Goal: Information Seeking & Learning: Learn about a topic

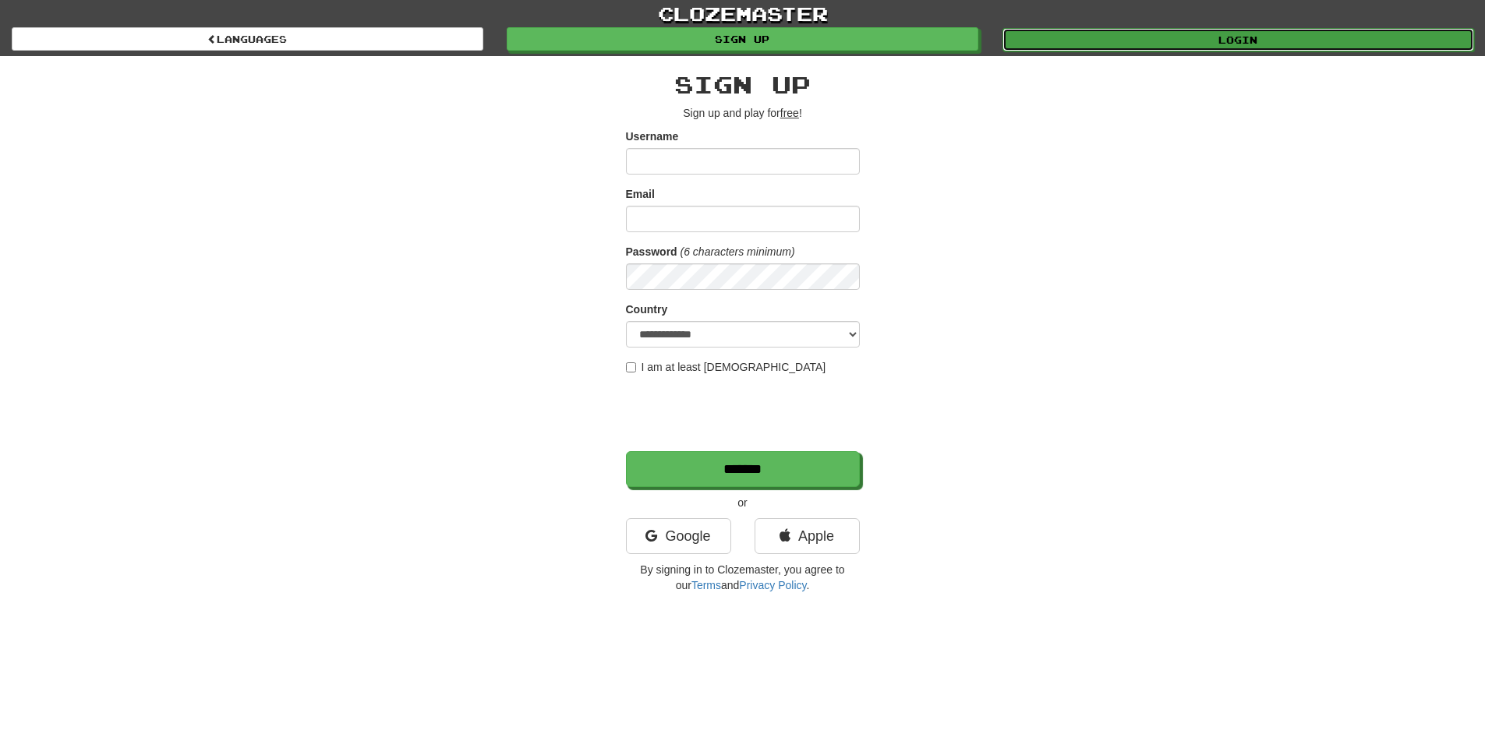
click at [1112, 45] on link "Login" at bounding box center [1239, 39] width 472 height 23
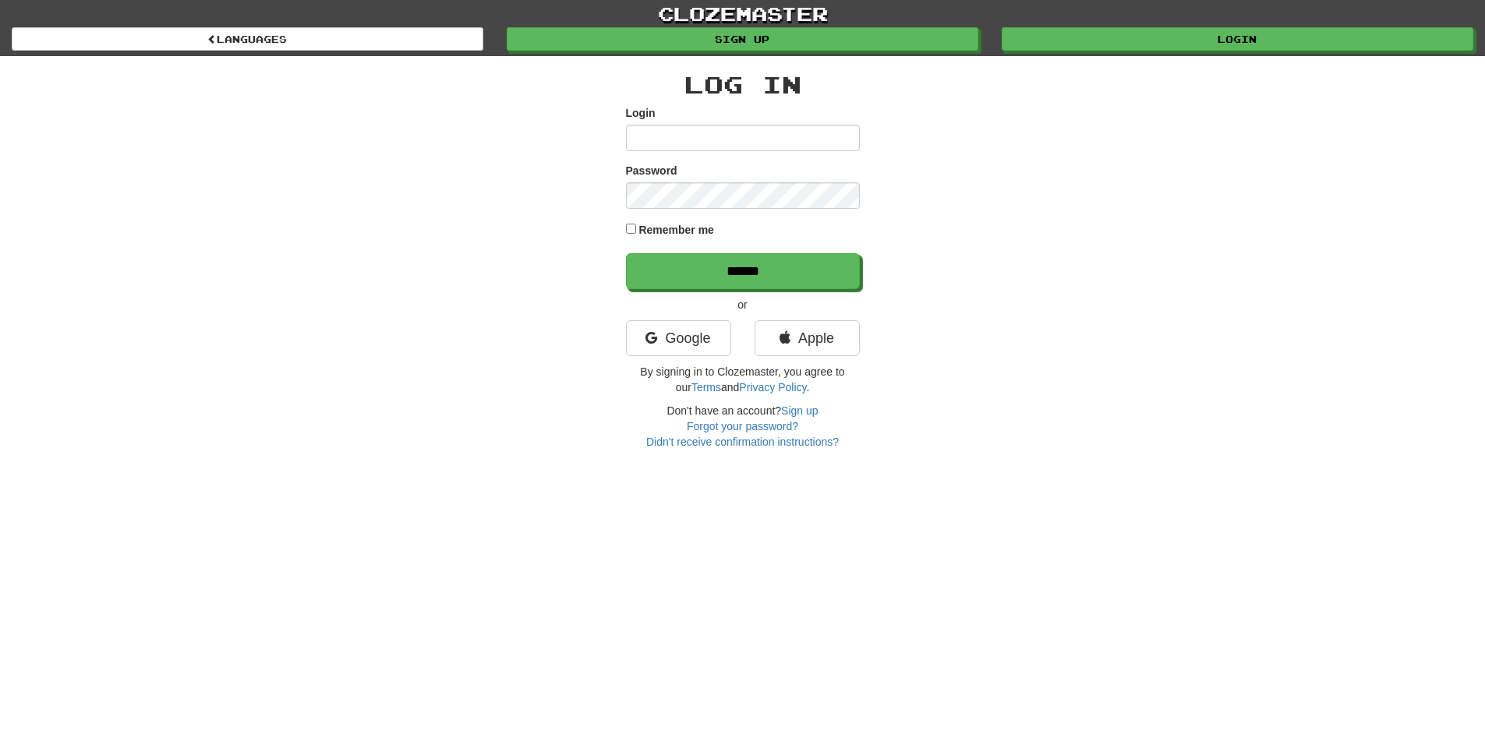
click at [685, 121] on div "Login" at bounding box center [743, 128] width 234 height 46
click at [692, 133] on input "Login" at bounding box center [743, 138] width 234 height 27
type input "****"
click at [703, 278] on input "******" at bounding box center [744, 272] width 234 height 36
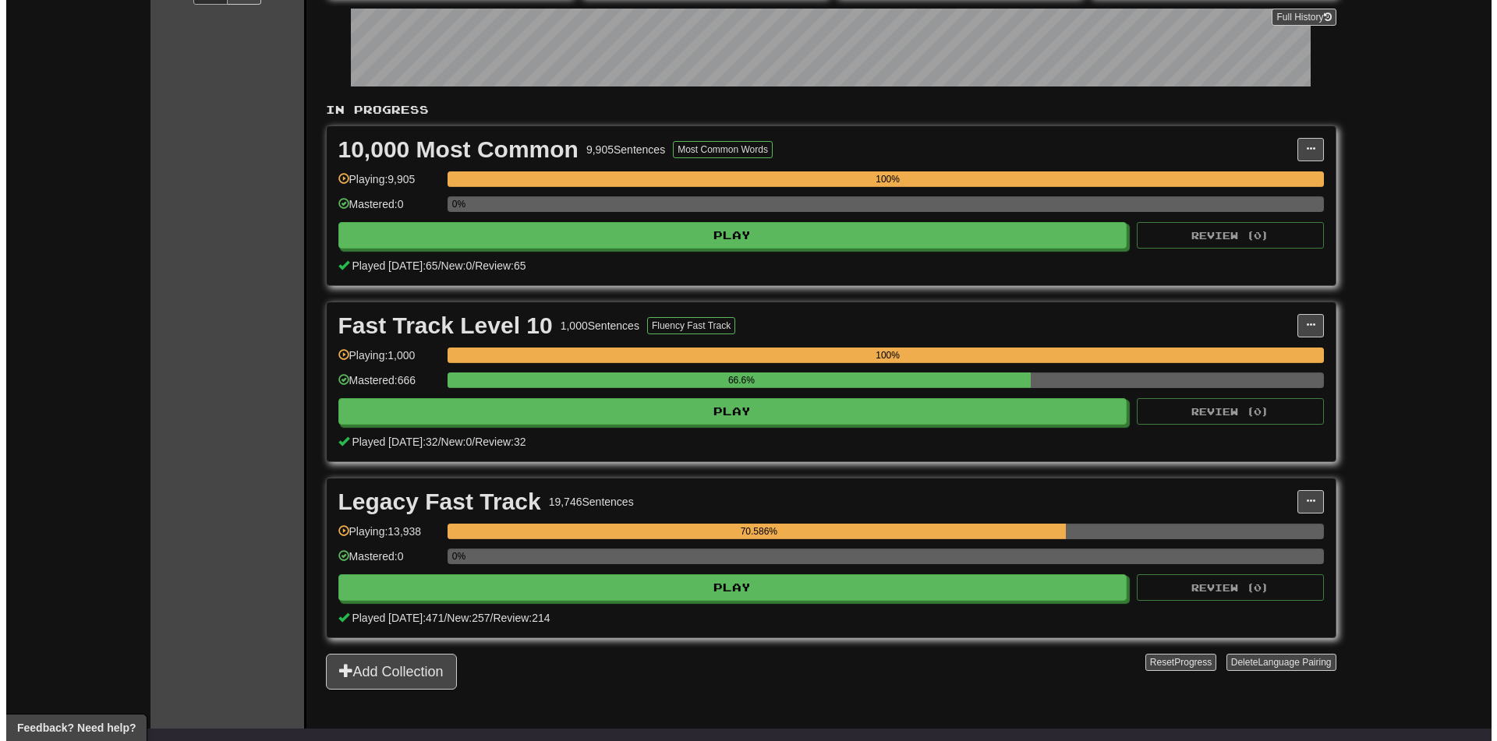
scroll to position [312, 0]
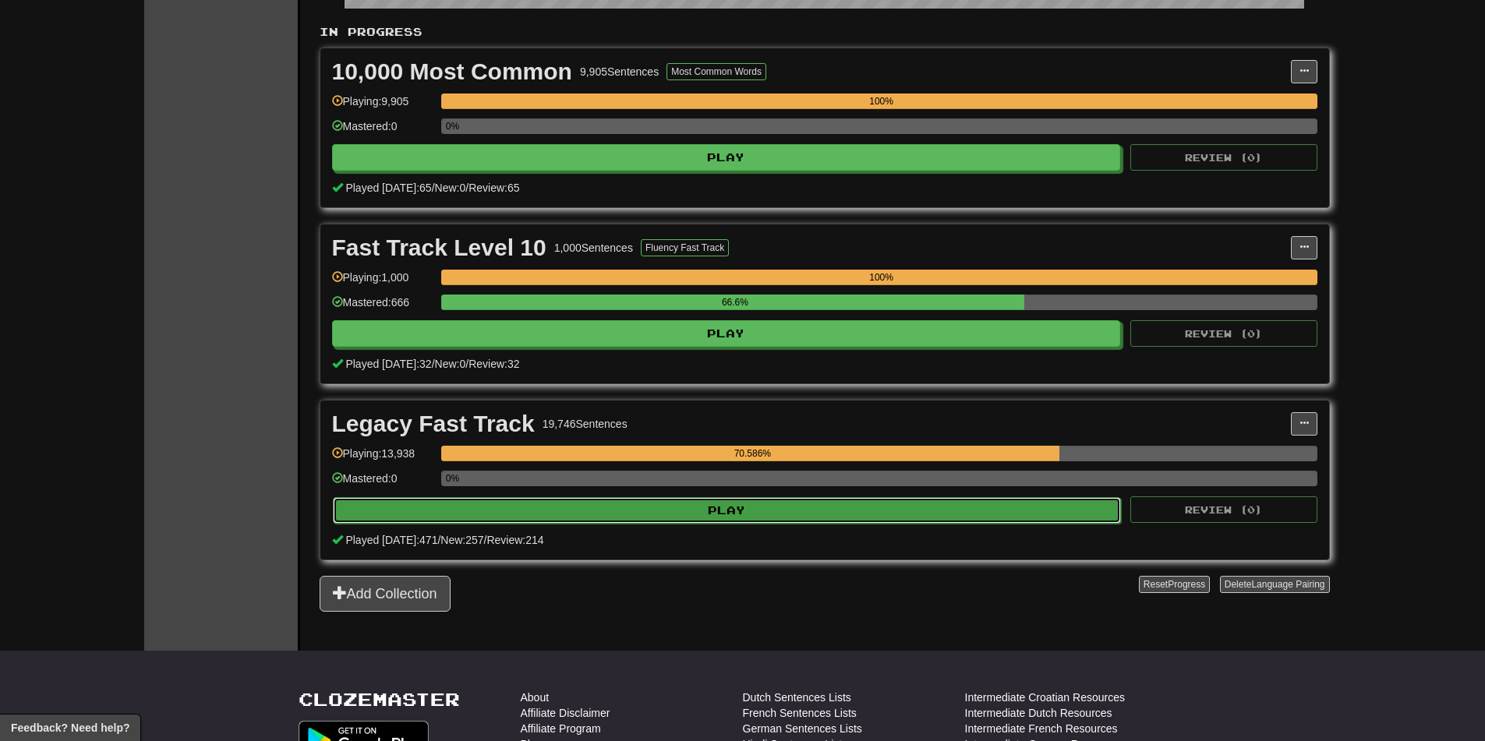
click at [603, 505] on button "Play" at bounding box center [727, 510] width 789 height 27
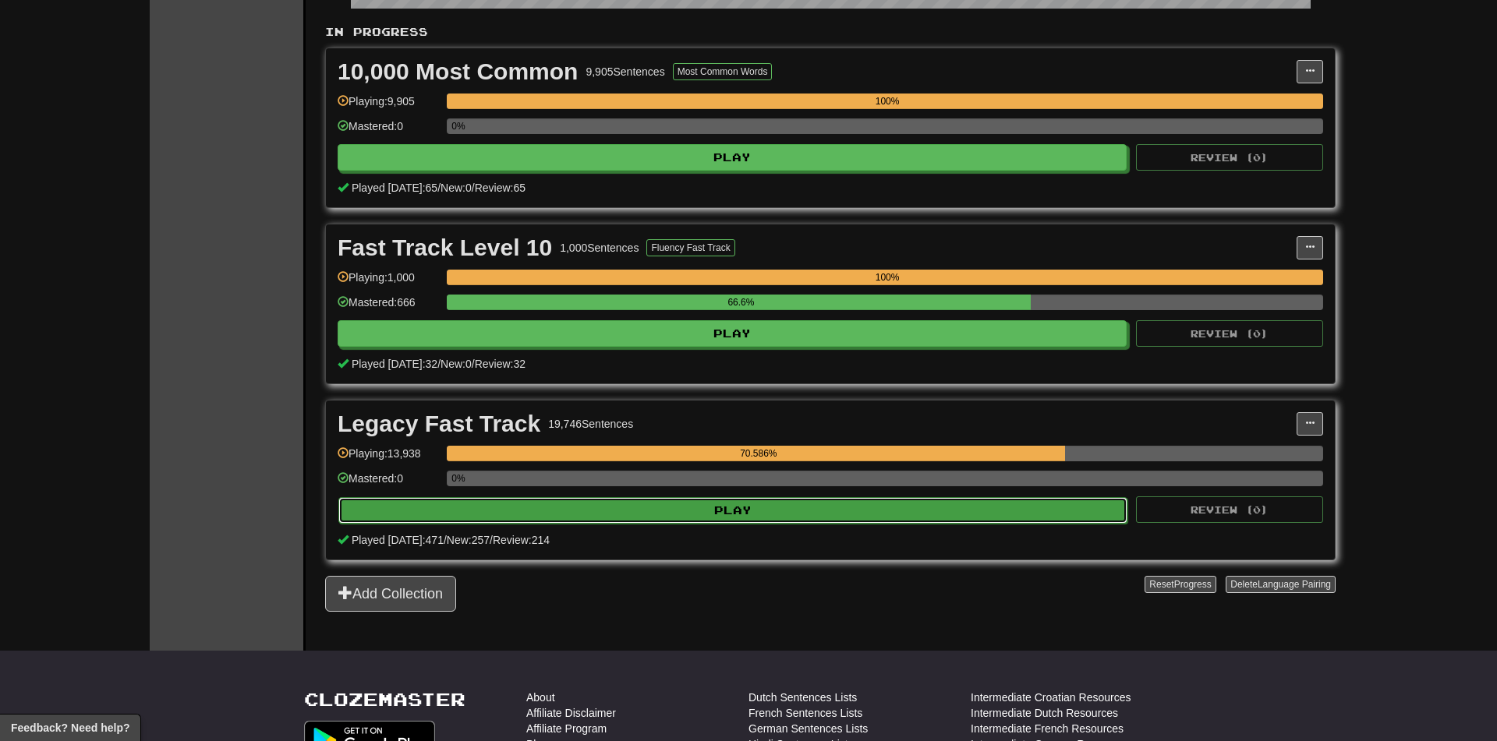
select select "********"
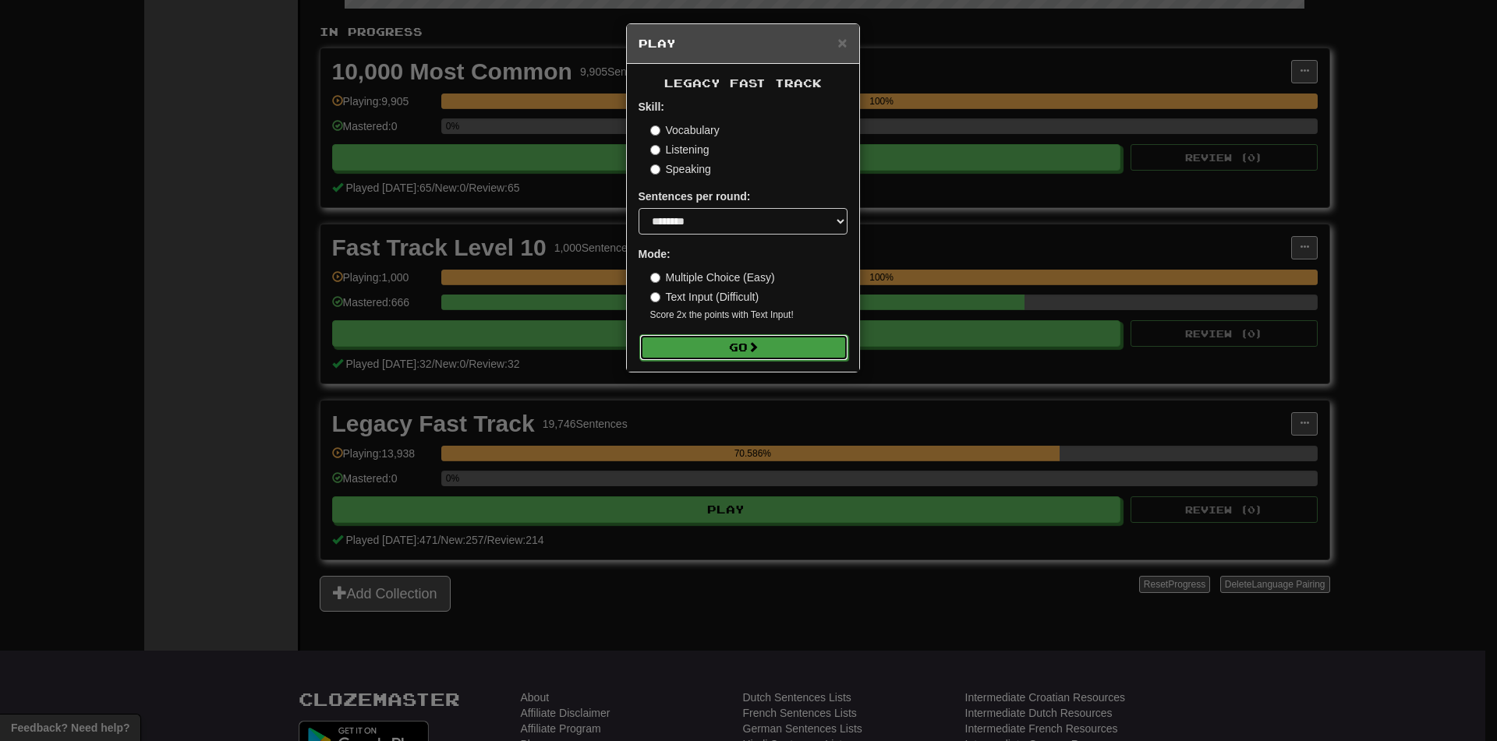
click at [697, 352] on button "Go" at bounding box center [743, 347] width 209 height 27
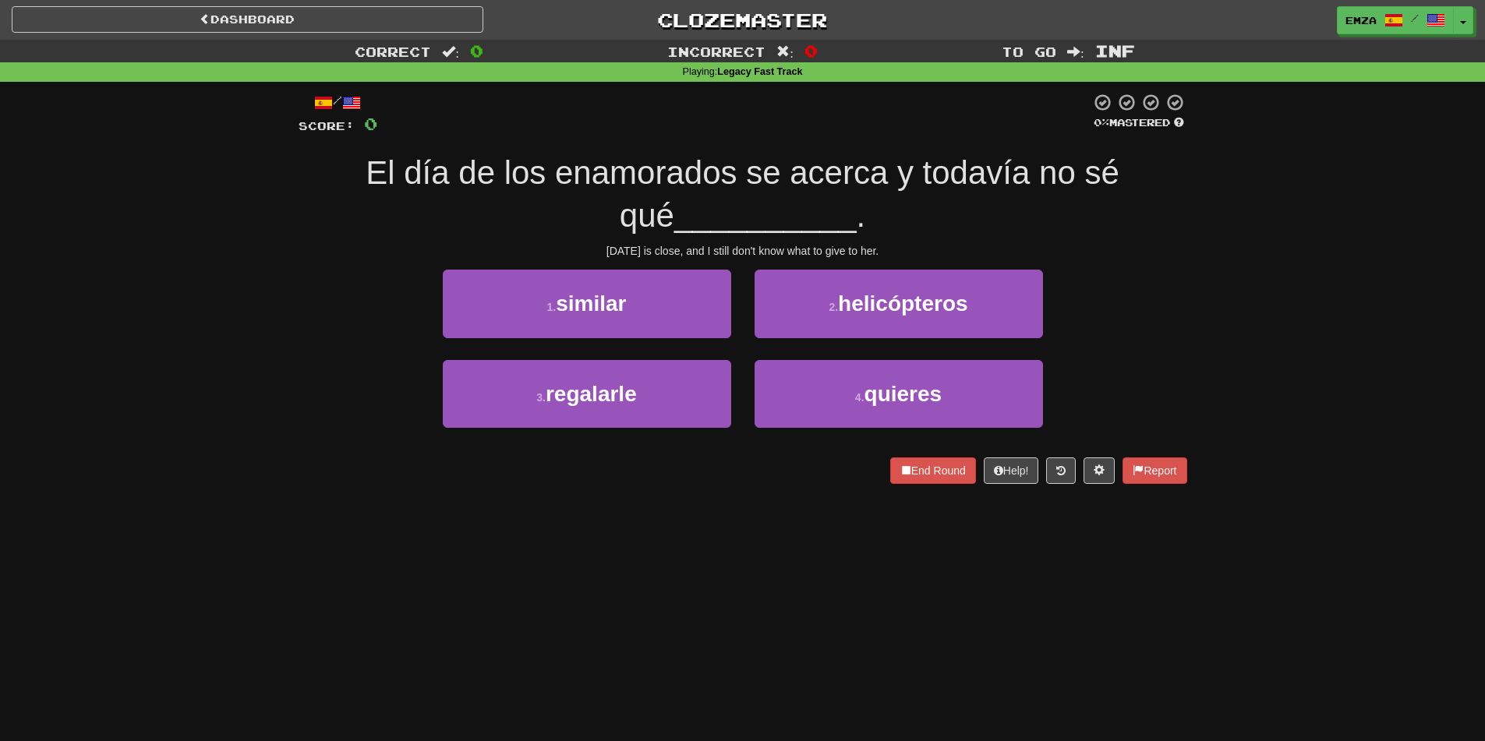
click at [617, 487] on div "/ Score: 0 0 % Mastered El día de los enamorados se acerca y todavía no sé qué …" at bounding box center [743, 293] width 889 height 423
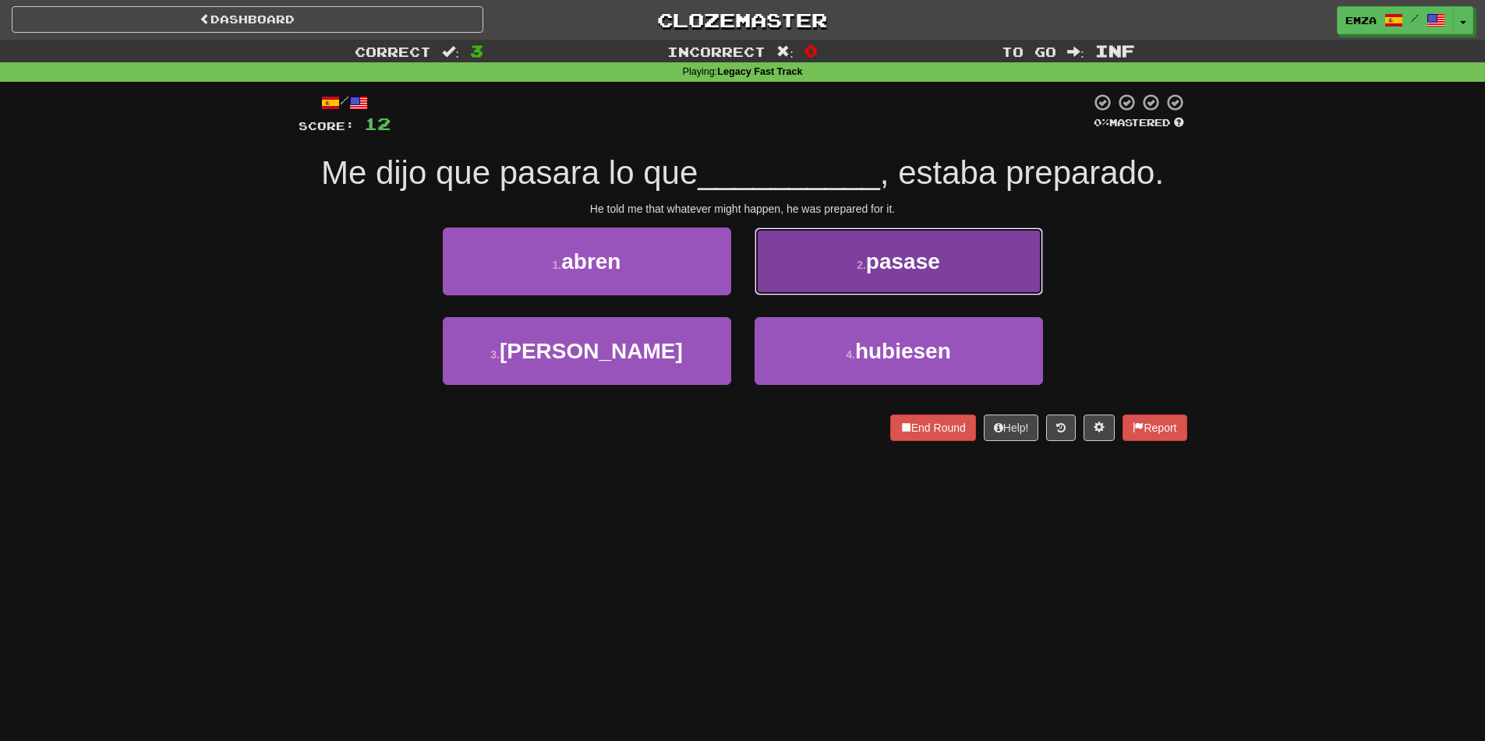
click at [839, 278] on button "2 . pasase" at bounding box center [899, 262] width 288 height 68
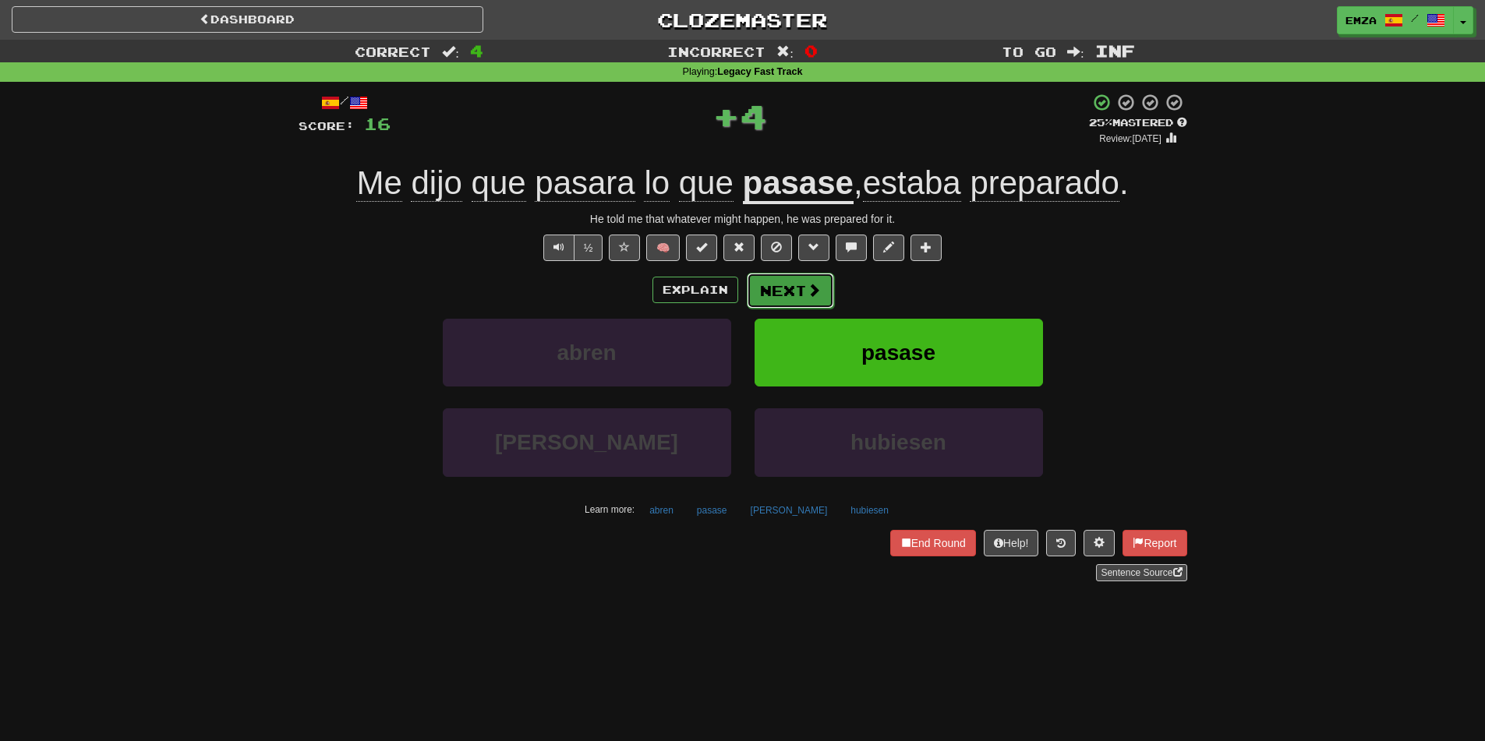
click at [794, 290] on button "Next" at bounding box center [790, 291] width 87 height 36
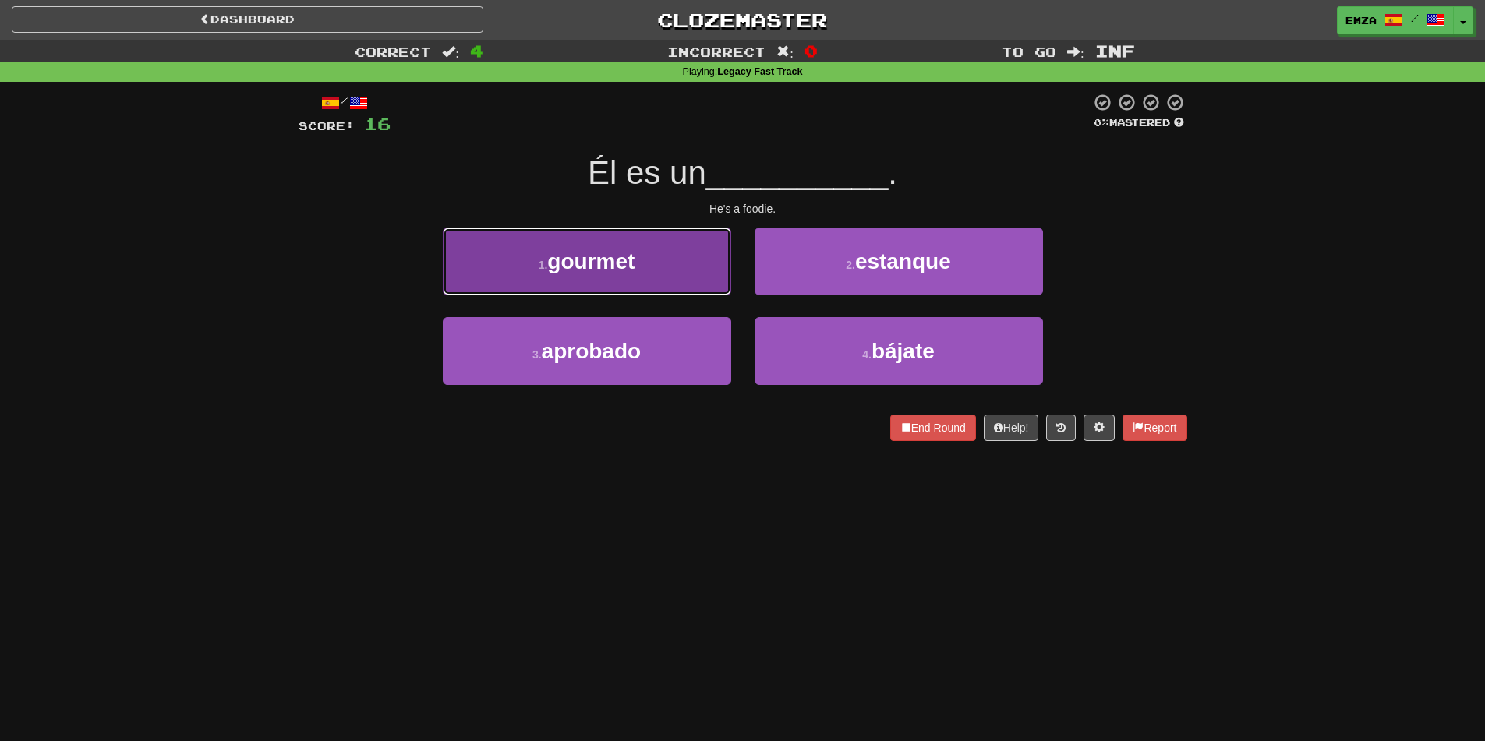
click at [668, 272] on button "1 . gourmet" at bounding box center [587, 262] width 288 height 68
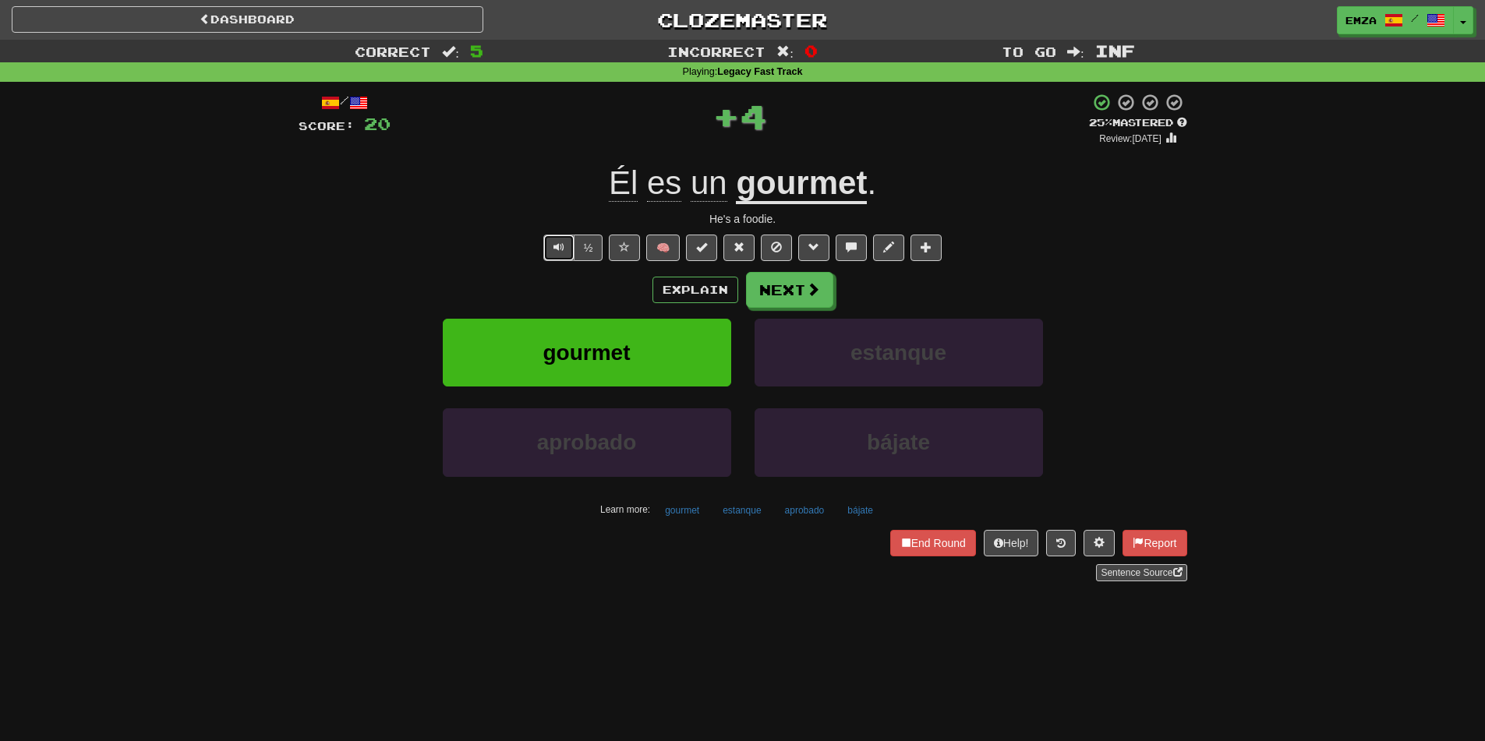
click at [557, 246] on span "Text-to-speech controls" at bounding box center [559, 247] width 11 height 11
click at [803, 296] on button "Next" at bounding box center [790, 291] width 87 height 36
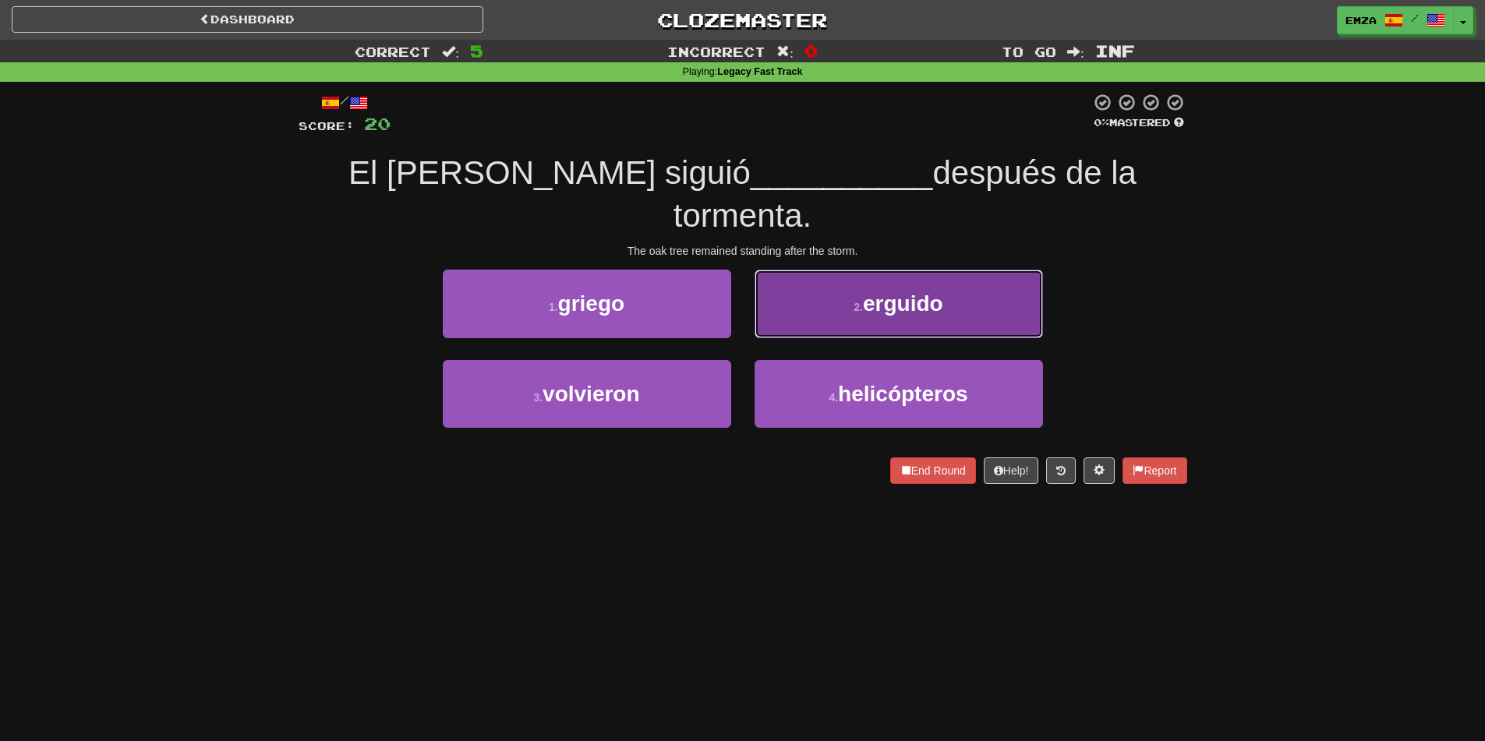
click at [819, 282] on button "2 . erguido" at bounding box center [899, 304] width 288 height 68
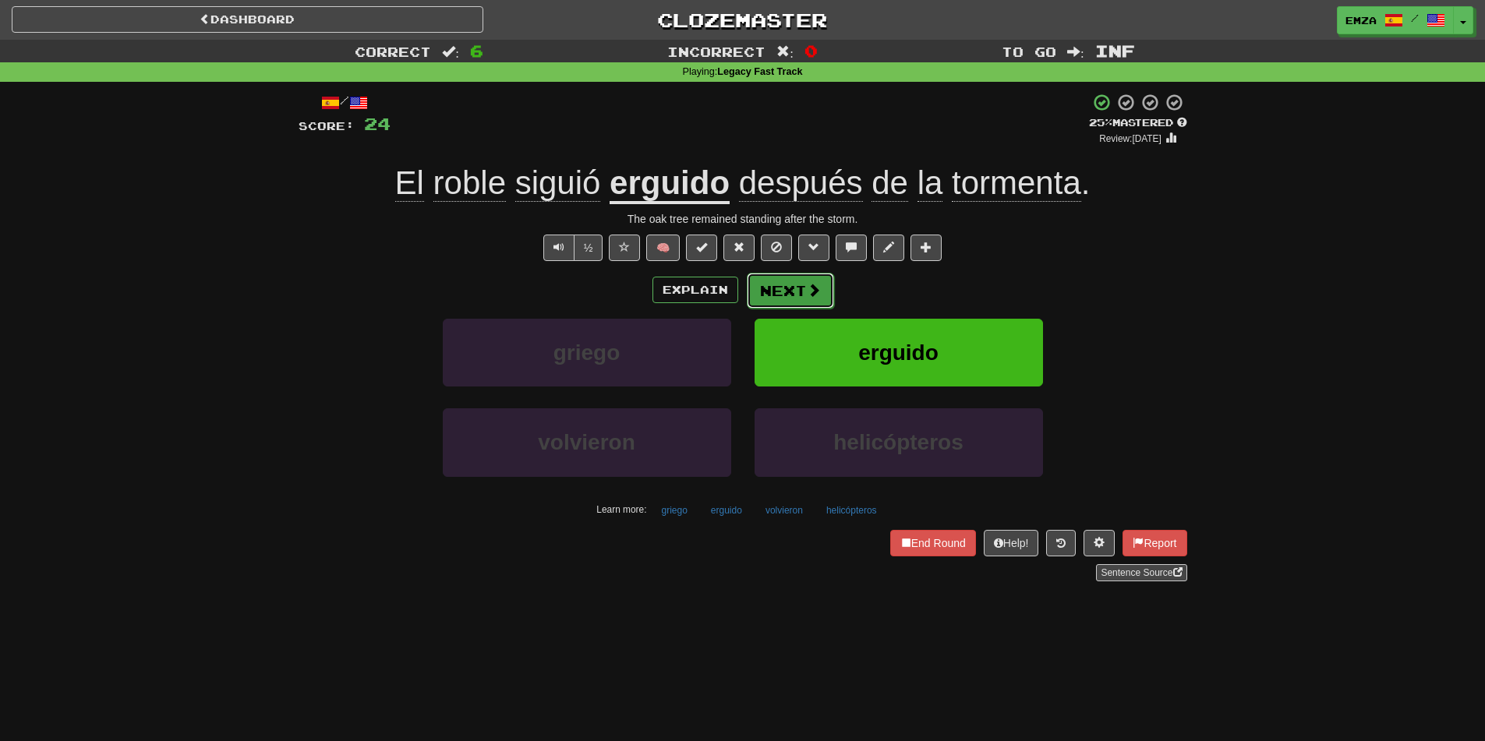
click at [783, 305] on button "Next" at bounding box center [790, 291] width 87 height 36
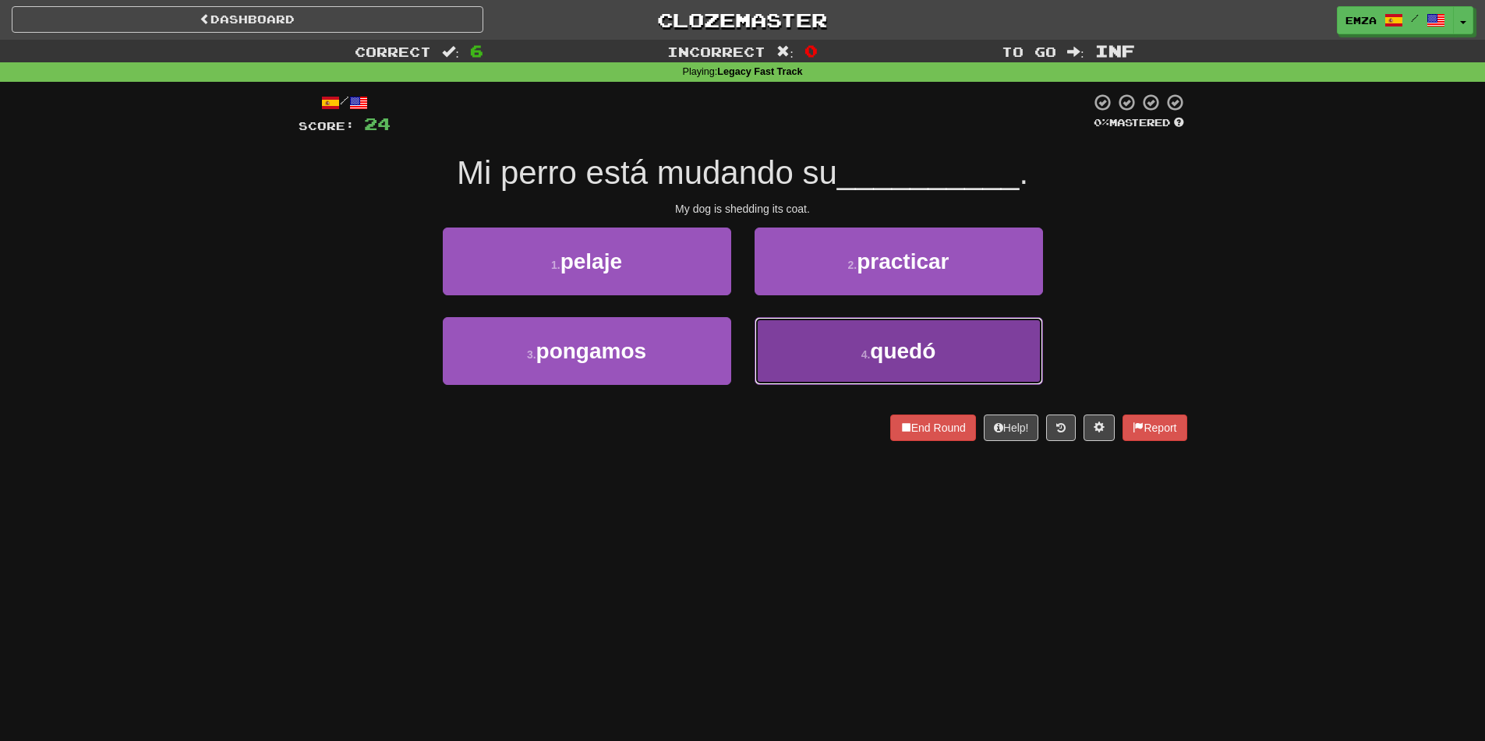
click at [816, 351] on button "4 . quedó" at bounding box center [899, 351] width 288 height 68
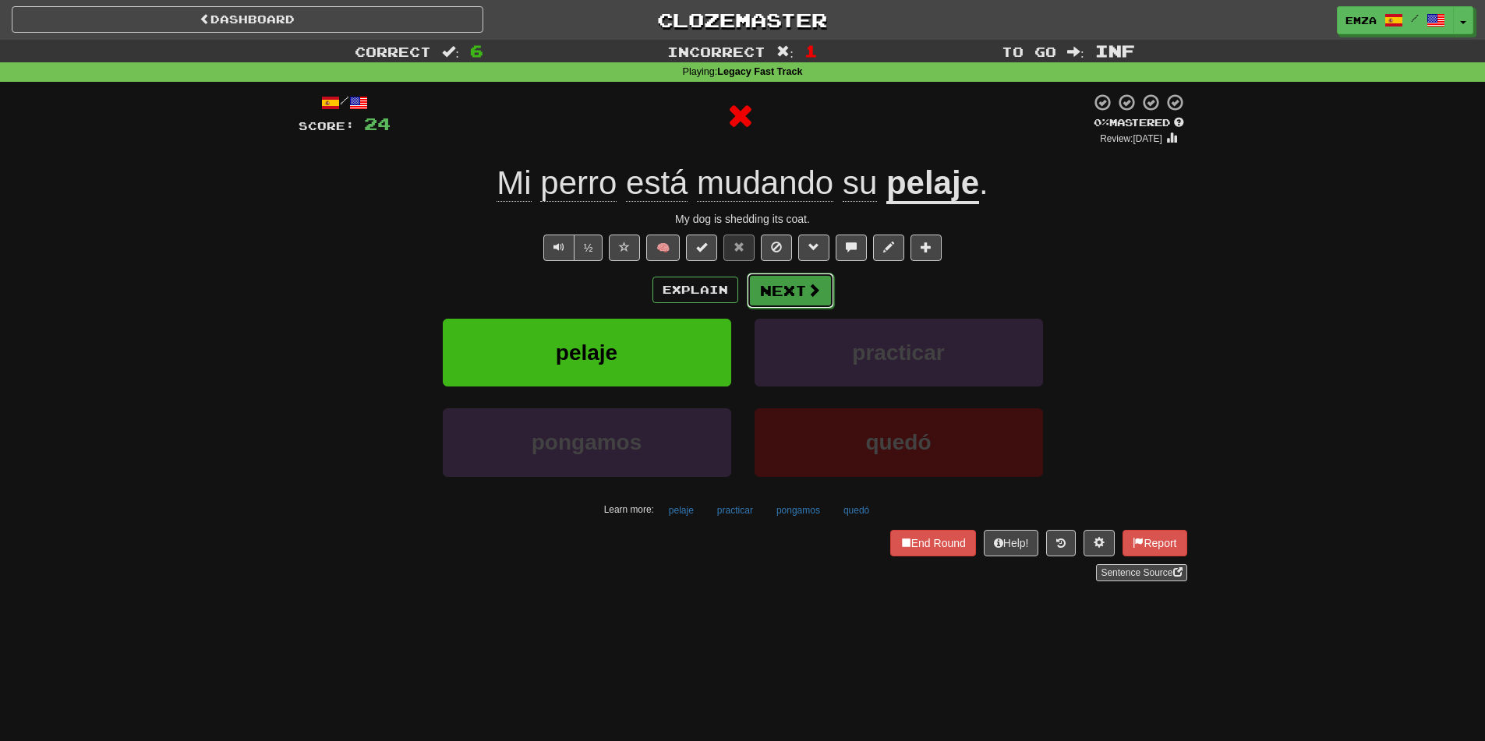
click at [798, 301] on button "Next" at bounding box center [790, 291] width 87 height 36
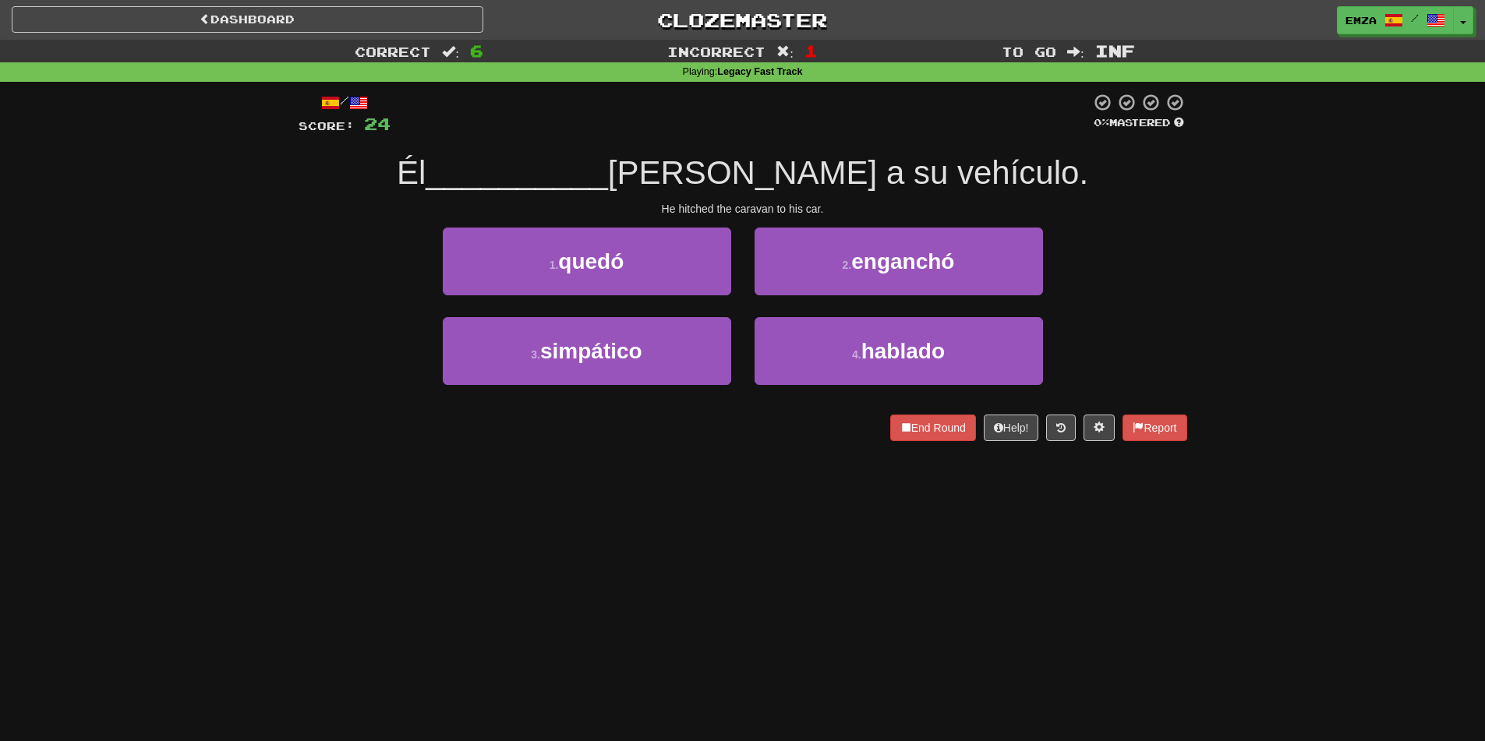
click at [384, 418] on div "End Round Help! Report" at bounding box center [743, 428] width 889 height 27
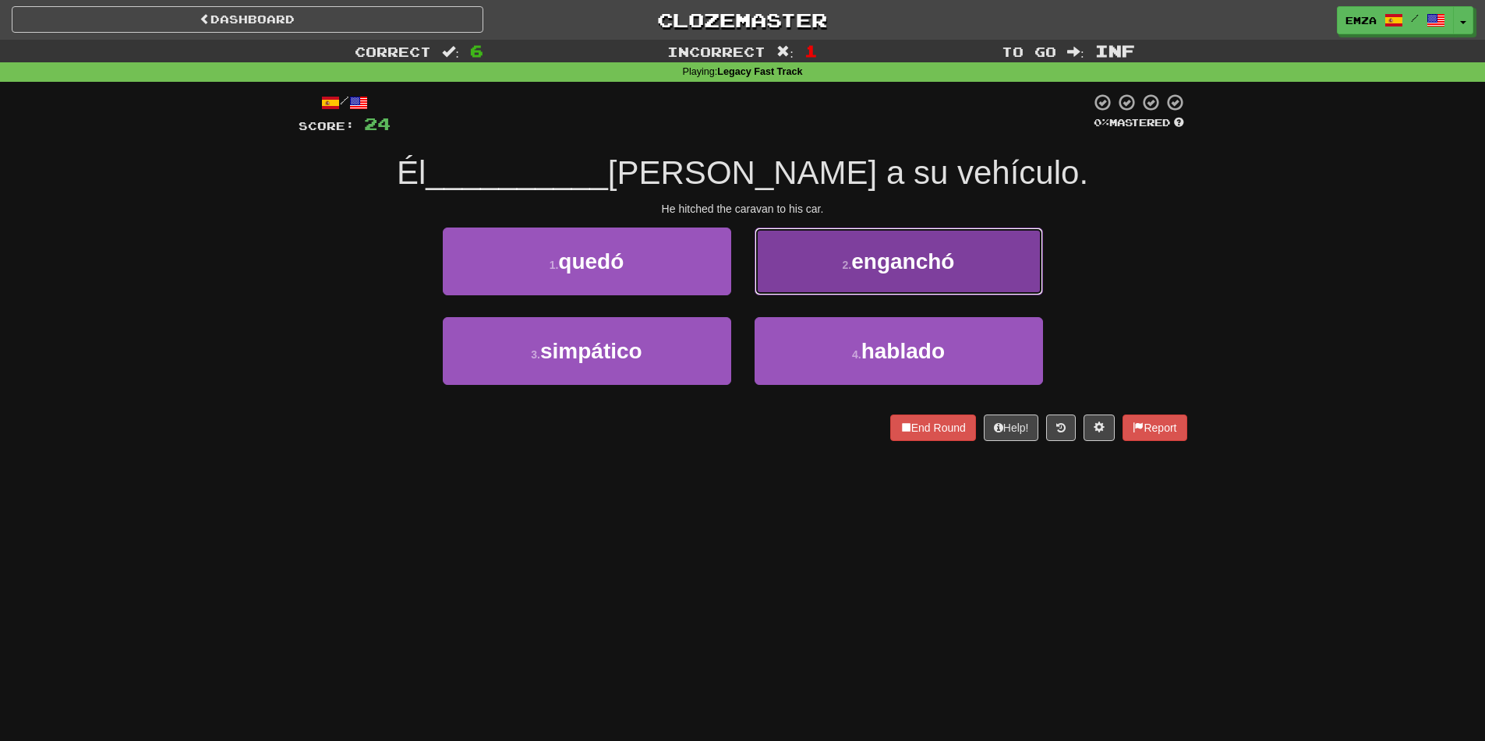
click at [812, 252] on button "2 . enganchó" at bounding box center [899, 262] width 288 height 68
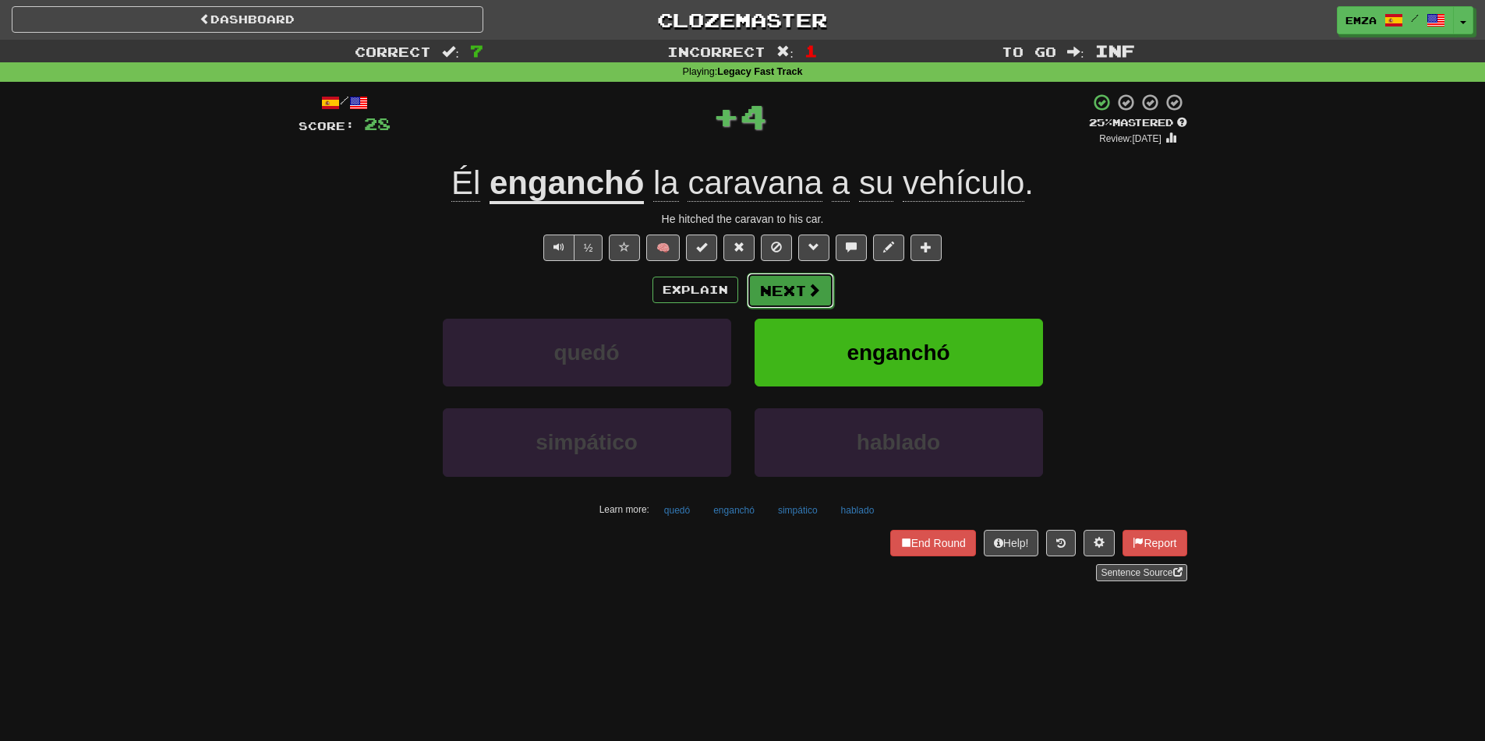
click at [799, 286] on button "Next" at bounding box center [790, 291] width 87 height 36
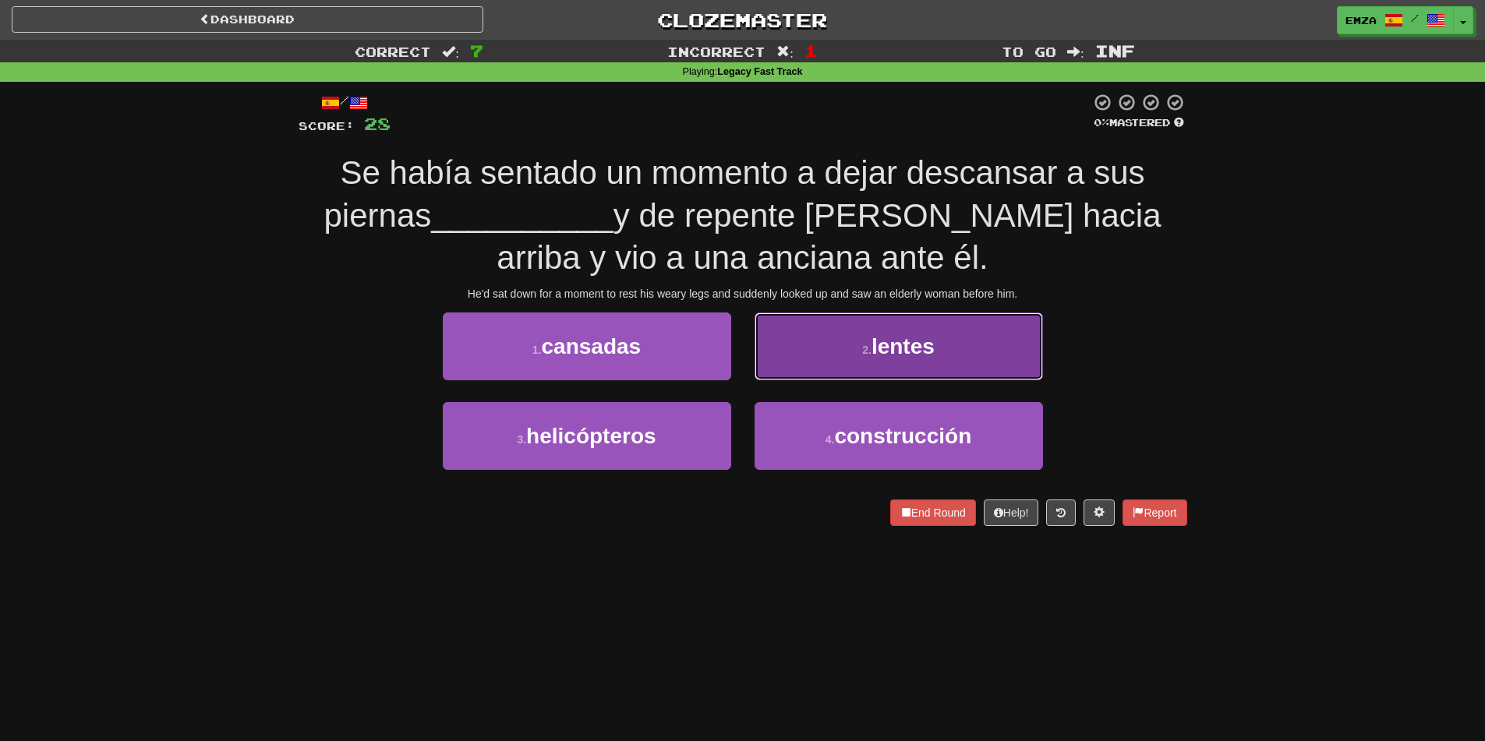
click at [826, 334] on button "2 . lentes" at bounding box center [899, 347] width 288 height 68
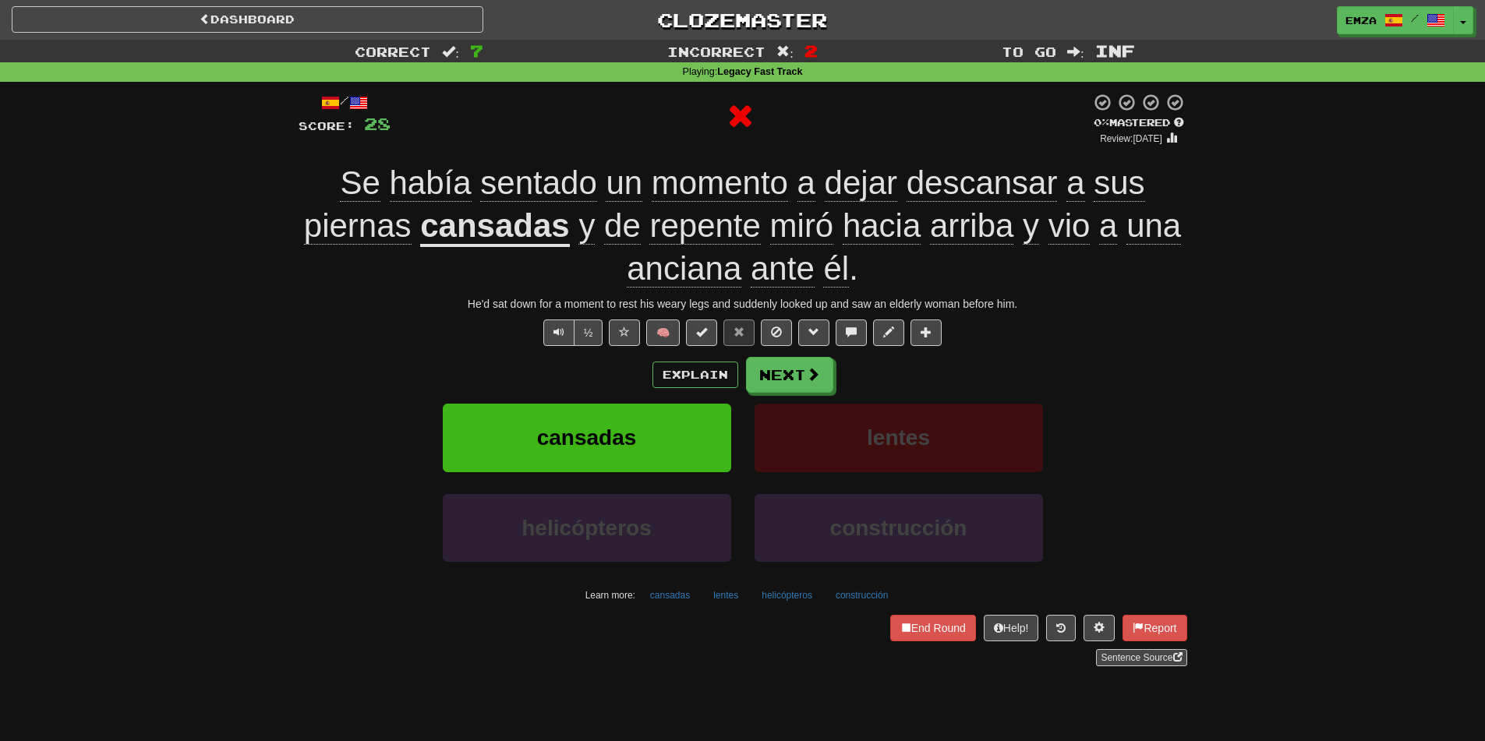
click at [797, 351] on div "/ Score: 28 0 % Mastered Review: 2025-09-16 Se había sentado un momento a dejar…" at bounding box center [743, 380] width 889 height 574
click at [795, 370] on button "Next" at bounding box center [790, 376] width 87 height 36
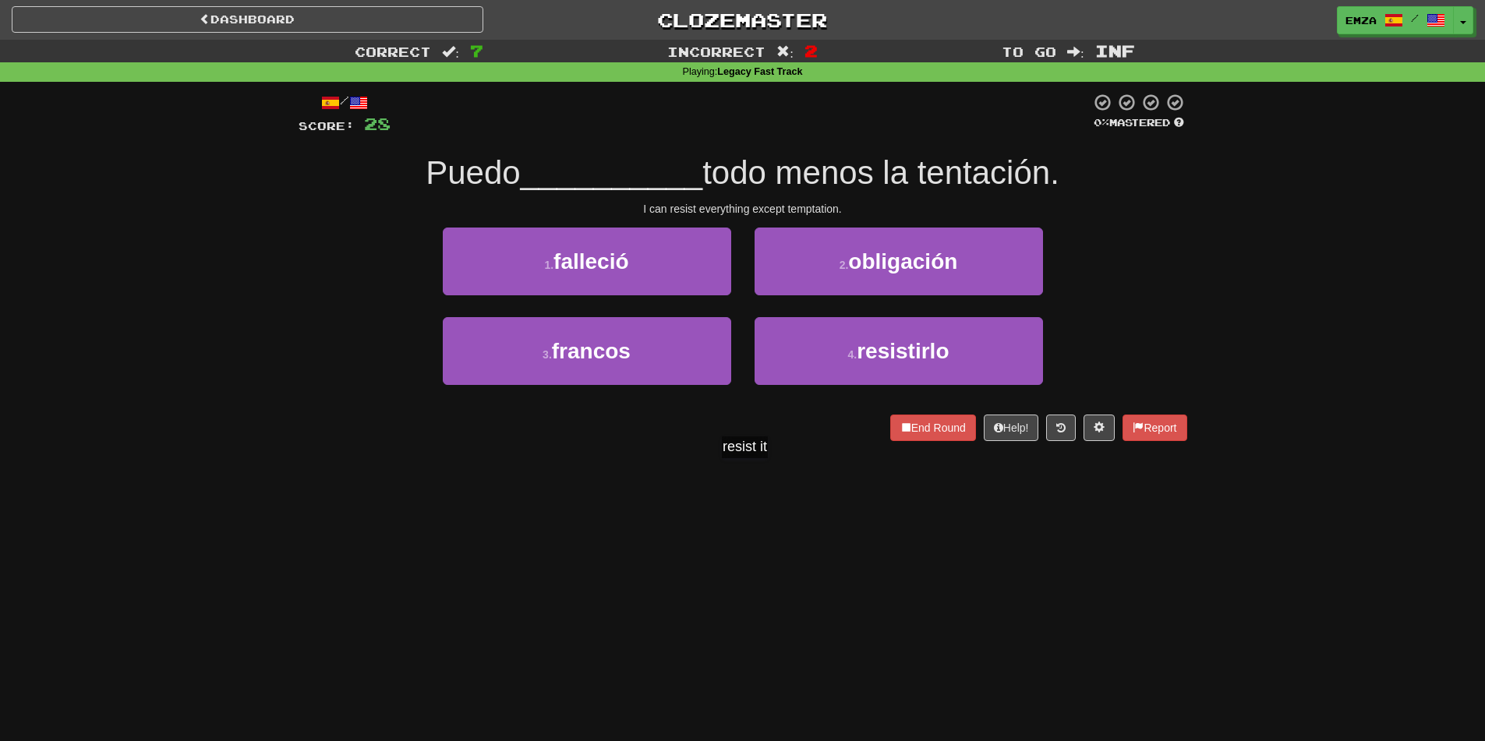
drag, startPoint x: 752, startPoint y: 474, endPoint x: 804, endPoint y: 426, distance: 70.6
click at [754, 471] on div "Dashboard Clozemaster Emza / Toggle Dropdown Dashboard Leaderboard Activity Fee…" at bounding box center [742, 370] width 1485 height 741
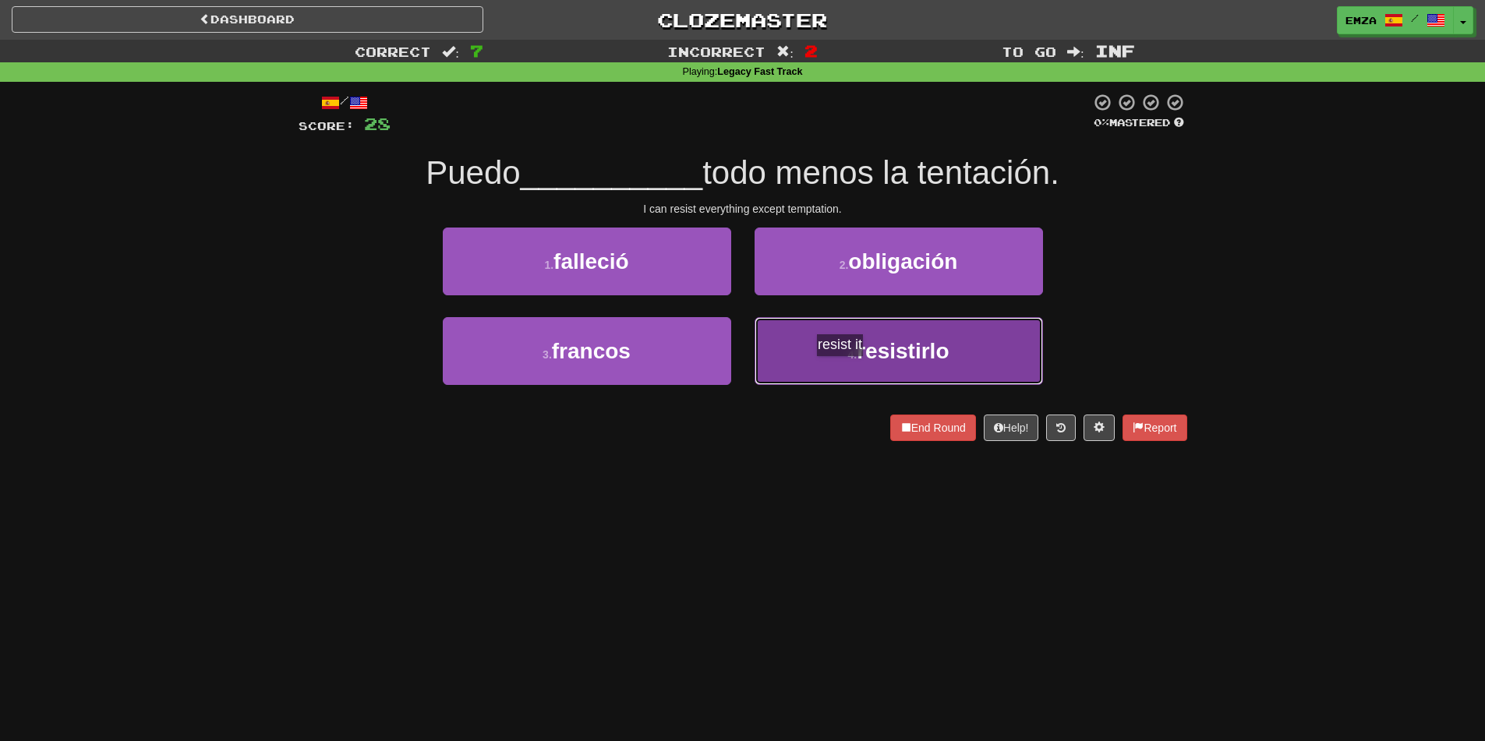
click at [847, 372] on button "4 . resistirlo" at bounding box center [899, 351] width 288 height 68
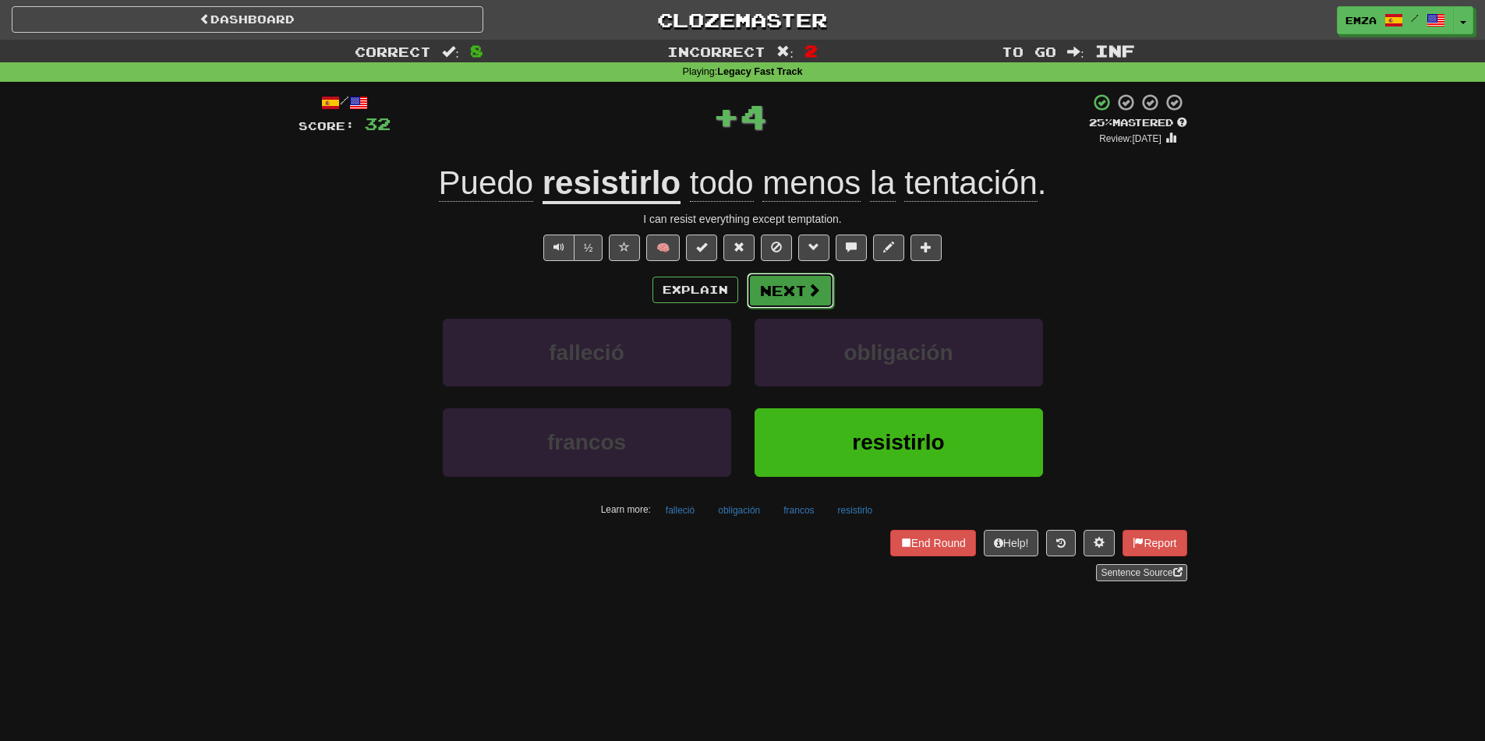
click at [791, 281] on button "Next" at bounding box center [790, 291] width 87 height 36
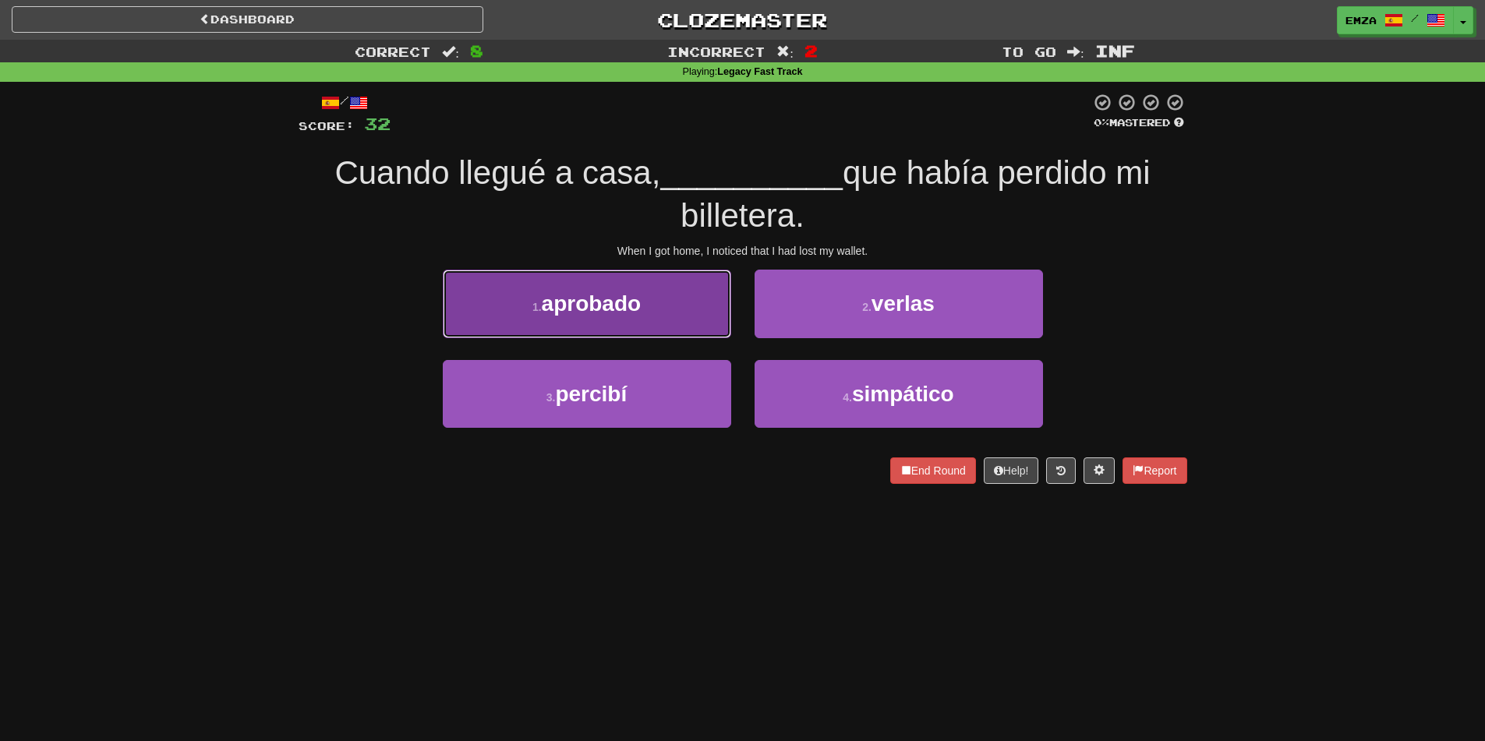
click at [641, 321] on button "1 . aprobado" at bounding box center [587, 304] width 288 height 68
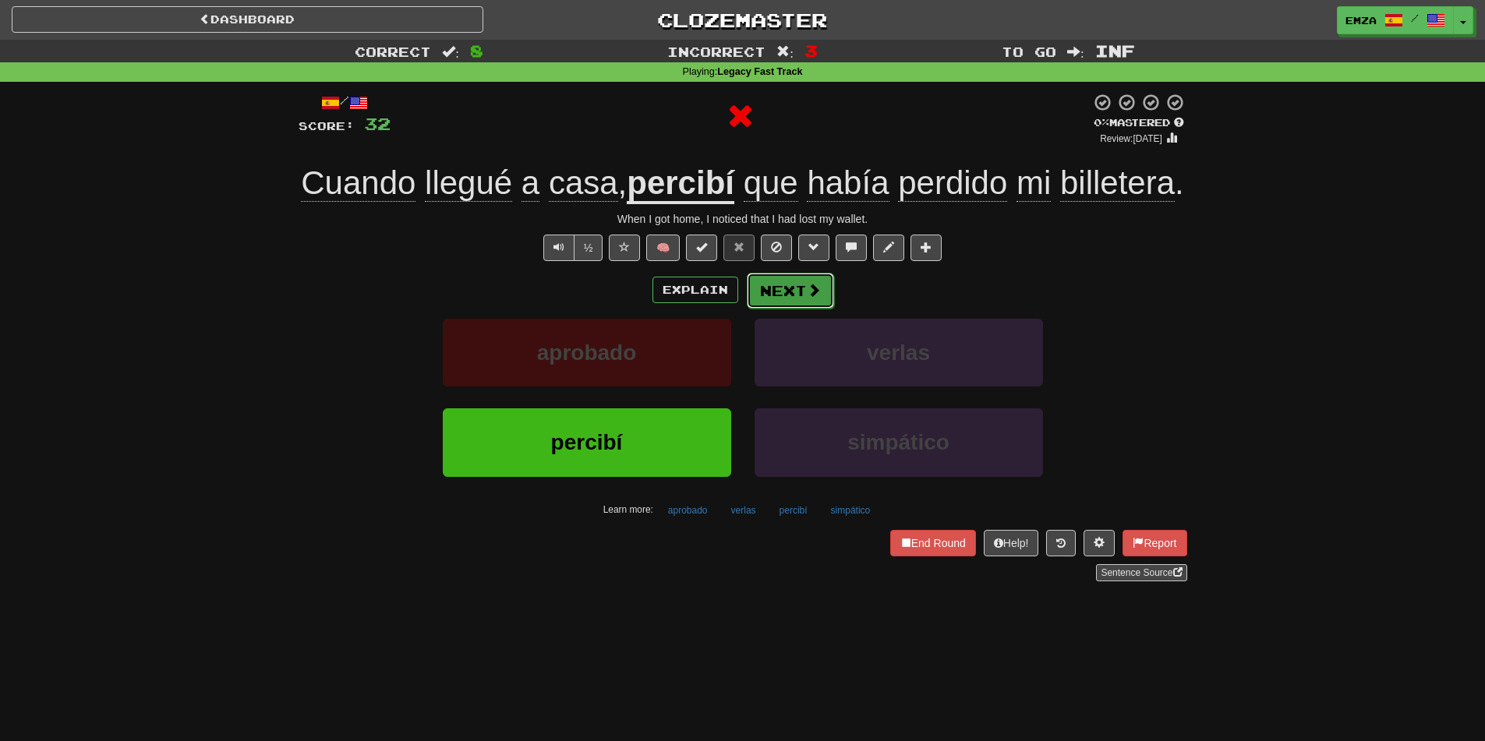
click at [795, 309] on button "Next" at bounding box center [790, 291] width 87 height 36
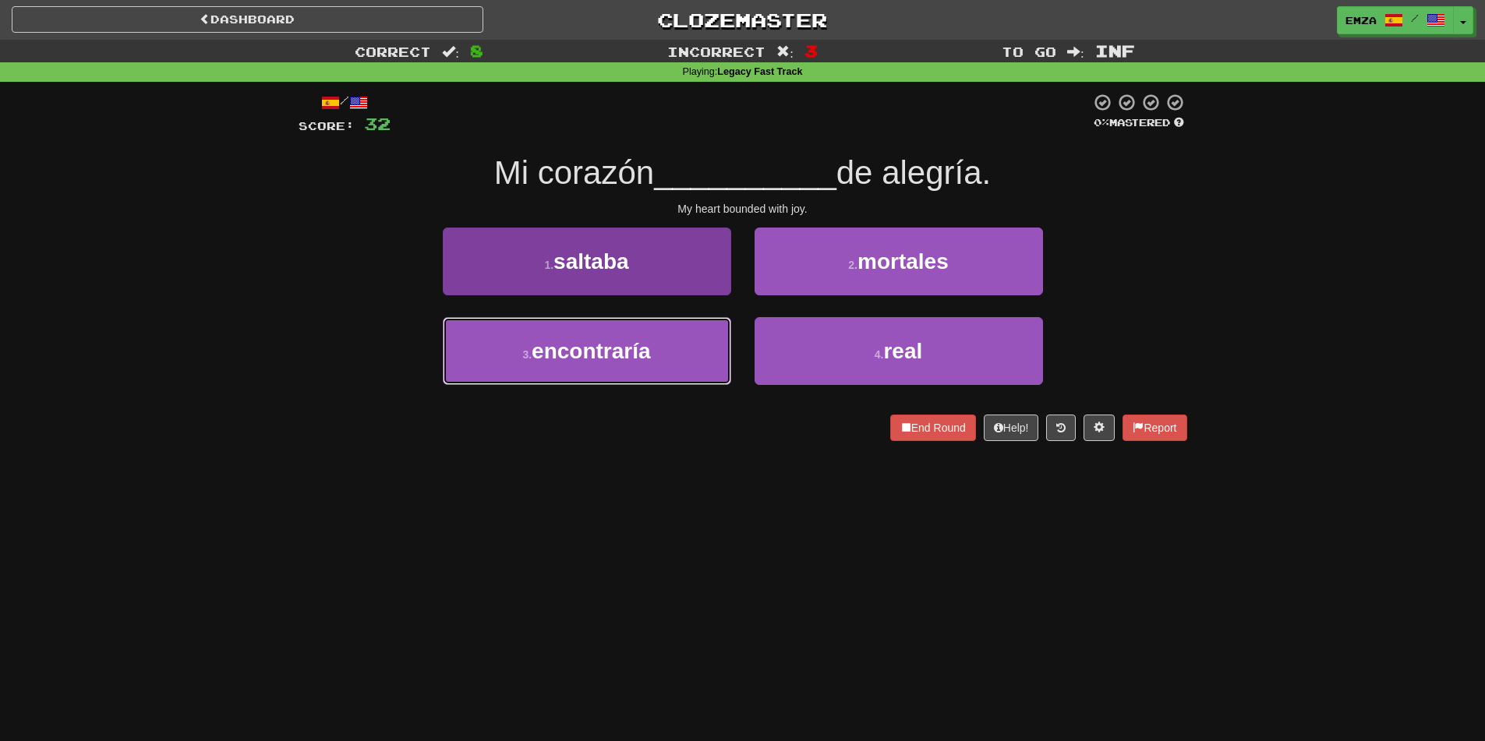
click at [671, 373] on button "3 . encontraría" at bounding box center [587, 351] width 288 height 68
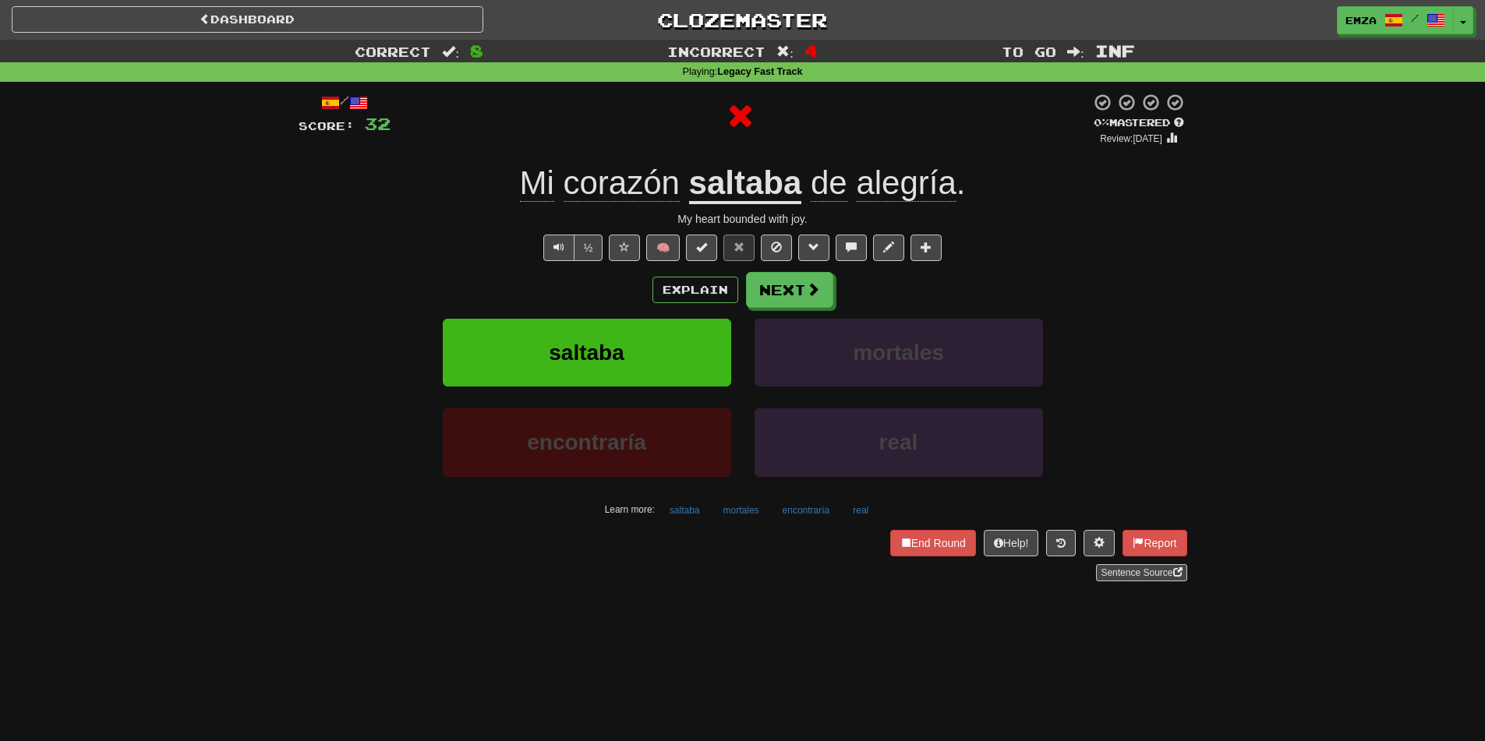
click at [797, 314] on div "Explain Next saltaba mortales encontraría real Learn more: saltaba mortales enc…" at bounding box center [743, 397] width 889 height 250
click at [793, 293] on button "Next" at bounding box center [790, 291] width 87 height 36
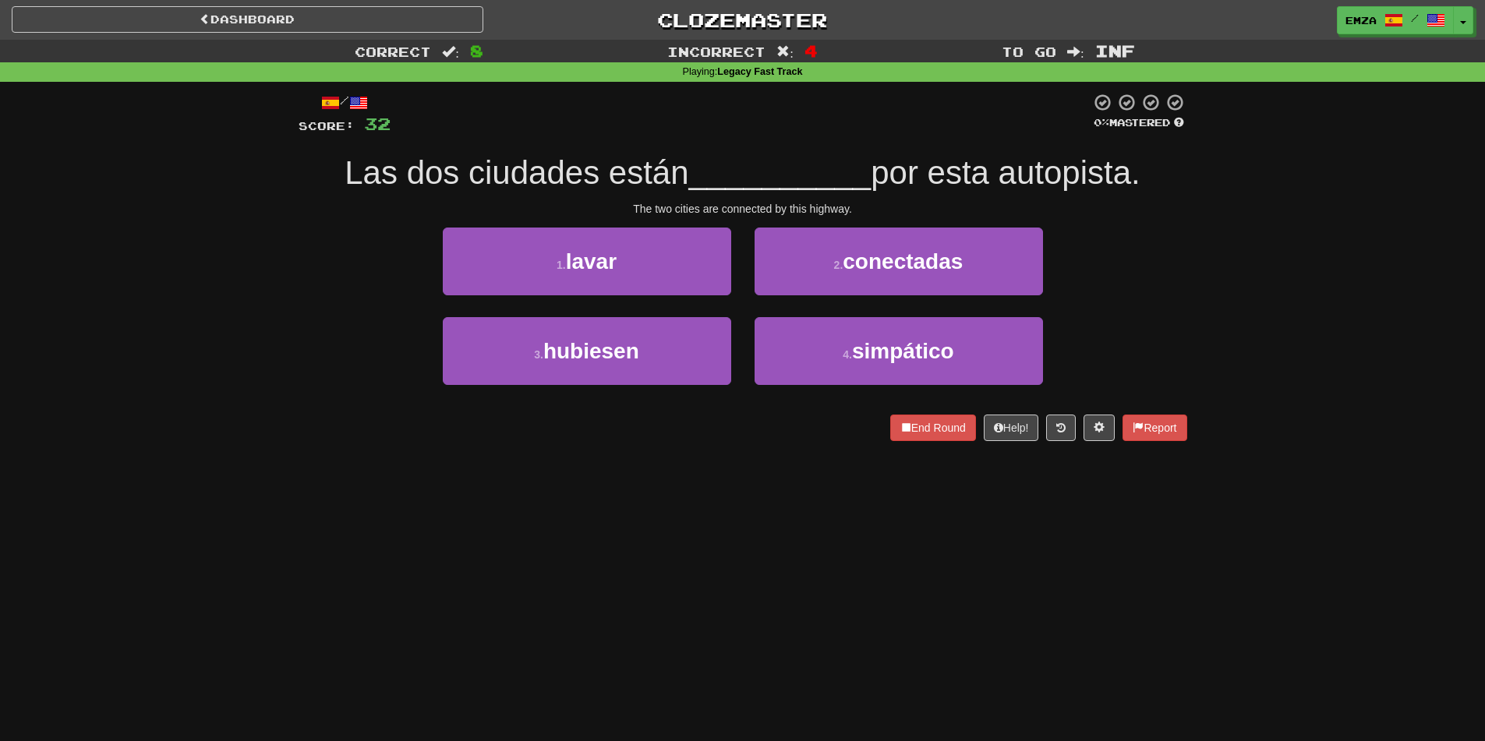
click at [638, 487] on div "Dashboard Clozemaster Emza / Toggle Dropdown Dashboard Leaderboard Activity Fee…" at bounding box center [742, 370] width 1485 height 741
click at [673, 472] on div "Dashboard Clozemaster Emza / Toggle Dropdown Dashboard Leaderboard Activity Fee…" at bounding box center [742, 370] width 1485 height 741
click at [848, 267] on span "conectadas" at bounding box center [903, 262] width 120 height 24
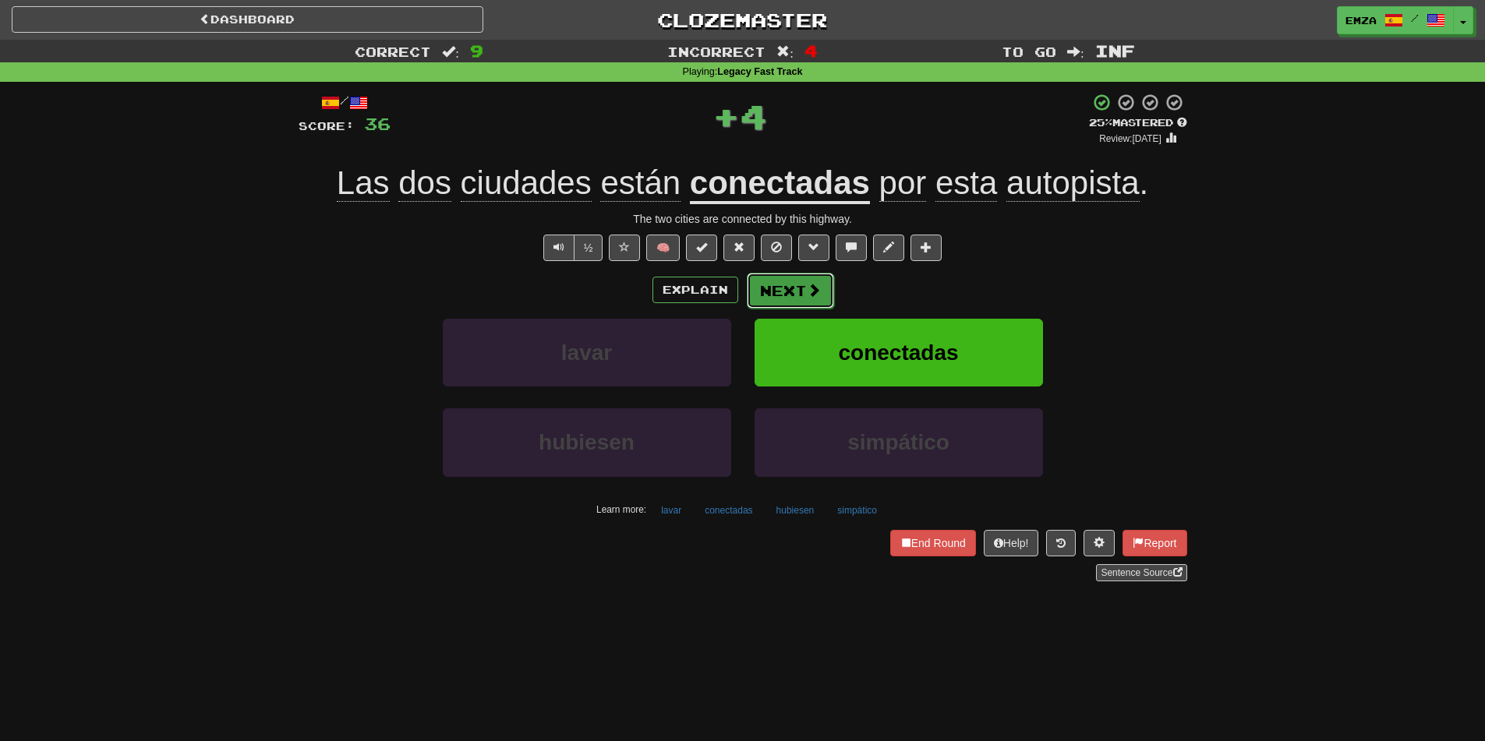
click at [789, 293] on button "Next" at bounding box center [790, 291] width 87 height 36
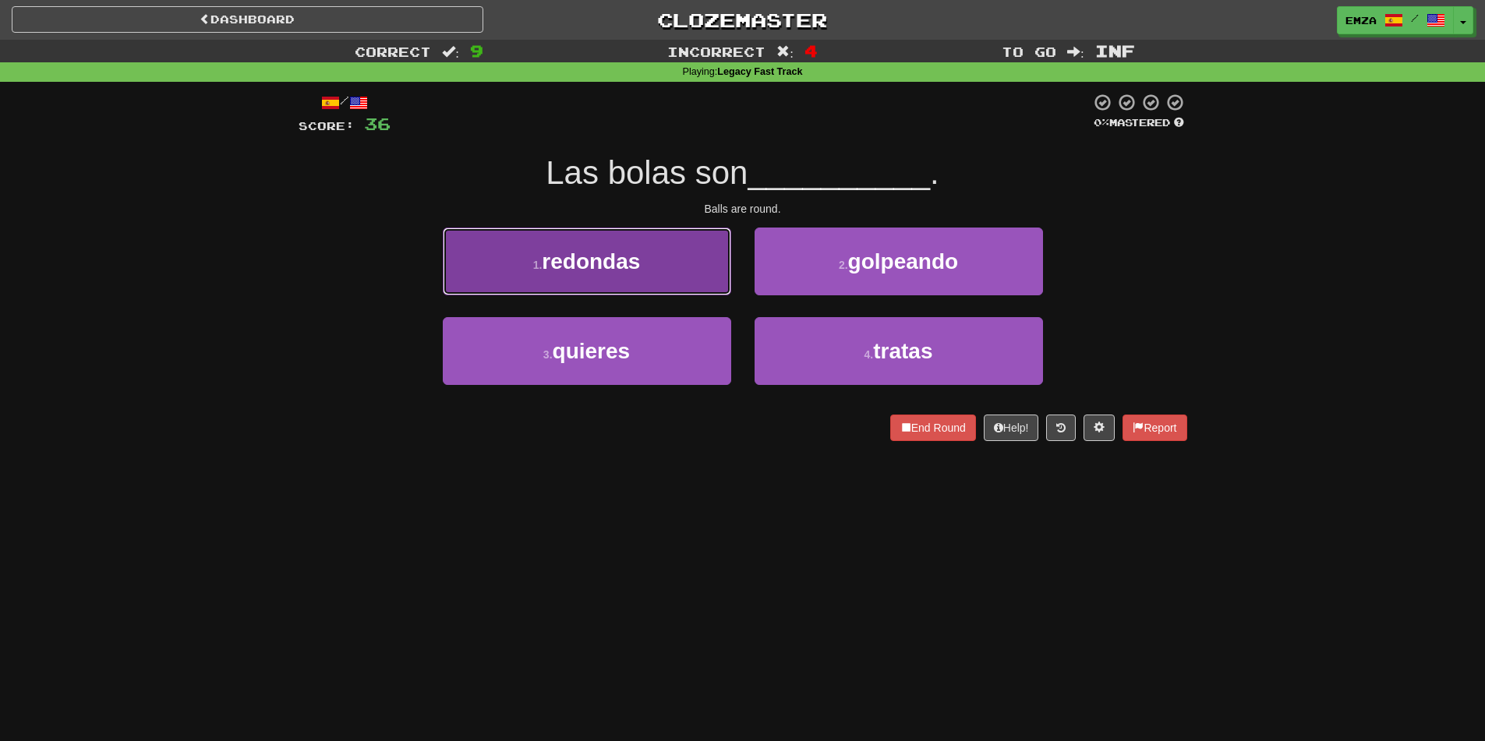
click at [664, 272] on button "1 . redondas" at bounding box center [587, 262] width 288 height 68
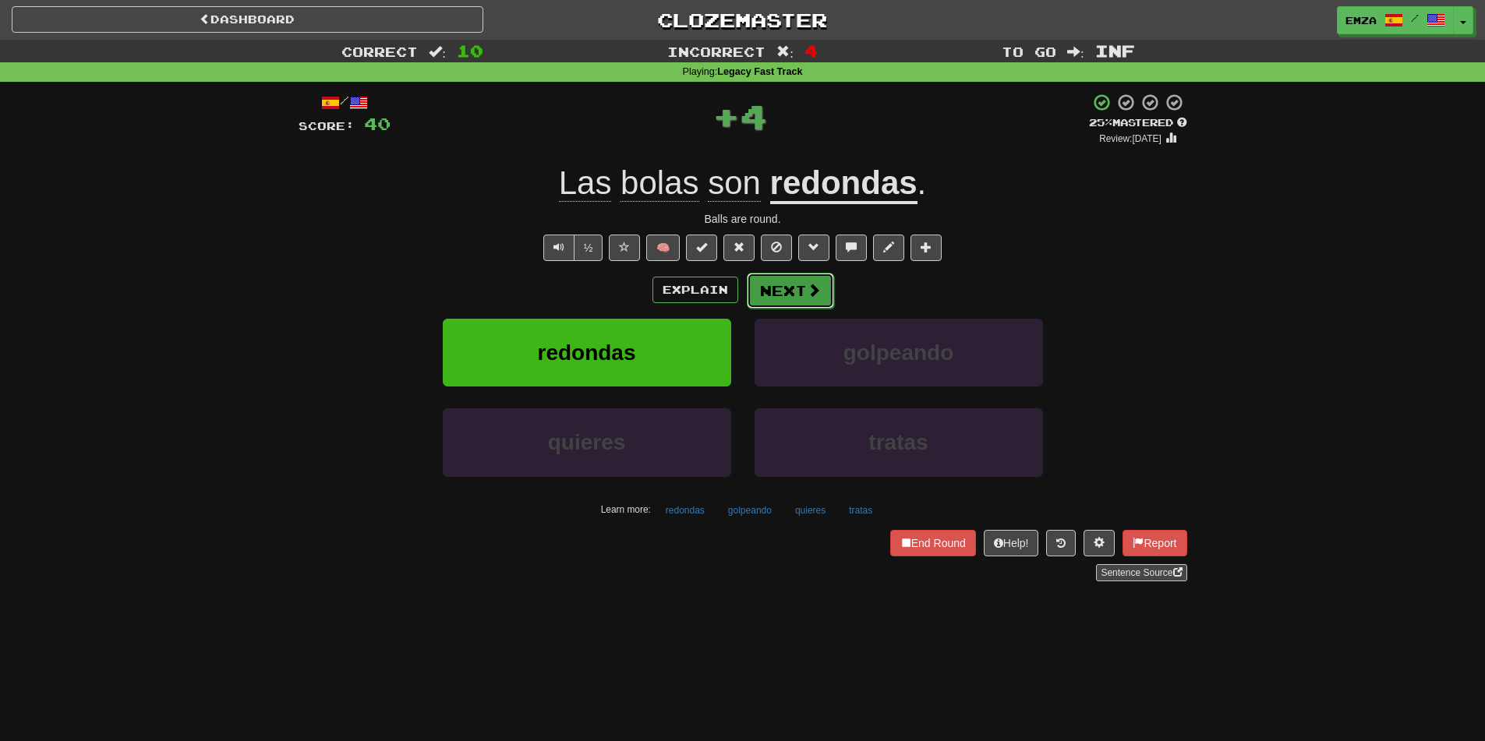
click at [790, 293] on button "Next" at bounding box center [790, 291] width 87 height 36
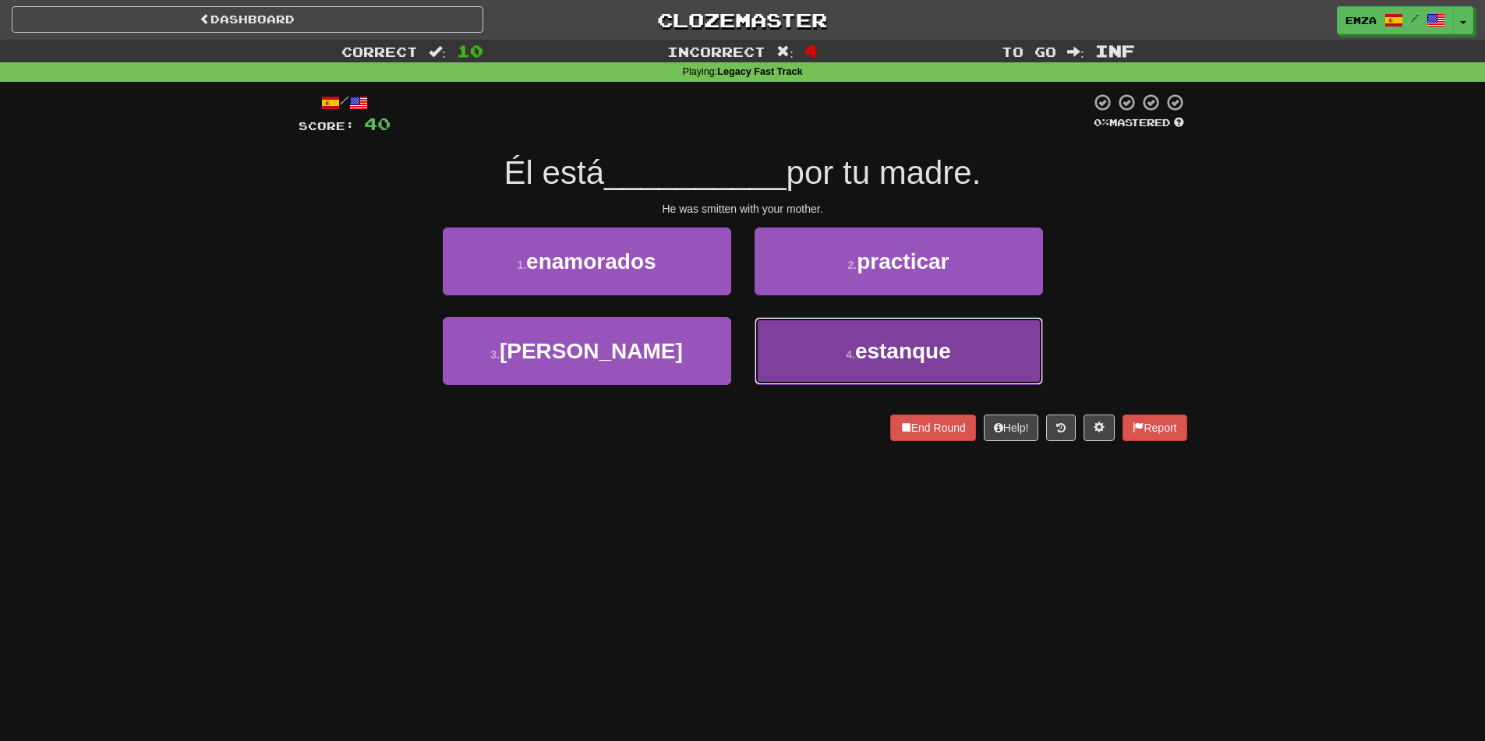
click at [800, 375] on button "4 . estanque" at bounding box center [899, 351] width 288 height 68
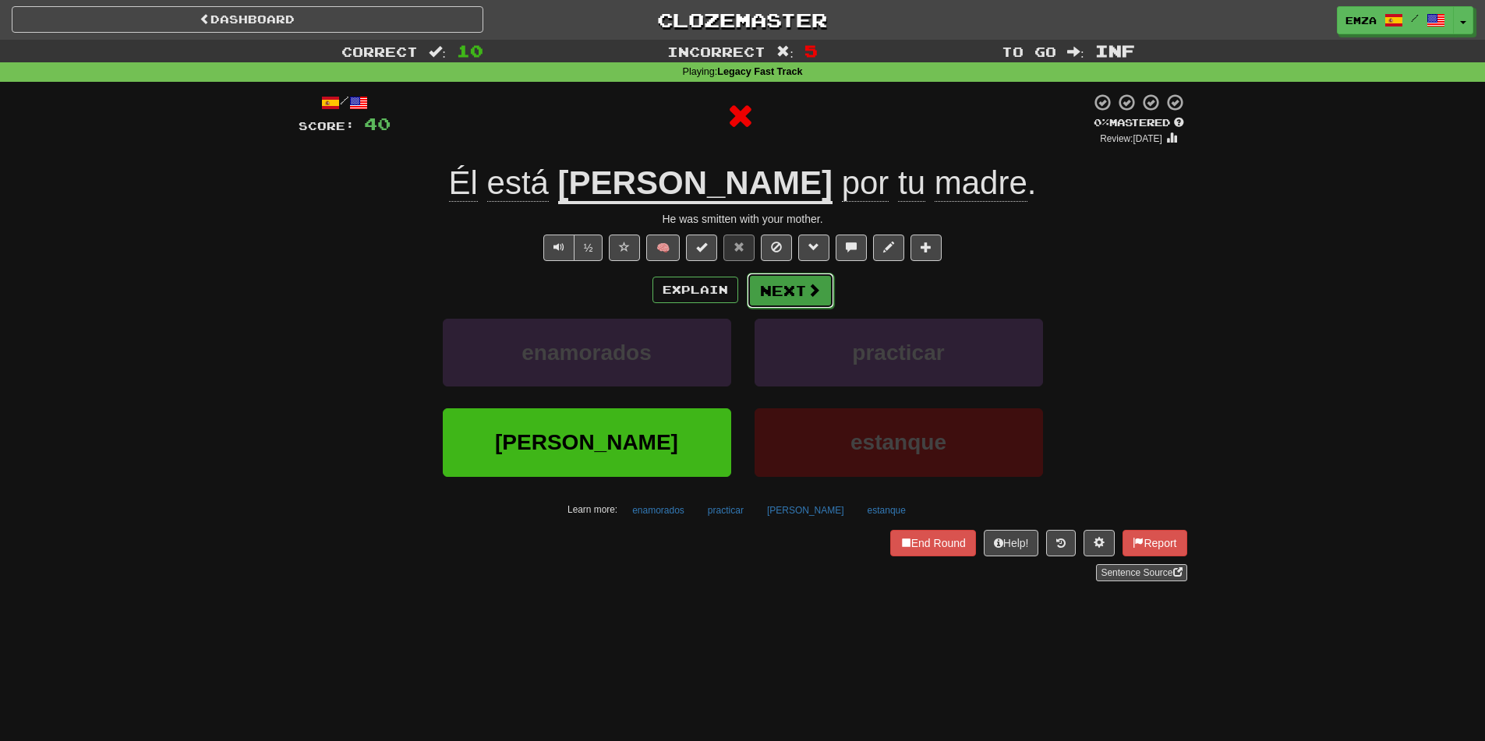
click at [784, 307] on button "Next" at bounding box center [790, 291] width 87 height 36
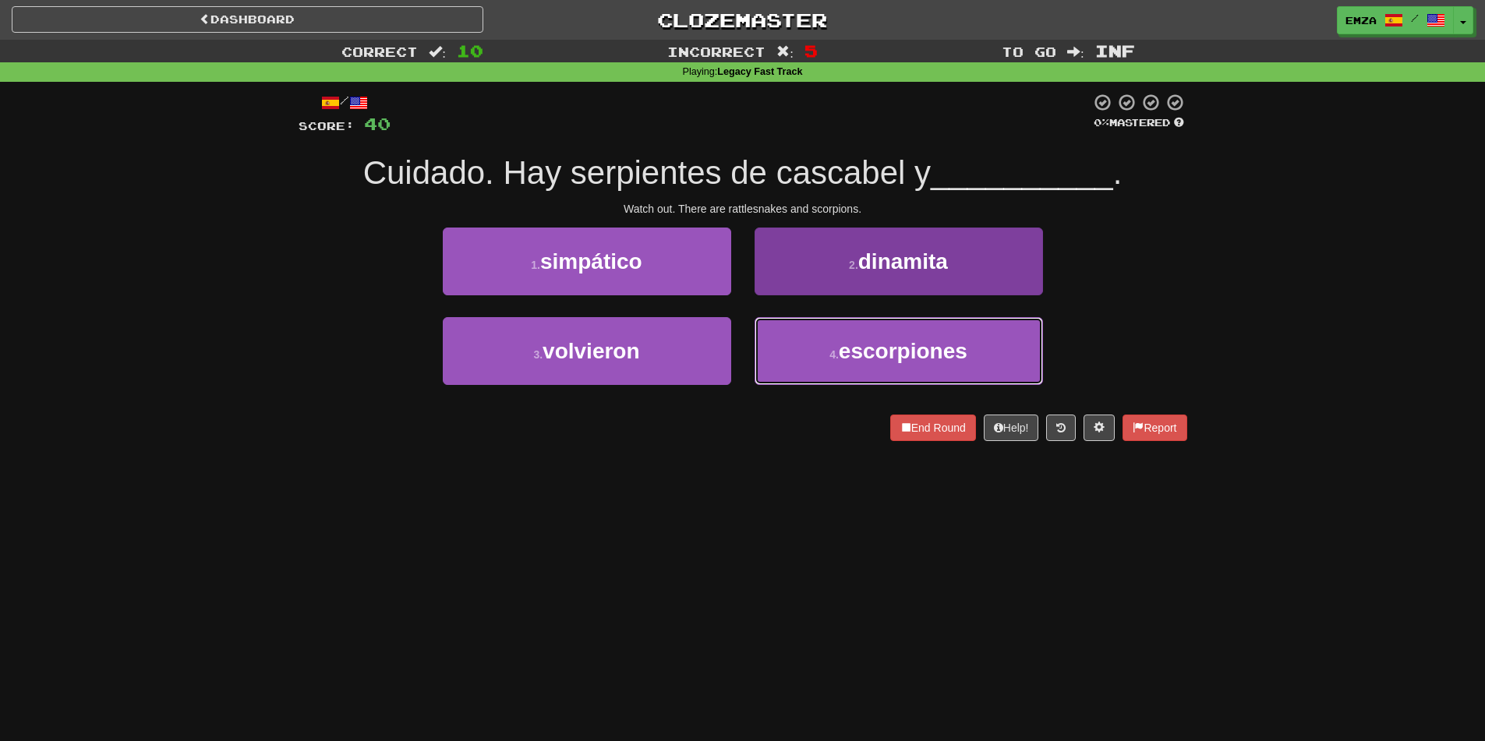
click at [828, 363] on button "4 . escorpiones" at bounding box center [899, 351] width 288 height 68
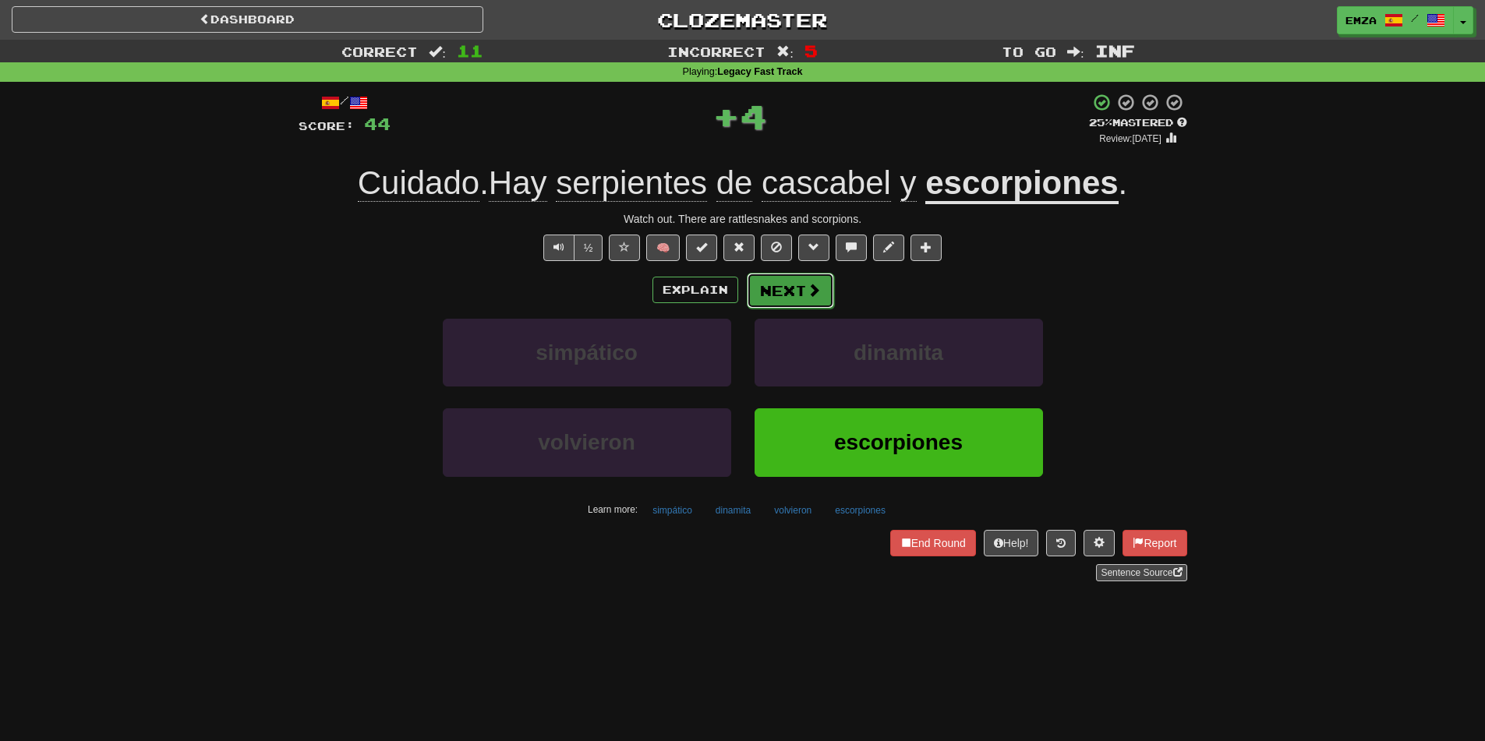
click at [772, 297] on button "Next" at bounding box center [790, 291] width 87 height 36
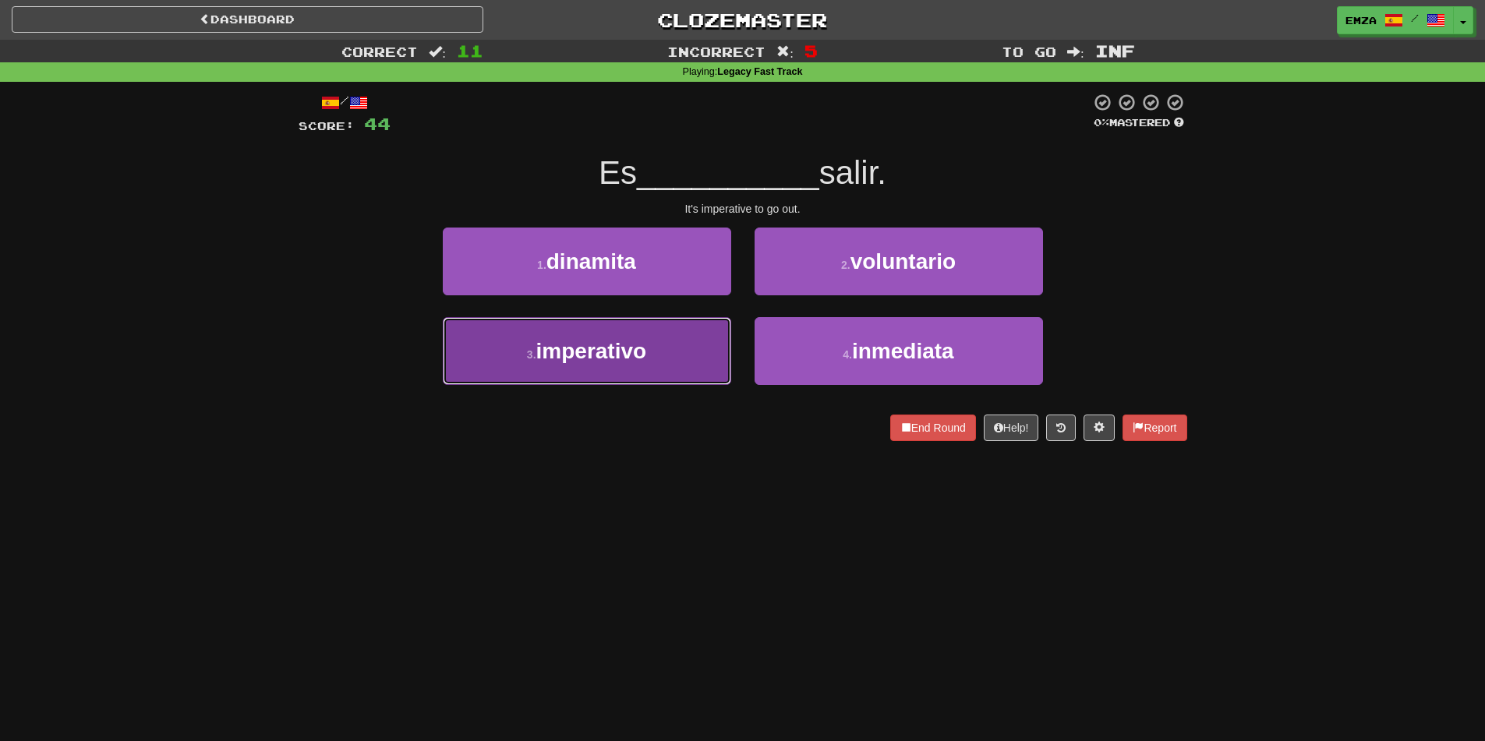
click at [678, 358] on button "3 . imperativo" at bounding box center [587, 351] width 288 height 68
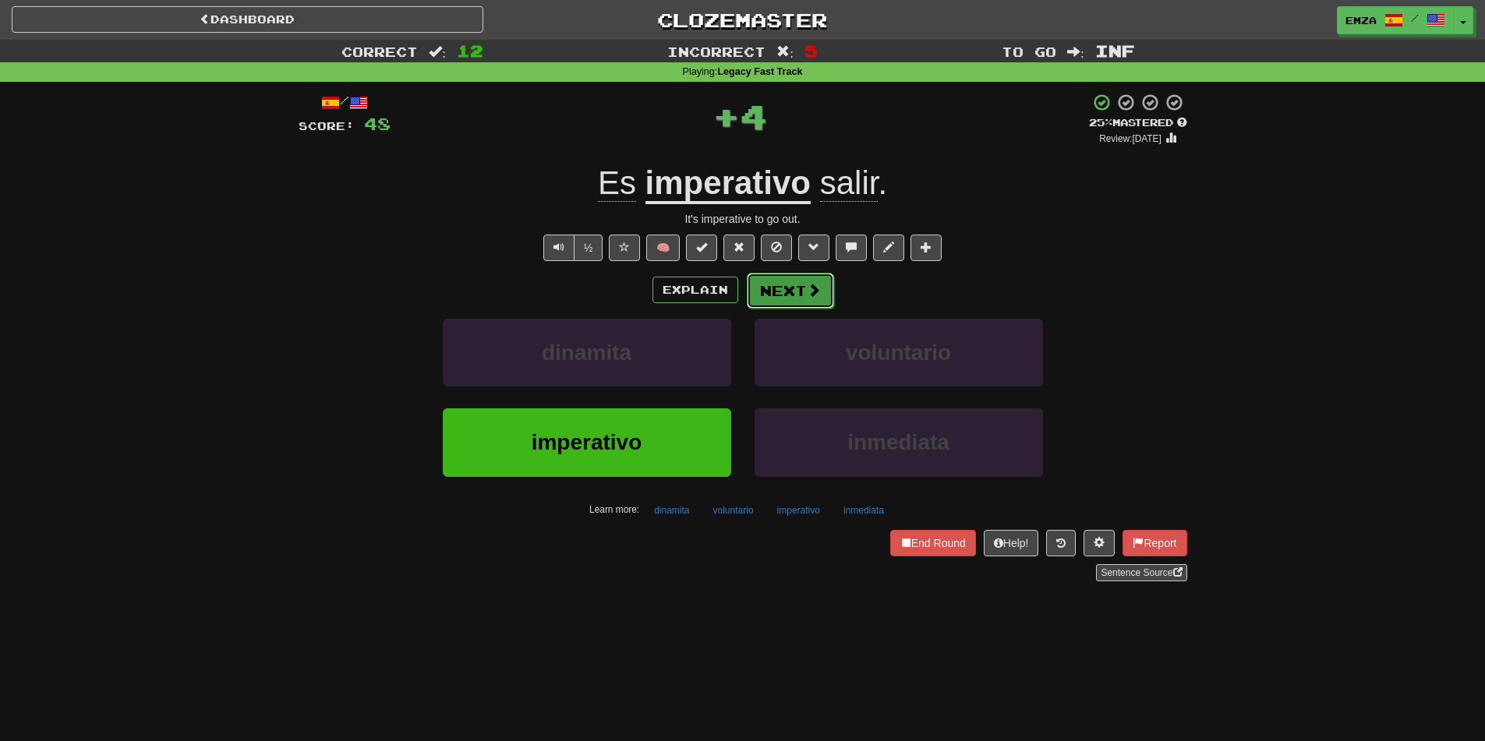
click at [799, 292] on button "Next" at bounding box center [790, 291] width 87 height 36
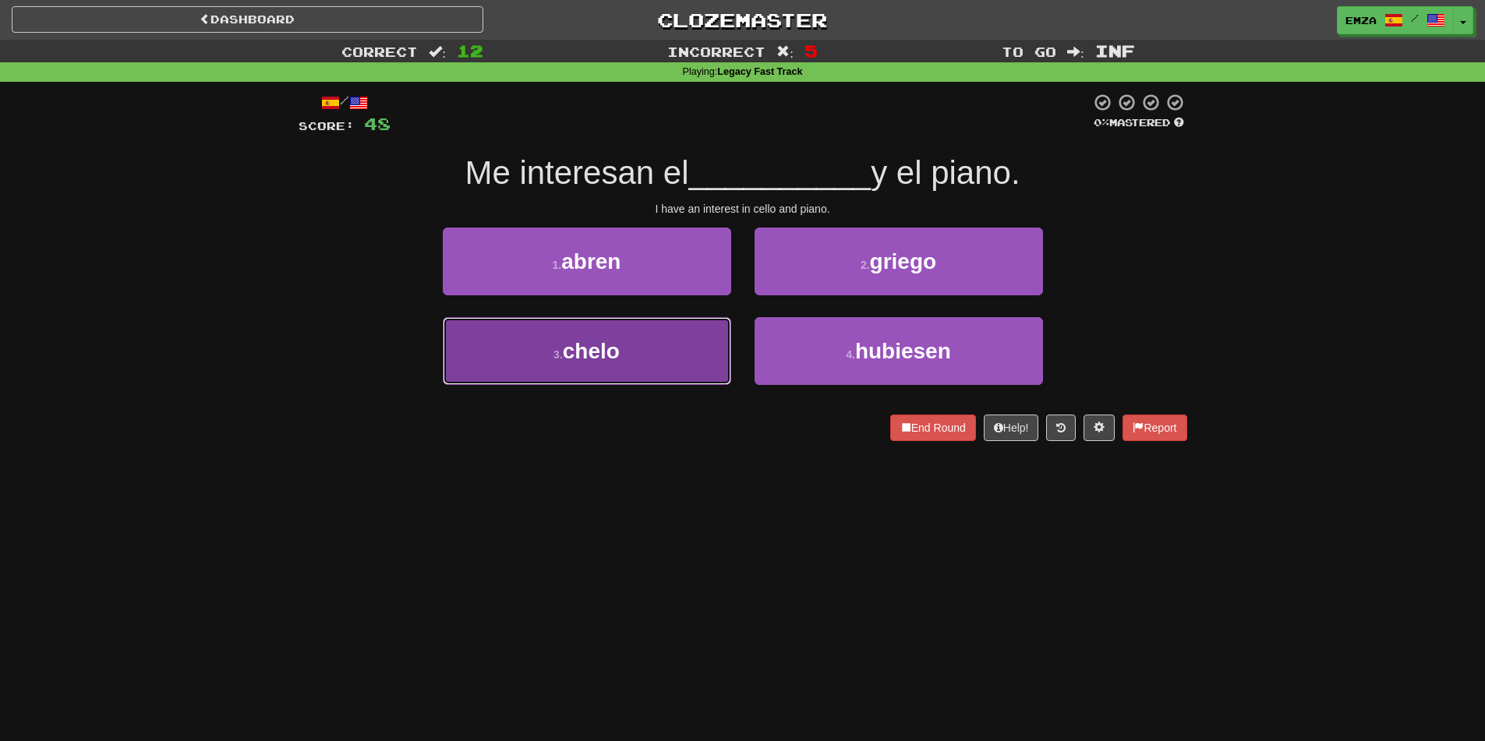
click at [655, 363] on button "3 . chelo" at bounding box center [587, 351] width 288 height 68
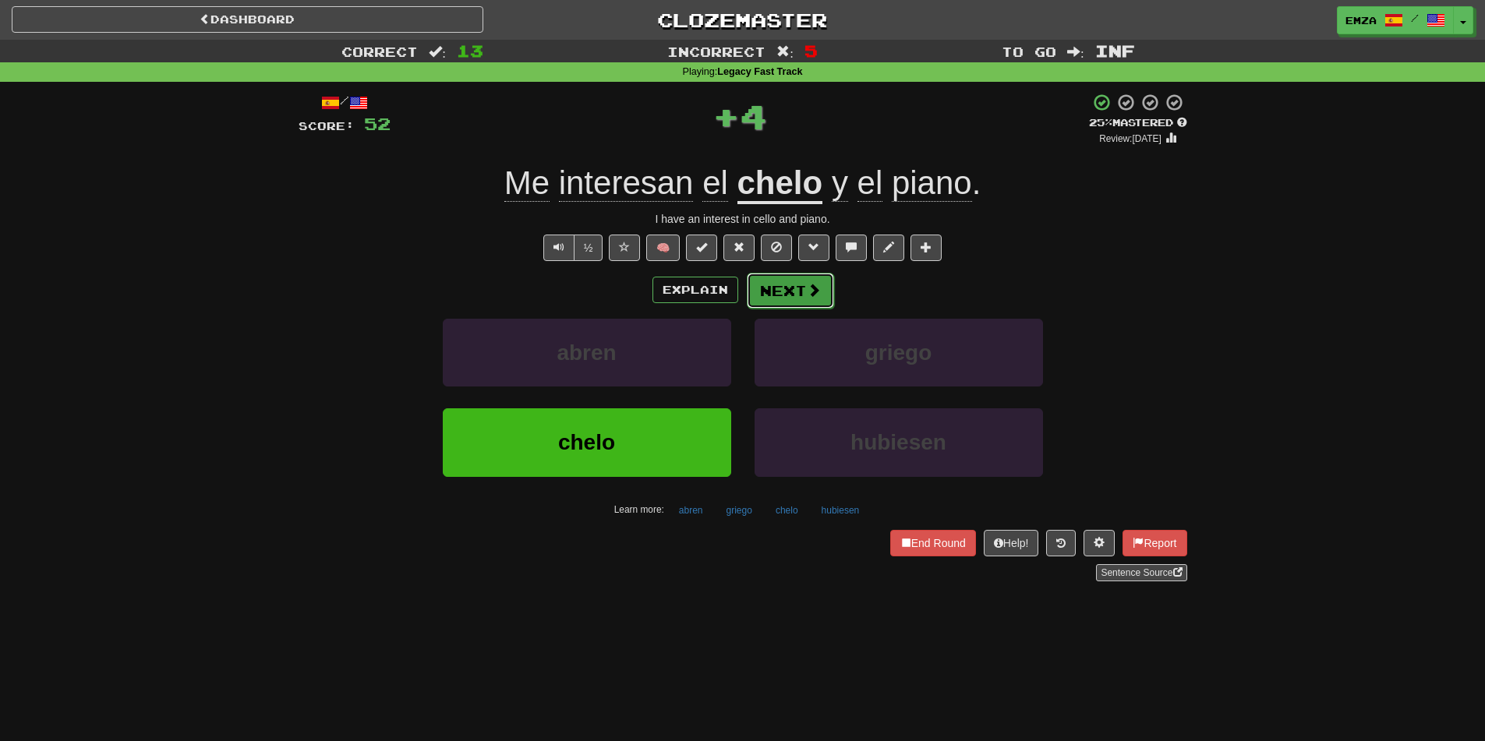
click at [784, 290] on button "Next" at bounding box center [790, 291] width 87 height 36
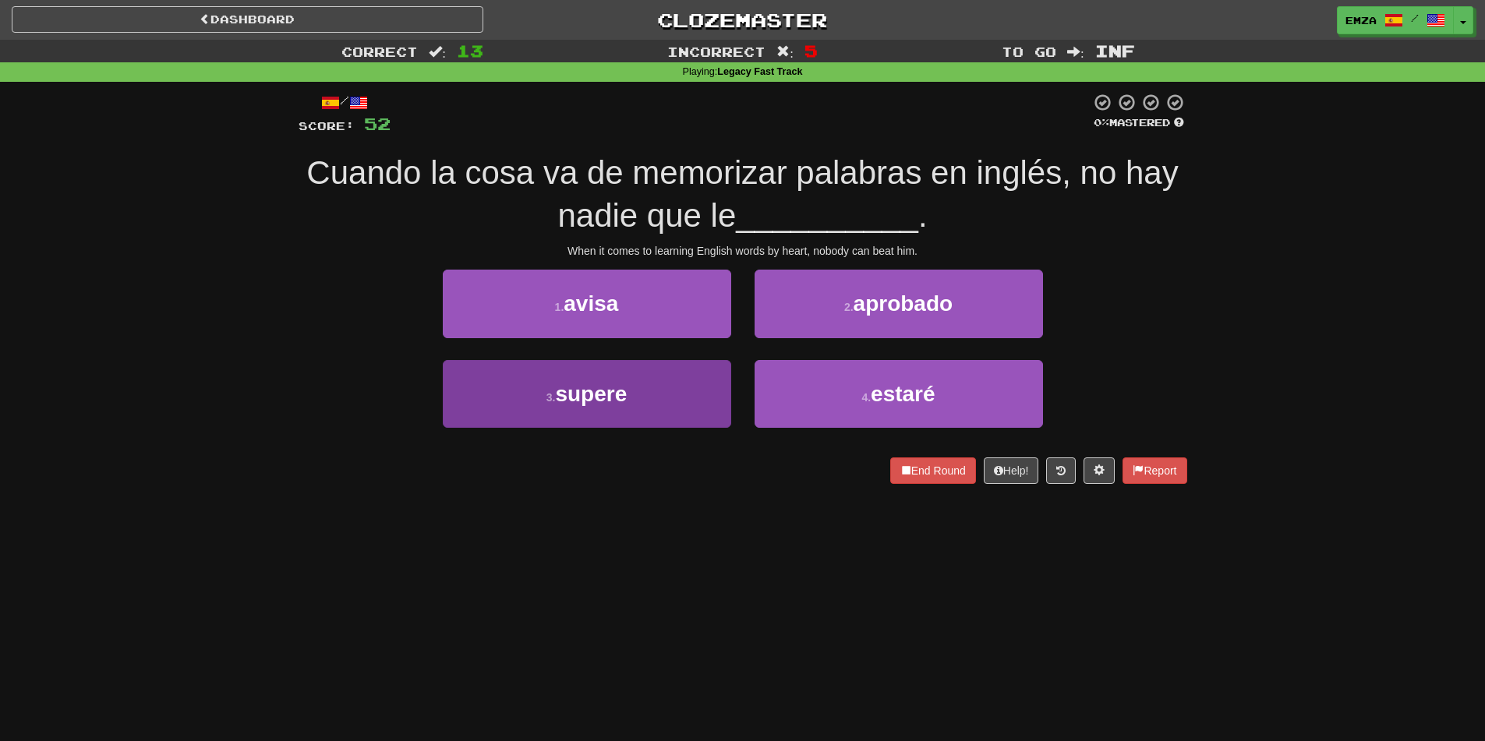
drag, startPoint x: 619, startPoint y: 430, endPoint x: 639, endPoint y: 422, distance: 21.7
click at [621, 428] on div "3 . supere" at bounding box center [587, 405] width 312 height 90
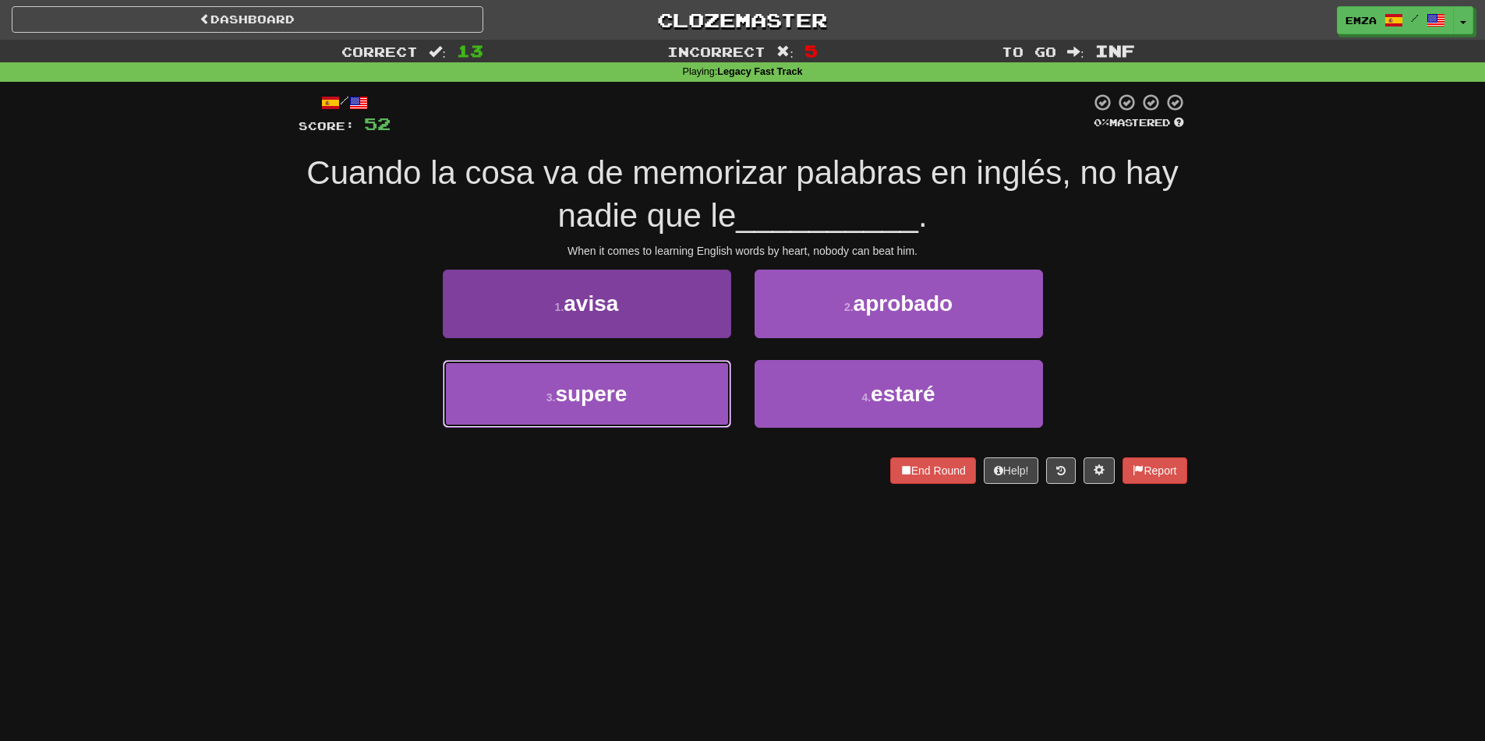
click at [632, 399] on button "3 . supere" at bounding box center [587, 394] width 288 height 68
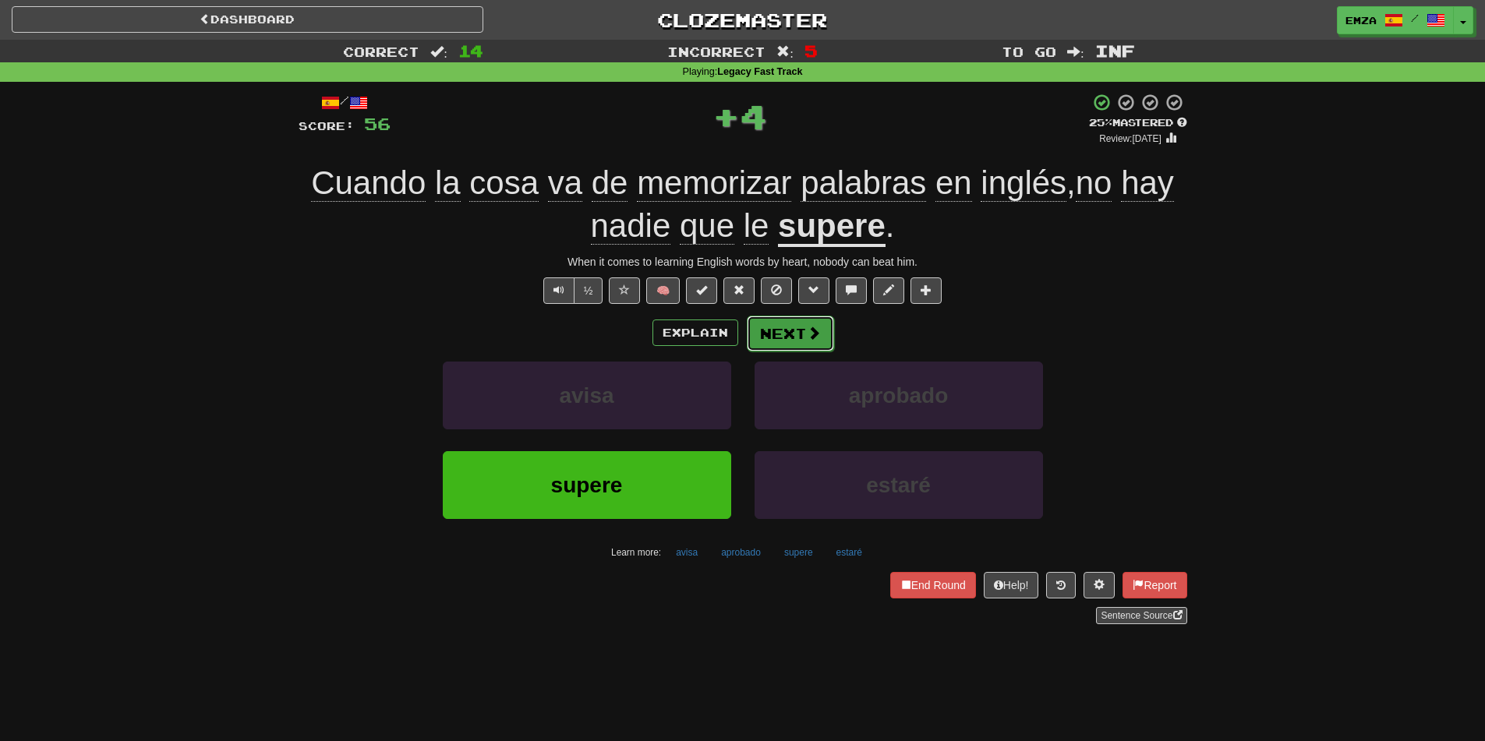
click at [794, 328] on button "Next" at bounding box center [790, 334] width 87 height 36
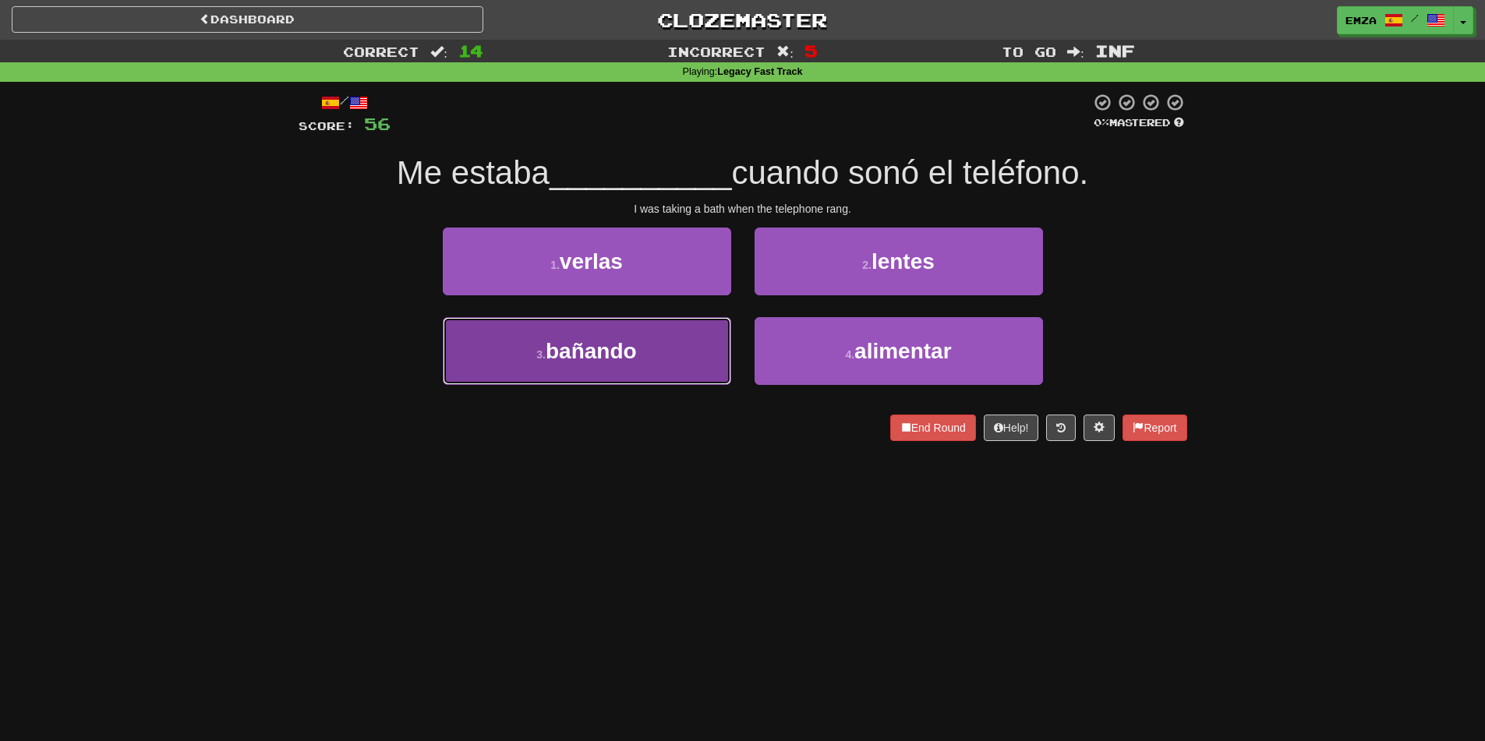
click at [660, 361] on button "3 . bañando" at bounding box center [587, 351] width 288 height 68
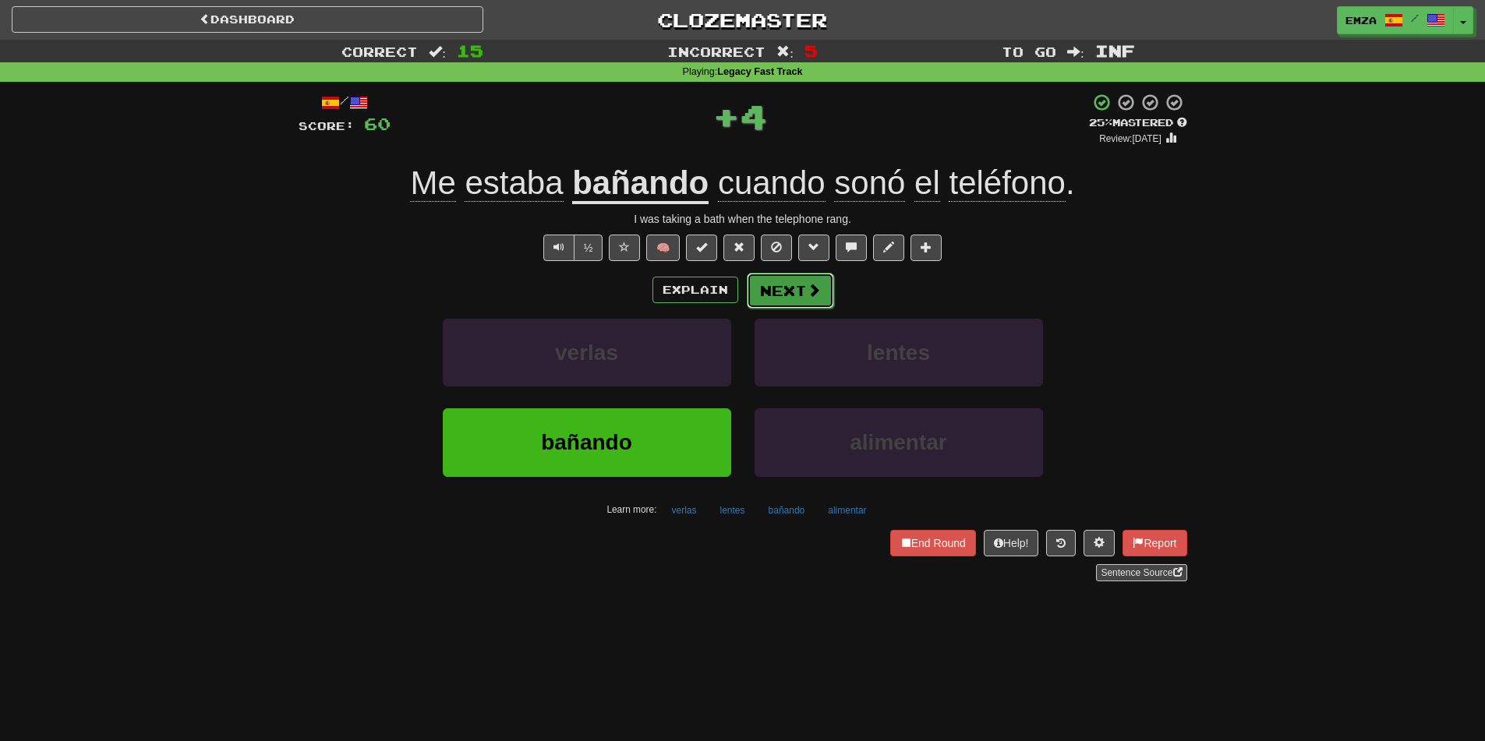
click at [789, 287] on button "Next" at bounding box center [790, 291] width 87 height 36
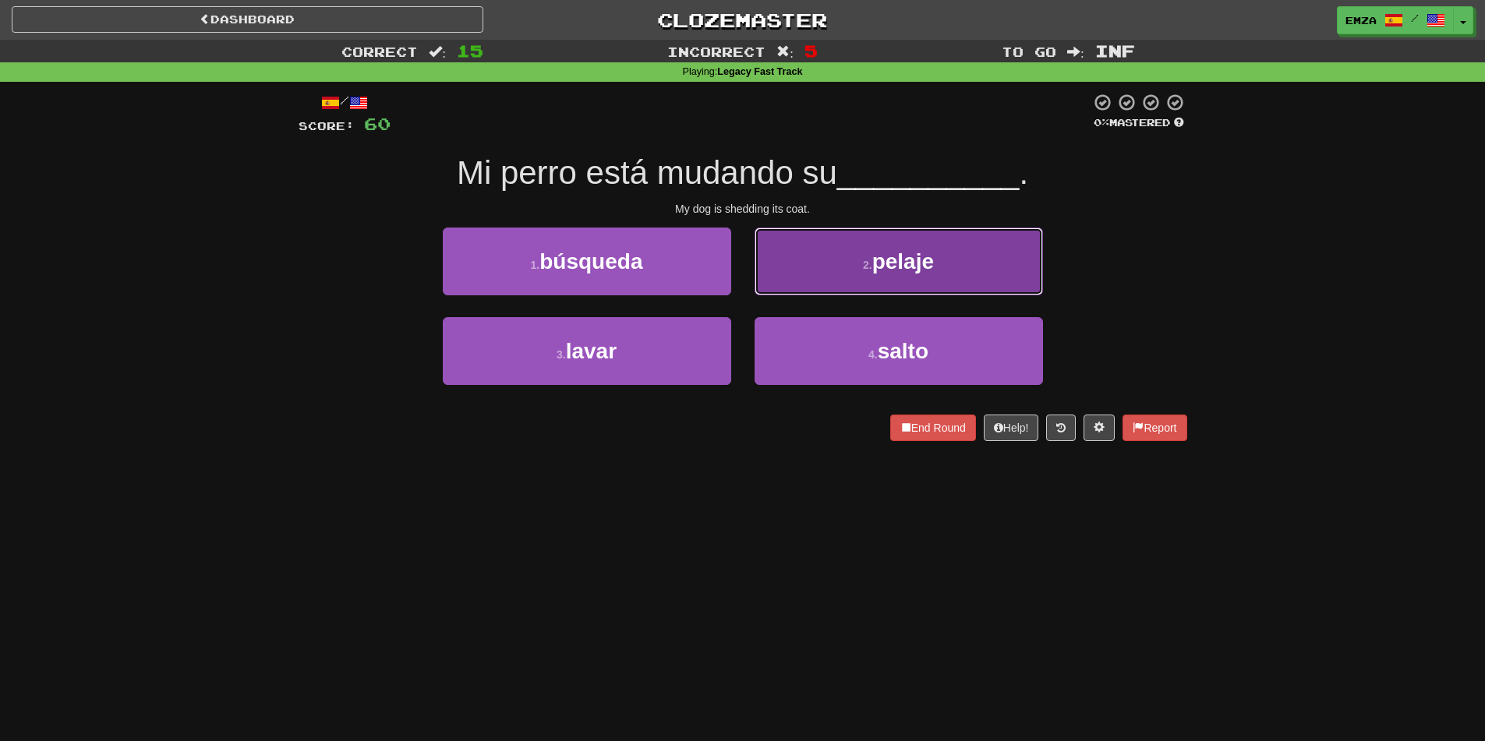
click at [833, 274] on button "2 . pelaje" at bounding box center [899, 262] width 288 height 68
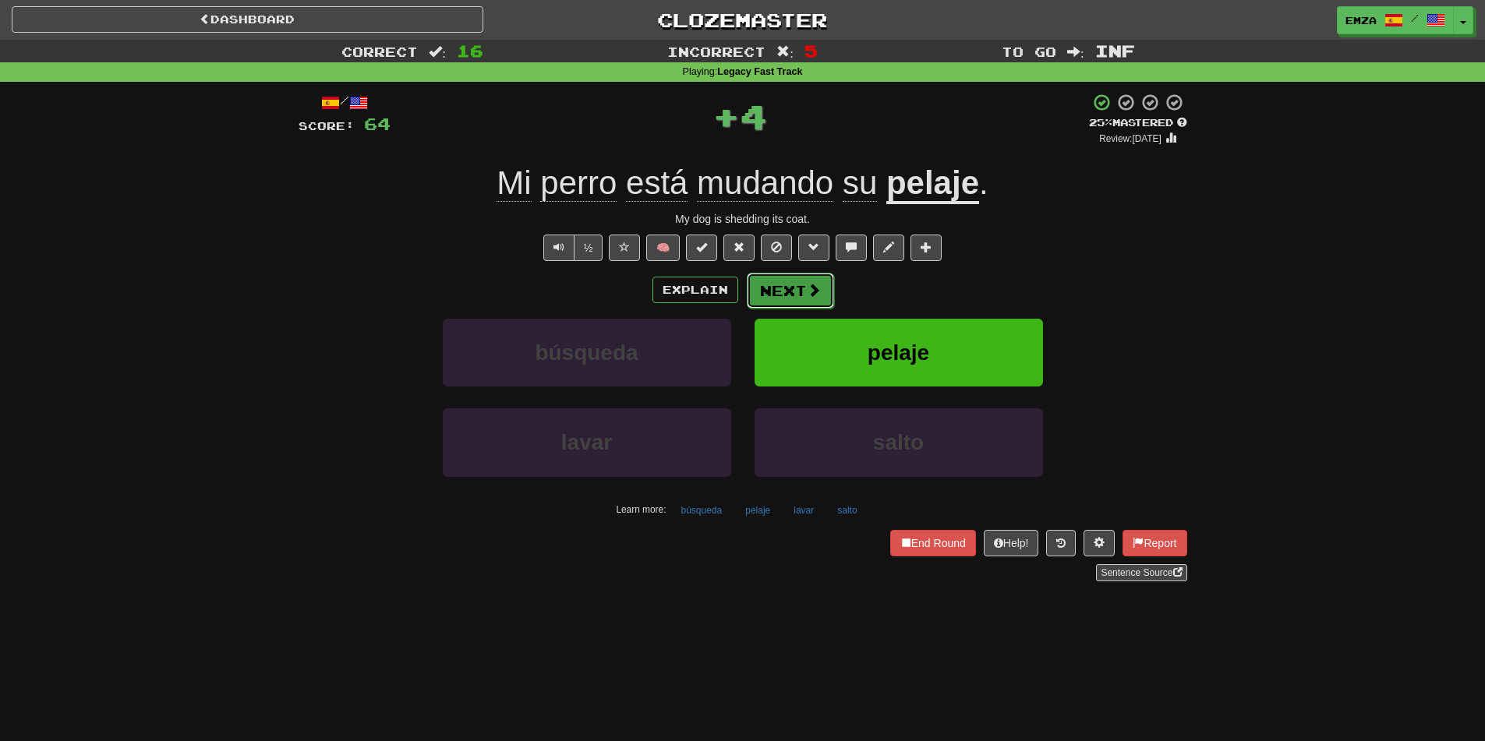
click at [783, 292] on button "Next" at bounding box center [790, 291] width 87 height 36
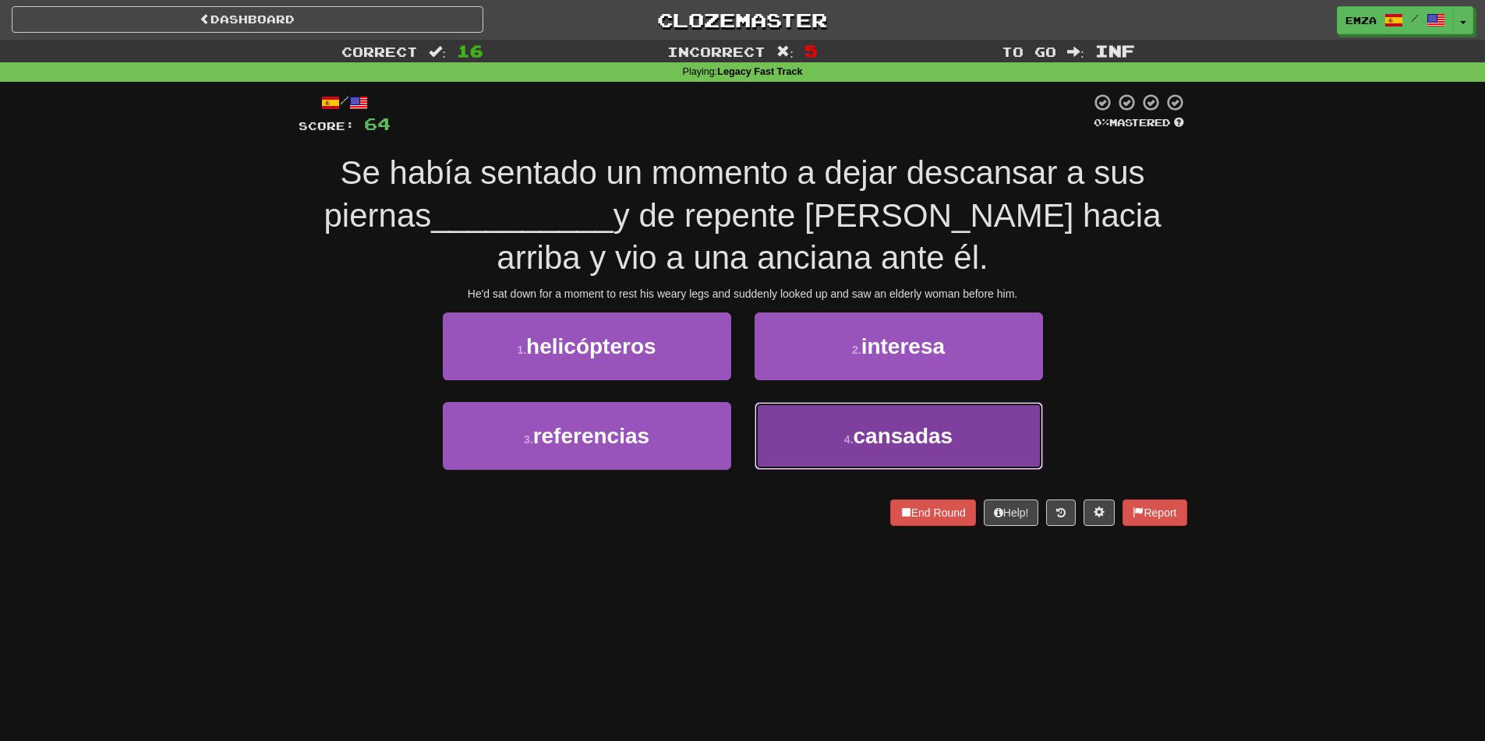
click at [823, 437] on button "4 . cansadas" at bounding box center [899, 436] width 288 height 68
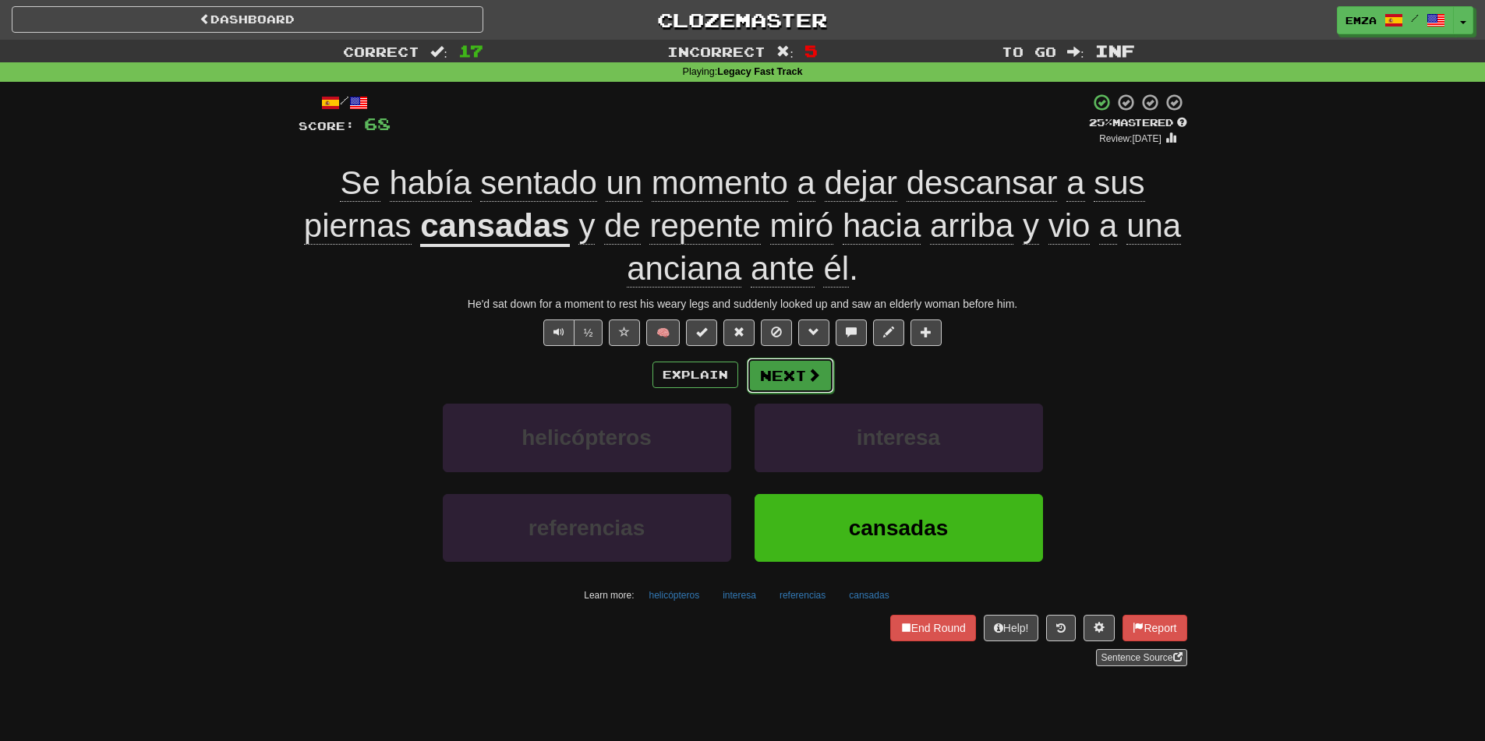
click at [800, 379] on button "Next" at bounding box center [790, 376] width 87 height 36
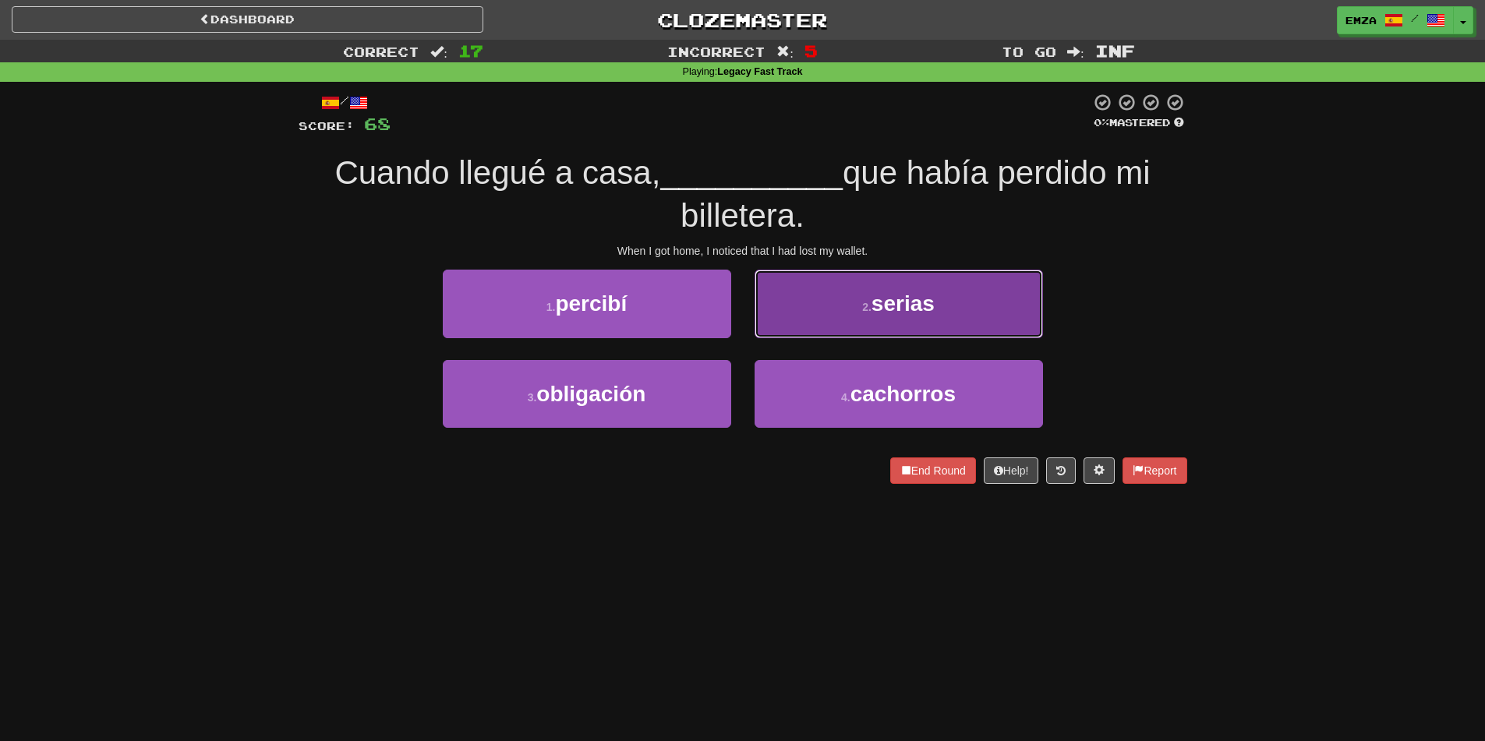
click at [869, 320] on button "2 . serias" at bounding box center [899, 304] width 288 height 68
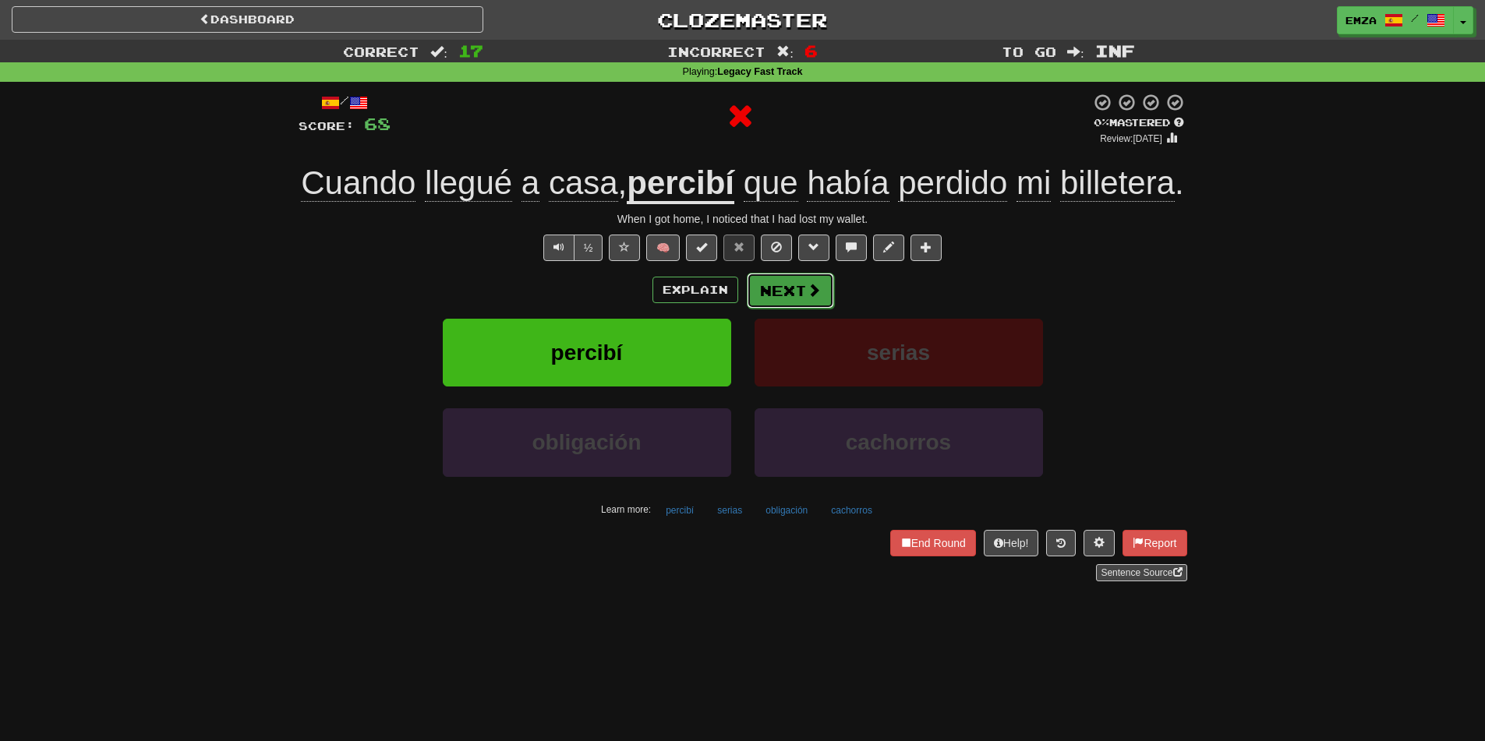
click at [761, 309] on button "Next" at bounding box center [790, 291] width 87 height 36
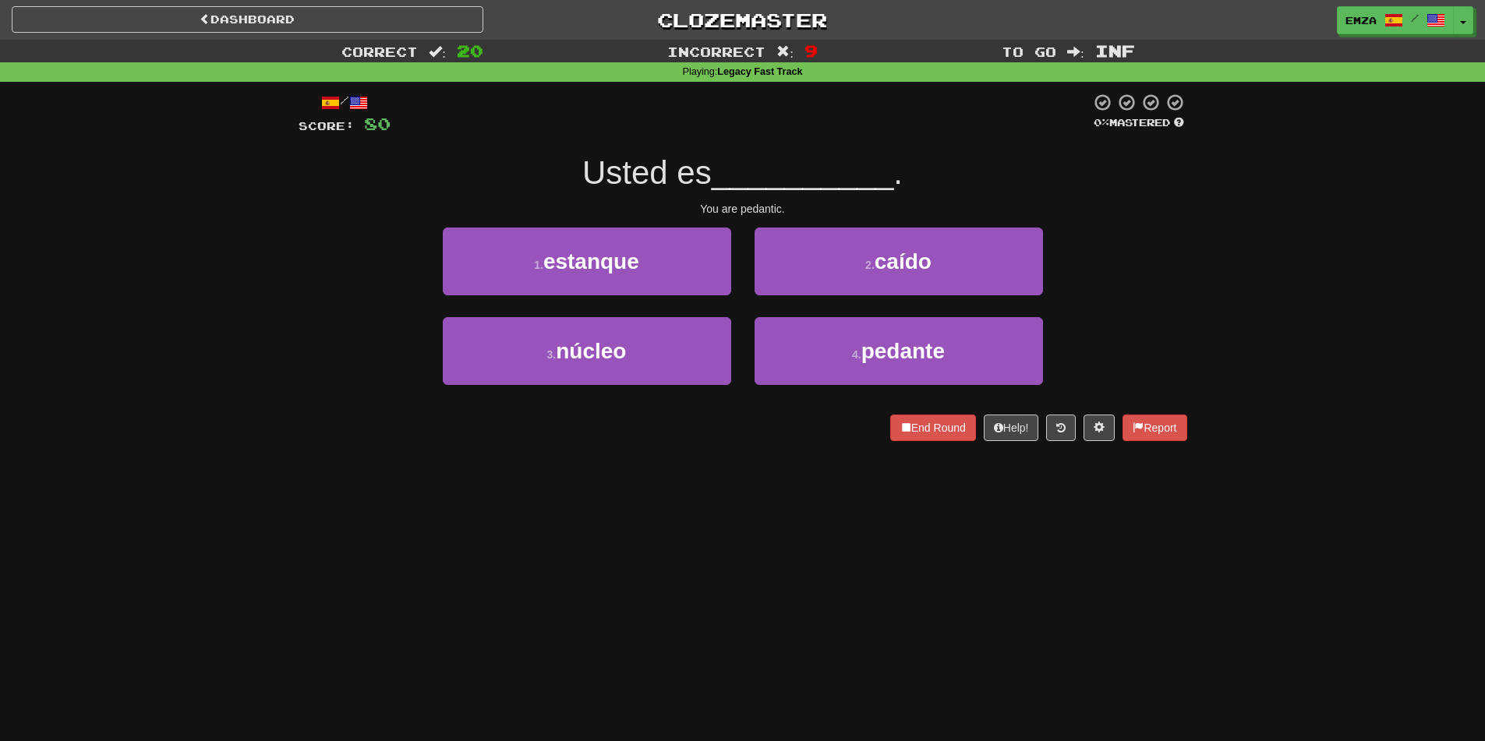
drag, startPoint x: 755, startPoint y: 481, endPoint x: 748, endPoint y: 476, distance: 8.9
click at [748, 476] on div "Dashboard Clozemaster Emza / Toggle Dropdown Dashboard Leaderboard Activity Fee…" at bounding box center [742, 370] width 1485 height 741
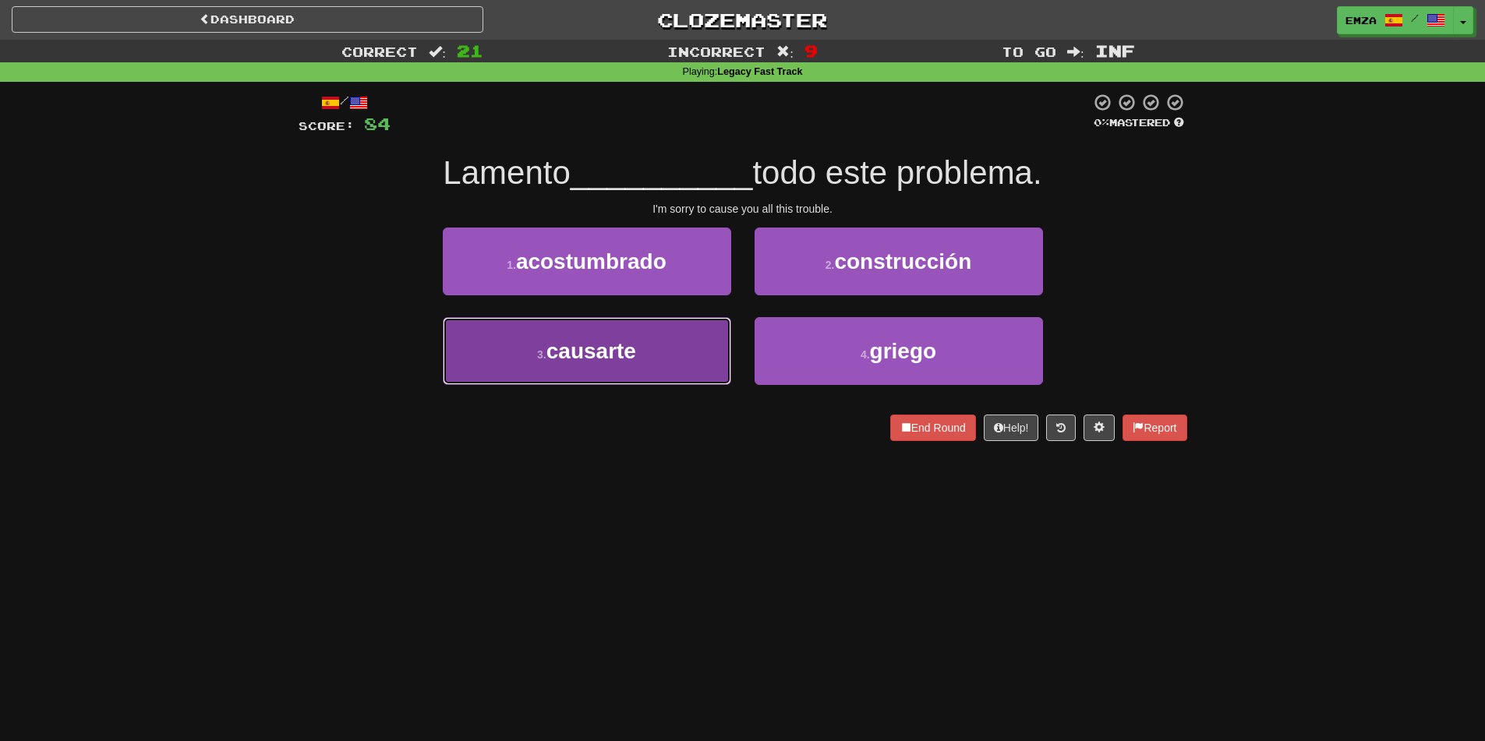
click at [694, 363] on button "3 . causarte" at bounding box center [587, 351] width 288 height 68
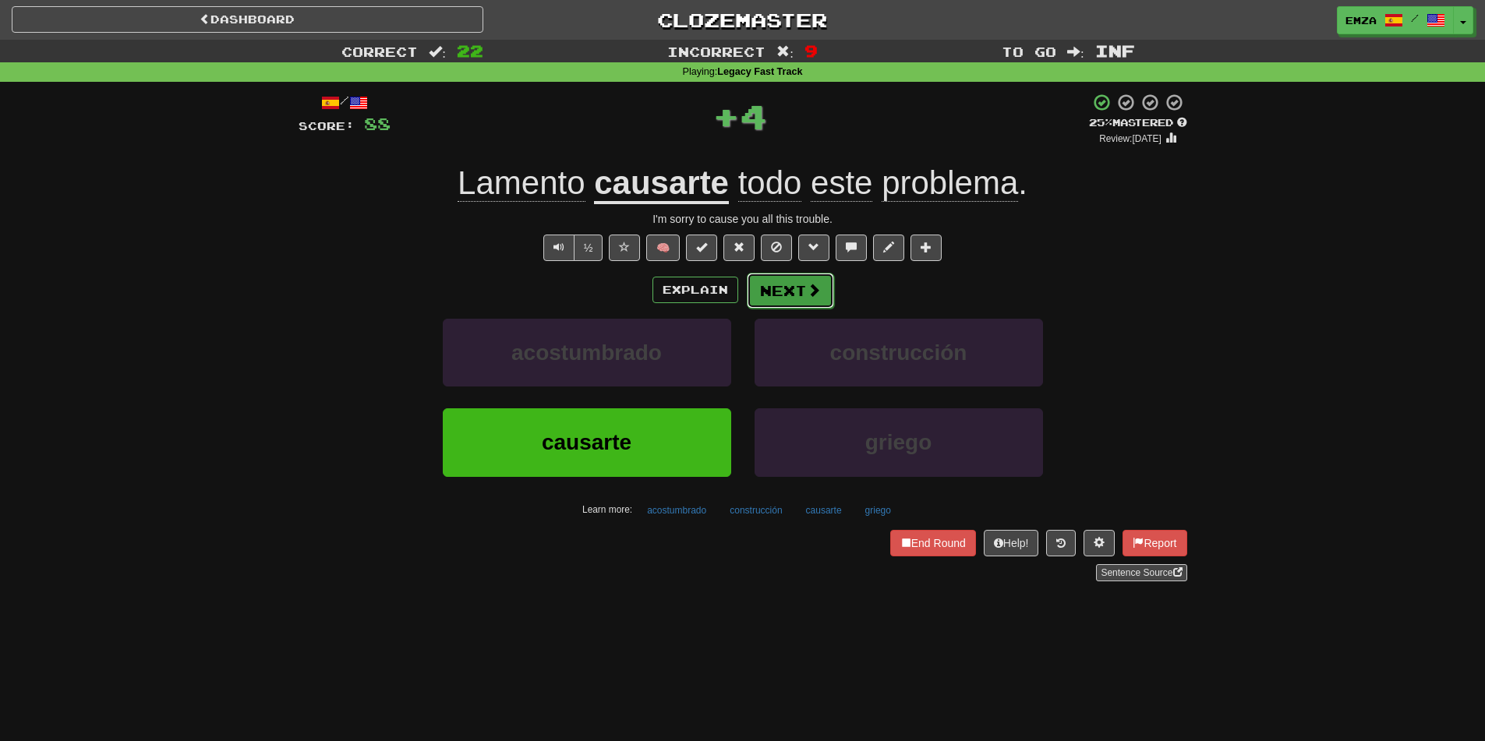
click at [776, 281] on button "Next" at bounding box center [790, 291] width 87 height 36
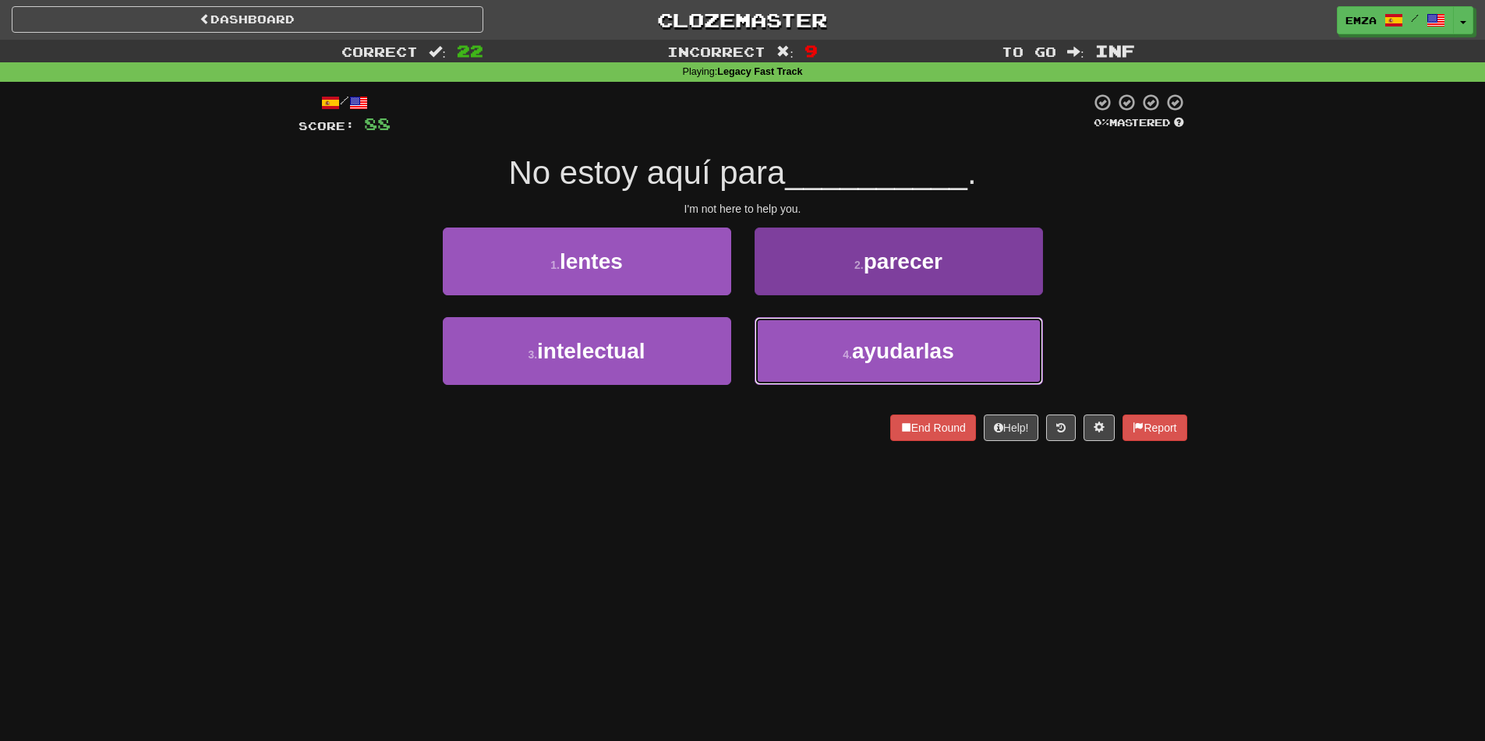
click at [802, 363] on button "4 . ayudarlas" at bounding box center [899, 351] width 288 height 68
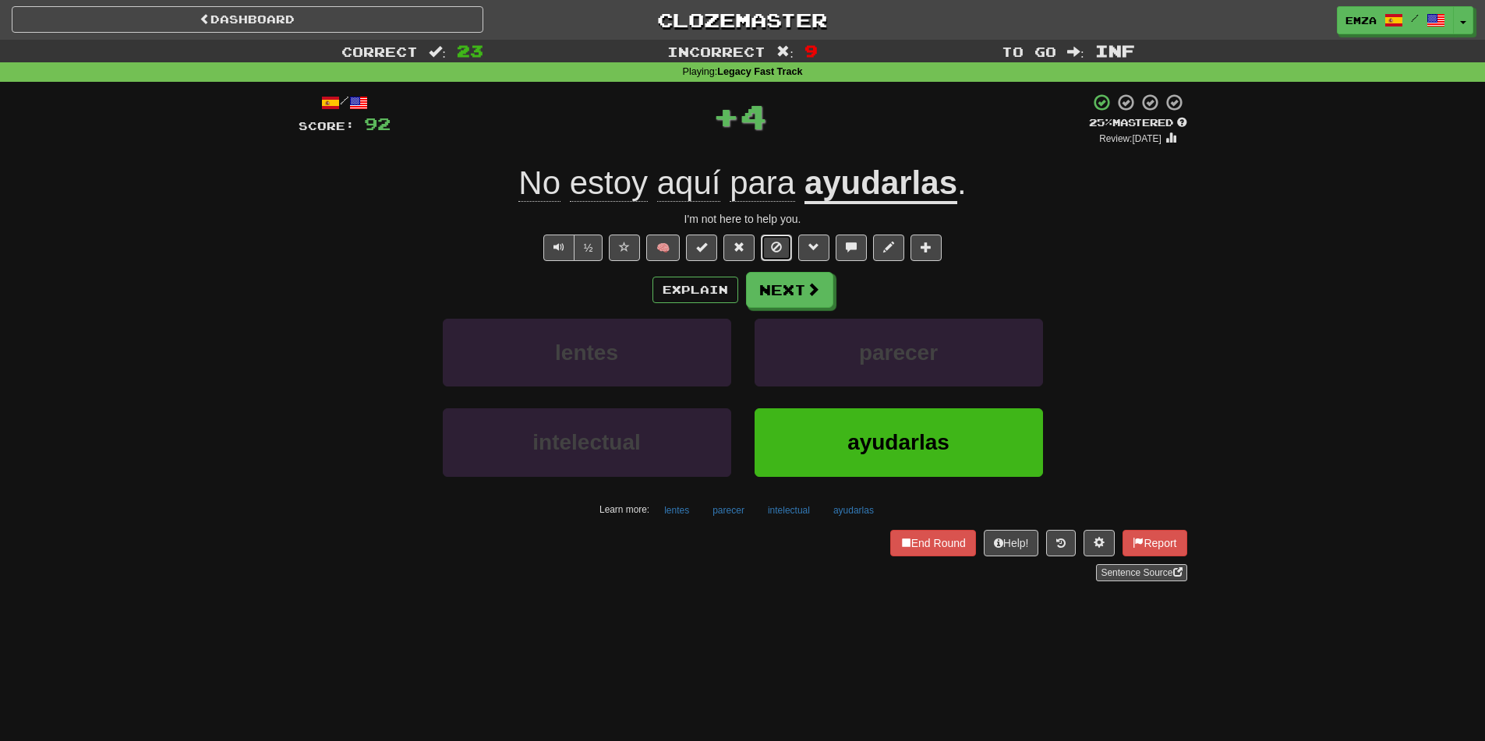
click at [779, 259] on button at bounding box center [776, 248] width 31 height 27
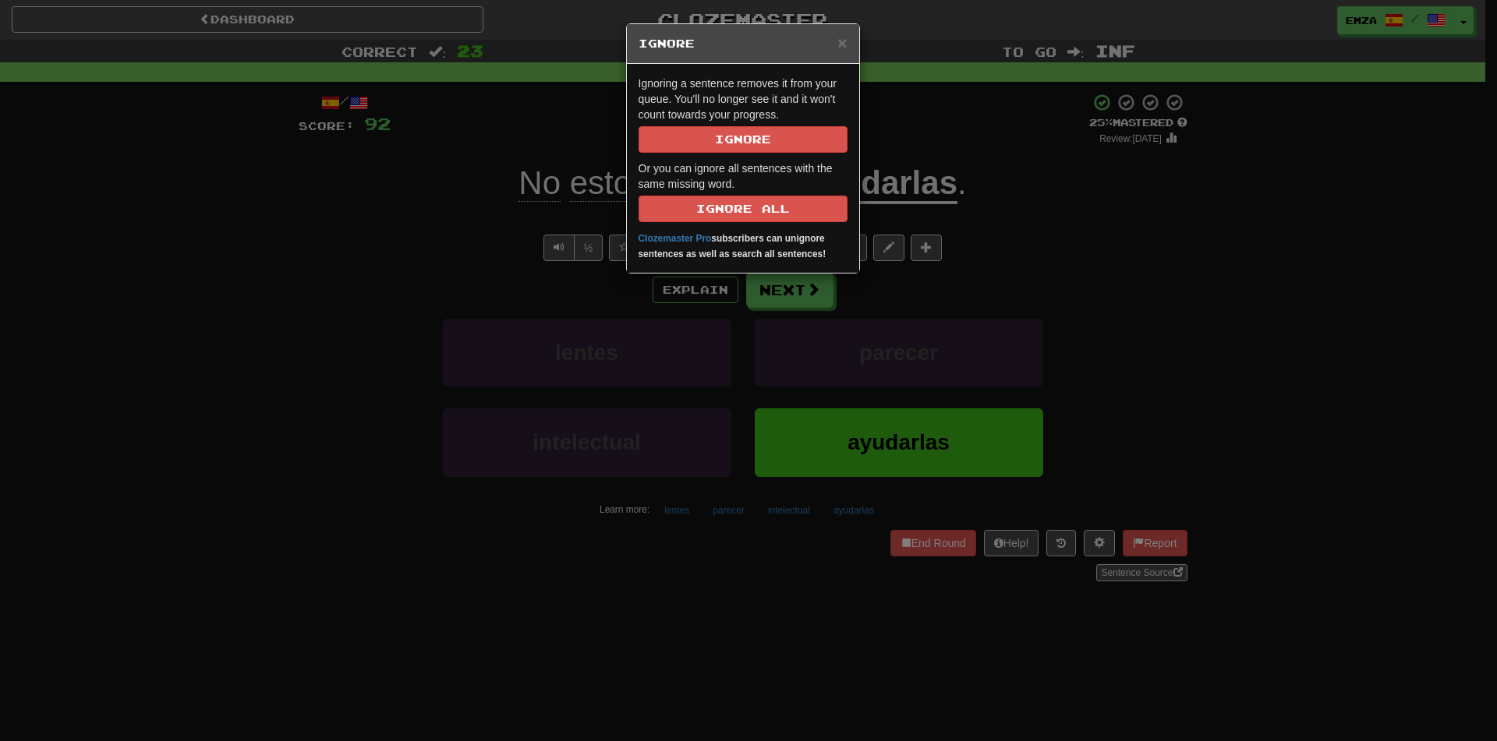
click at [855, 303] on div "× Ignore Ignoring a sentence removes it from your queue. You'll no longer see i…" at bounding box center [748, 370] width 1497 height 741
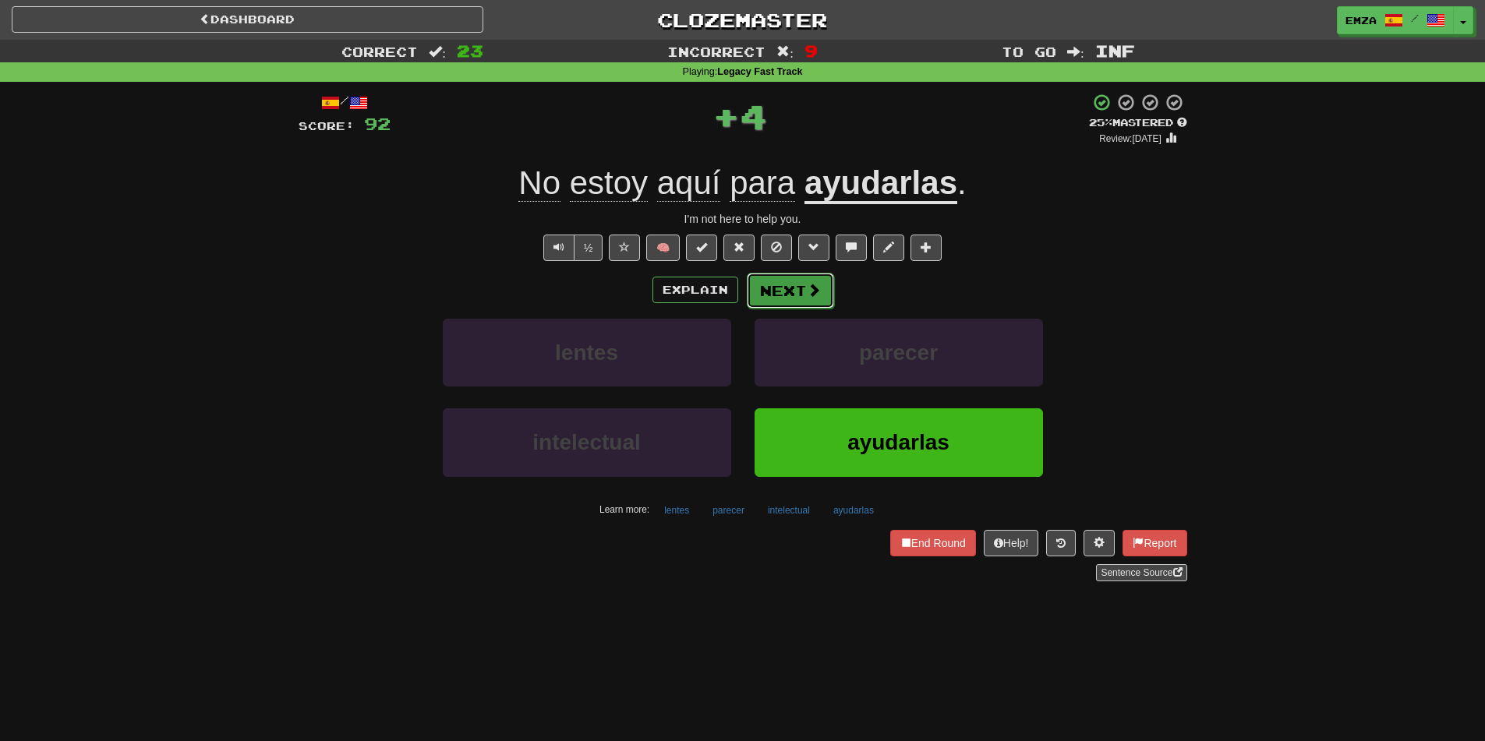
click at [791, 296] on button "Next" at bounding box center [790, 291] width 87 height 36
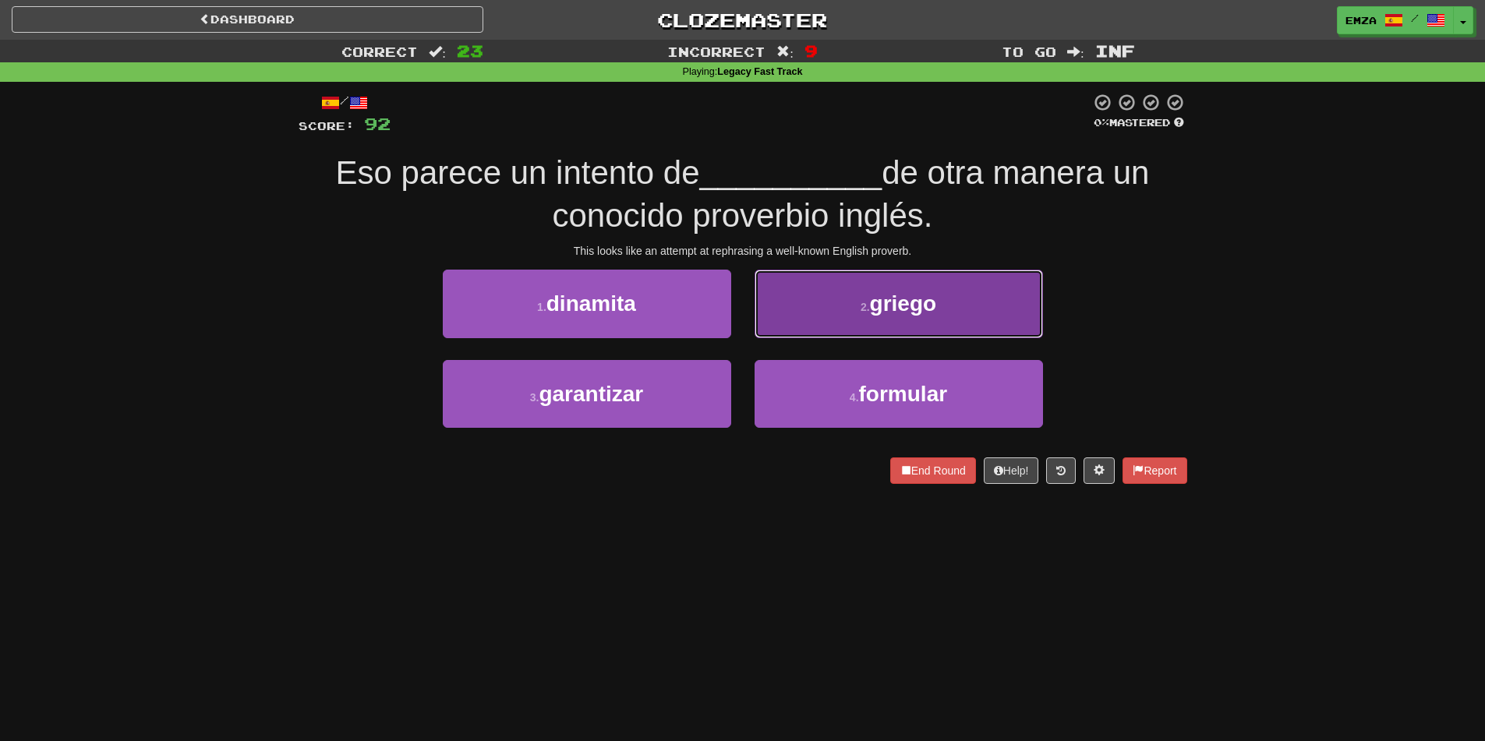
click at [816, 318] on button "2 . griego" at bounding box center [899, 304] width 288 height 68
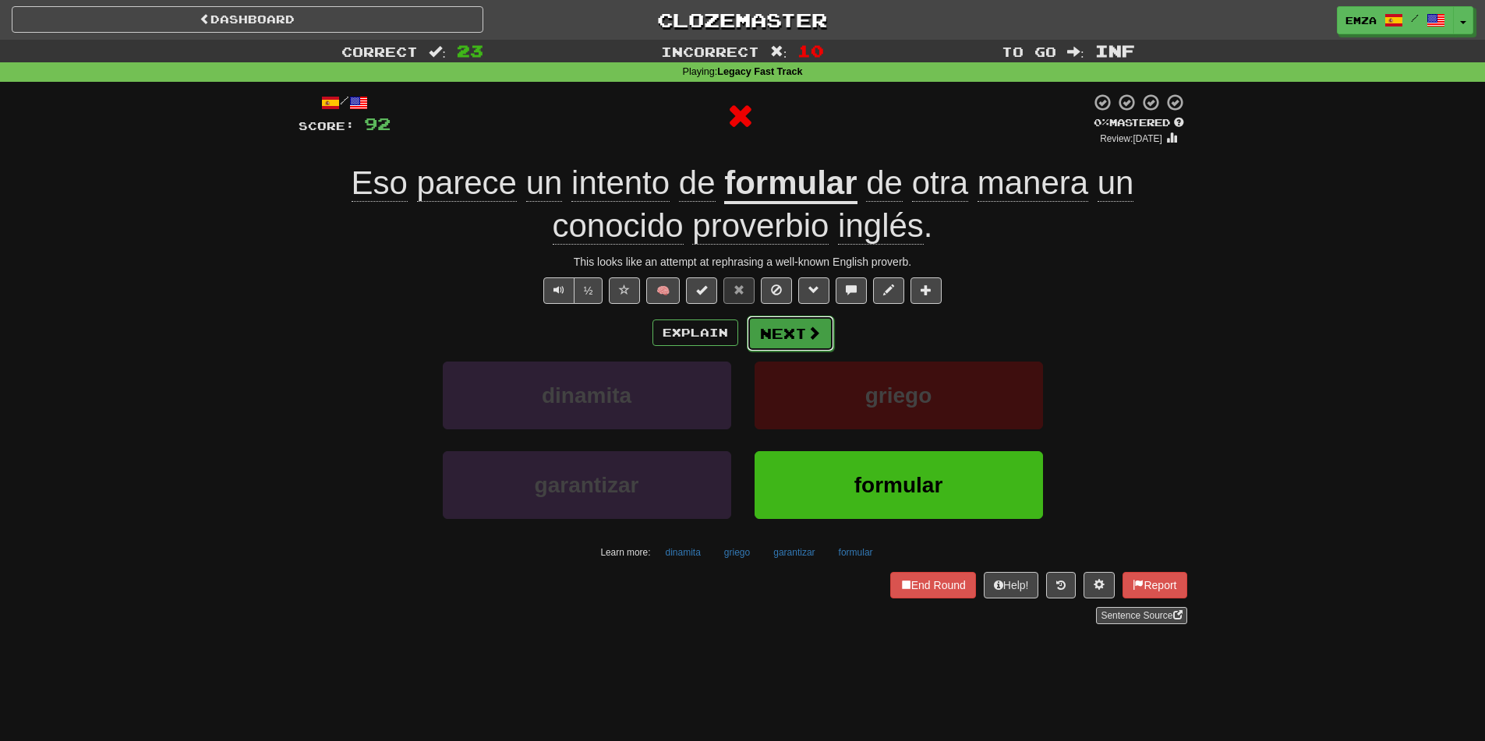
click at [776, 331] on button "Next" at bounding box center [790, 334] width 87 height 36
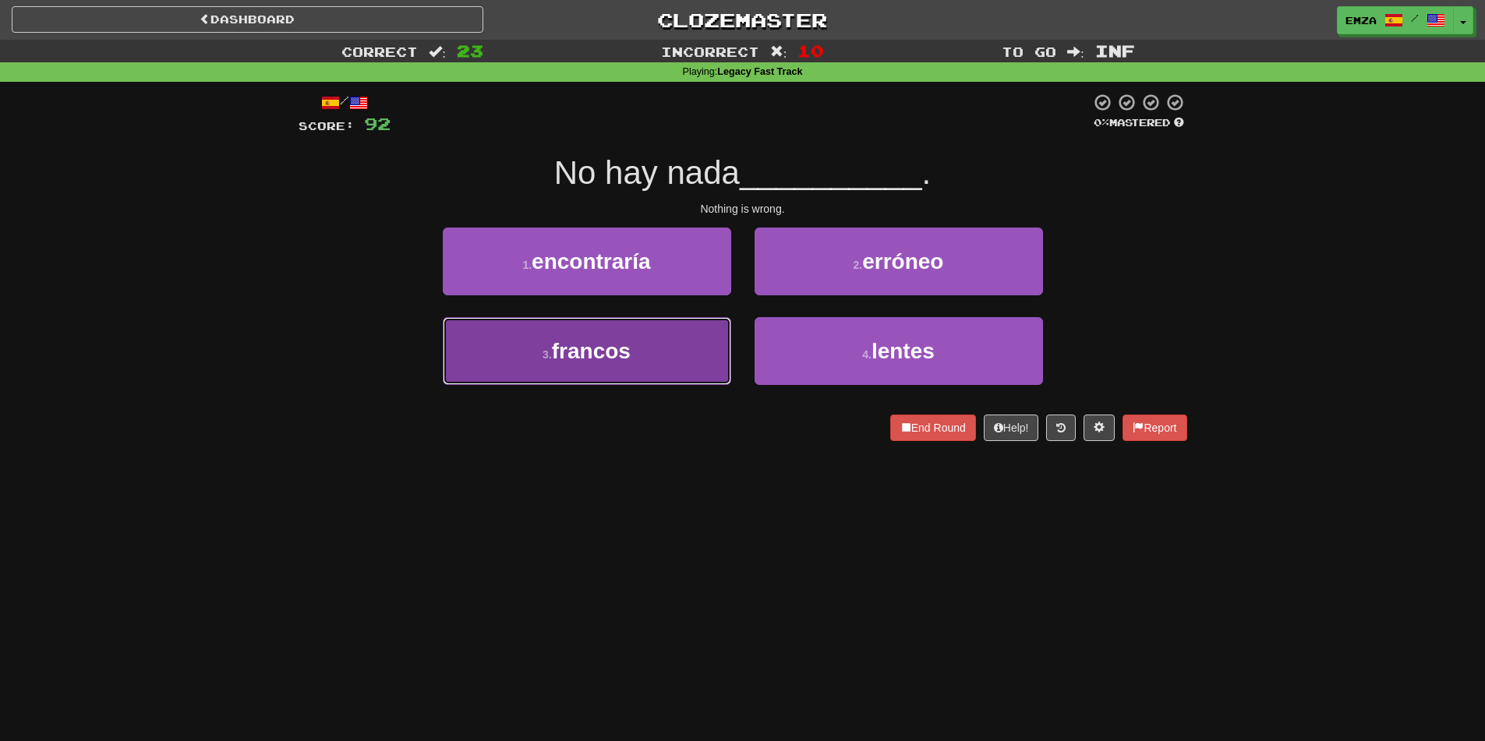
click at [635, 363] on button "3 . francos" at bounding box center [587, 351] width 288 height 68
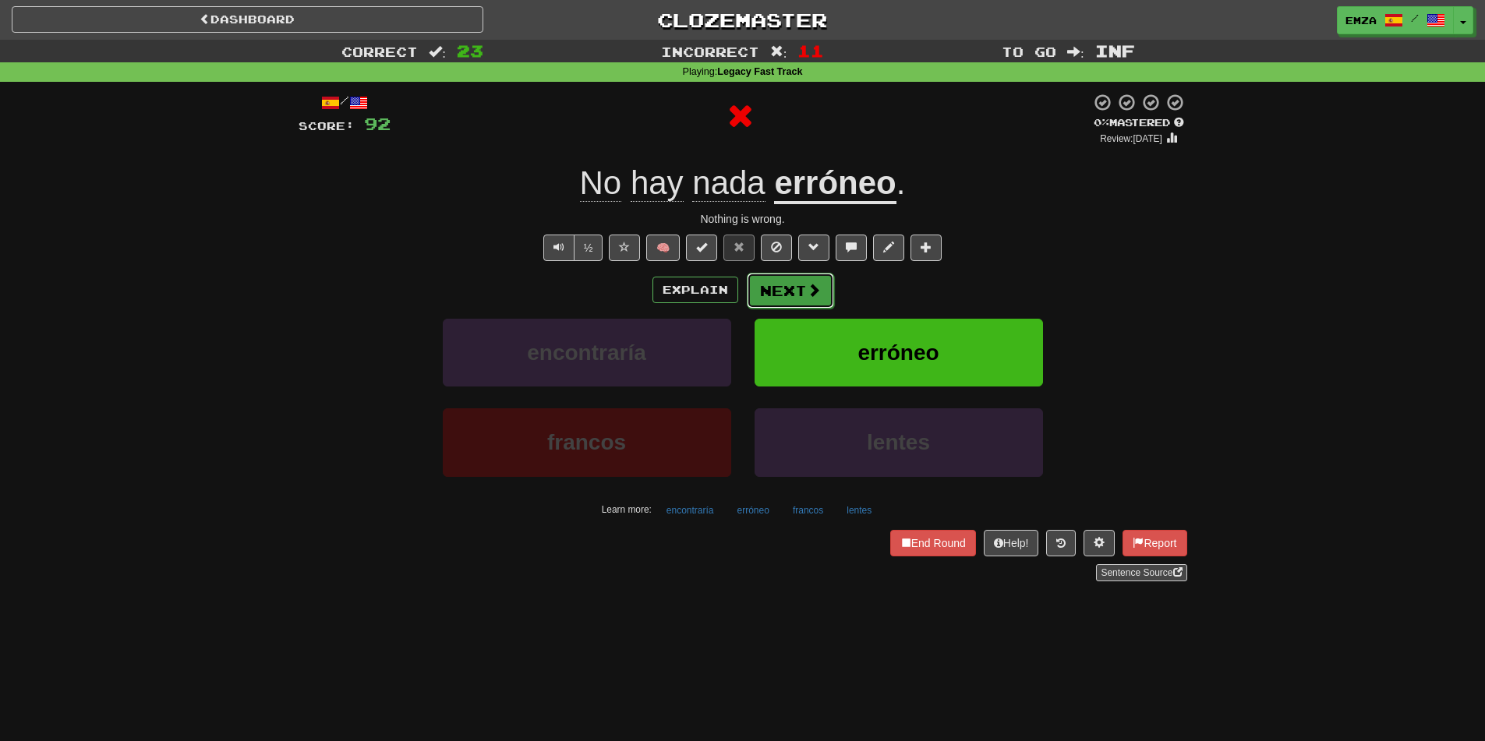
click at [759, 290] on button "Next" at bounding box center [790, 291] width 87 height 36
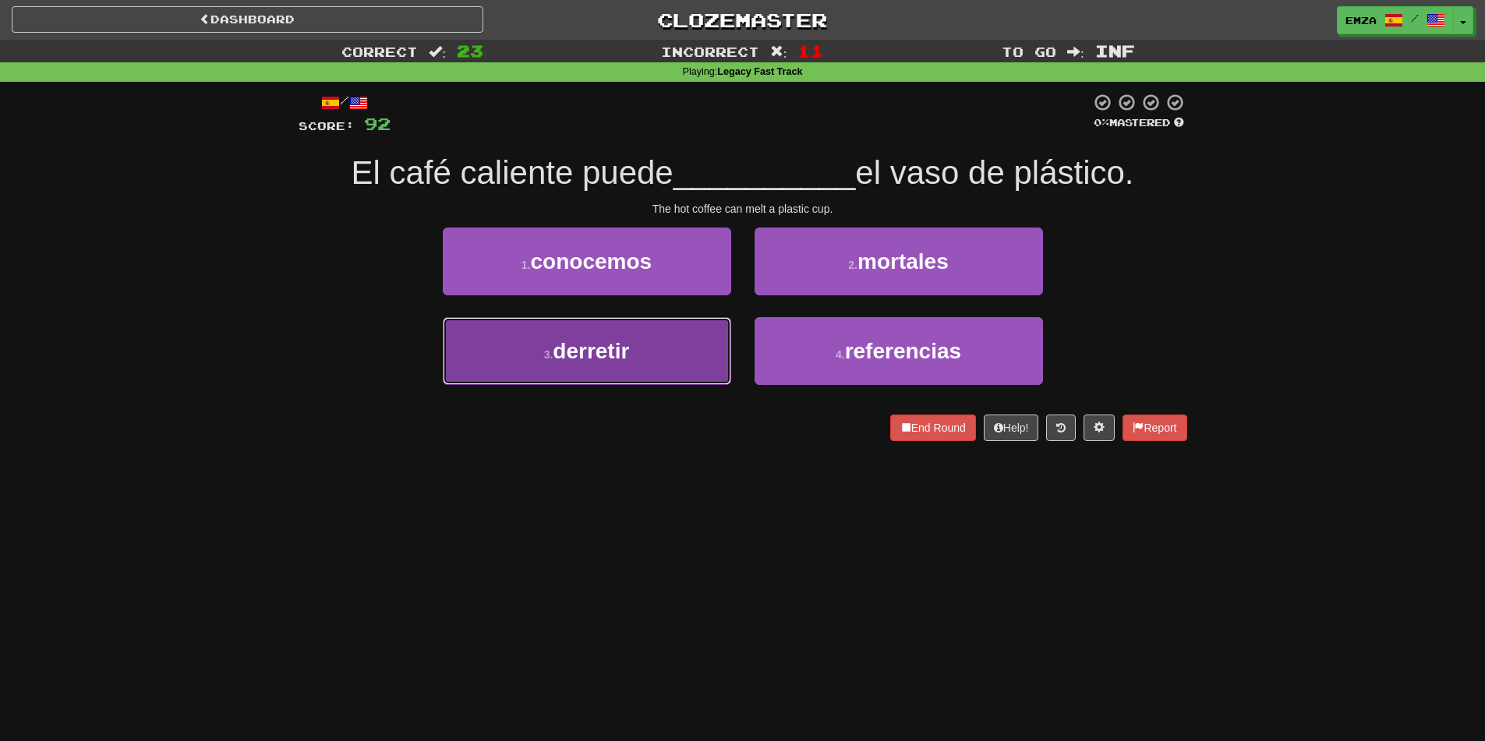
click at [674, 375] on button "3 . derretir" at bounding box center [587, 351] width 288 height 68
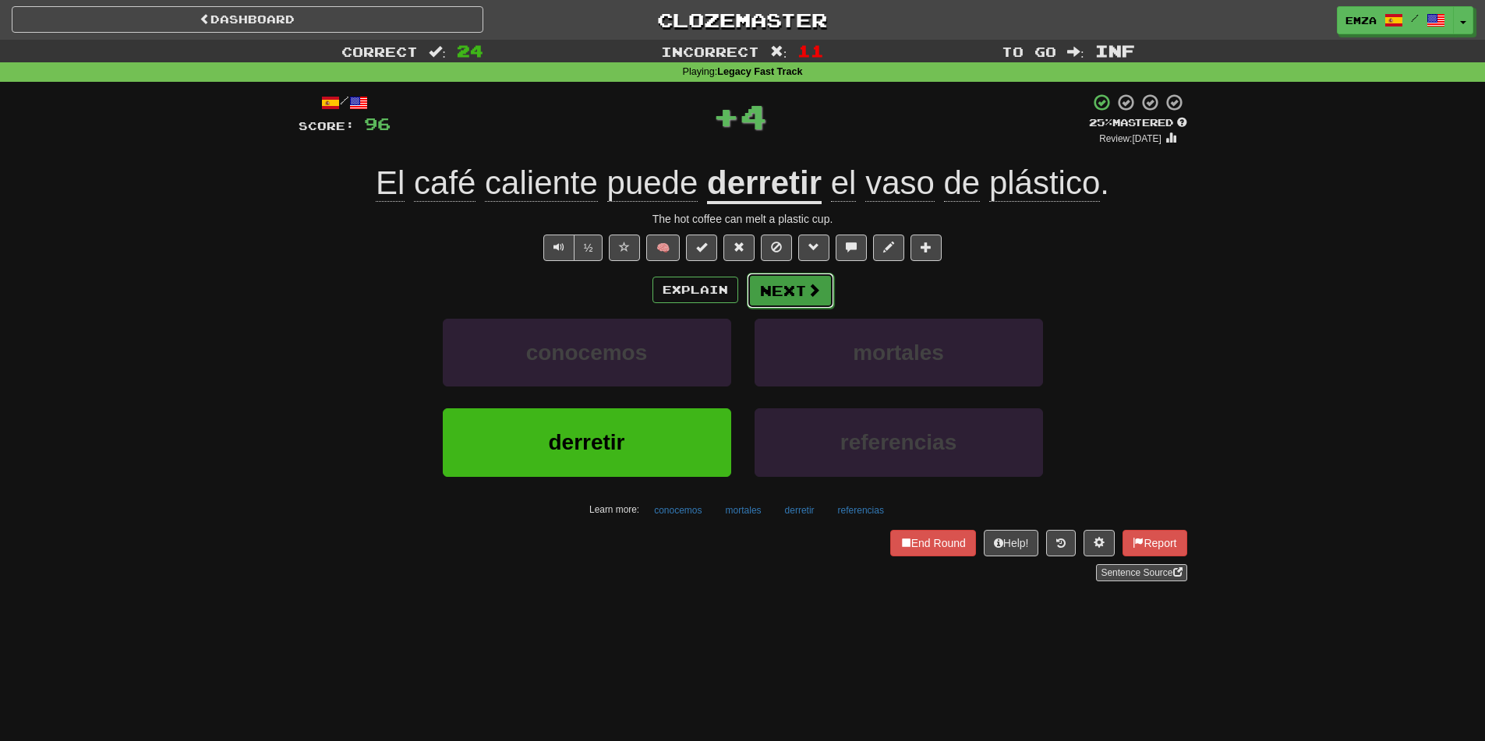
click at [784, 285] on button "Next" at bounding box center [790, 291] width 87 height 36
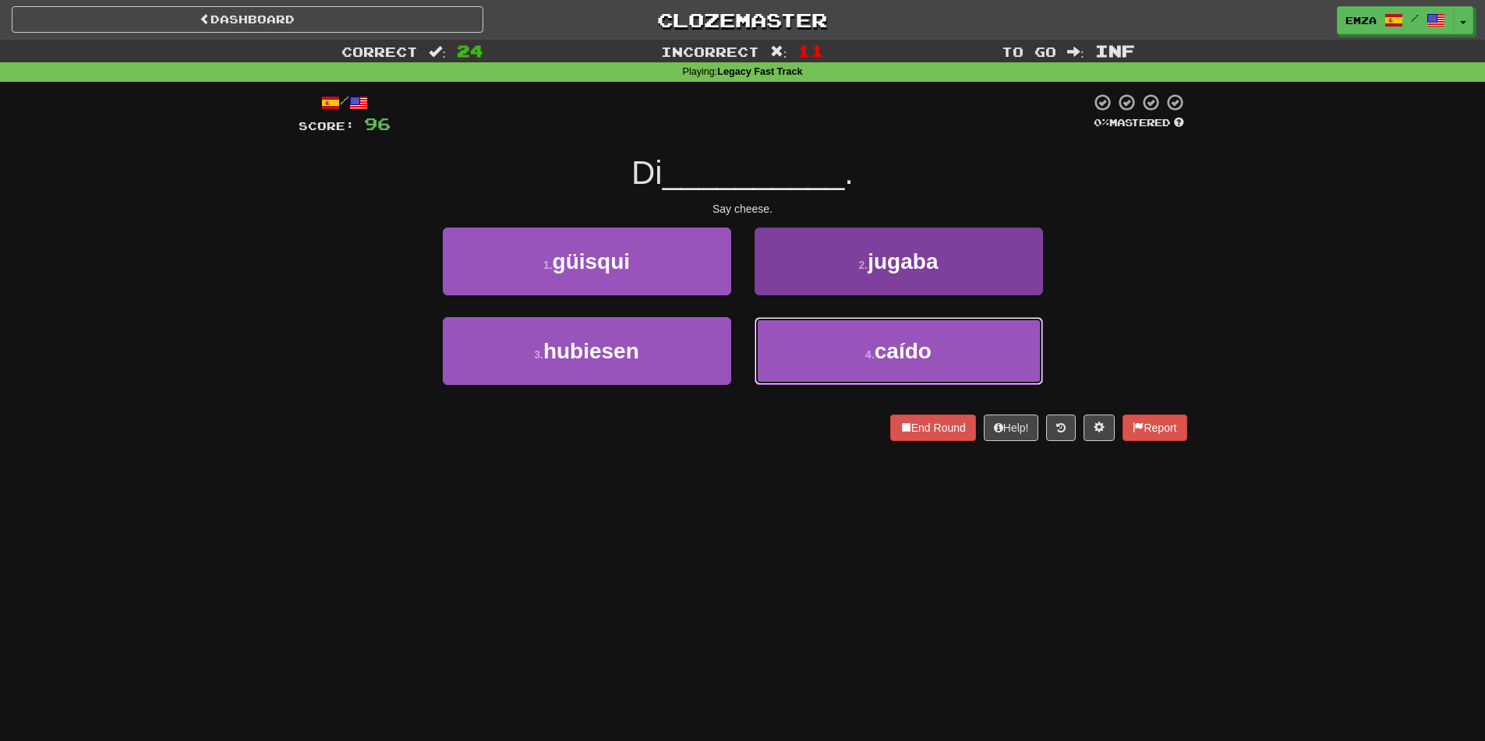
click at [802, 340] on button "4 . caído" at bounding box center [899, 351] width 288 height 68
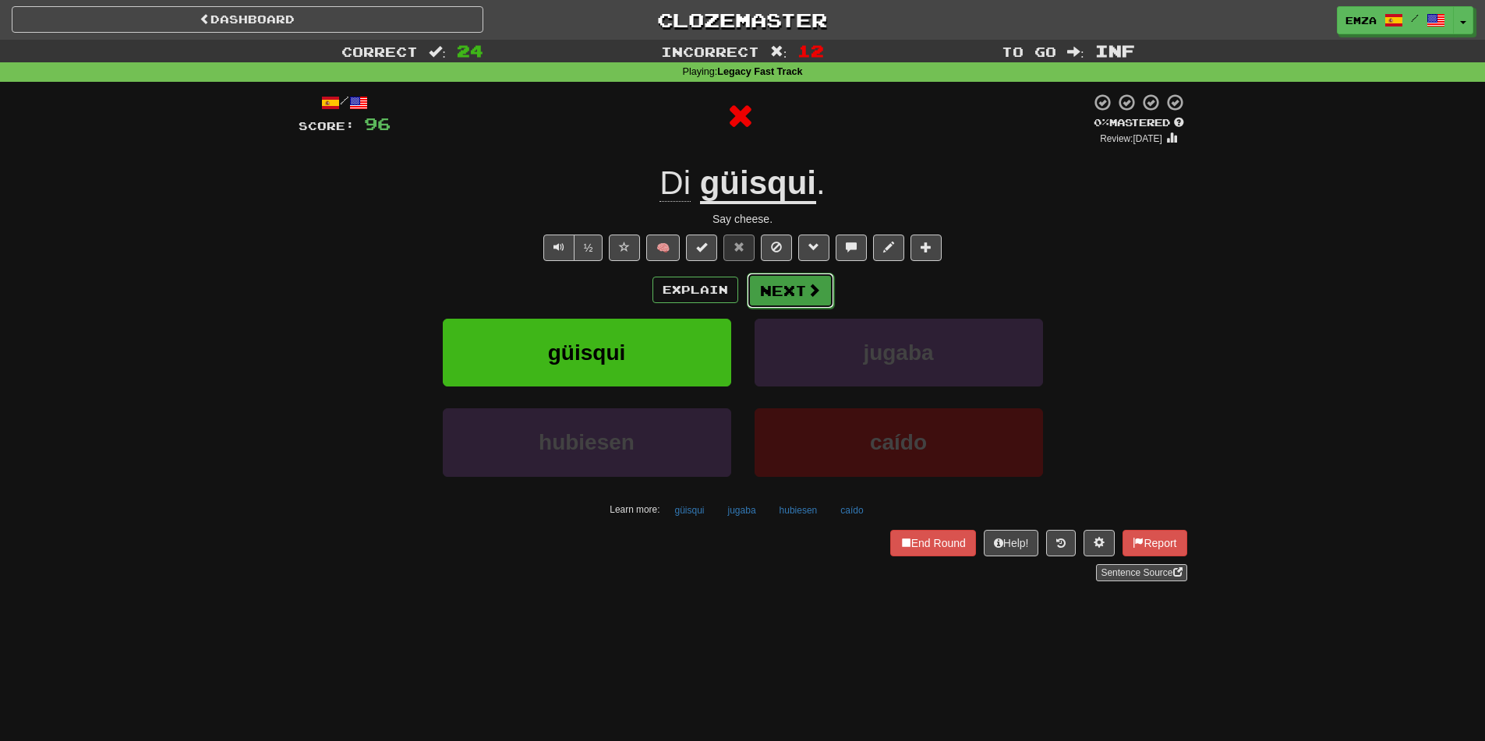
click at [795, 281] on button "Next" at bounding box center [790, 291] width 87 height 36
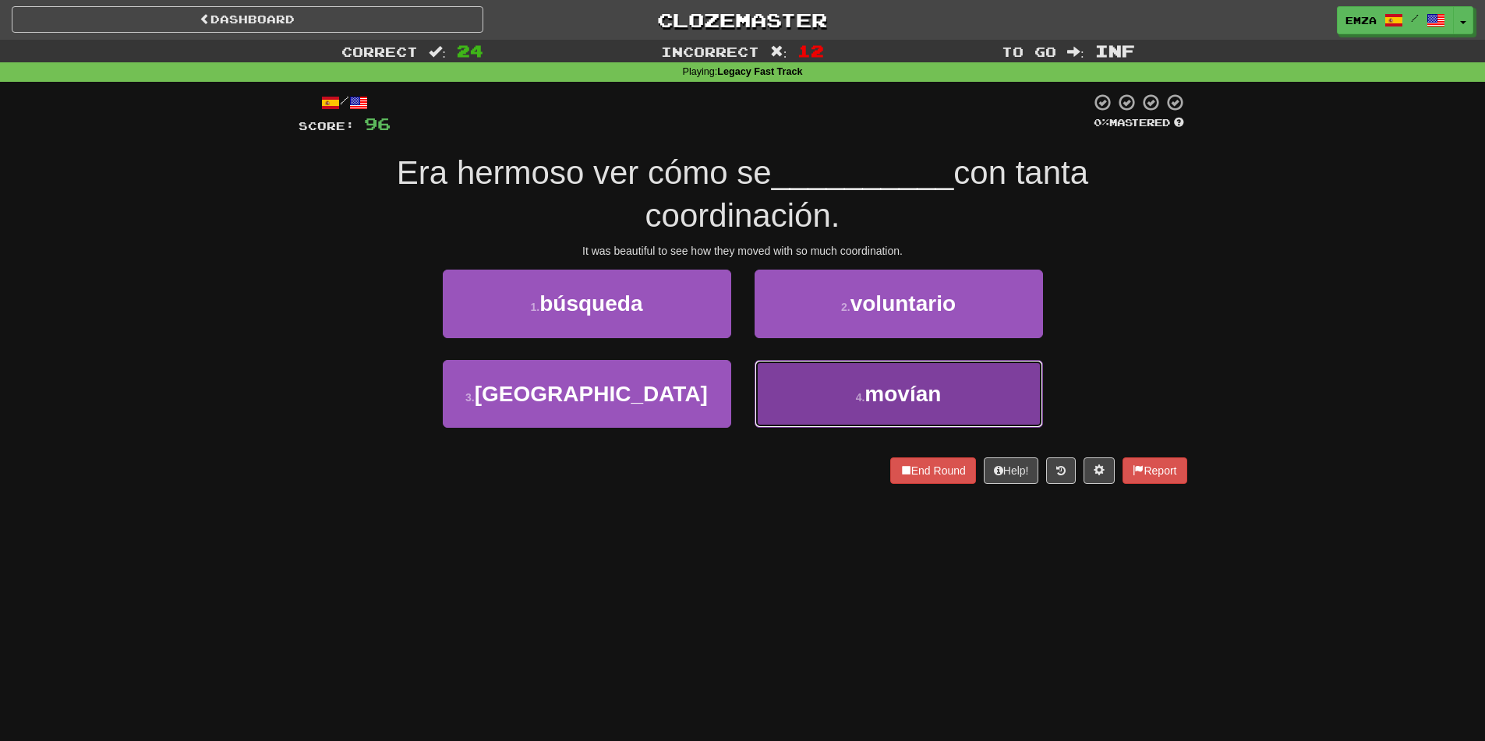
click at [864, 398] on small "4 ." at bounding box center [860, 397] width 9 height 12
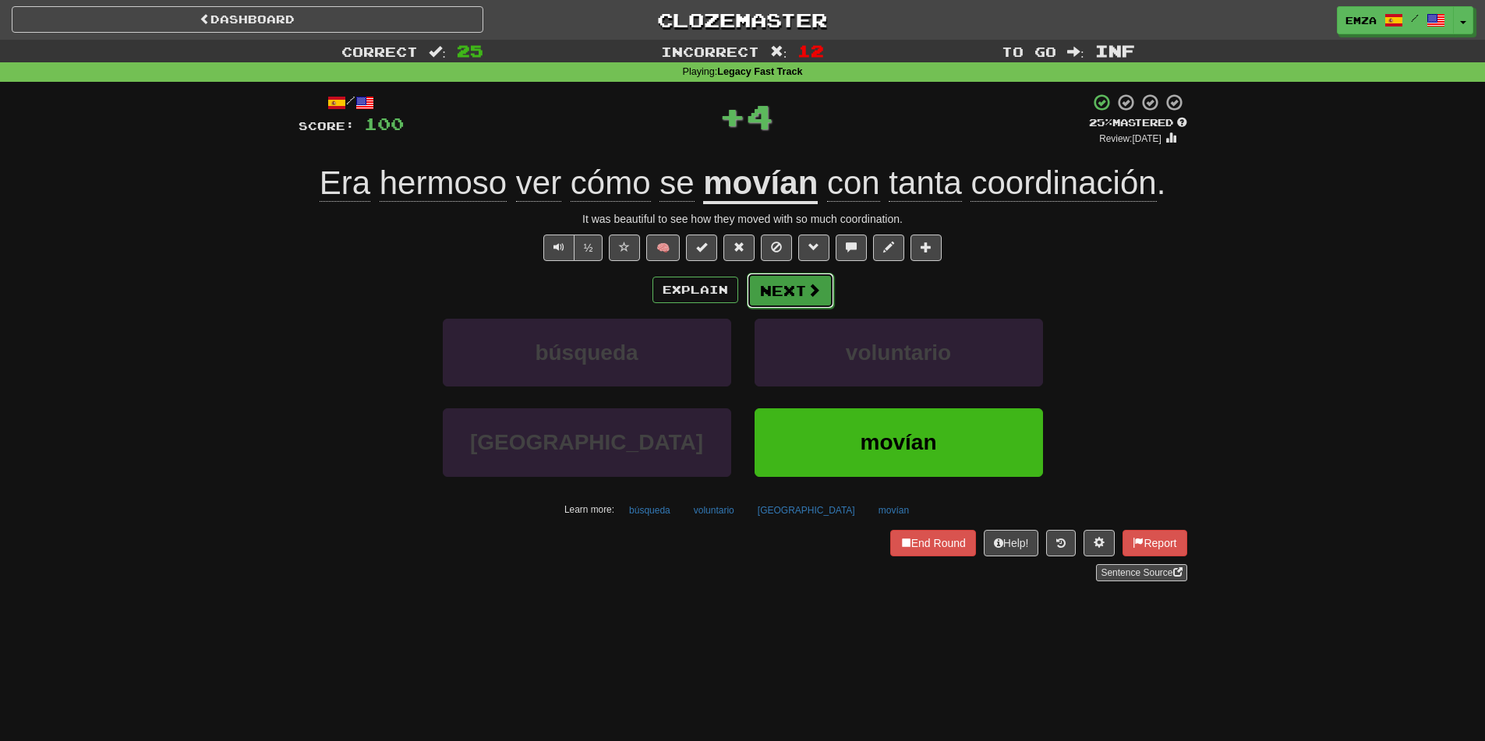
click at [792, 288] on button "Next" at bounding box center [790, 291] width 87 height 36
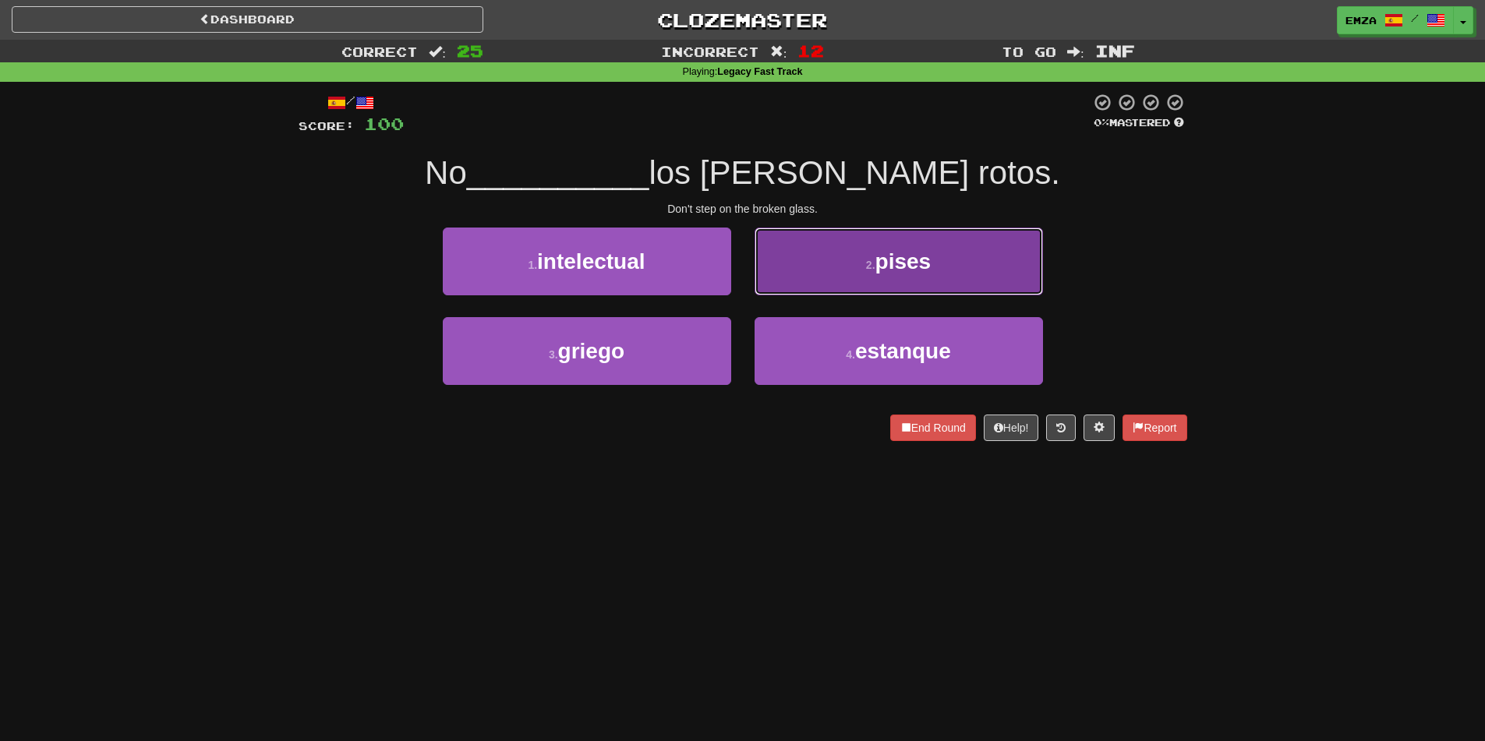
click at [845, 263] on button "2 . pises" at bounding box center [899, 262] width 288 height 68
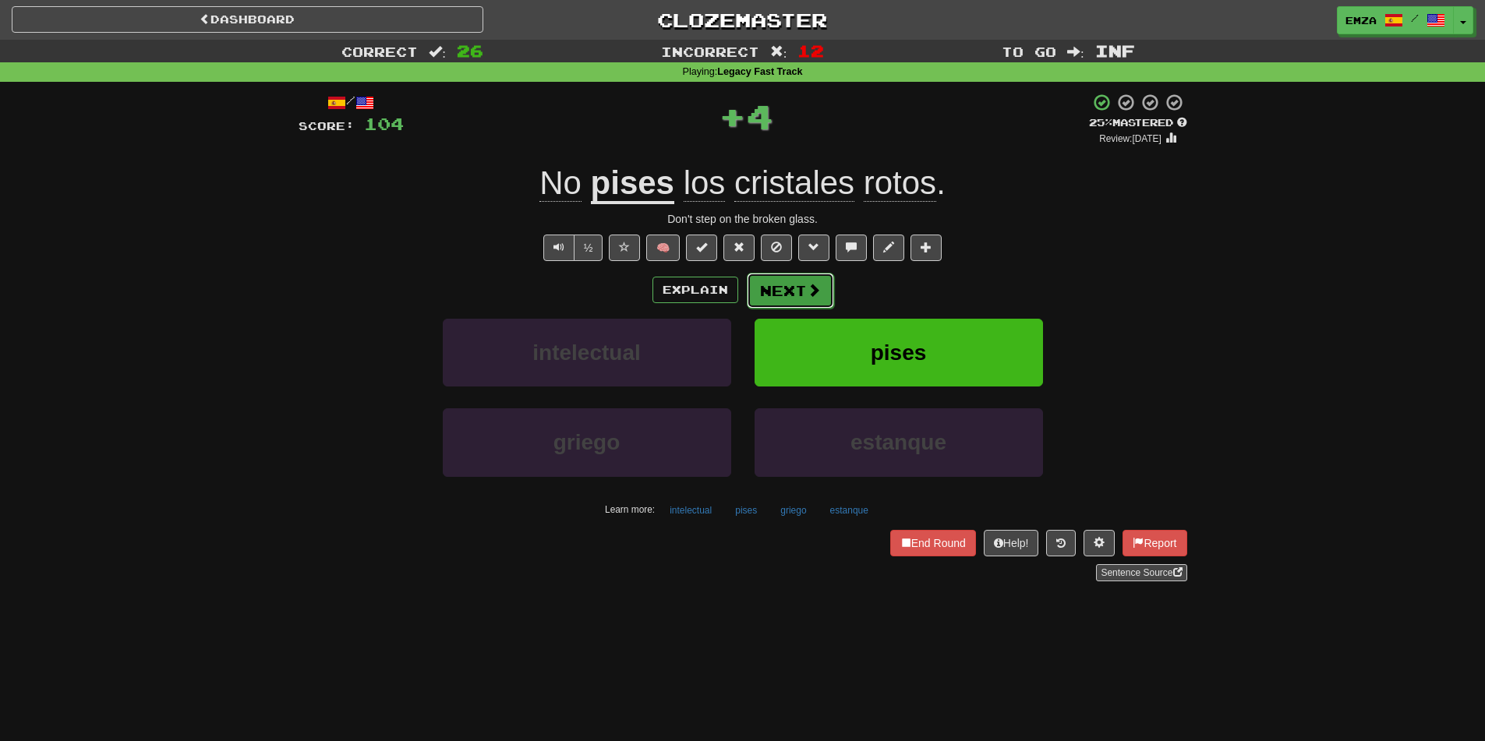
click at [819, 283] on span at bounding box center [814, 290] width 14 height 14
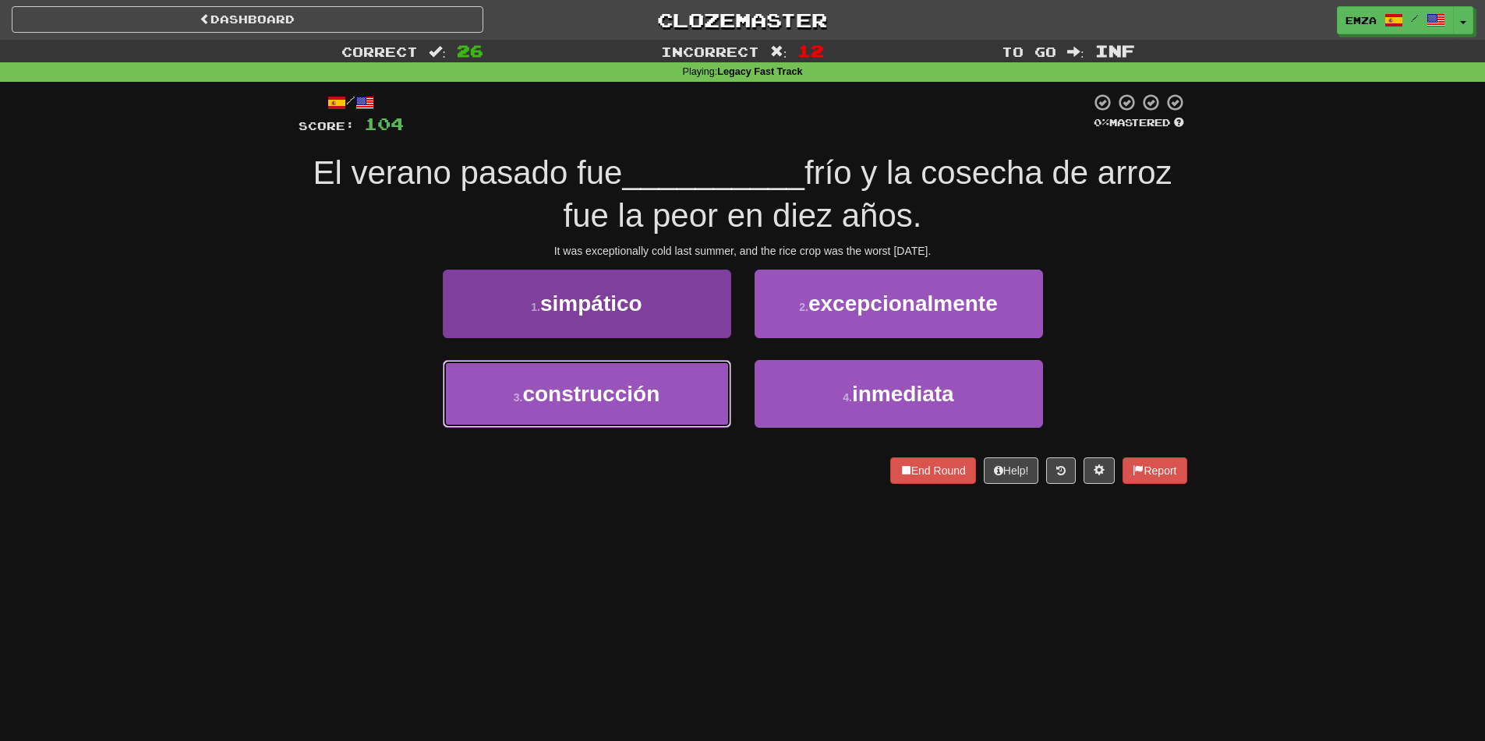
click at [632, 384] on span "construcción" at bounding box center [590, 394] width 137 height 24
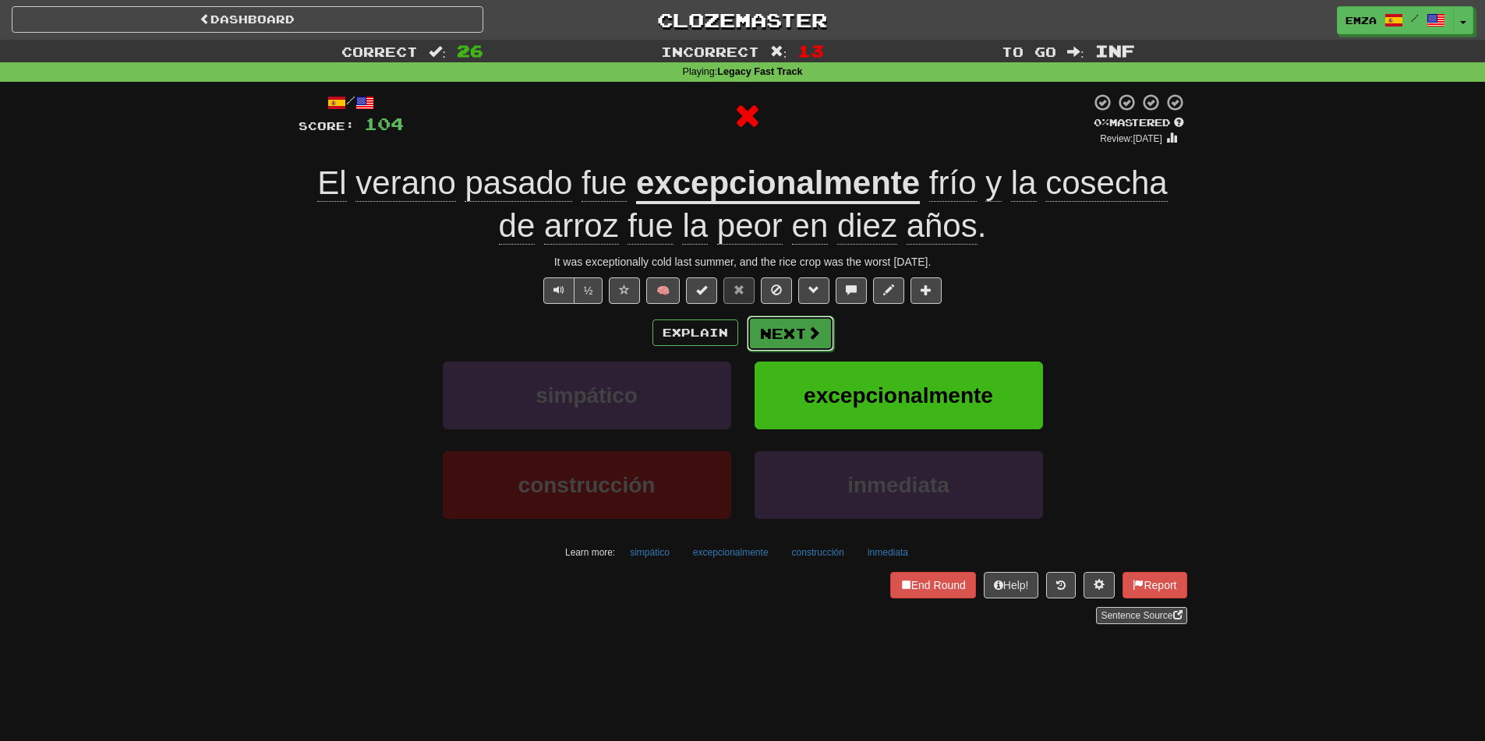
click at [776, 327] on button "Next" at bounding box center [790, 334] width 87 height 36
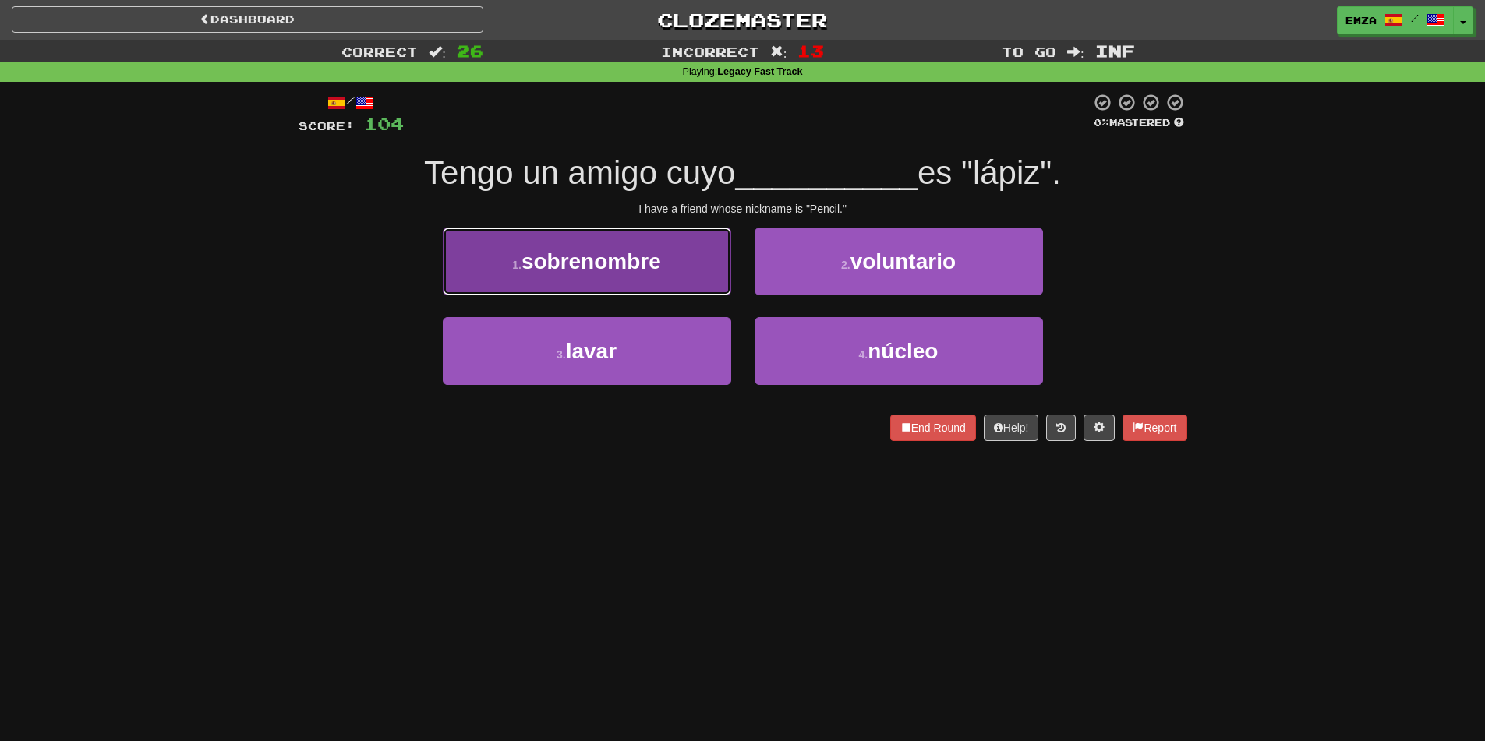
click at [677, 260] on button "1 . sobrenombre" at bounding box center [587, 262] width 288 height 68
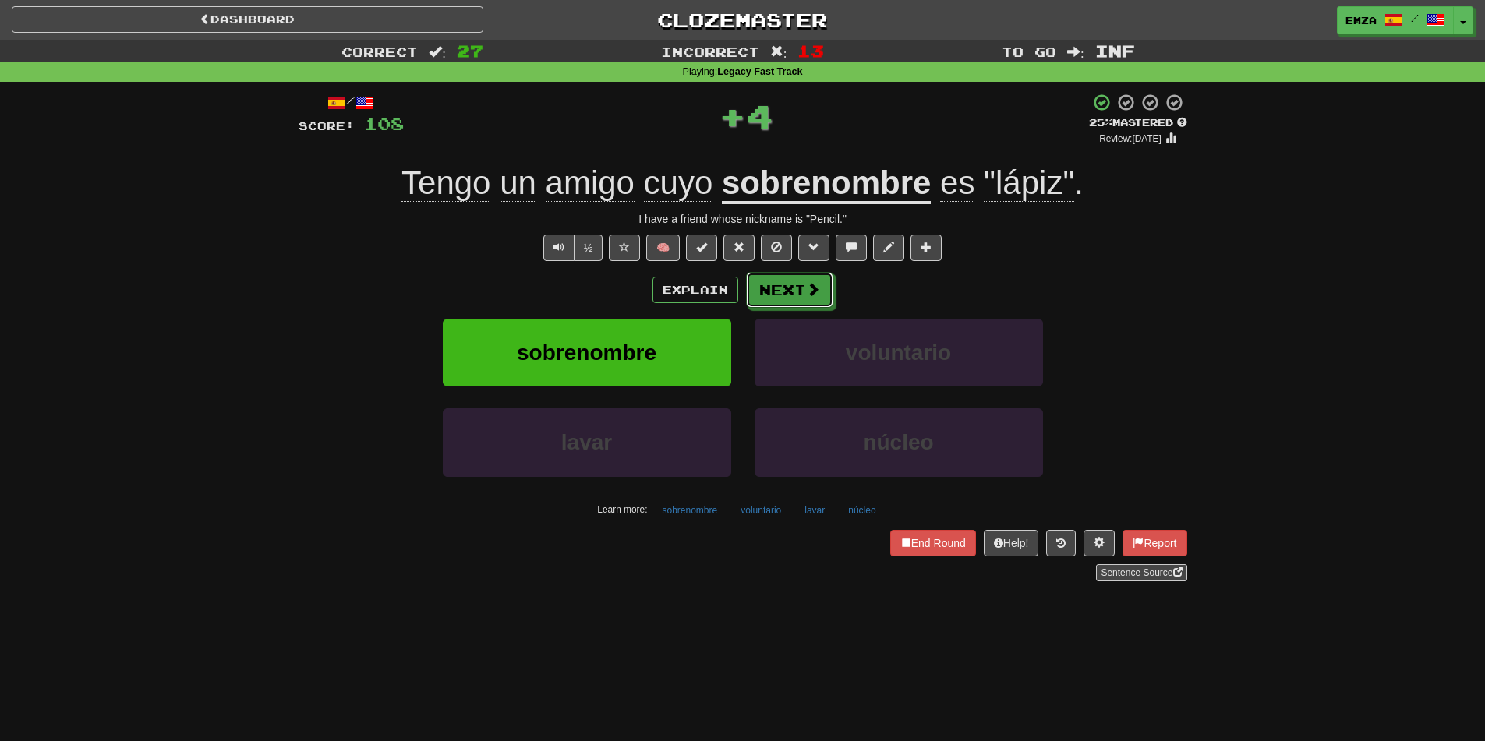
click at [807, 296] on span at bounding box center [813, 289] width 14 height 14
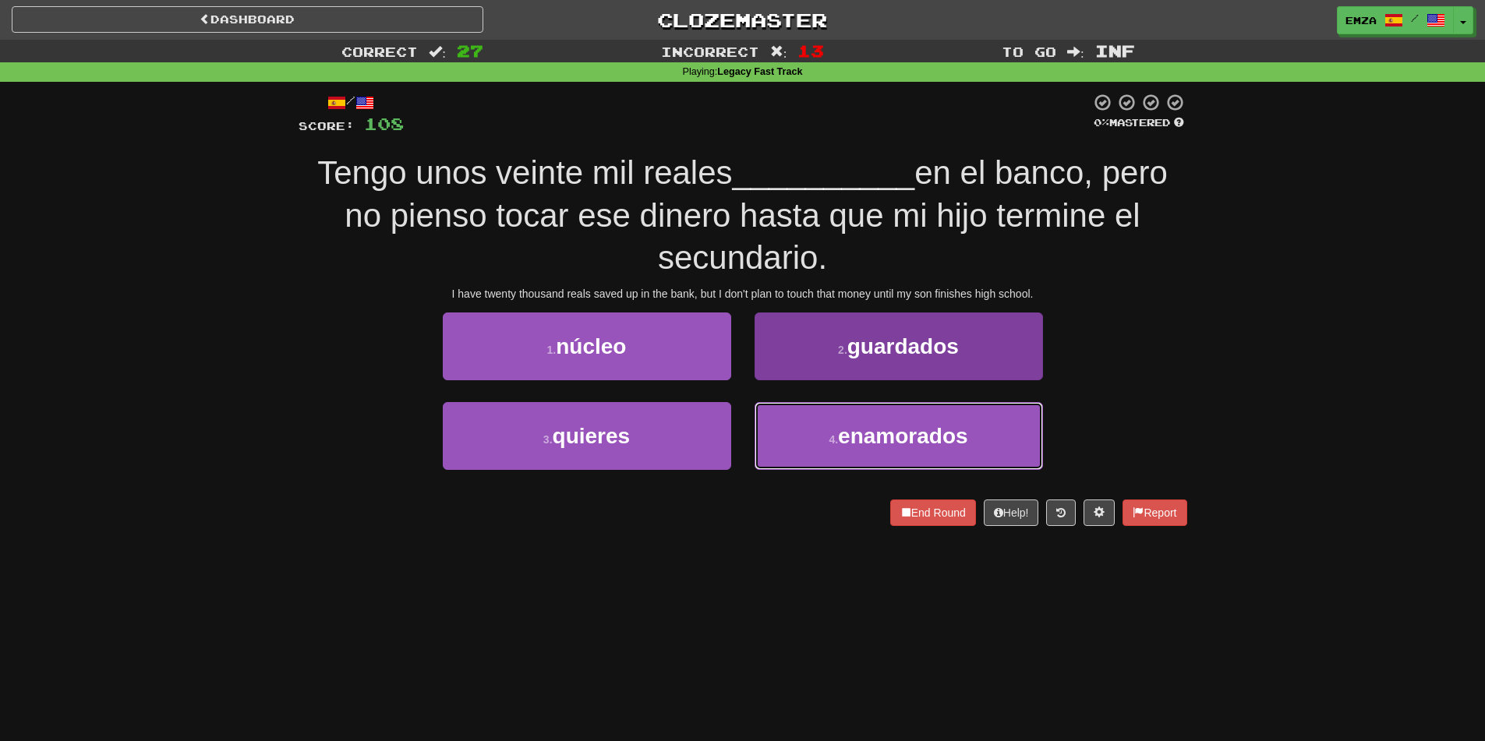
click at [855, 455] on button "4 . enamorados" at bounding box center [899, 436] width 288 height 68
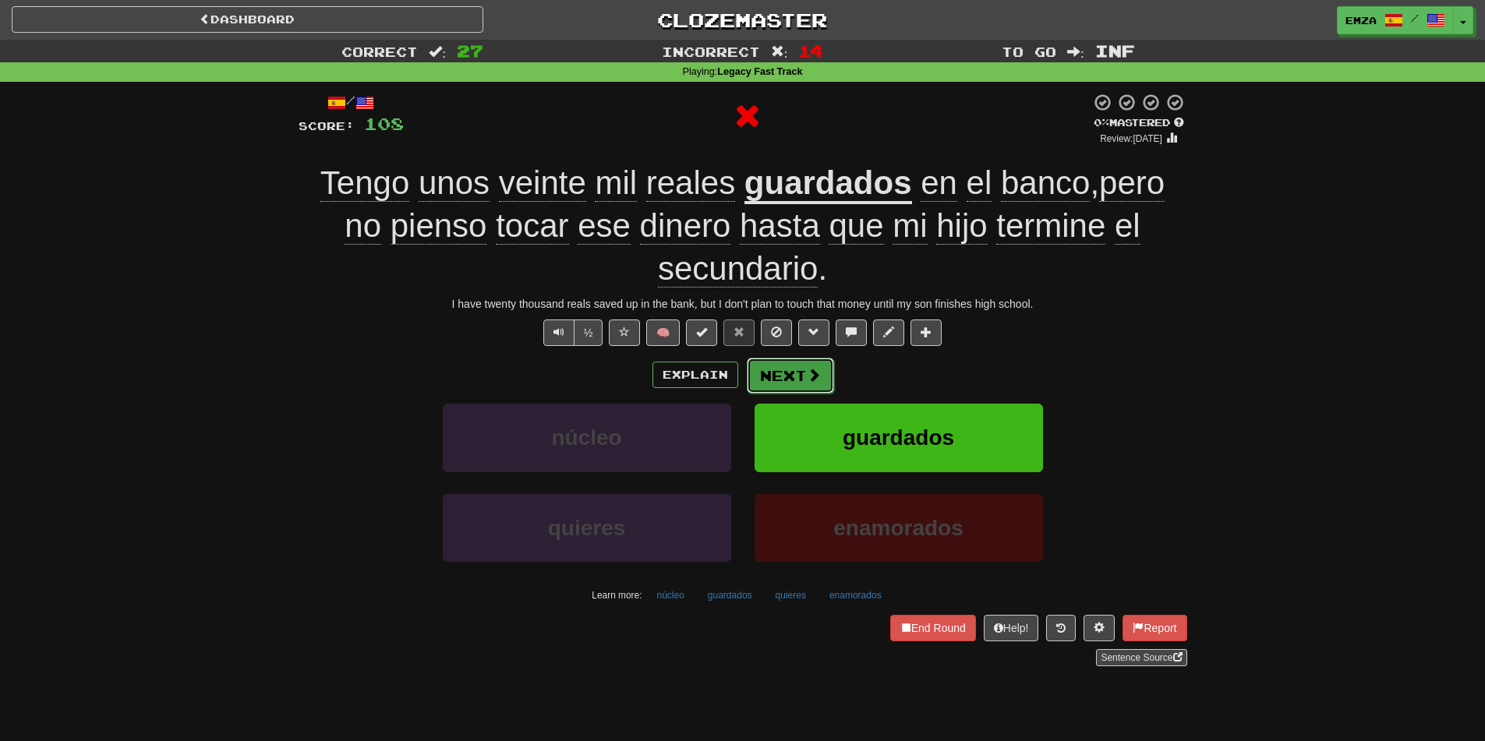
click at [814, 370] on span at bounding box center [814, 375] width 14 height 14
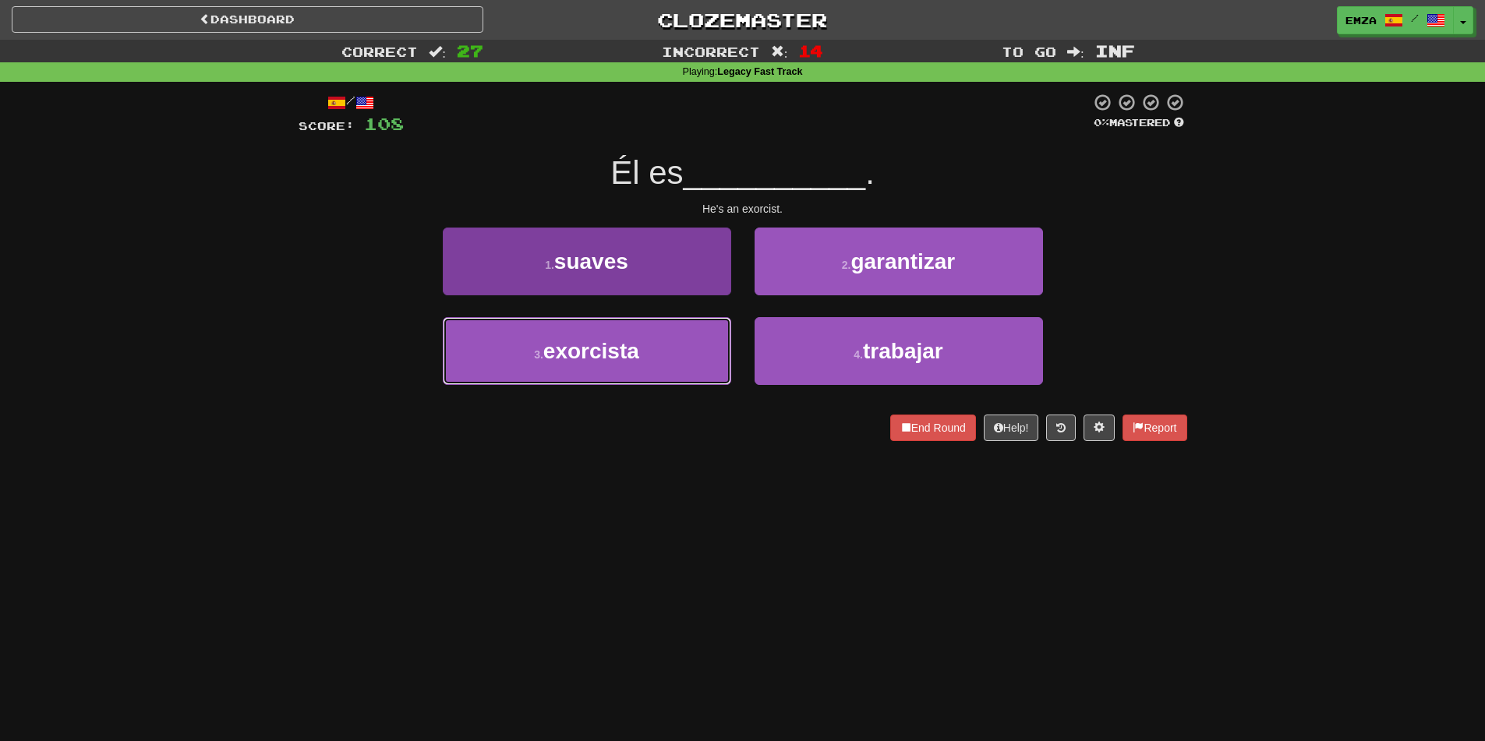
click at [657, 363] on button "3 . exorcista" at bounding box center [587, 351] width 288 height 68
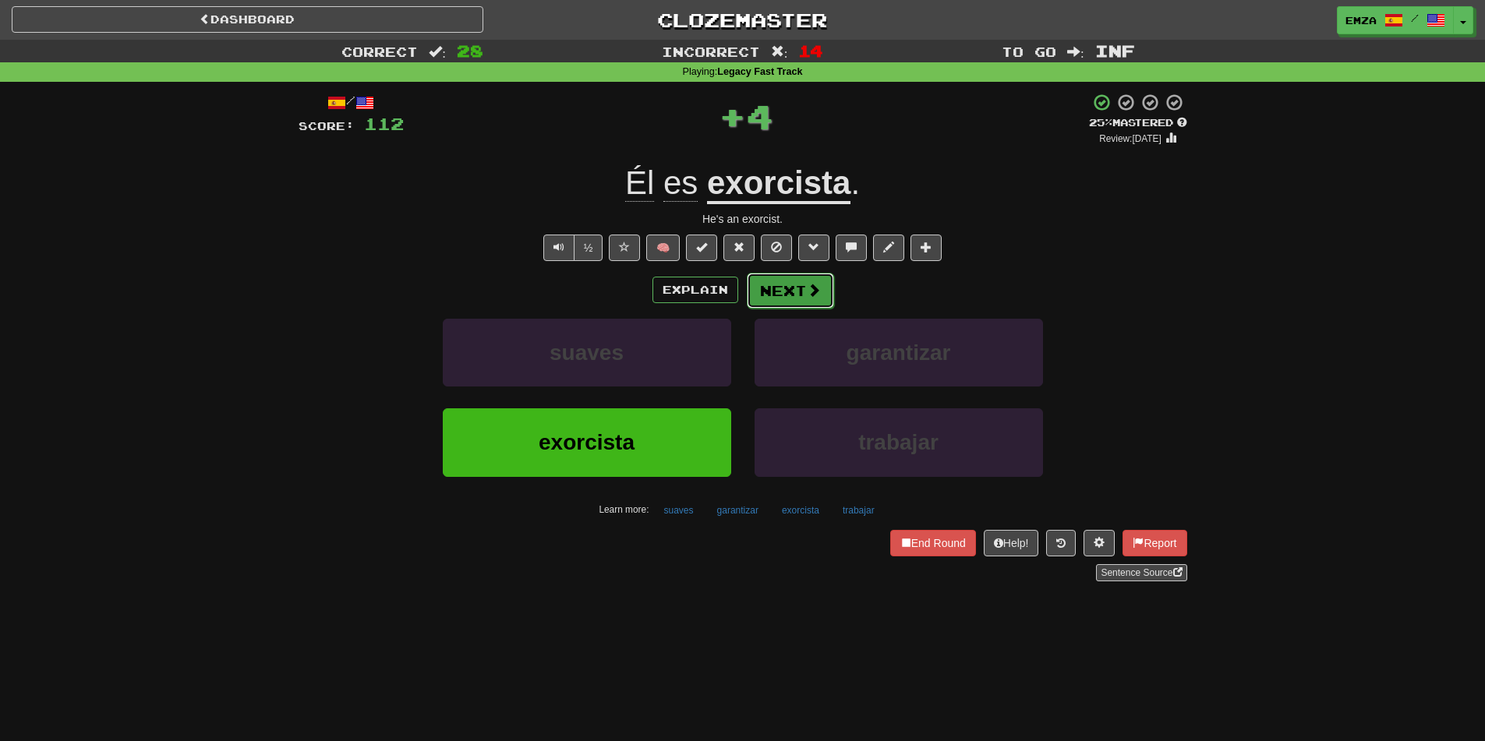
click at [793, 293] on button "Next" at bounding box center [790, 291] width 87 height 36
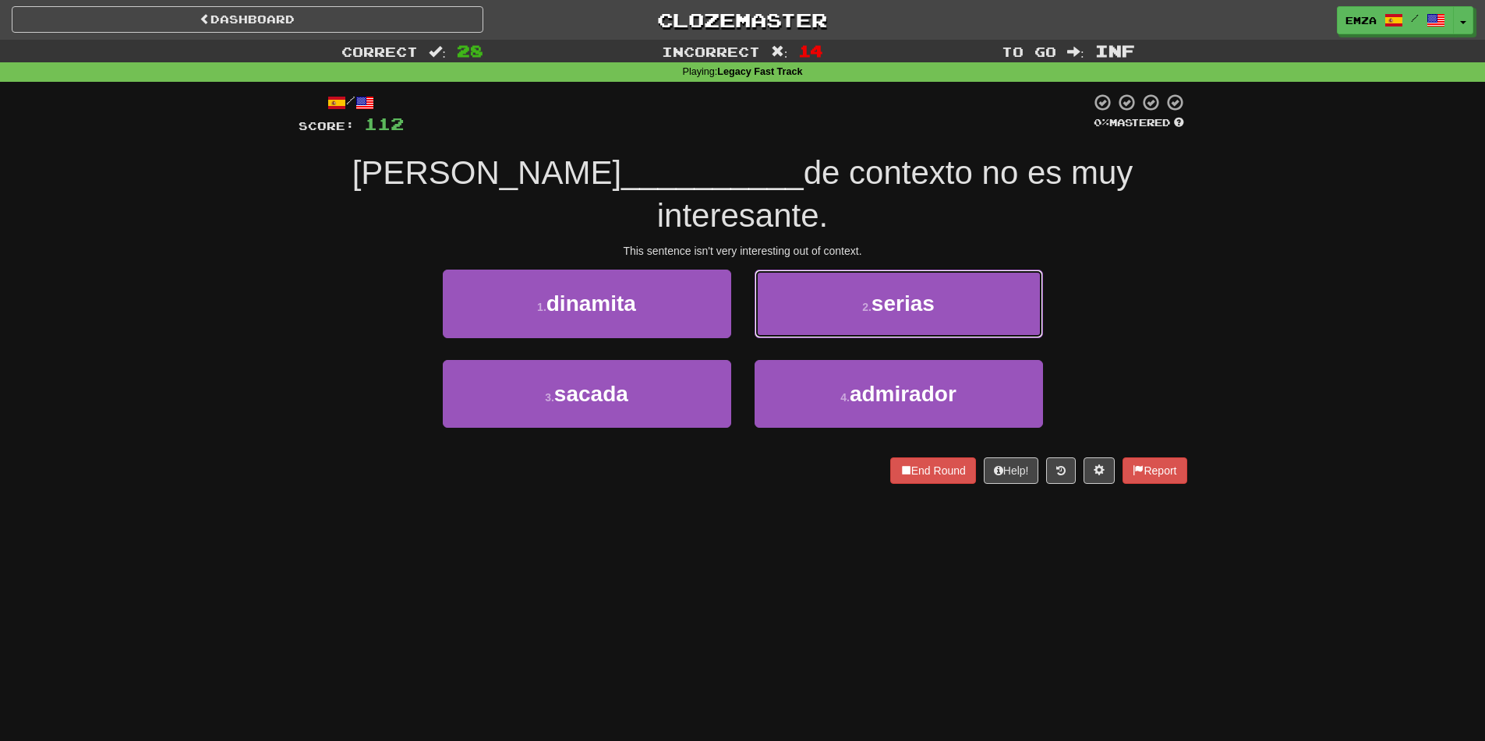
click at [812, 270] on button "2 . serias" at bounding box center [899, 304] width 288 height 68
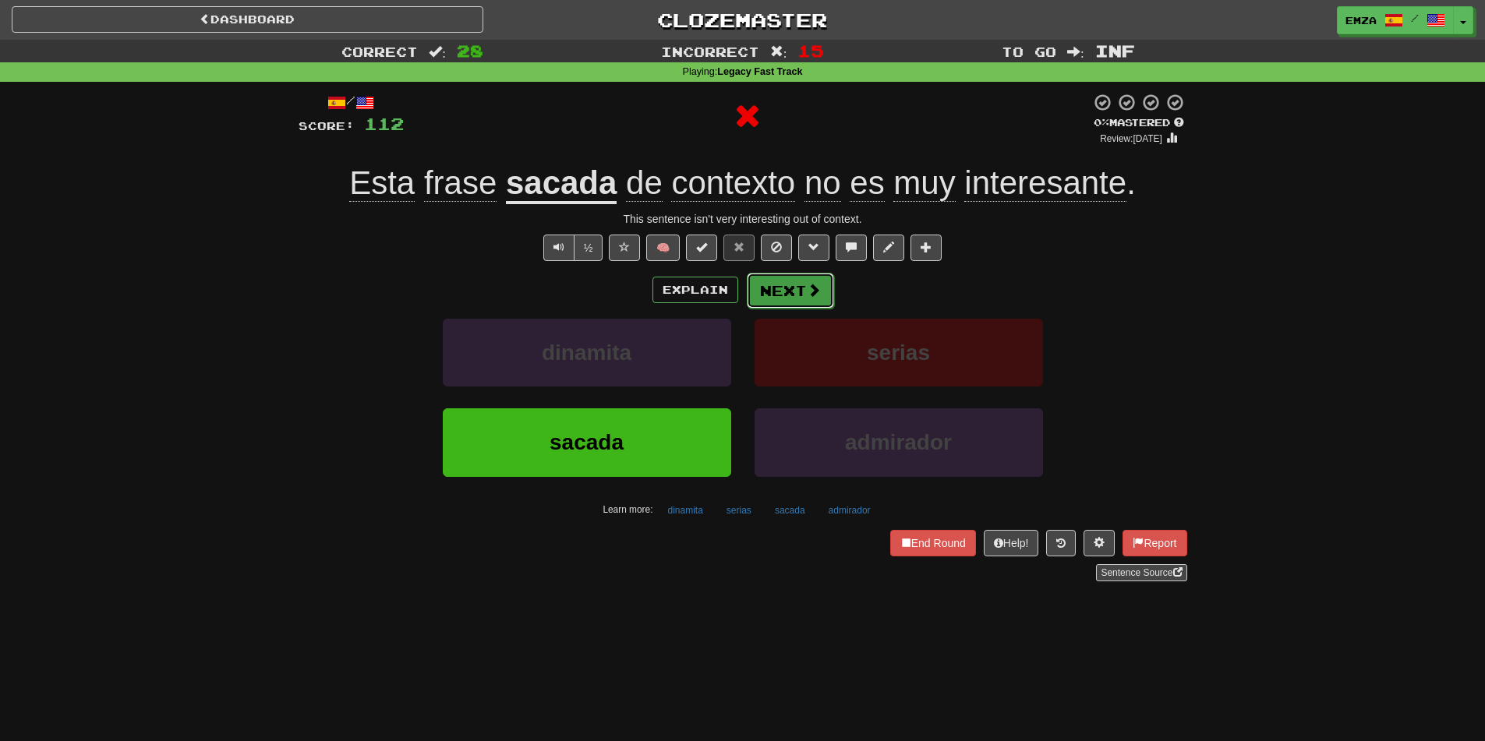
click at [791, 296] on button "Next" at bounding box center [790, 291] width 87 height 36
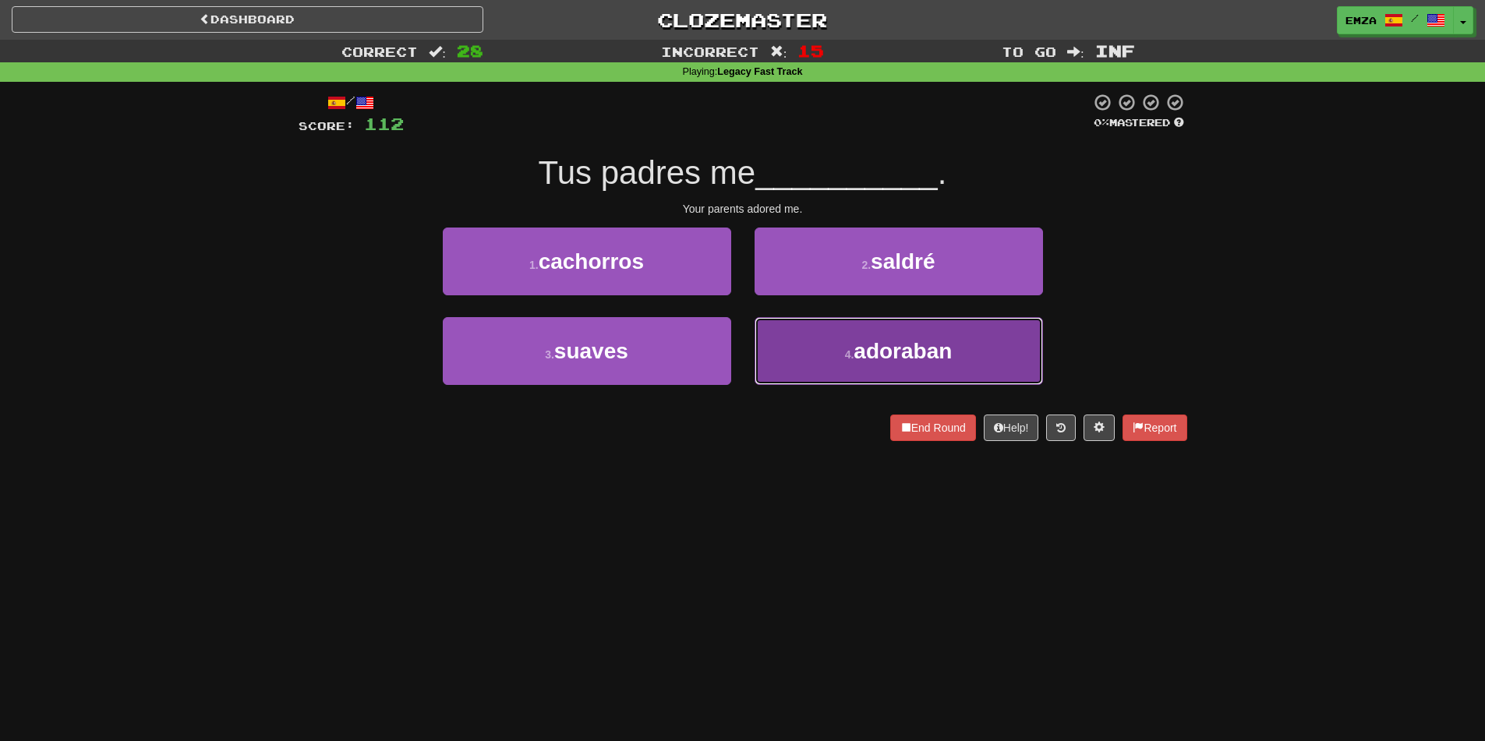
click at [819, 345] on button "4 . adoraban" at bounding box center [899, 351] width 288 height 68
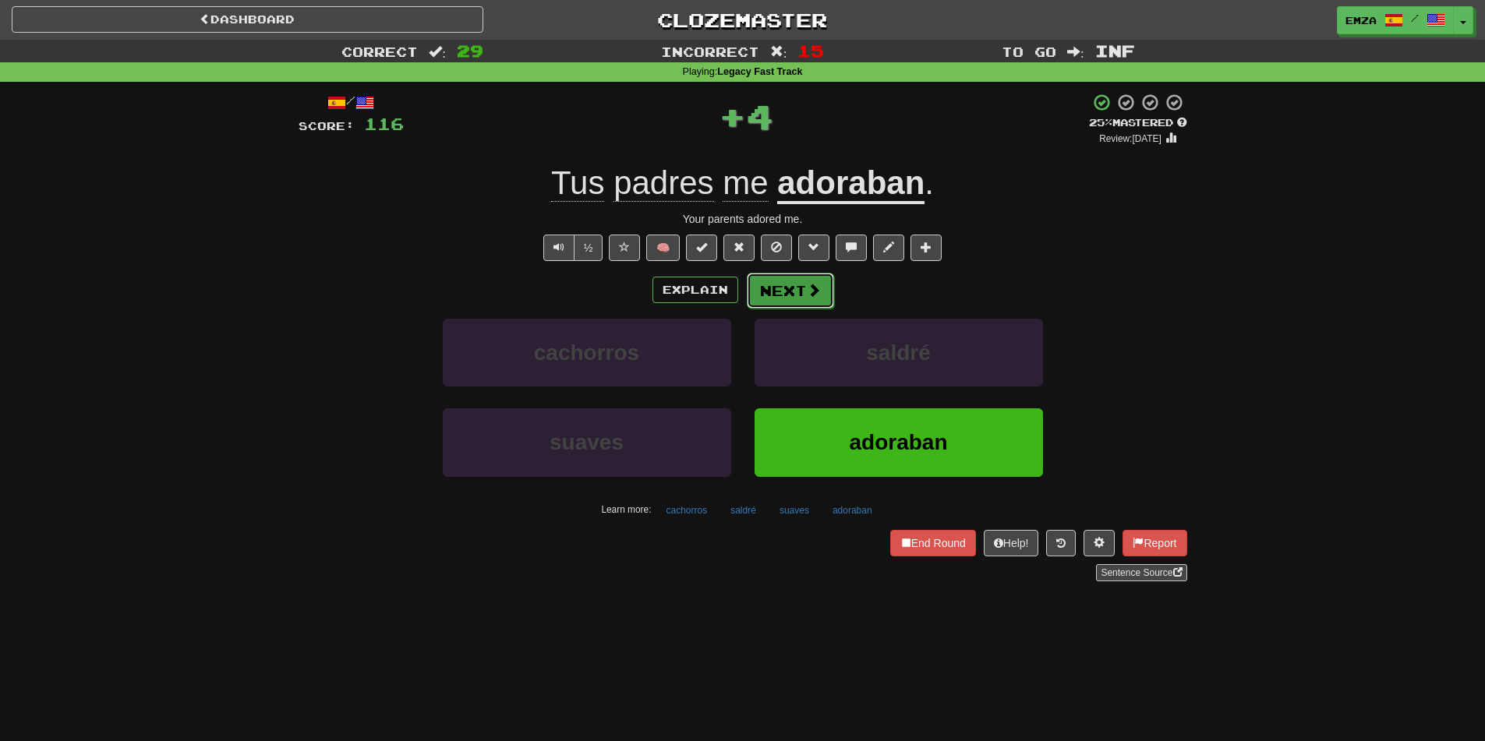
click at [756, 283] on button "Next" at bounding box center [790, 291] width 87 height 36
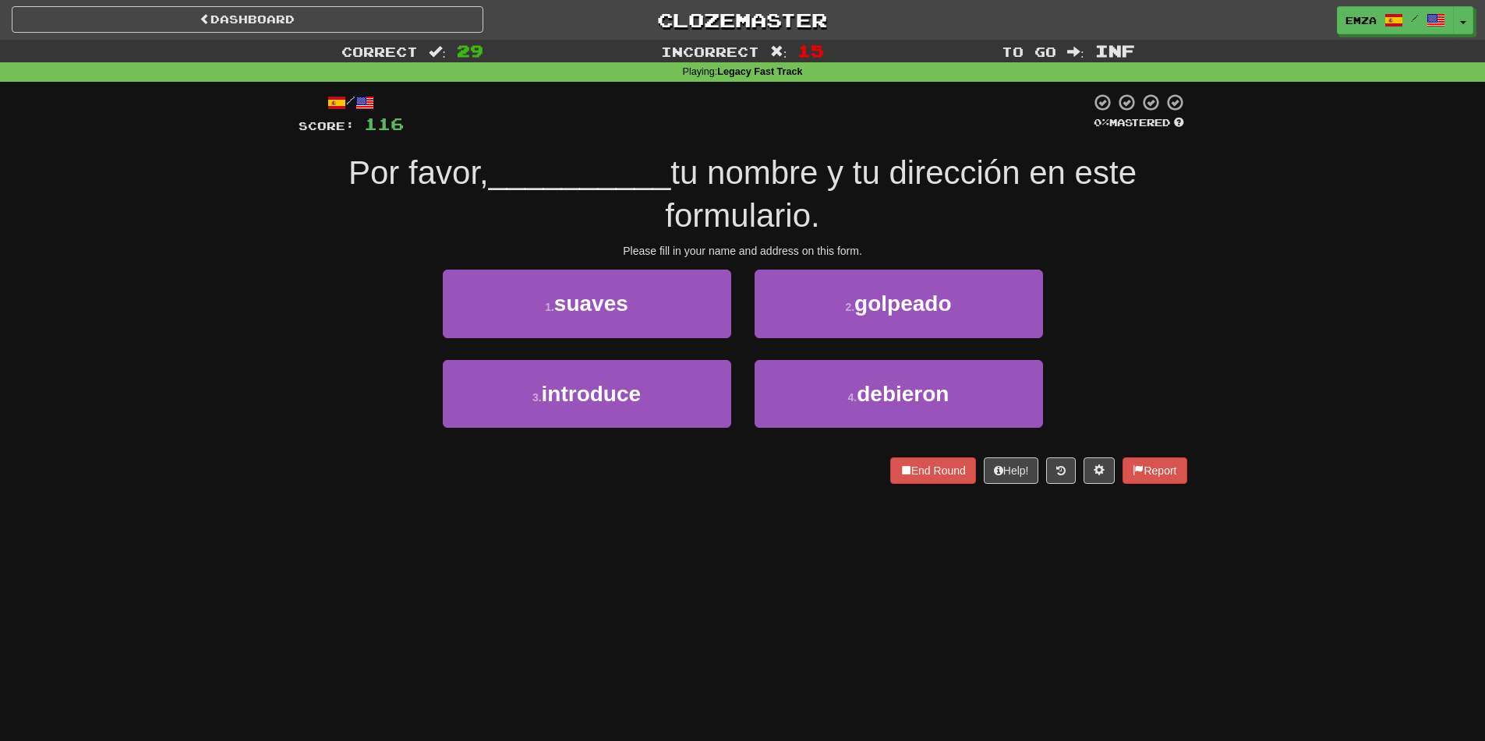
click at [762, 465] on div "End Round Help! Report" at bounding box center [743, 471] width 889 height 27
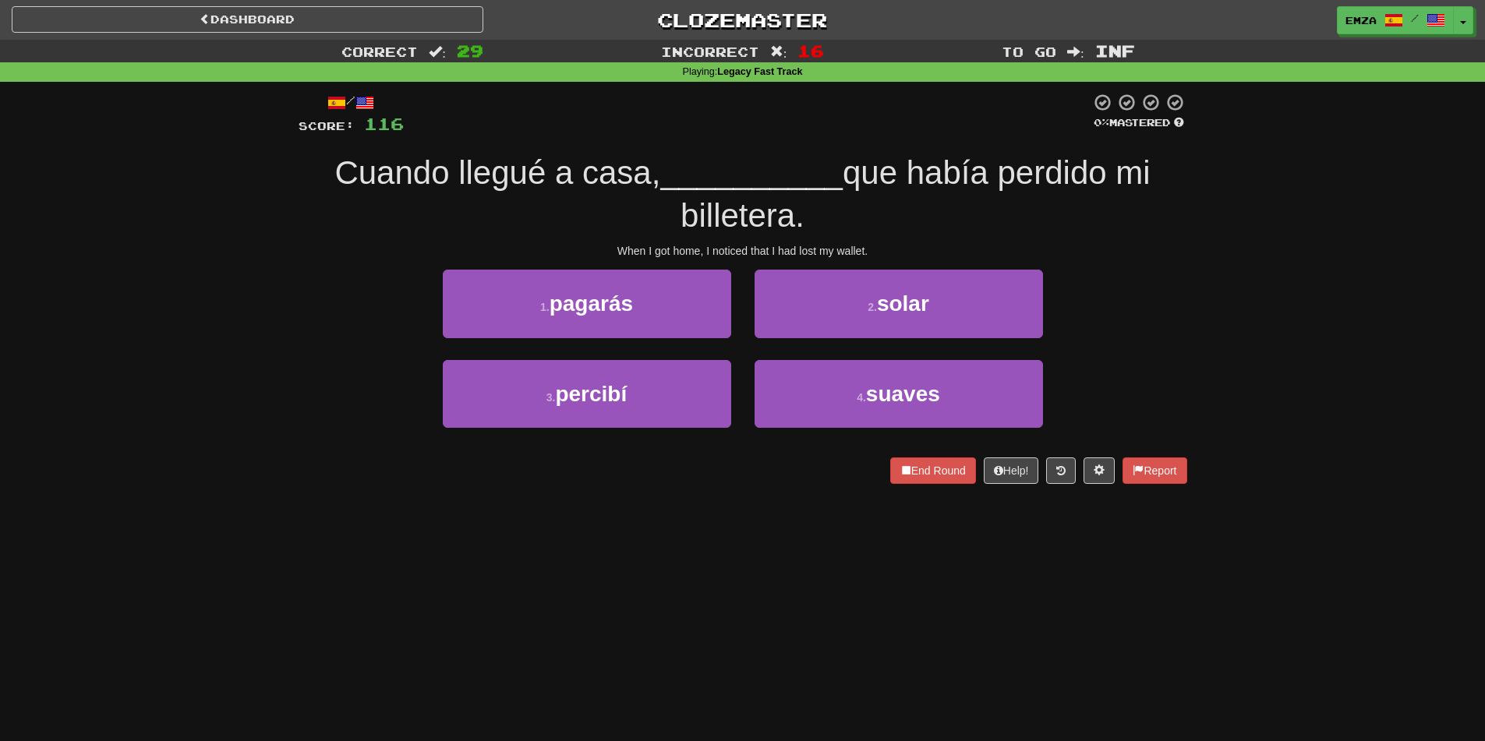
click at [781, 522] on div "Dashboard Clozemaster Emza / Toggle Dropdown Dashboard Leaderboard Activity Fee…" at bounding box center [742, 370] width 1485 height 741
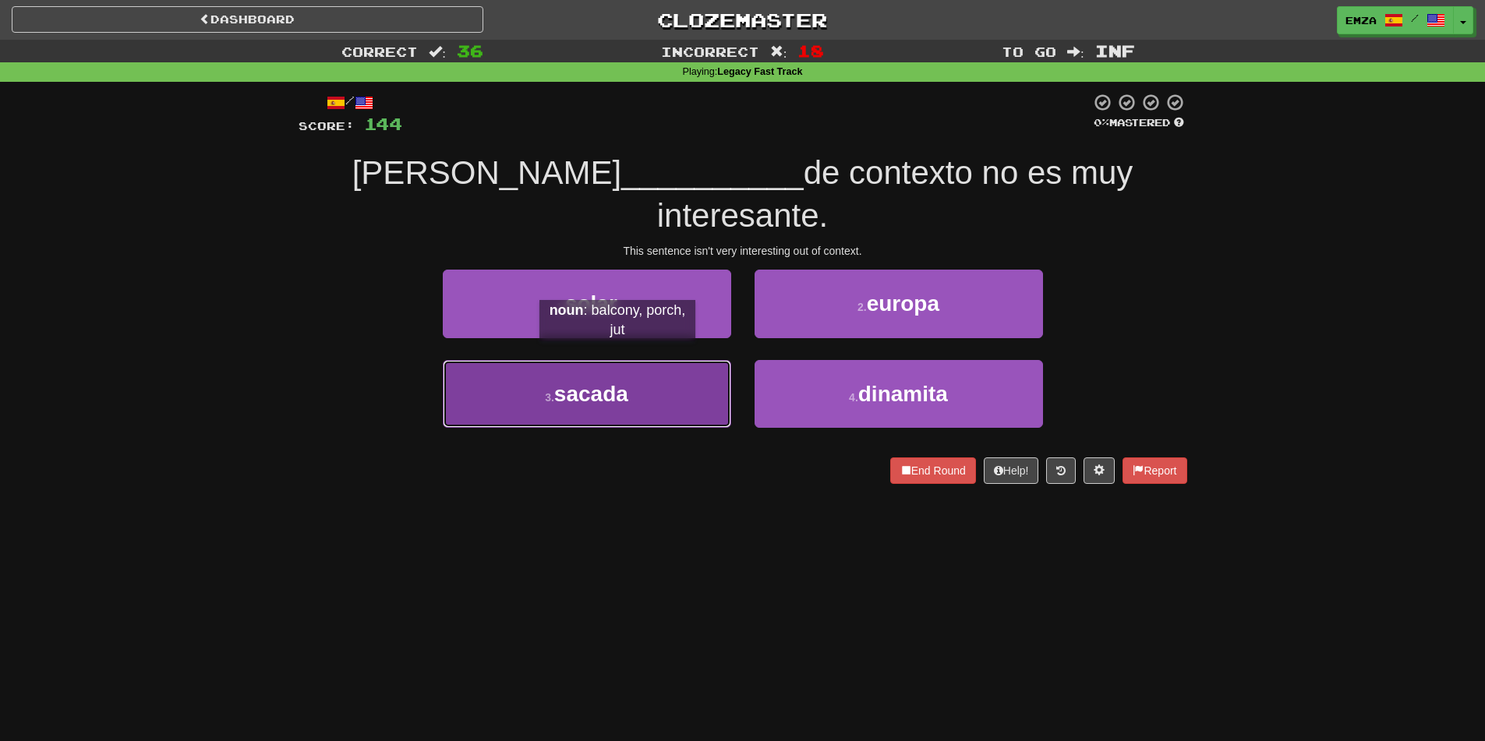
click at [618, 382] on span "sacada" at bounding box center [591, 394] width 74 height 24
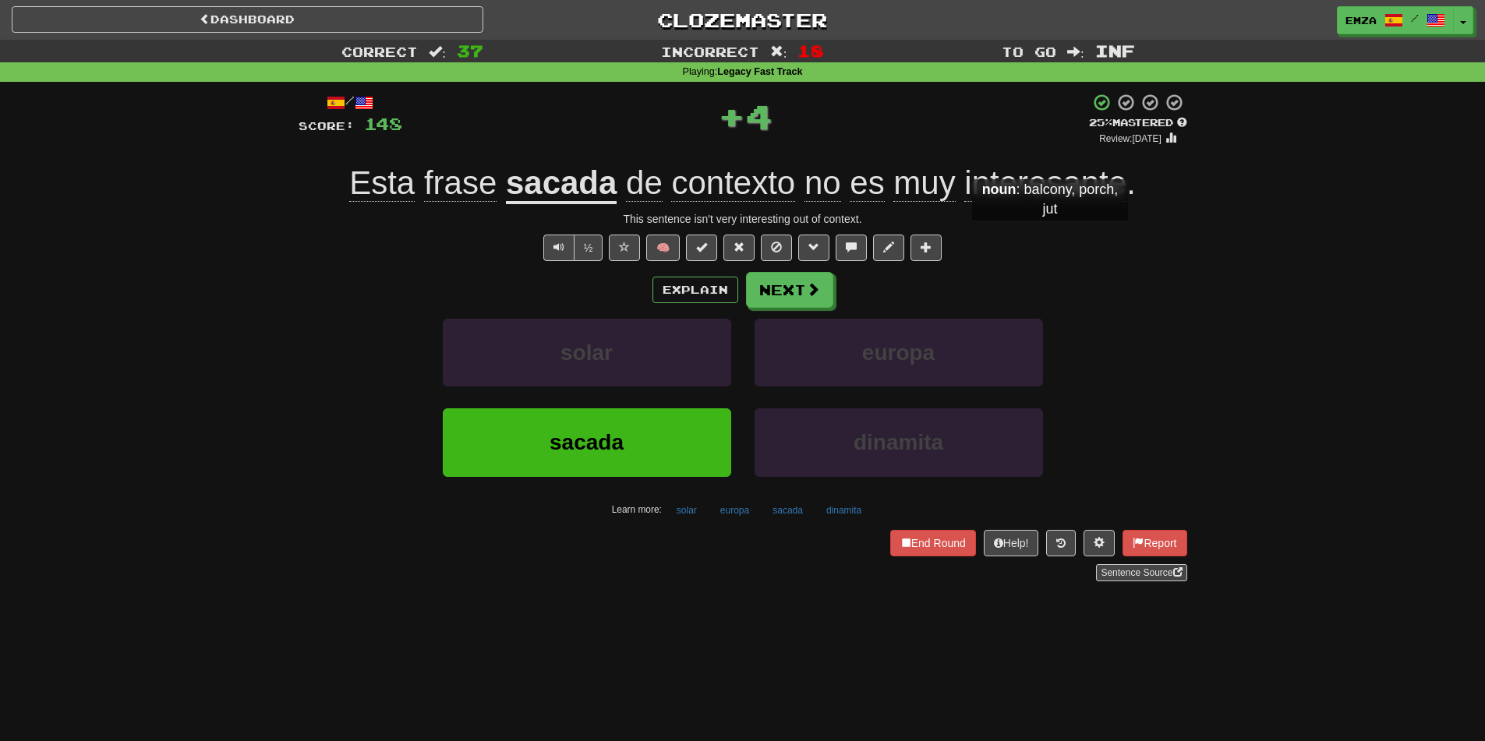
click at [1051, 239] on div "½ 🧠" at bounding box center [743, 248] width 889 height 27
click at [738, 285] on div "Explain Next" at bounding box center [743, 290] width 889 height 36
click at [792, 297] on button "Next" at bounding box center [790, 291] width 87 height 36
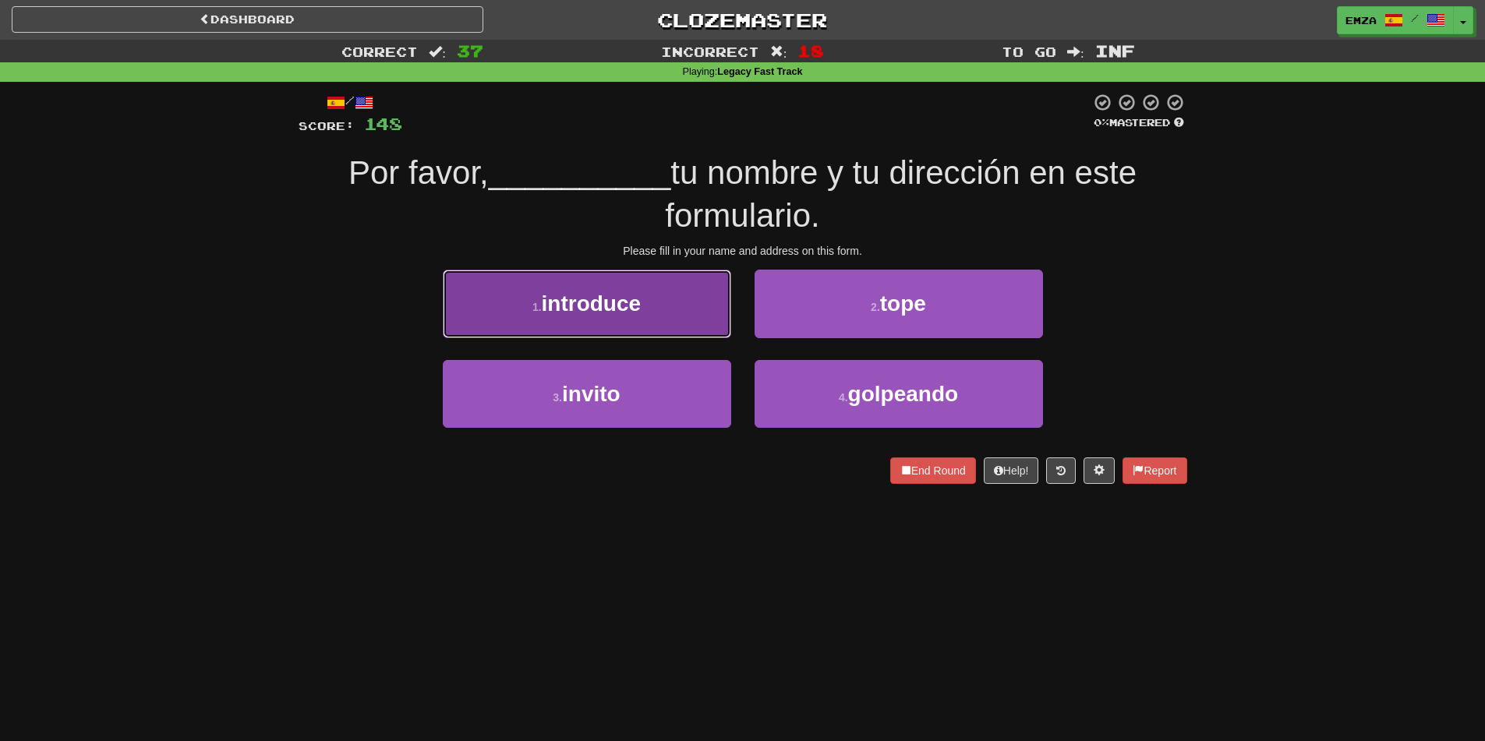
click at [587, 307] on span "introduce" at bounding box center [592, 304] width 100 height 24
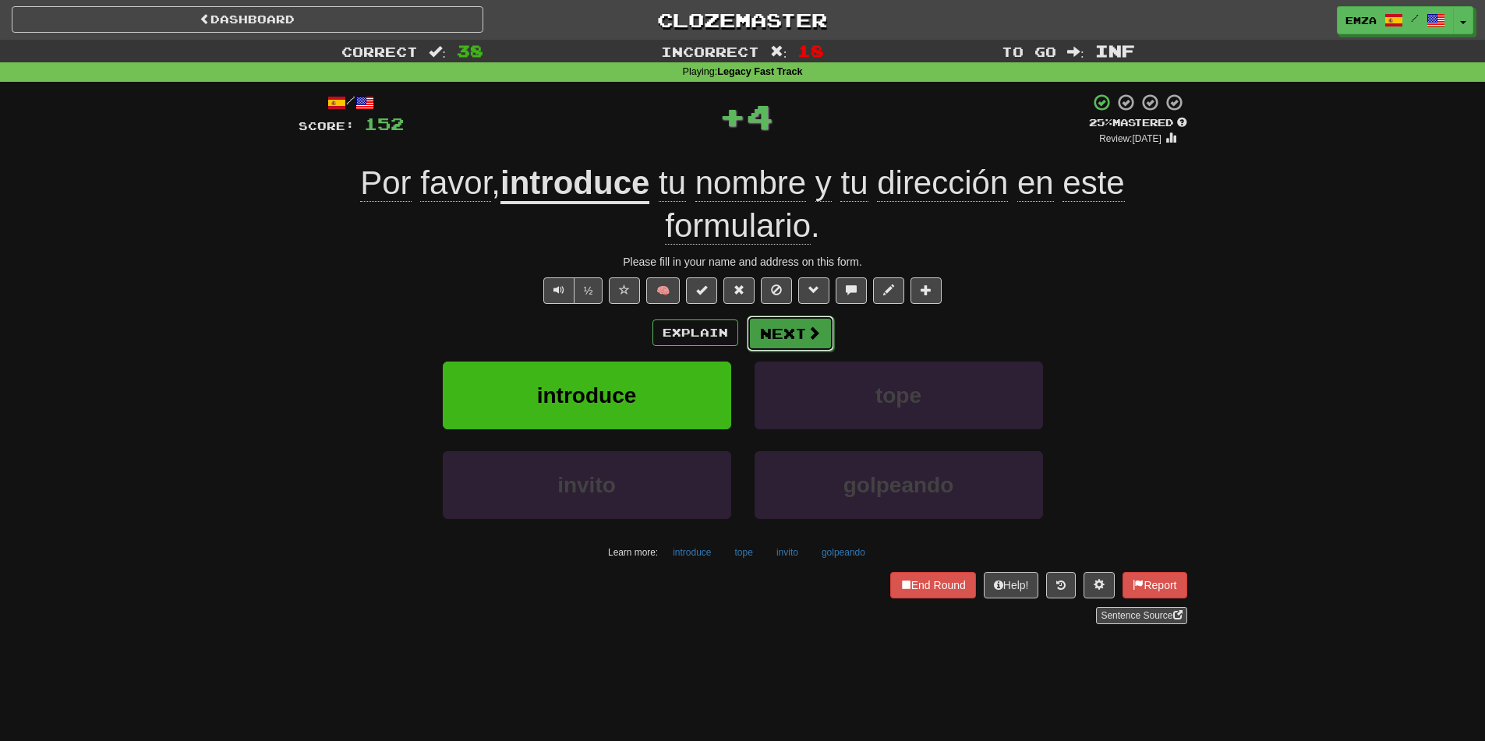
click at [779, 324] on button "Next" at bounding box center [790, 334] width 87 height 36
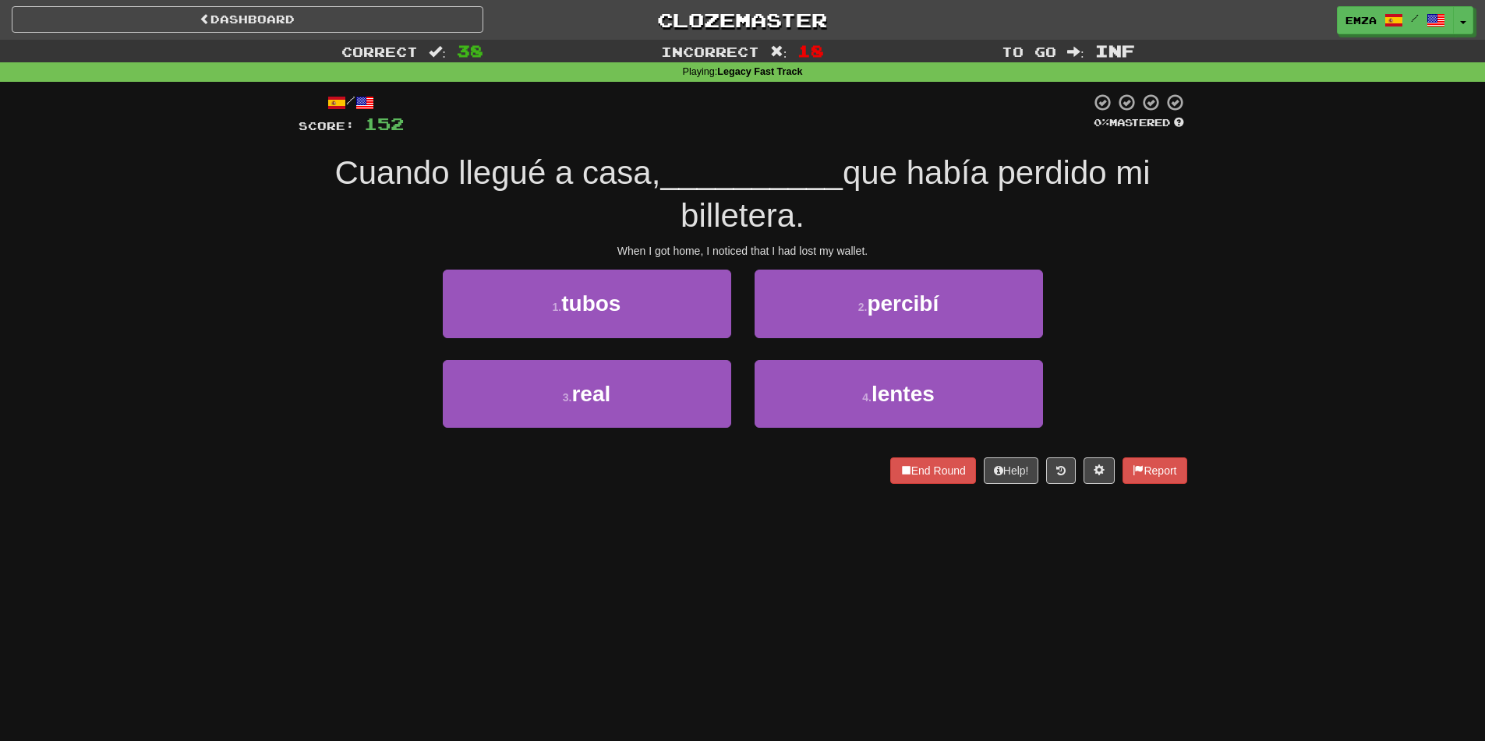
click at [742, 482] on div "End Round Help! Report" at bounding box center [743, 471] width 889 height 27
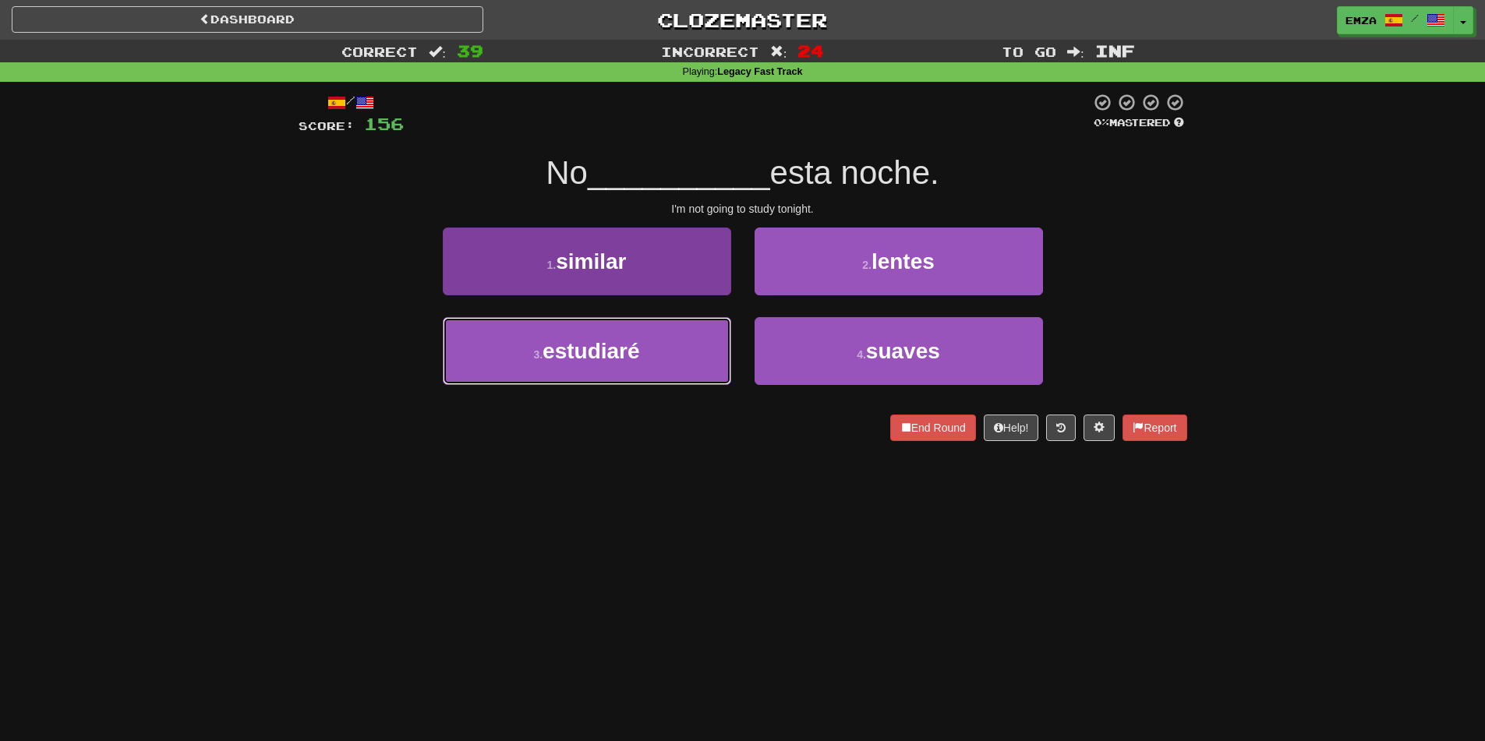
drag, startPoint x: 630, startPoint y: 362, endPoint x: 701, endPoint y: 347, distance: 72.5
click at [629, 362] on span "estudiaré" at bounding box center [591, 351] width 97 height 24
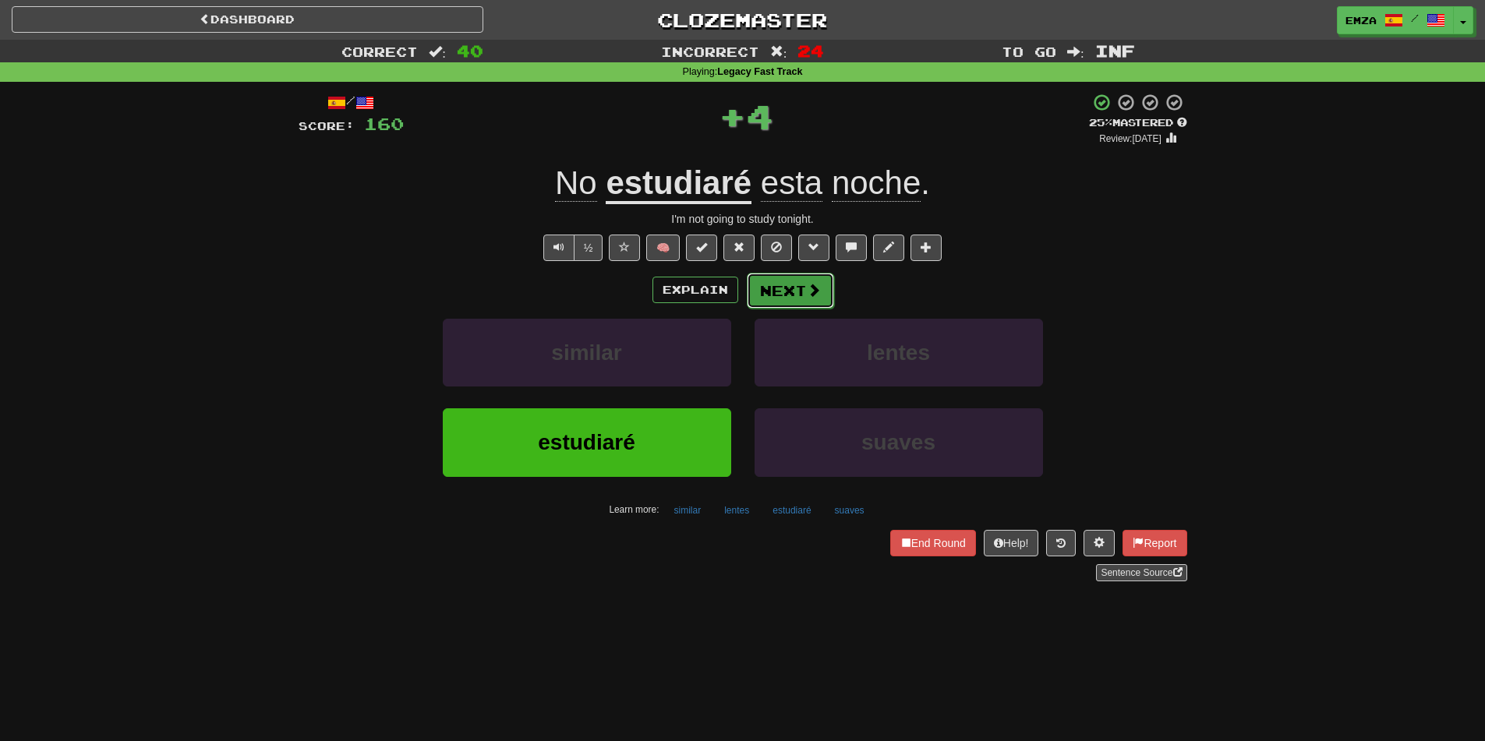
click at [789, 304] on button "Next" at bounding box center [790, 291] width 87 height 36
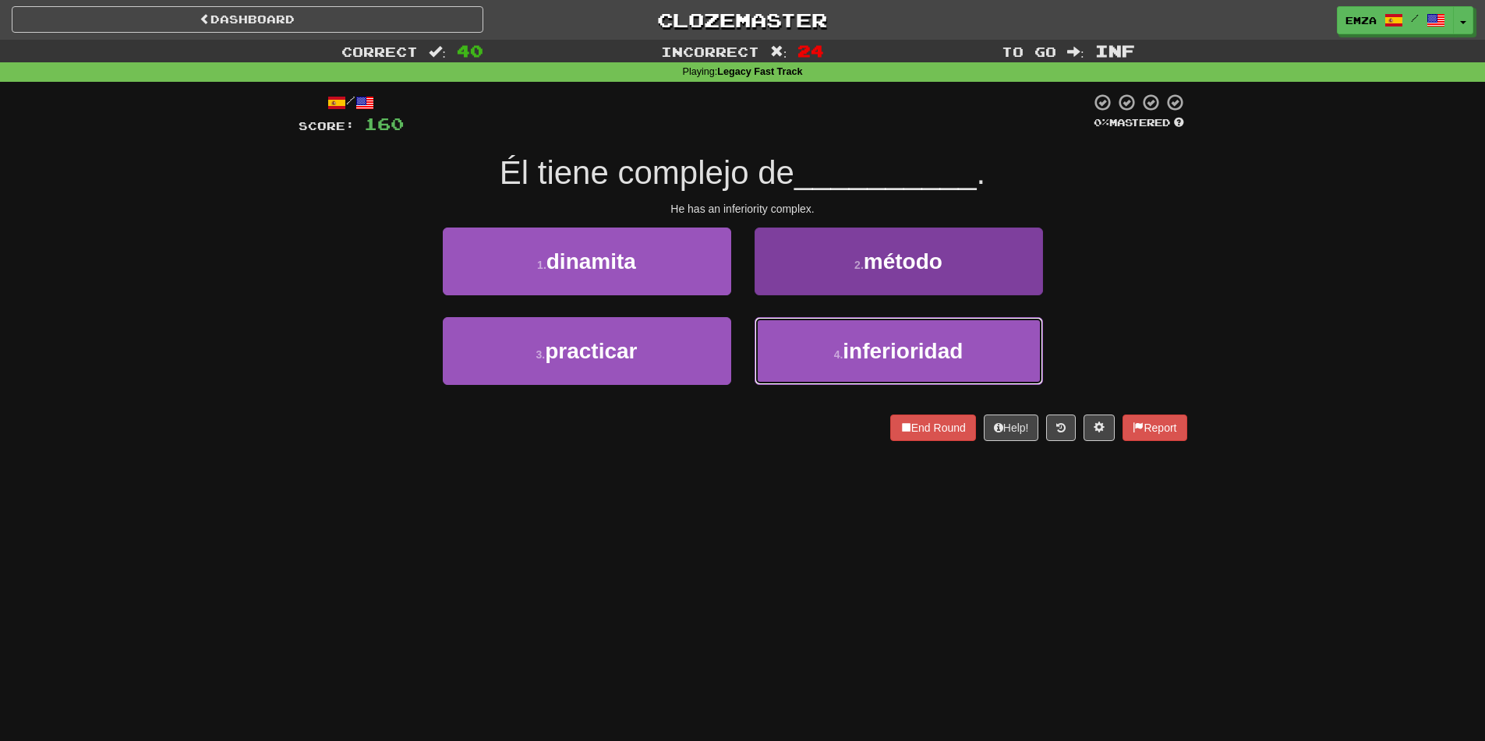
click at [876, 360] on span "inferioridad" at bounding box center [903, 351] width 120 height 24
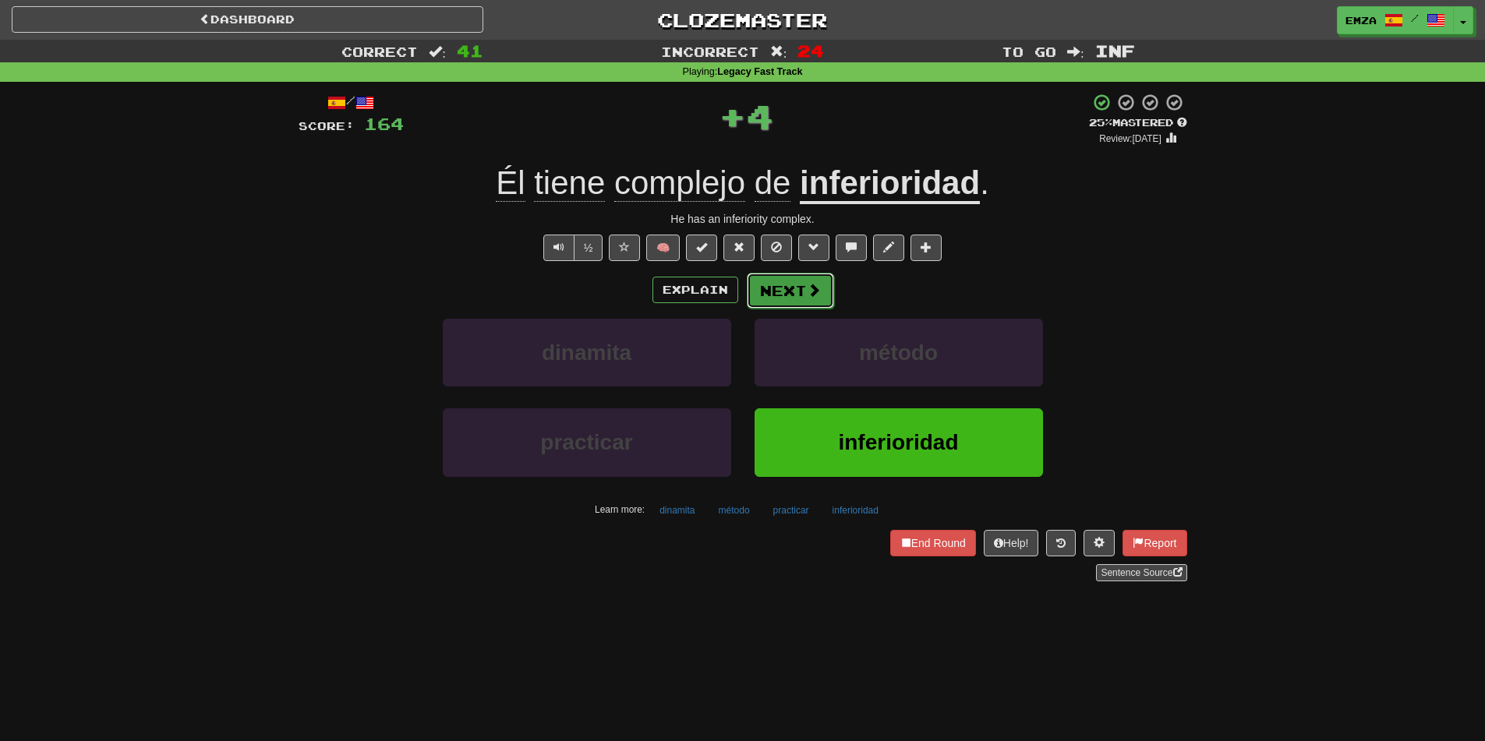
click at [785, 288] on button "Next" at bounding box center [790, 291] width 87 height 36
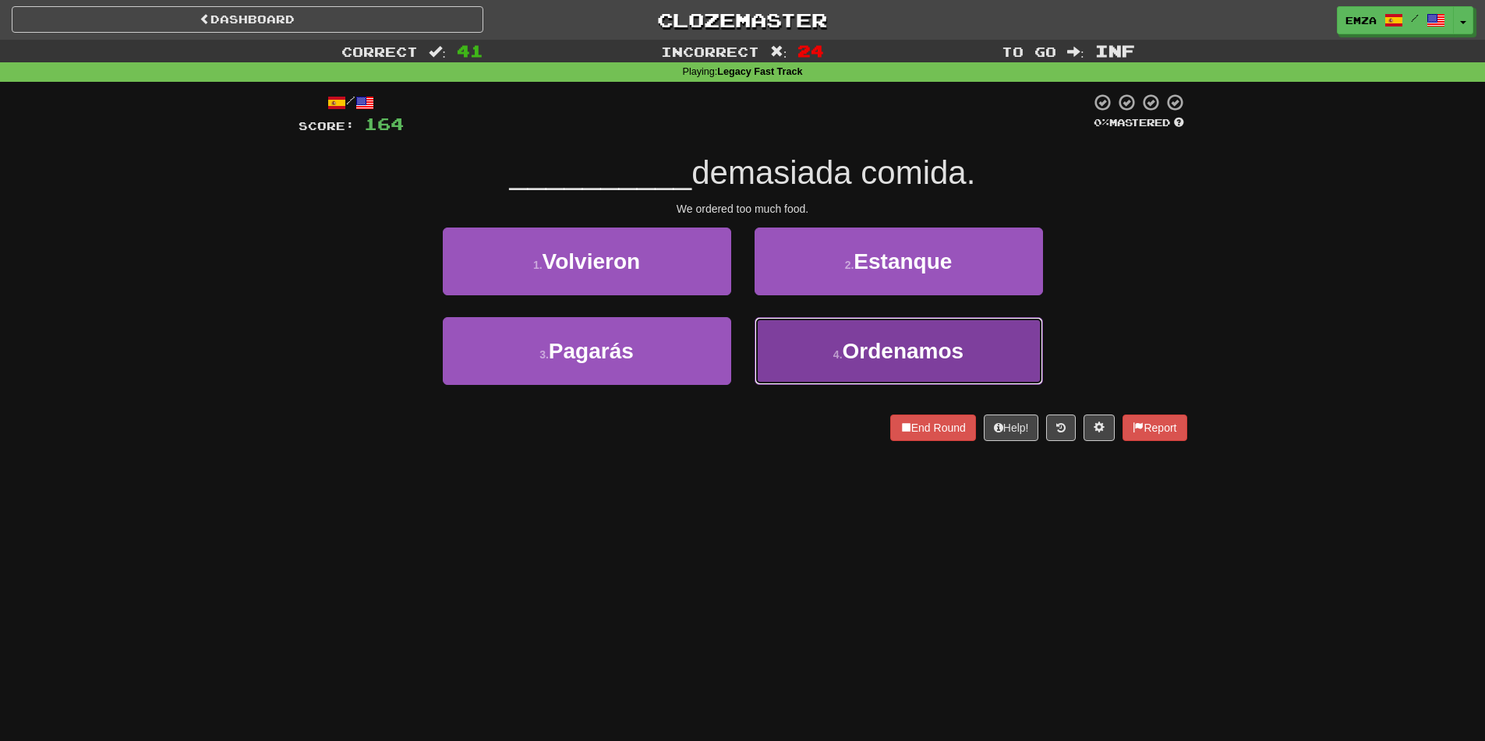
click at [827, 366] on button "4 . Ordenamos" at bounding box center [899, 351] width 288 height 68
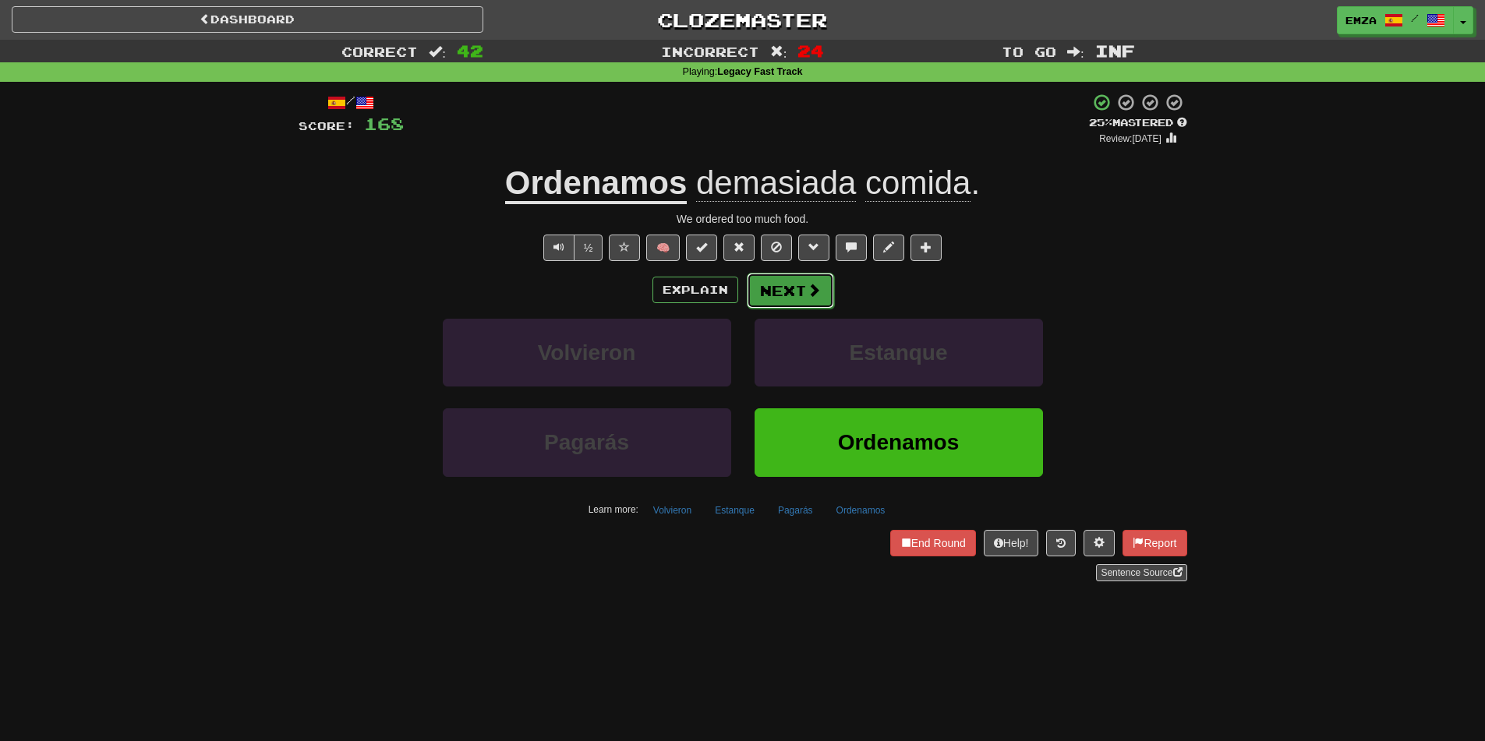
click at [794, 295] on button "Next" at bounding box center [790, 291] width 87 height 36
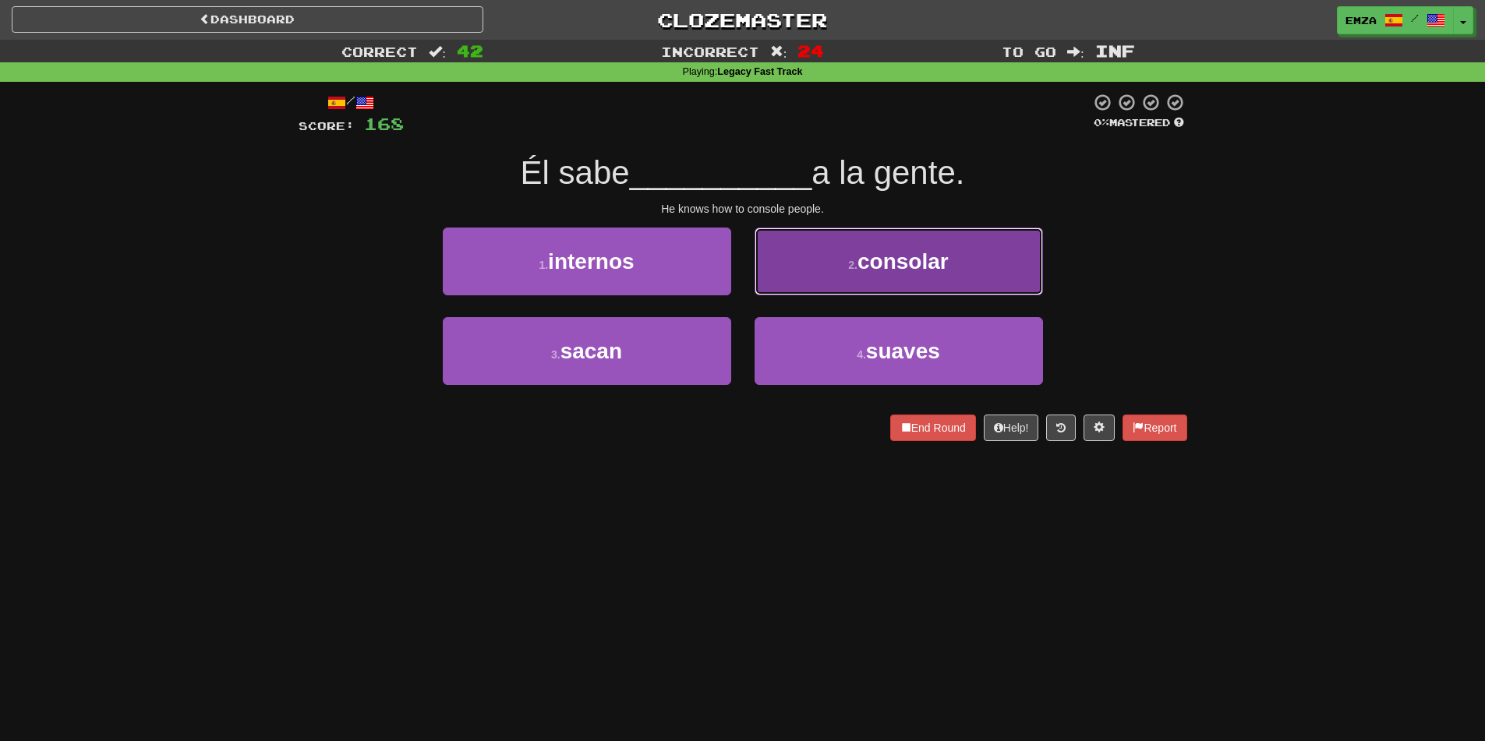
click at [867, 257] on span "consolar" at bounding box center [903, 262] width 91 height 24
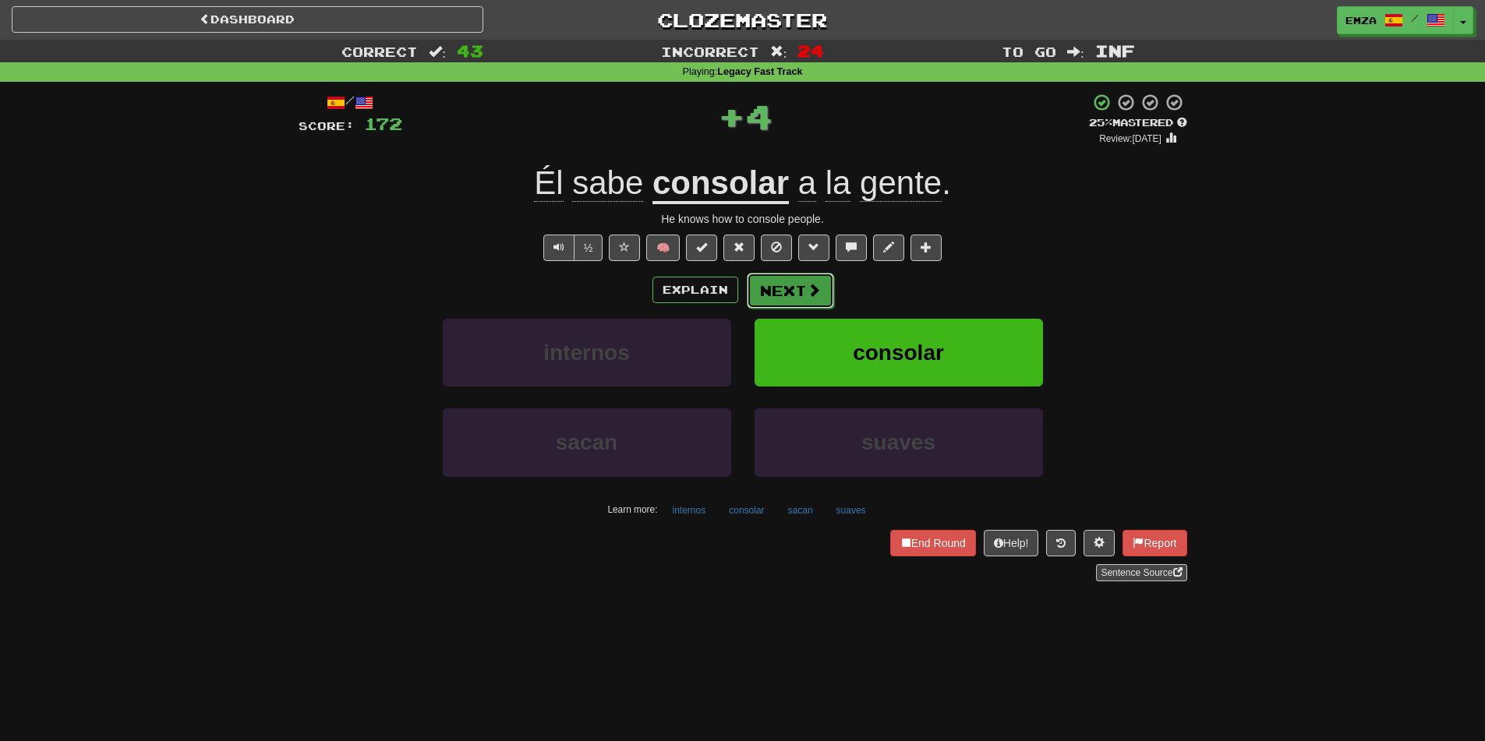
click at [792, 292] on button "Next" at bounding box center [790, 291] width 87 height 36
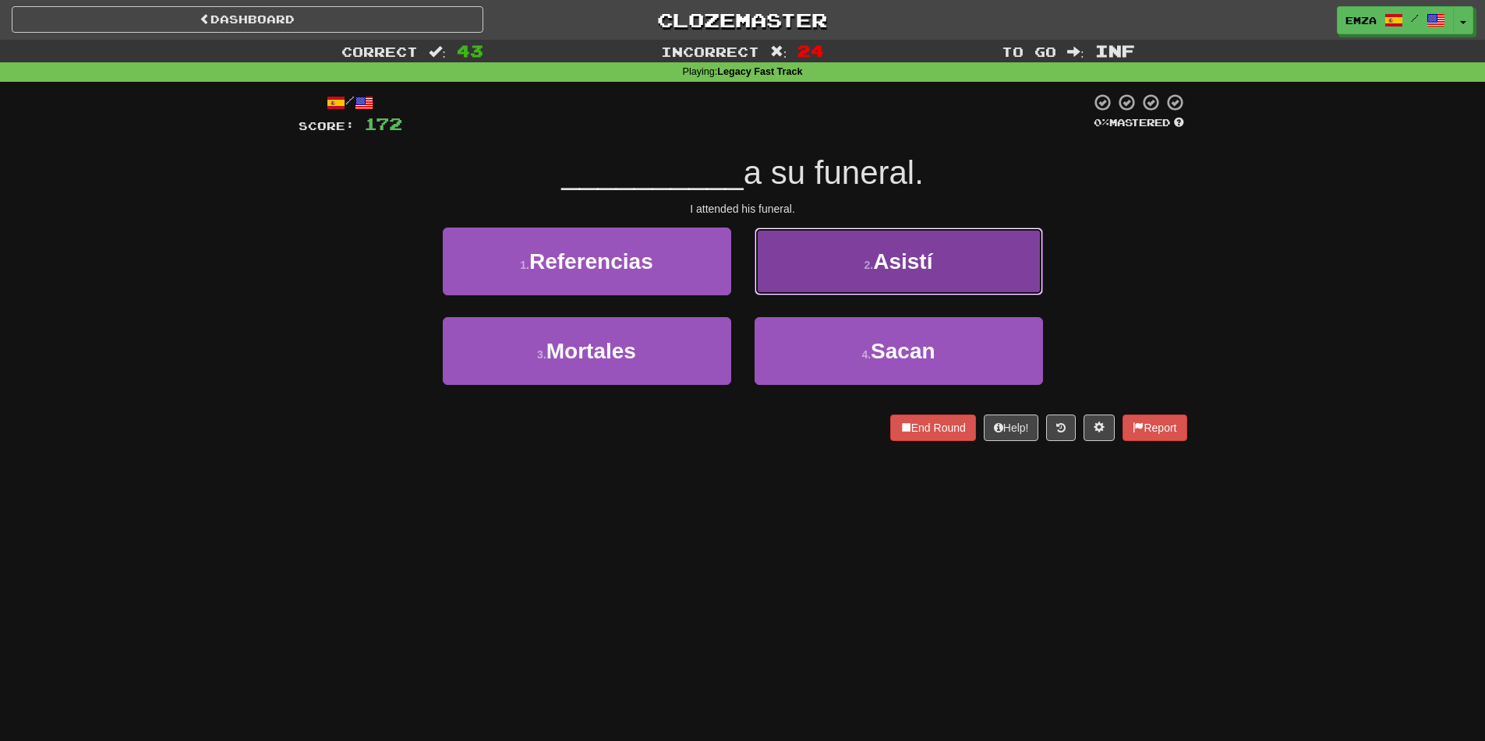
click at [857, 271] on button "2 . Asistí" at bounding box center [899, 262] width 288 height 68
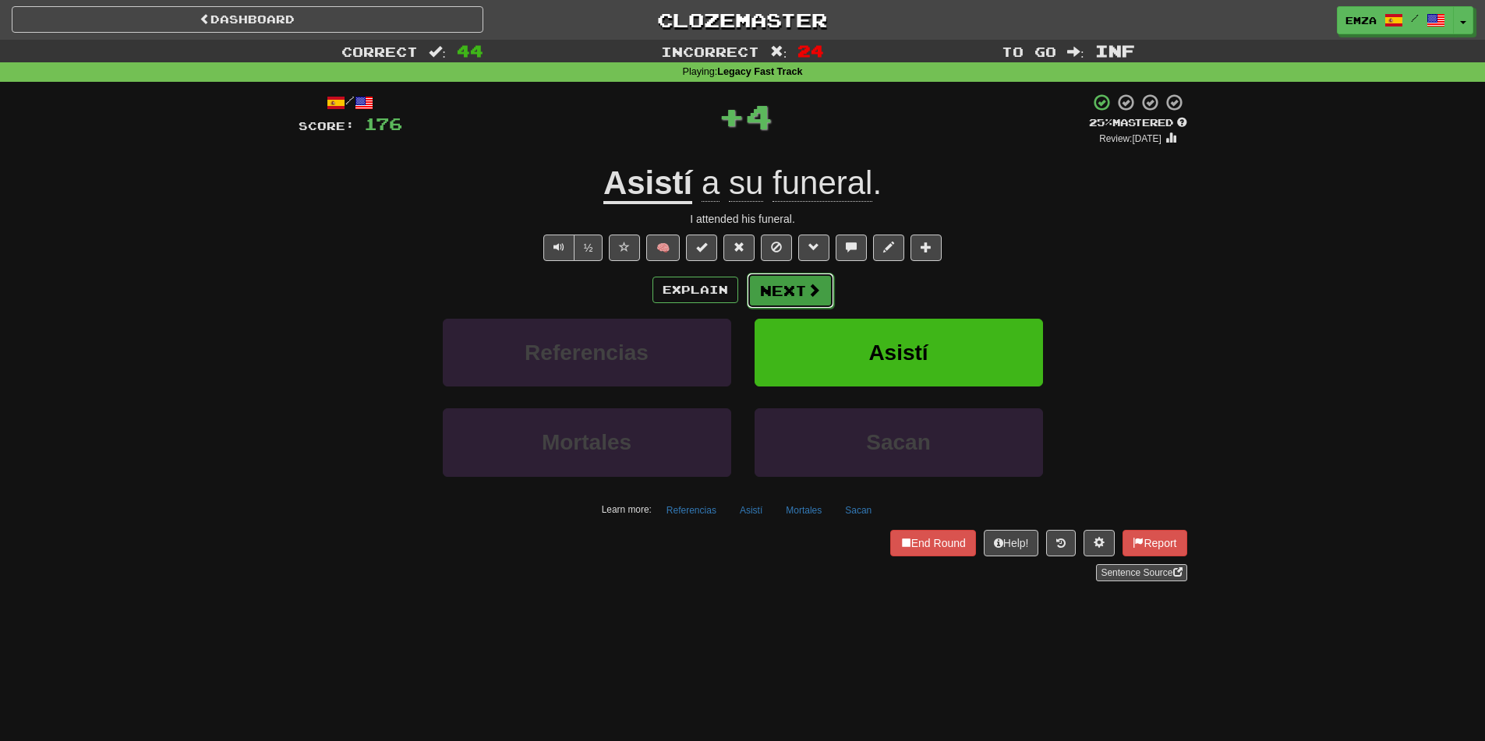
click at [787, 296] on button "Next" at bounding box center [790, 291] width 87 height 36
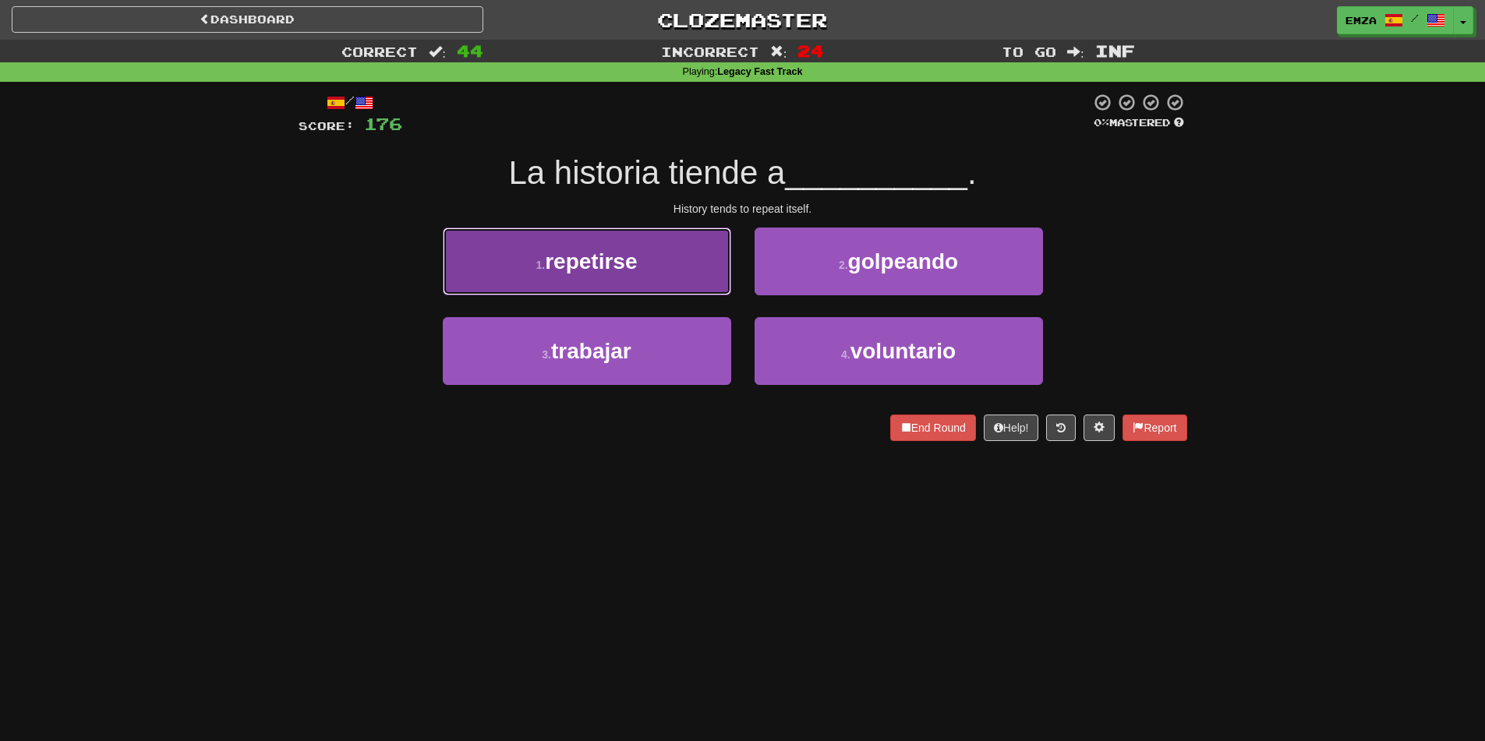
click at [676, 262] on button "1 . repetirse" at bounding box center [587, 262] width 288 height 68
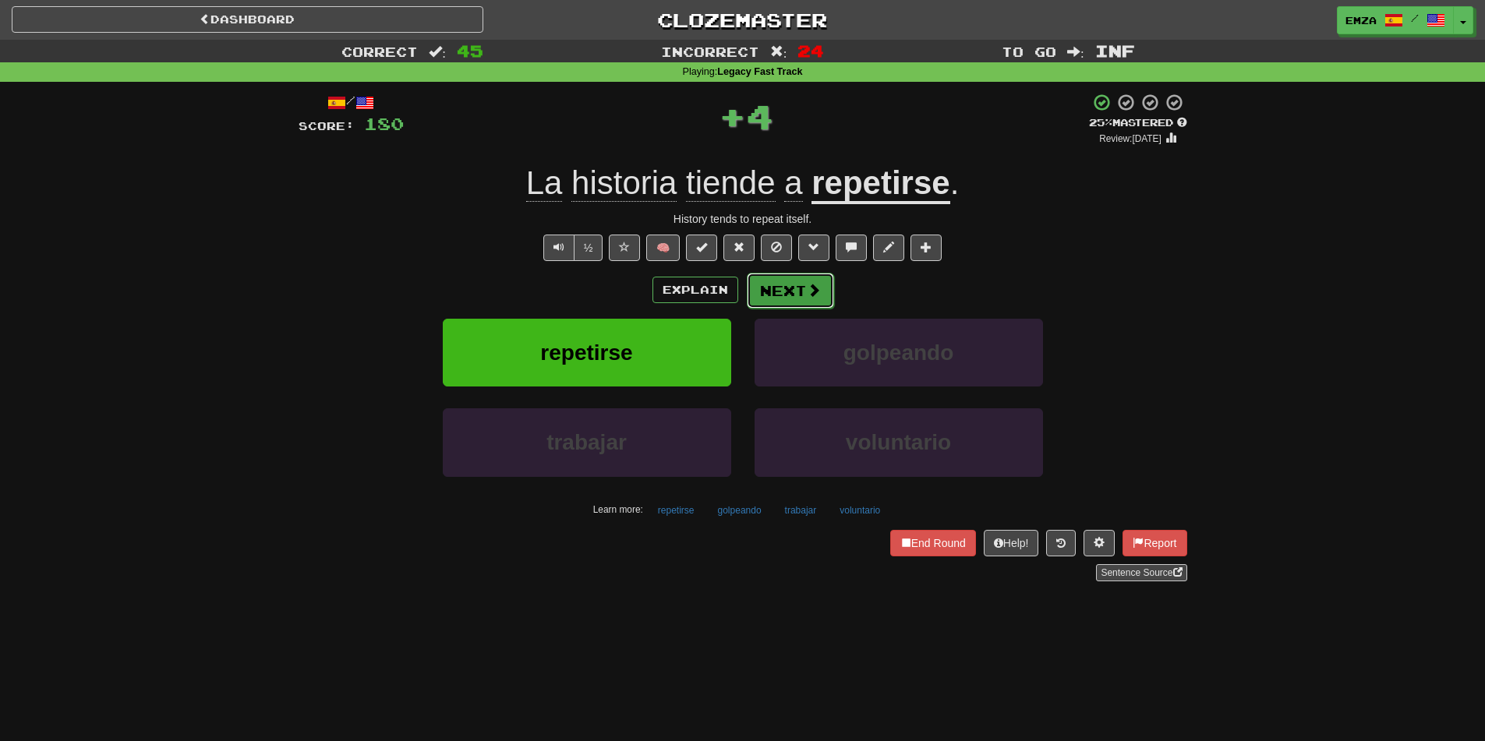
click at [771, 292] on button "Next" at bounding box center [790, 291] width 87 height 36
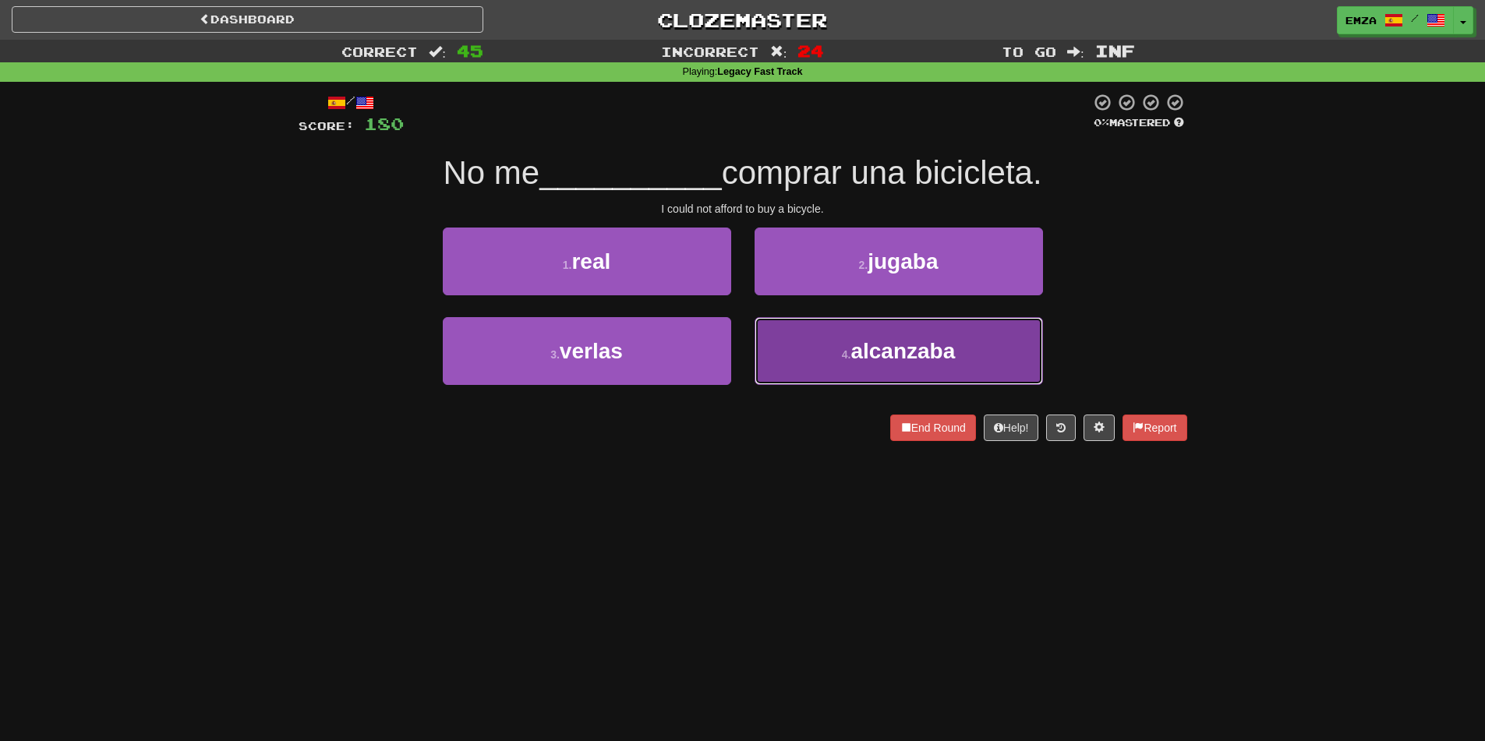
click at [825, 345] on button "4 . alcanzaba" at bounding box center [899, 351] width 288 height 68
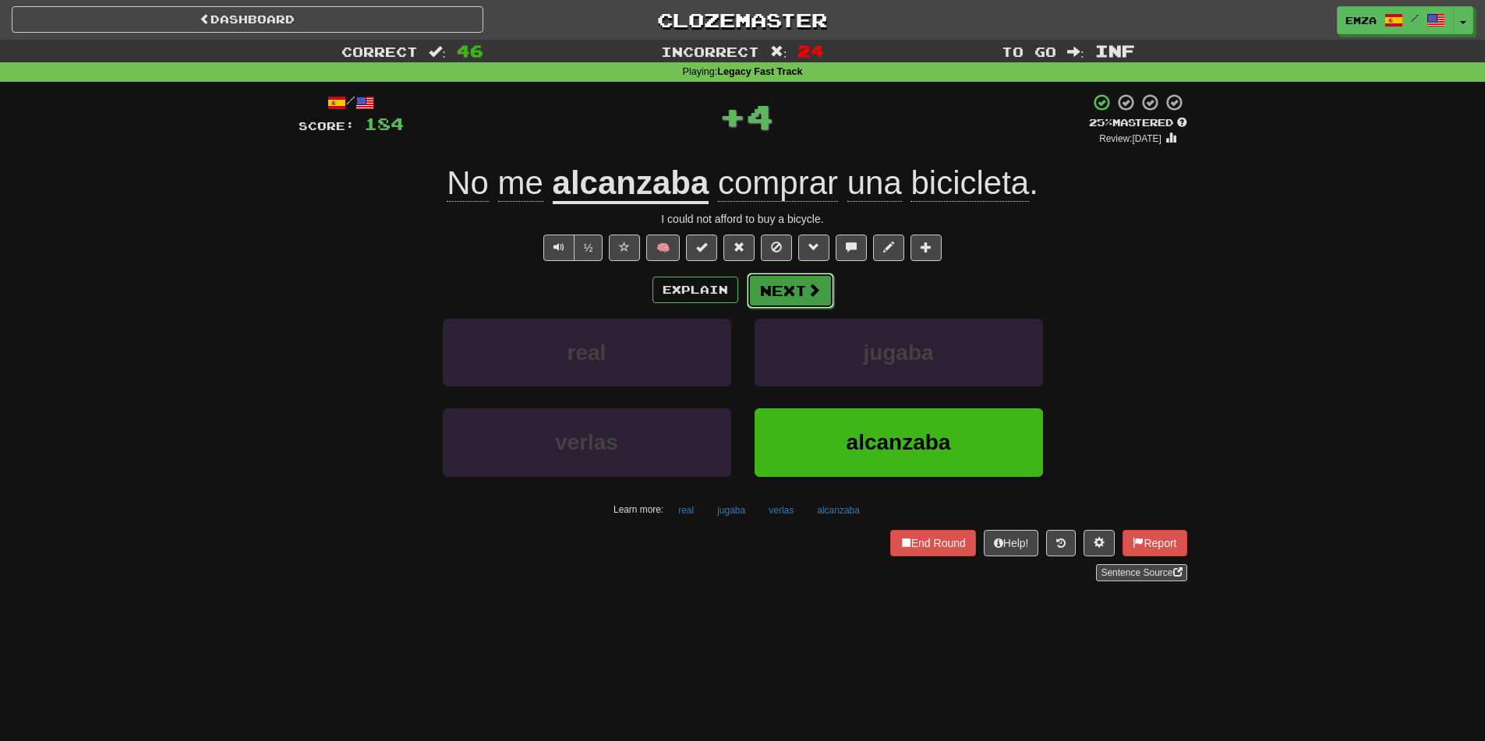
click at [782, 278] on button "Next" at bounding box center [790, 291] width 87 height 36
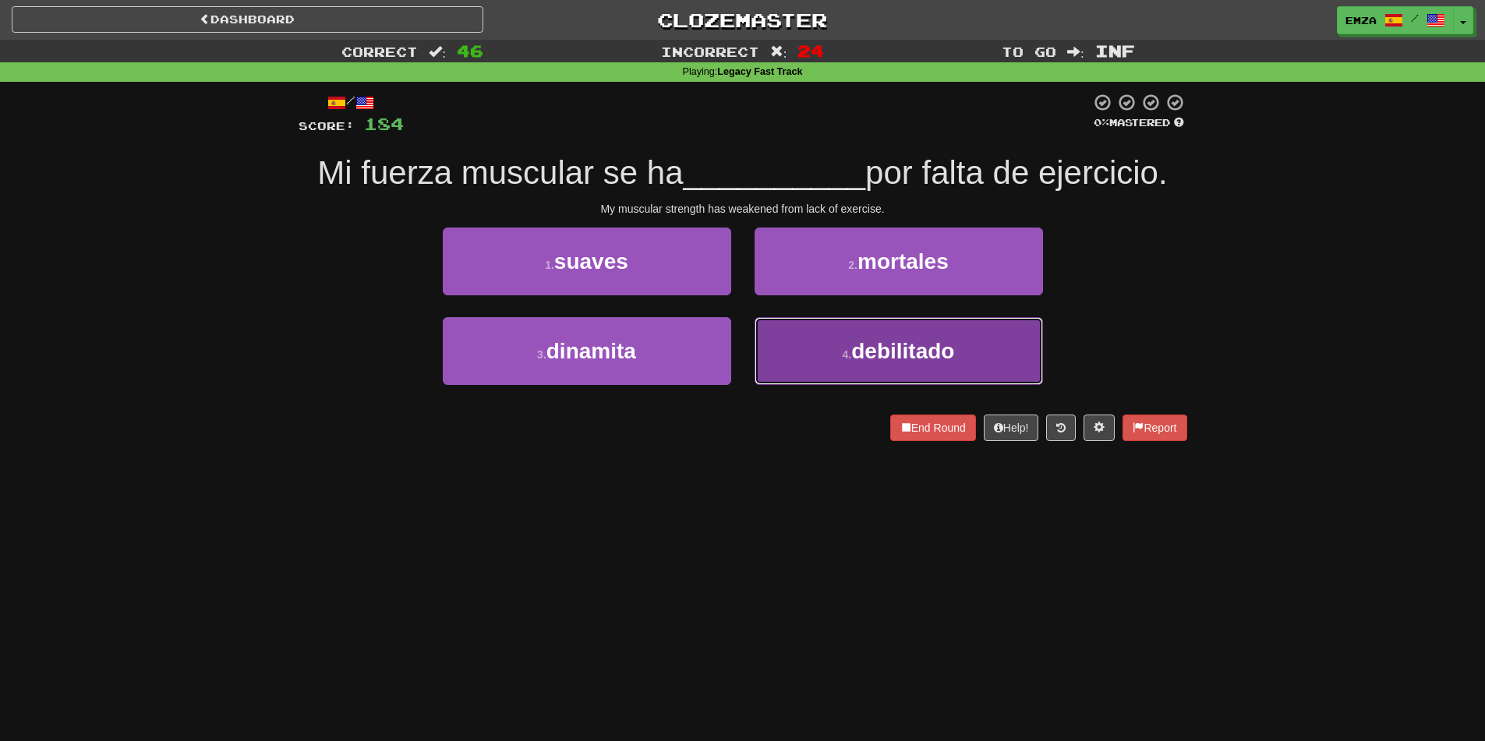
click at [823, 361] on button "4 . debilitado" at bounding box center [899, 351] width 288 height 68
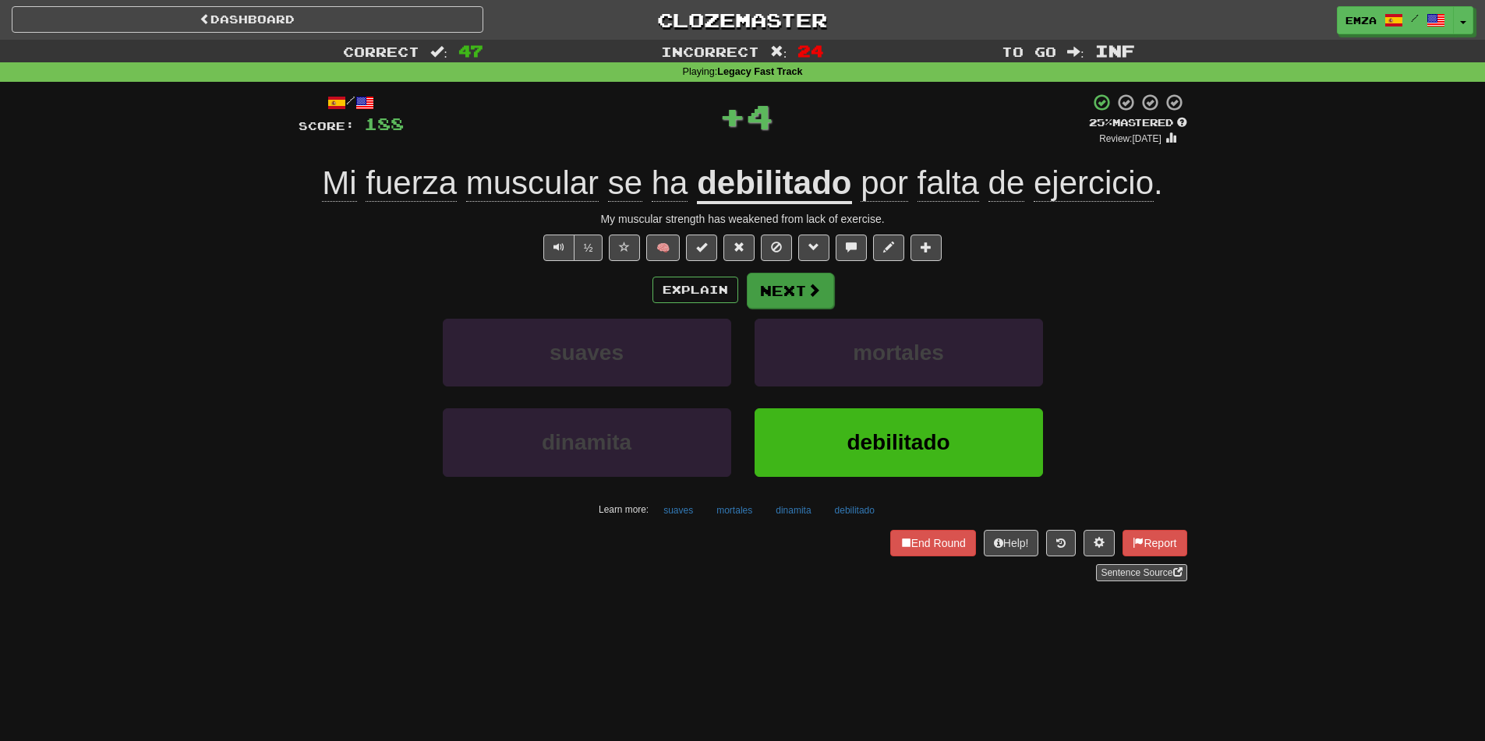
drag, startPoint x: 804, startPoint y: 311, endPoint x: 797, endPoint y: 304, distance: 9.9
click at [802, 310] on div "Explain Next suaves mortales dinamita debilitado Learn more: suaves mortales di…" at bounding box center [743, 397] width 889 height 250
click at [791, 295] on button "Next" at bounding box center [790, 291] width 87 height 36
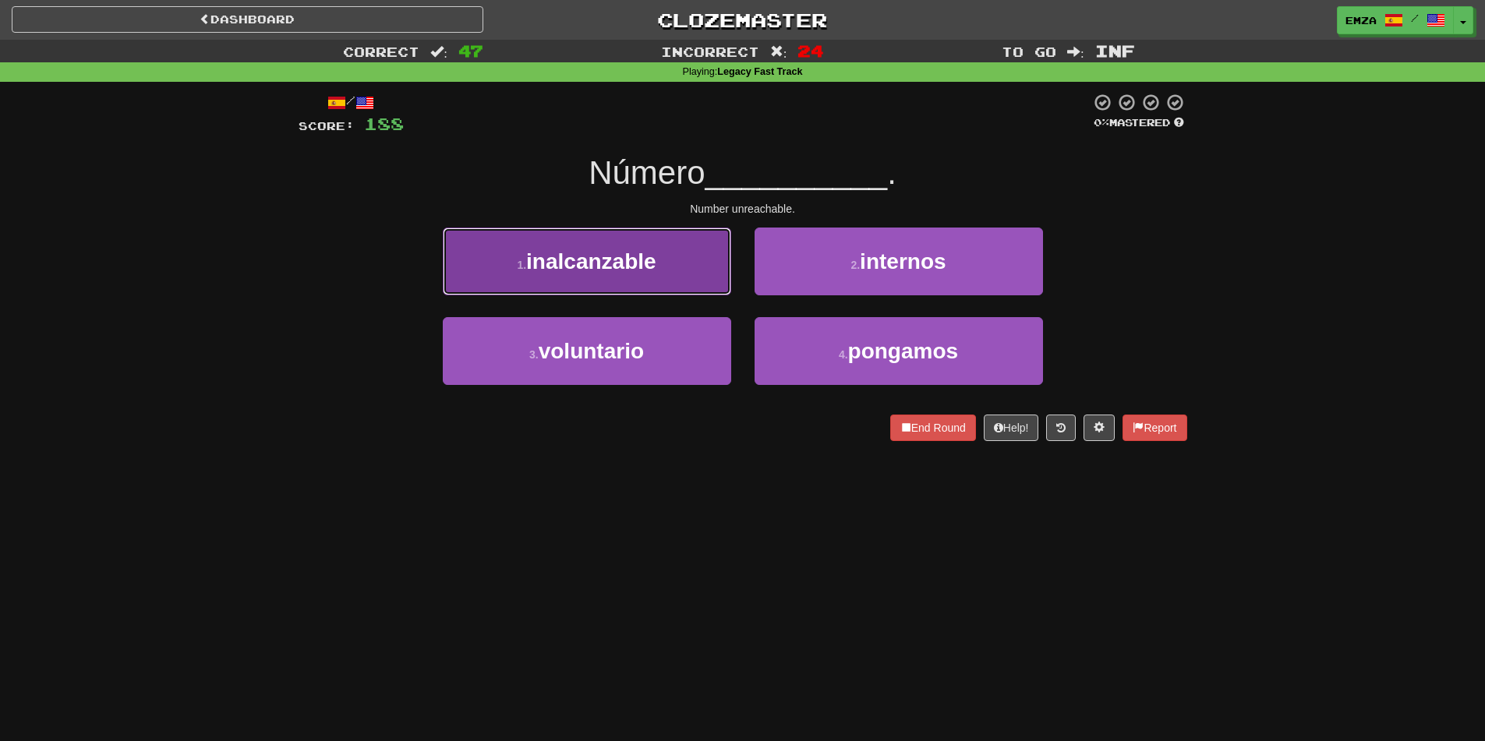
click at [683, 267] on button "1 . inalcanzable" at bounding box center [587, 262] width 288 height 68
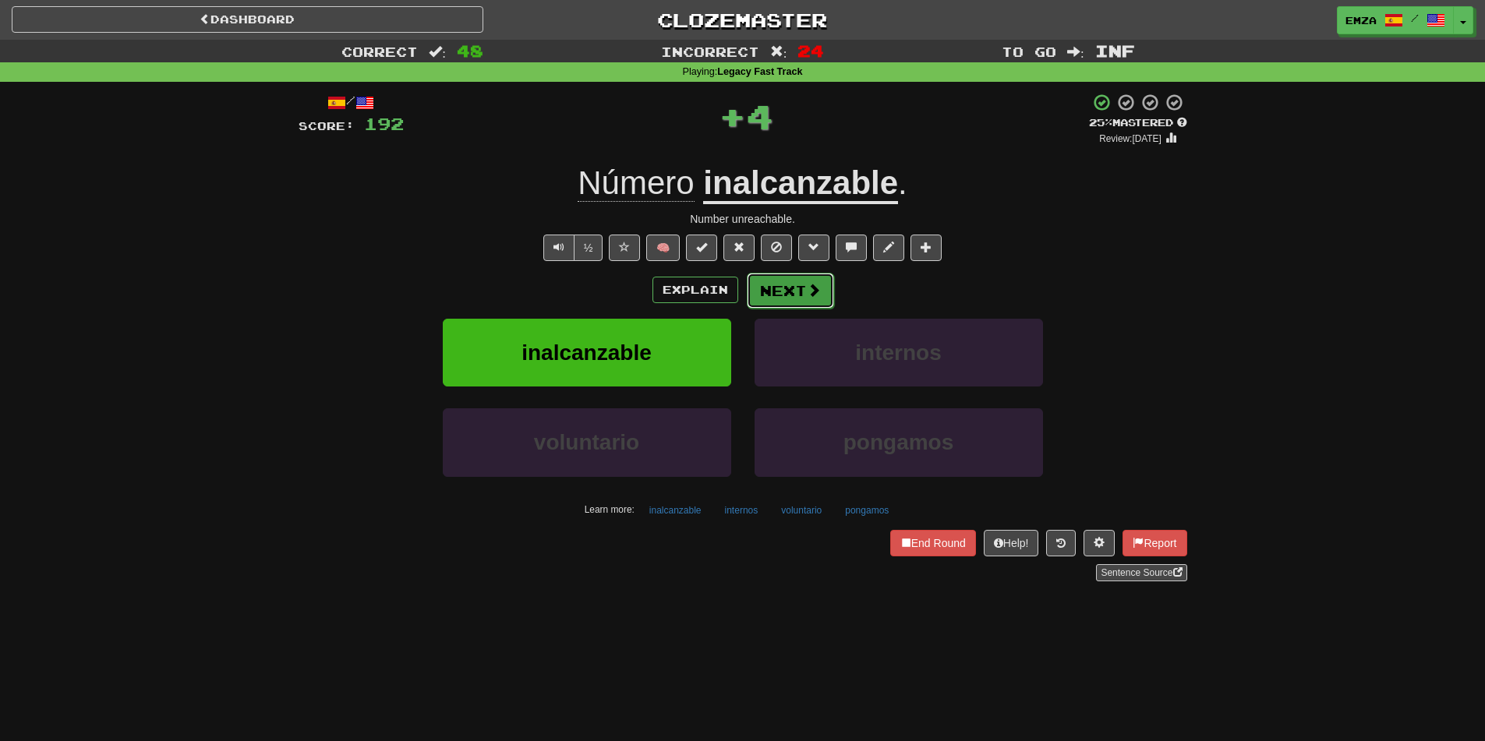
click at [790, 287] on button "Next" at bounding box center [790, 291] width 87 height 36
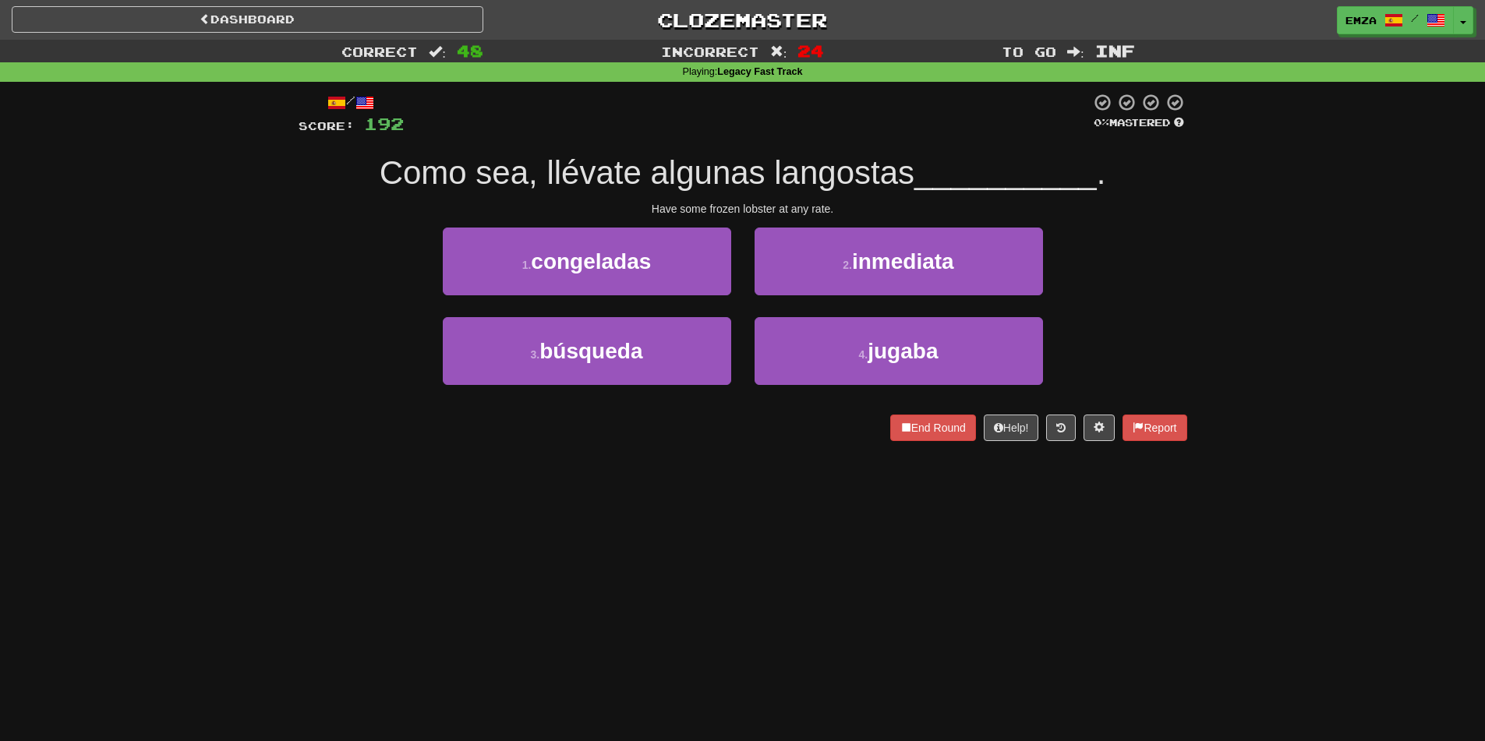
click at [644, 469] on div "Dashboard Clozemaster Emza / Toggle Dropdown Dashboard Leaderboard Activity Fee…" at bounding box center [742, 370] width 1485 height 741
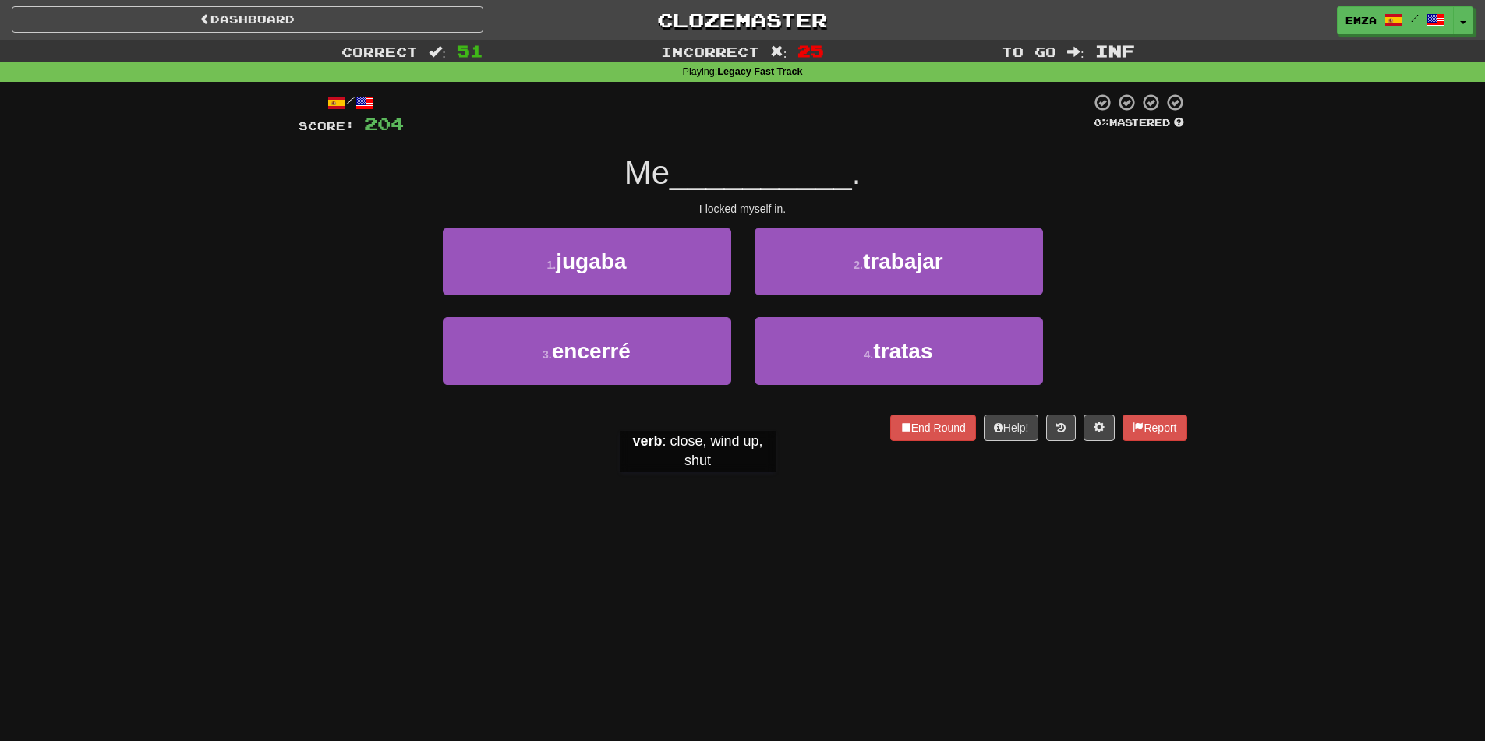
click at [690, 494] on div "Dashboard Clozemaster Emza / Toggle Dropdown Dashboard Leaderboard Activity Fee…" at bounding box center [742, 370] width 1485 height 741
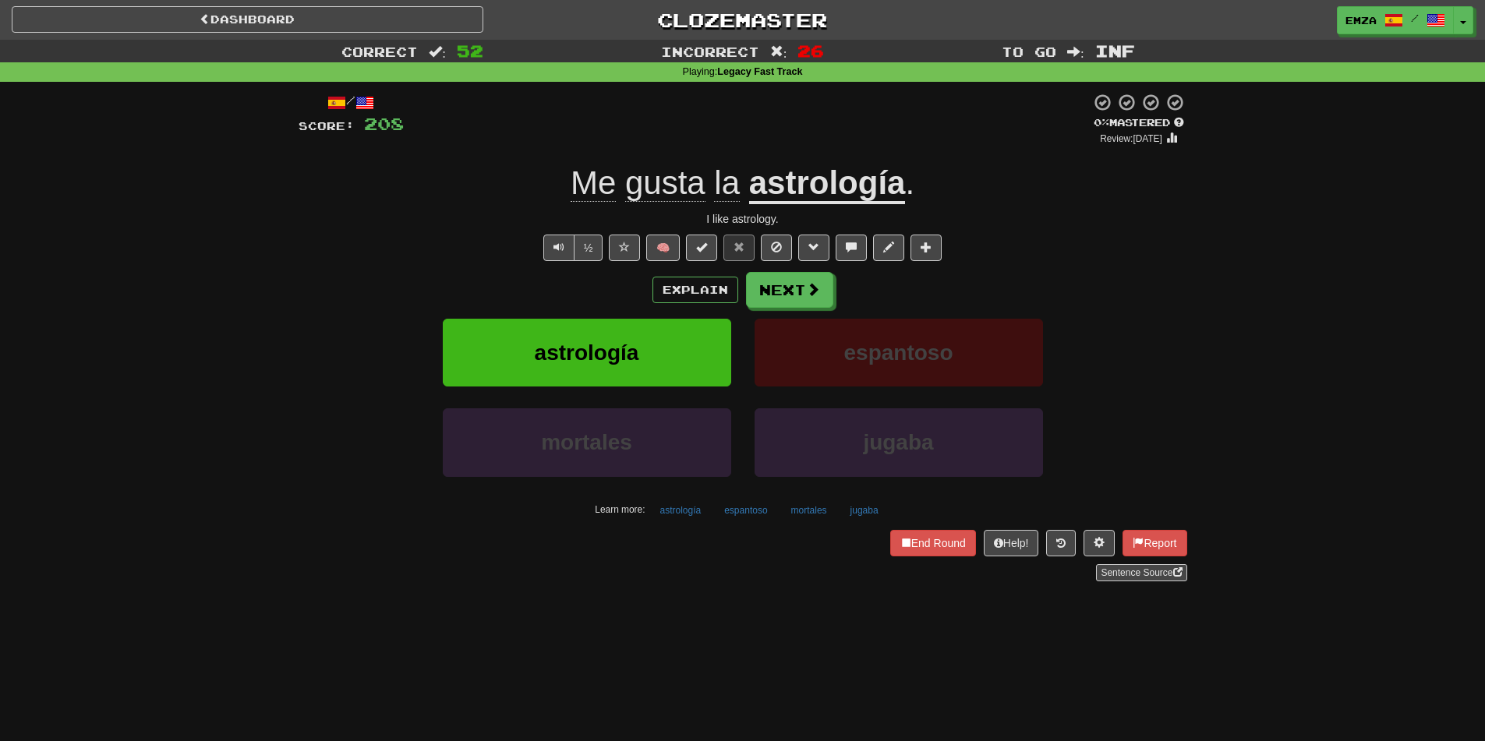
click at [0, 233] on div "Correct : 52 Incorrect : 26 To go : Inf Playing : Legacy Fast Track / Score: 20…" at bounding box center [742, 322] width 1485 height 564
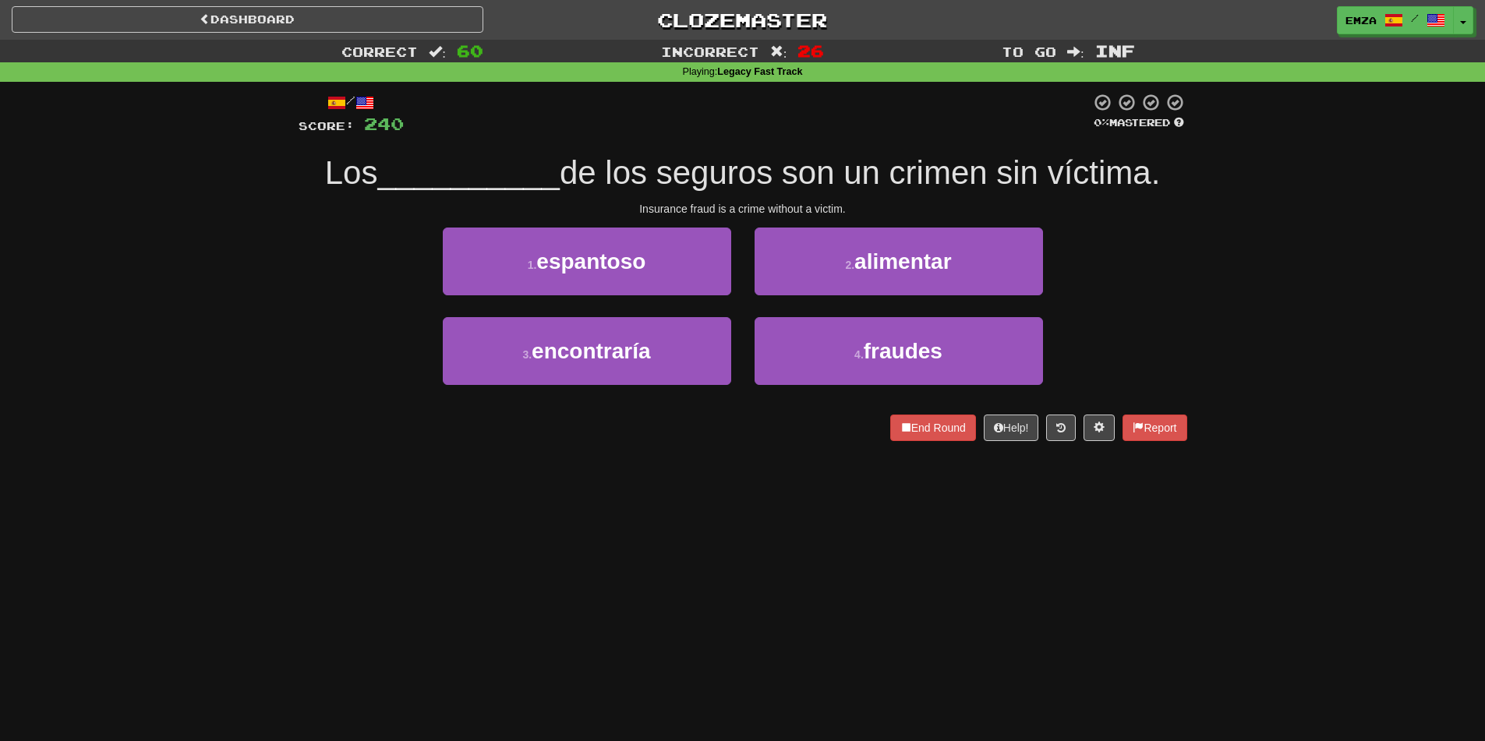
click at [337, 382] on div "3 . encontraría 4 . fraudes" at bounding box center [743, 362] width 936 height 90
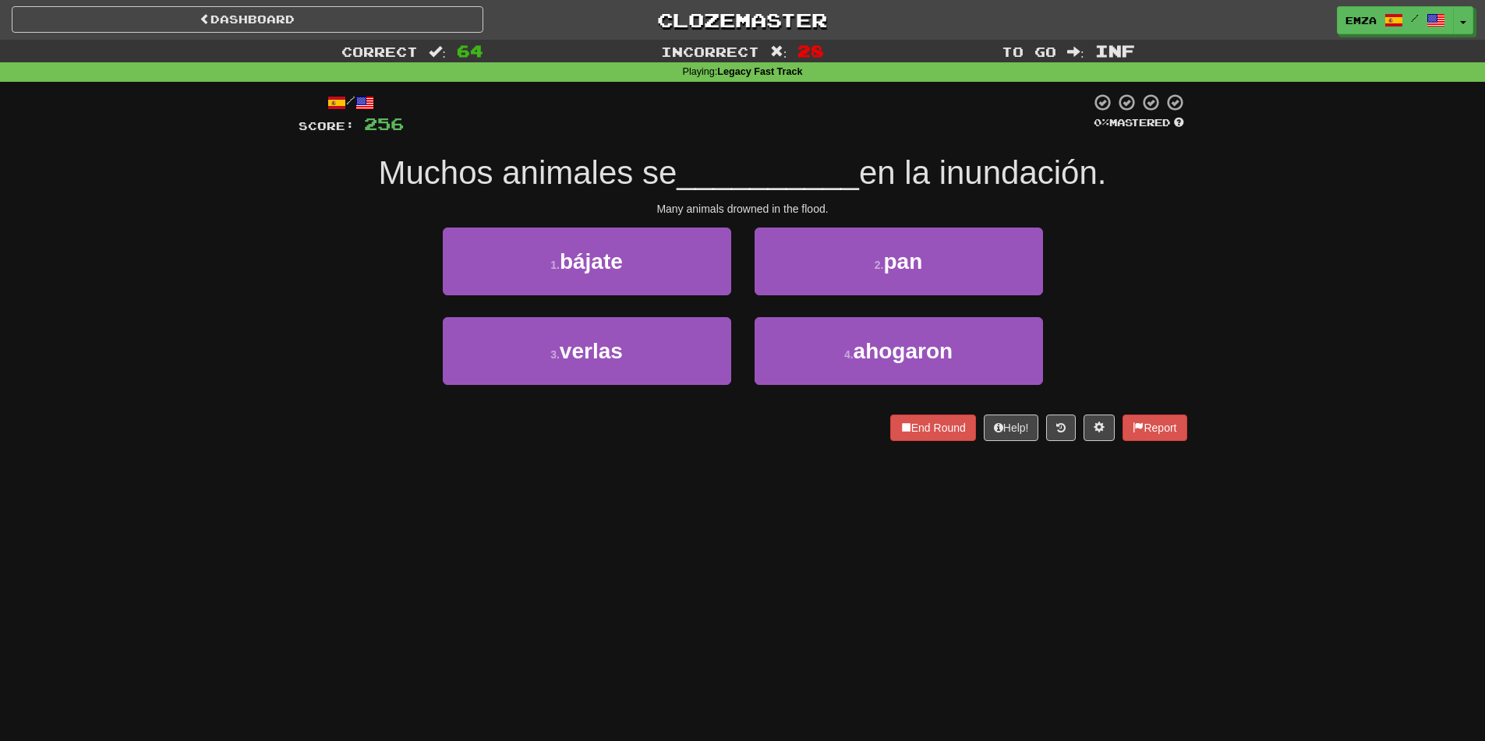
click at [369, 465] on div "Dashboard Clozemaster Emza / Toggle Dropdown Dashboard Leaderboard Activity Fee…" at bounding box center [742, 370] width 1485 height 741
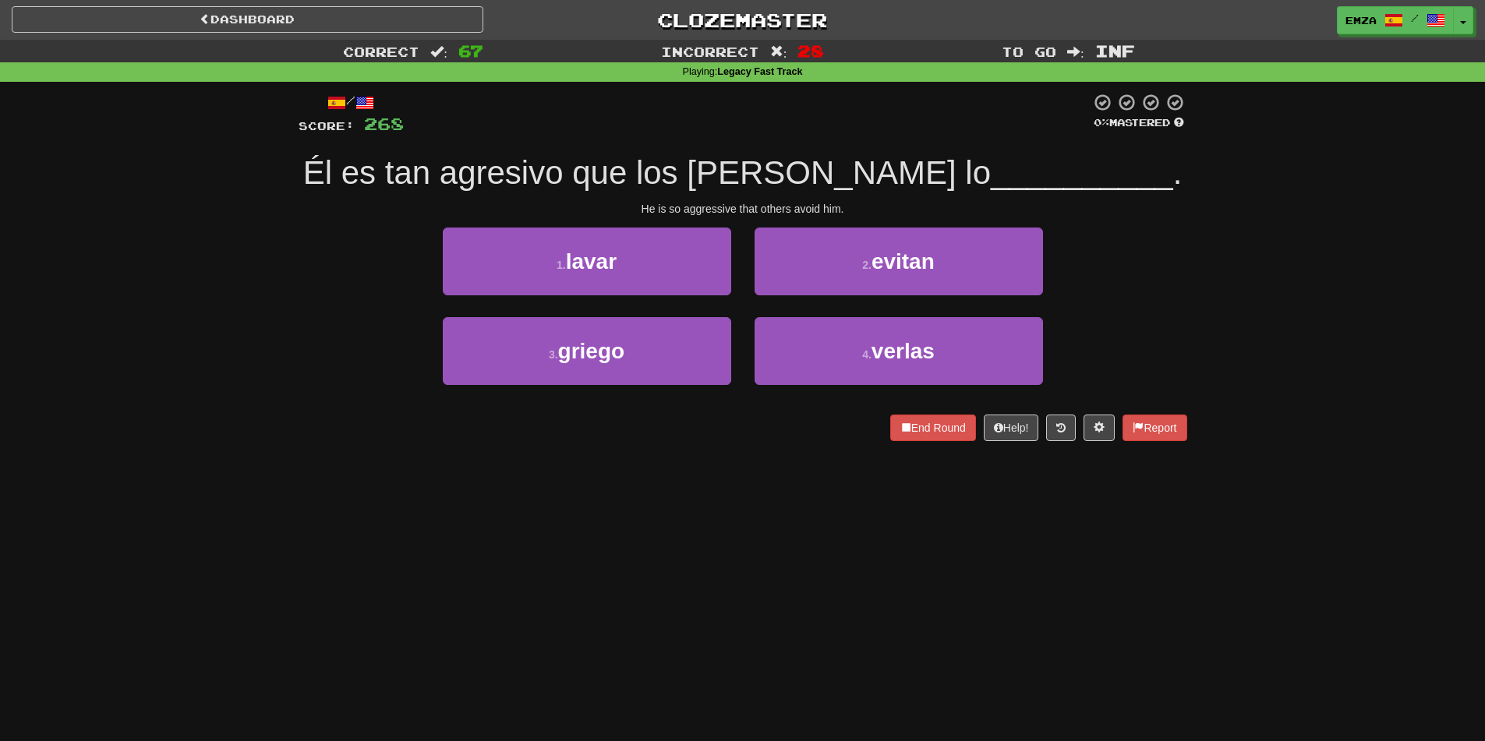
click at [632, 481] on div "Dashboard Clozemaster Emza / Toggle Dropdown Dashboard Leaderboard Activity Fee…" at bounding box center [742, 370] width 1485 height 741
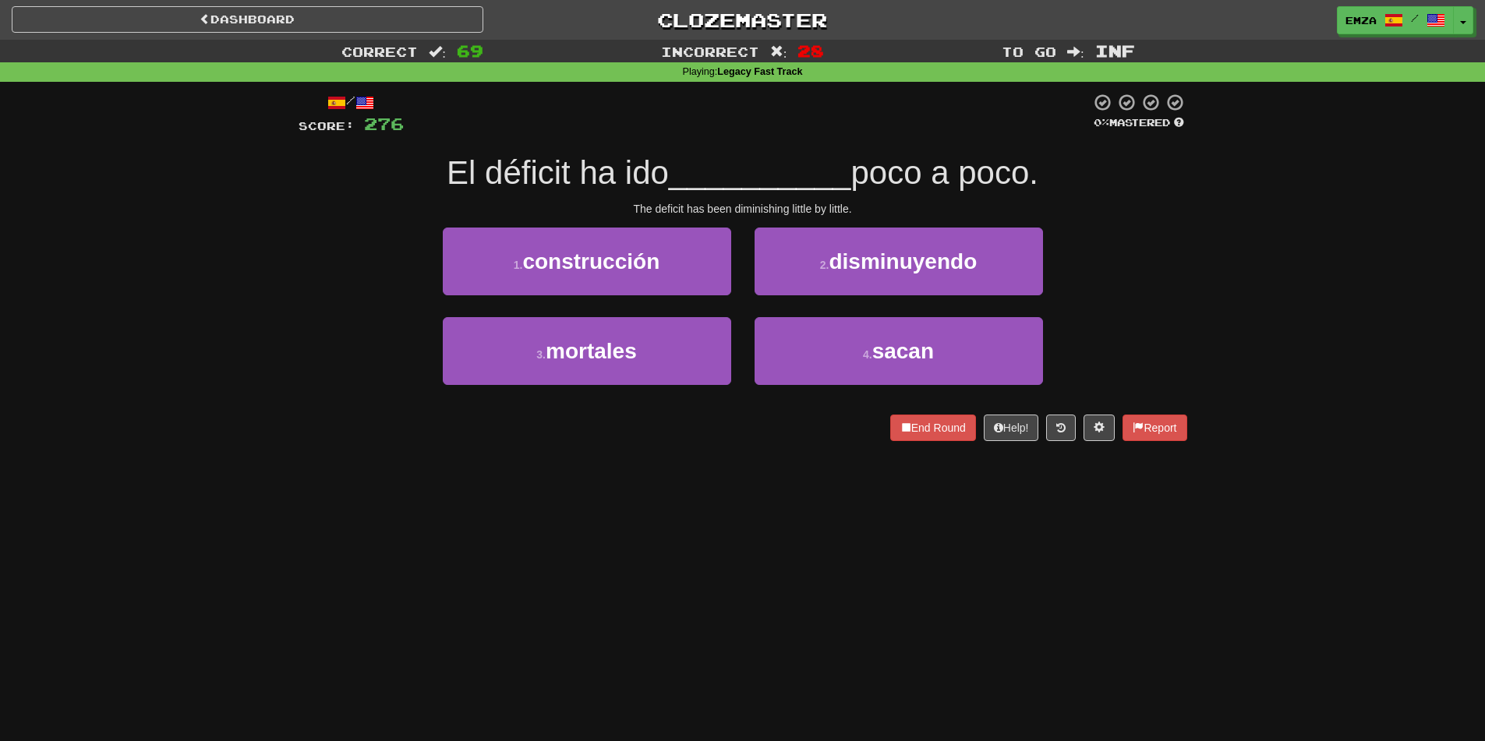
click at [641, 561] on div "Dashboard Clozemaster Emza / Toggle Dropdown Dashboard Leaderboard Activity Fee…" at bounding box center [742, 370] width 1485 height 741
click at [591, 514] on div "Dashboard Clozemaster Emza / Toggle Dropdown Dashboard Leaderboard Activity Fee…" at bounding box center [742, 370] width 1485 height 741
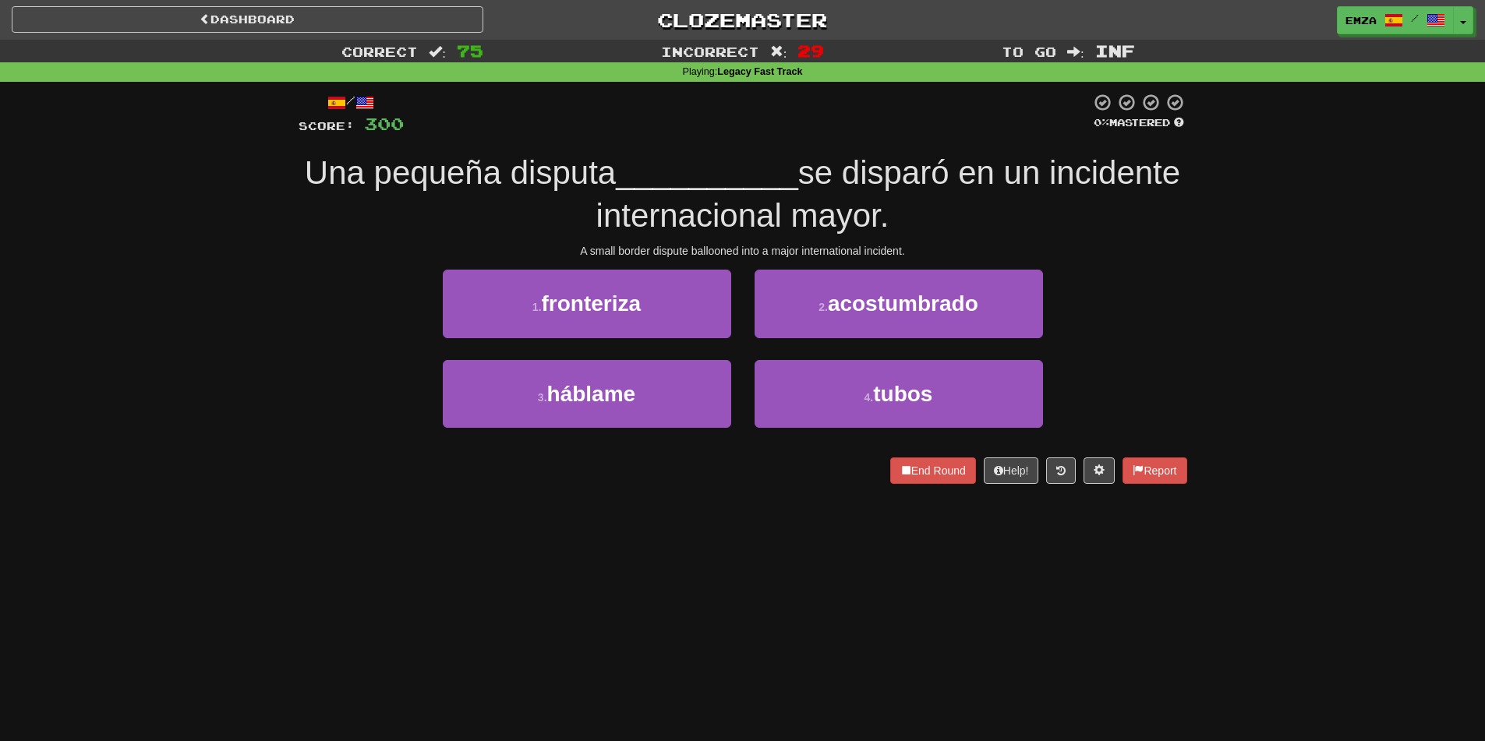
click at [191, 401] on div "Correct : 75 Incorrect : 29 To go : Inf Playing : Legacy Fast Track / Score: 30…" at bounding box center [742, 273] width 1485 height 466
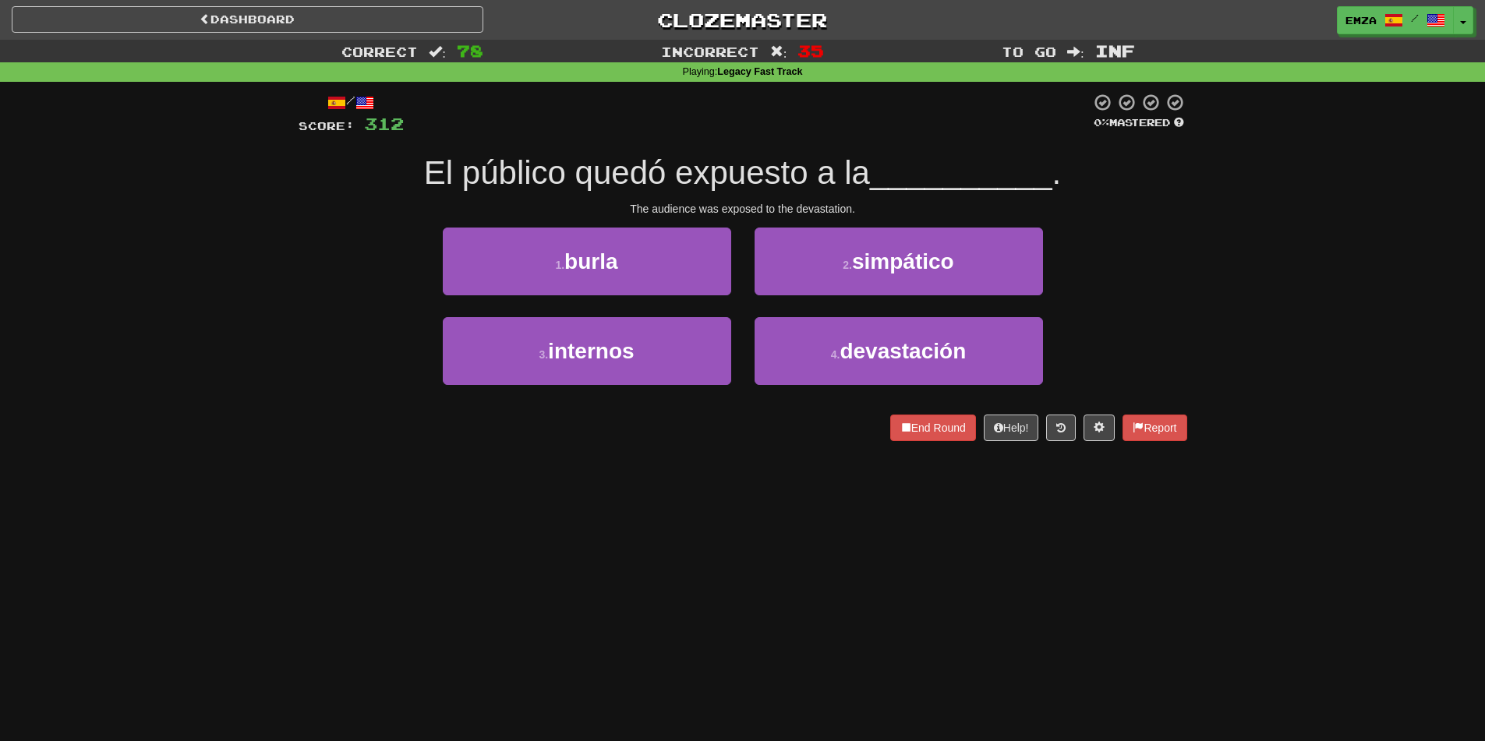
click at [604, 543] on div "Dashboard Clozemaster Emza / Toggle Dropdown Dashboard Leaderboard Activity Fee…" at bounding box center [742, 370] width 1485 height 741
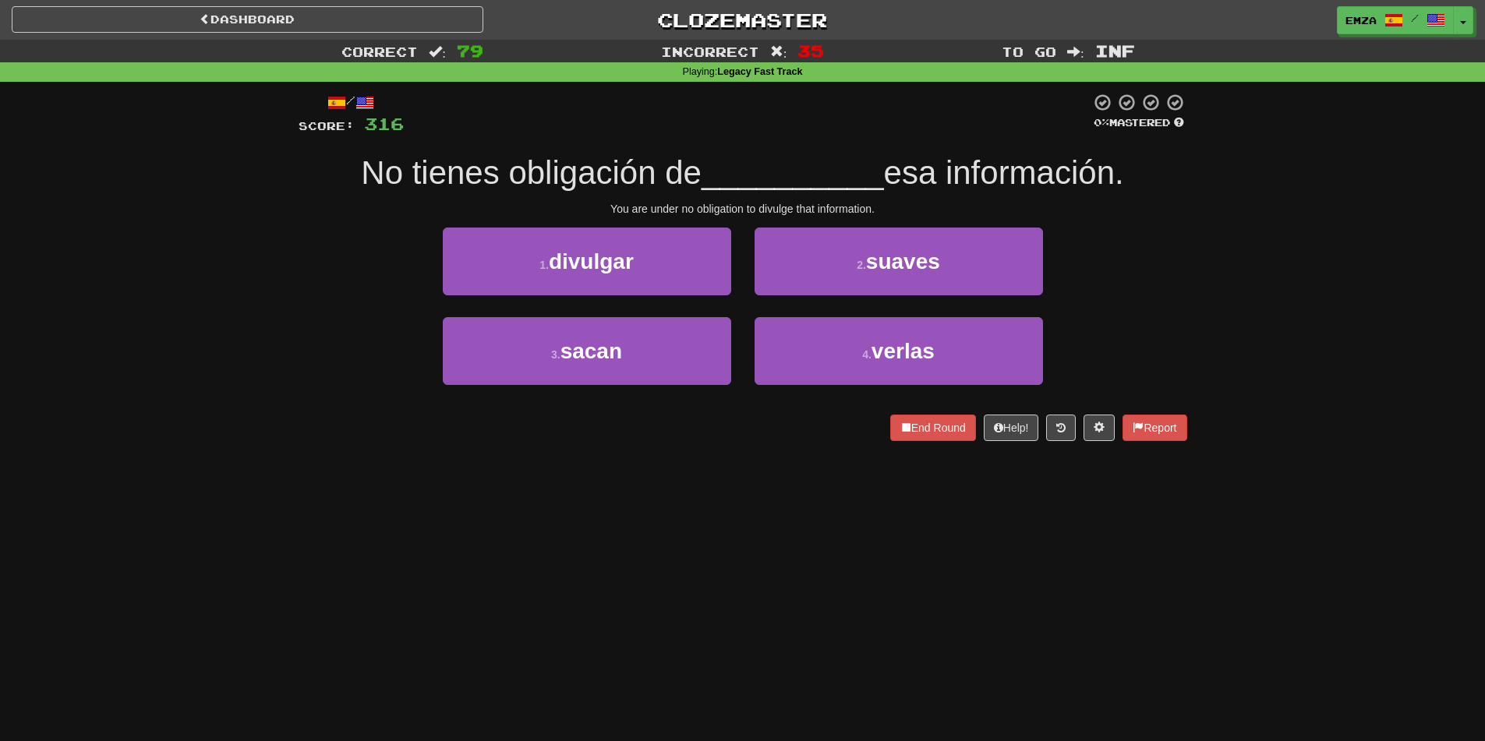
click at [757, 486] on div "Dashboard Clozemaster Emza / Toggle Dropdown Dashboard Leaderboard Activity Fee…" at bounding box center [742, 370] width 1485 height 741
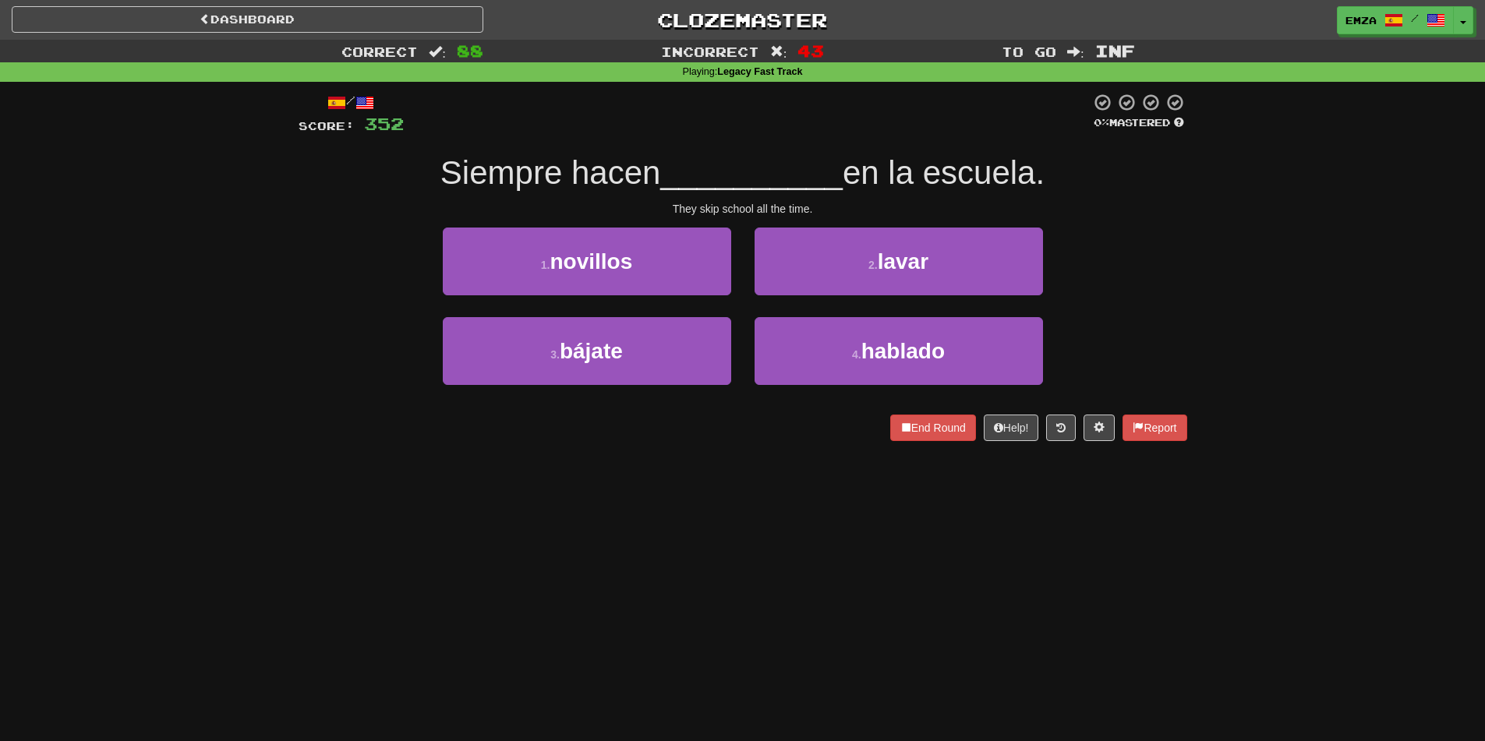
click at [749, 488] on div "Dashboard Clozemaster Emza / Toggle Dropdown Dashboard Leaderboard Activity Fee…" at bounding box center [742, 370] width 1485 height 741
click at [653, 511] on div "Dashboard Clozemaster Emza / Toggle Dropdown Dashboard Leaderboard Activity Fee…" at bounding box center [742, 370] width 1485 height 741
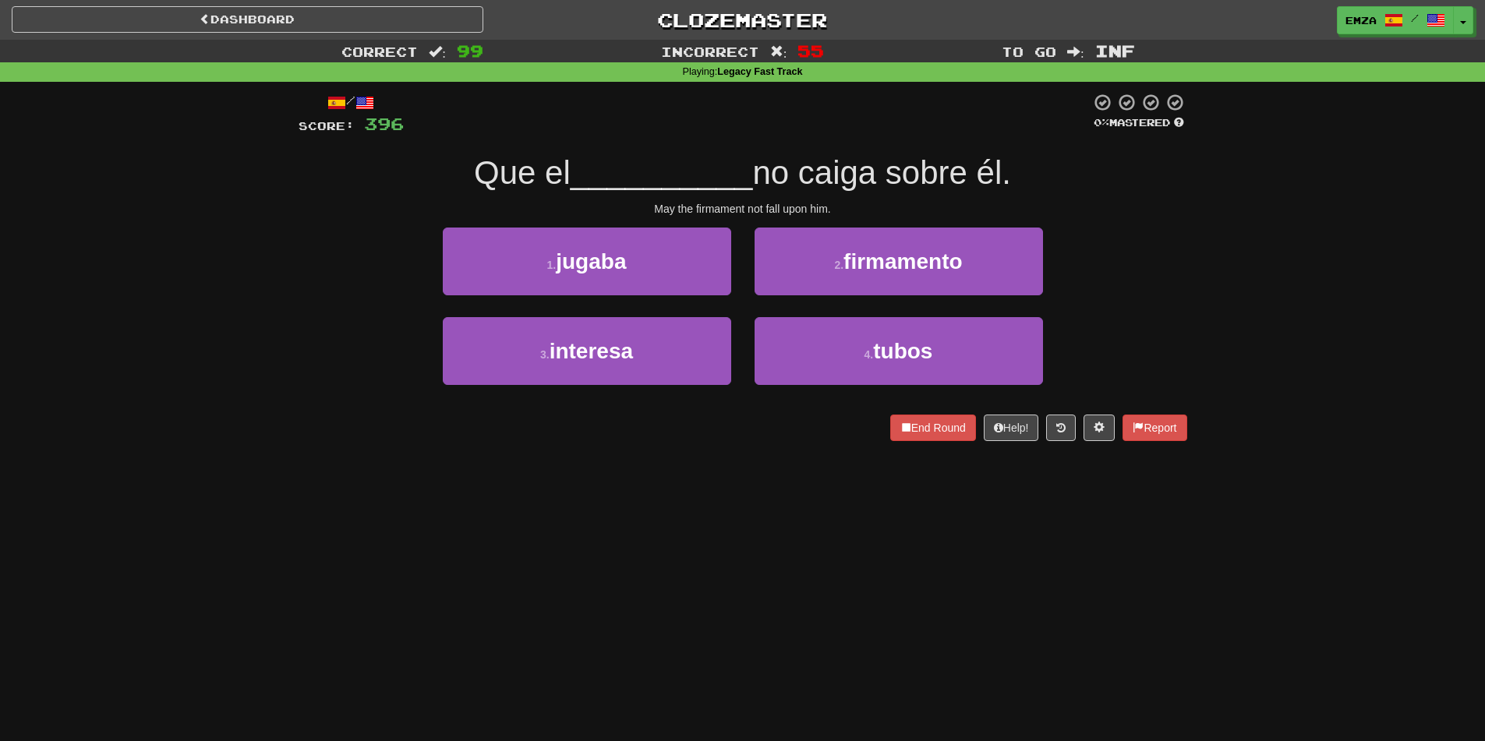
click at [677, 545] on div "Dashboard Clozemaster Emza / Toggle Dropdown Dashboard Leaderboard Activity Fee…" at bounding box center [742, 370] width 1485 height 741
click at [673, 465] on div "Dashboard Clozemaster Emza / Toggle Dropdown Dashboard Leaderboard Activity Fee…" at bounding box center [742, 370] width 1485 height 741
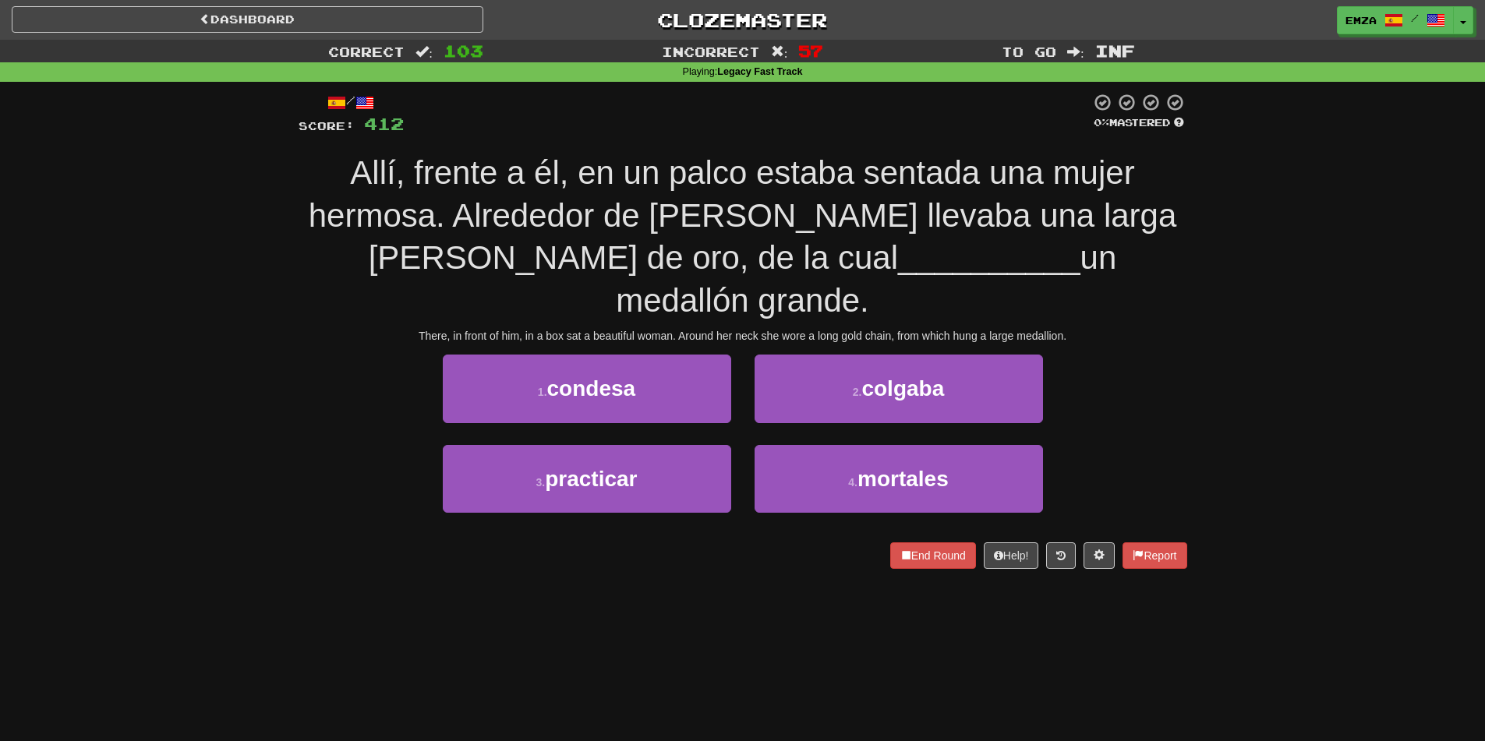
click at [649, 188] on div "Allí, frente a él, en un palco estaba sentada una mujer hermosa. Alrededor de s…" at bounding box center [743, 237] width 889 height 170
click at [371, 453] on div "3 . practicar 4 . mortales" at bounding box center [743, 490] width 936 height 90
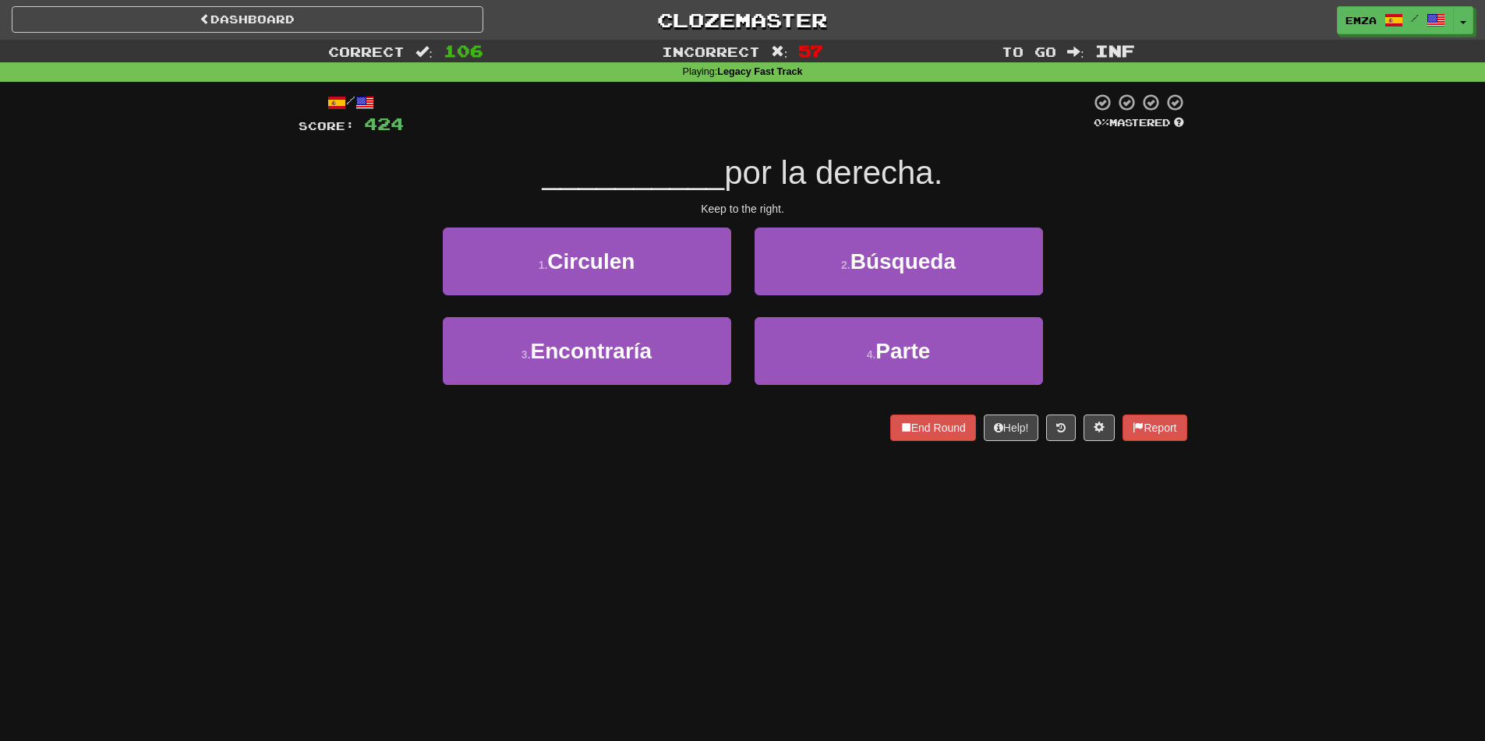
click at [773, 487] on div "Dashboard Clozemaster Emza / Toggle Dropdown Dashboard Leaderboard Activity Fee…" at bounding box center [742, 370] width 1485 height 741
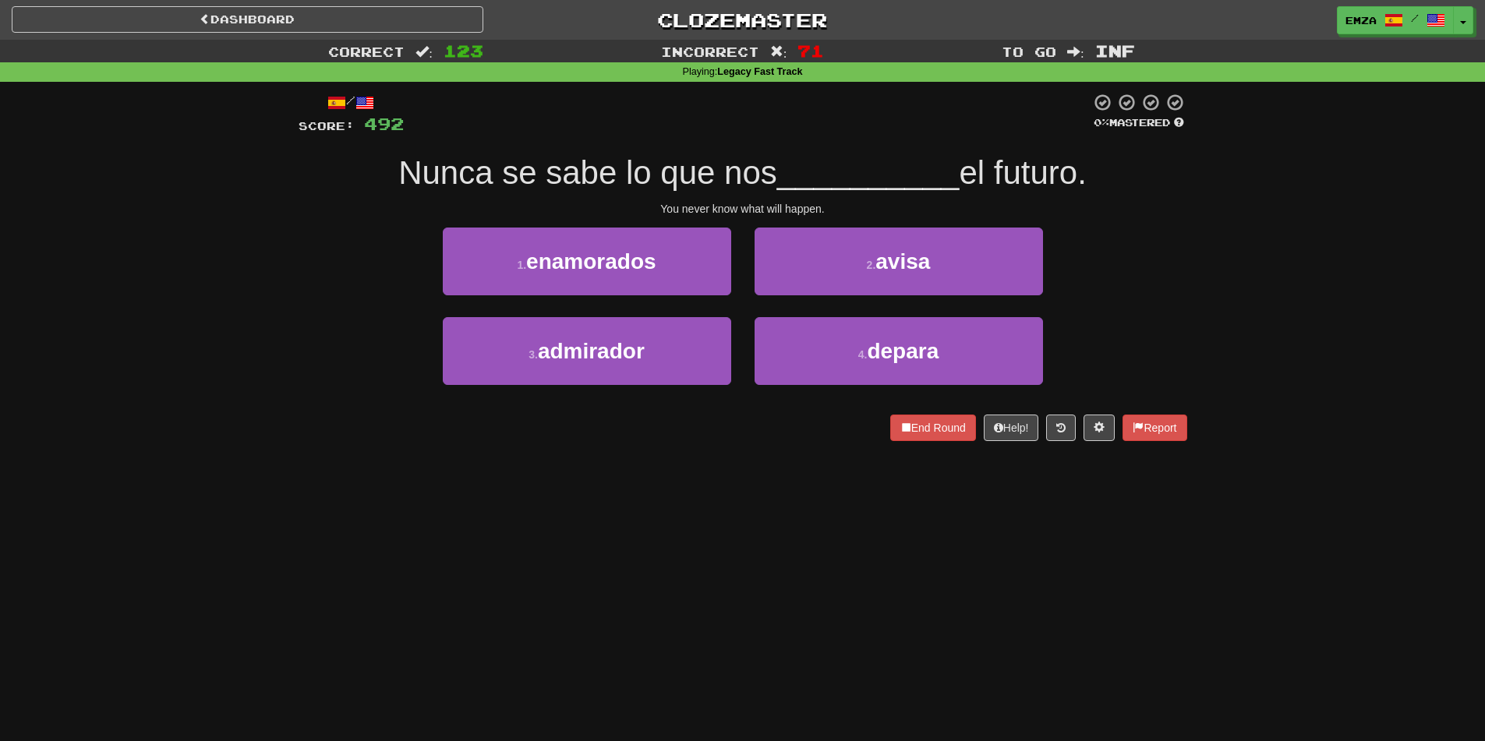
click at [725, 515] on div "Dashboard Clozemaster Emza / Toggle Dropdown Dashboard Leaderboard Activity Fee…" at bounding box center [742, 370] width 1485 height 741
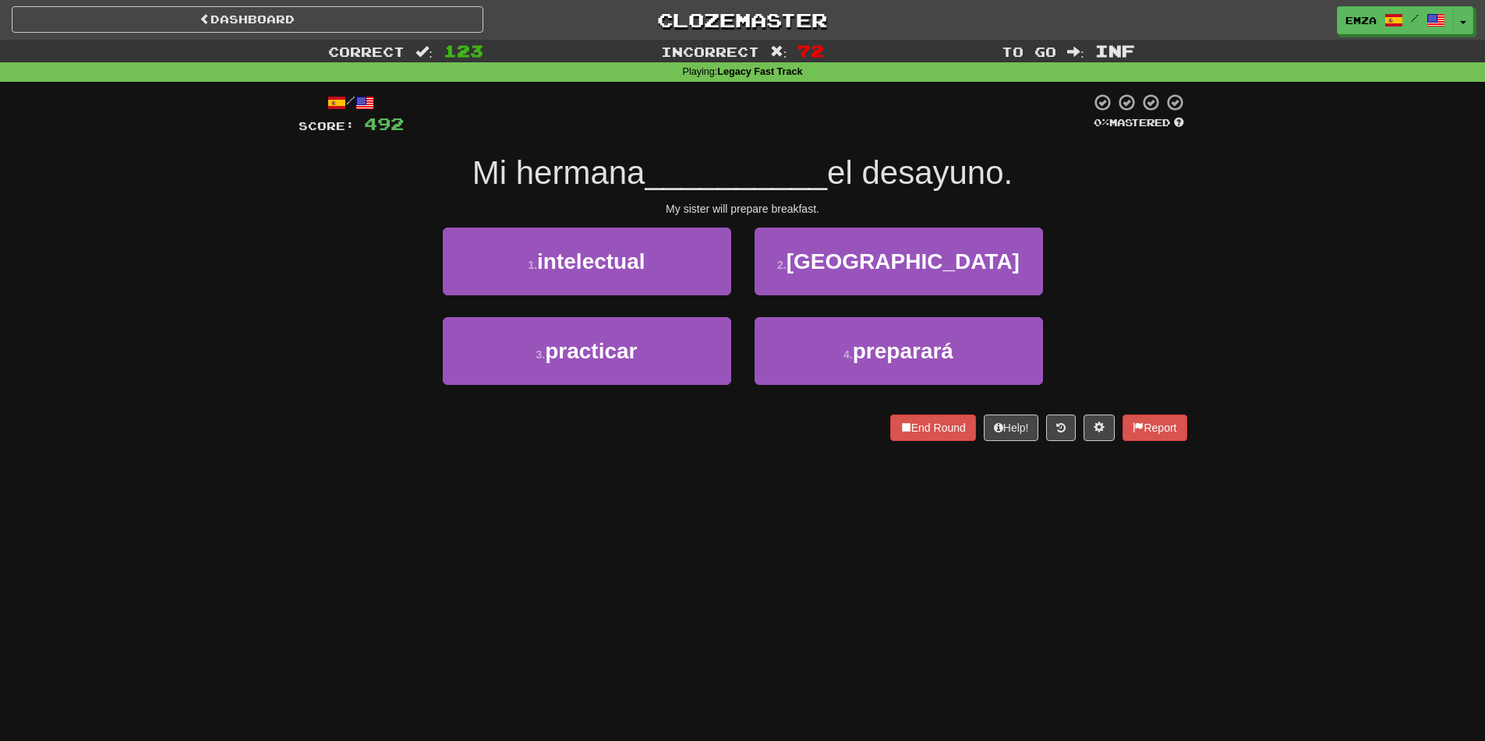
click at [716, 561] on div "Dashboard Clozemaster Emza / Toggle Dropdown Dashboard Leaderboard Activity Fee…" at bounding box center [742, 370] width 1485 height 741
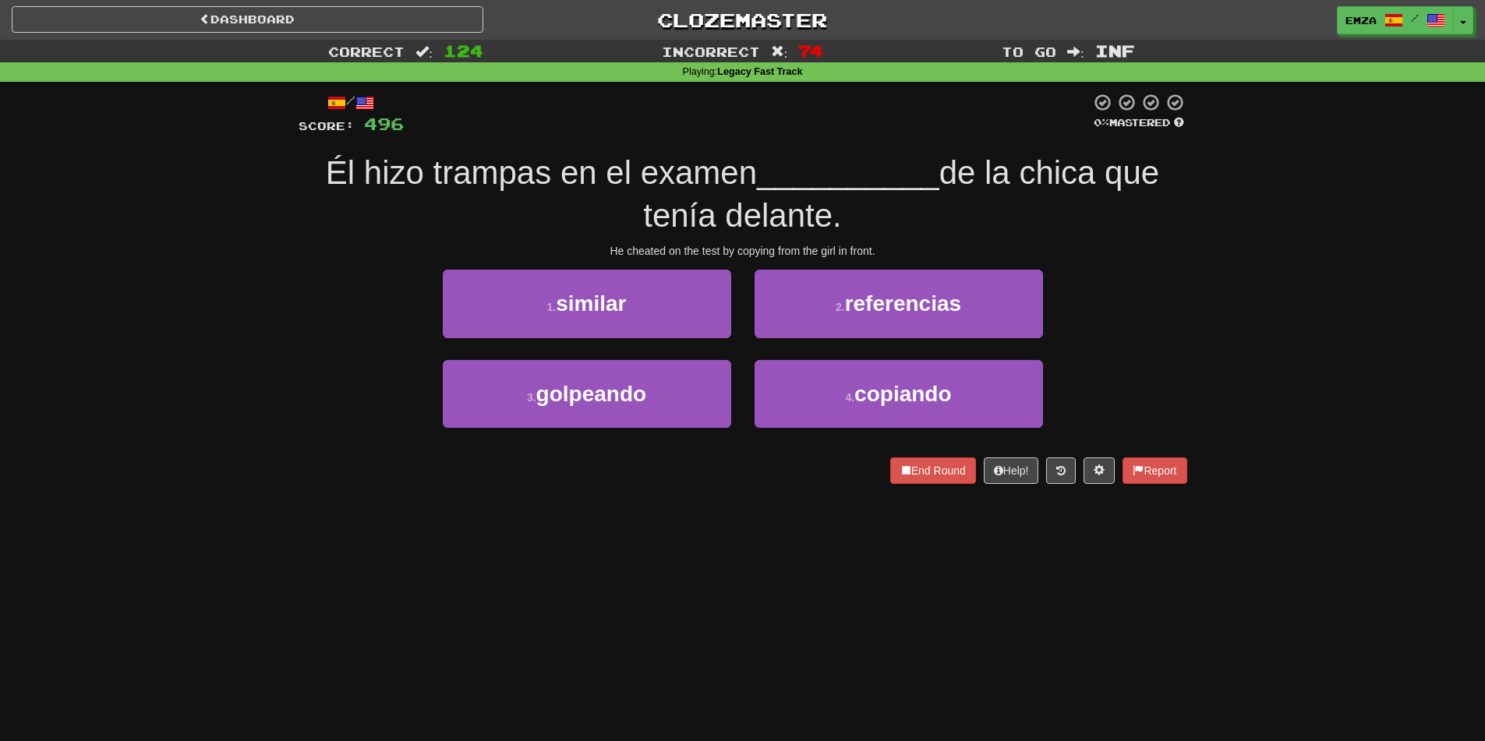
click at [684, 575] on div "Dashboard Clozemaster Emza / Toggle Dropdown Dashboard Leaderboard Activity Fee…" at bounding box center [742, 370] width 1485 height 741
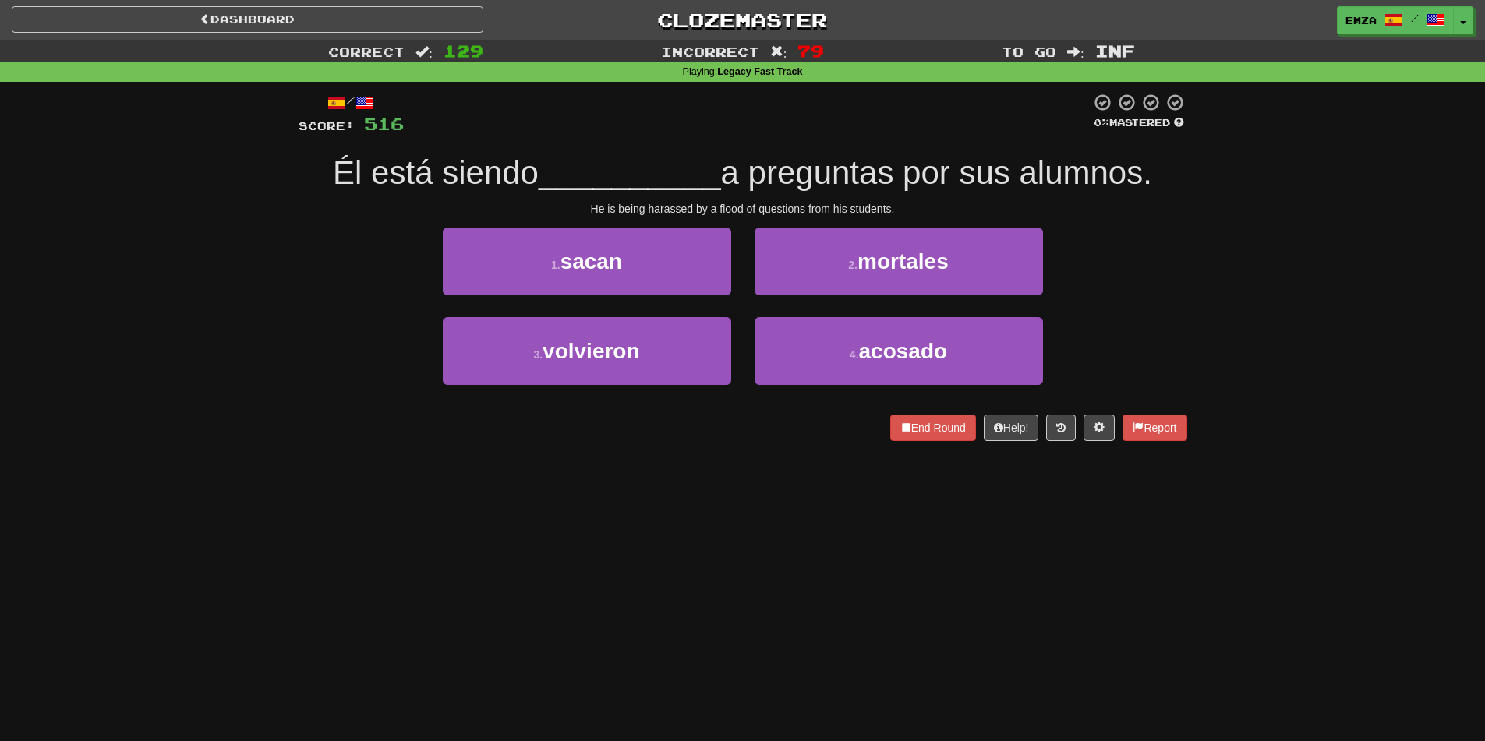
click at [720, 518] on div "Dashboard Clozemaster Emza / Toggle Dropdown Dashboard Leaderboard Activity Fee…" at bounding box center [742, 370] width 1485 height 741
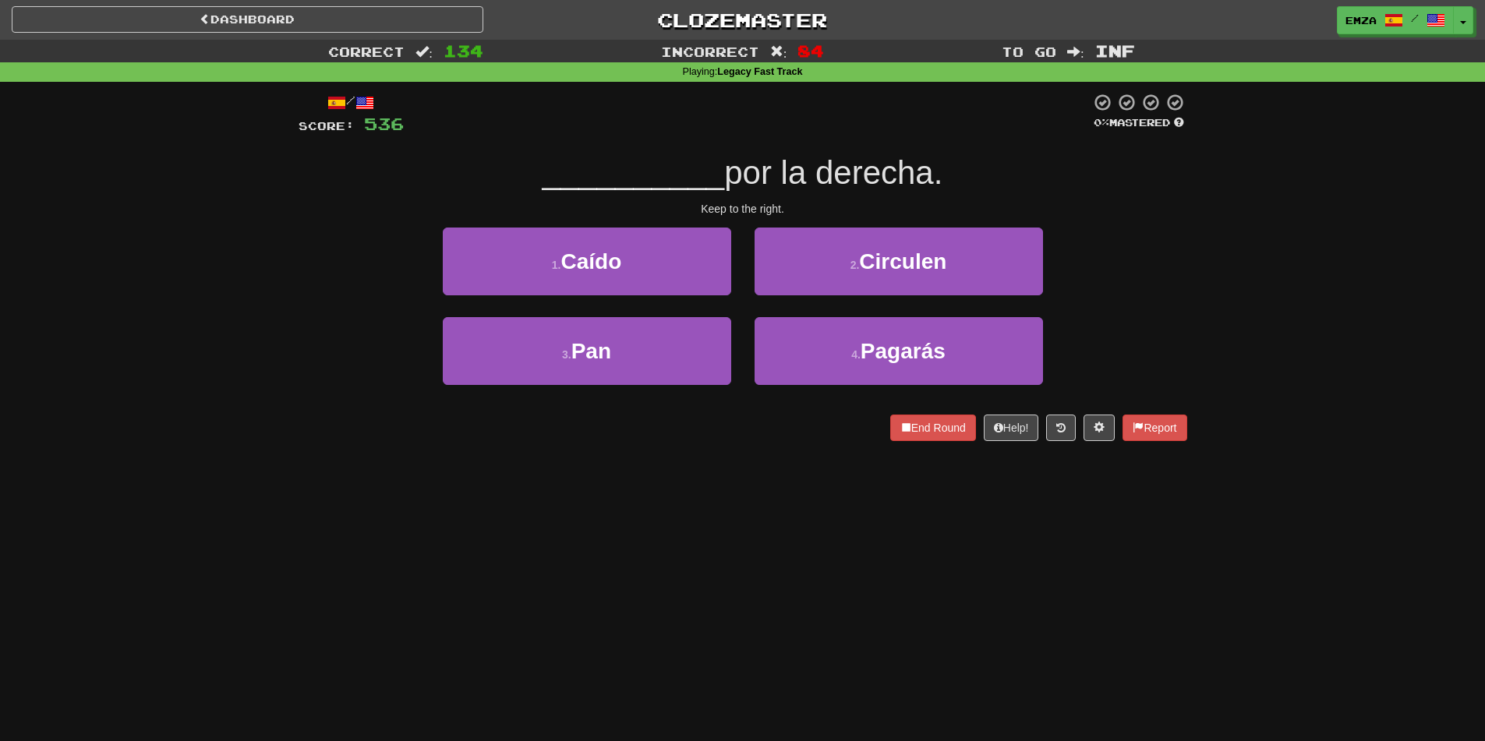
click at [697, 506] on div "Dashboard Clozemaster Emza / Toggle Dropdown Dashboard Leaderboard Activity Fee…" at bounding box center [742, 370] width 1485 height 741
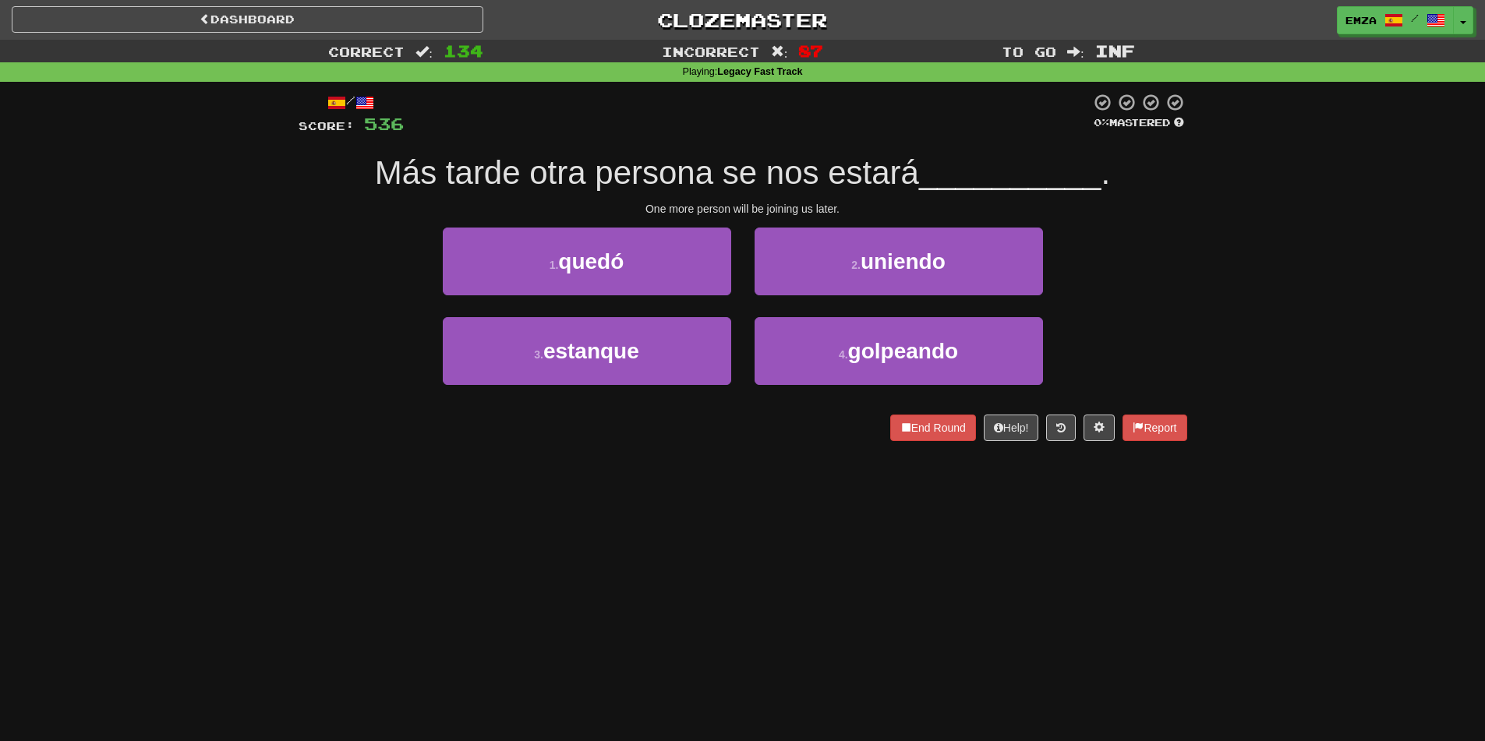
click at [738, 567] on div "Dashboard Clozemaster Emza / Toggle Dropdown Dashboard Leaderboard Activity Fee…" at bounding box center [742, 370] width 1485 height 741
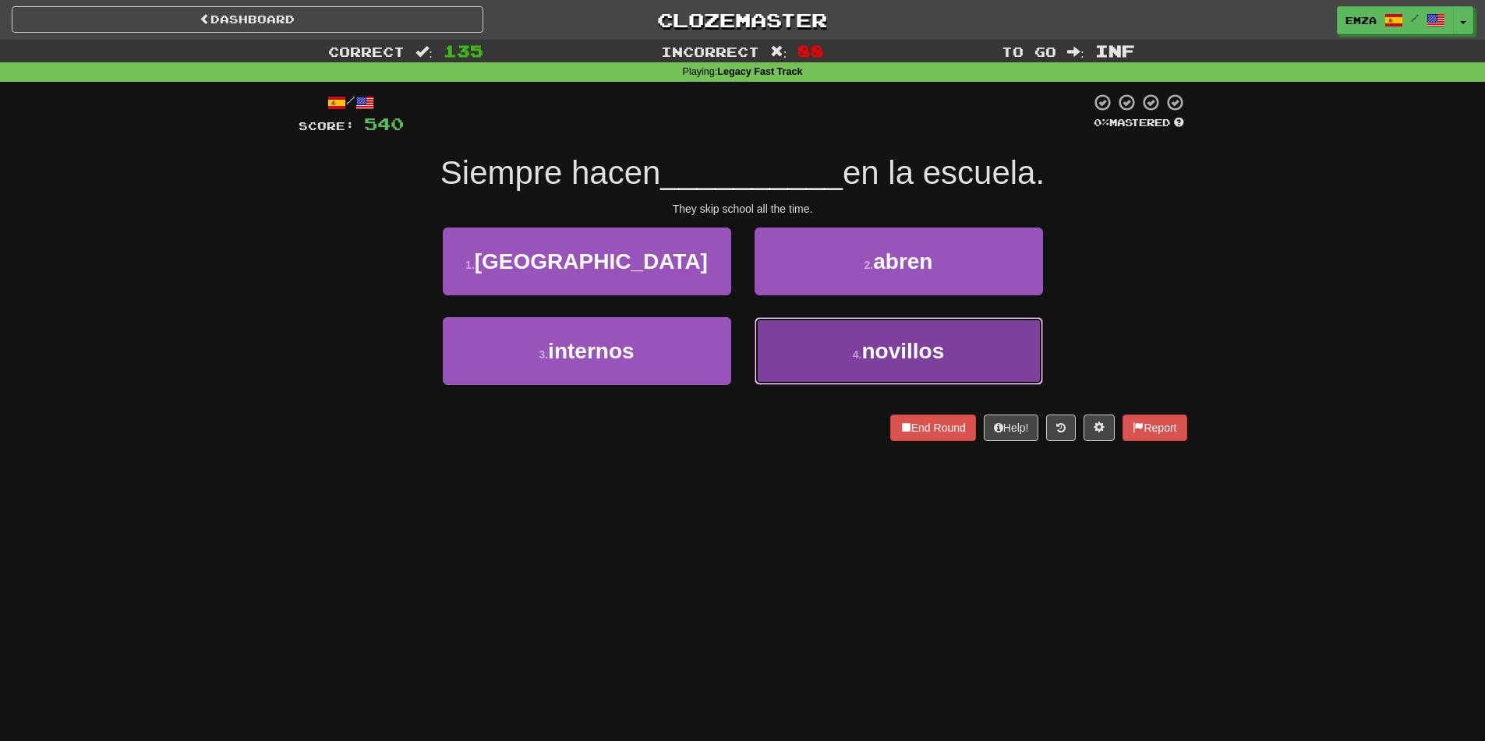
click at [827, 360] on button "4 . novillos" at bounding box center [899, 351] width 288 height 68
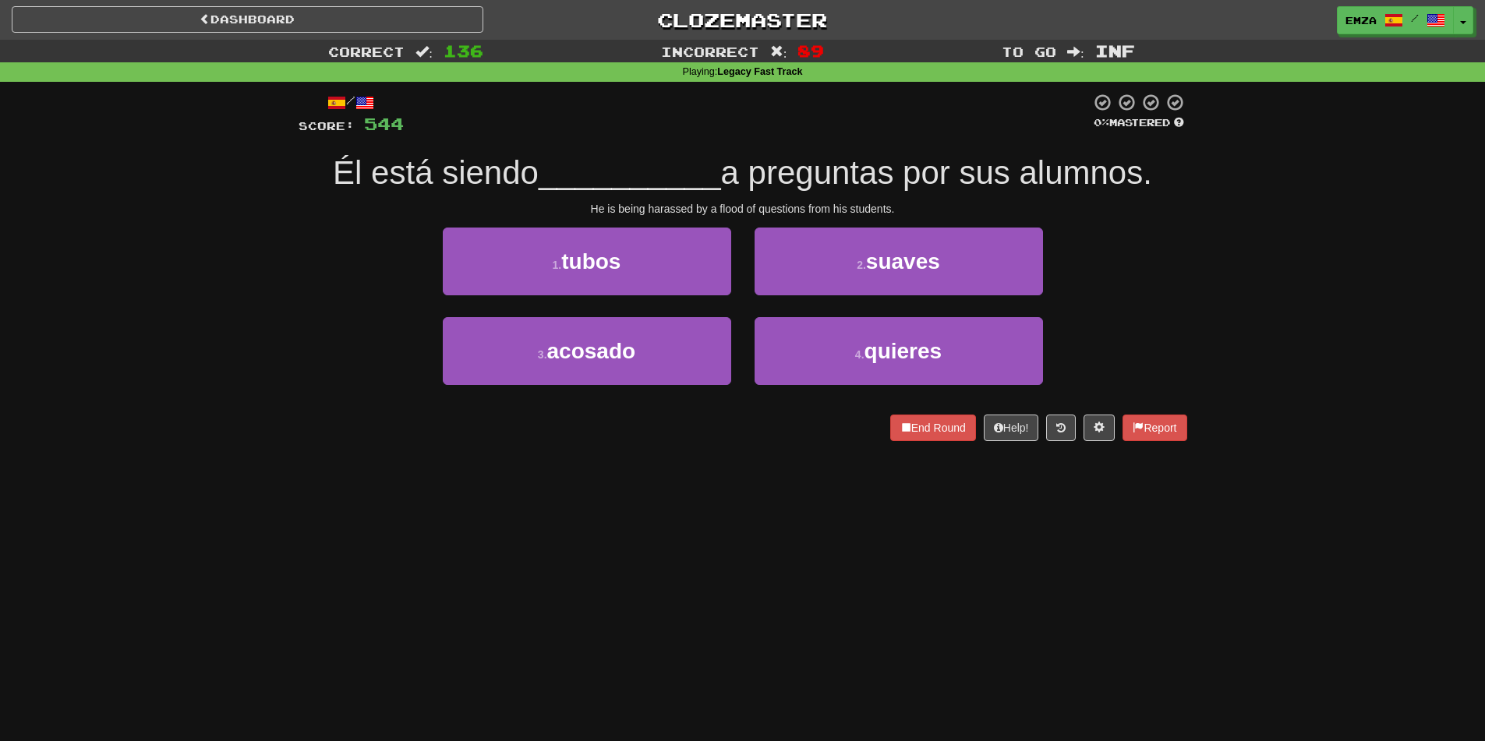
click at [278, 322] on div "Correct : 136 Incorrect : 89 To go : Inf Playing : Legacy Fast Track / Score: 5…" at bounding box center [742, 251] width 1485 height 423
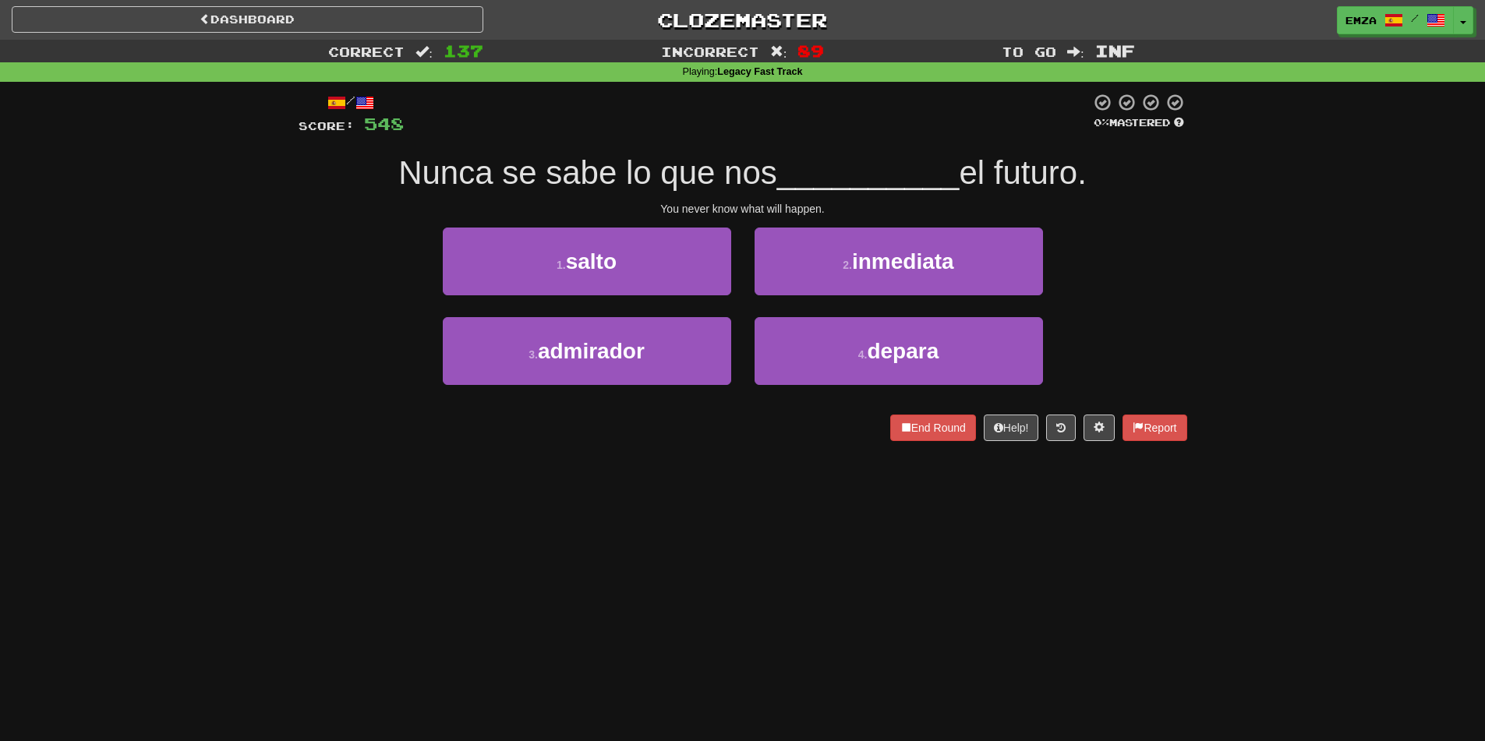
click at [265, 420] on div "Correct : 137 Incorrect : 89 To go : Inf Playing : Legacy Fast Track / Score: 5…" at bounding box center [742, 251] width 1485 height 423
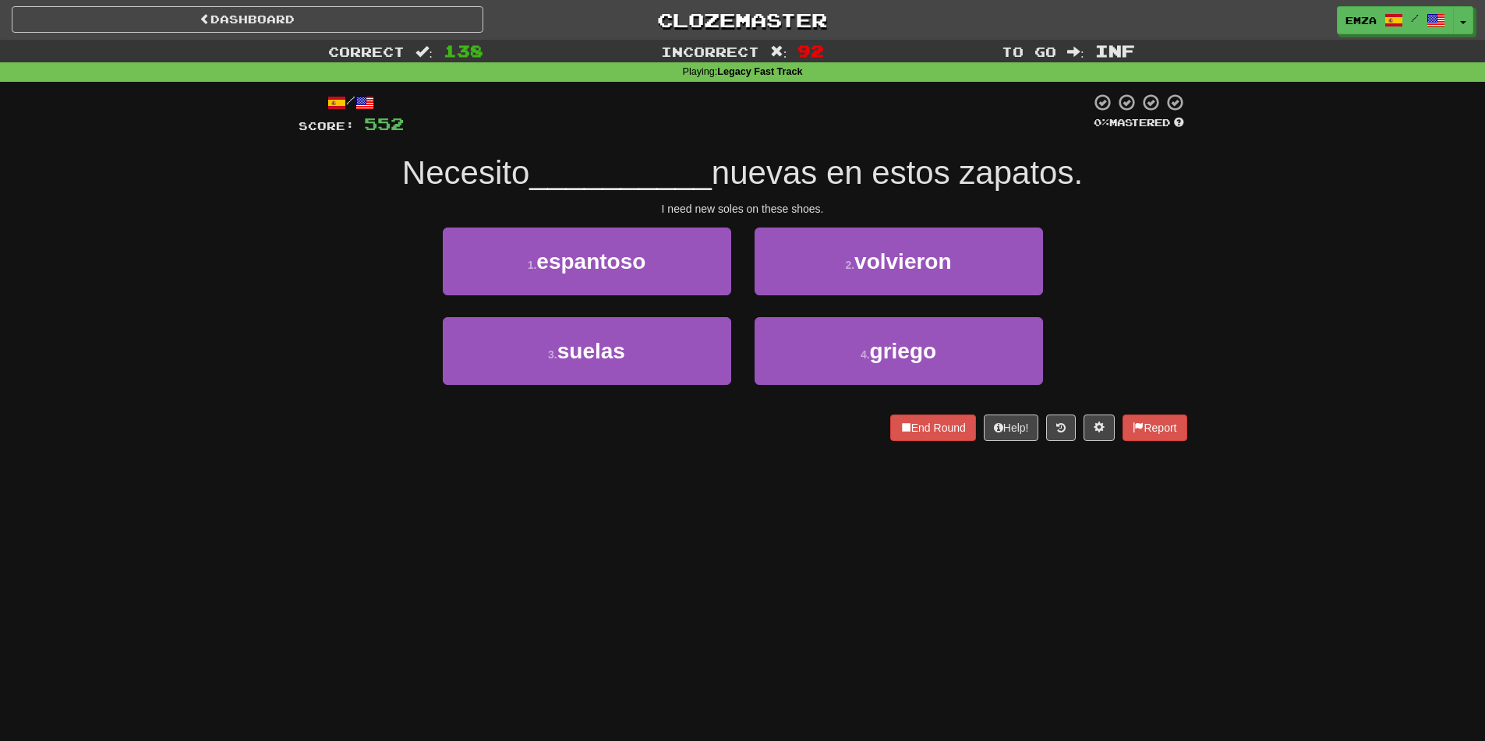
click at [703, 633] on div "Dashboard Clozemaster Emza / Toggle Dropdown Dashboard Leaderboard Activity Fee…" at bounding box center [742, 370] width 1485 height 741
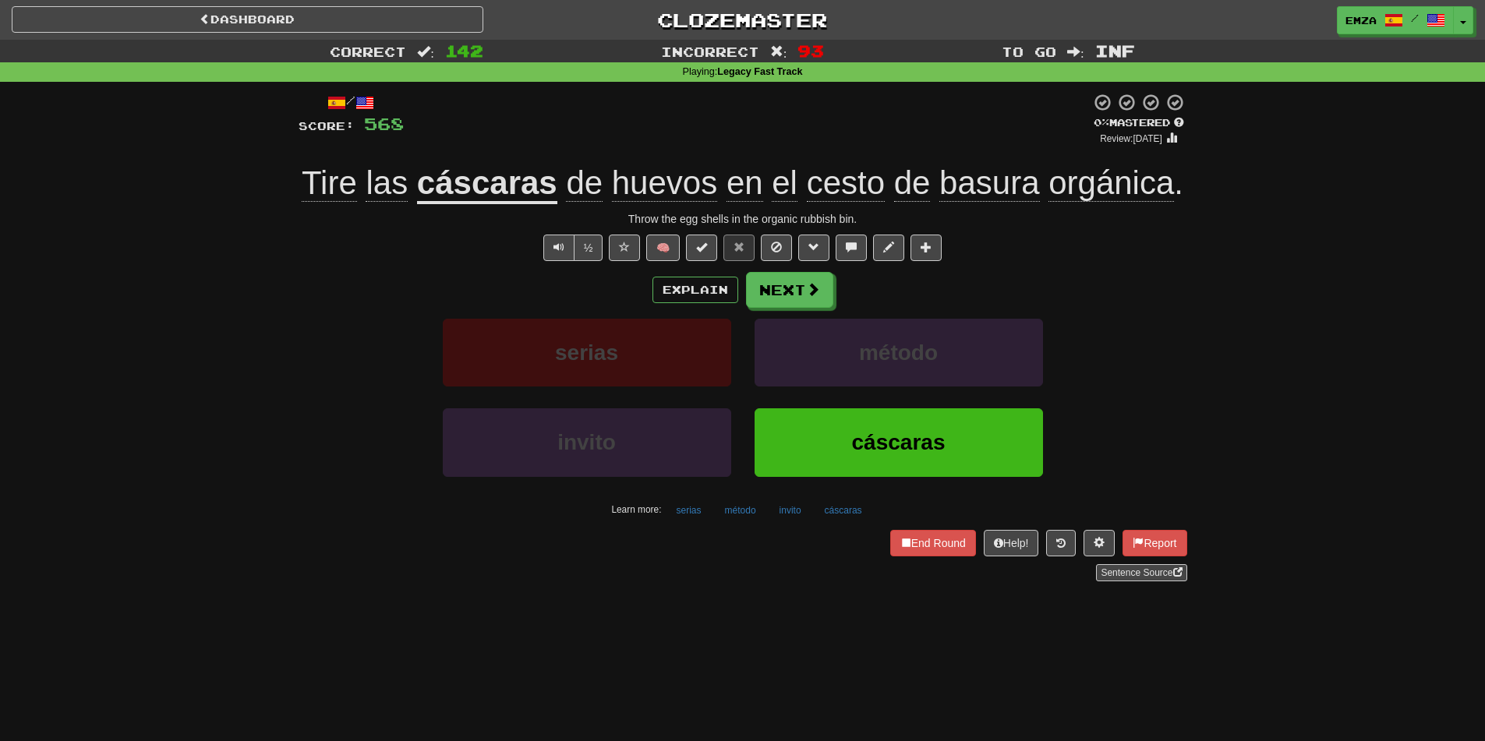
click at [242, 516] on div "Correct : 142 Incorrect : 93 To go : Inf Playing : Legacy Fast Track / Score: 5…" at bounding box center [742, 322] width 1485 height 564
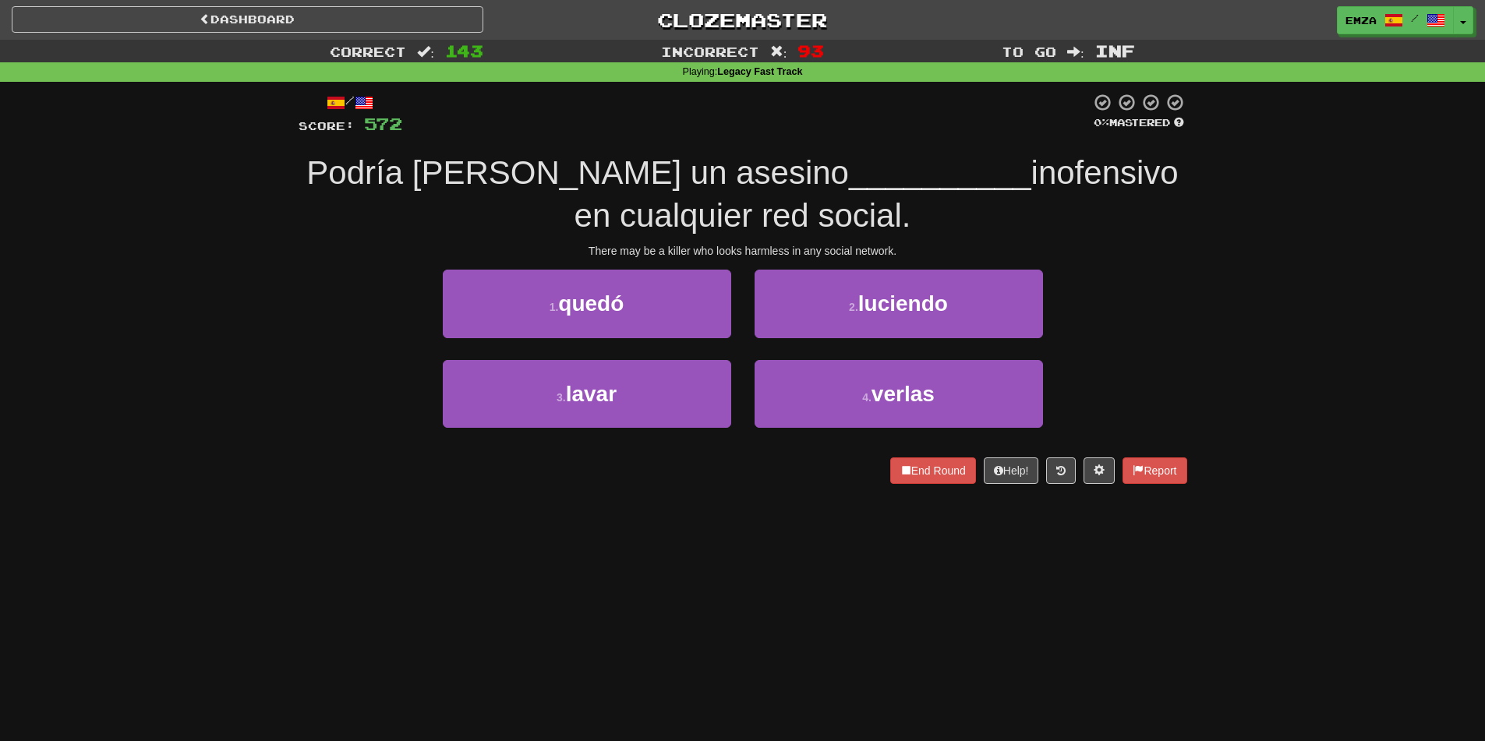
click at [352, 232] on div "Podría haber un asesino __________ inofensivo en cualquier red social." at bounding box center [743, 194] width 889 height 85
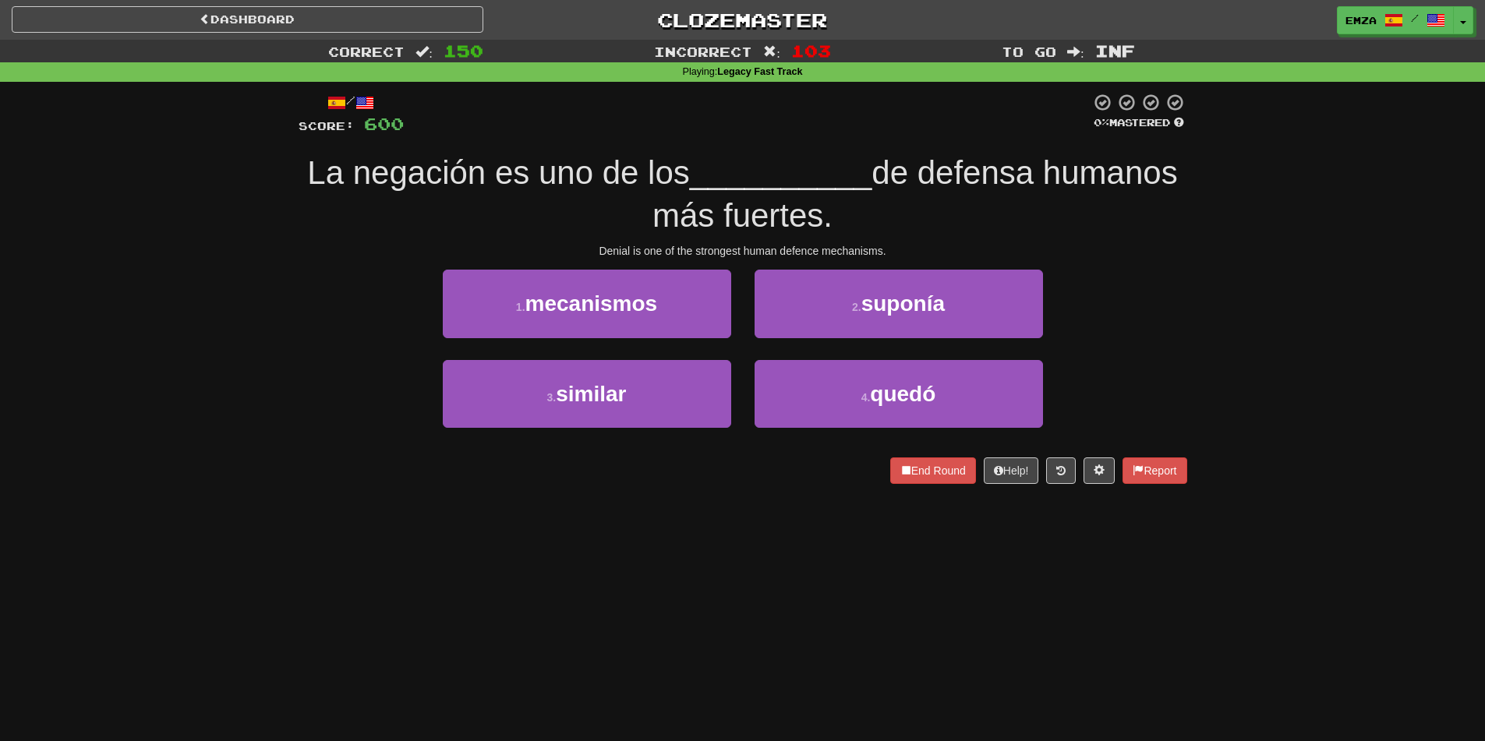
click at [715, 611] on div "Dashboard Clozemaster Emza / Toggle Dropdown Dashboard Leaderboard Activity Fee…" at bounding box center [742, 370] width 1485 height 741
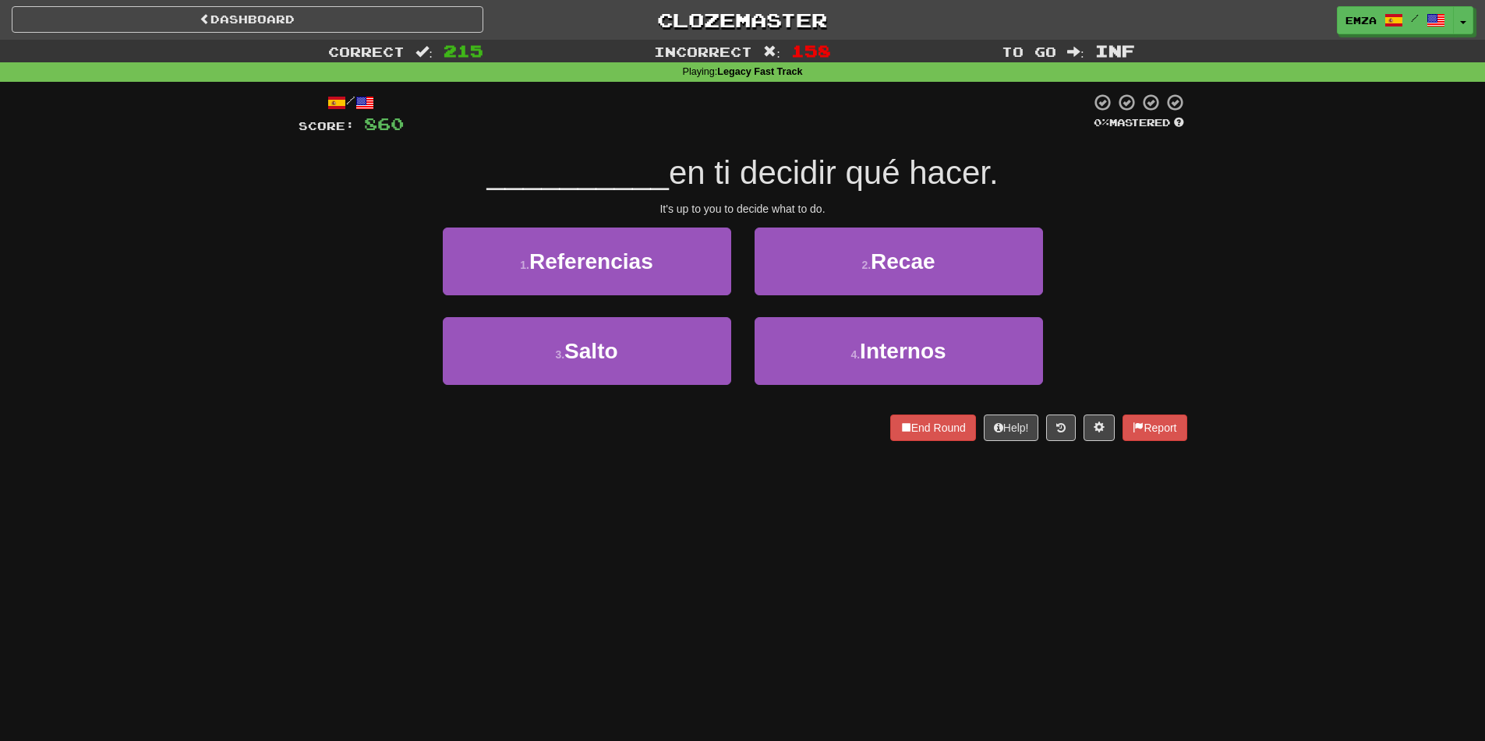
click at [493, 479] on div "Dashboard Clozemaster Emza / Toggle Dropdown Dashboard Leaderboard Activity Fee…" at bounding box center [742, 370] width 1485 height 741
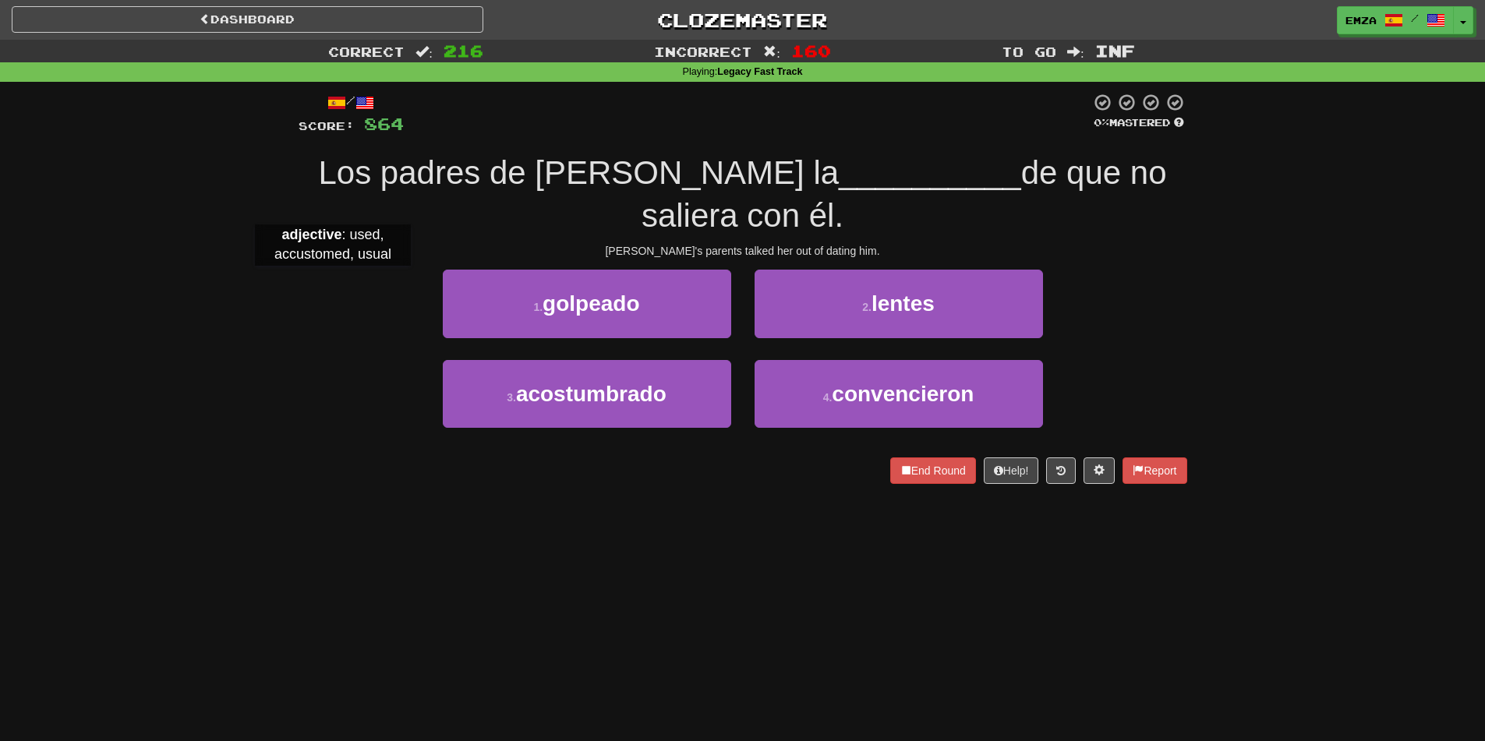
click at [333, 281] on div "1 . golpeado 2 . lentes" at bounding box center [743, 315] width 936 height 90
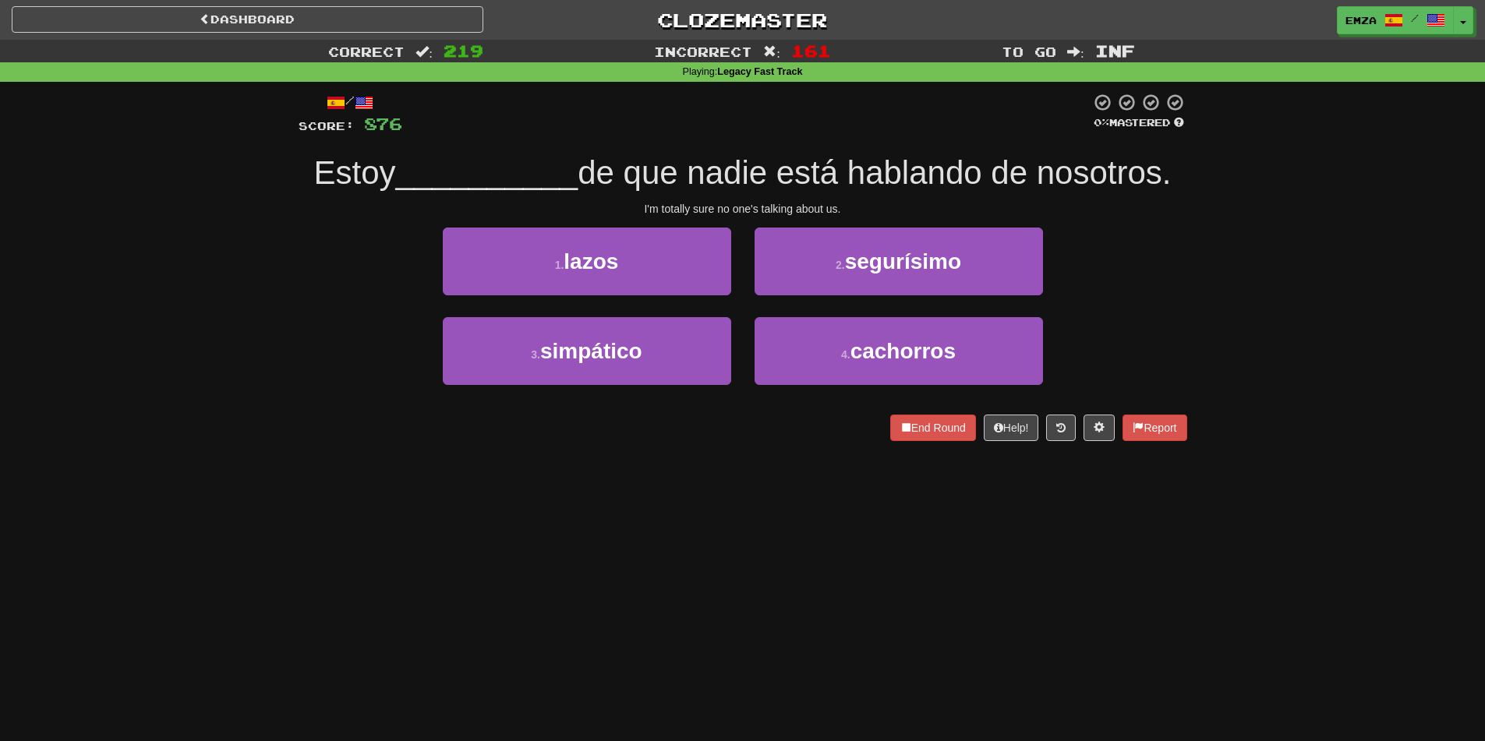
click at [271, 285] on div "Correct : 219 Incorrect : 161 To go : Inf Playing : Legacy Fast Track / Score: …" at bounding box center [742, 251] width 1485 height 423
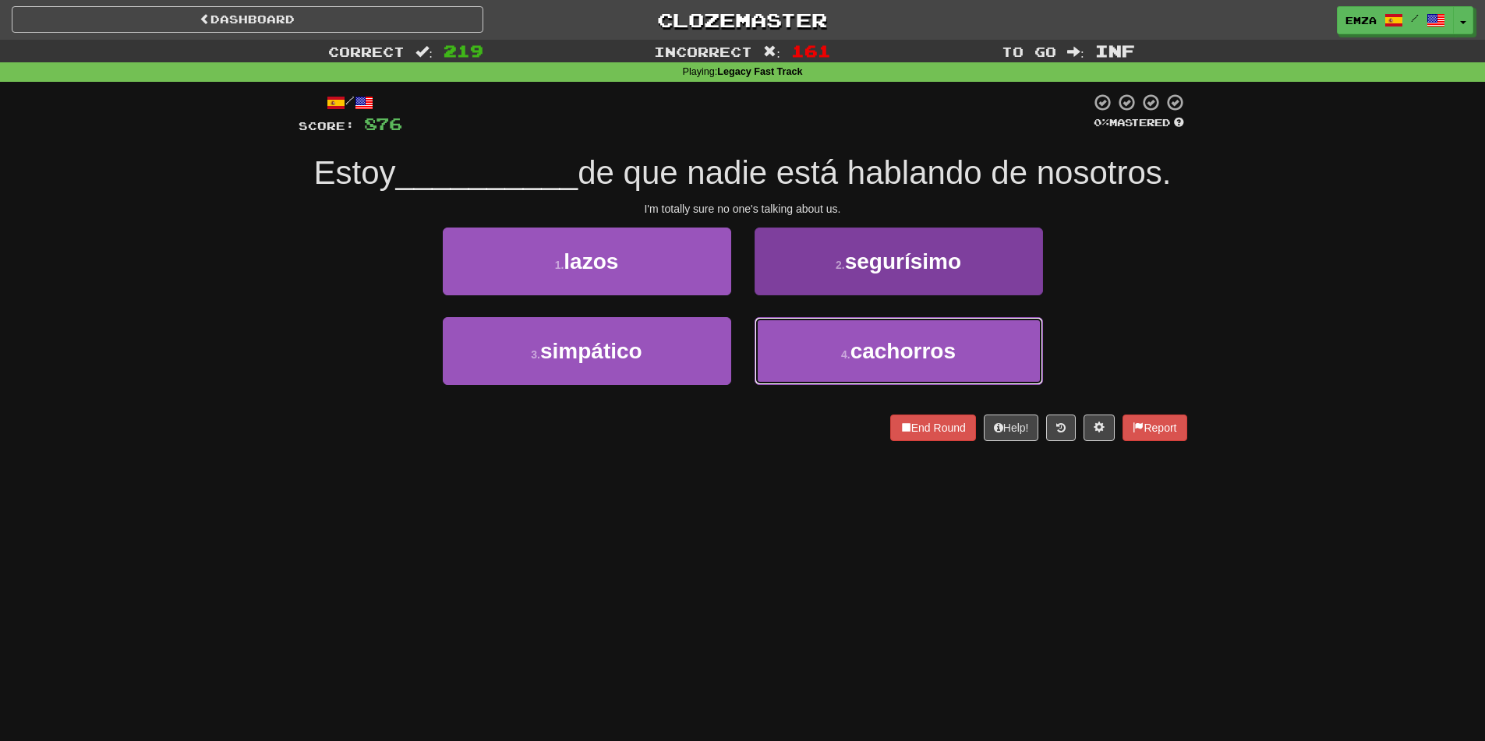
click at [786, 357] on button "4 . cachorros" at bounding box center [899, 351] width 288 height 68
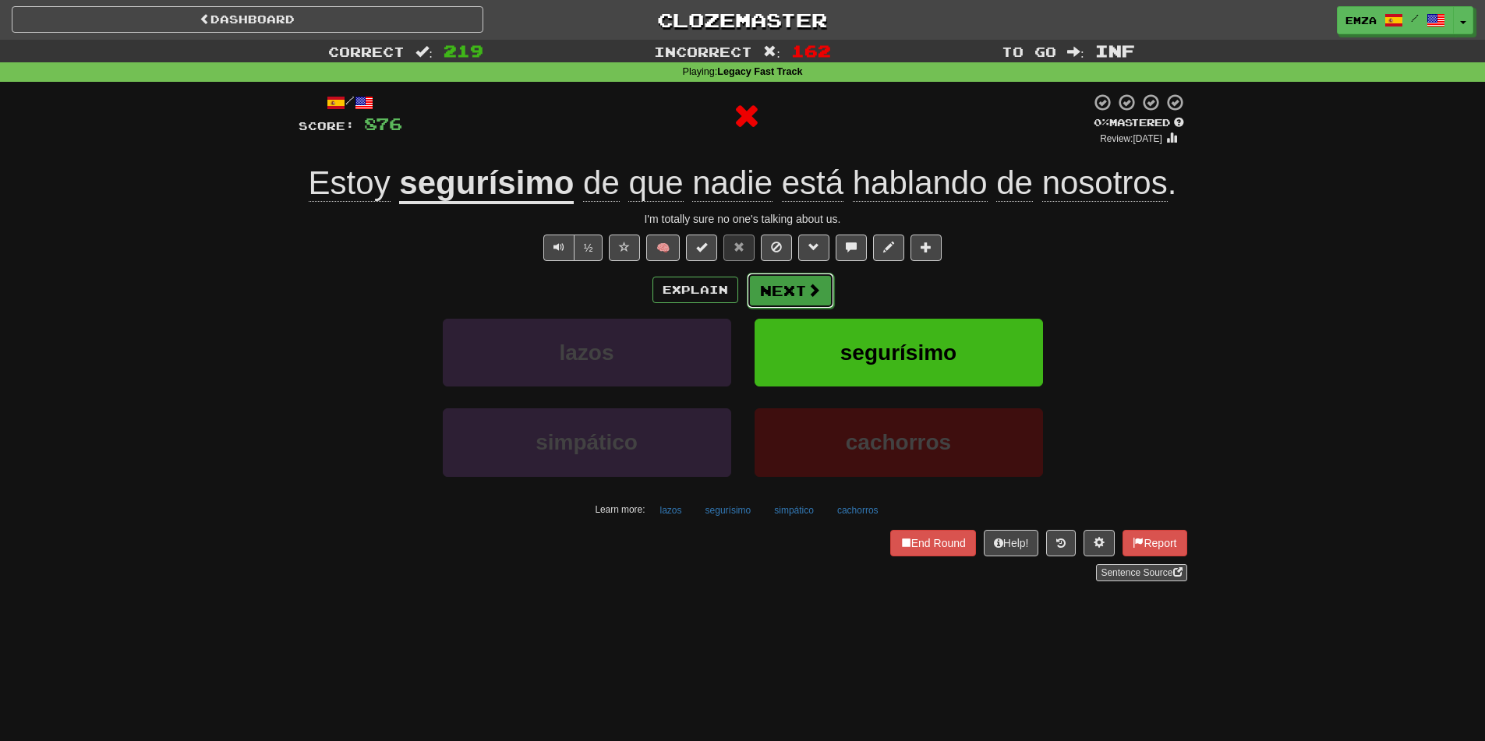
click at [767, 291] on button "Next" at bounding box center [790, 291] width 87 height 36
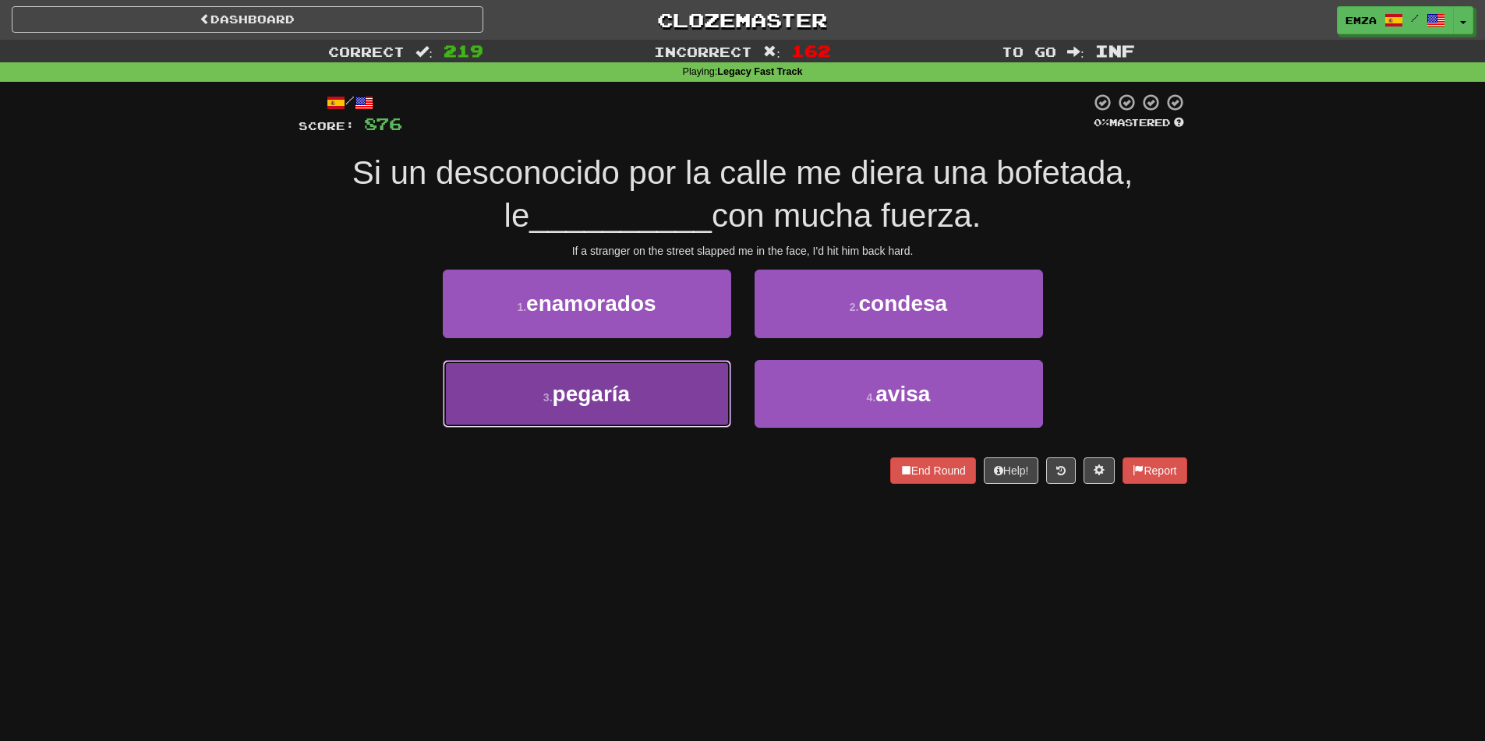
click at [623, 375] on button "3 . pegaría" at bounding box center [587, 394] width 288 height 68
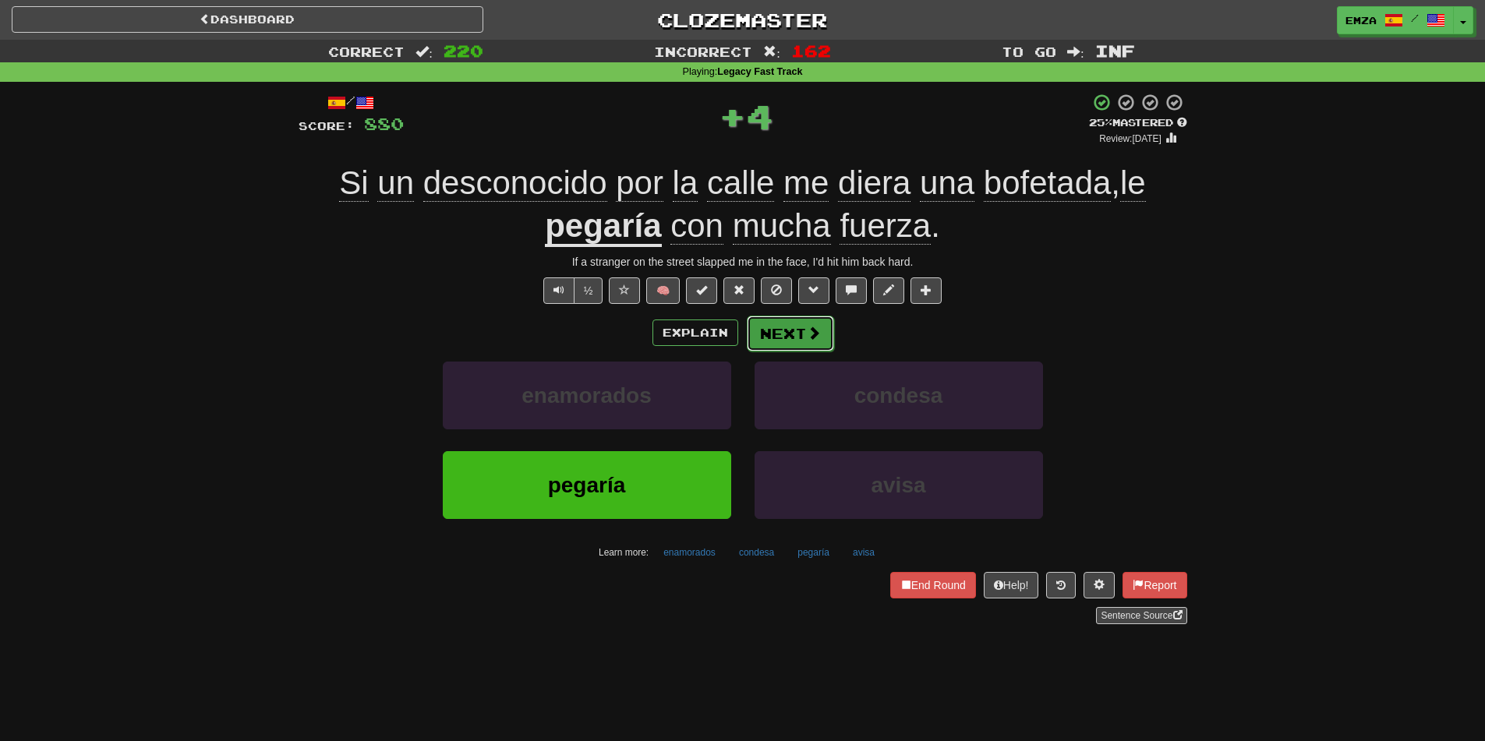
click at [766, 332] on button "Next" at bounding box center [790, 334] width 87 height 36
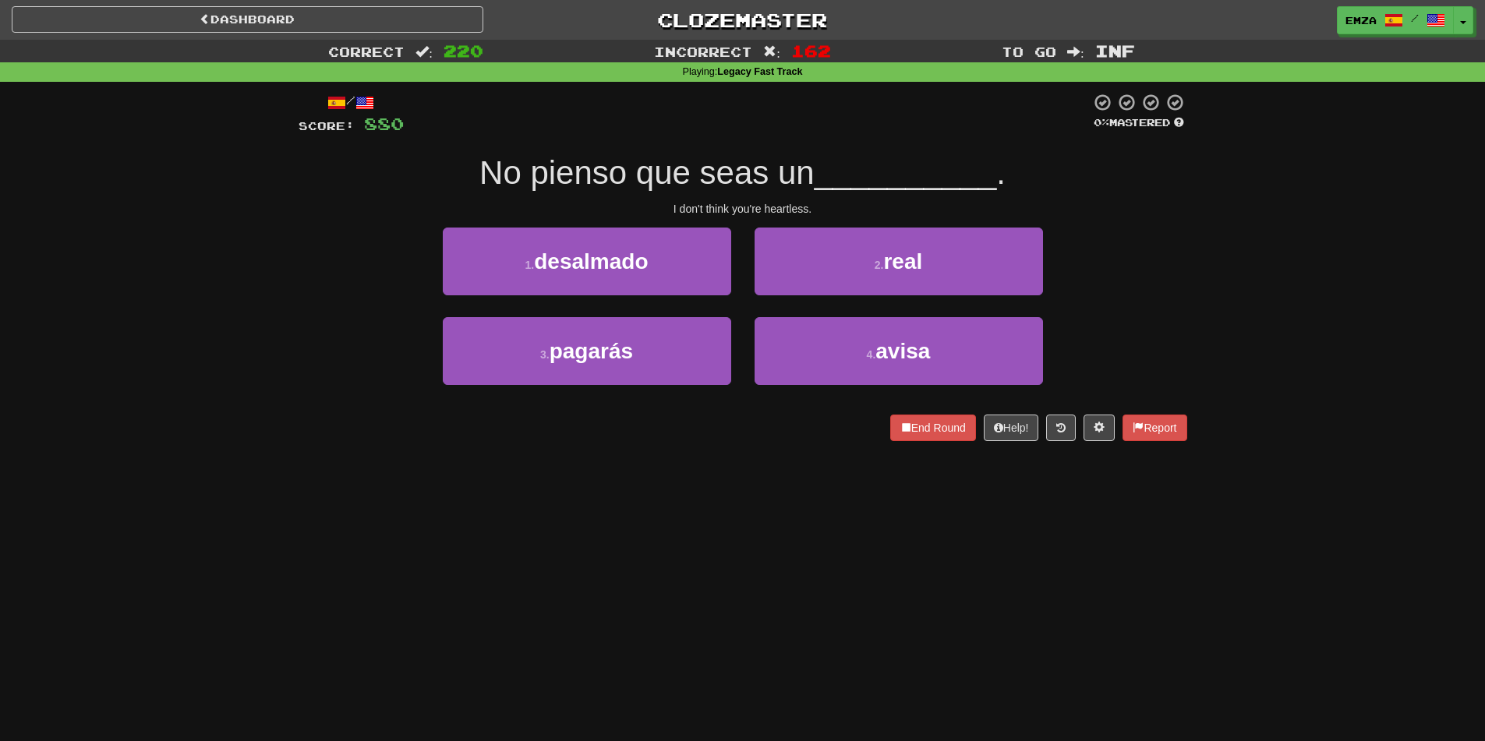
click at [683, 460] on div "/ Score: 880 0 % Mastered No pienso que seas un __________ . I don't think you'…" at bounding box center [743, 272] width 889 height 381
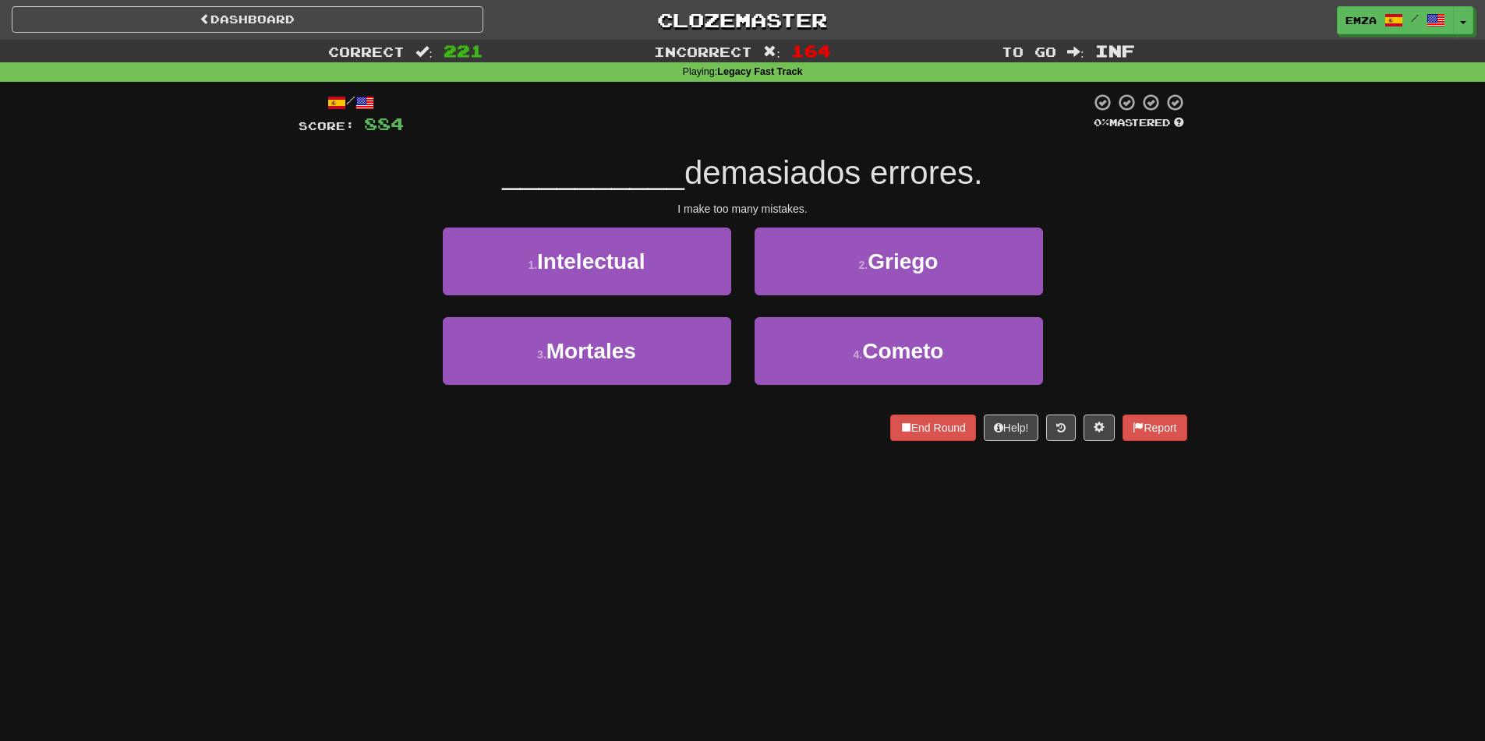
click at [701, 450] on div "/ Score: 884 0 % Mastered __________ demasiados errores. I make too many mistak…" at bounding box center [743, 272] width 889 height 381
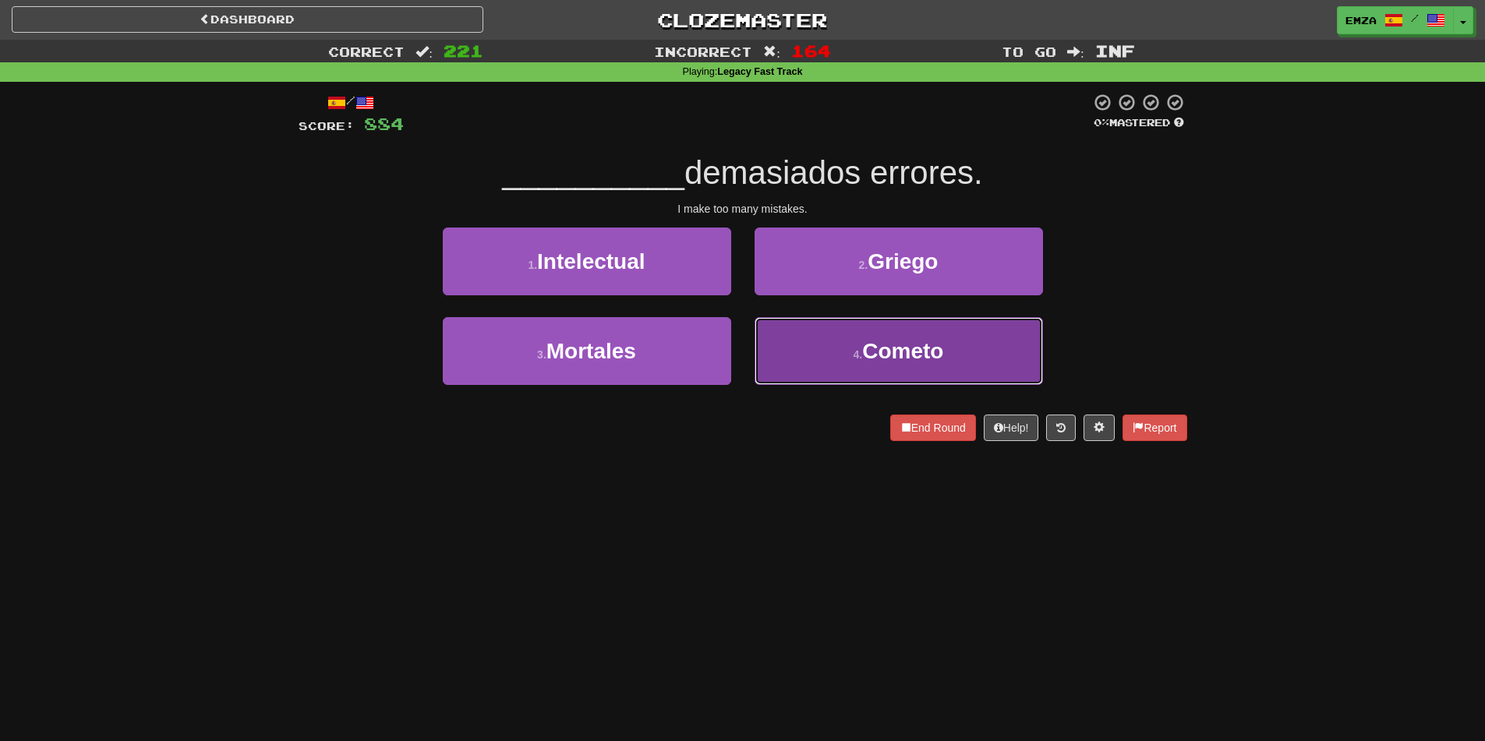
click at [808, 352] on button "4 . Cometo" at bounding box center [899, 351] width 288 height 68
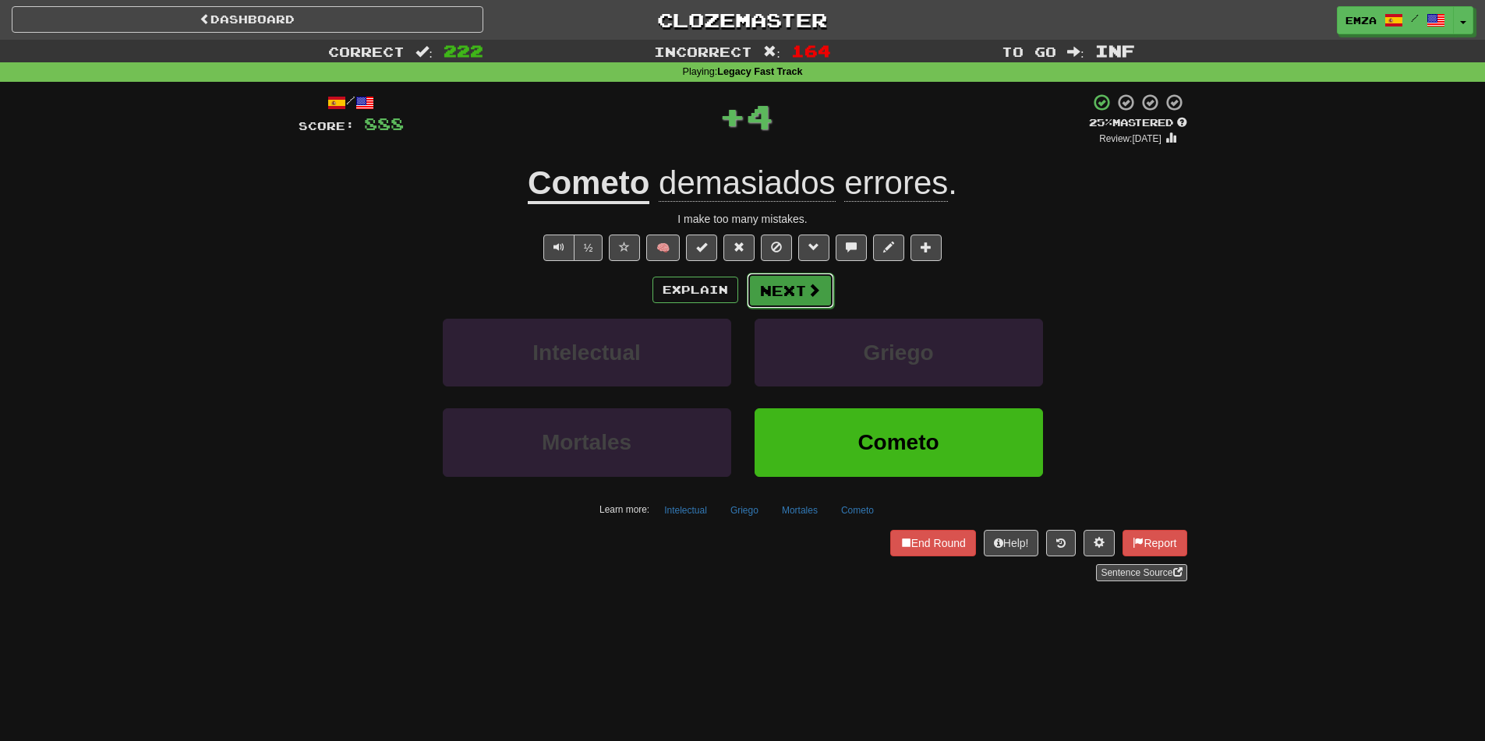
click at [786, 300] on button "Next" at bounding box center [790, 291] width 87 height 36
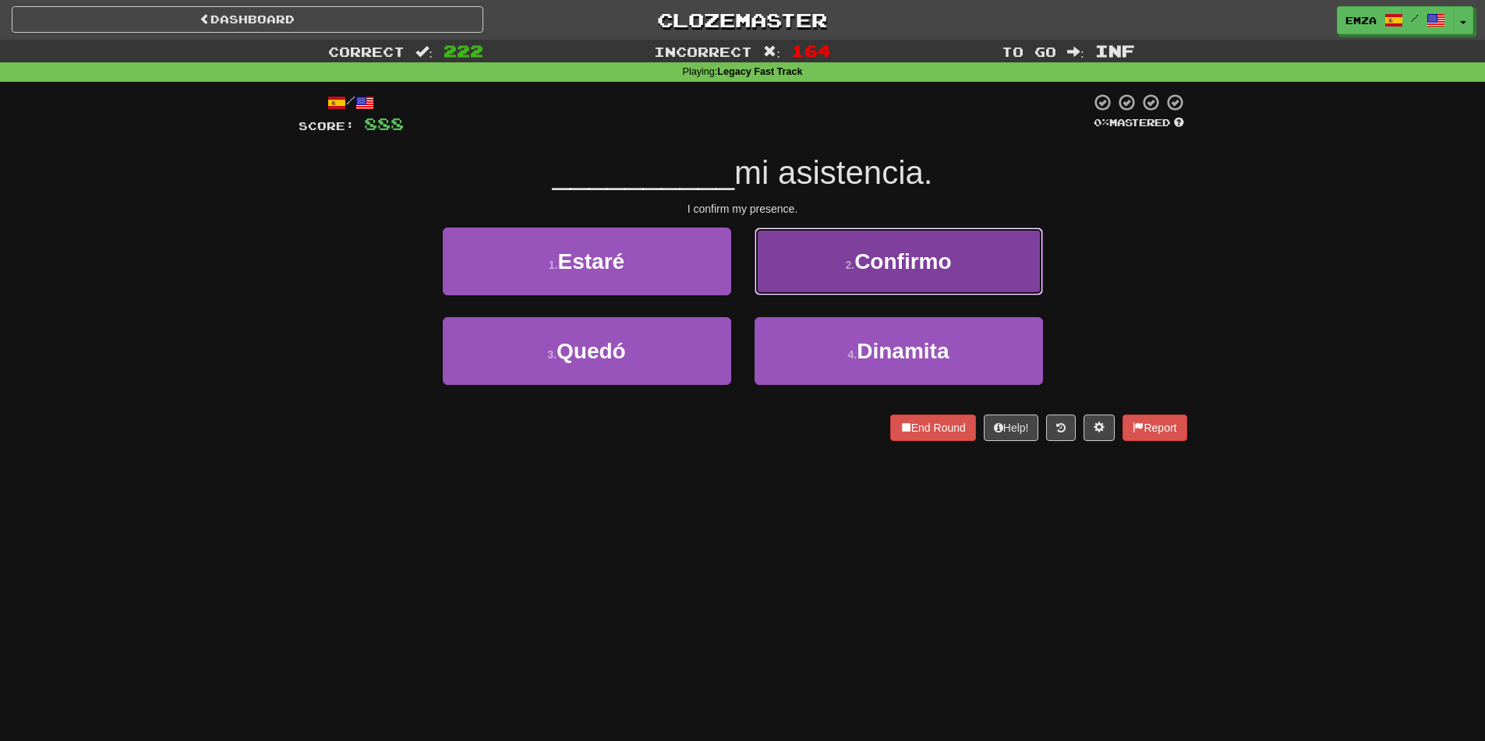
click at [803, 276] on button "2 . Confirmo" at bounding box center [899, 262] width 288 height 68
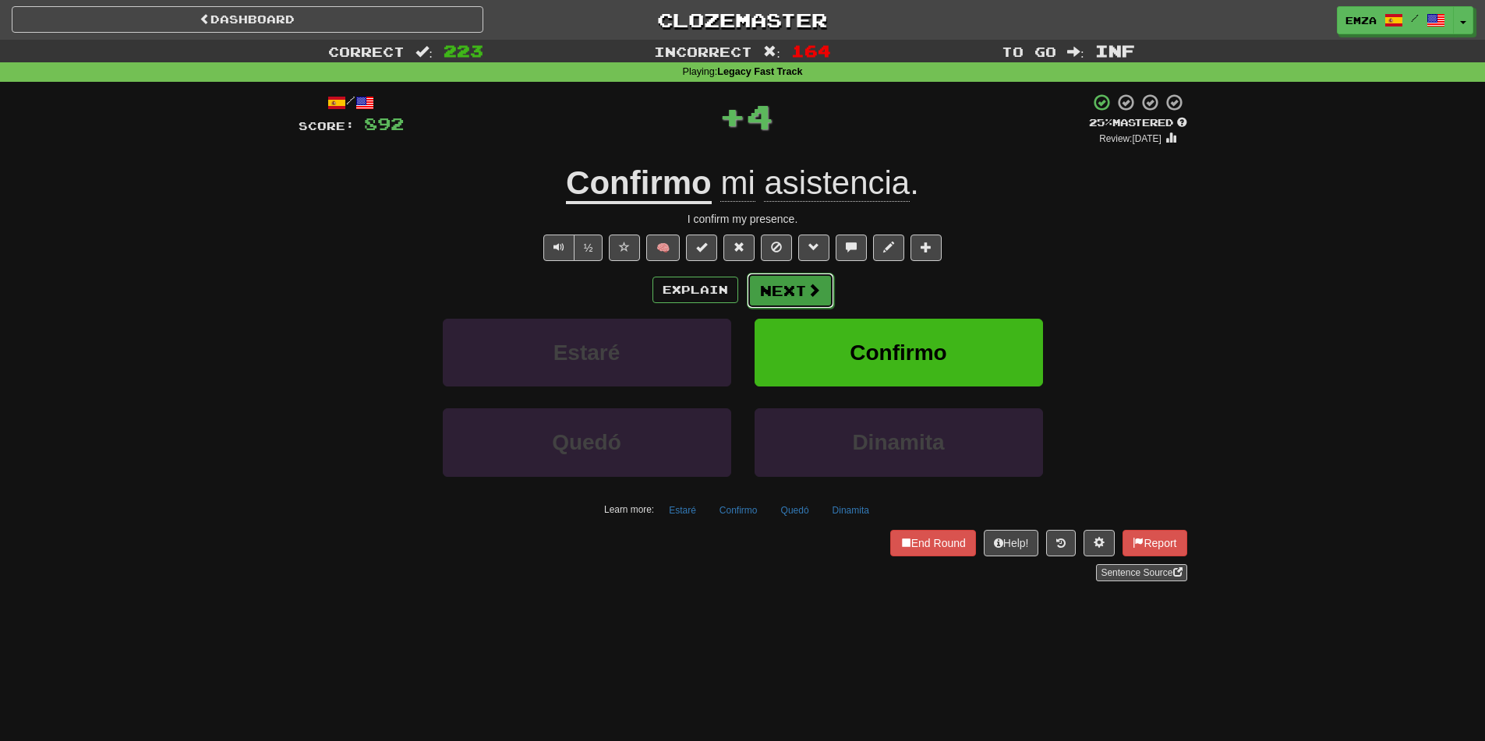
click at [774, 290] on button "Next" at bounding box center [790, 291] width 87 height 36
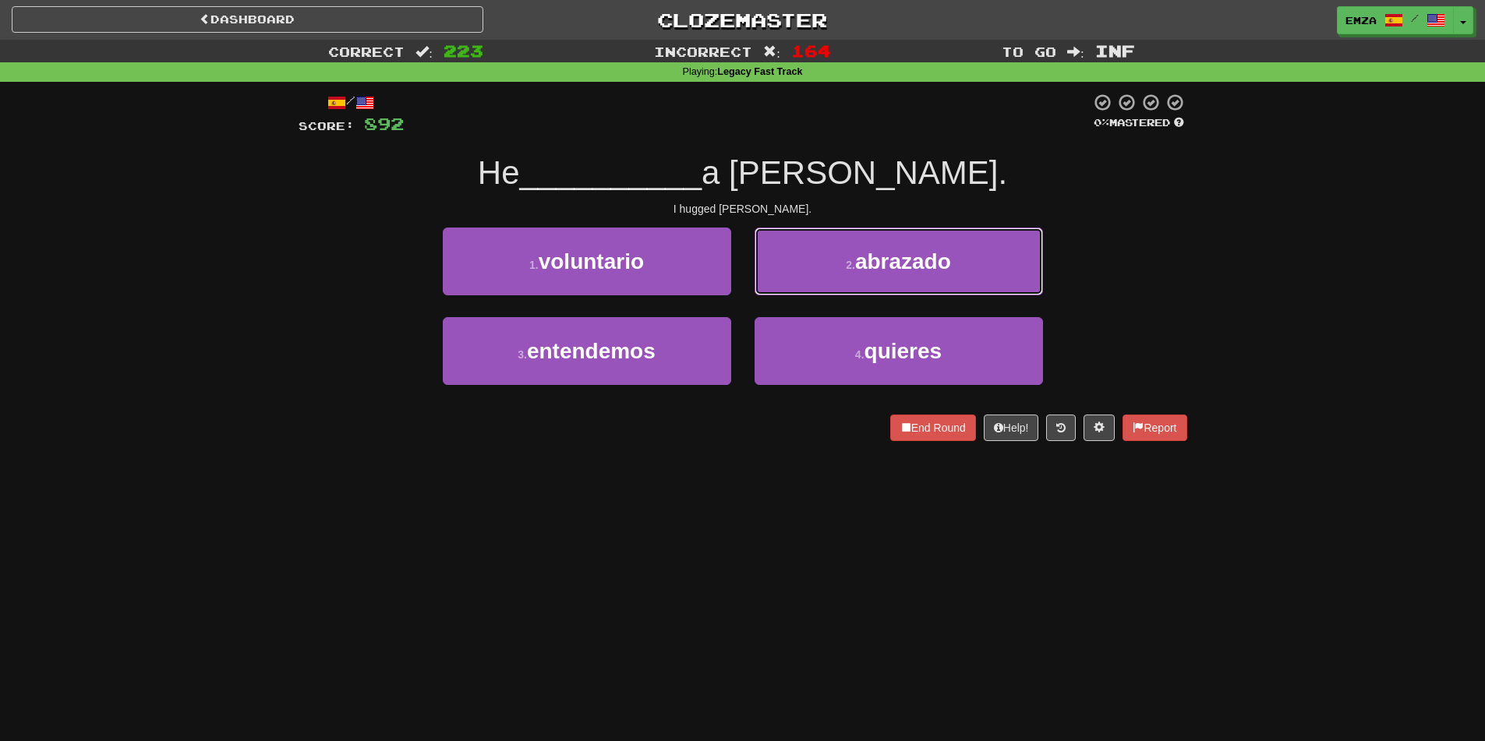
click at [803, 267] on button "2 . abrazado" at bounding box center [899, 262] width 288 height 68
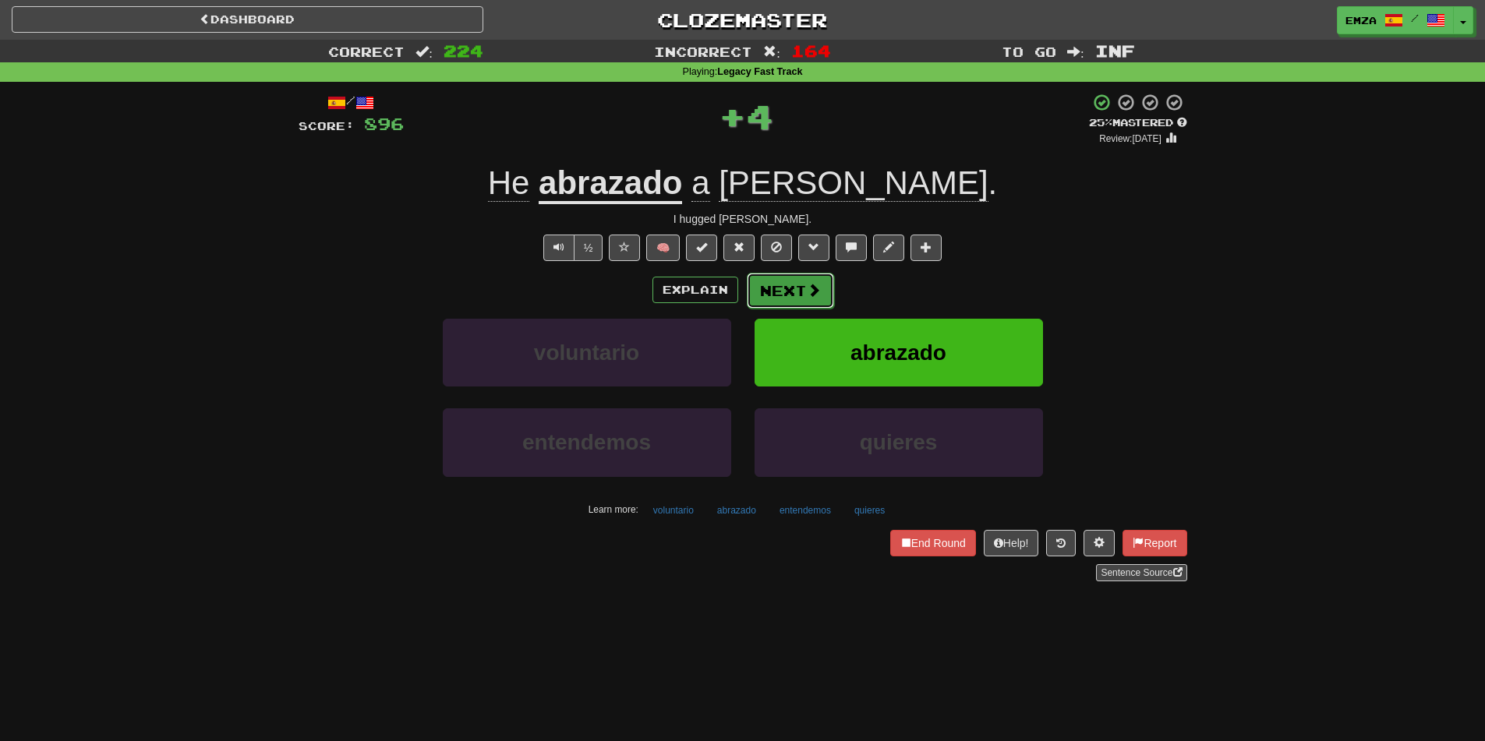
click at [793, 291] on button "Next" at bounding box center [790, 291] width 87 height 36
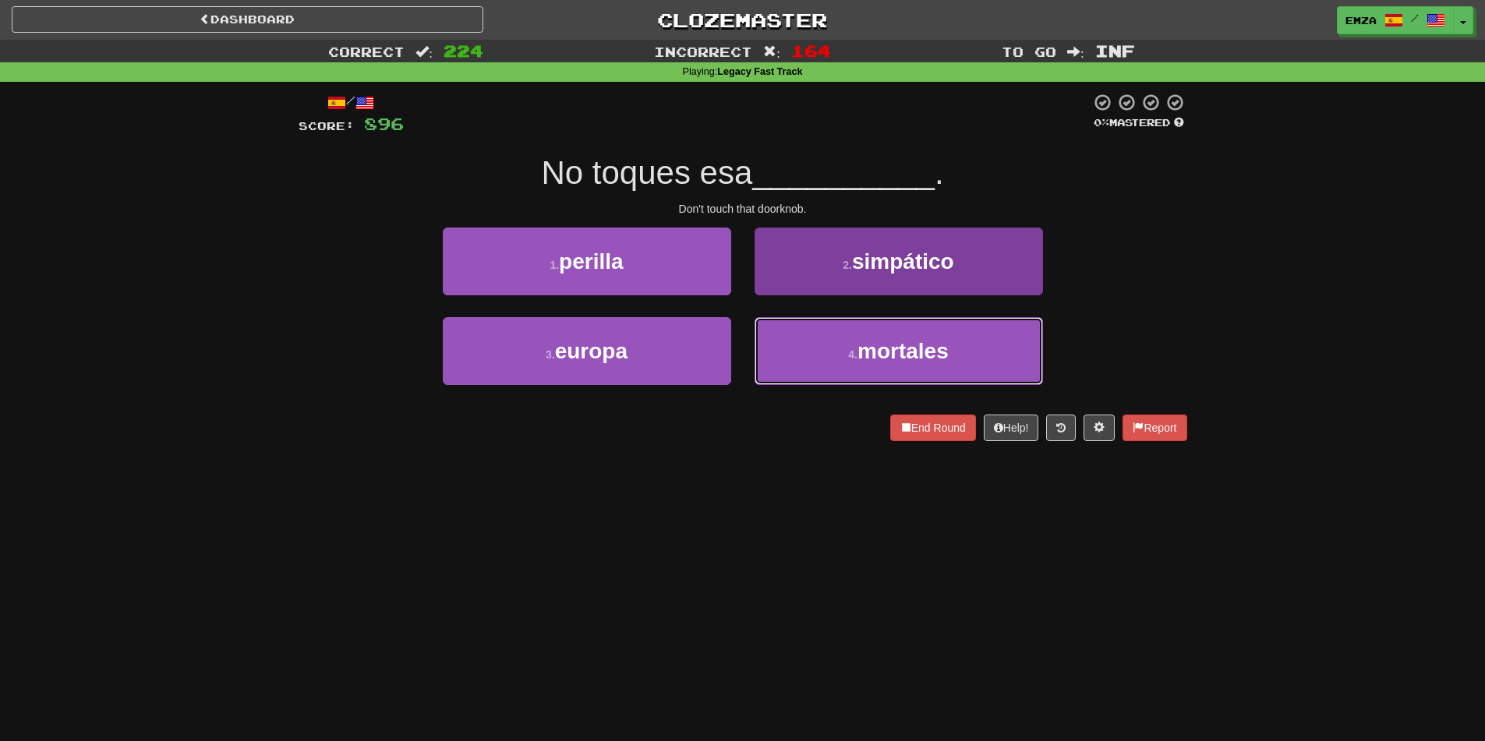
click at [806, 356] on button "4 . mortales" at bounding box center [899, 351] width 288 height 68
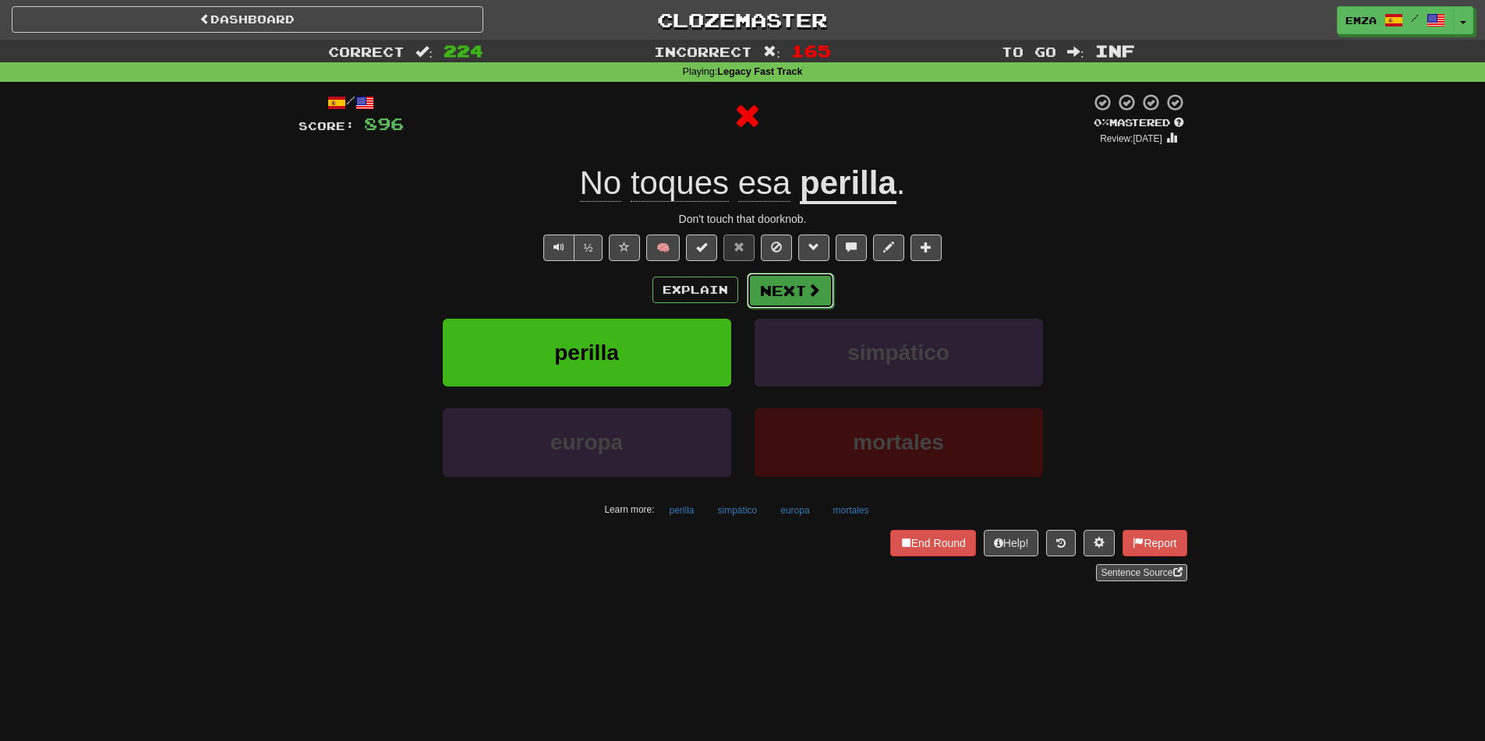
click at [775, 297] on button "Next" at bounding box center [790, 291] width 87 height 36
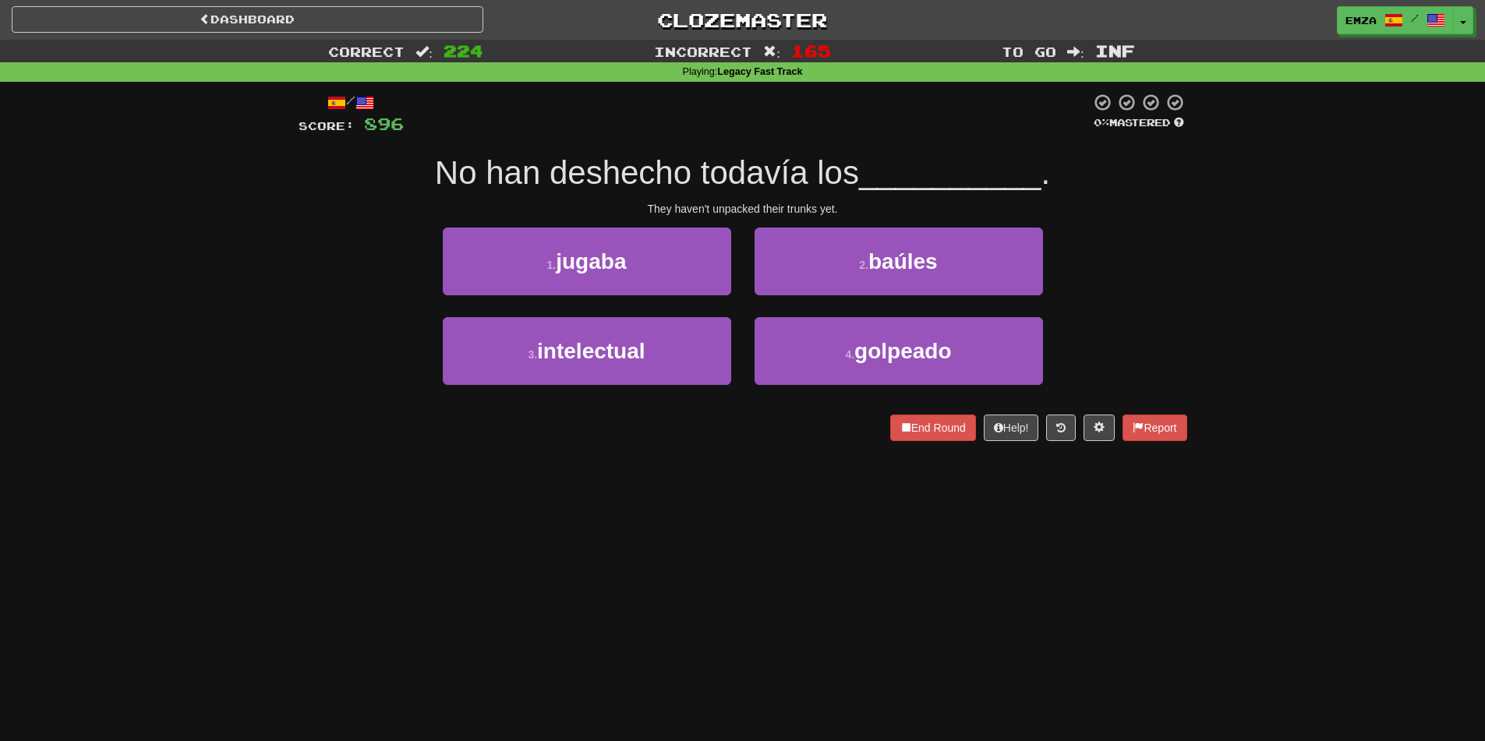
click at [757, 417] on div "End Round Help! Report" at bounding box center [743, 428] width 889 height 27
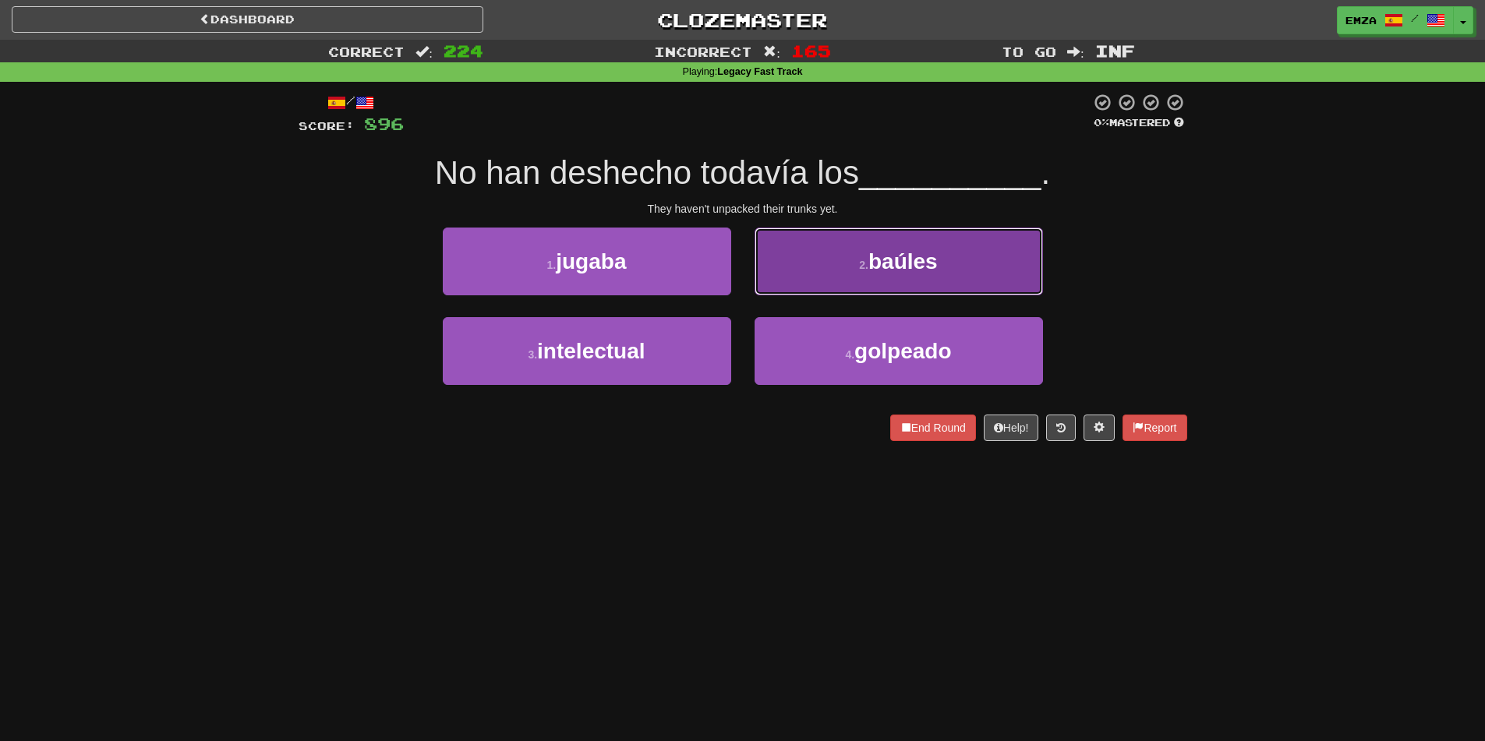
click at [819, 267] on button "2 . baúles" at bounding box center [899, 262] width 288 height 68
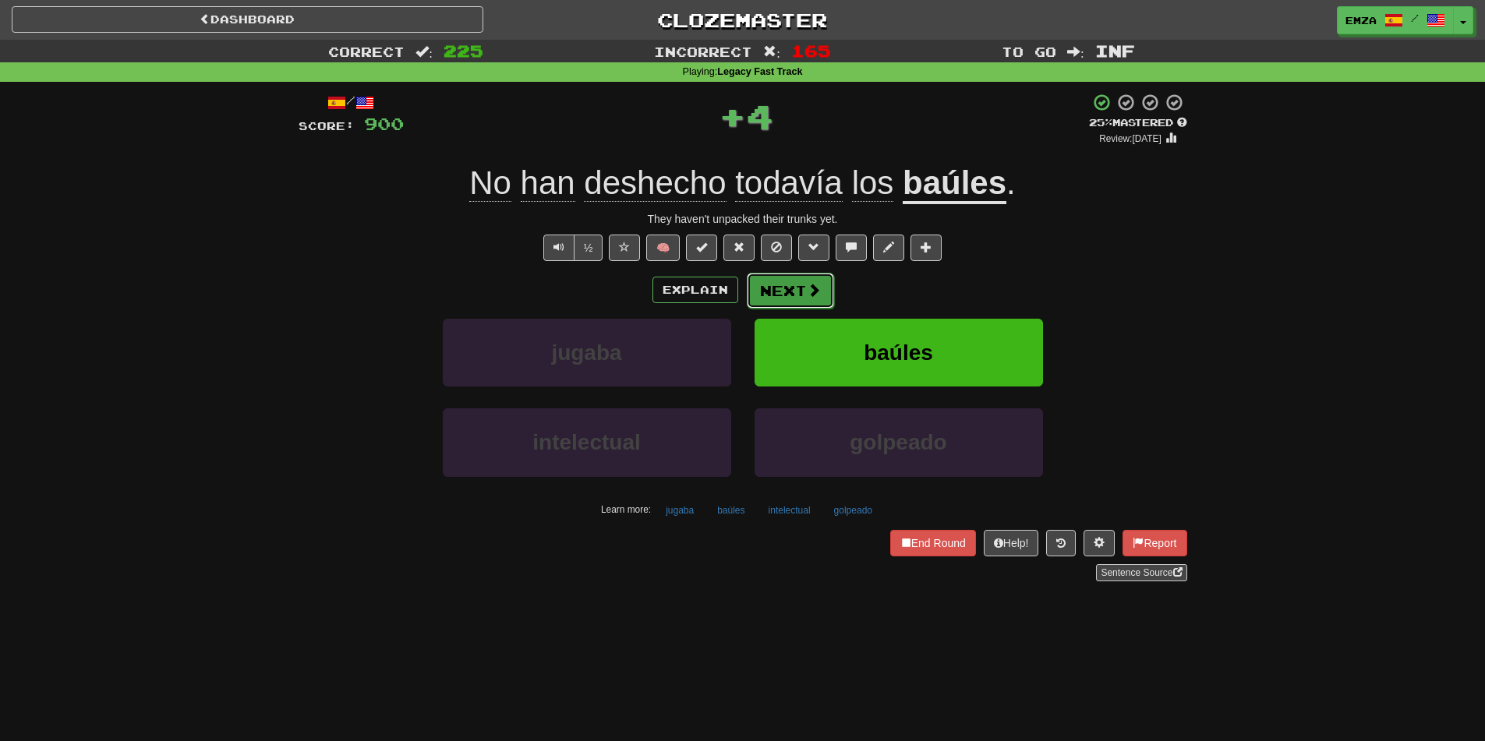
click at [816, 289] on span at bounding box center [814, 290] width 14 height 14
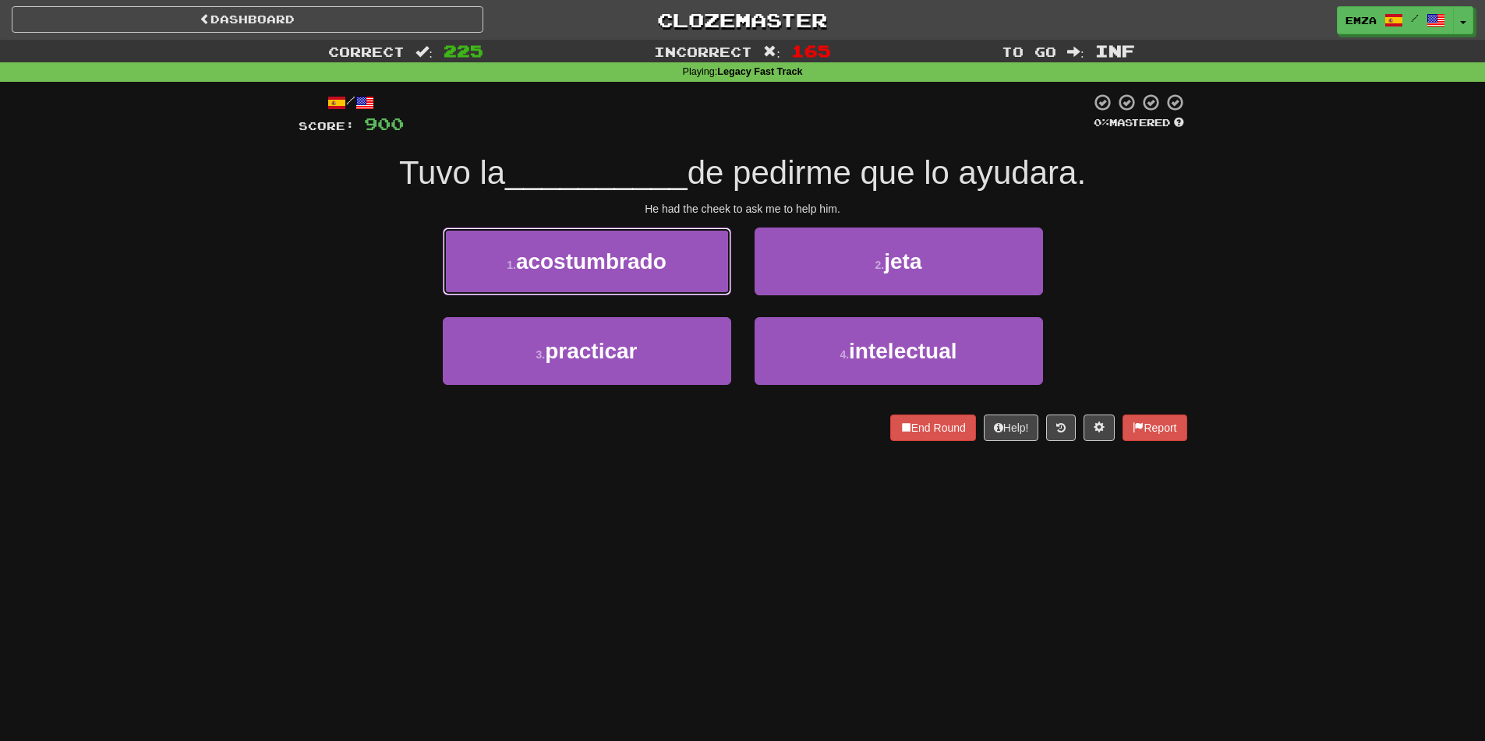
click at [687, 268] on button "1 . acostumbrado" at bounding box center [587, 262] width 288 height 68
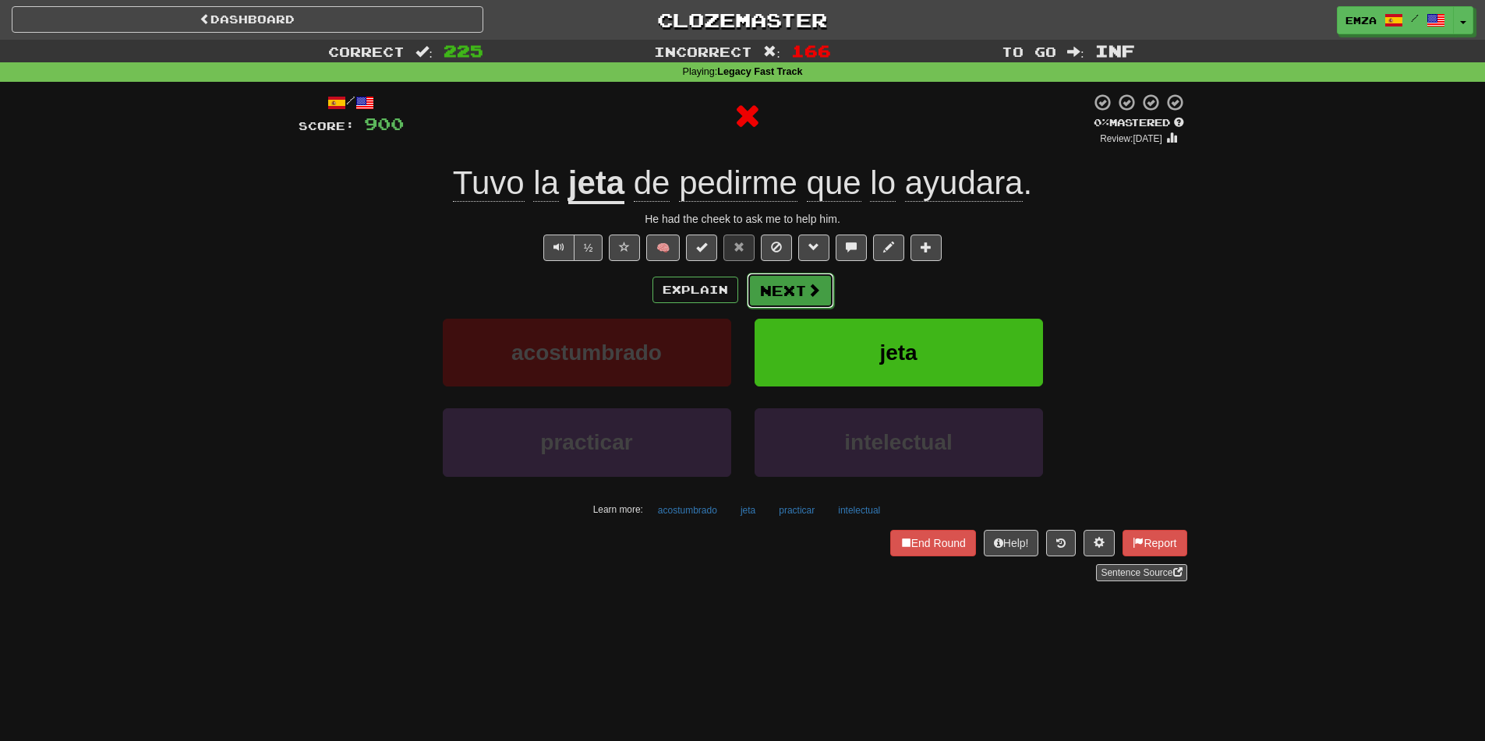
click at [791, 303] on button "Next" at bounding box center [790, 291] width 87 height 36
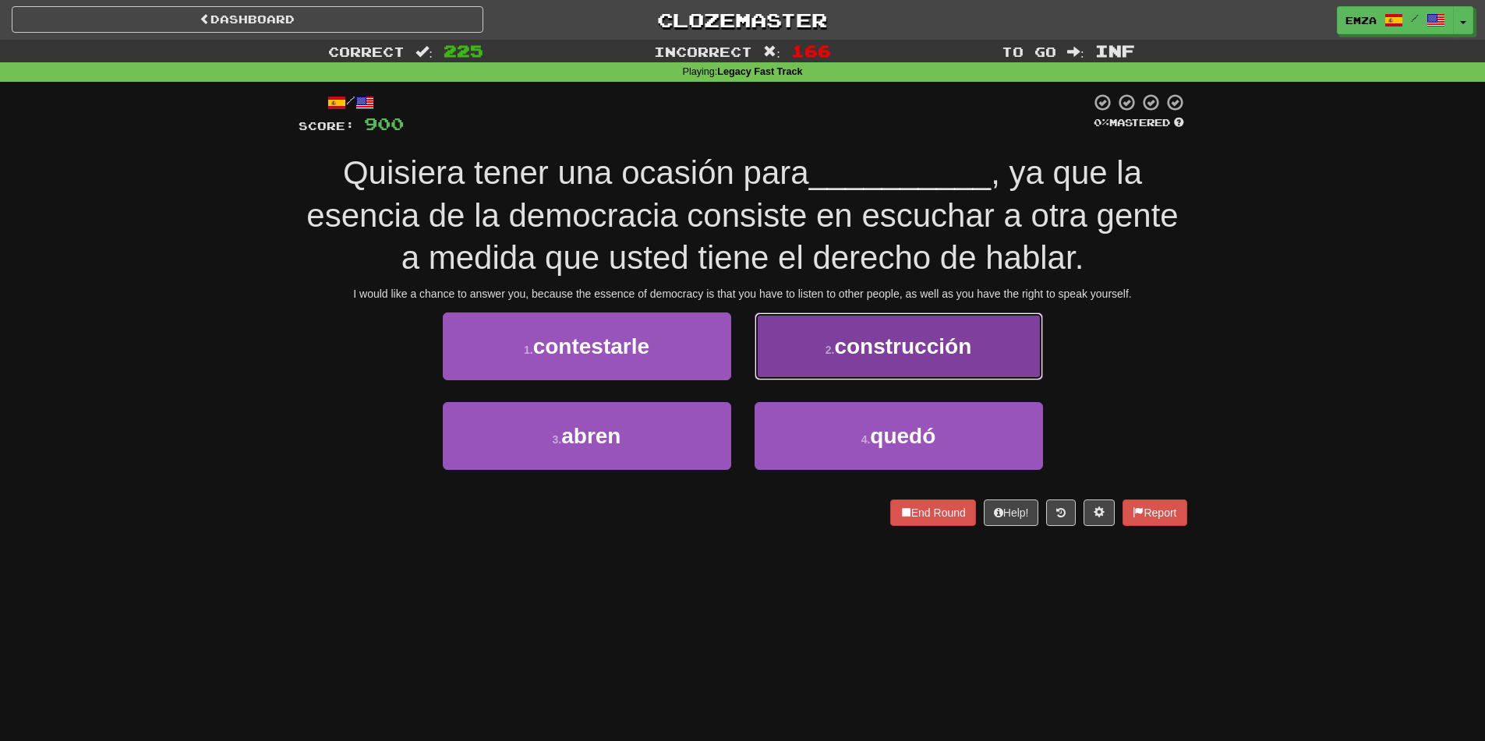
click at [801, 345] on button "2 . construcción" at bounding box center [899, 347] width 288 height 68
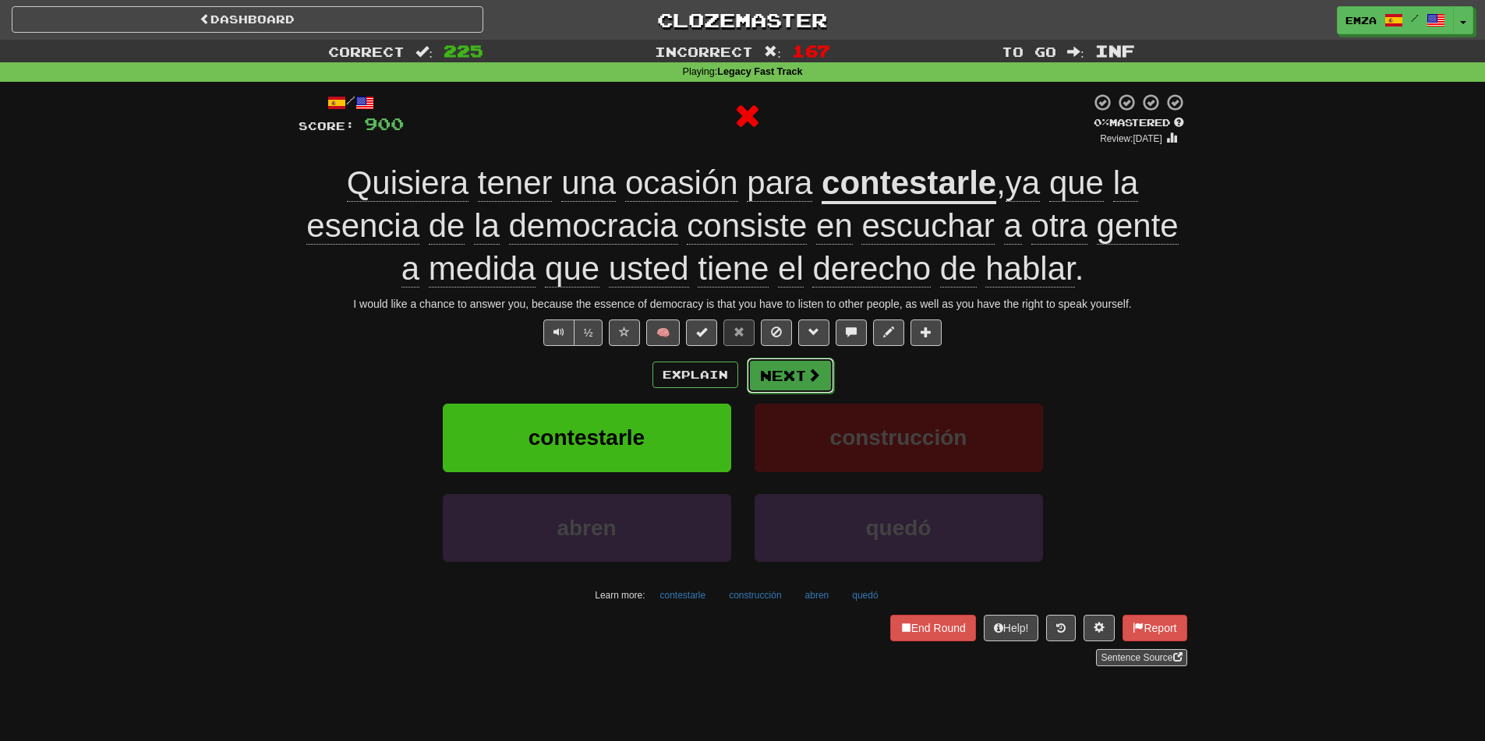
click at [763, 367] on button "Next" at bounding box center [790, 376] width 87 height 36
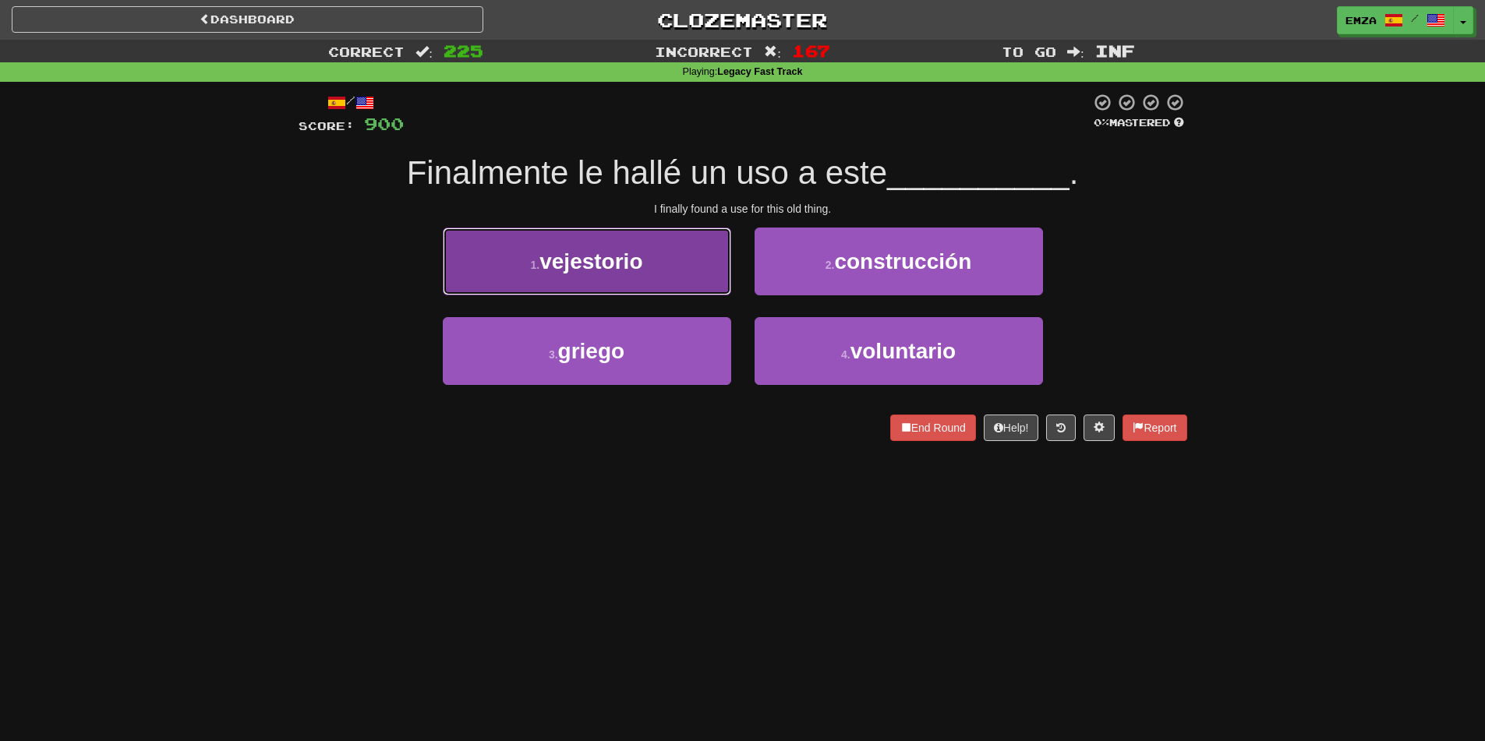
click at [669, 266] on button "1 . vejestorio" at bounding box center [587, 262] width 288 height 68
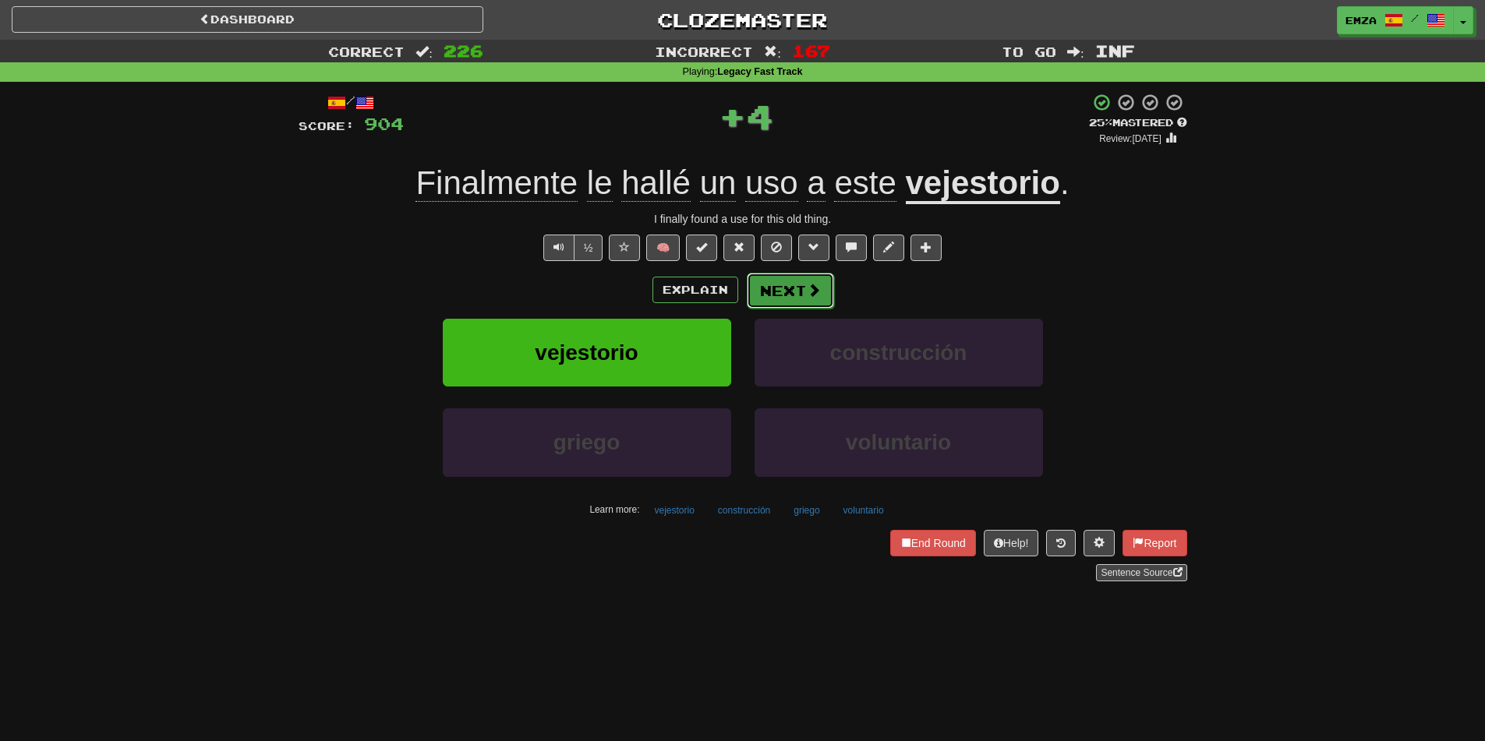
click at [775, 287] on button "Next" at bounding box center [790, 291] width 87 height 36
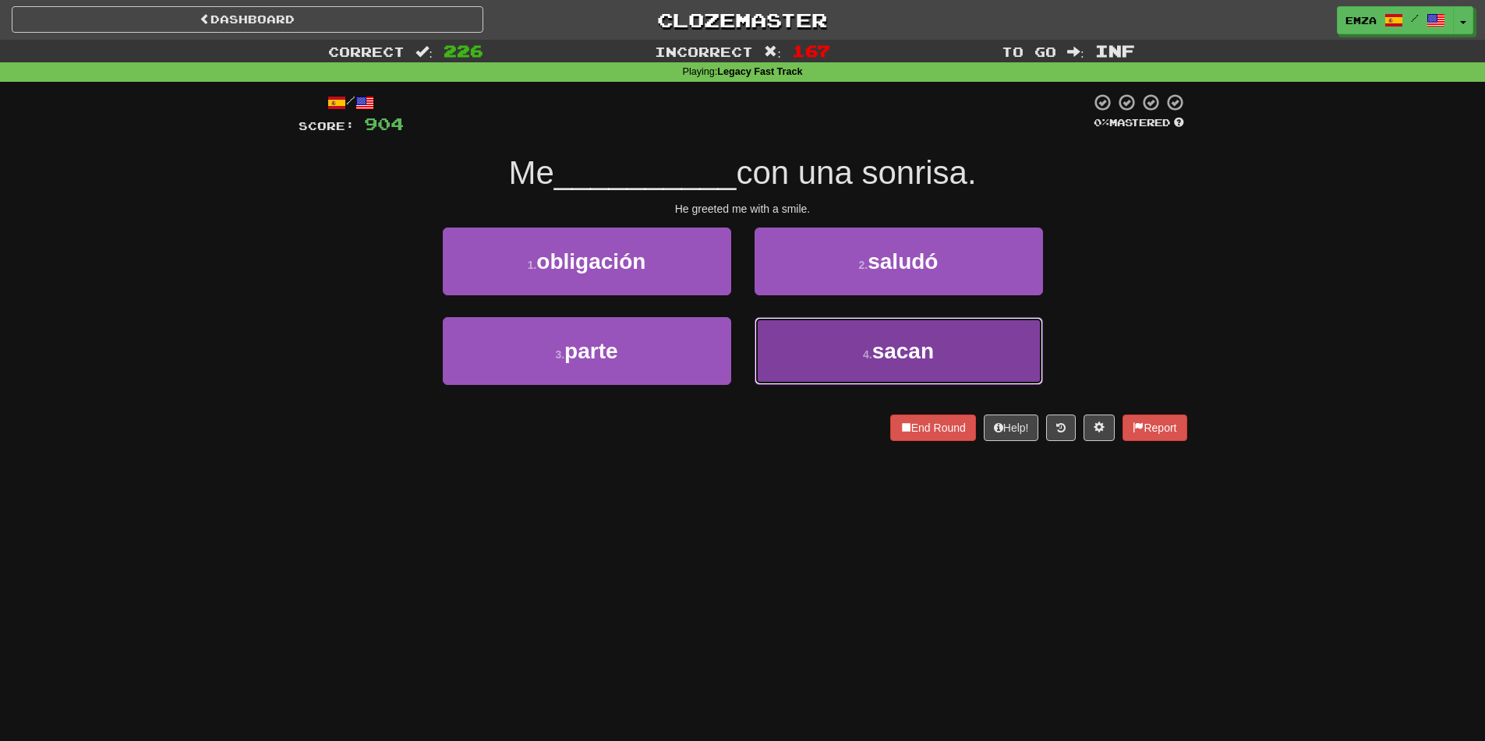
click at [833, 353] on button "4 . sacan" at bounding box center [899, 351] width 288 height 68
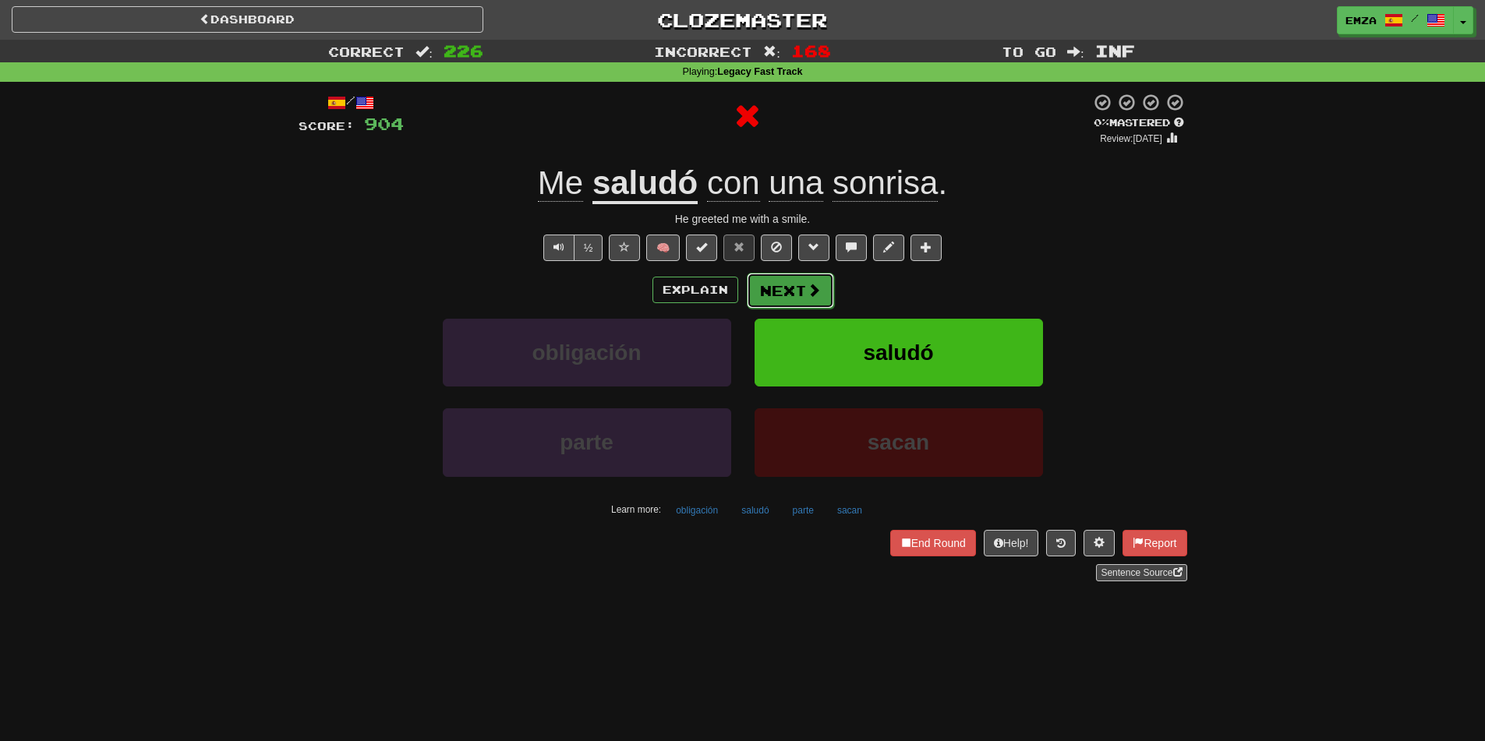
click at [780, 293] on button "Next" at bounding box center [790, 291] width 87 height 36
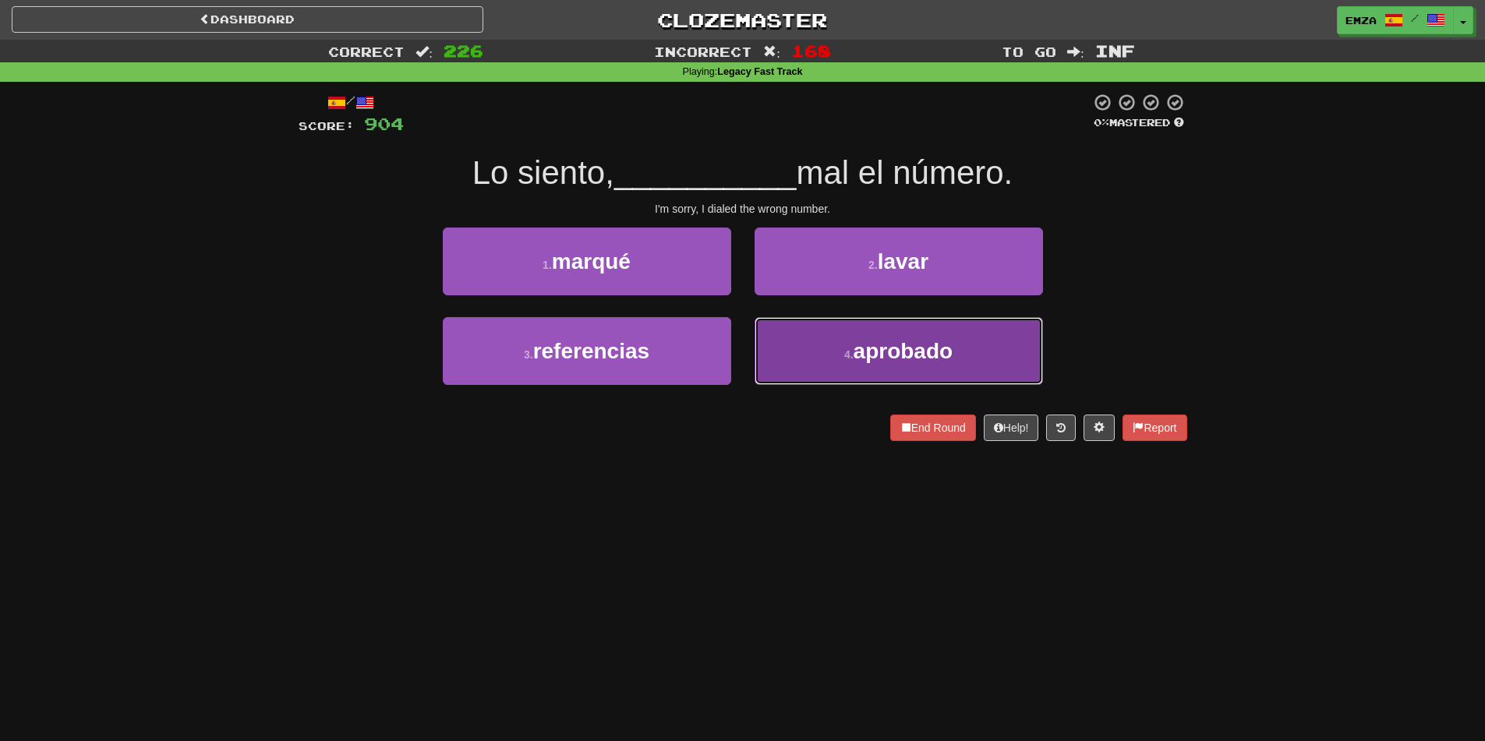
click at [816, 358] on button "4 . aprobado" at bounding box center [899, 351] width 288 height 68
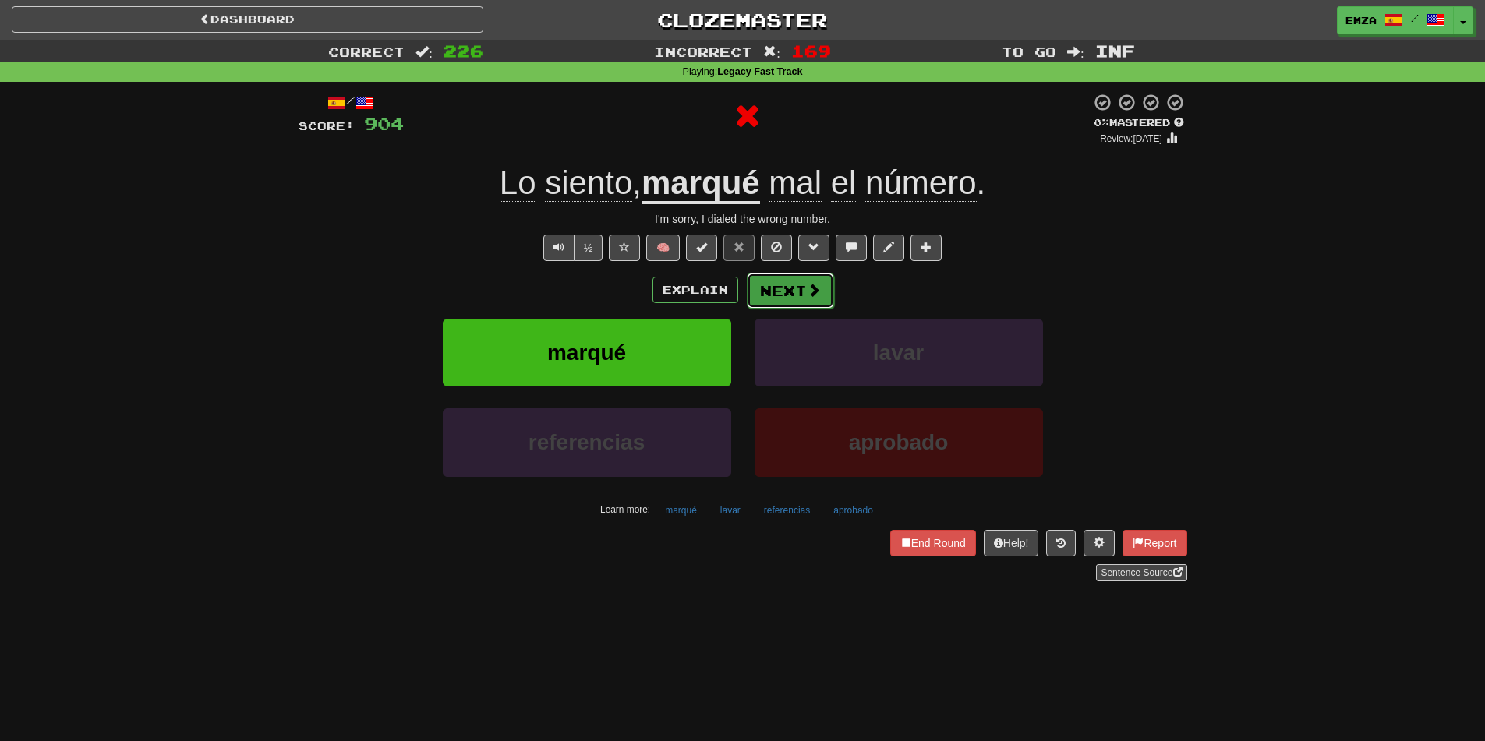
click at [781, 307] on button "Next" at bounding box center [790, 291] width 87 height 36
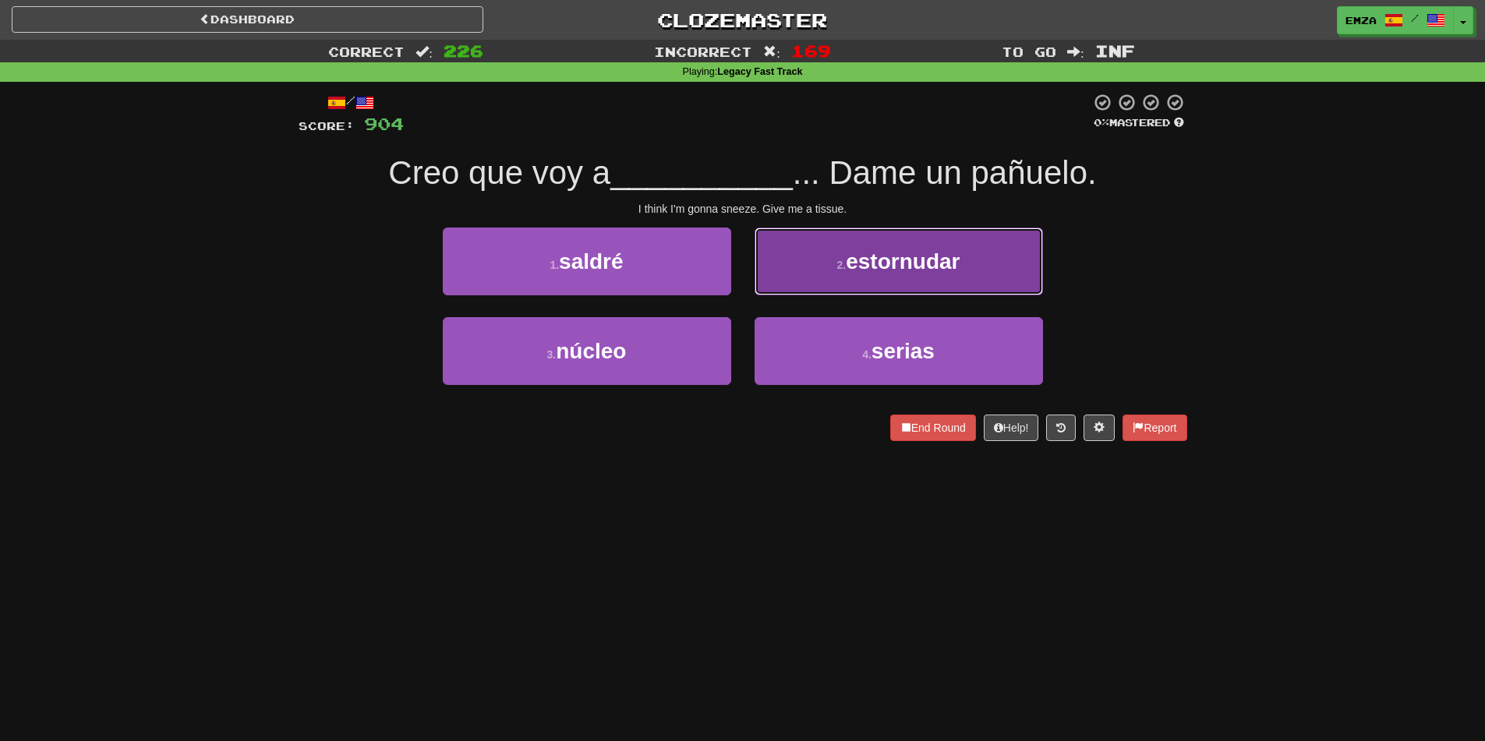
click at [863, 257] on span "estornudar" at bounding box center [903, 262] width 114 height 24
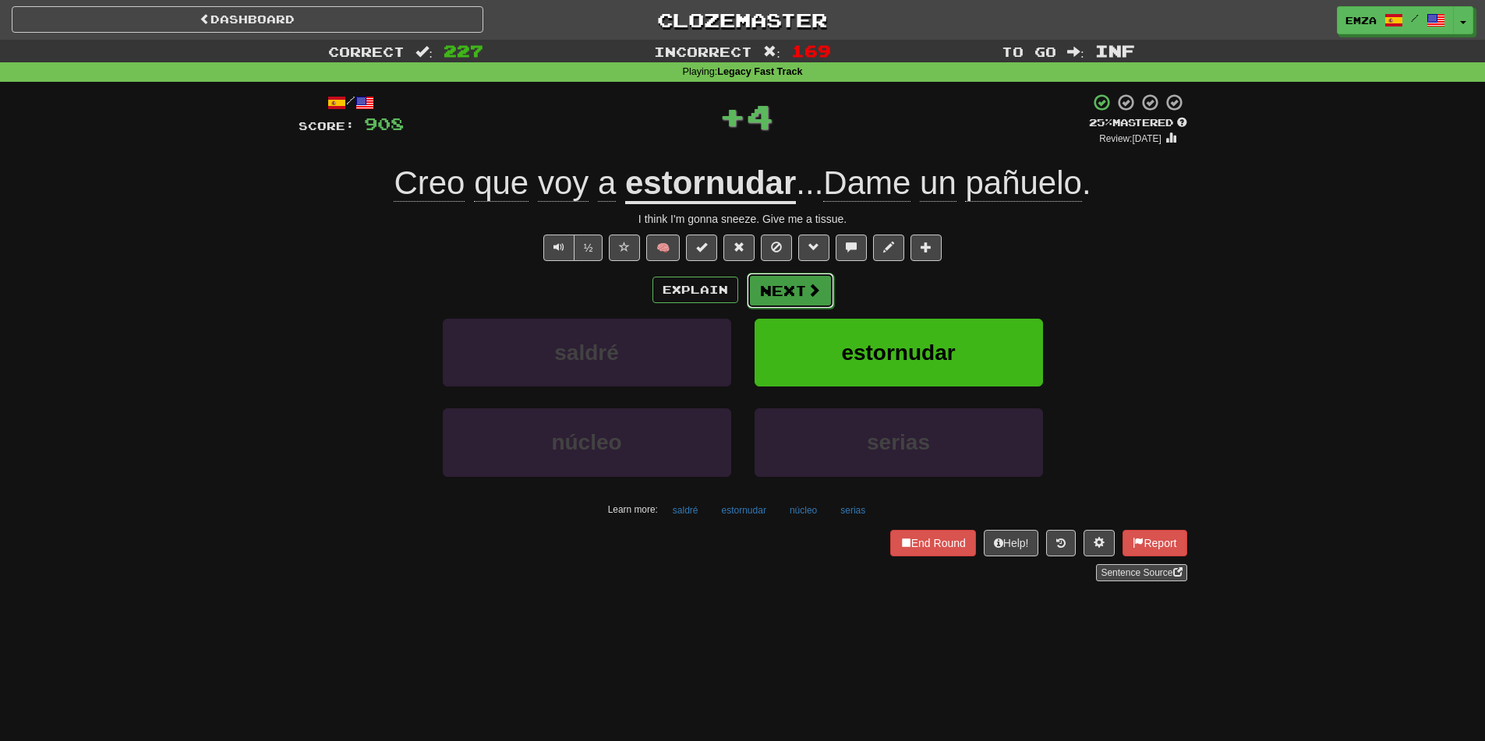
click at [809, 296] on span at bounding box center [814, 290] width 14 height 14
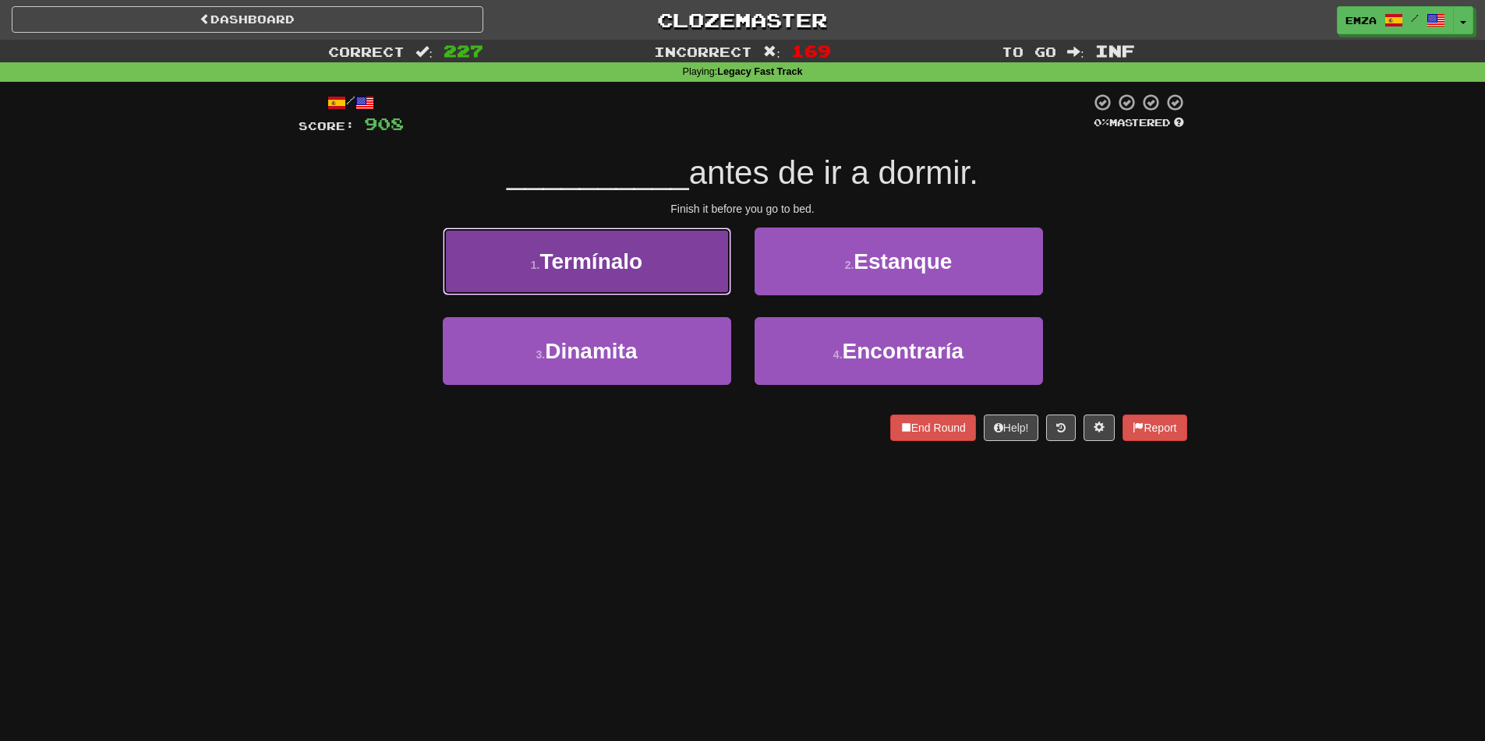
click at [644, 238] on button "1 . Termínalo" at bounding box center [587, 262] width 288 height 68
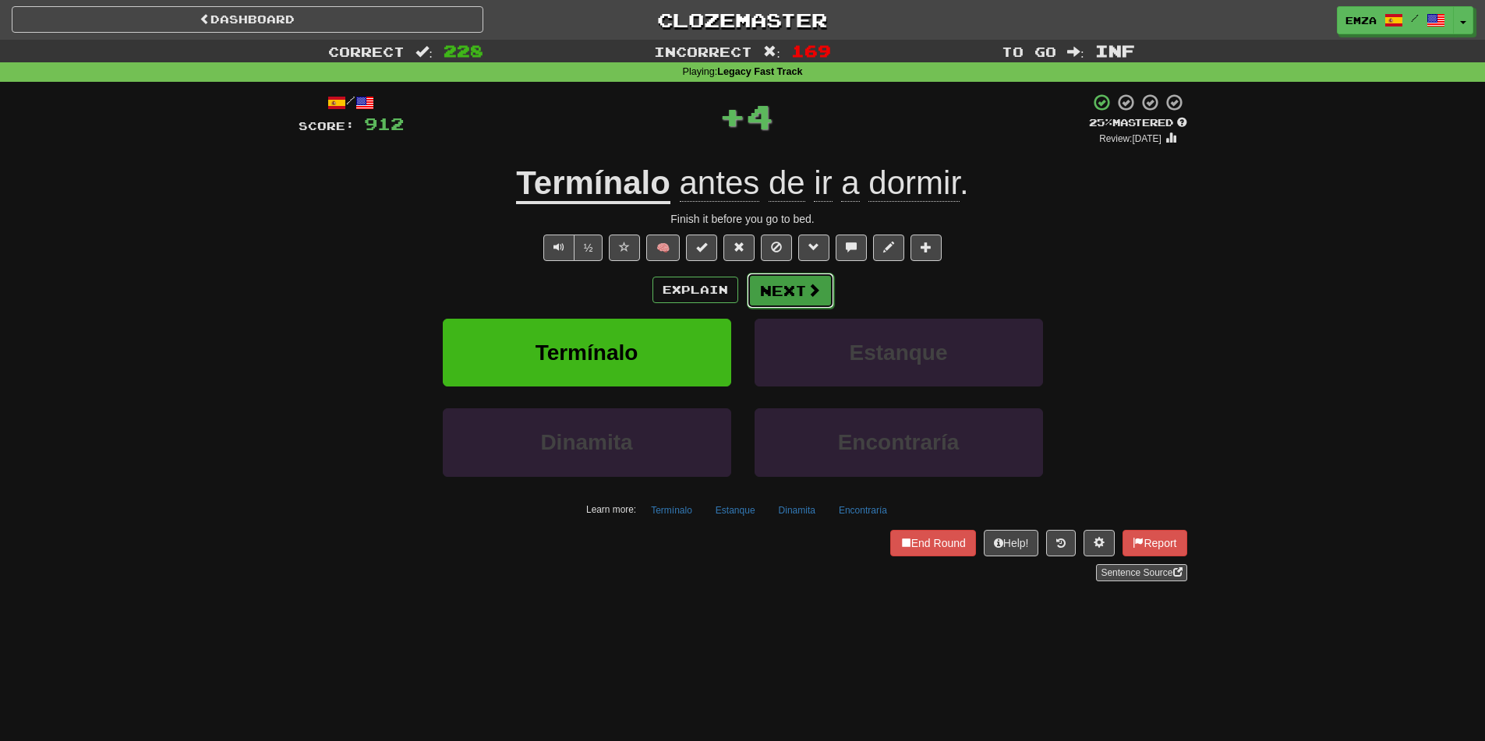
click at [828, 298] on button "Next" at bounding box center [790, 291] width 87 height 36
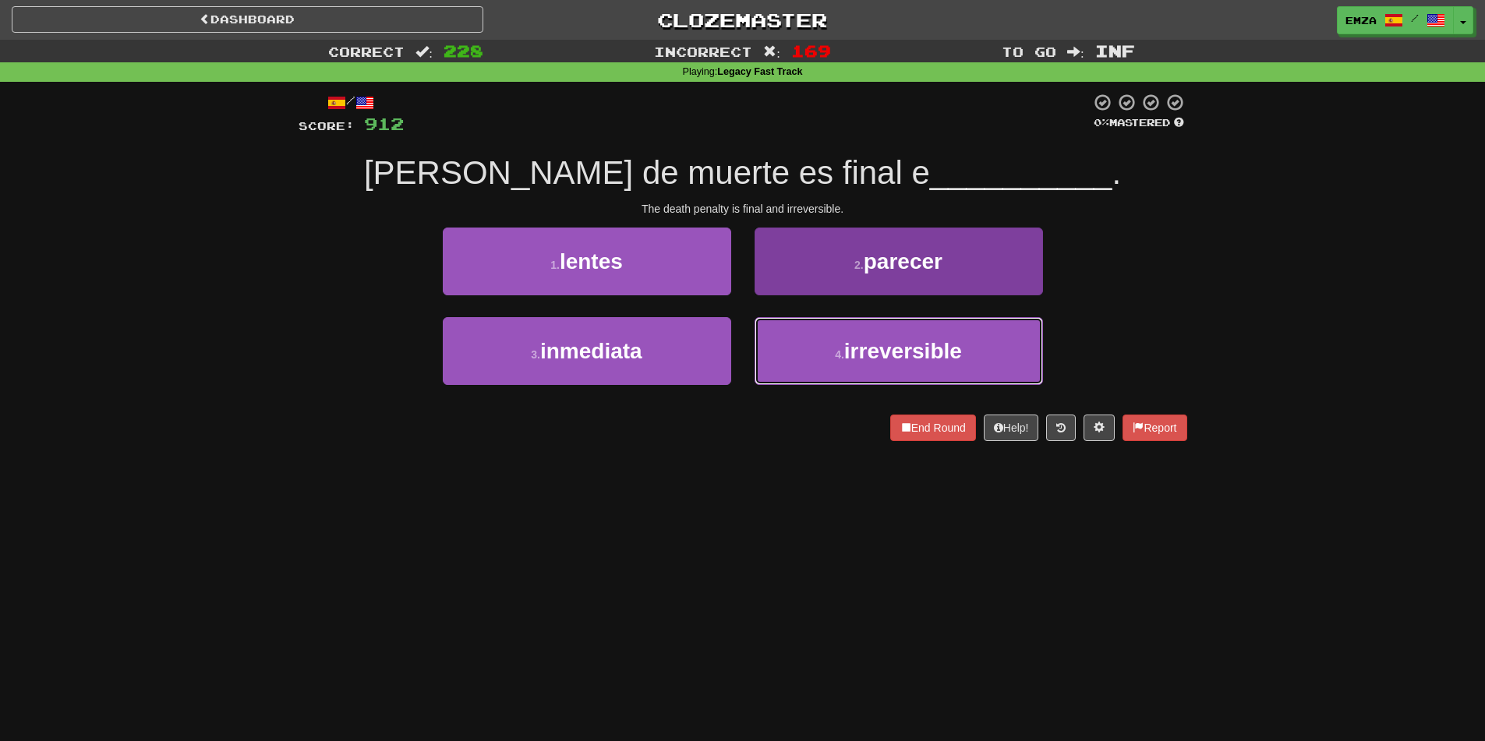
drag, startPoint x: 844, startPoint y: 366, endPoint x: 840, endPoint y: 345, distance: 21.4
click at [844, 366] on button "4 . irreversible" at bounding box center [899, 351] width 288 height 68
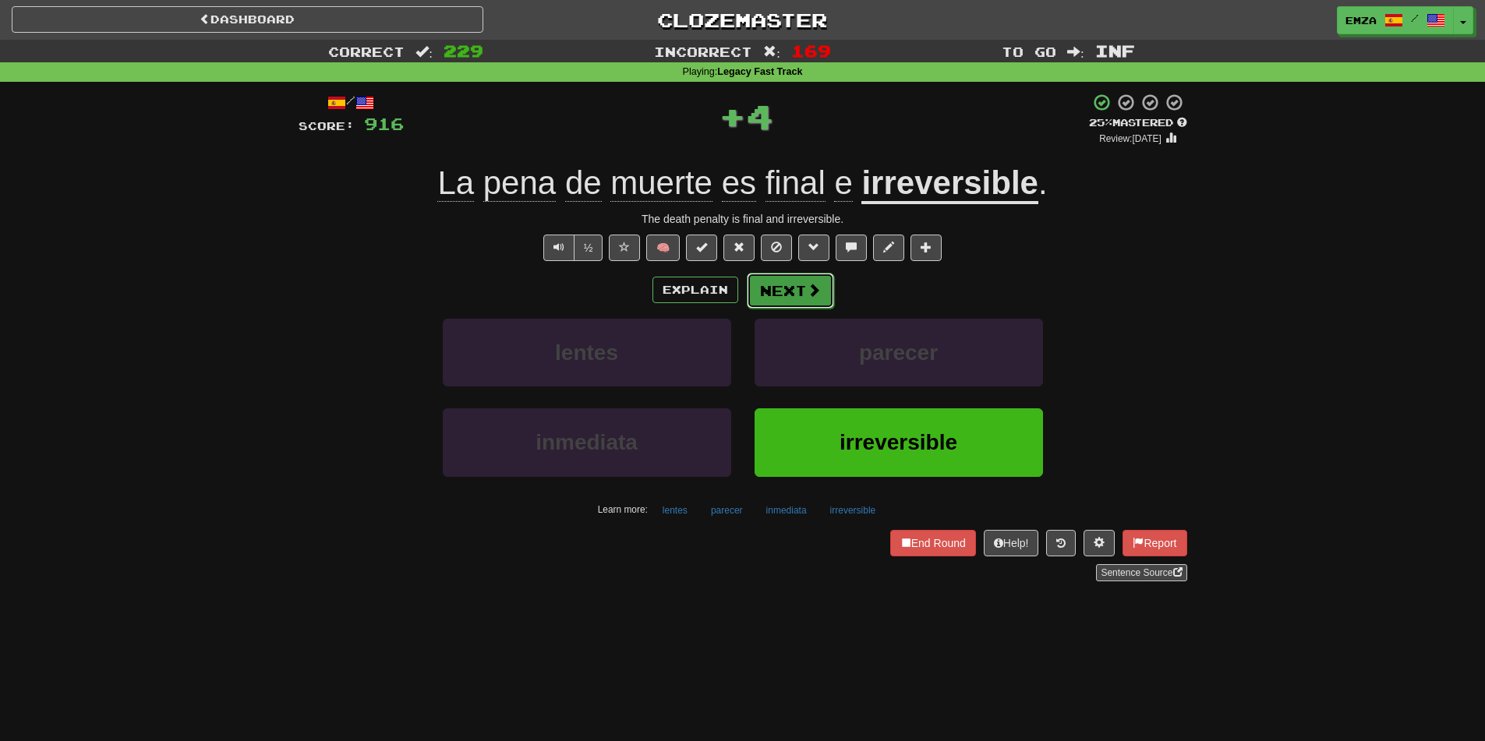
click at [777, 286] on button "Next" at bounding box center [790, 291] width 87 height 36
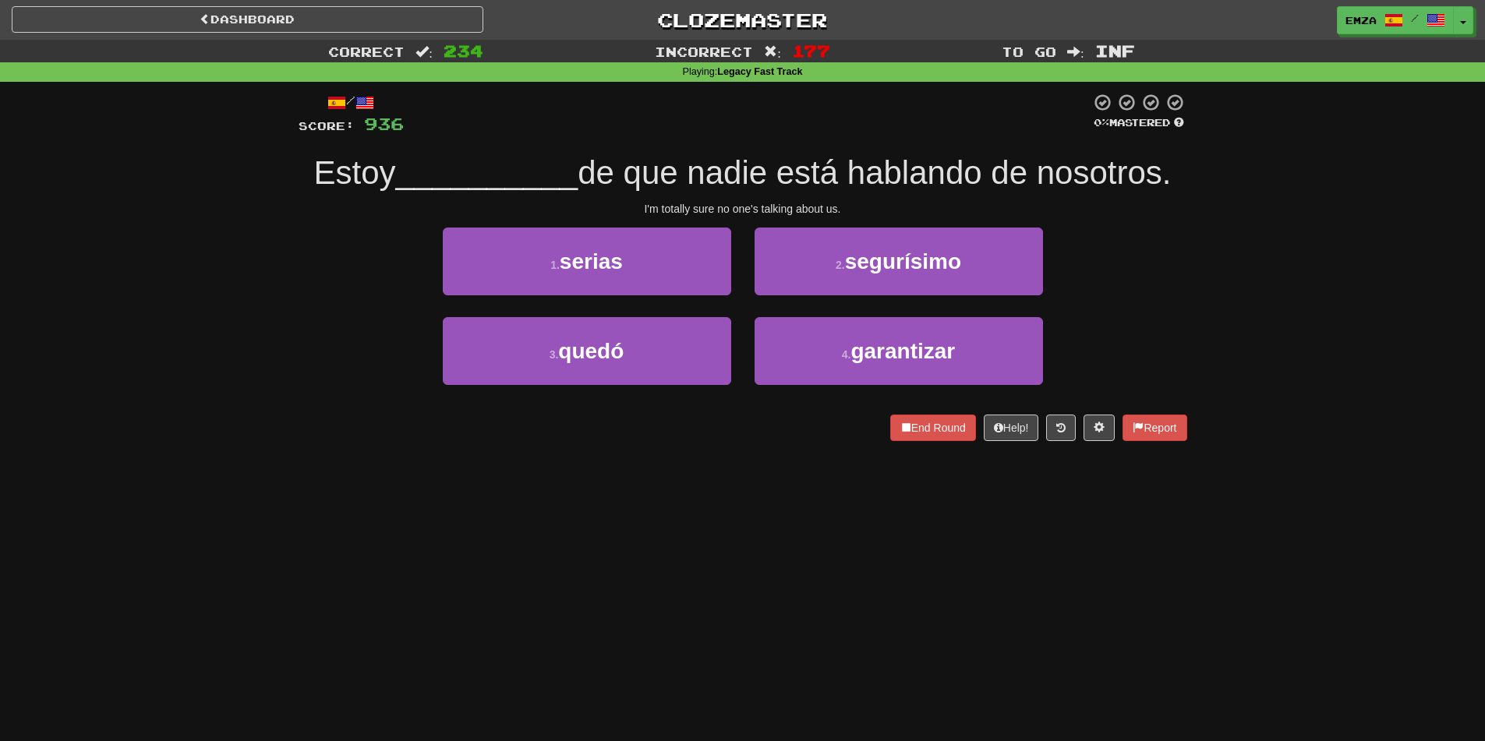
click at [335, 545] on div "Dashboard Clozemaster Emza / Toggle Dropdown Dashboard Leaderboard Activity Fee…" at bounding box center [742, 370] width 1485 height 741
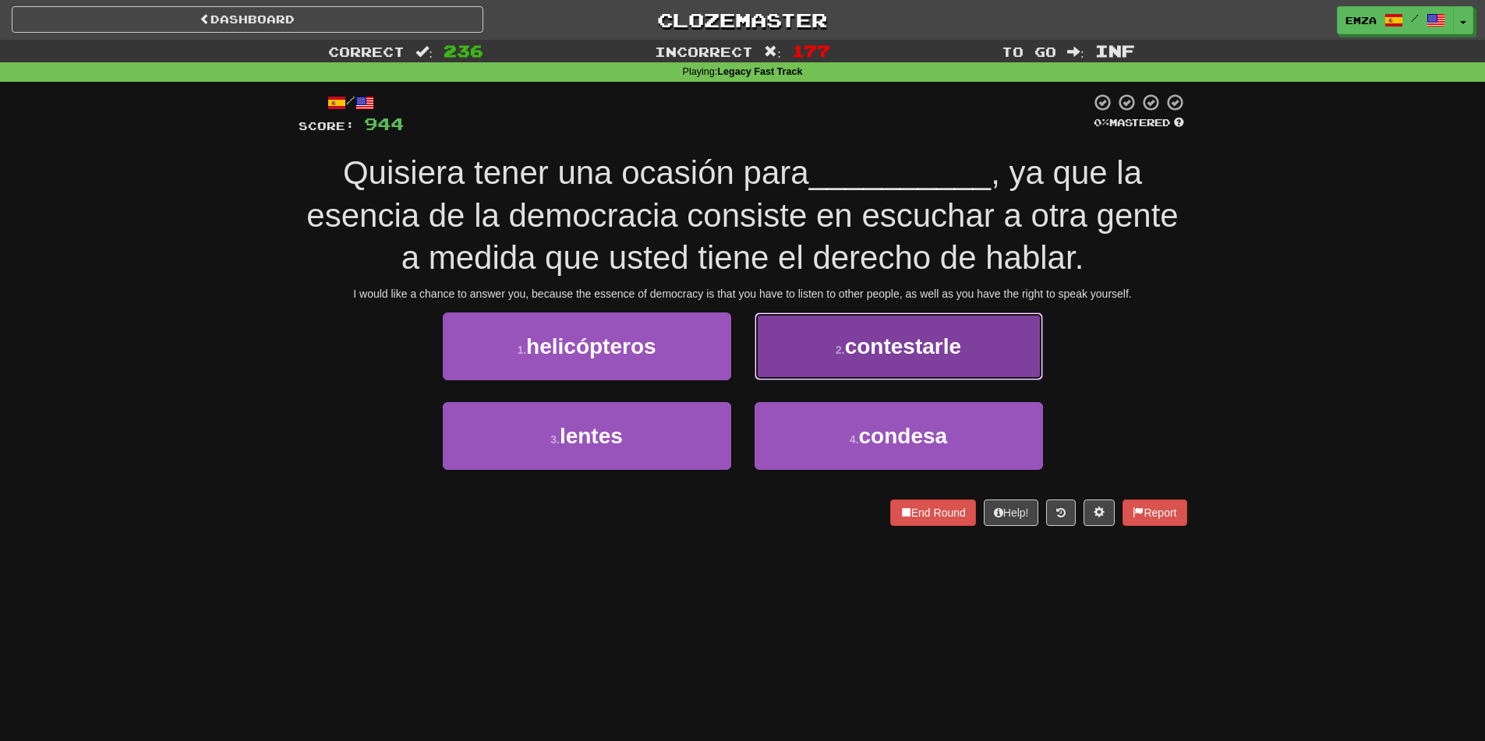
click at [896, 339] on span "contestarle" at bounding box center [903, 346] width 116 height 24
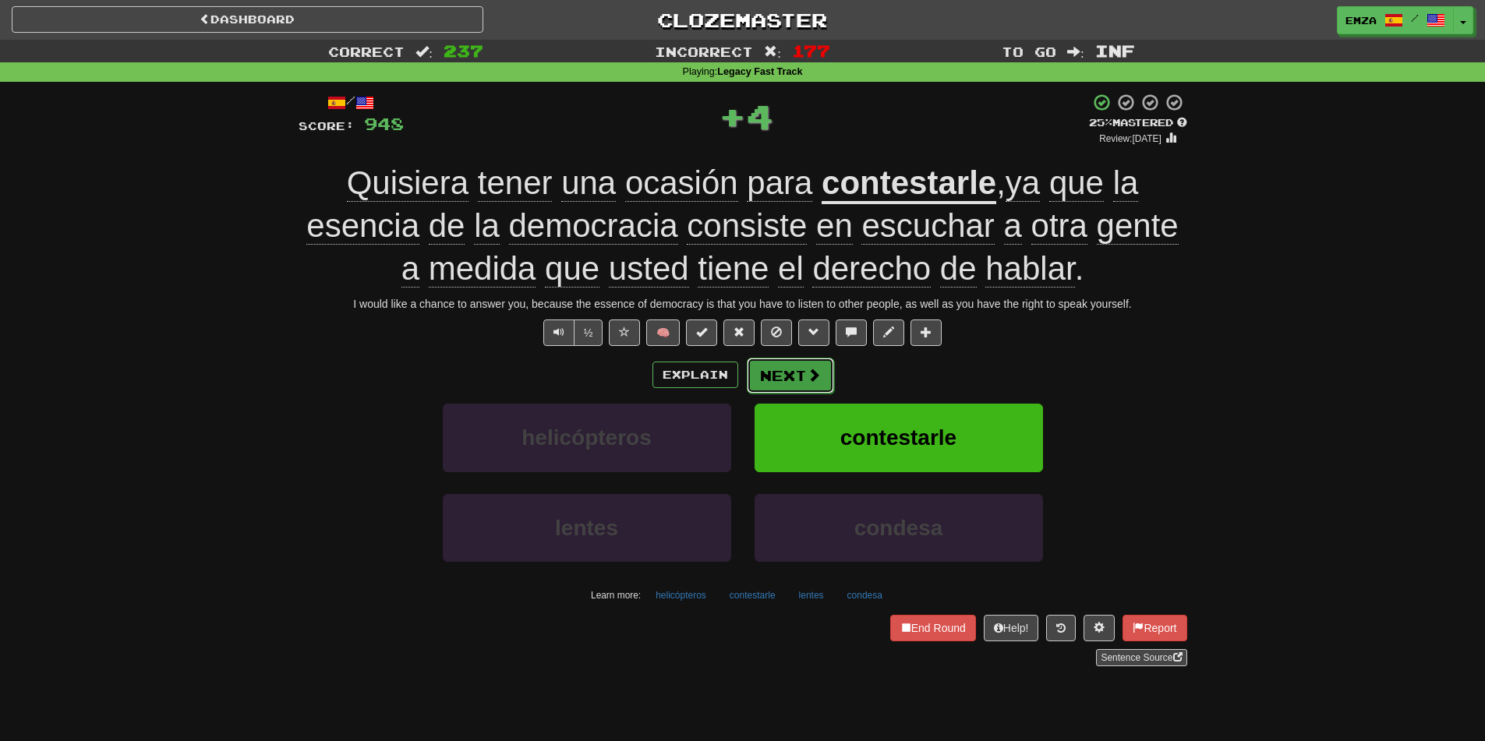
click at [788, 360] on button "Next" at bounding box center [790, 376] width 87 height 36
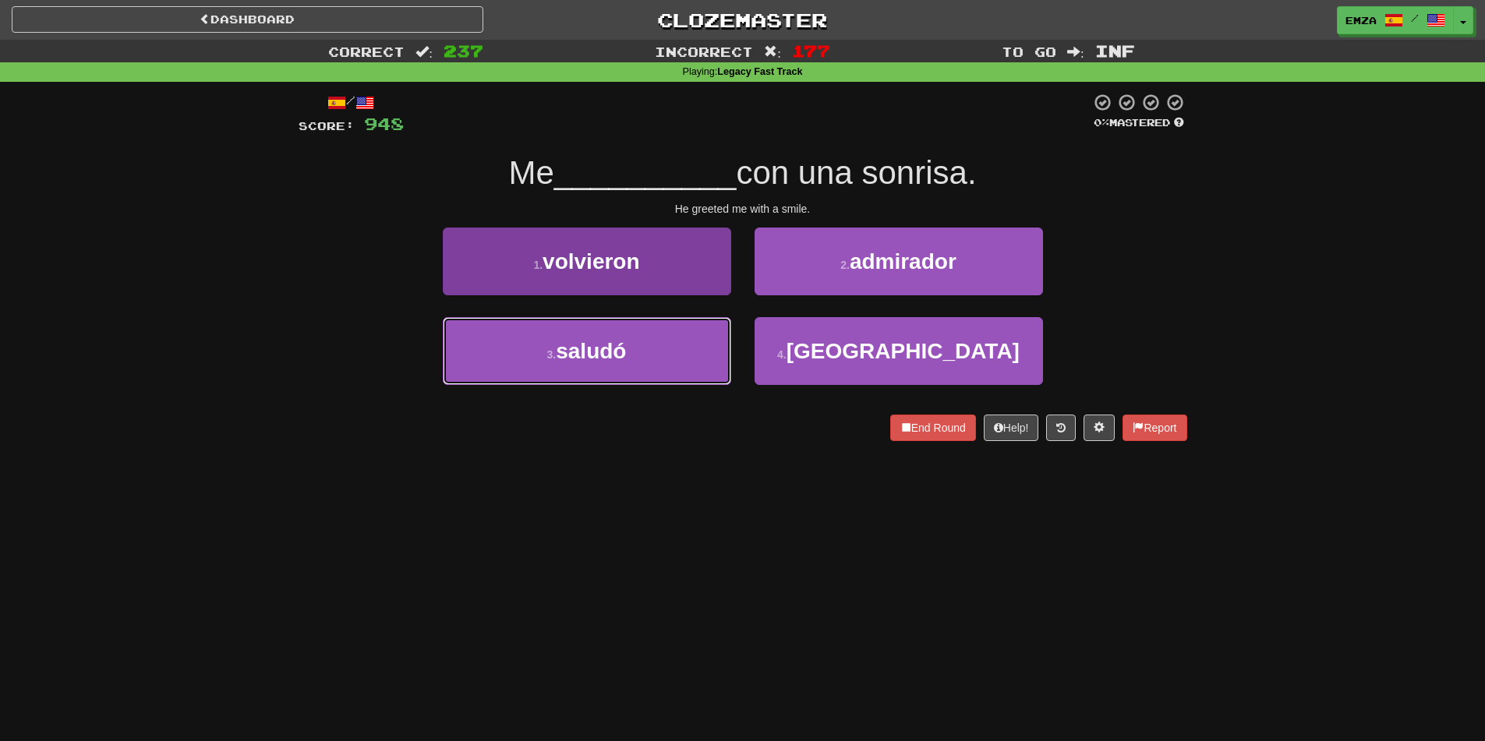
click at [603, 344] on span "saludó" at bounding box center [591, 351] width 70 height 24
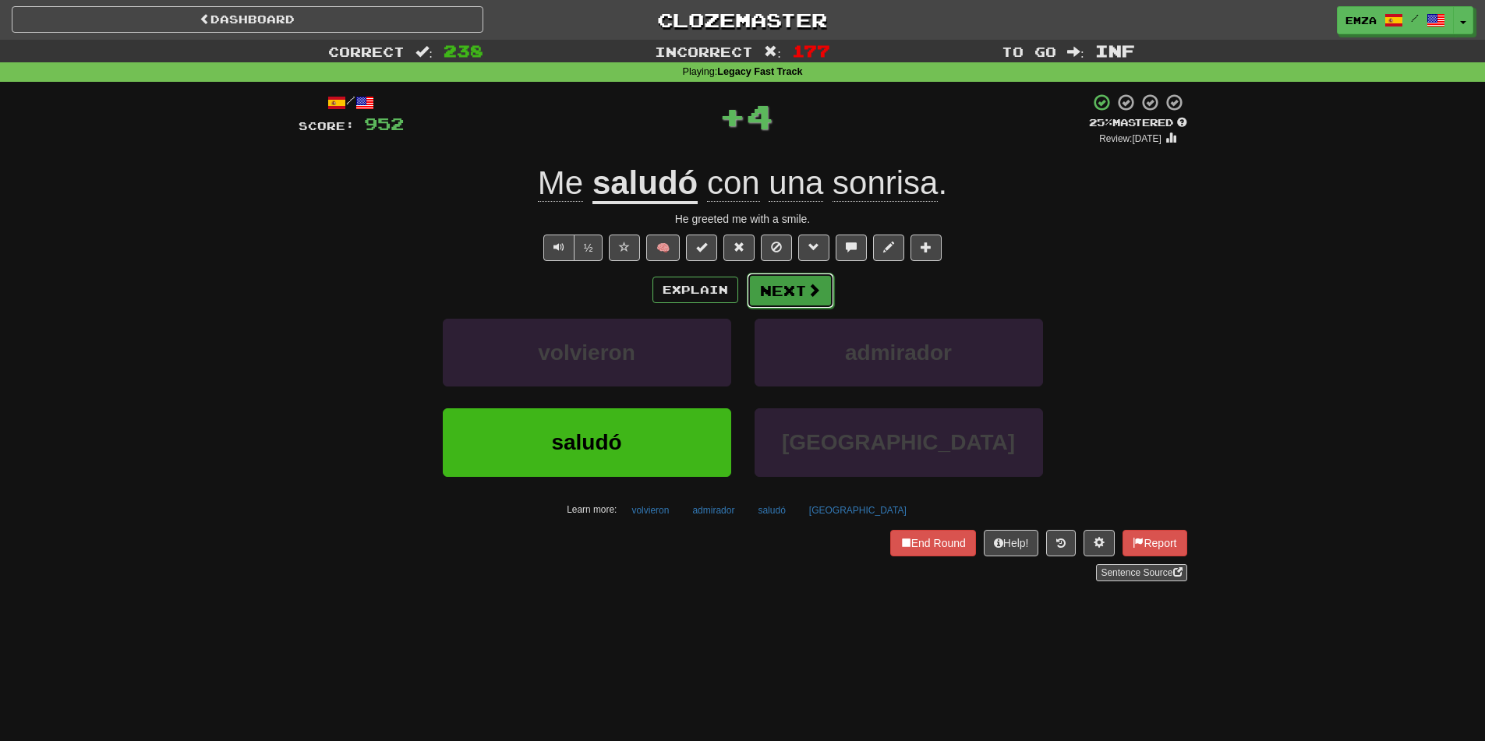
click at [756, 284] on button "Next" at bounding box center [790, 291] width 87 height 36
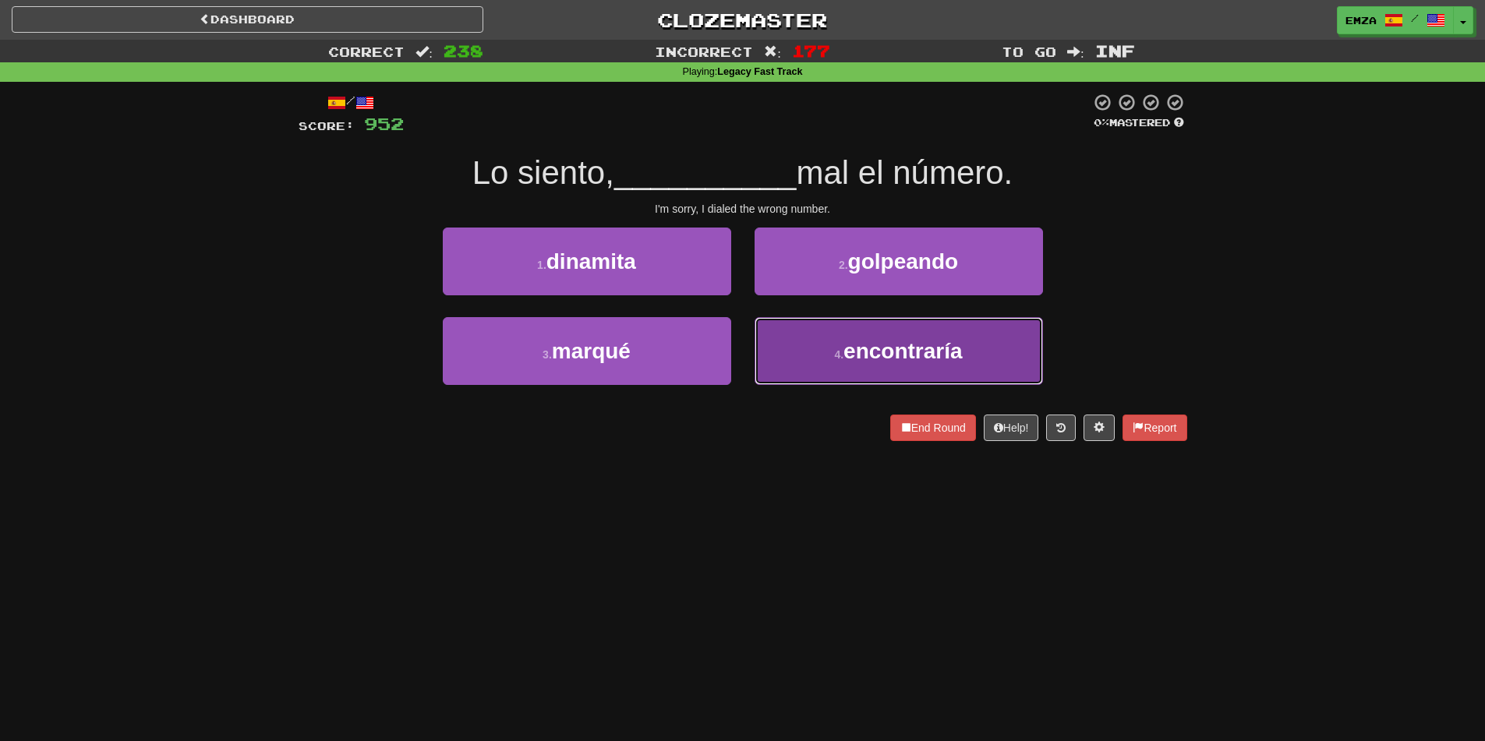
click at [831, 363] on button "4 . encontraría" at bounding box center [899, 351] width 288 height 68
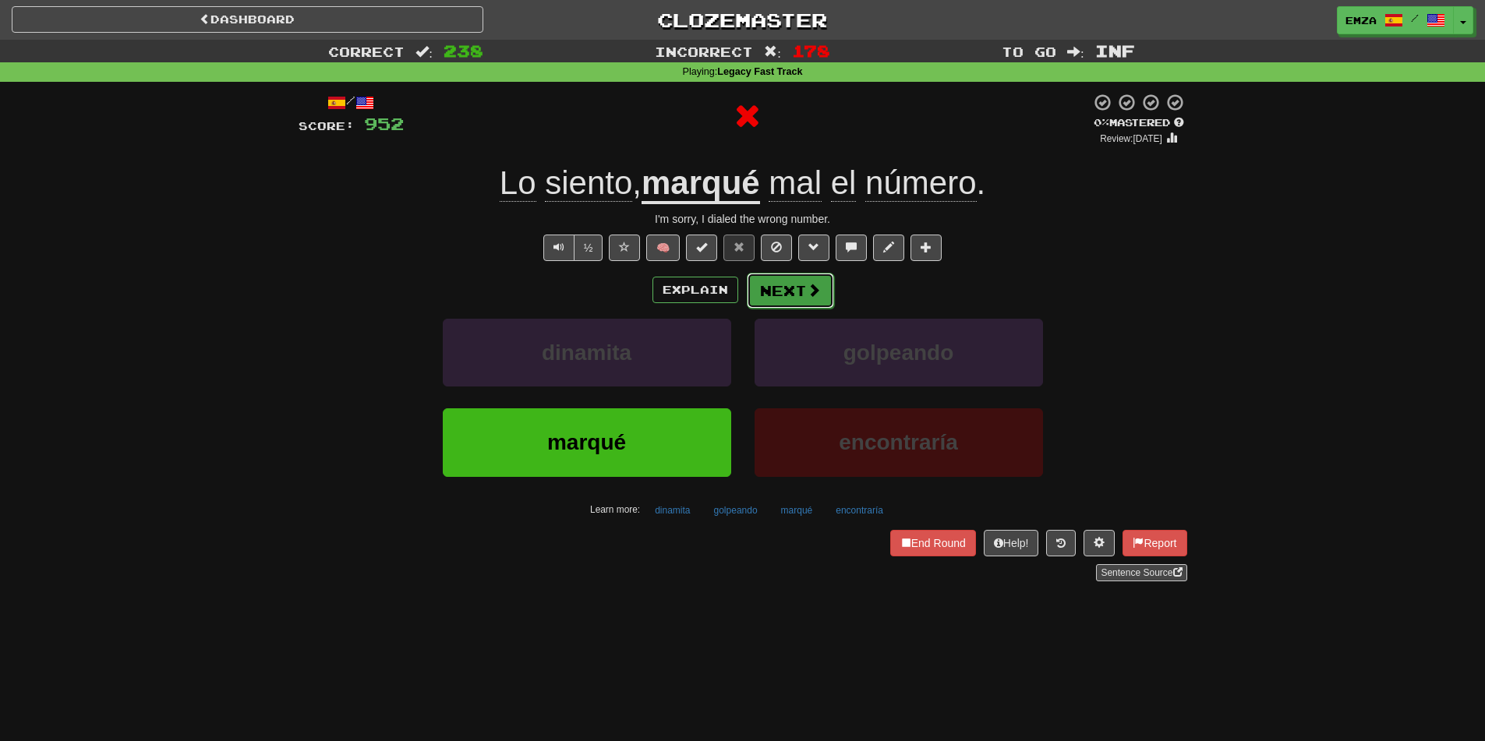
click at [774, 297] on button "Next" at bounding box center [790, 291] width 87 height 36
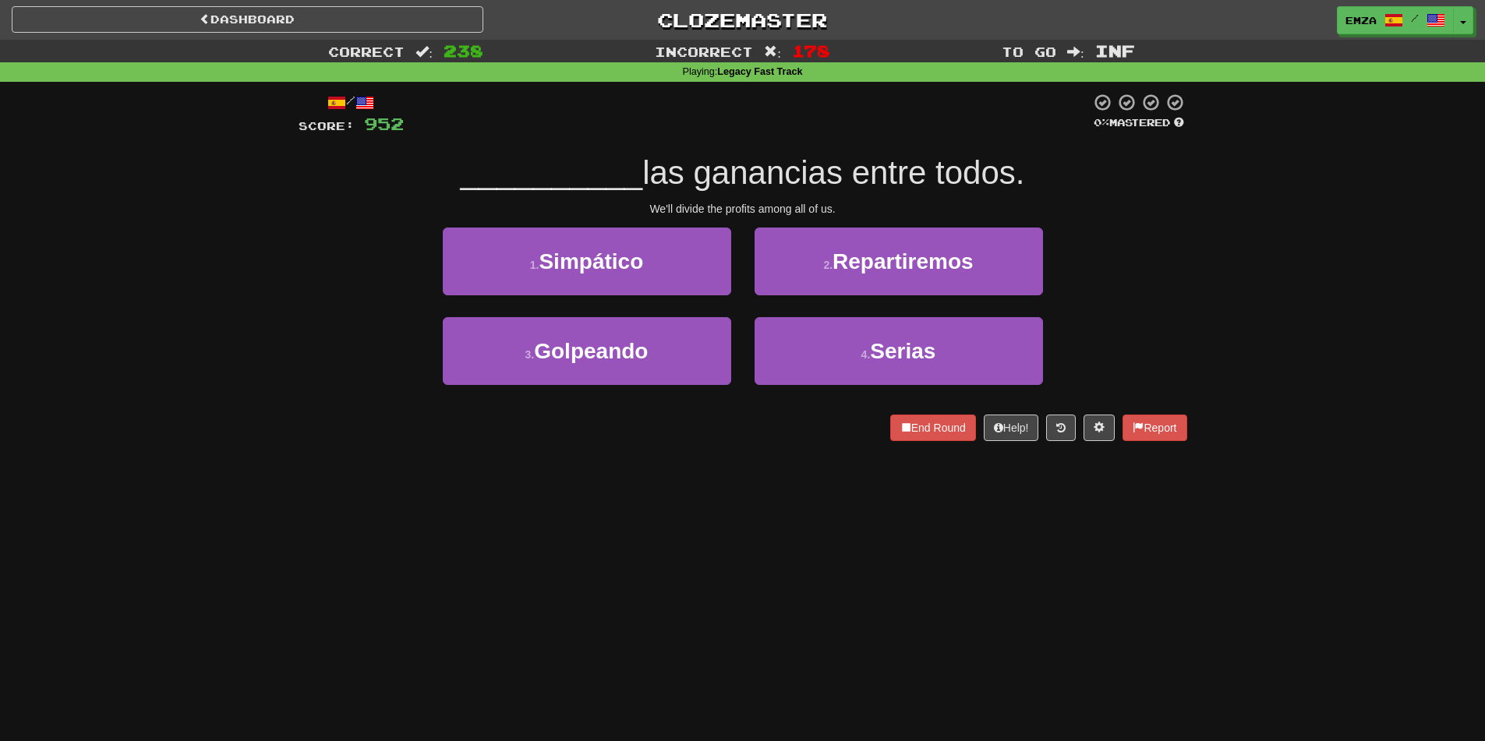
click at [837, 639] on div "Dashboard Clozemaster Emza / Toggle Dropdown Dashboard Leaderboard Activity Fee…" at bounding box center [742, 370] width 1485 height 741
click at [640, 494] on div "Dashboard Clozemaster Emza / Toggle Dropdown Dashboard Leaderboard Activity Fee…" at bounding box center [742, 370] width 1485 height 741
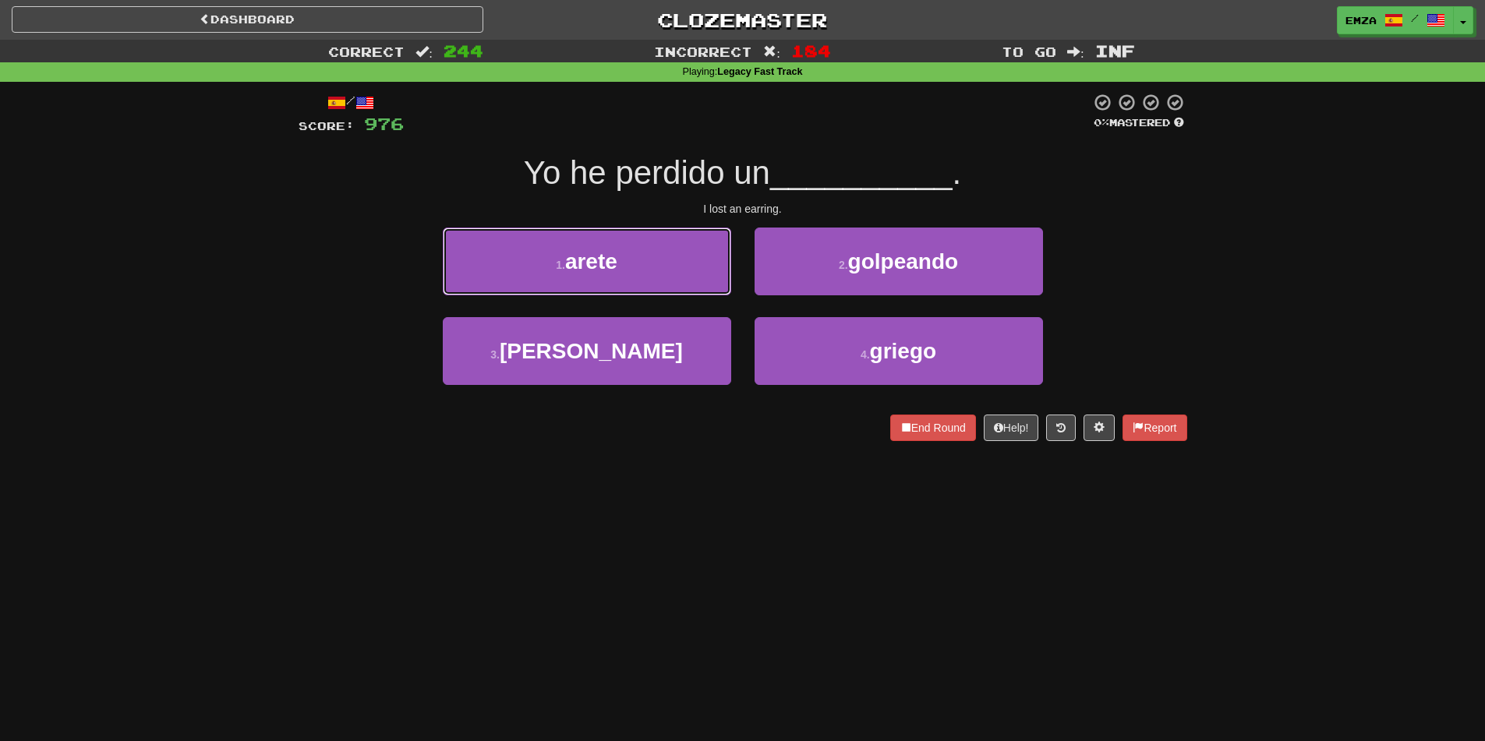
drag, startPoint x: 687, startPoint y: 266, endPoint x: 796, endPoint y: 313, distance: 118.8
click at [689, 265] on button "1 . arete" at bounding box center [587, 262] width 288 height 68
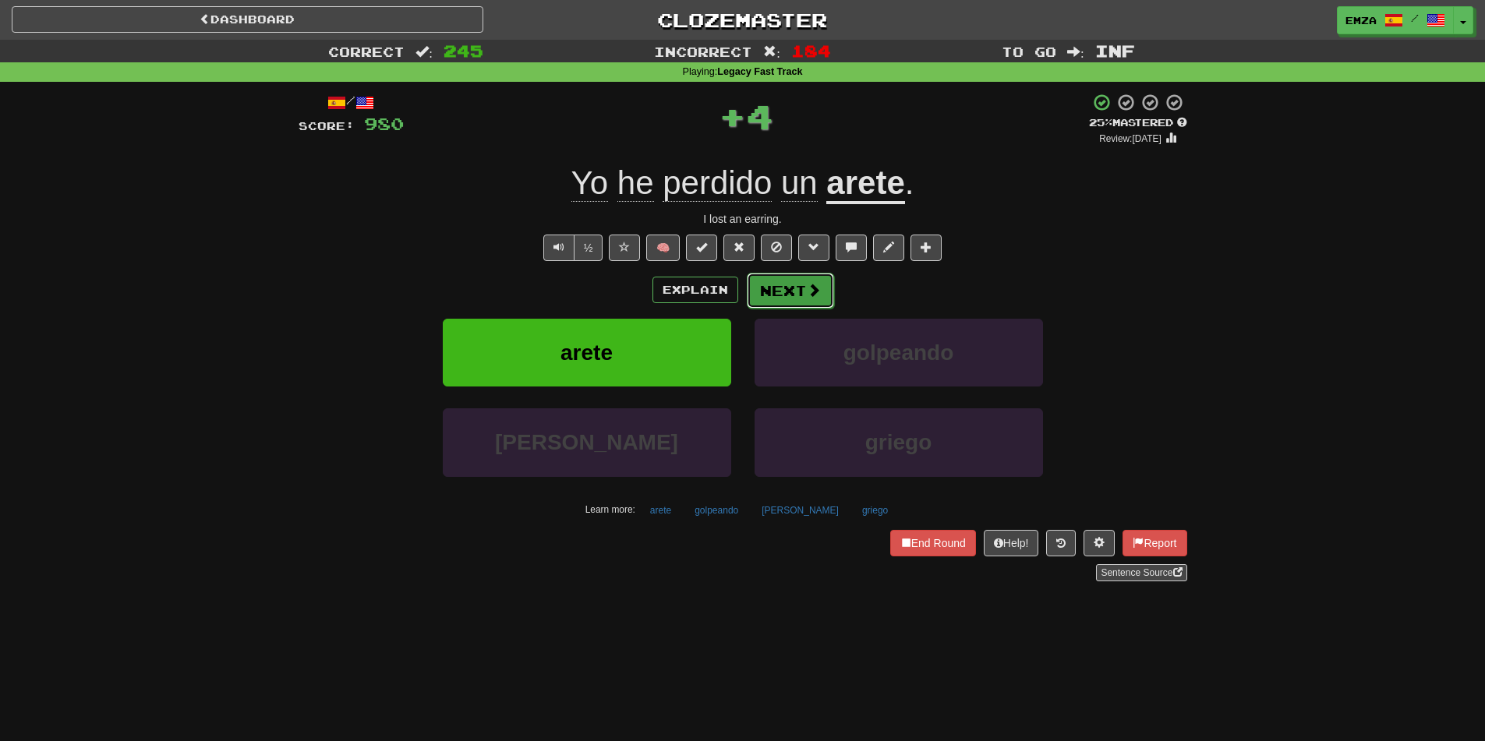
click at [773, 292] on button "Next" at bounding box center [790, 291] width 87 height 36
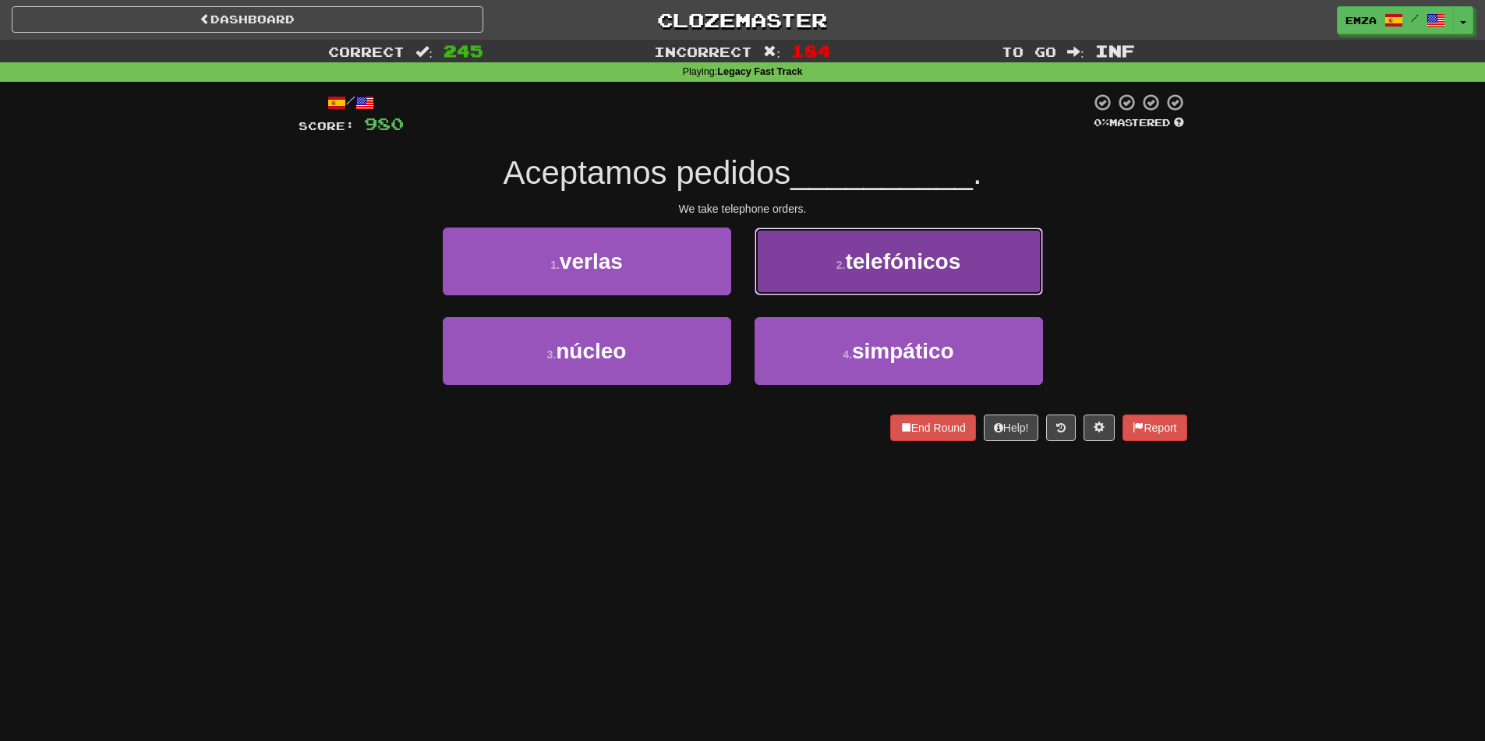
click at [833, 283] on button "2 . telefónicos" at bounding box center [899, 262] width 288 height 68
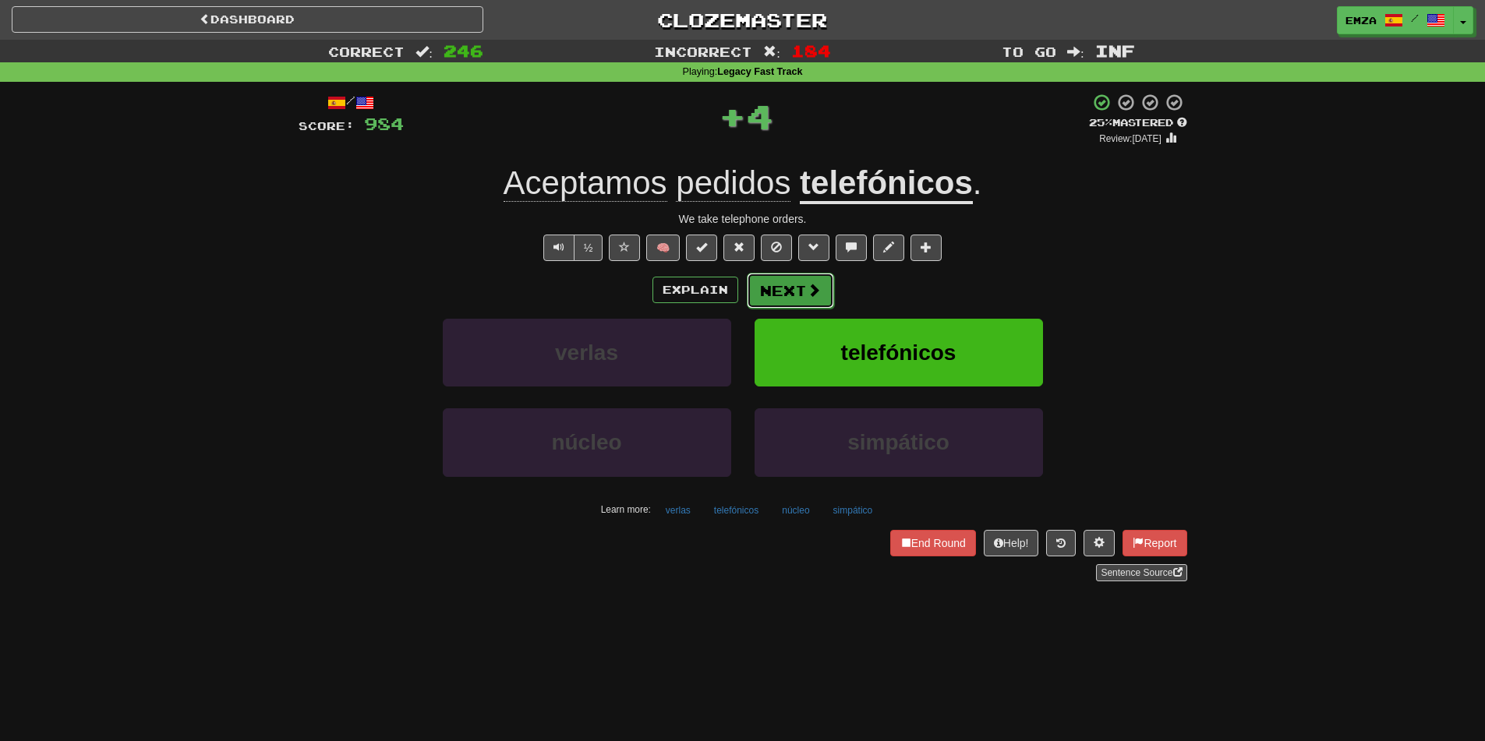
click at [758, 279] on button "Next" at bounding box center [790, 291] width 87 height 36
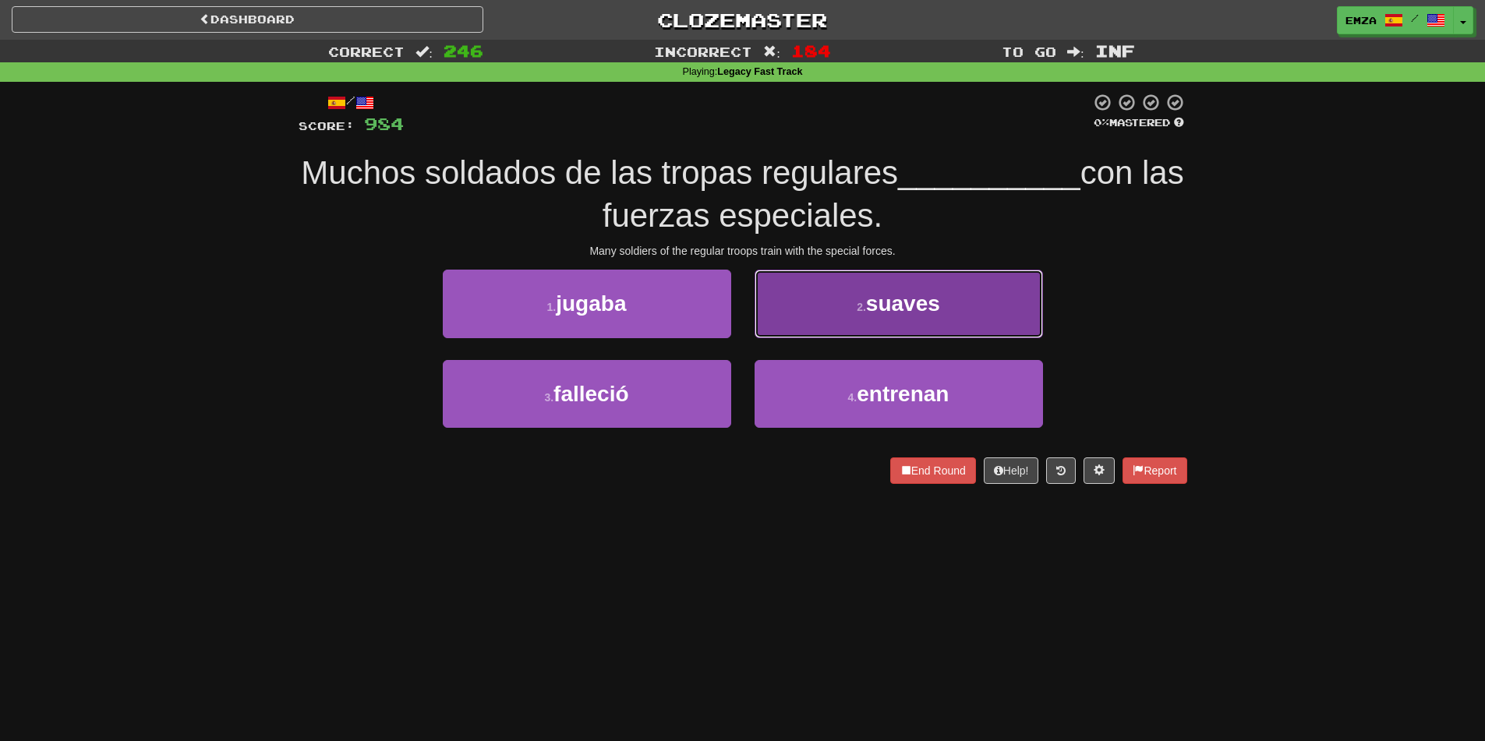
click at [808, 320] on button "2 . suaves" at bounding box center [899, 304] width 288 height 68
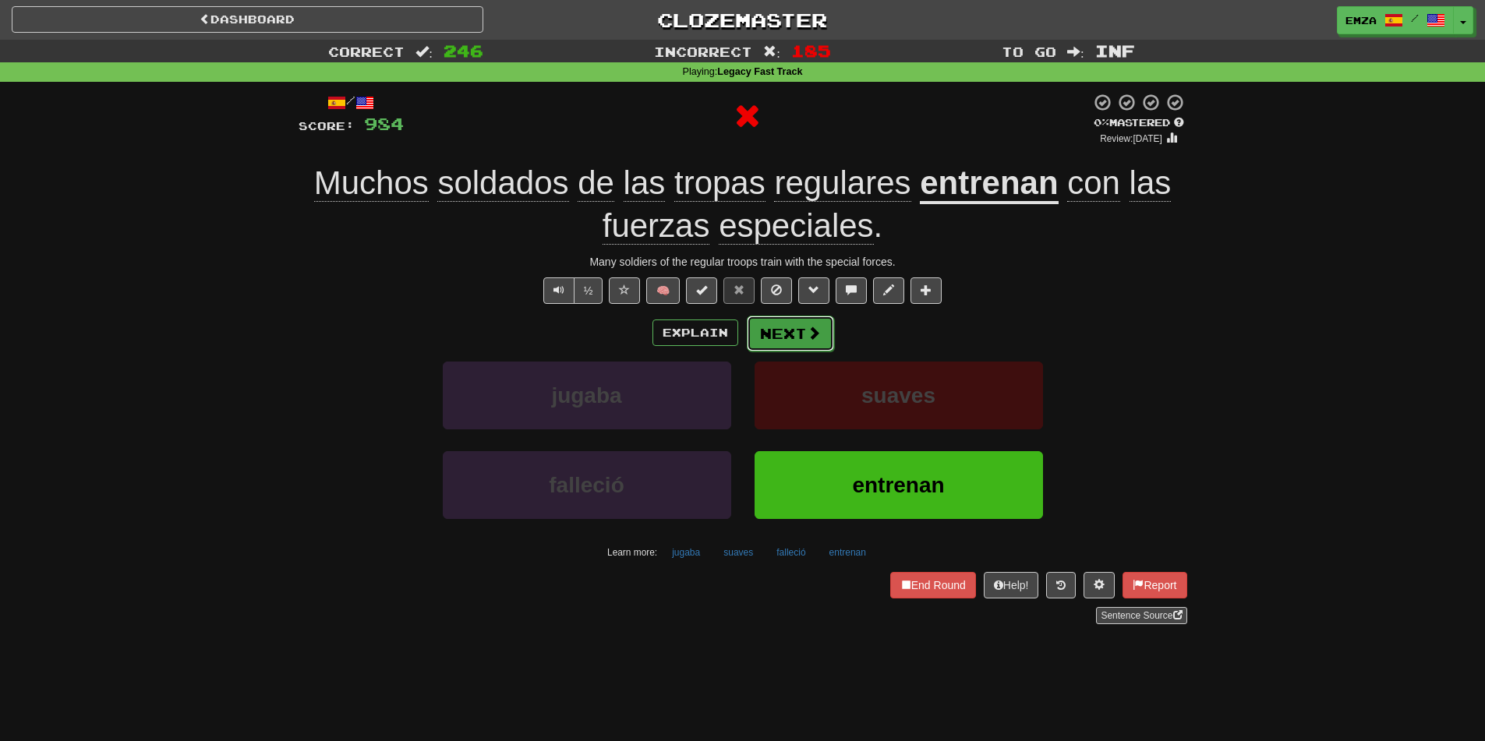
click at [777, 338] on button "Next" at bounding box center [790, 334] width 87 height 36
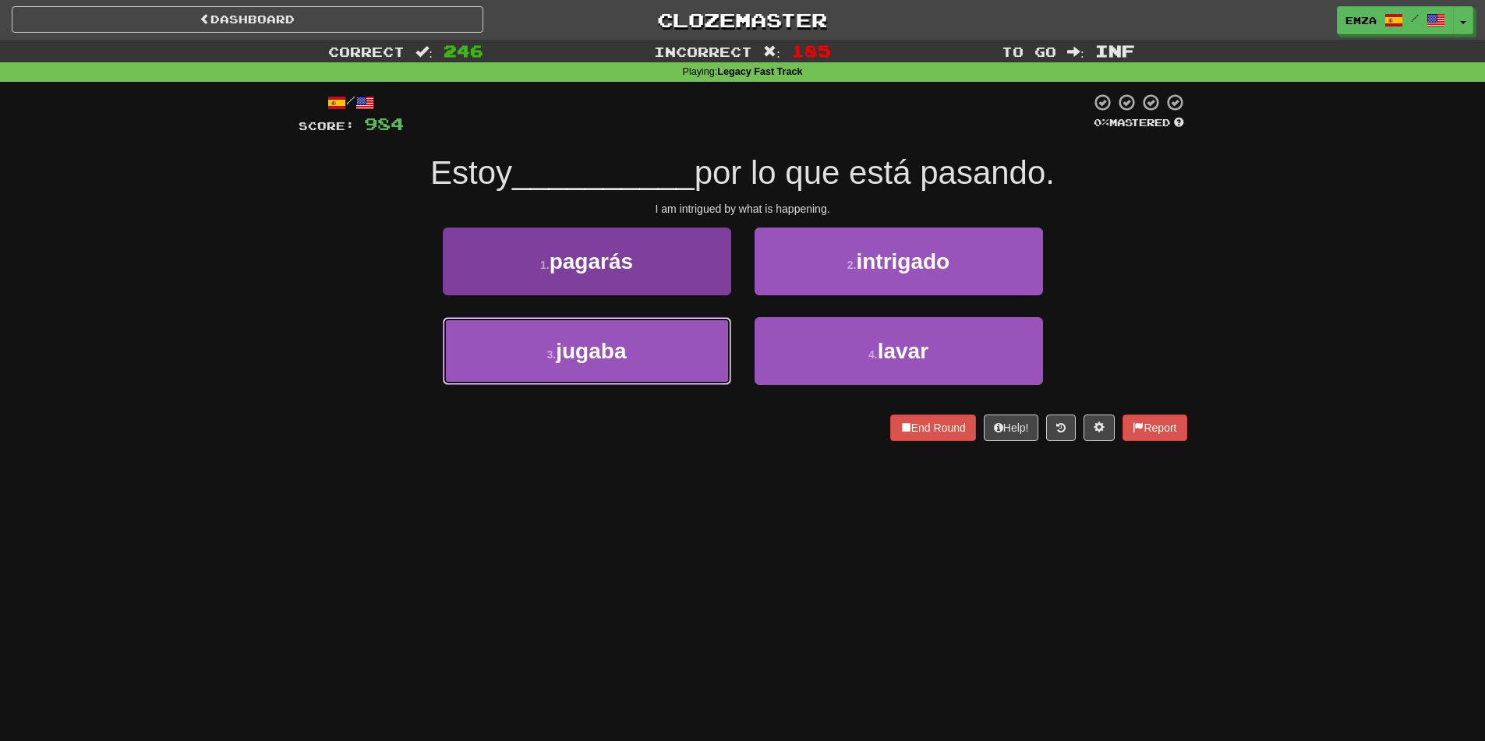
click at [698, 356] on button "3 . jugaba" at bounding box center [587, 351] width 288 height 68
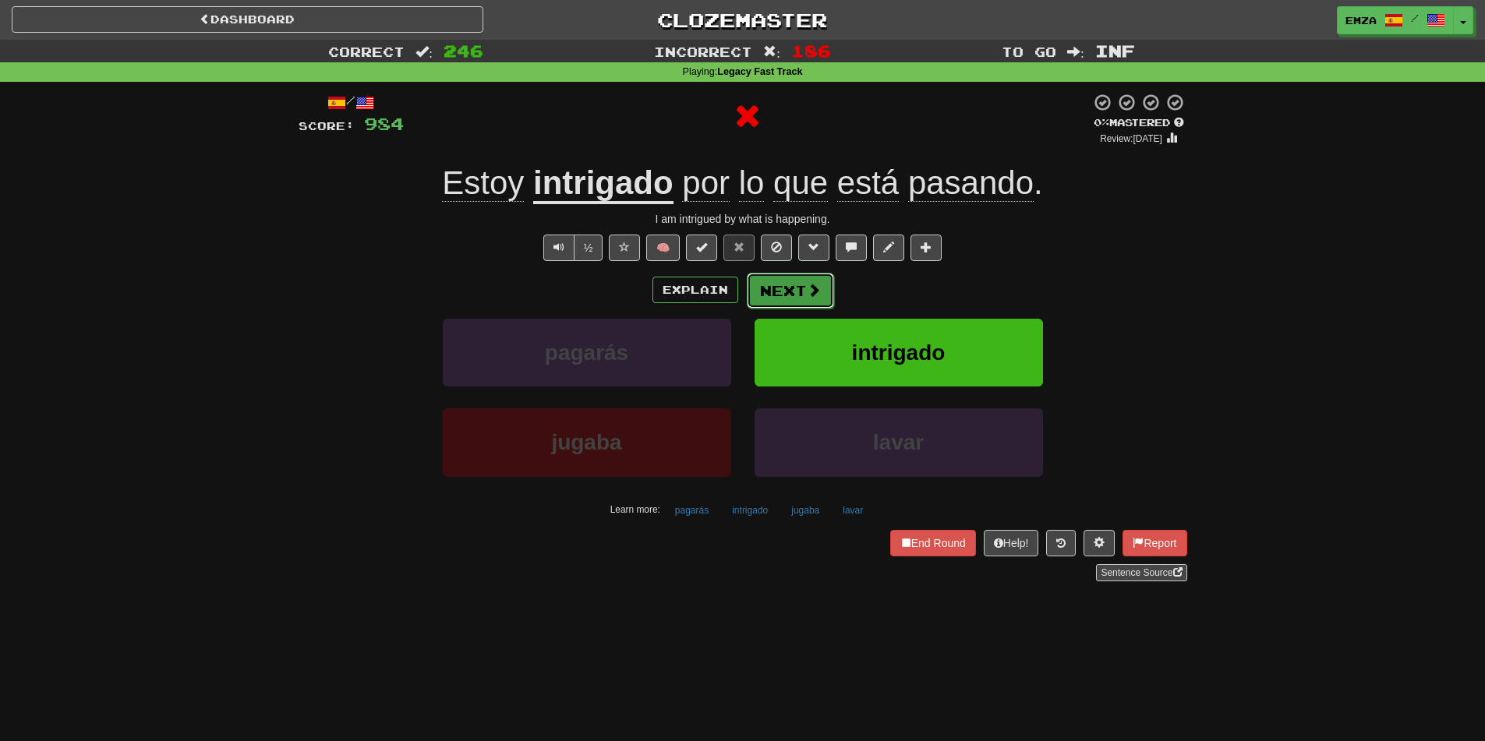
click at [791, 295] on button "Next" at bounding box center [790, 291] width 87 height 36
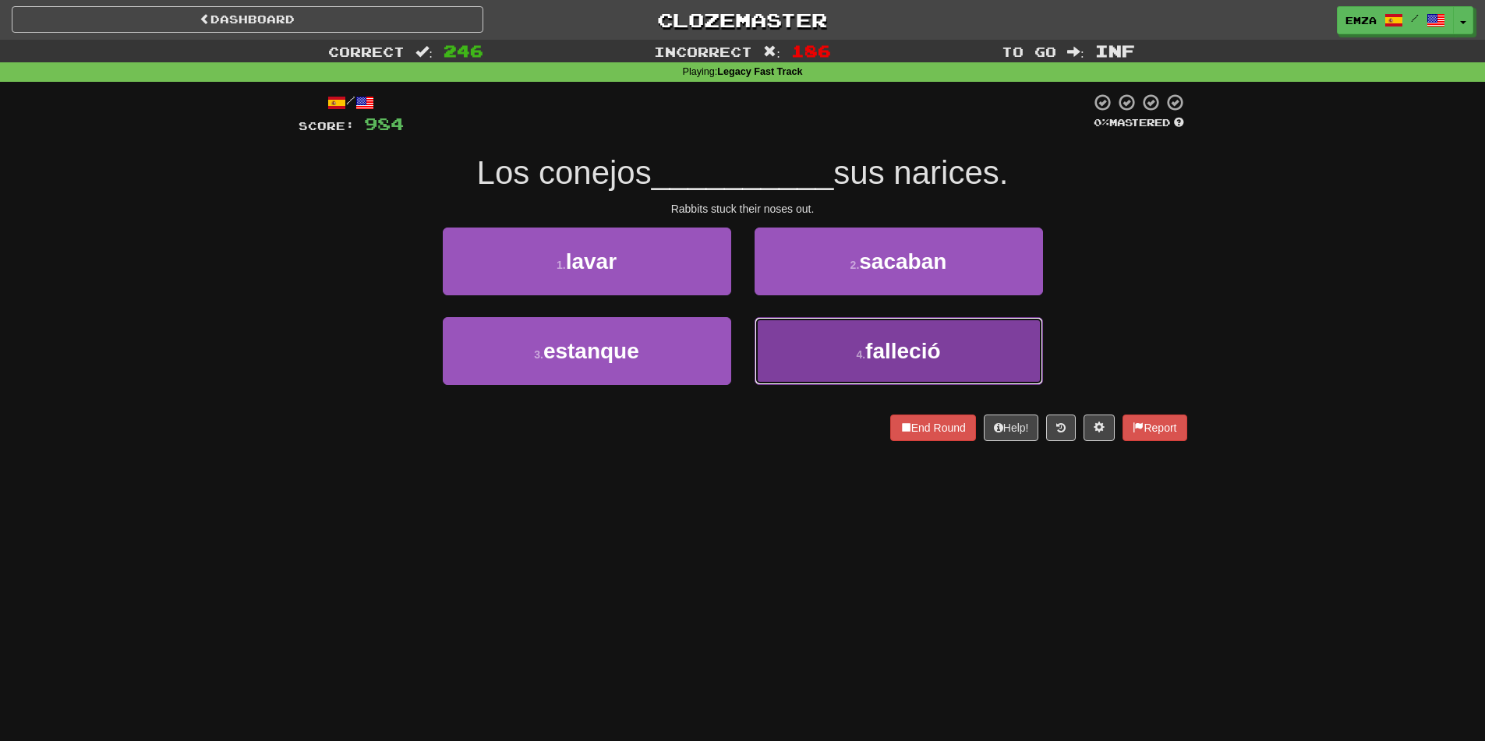
click at [787, 347] on button "4 . falleció" at bounding box center [899, 351] width 288 height 68
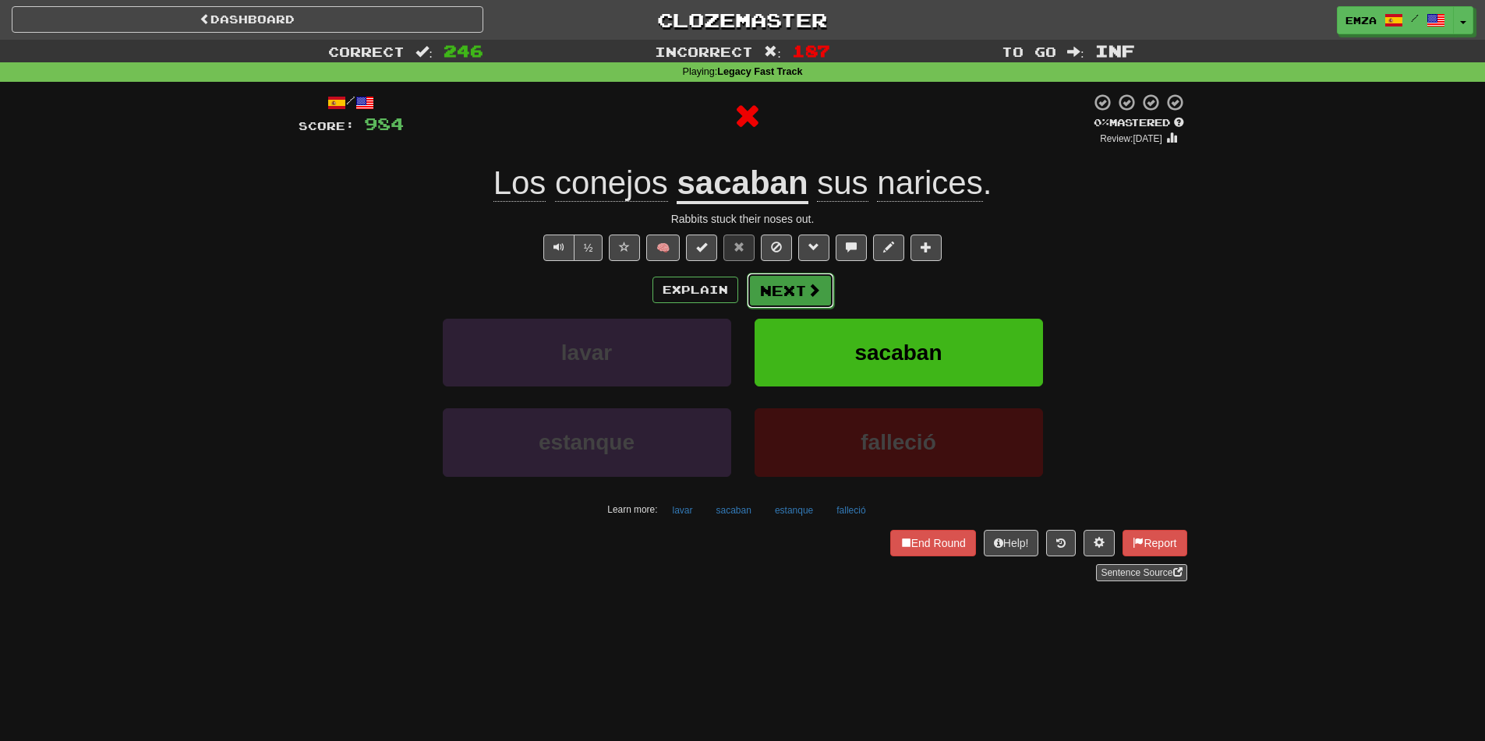
click at [774, 277] on button "Next" at bounding box center [790, 291] width 87 height 36
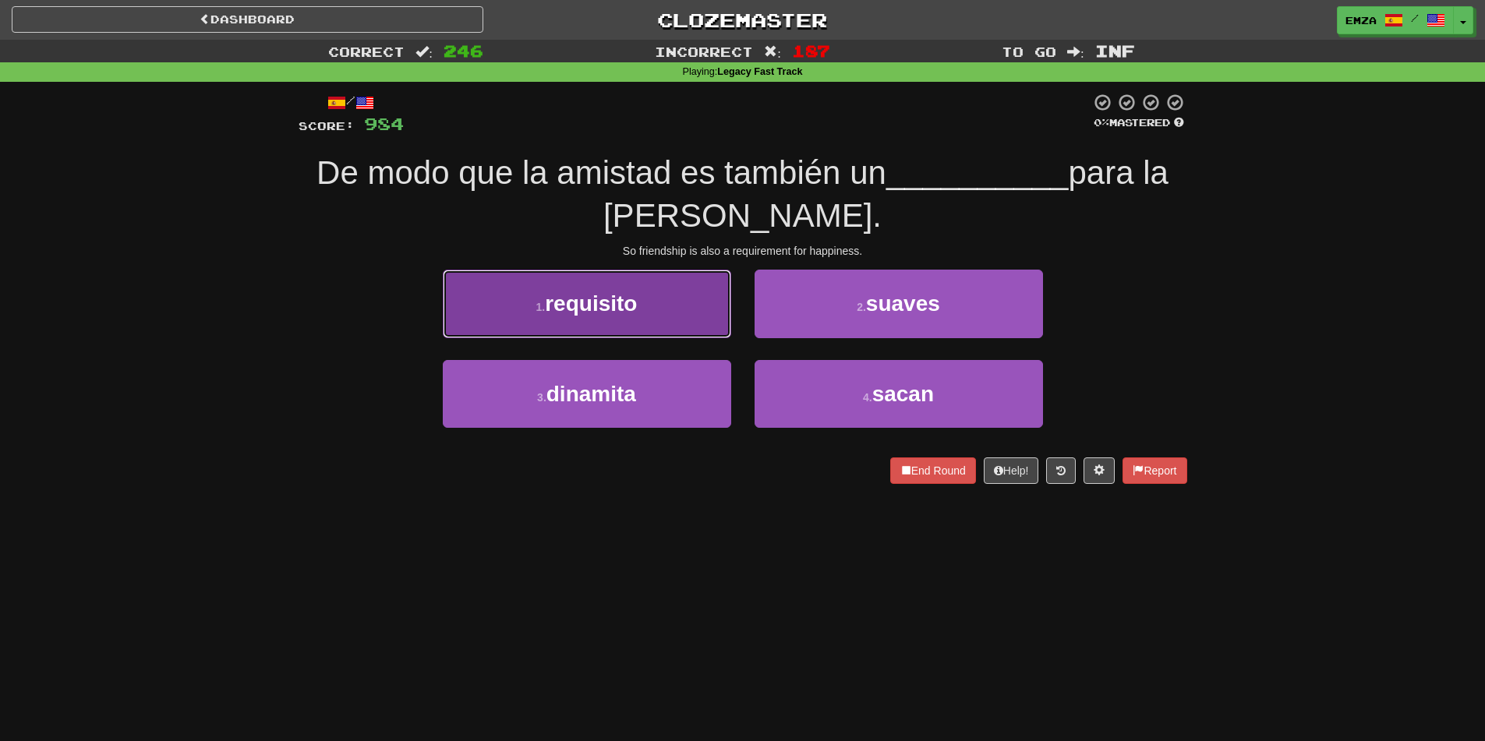
click at [554, 301] on span "requisito" at bounding box center [591, 304] width 92 height 24
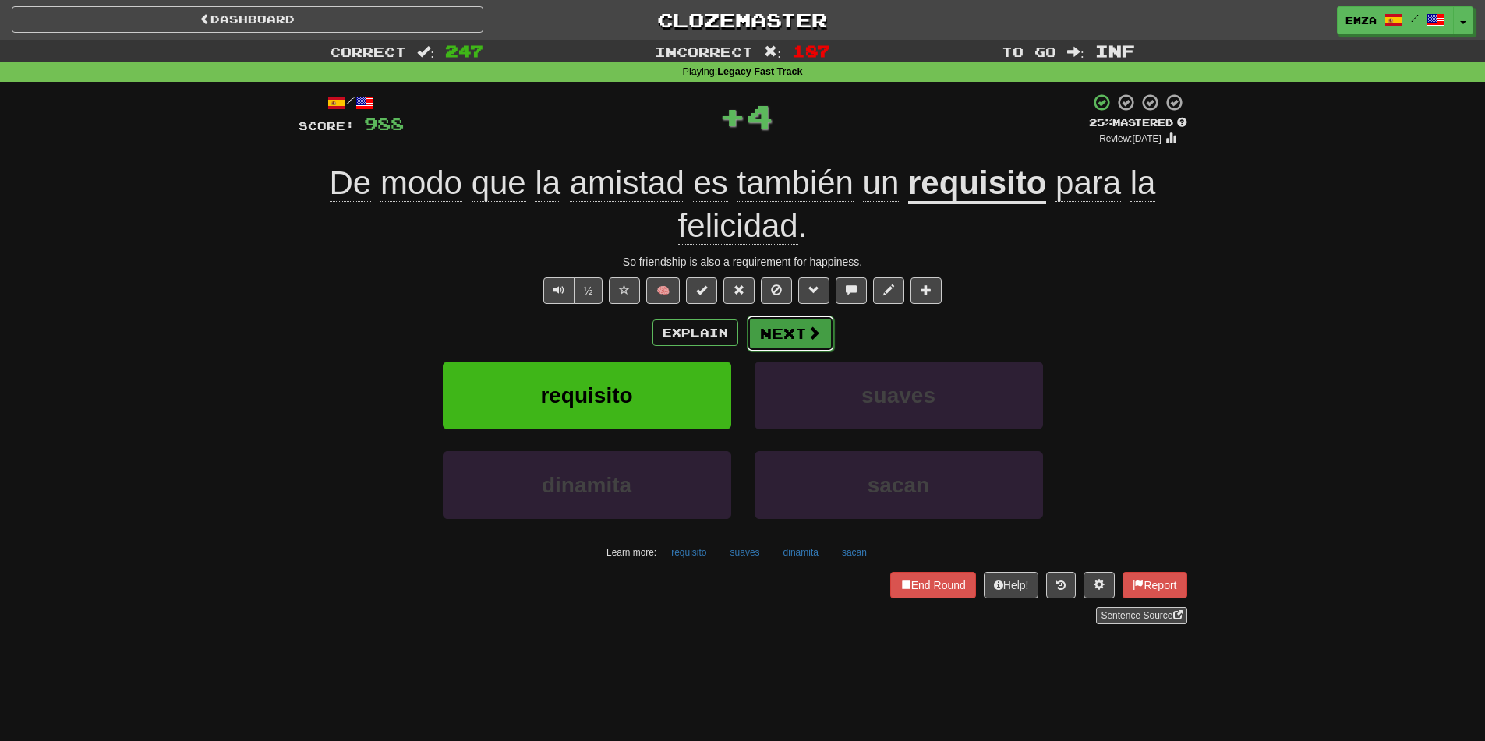
click at [748, 334] on button "Next" at bounding box center [790, 334] width 87 height 36
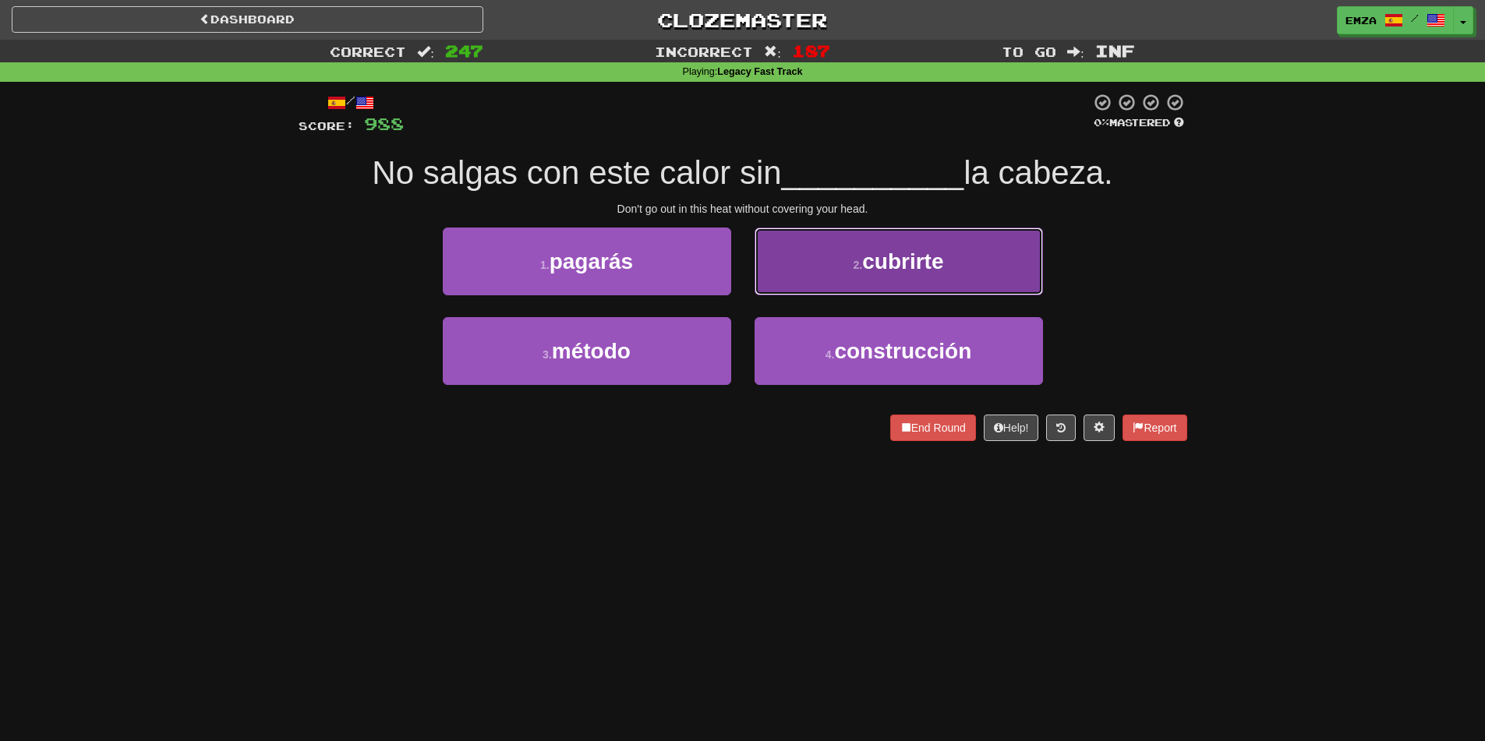
click at [802, 278] on button "2 . cubrirte" at bounding box center [899, 262] width 288 height 68
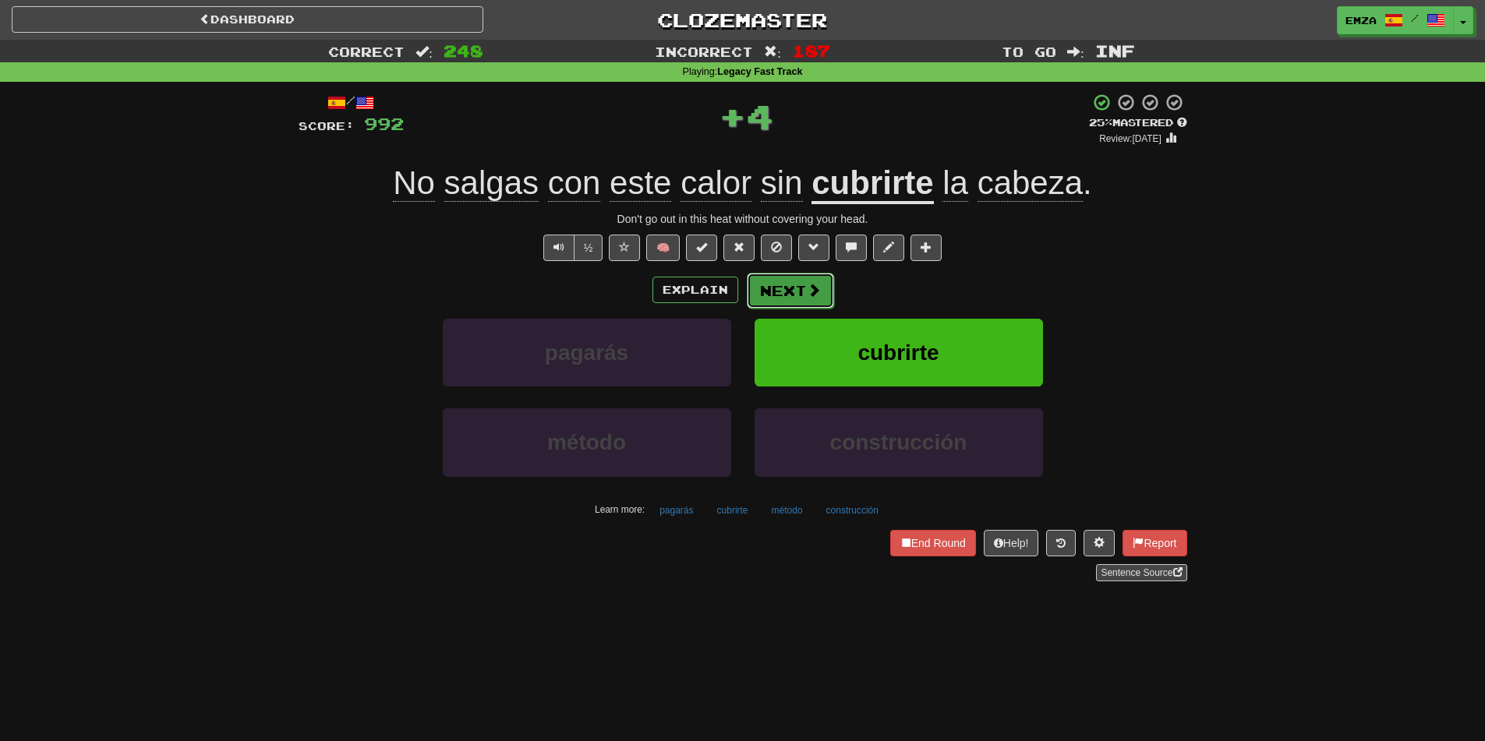
click at [777, 303] on button "Next" at bounding box center [790, 291] width 87 height 36
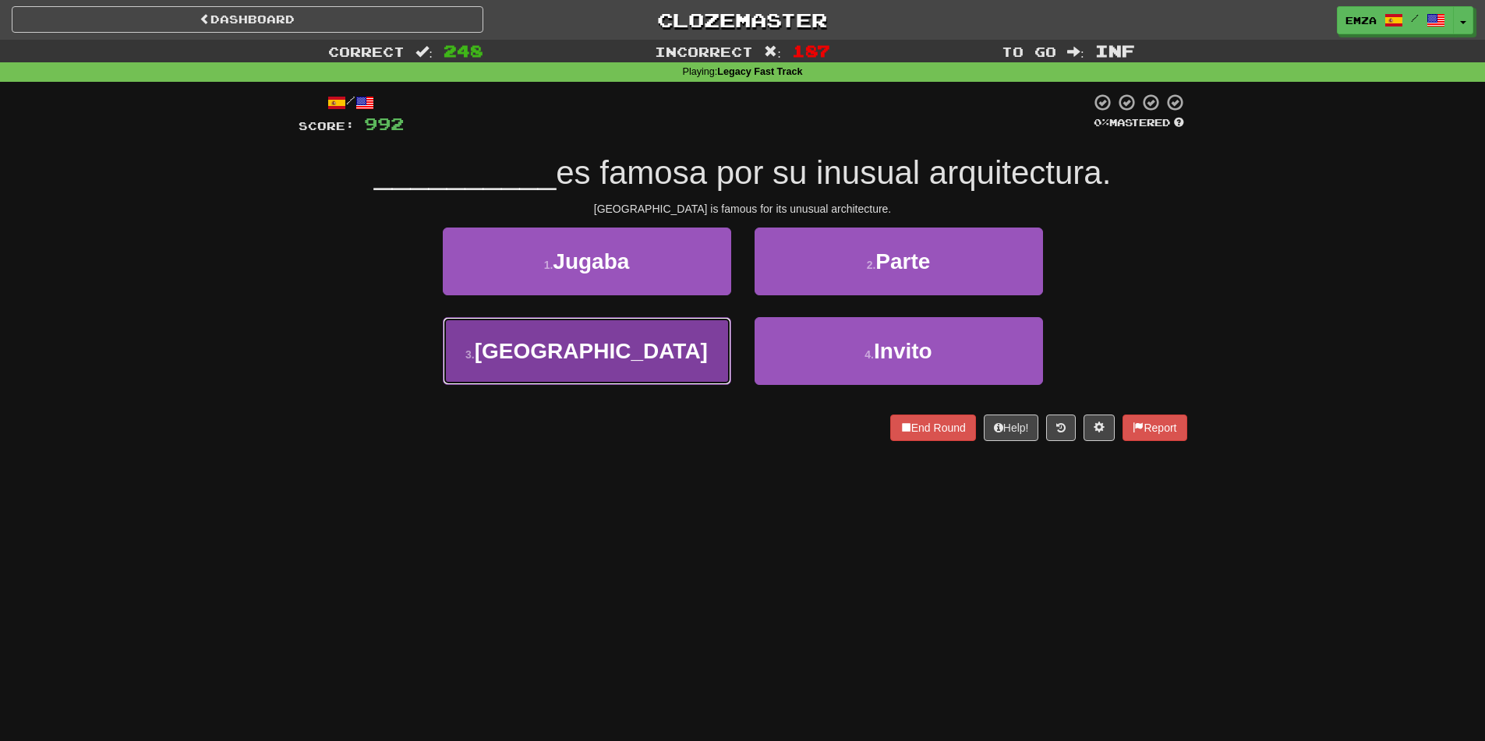
click at [659, 359] on button "3 . Valencia" at bounding box center [587, 351] width 288 height 68
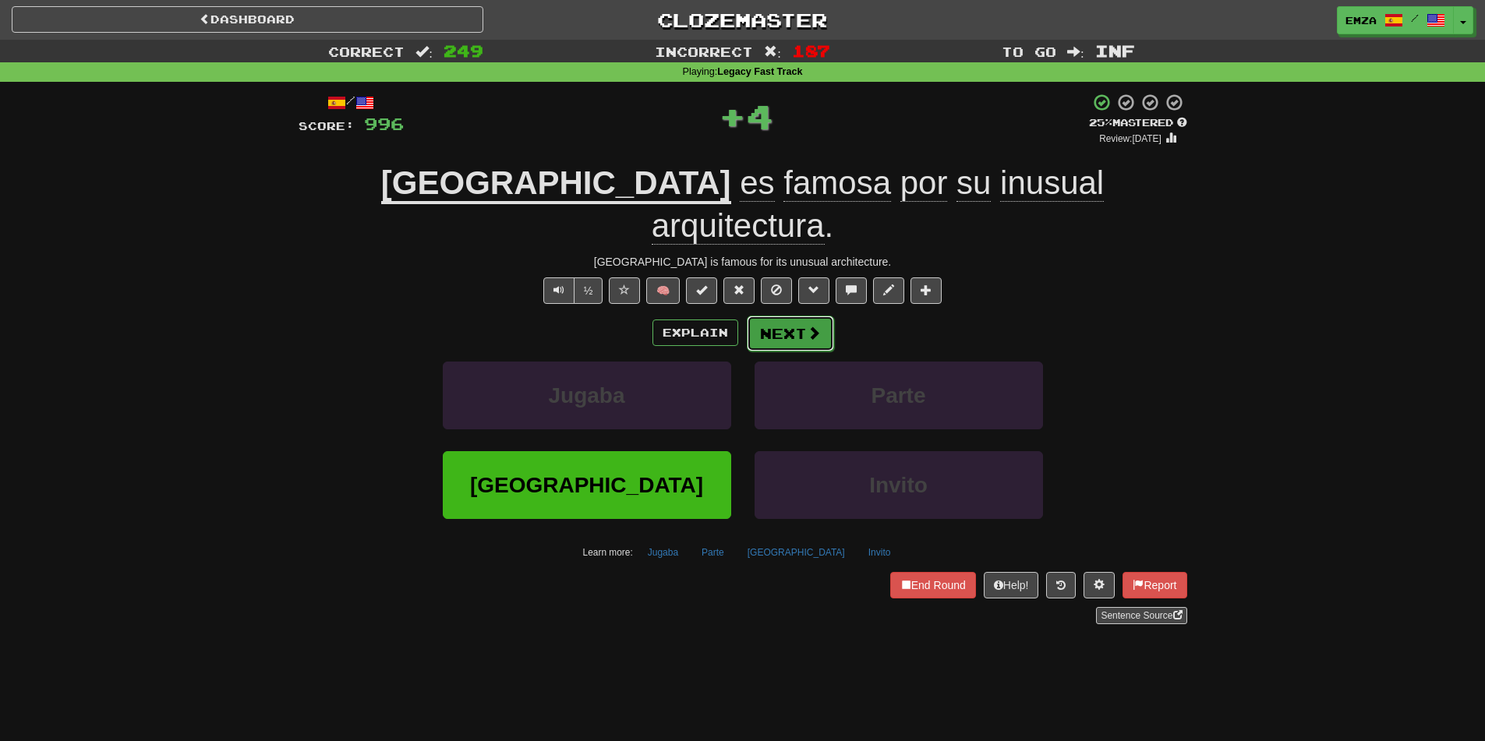
click at [793, 316] on button "Next" at bounding box center [790, 334] width 87 height 36
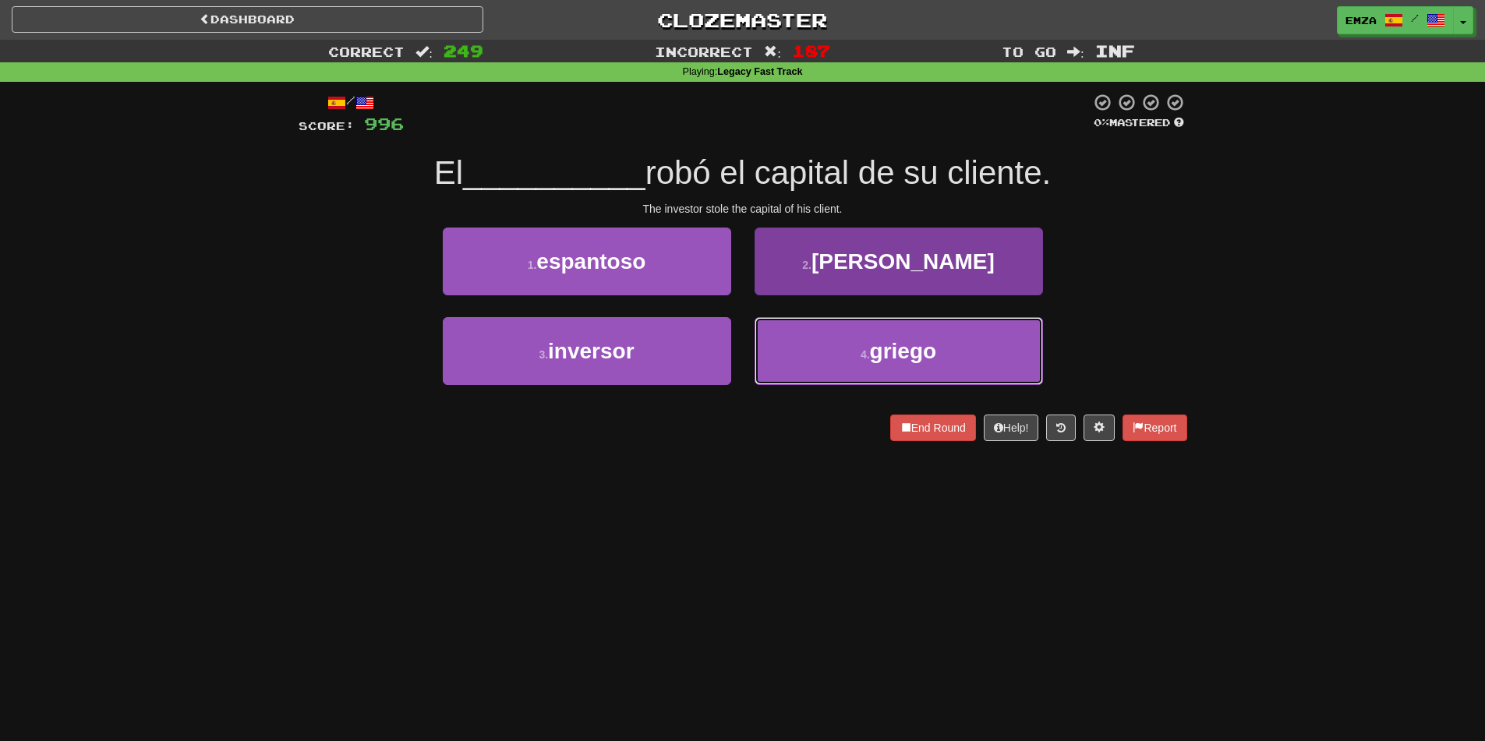
click at [812, 341] on button "4 . griego" at bounding box center [899, 351] width 288 height 68
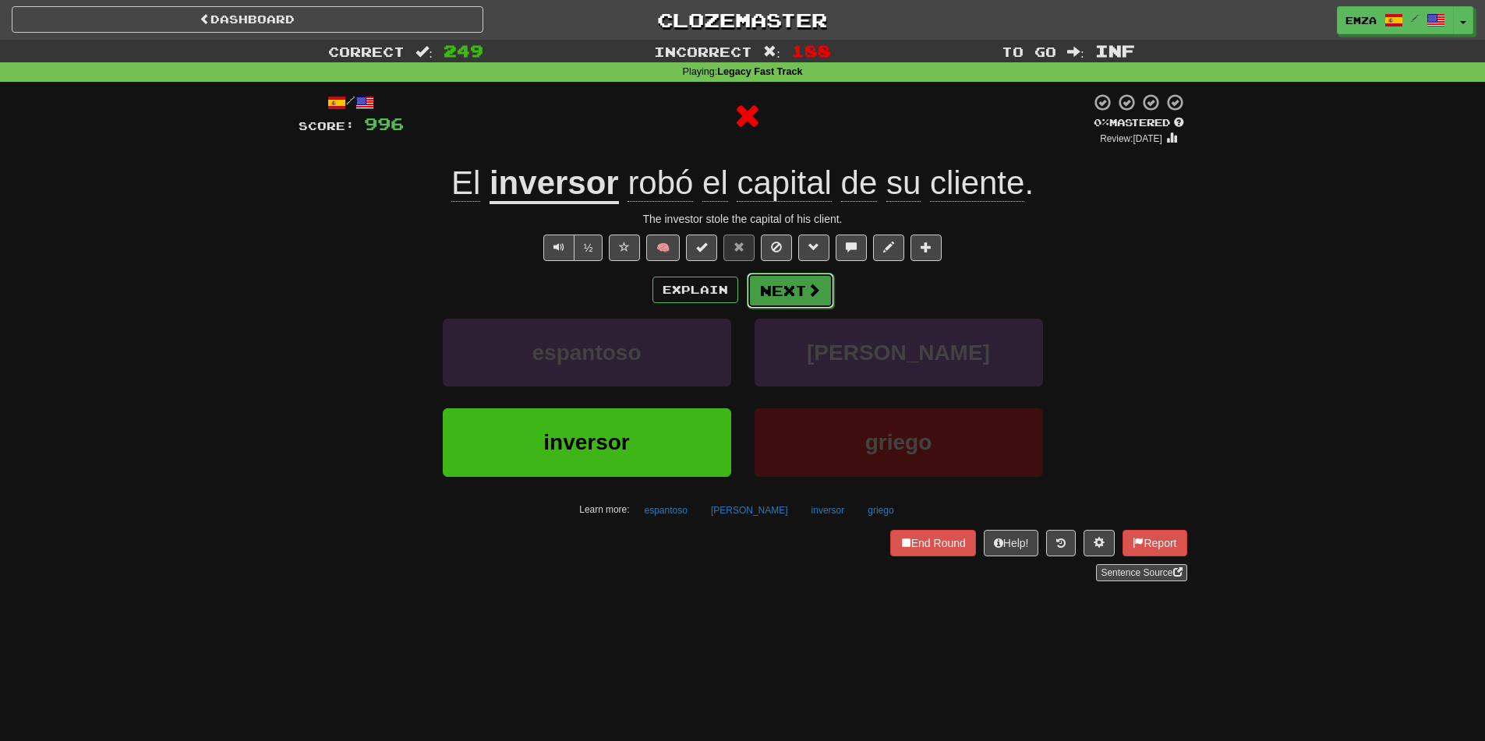
click at [795, 286] on button "Next" at bounding box center [790, 291] width 87 height 36
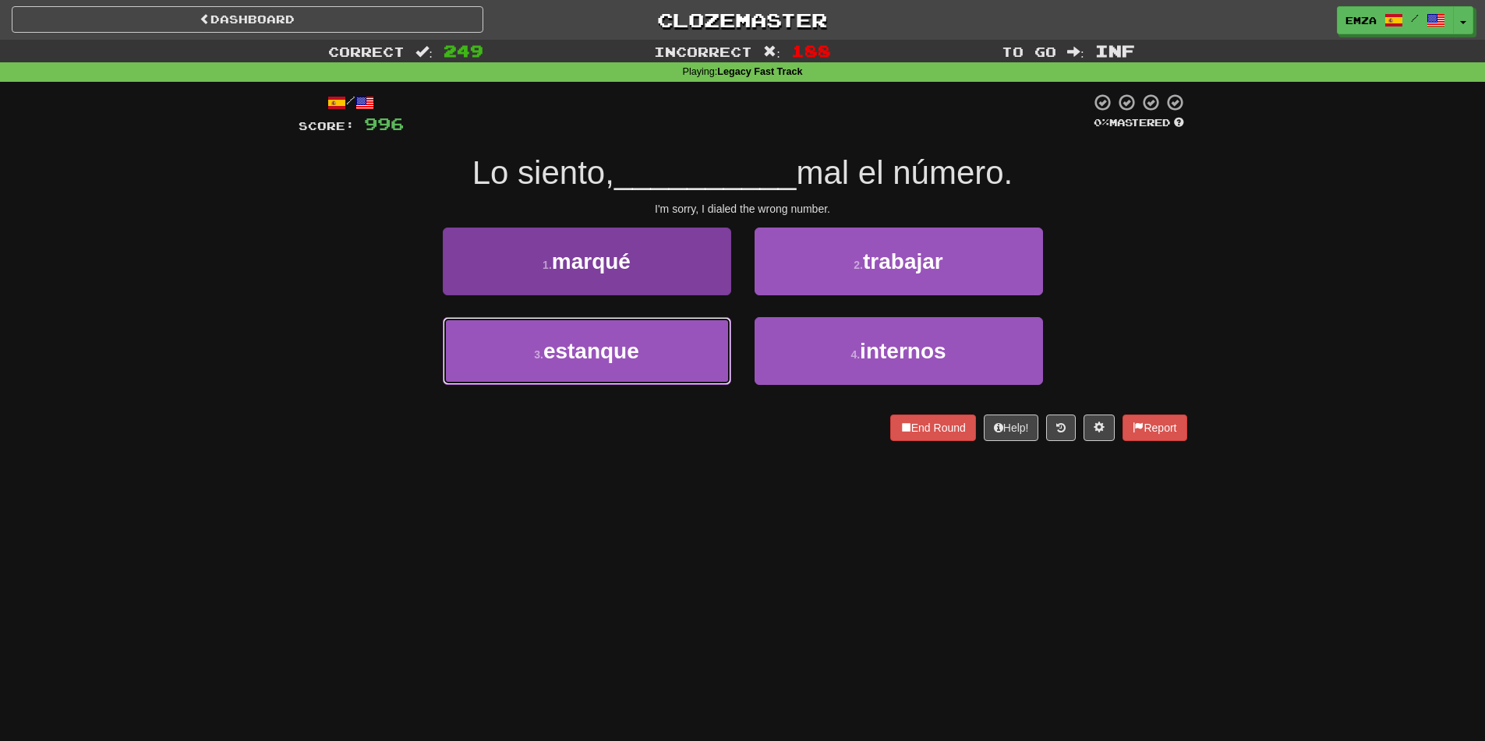
drag, startPoint x: 654, startPoint y: 356, endPoint x: 703, endPoint y: 342, distance: 51.3
click at [657, 356] on button "3 . estanque" at bounding box center [587, 351] width 288 height 68
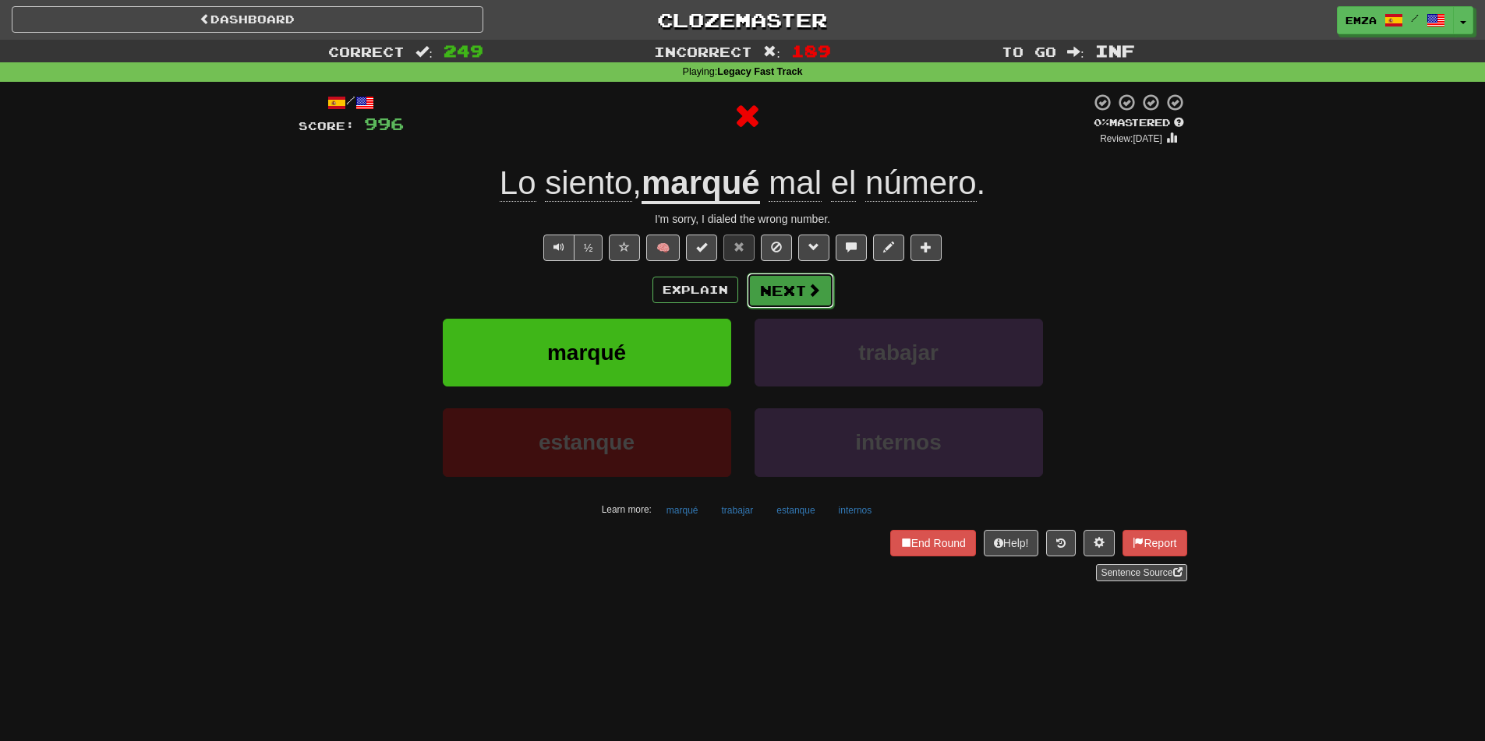
click at [794, 299] on button "Next" at bounding box center [790, 291] width 87 height 36
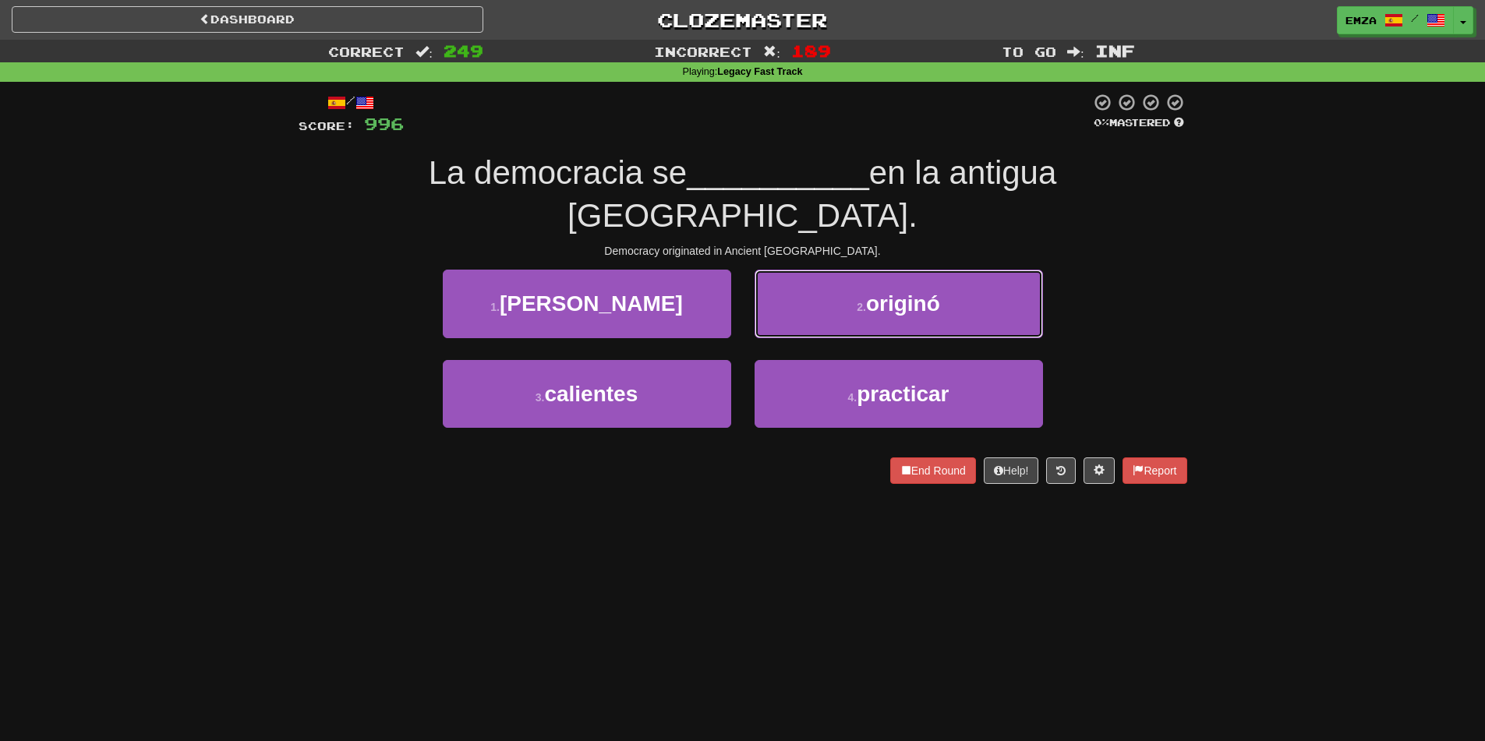
click at [827, 270] on button "2 . originó" at bounding box center [899, 304] width 288 height 68
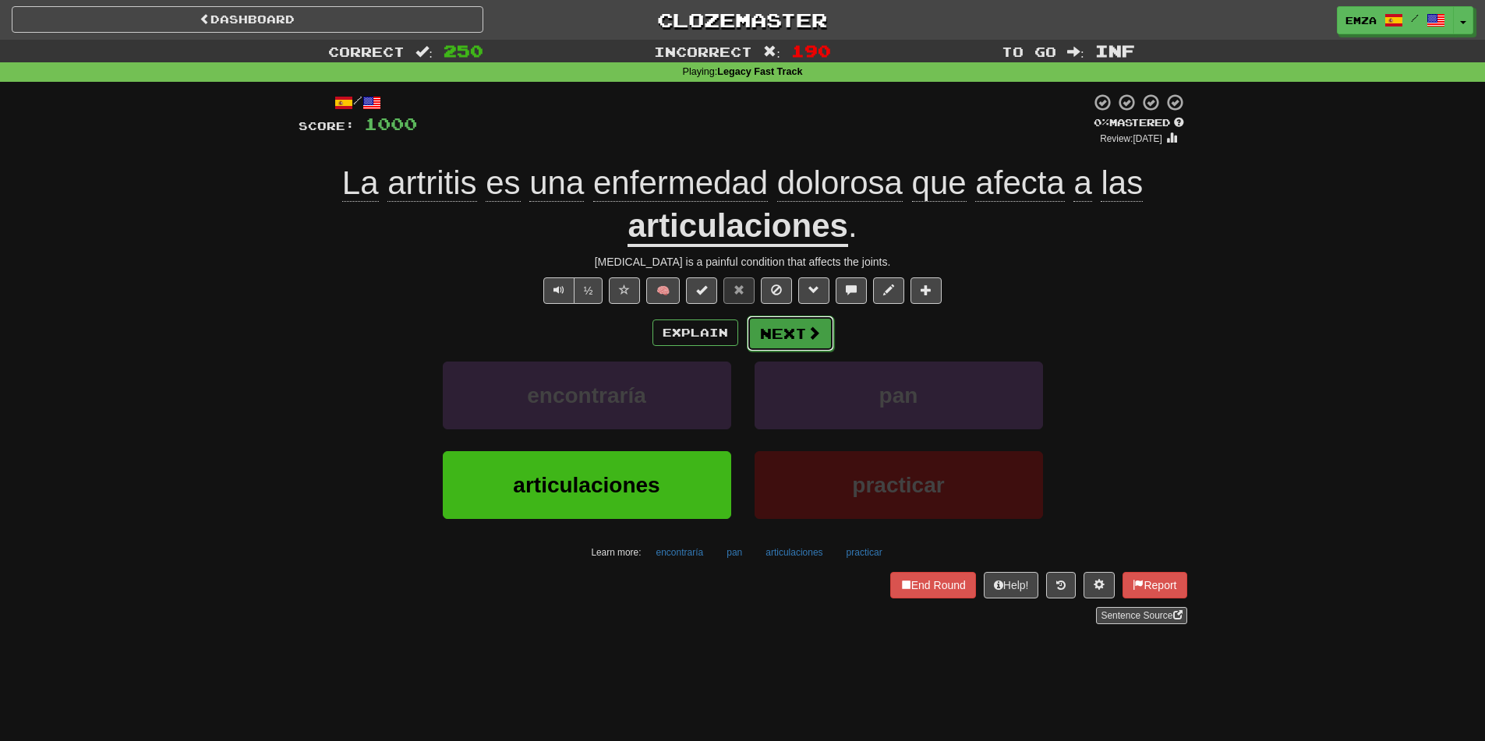
click at [764, 327] on button "Next" at bounding box center [790, 334] width 87 height 36
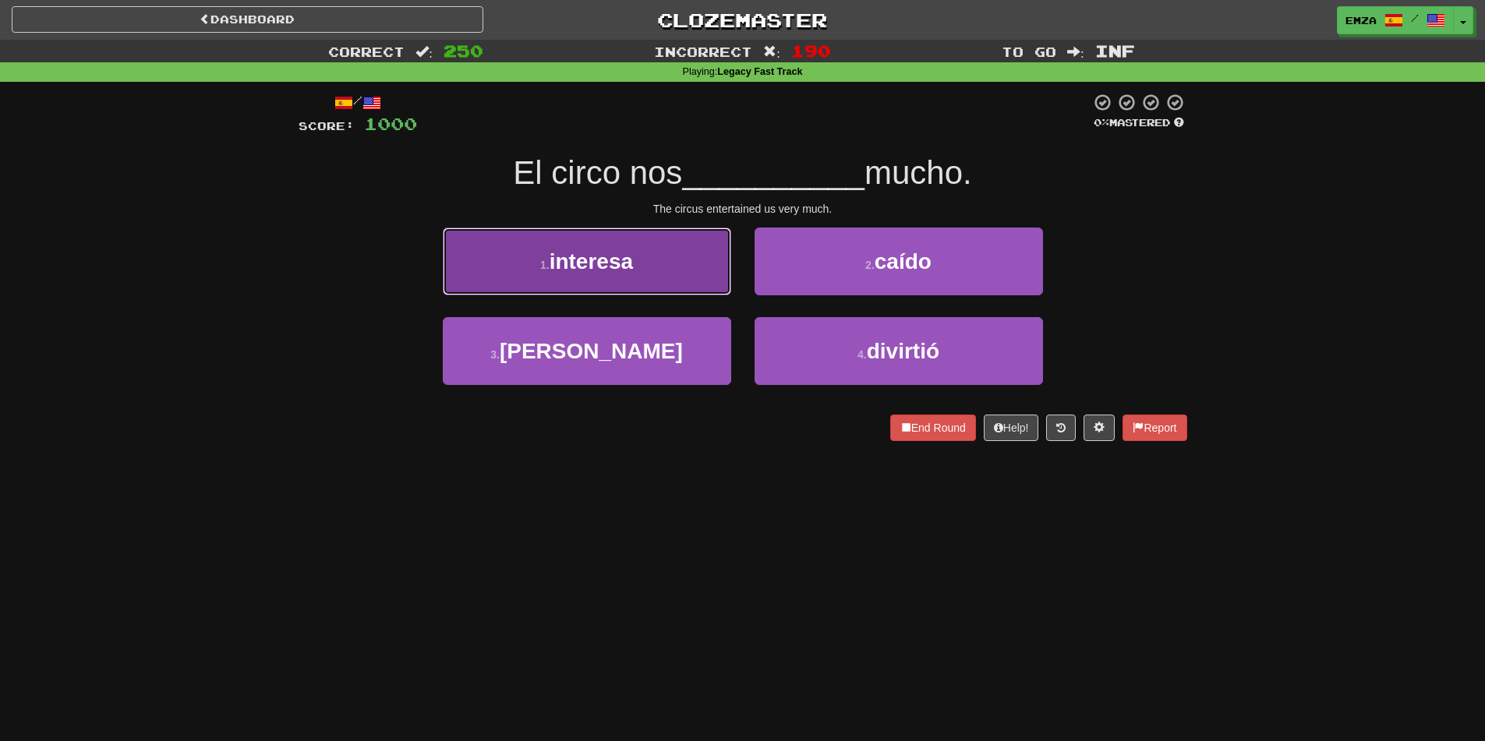
click at [592, 264] on span "interesa" at bounding box center [591, 262] width 83 height 24
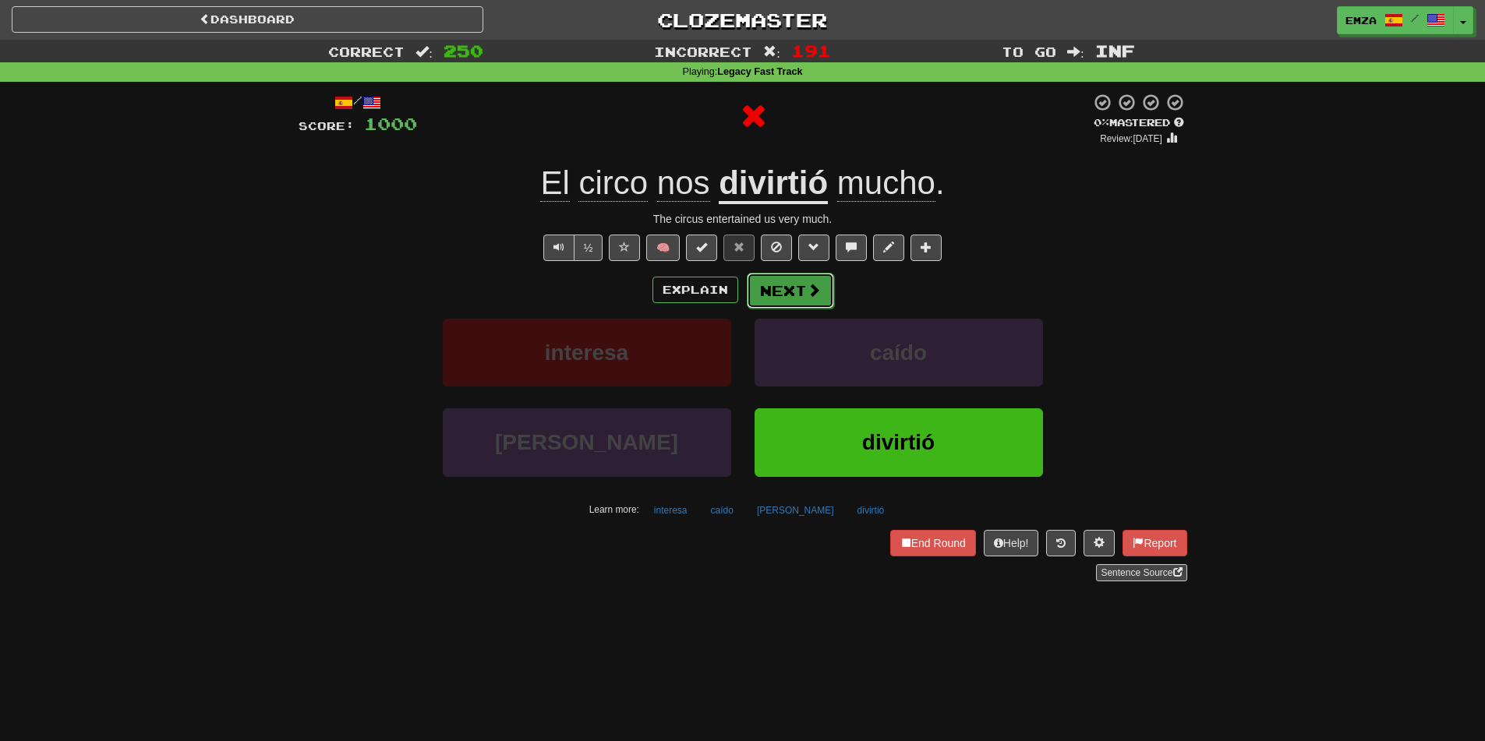
click at [822, 285] on button "Next" at bounding box center [790, 291] width 87 height 36
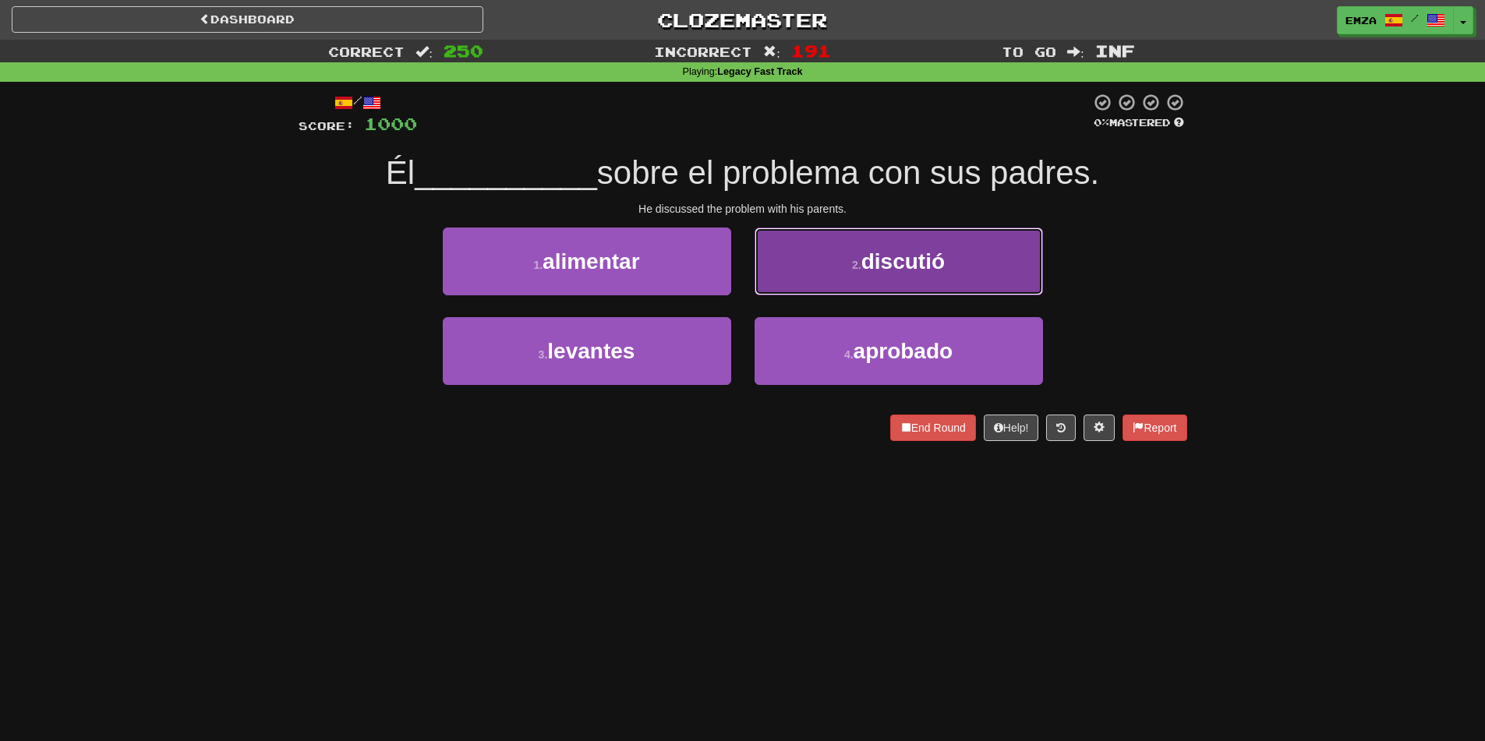
click at [848, 254] on button "2 . discutió" at bounding box center [899, 262] width 288 height 68
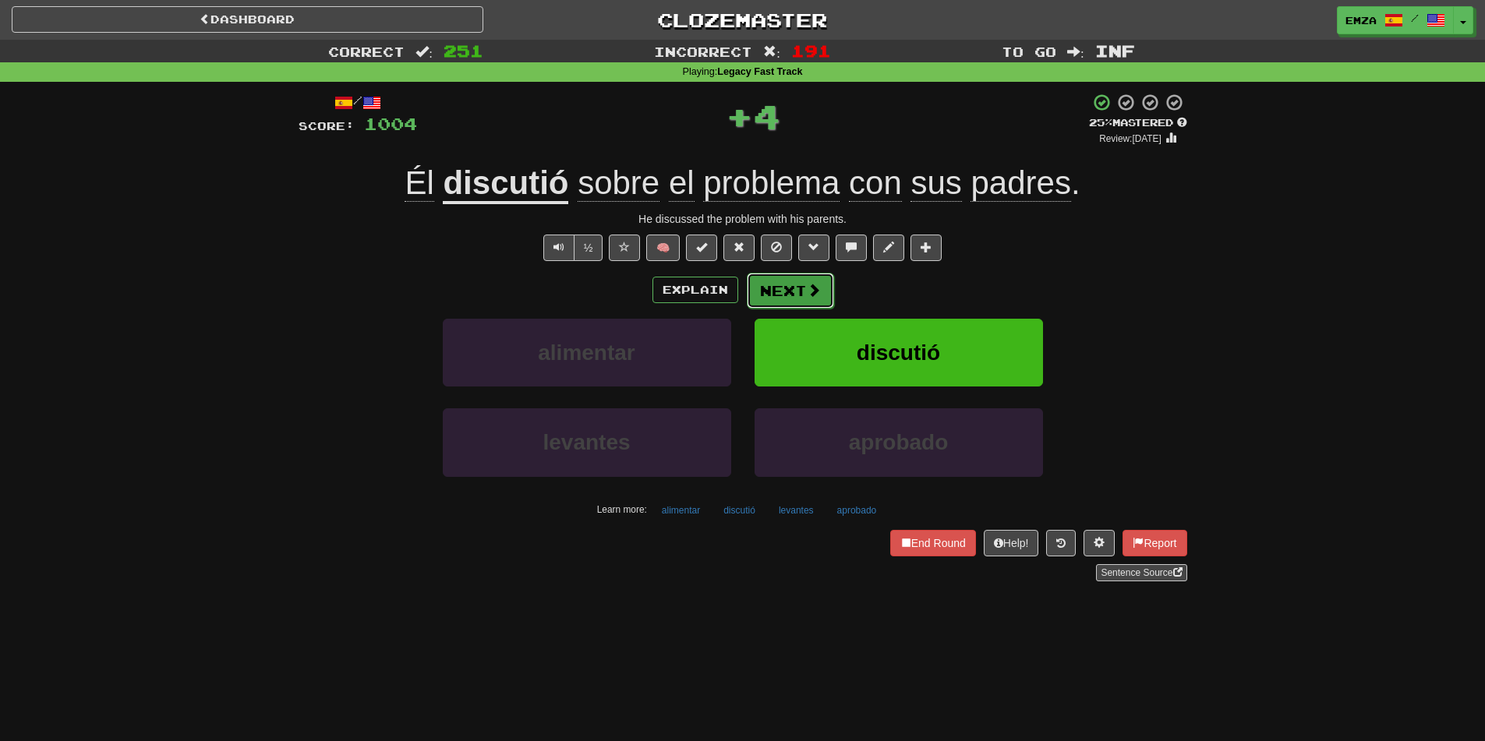
click at [794, 306] on button "Next" at bounding box center [790, 291] width 87 height 36
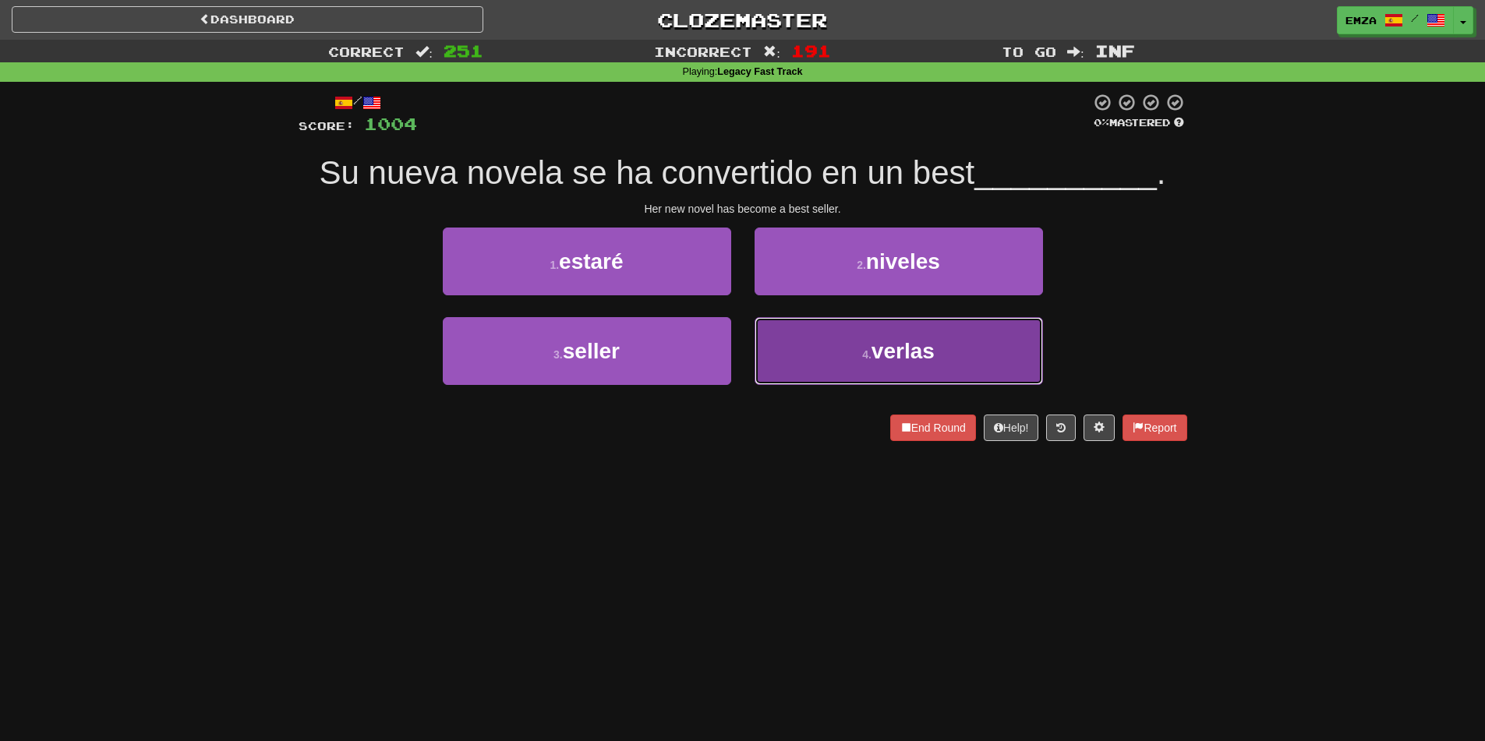
drag, startPoint x: 789, startPoint y: 360, endPoint x: 772, endPoint y: 331, distance: 33.6
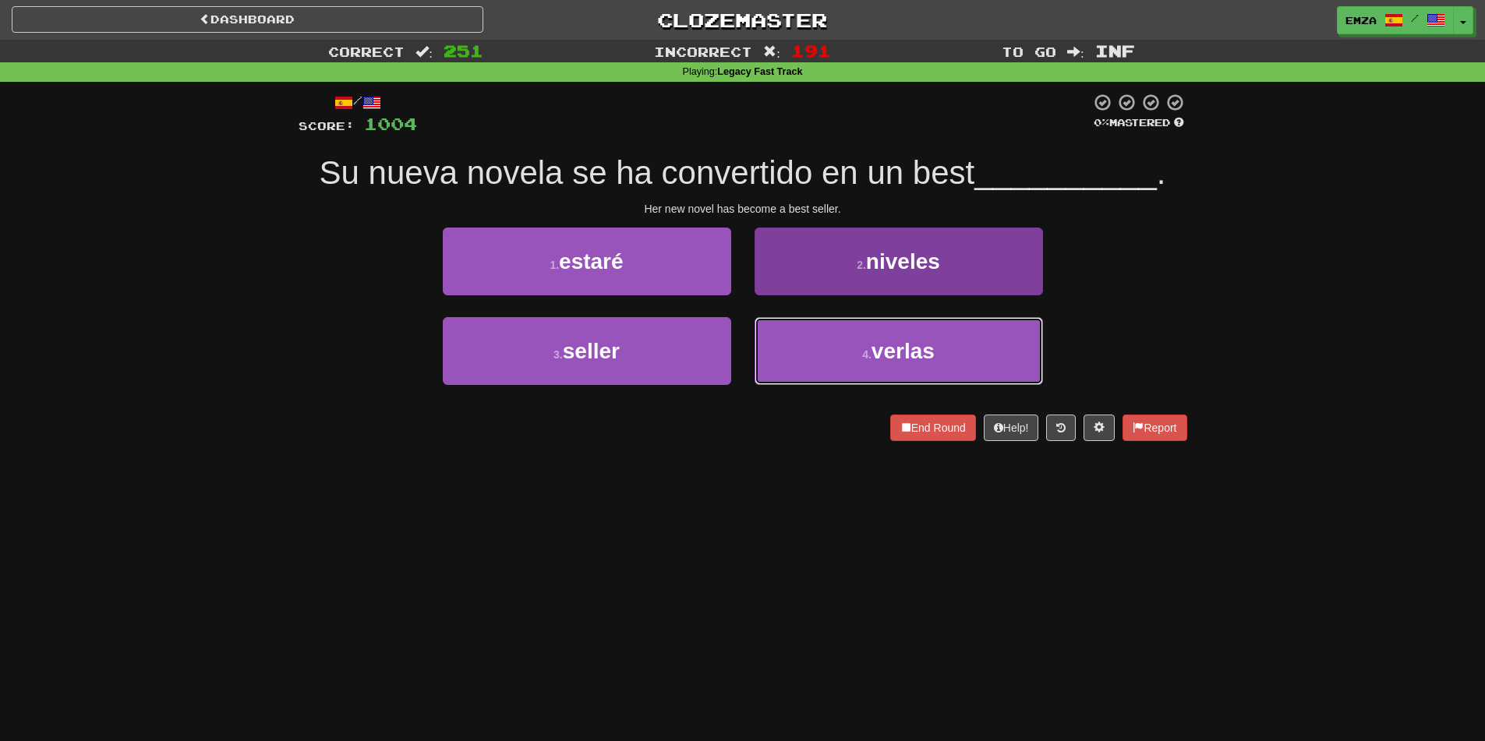
click at [787, 360] on button "4 . verlas" at bounding box center [899, 351] width 288 height 68
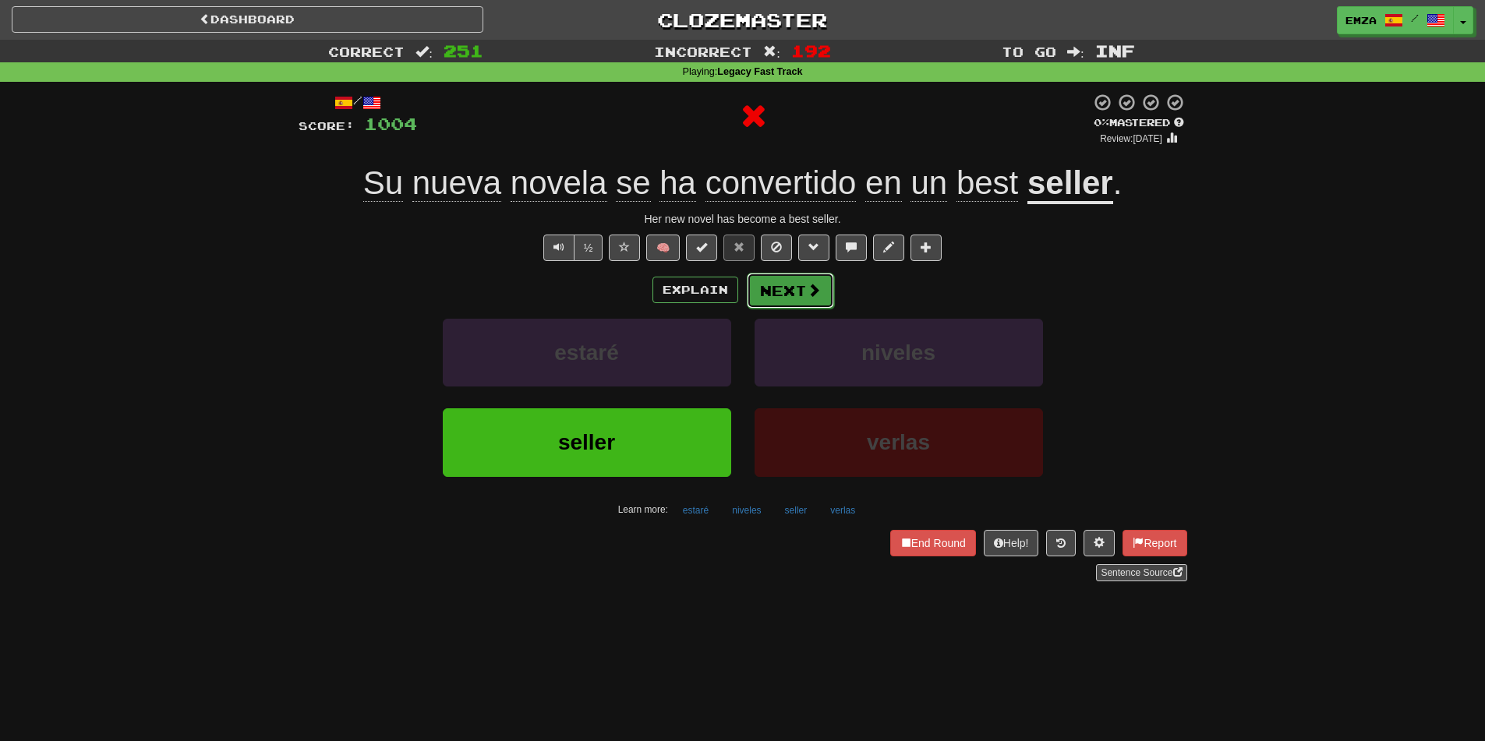
click at [789, 279] on button "Next" at bounding box center [790, 291] width 87 height 36
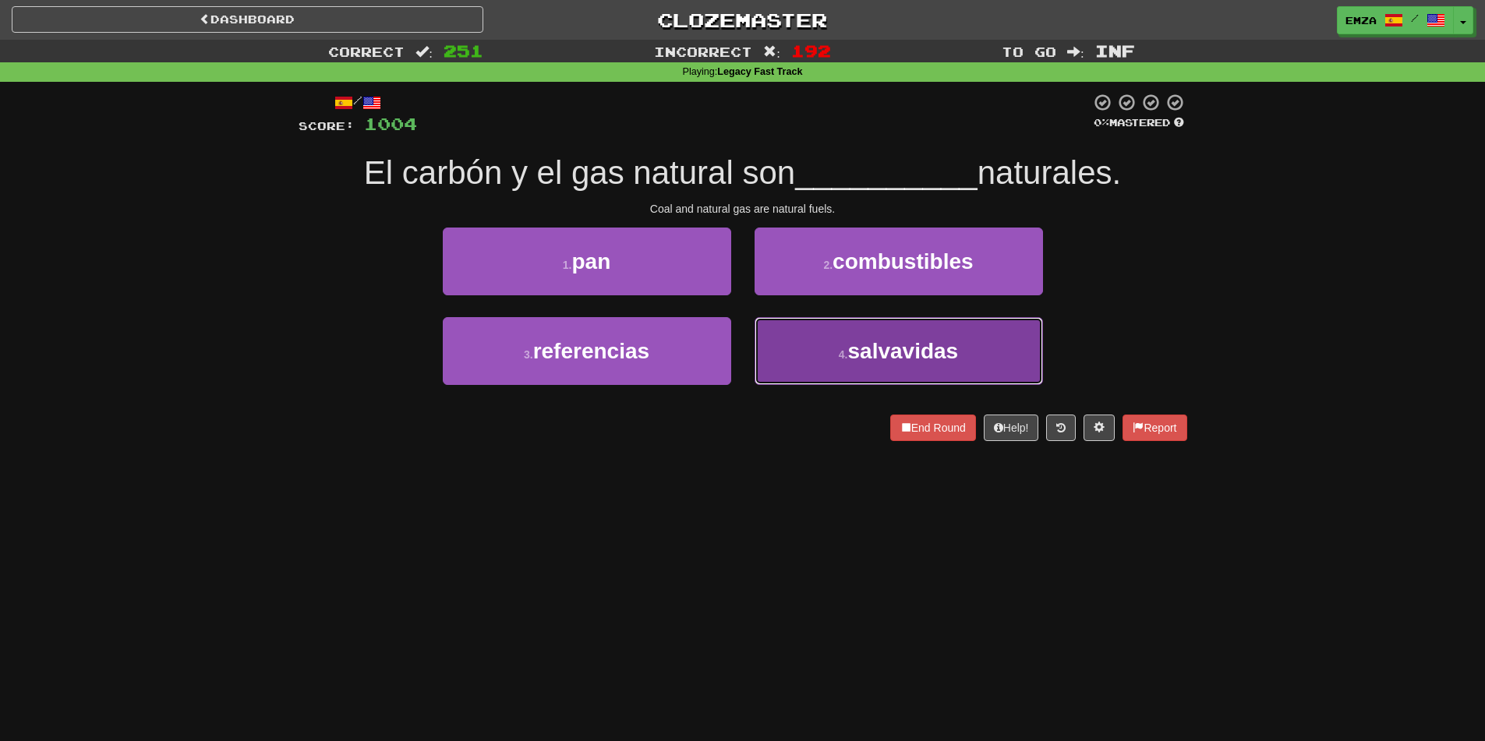
click at [889, 331] on button "4 . salvavidas" at bounding box center [899, 351] width 288 height 68
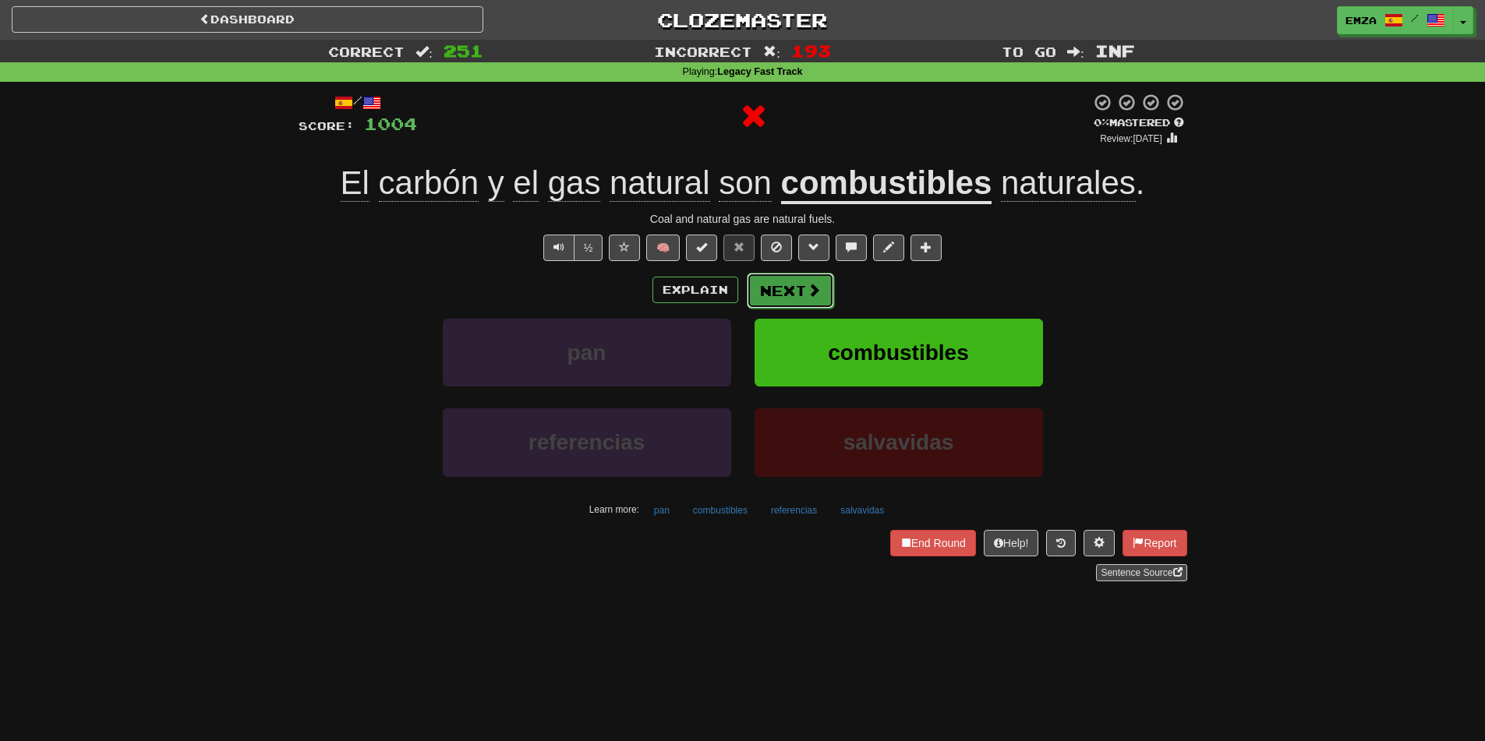
click at [804, 284] on button "Next" at bounding box center [790, 291] width 87 height 36
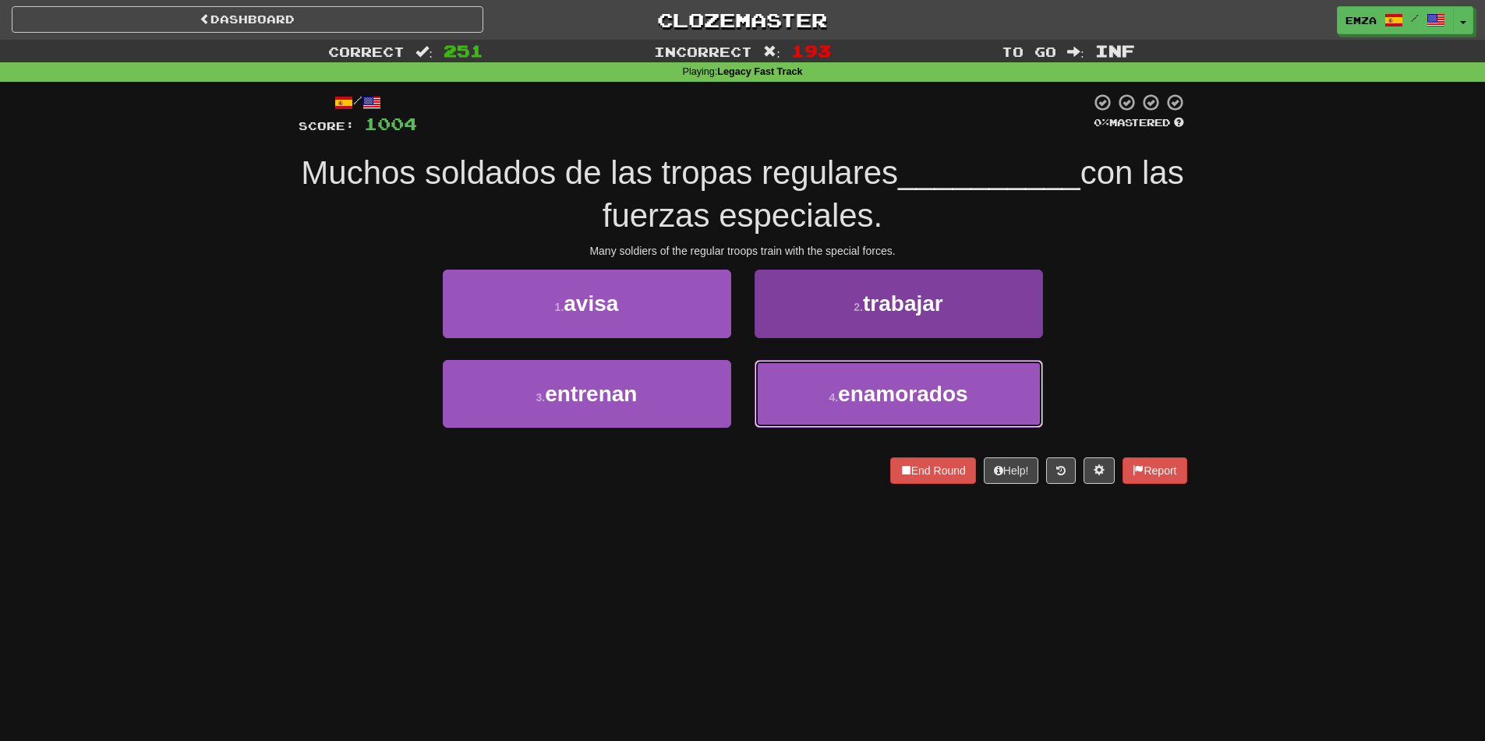
click at [837, 407] on button "4 . enamorados" at bounding box center [899, 394] width 288 height 68
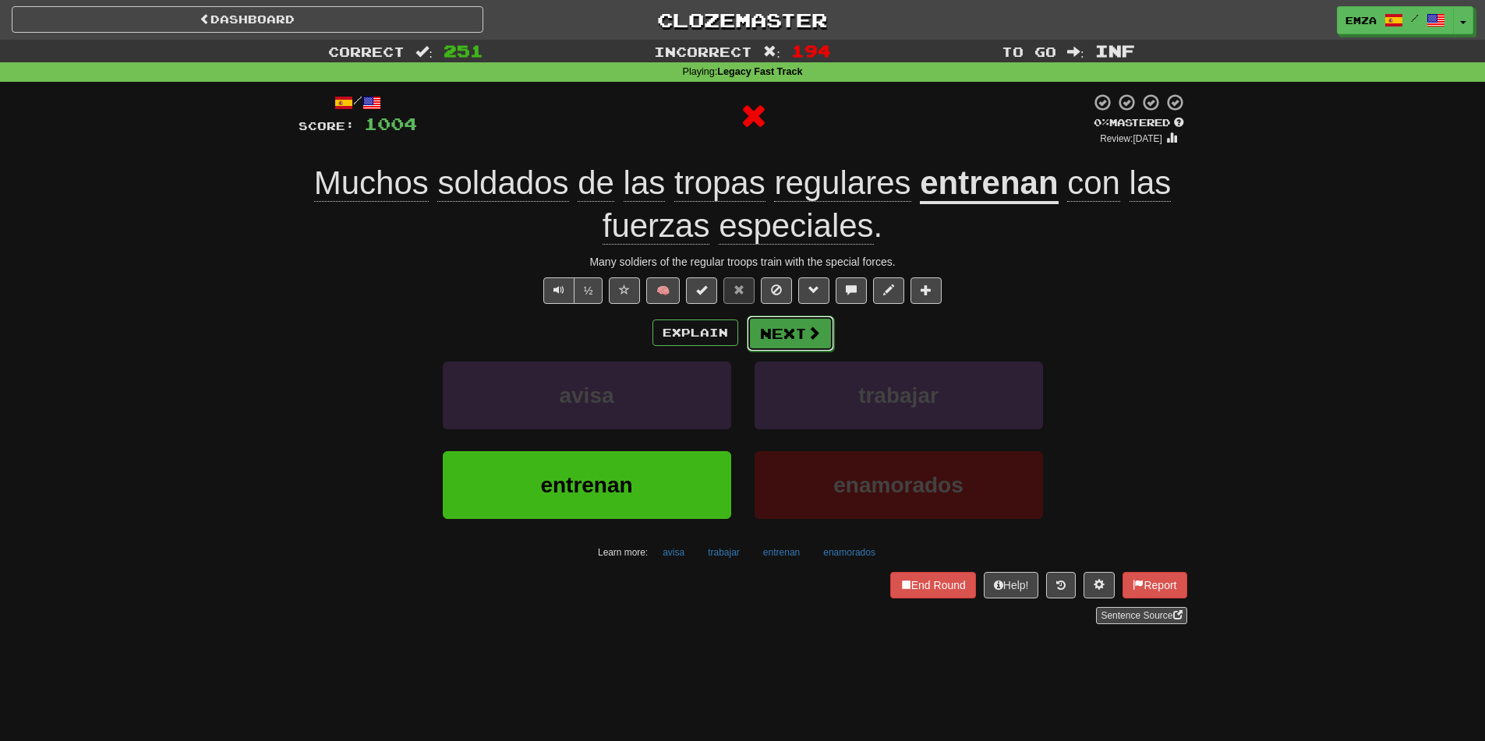
click at [745, 333] on div "Explain Next" at bounding box center [743, 333] width 889 height 36
click at [809, 345] on button "Next" at bounding box center [790, 334] width 87 height 36
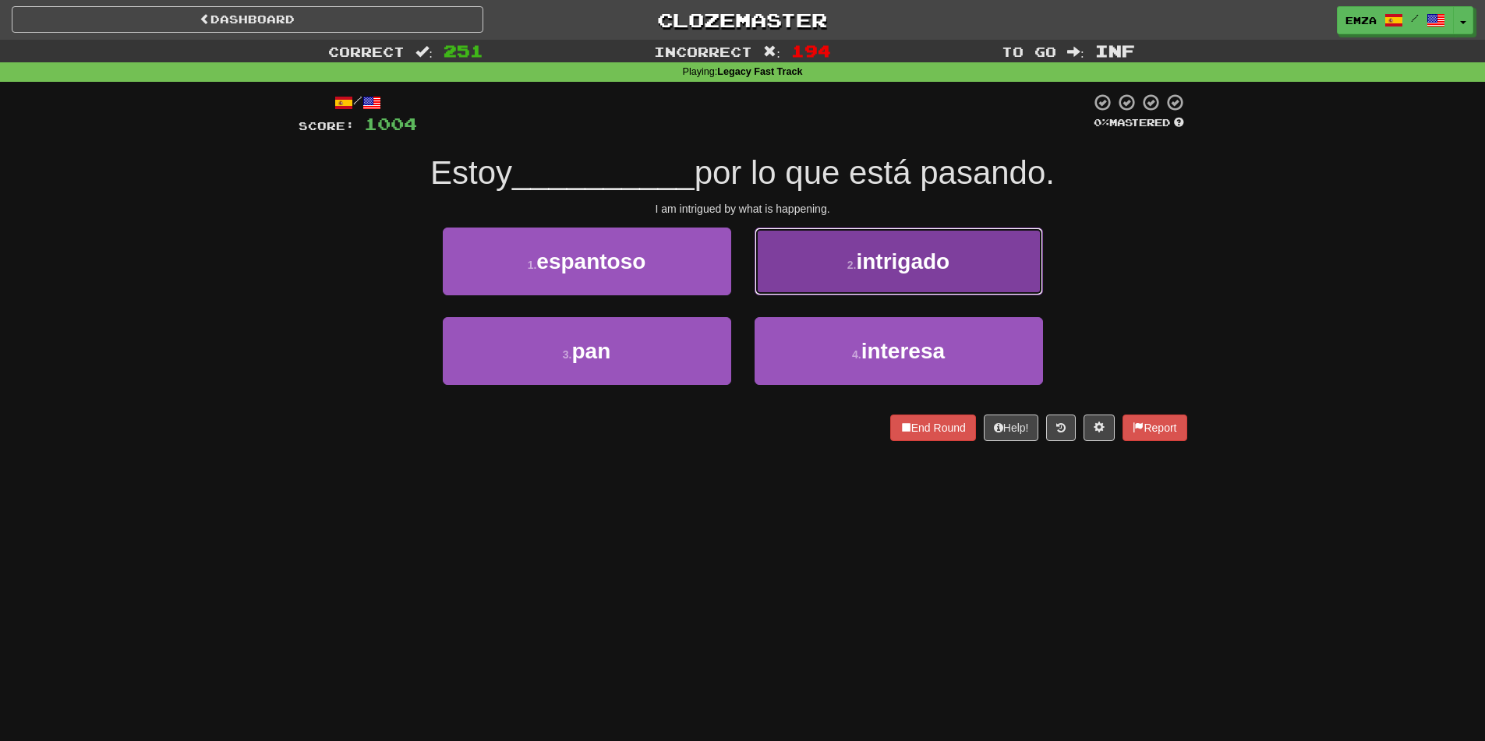
click at [915, 242] on button "2 . intrigado" at bounding box center [899, 262] width 288 height 68
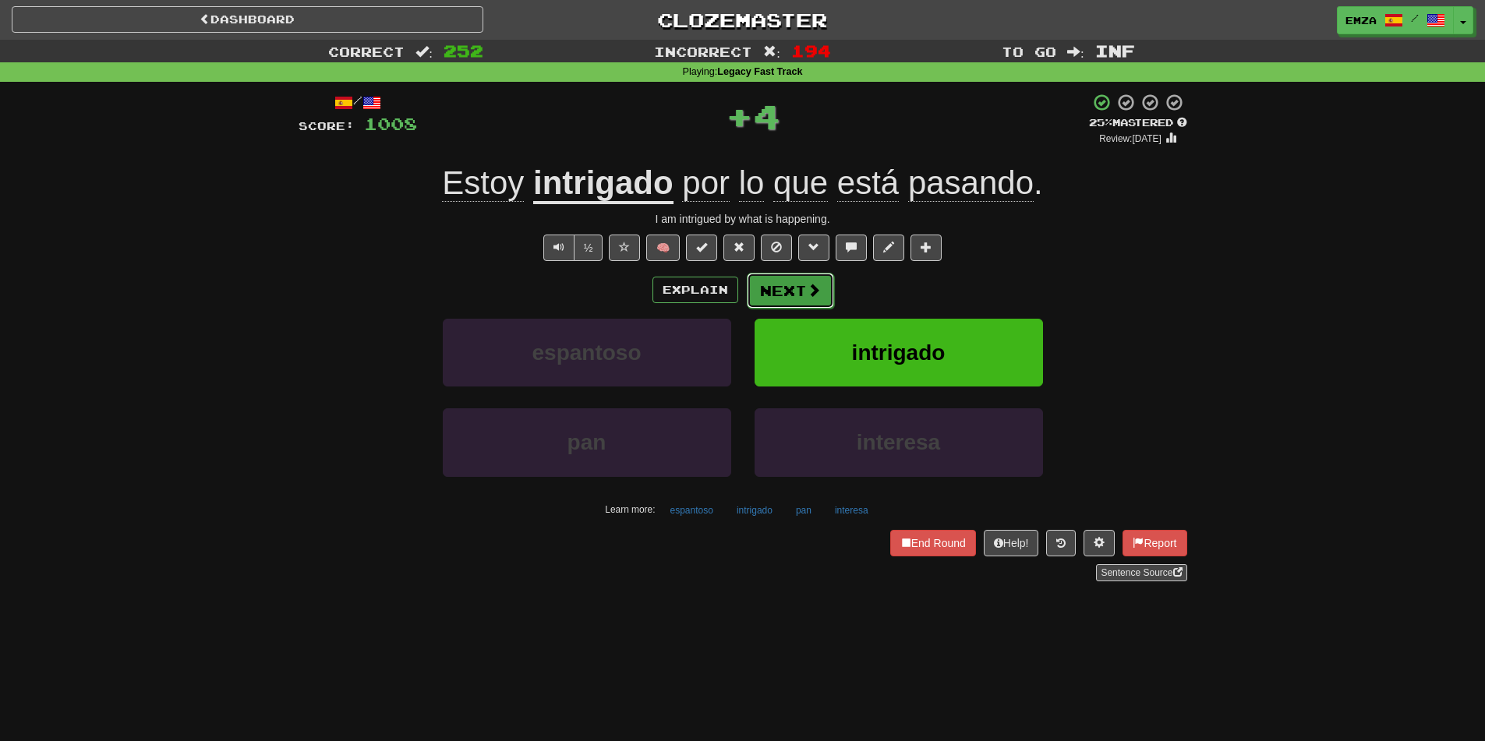
click at [802, 296] on button "Next" at bounding box center [790, 291] width 87 height 36
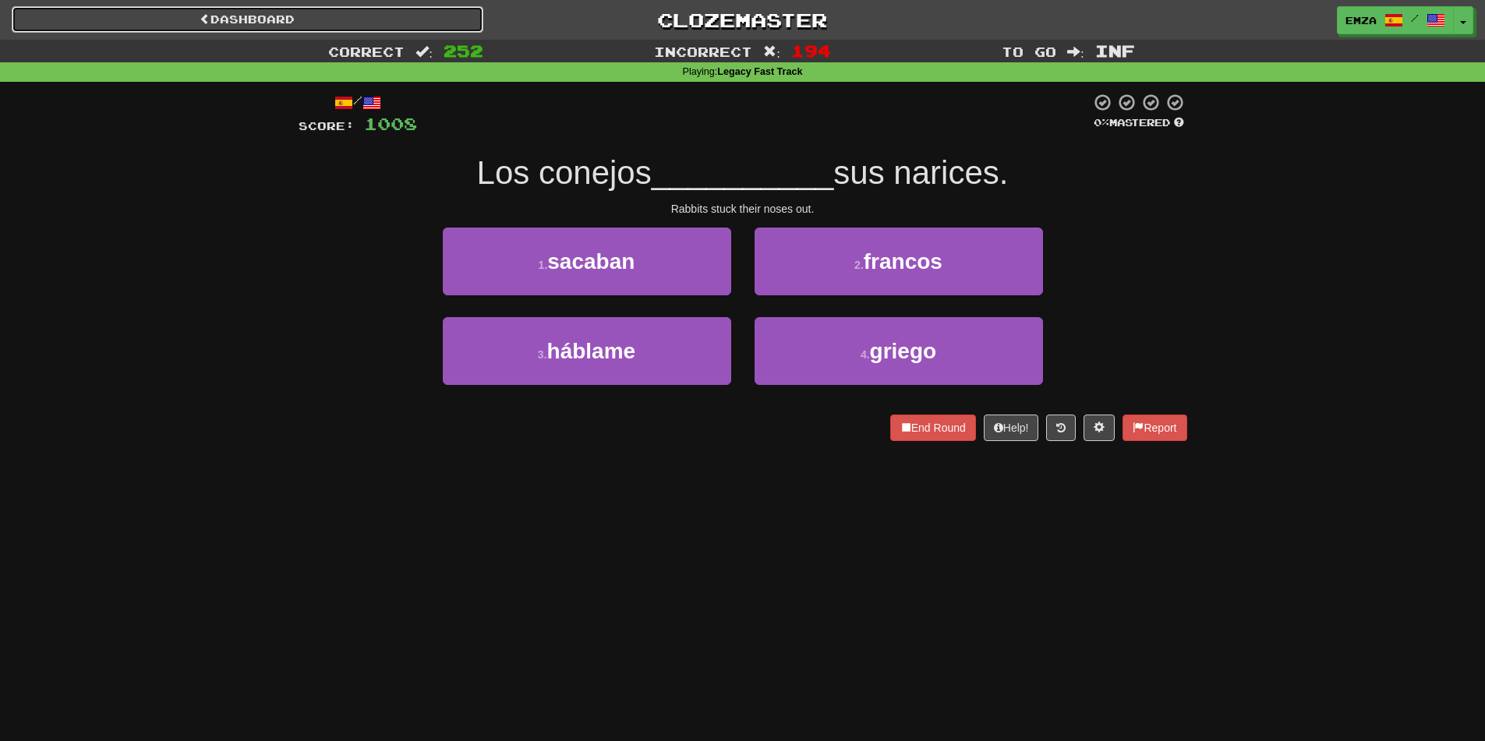
click at [394, 20] on link "Dashboard" at bounding box center [248, 19] width 472 height 27
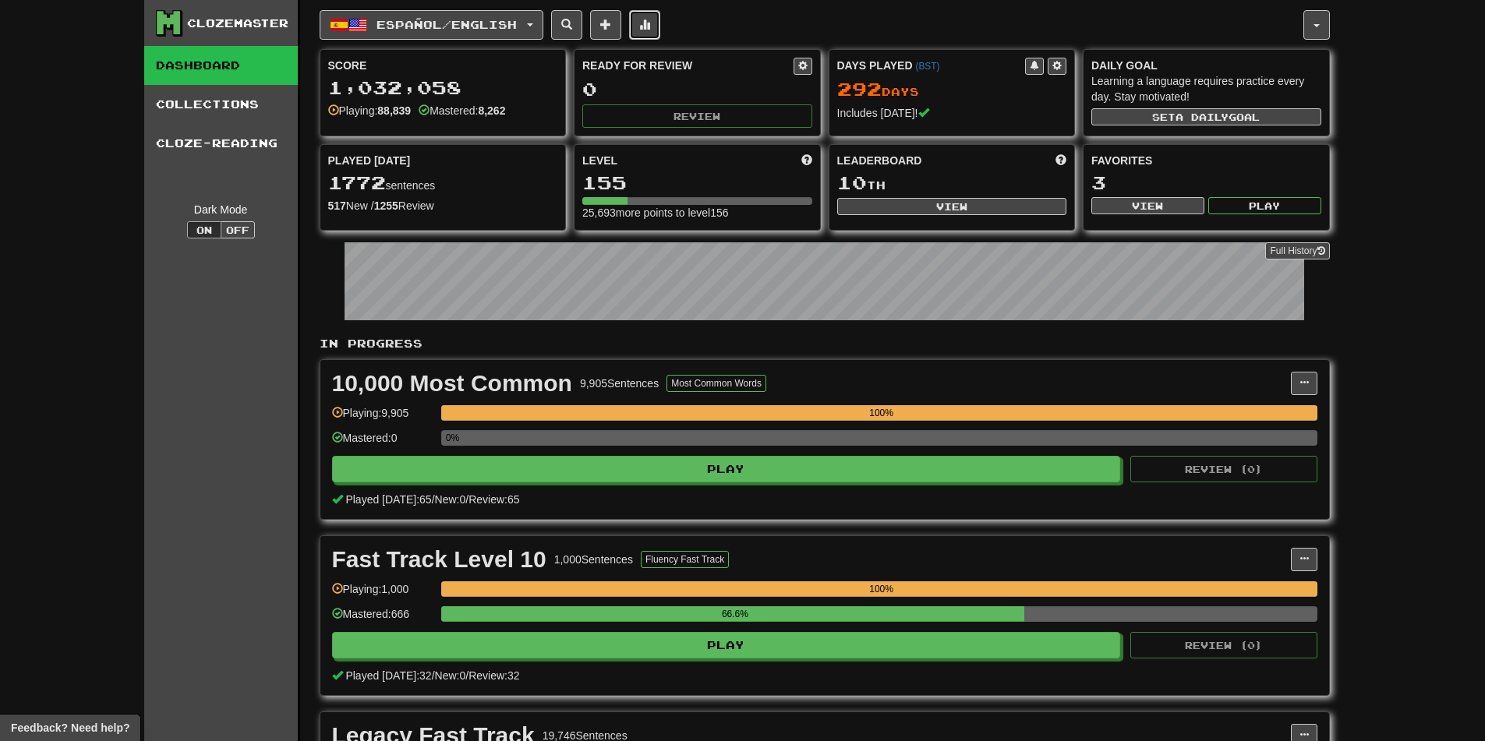
click at [650, 23] on span at bounding box center [644, 24] width 11 height 11
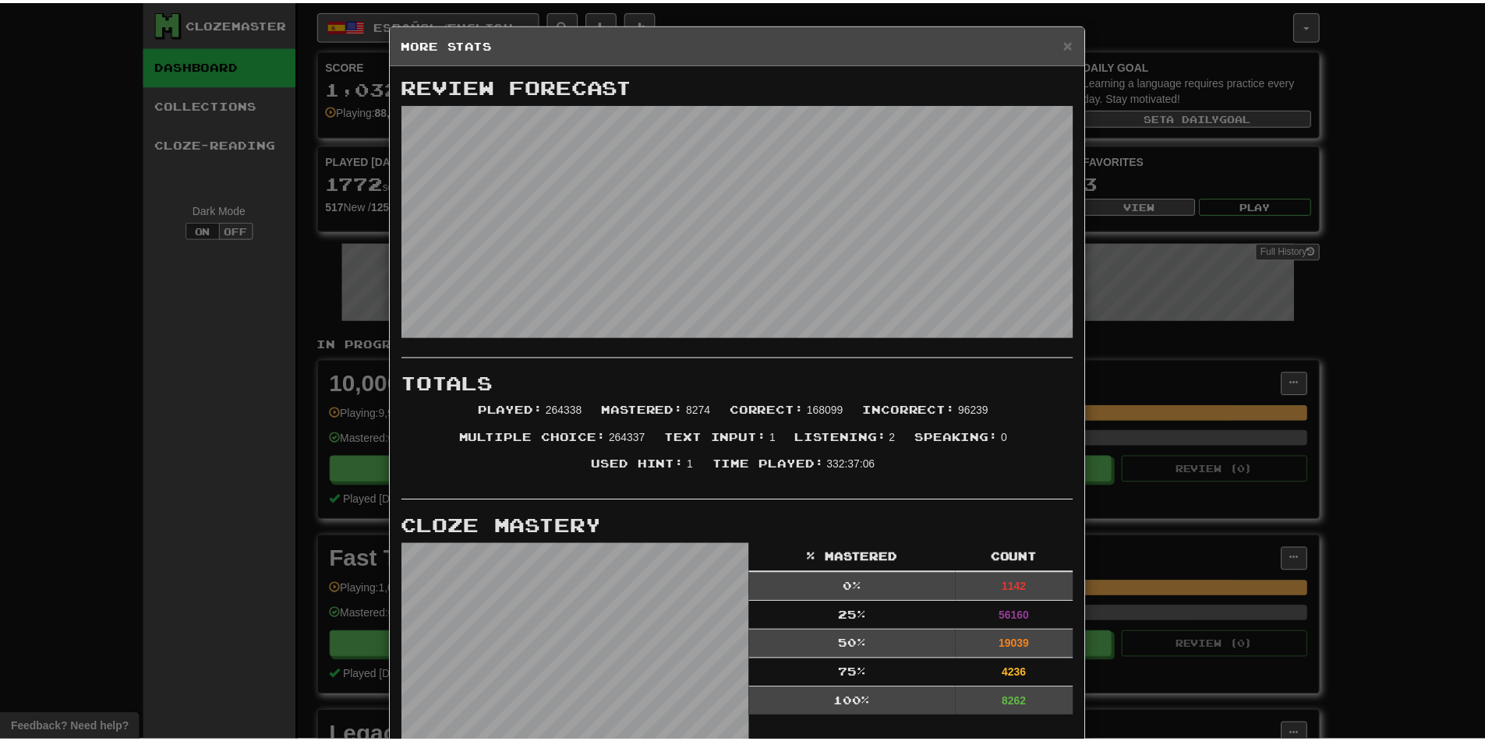
scroll to position [78, 0]
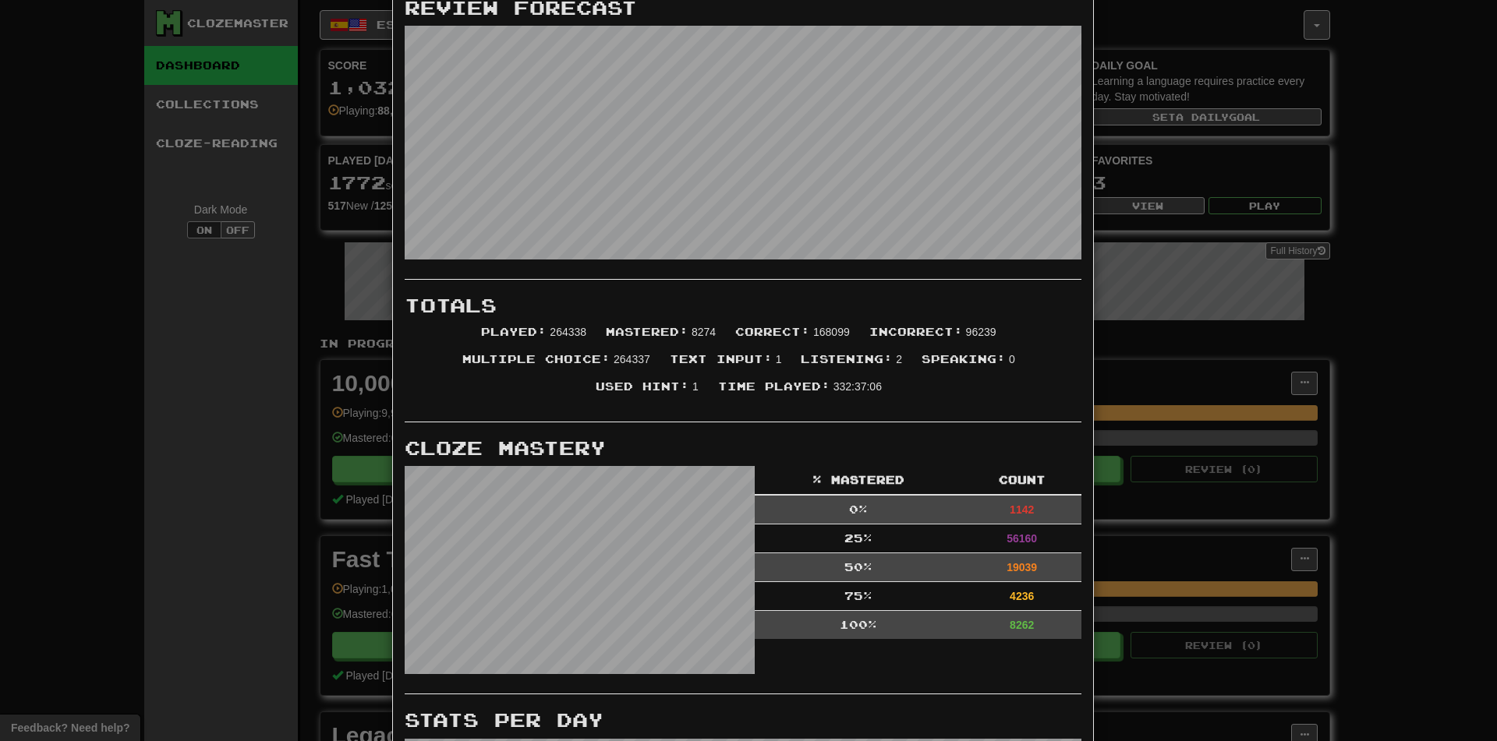
click at [784, 390] on li "Time Played : 332:37:06" at bounding box center [801, 392] width 183 height 27
click at [1211, 342] on div "× More Stats Review Forecast Totals Played : 264338 Mastered : 8274 Correct : 1…" at bounding box center [748, 370] width 1497 height 741
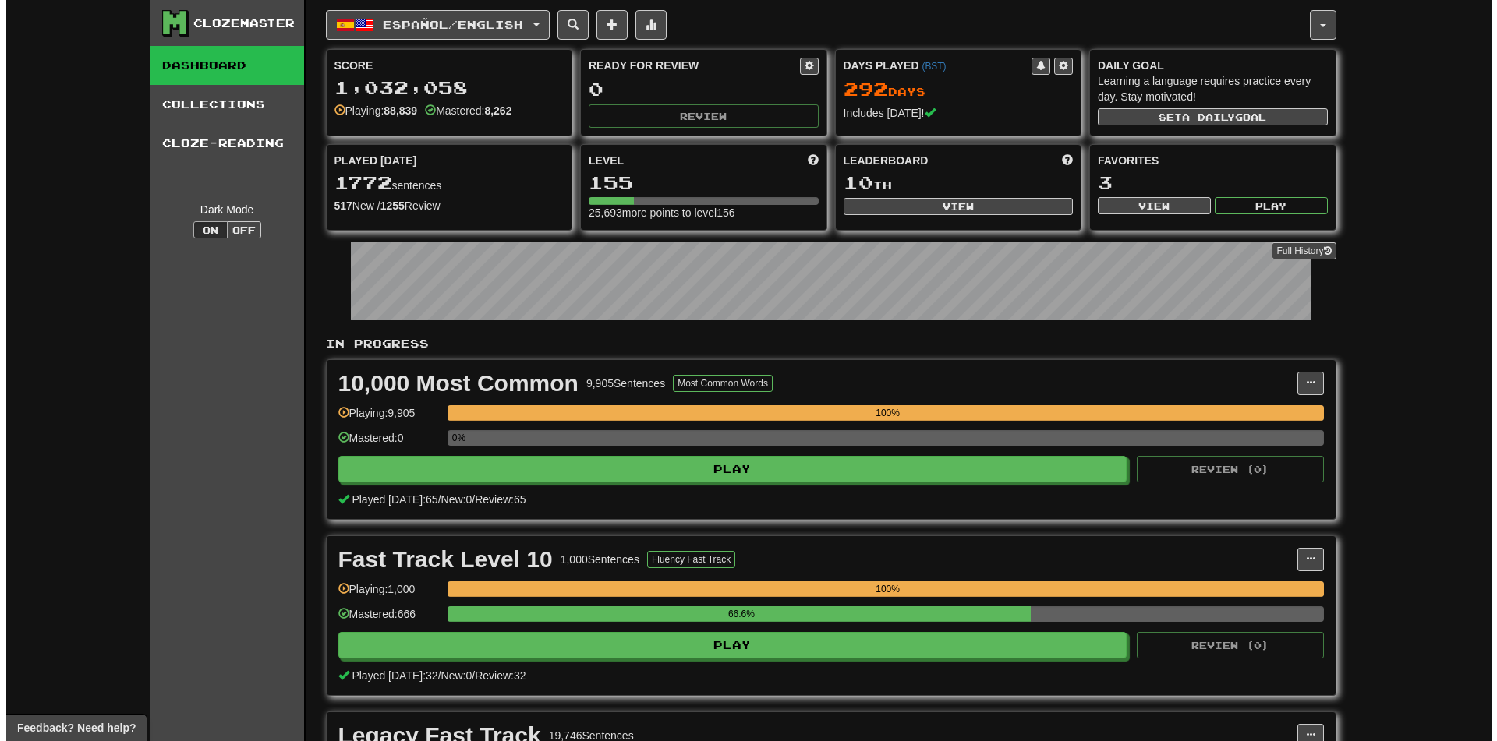
scroll to position [468, 0]
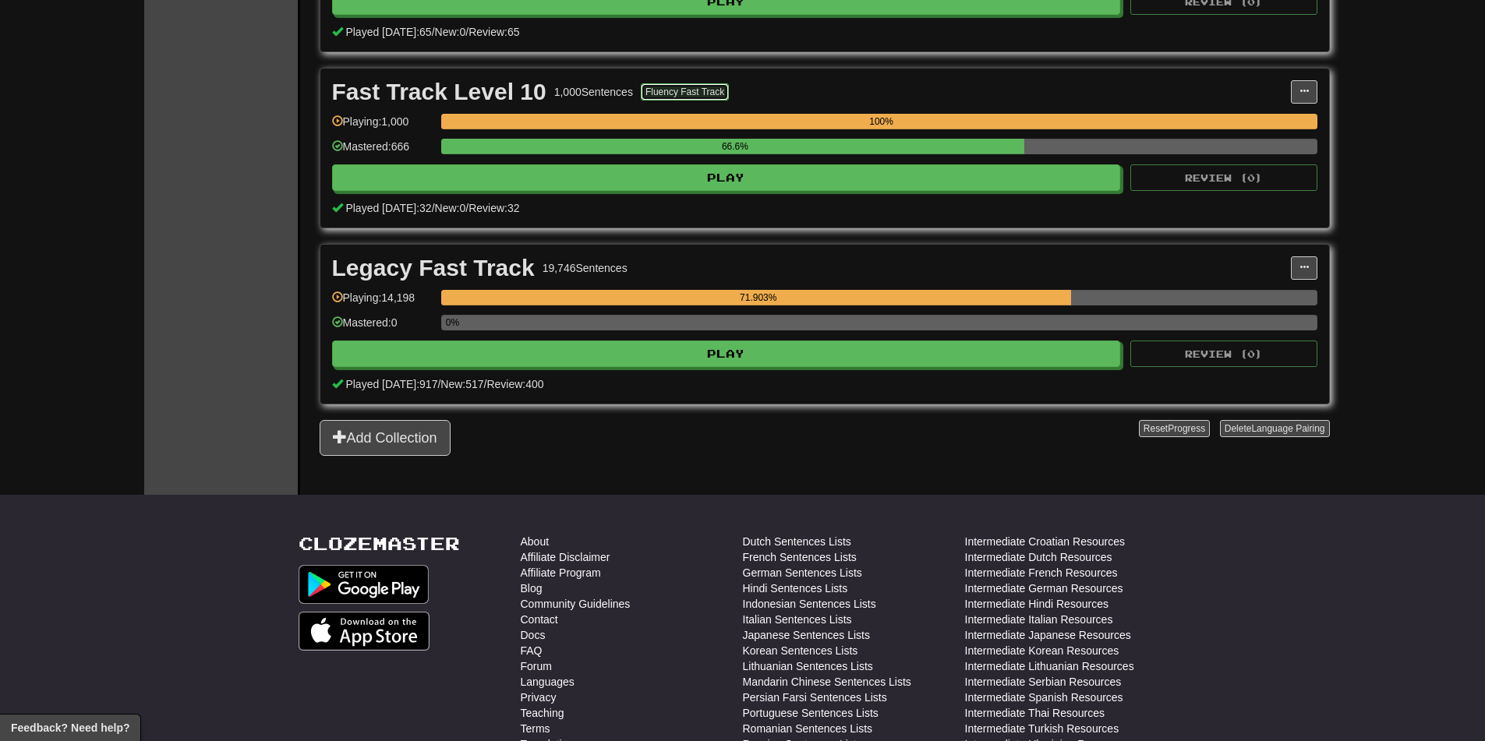
click at [679, 96] on button "Fluency Fast Track" at bounding box center [685, 91] width 88 height 17
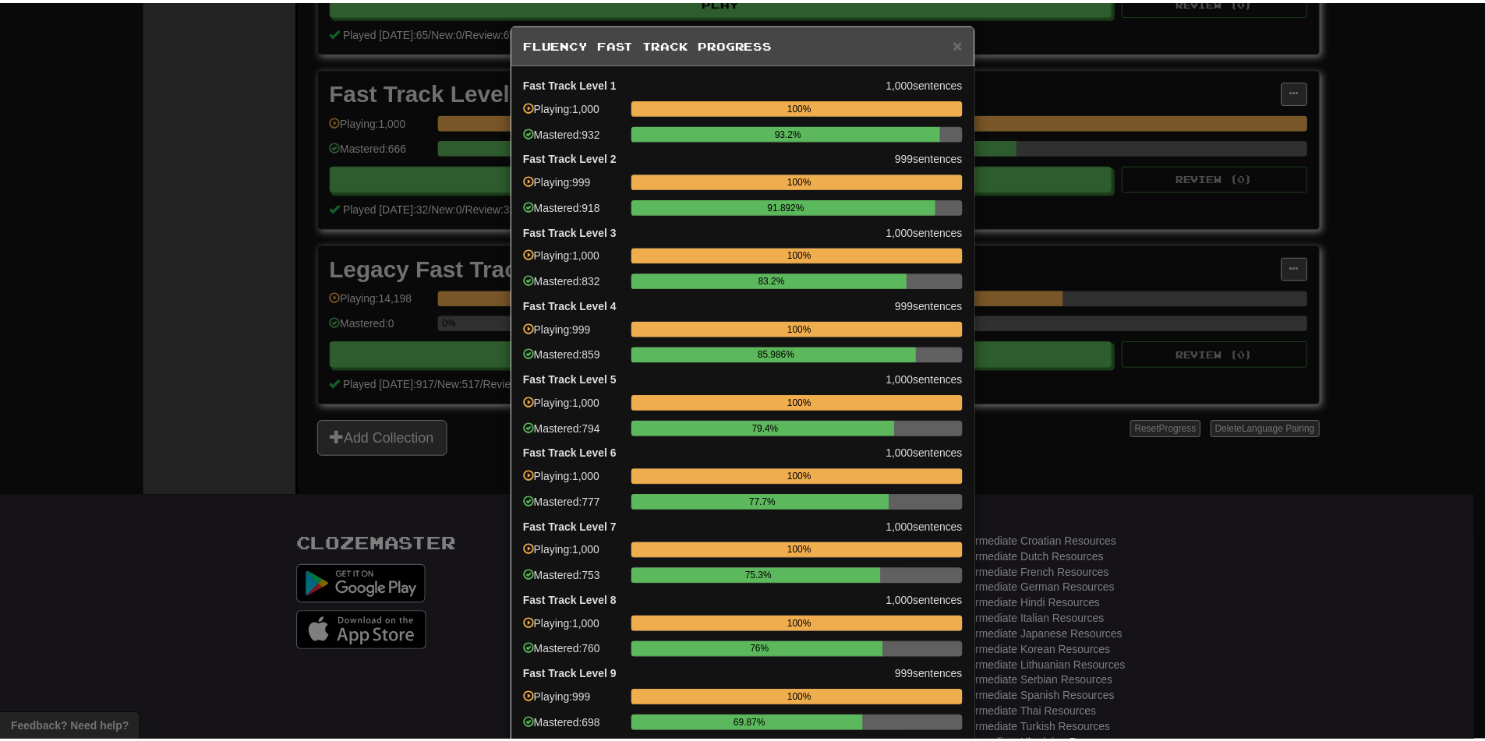
scroll to position [188, 0]
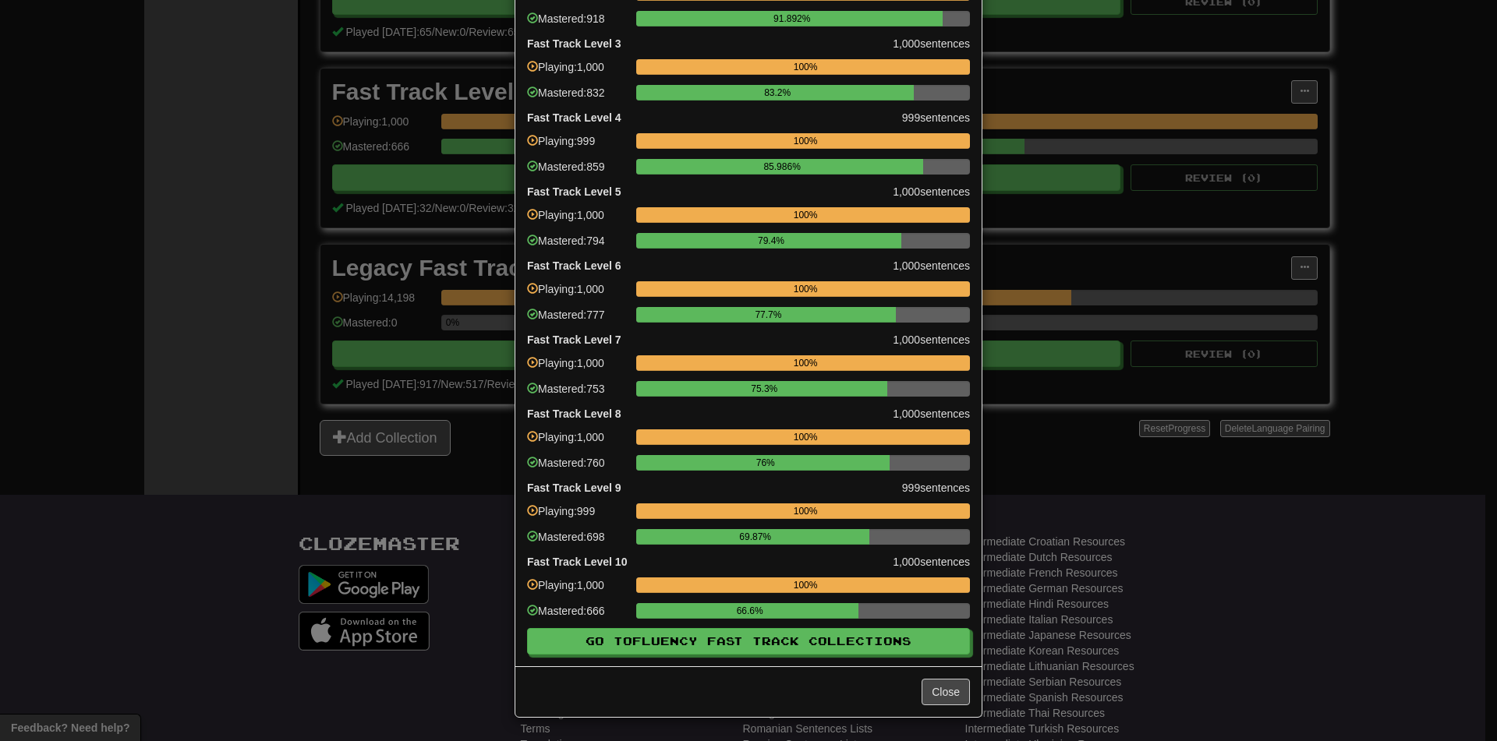
click at [642, 225] on div "100%" at bounding box center [803, 220] width 334 height 26
click at [325, 303] on div "× Fluency Fast Track Progress Fast Track Level 1 1,000 sentences Playing: 1,000…" at bounding box center [748, 370] width 1497 height 741
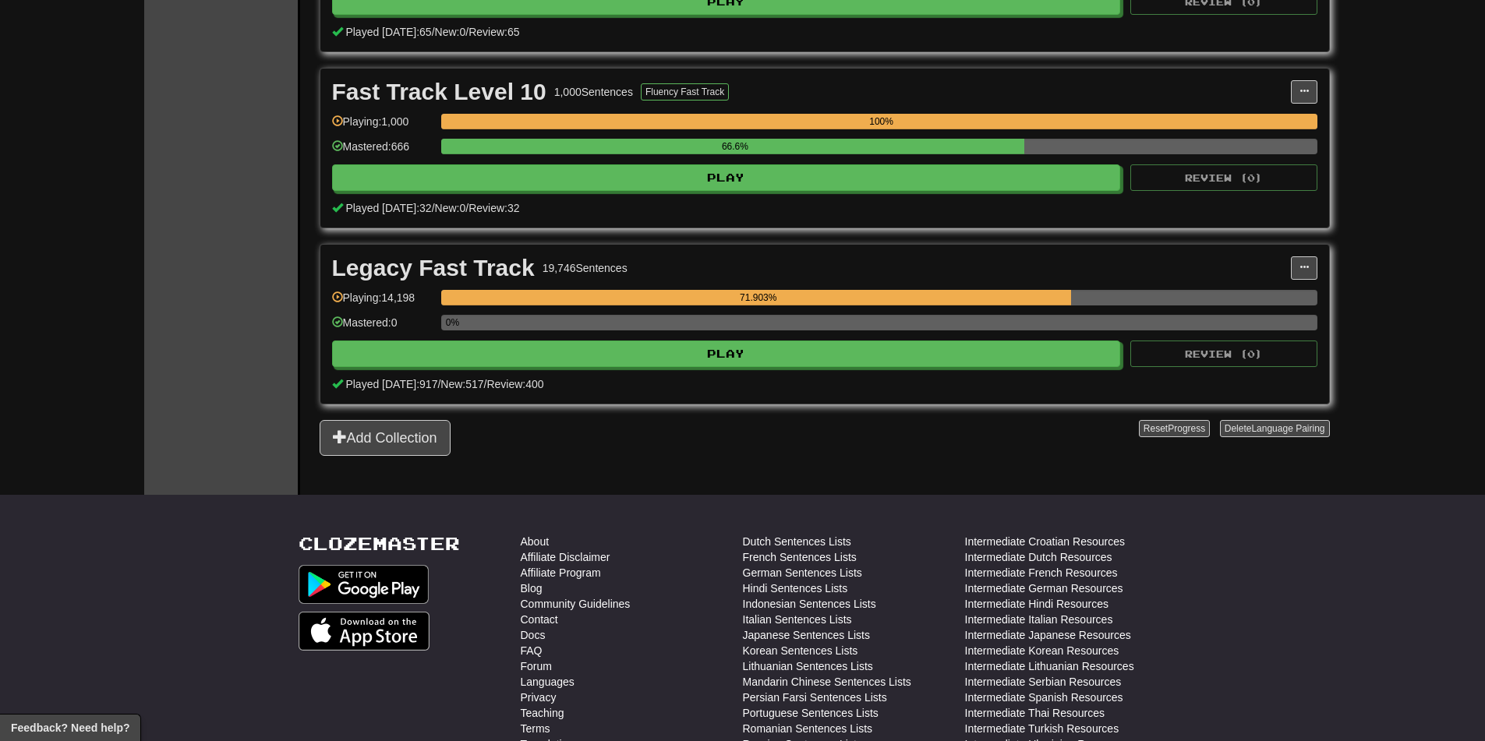
scroll to position [0, 0]
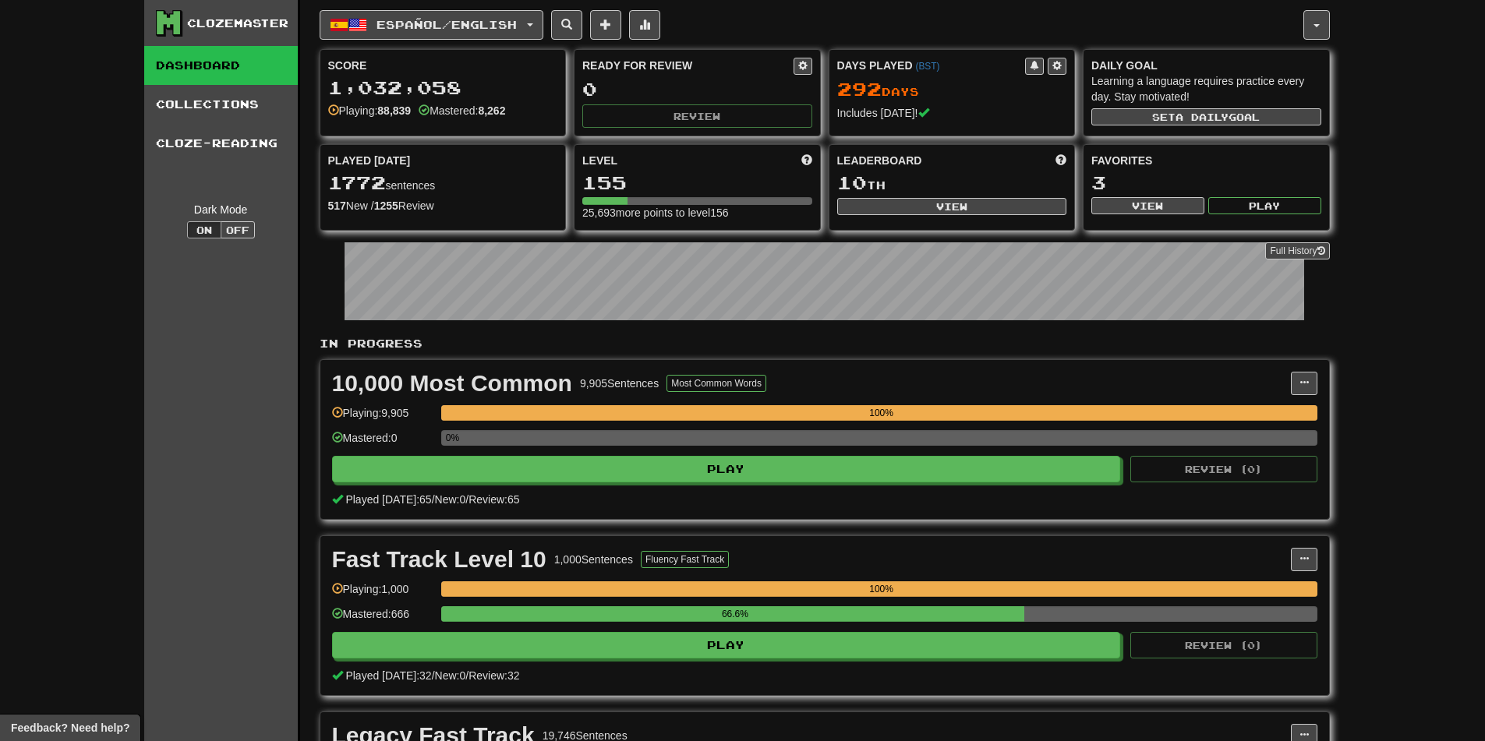
click at [90, 398] on div "Clozemaster Dashboard Collections Cloze-Reading Dark Mode On Off Dashboard Coll…" at bounding box center [742, 462] width 1485 height 924
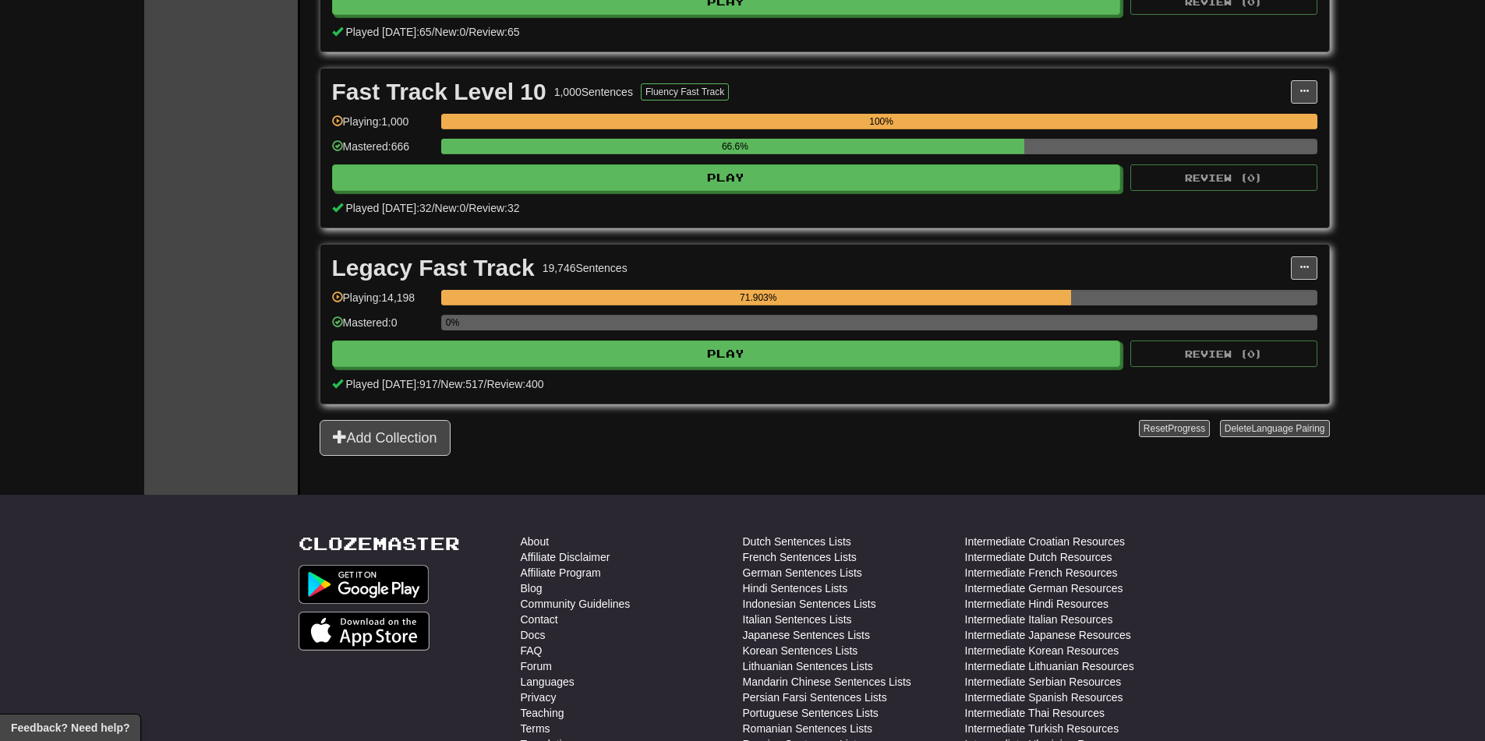
click at [730, 368] on div "Legacy Fast Track 19,746 Sentences Manage Sentences Unpin from Dashboard Playin…" at bounding box center [824, 324] width 1009 height 159
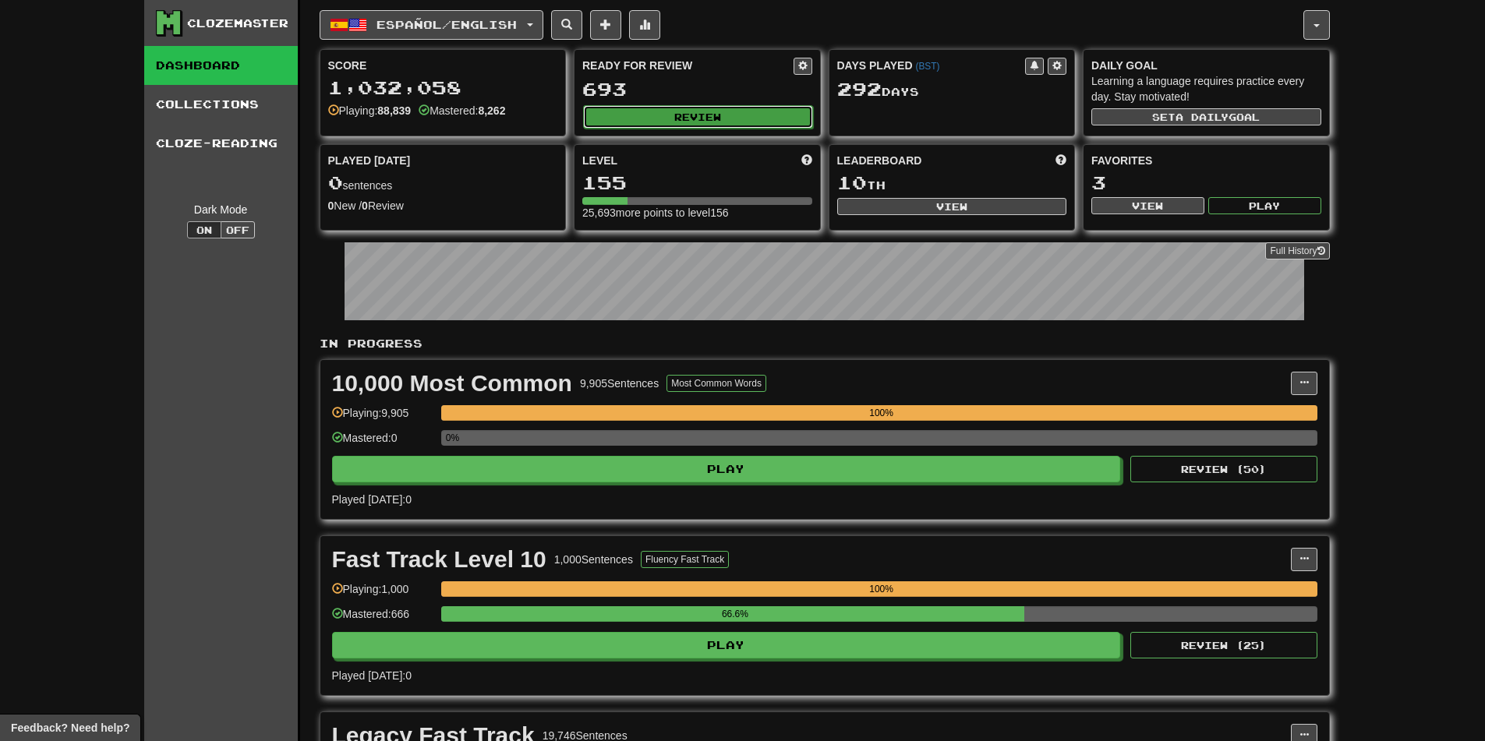
click at [688, 117] on button "Review" at bounding box center [698, 116] width 230 height 23
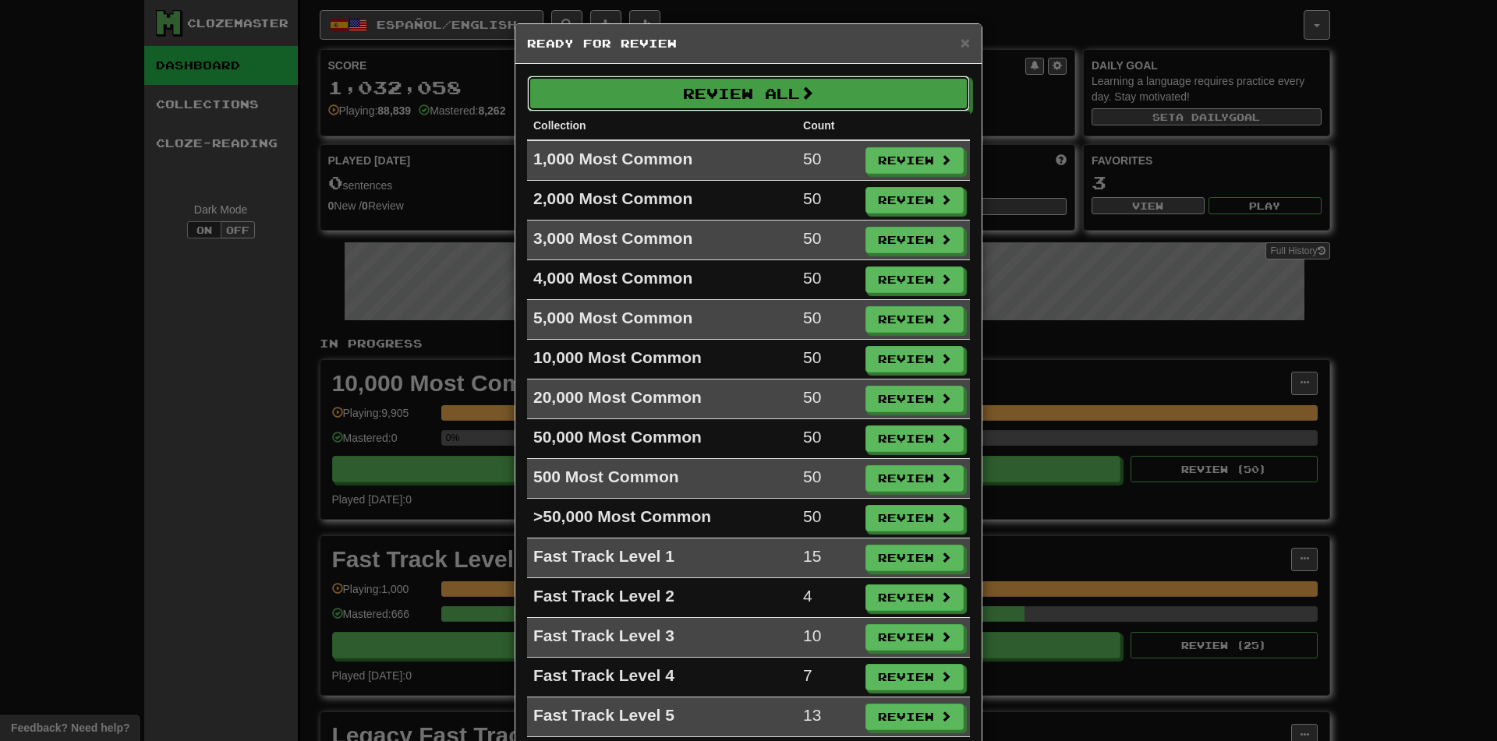
click at [720, 75] on div "Review All Collection Count 1,000 Most Common 50 Review 2,000 Most Common 50 Re…" at bounding box center [748, 533] width 466 height 939
click at [724, 92] on button "Review All" at bounding box center [749, 94] width 443 height 36
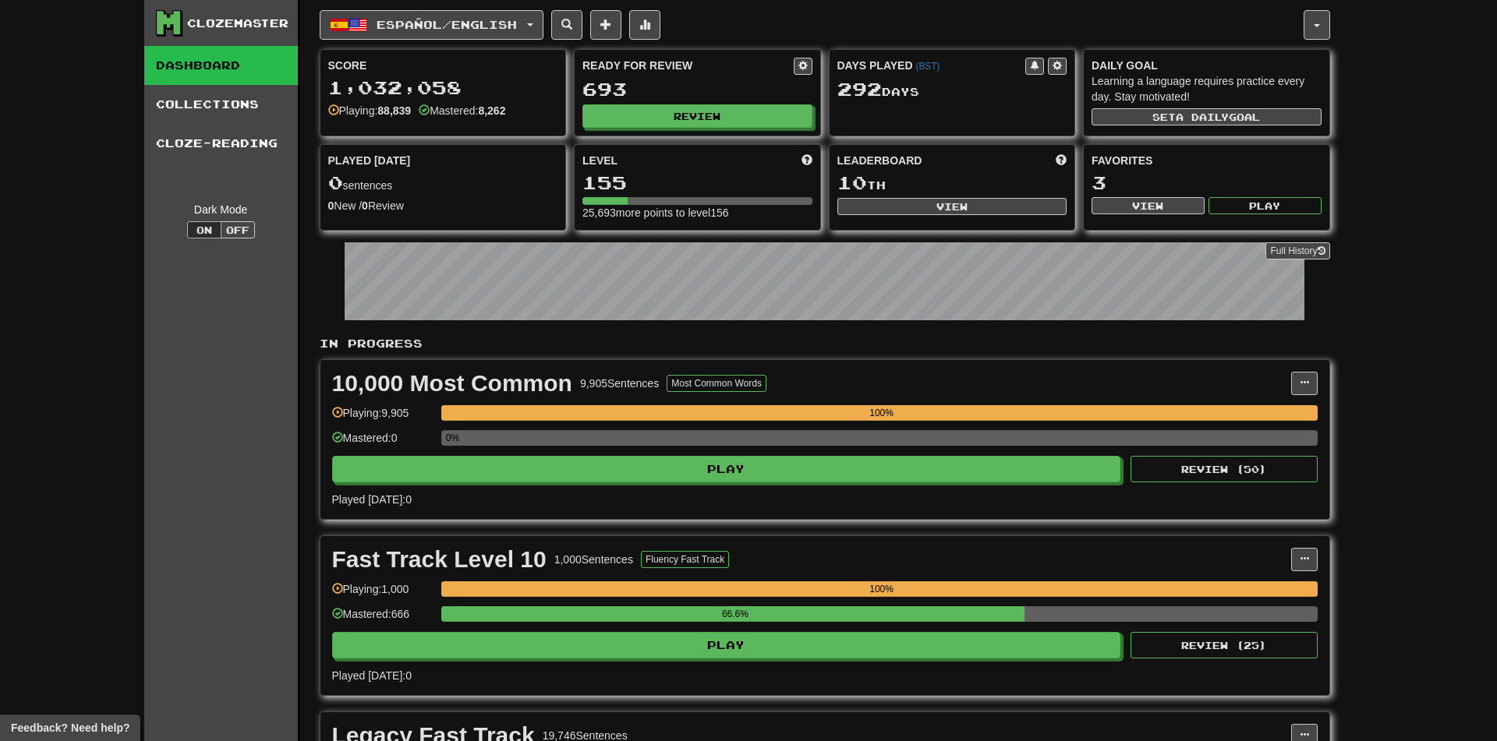
select select "********"
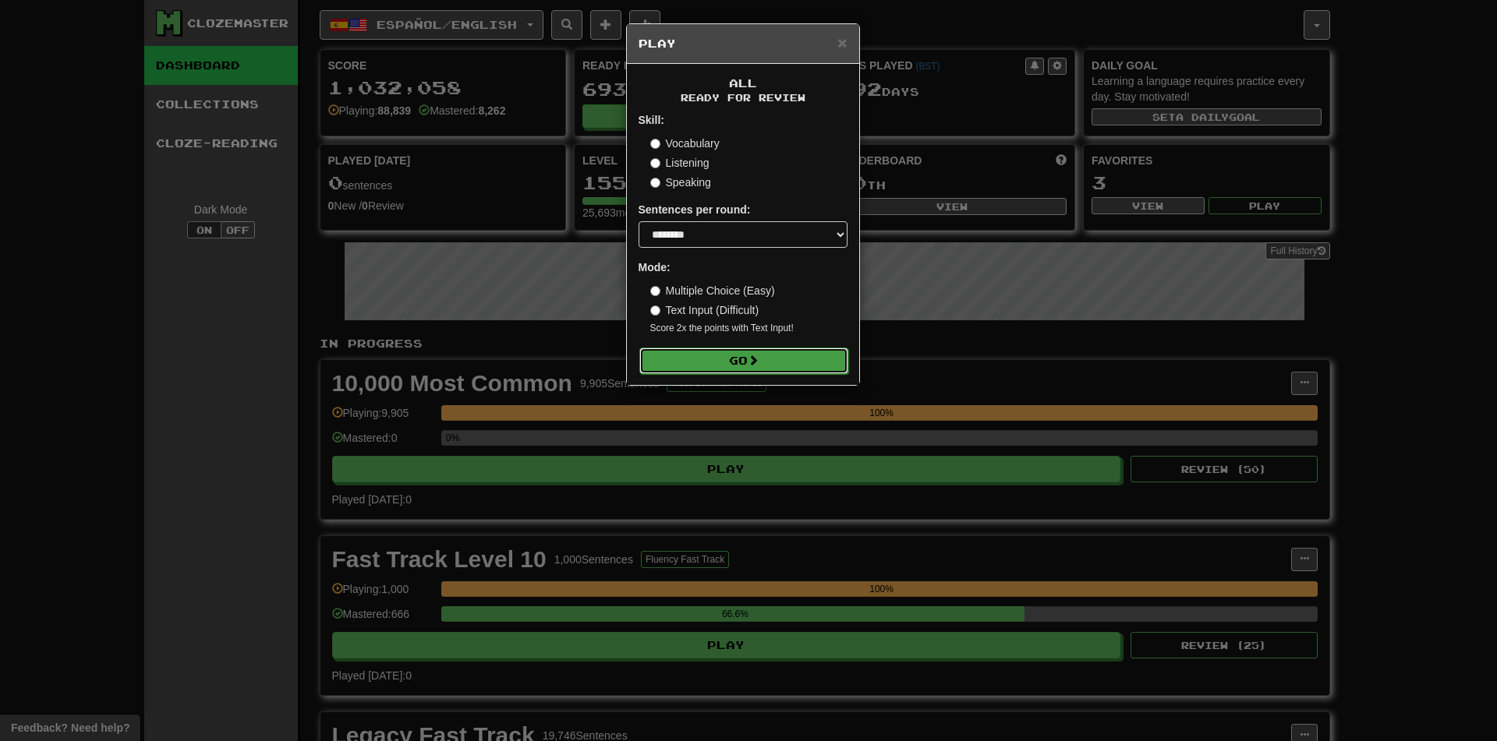
click at [703, 354] on button "Go" at bounding box center [743, 361] width 209 height 27
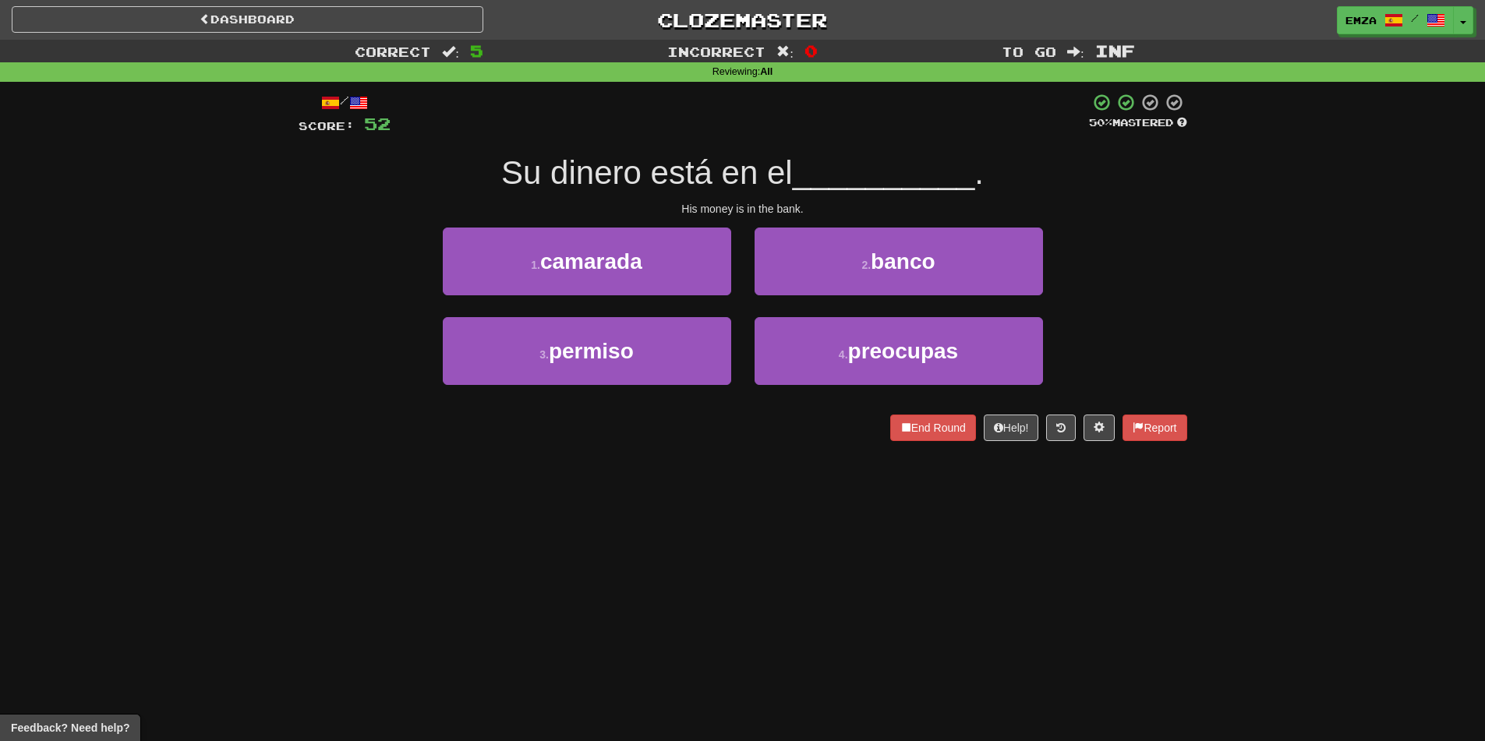
click at [724, 487] on div "Dashboard Clozemaster Emza / Toggle Dropdown Dashboard Leaderboard Activity Fee…" at bounding box center [742, 370] width 1485 height 741
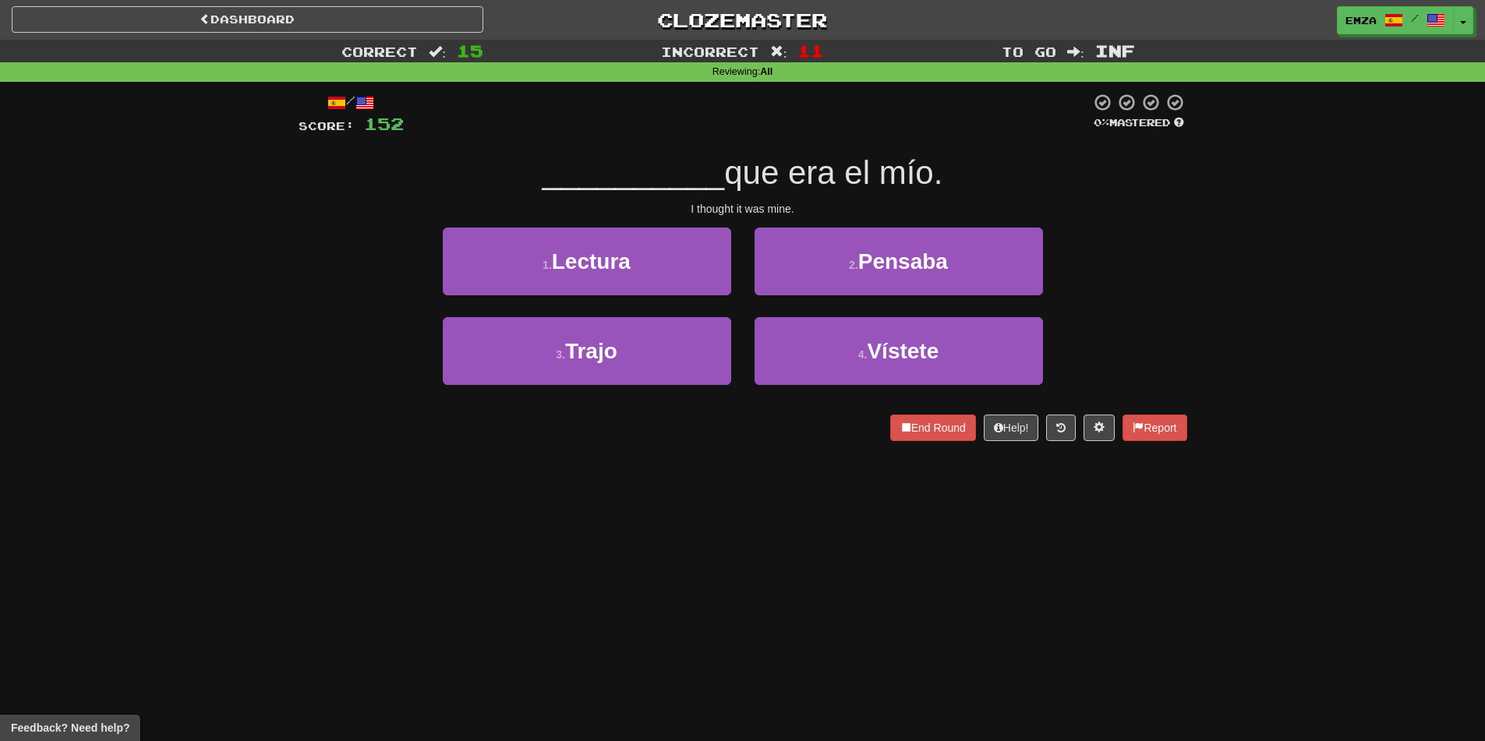
click at [657, 578] on div "Dashboard Clozemaster Emza / Toggle Dropdown Dashboard Leaderboard Activity Fee…" at bounding box center [742, 370] width 1485 height 741
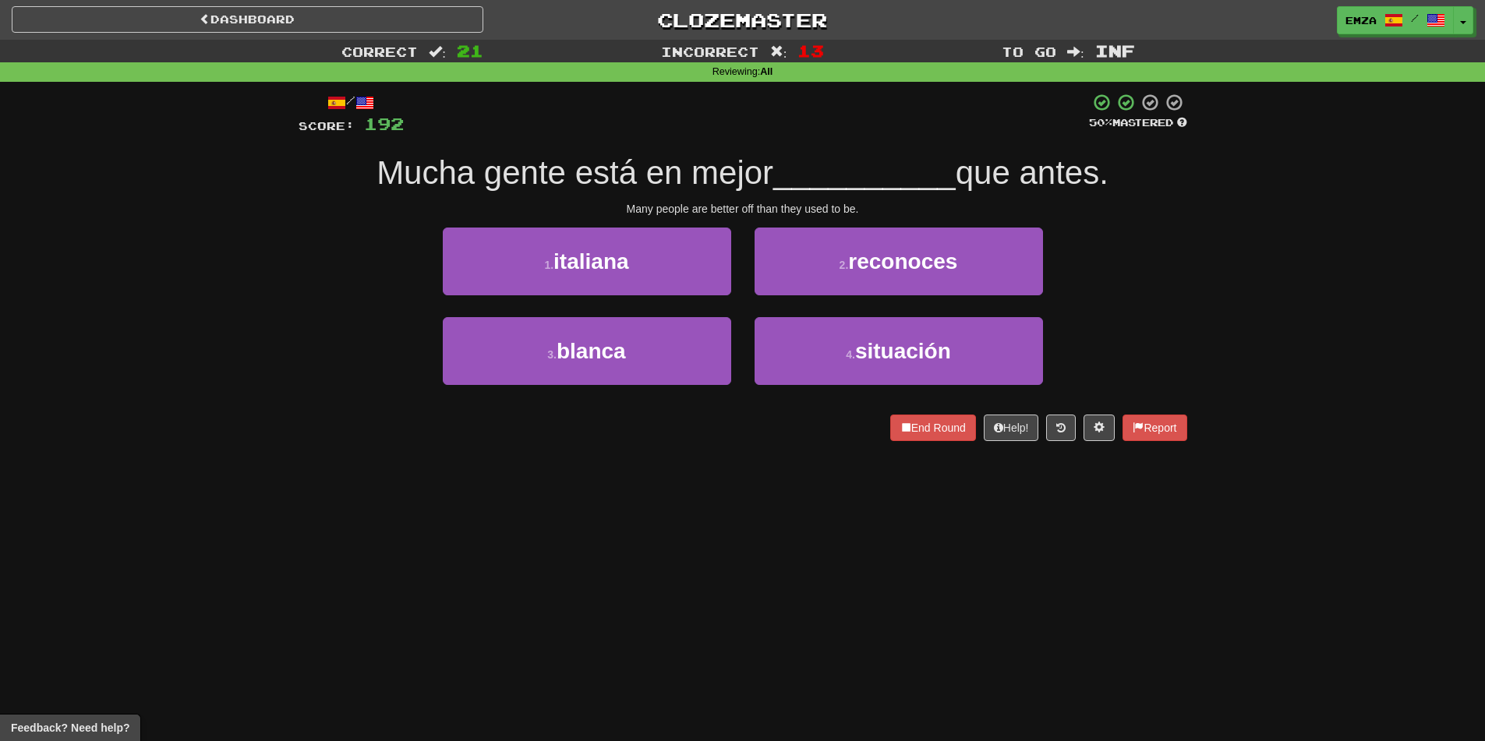
click at [770, 555] on div "Dashboard Clozemaster Emza / Toggle Dropdown Dashboard Leaderboard Activity Fee…" at bounding box center [742, 370] width 1485 height 741
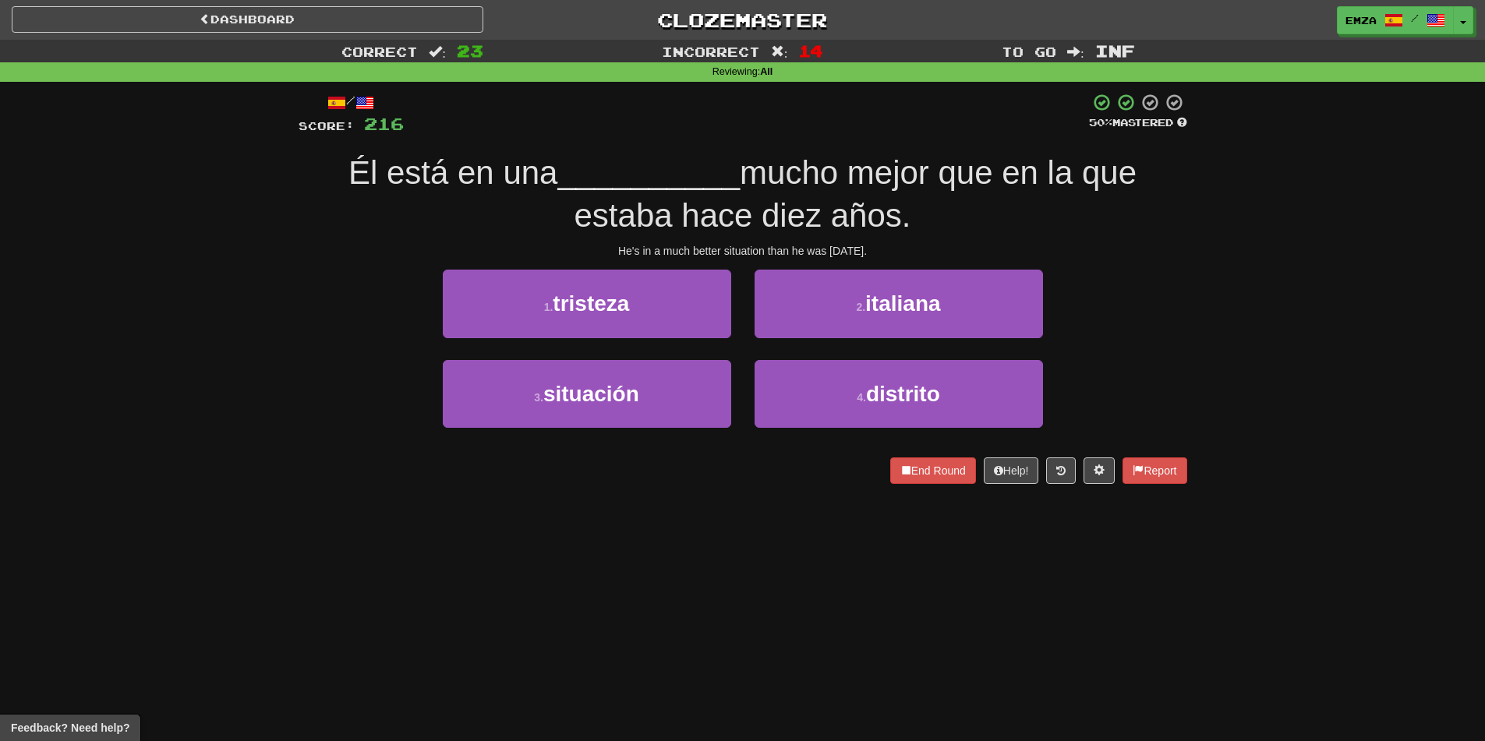
click at [741, 557] on div "Dashboard Clozemaster Emza / Toggle Dropdown Dashboard Leaderboard Activity Fee…" at bounding box center [742, 370] width 1485 height 741
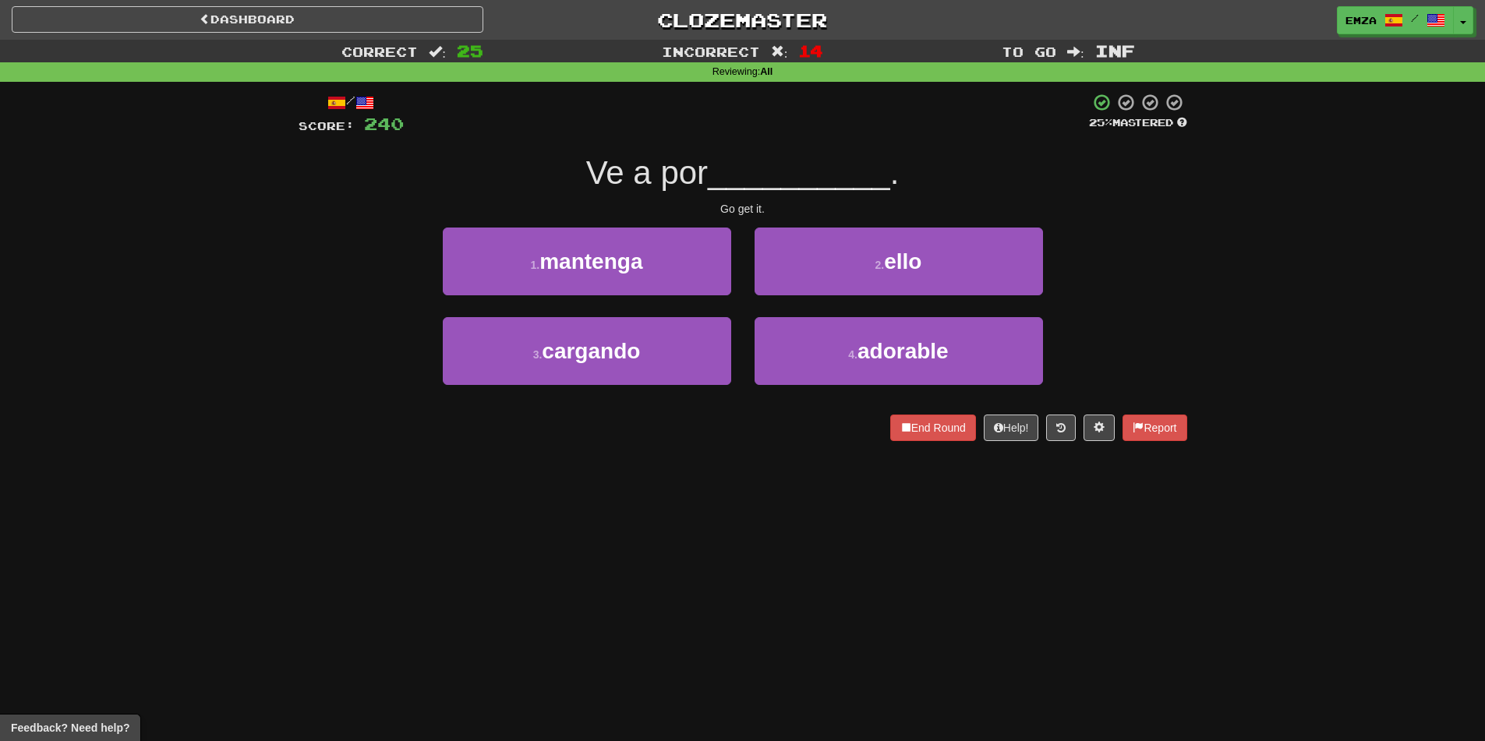
click at [681, 543] on div "Dashboard Clozemaster Emza / Toggle Dropdown Dashboard Leaderboard Activity Fee…" at bounding box center [742, 370] width 1485 height 741
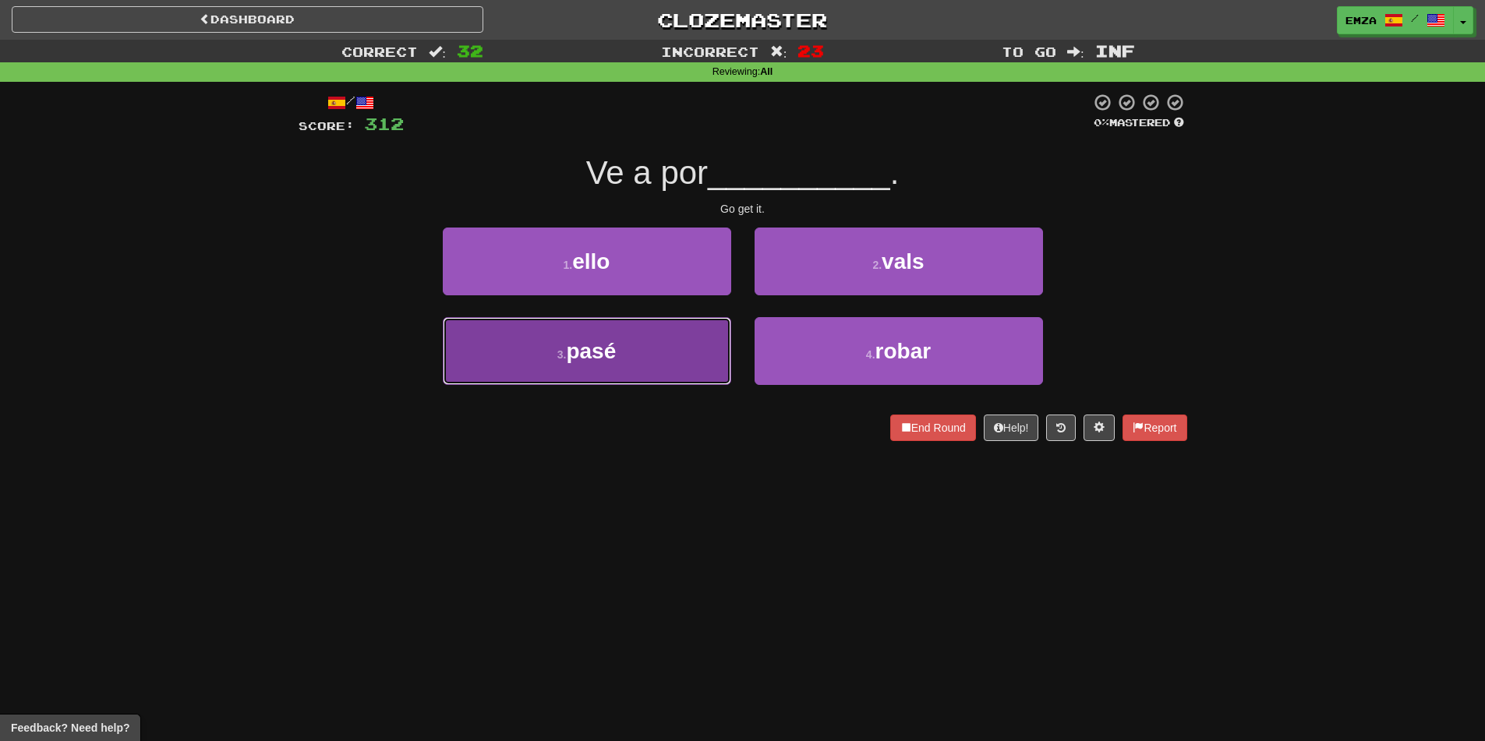
click at [636, 363] on button "3 . pasé" at bounding box center [587, 351] width 288 height 68
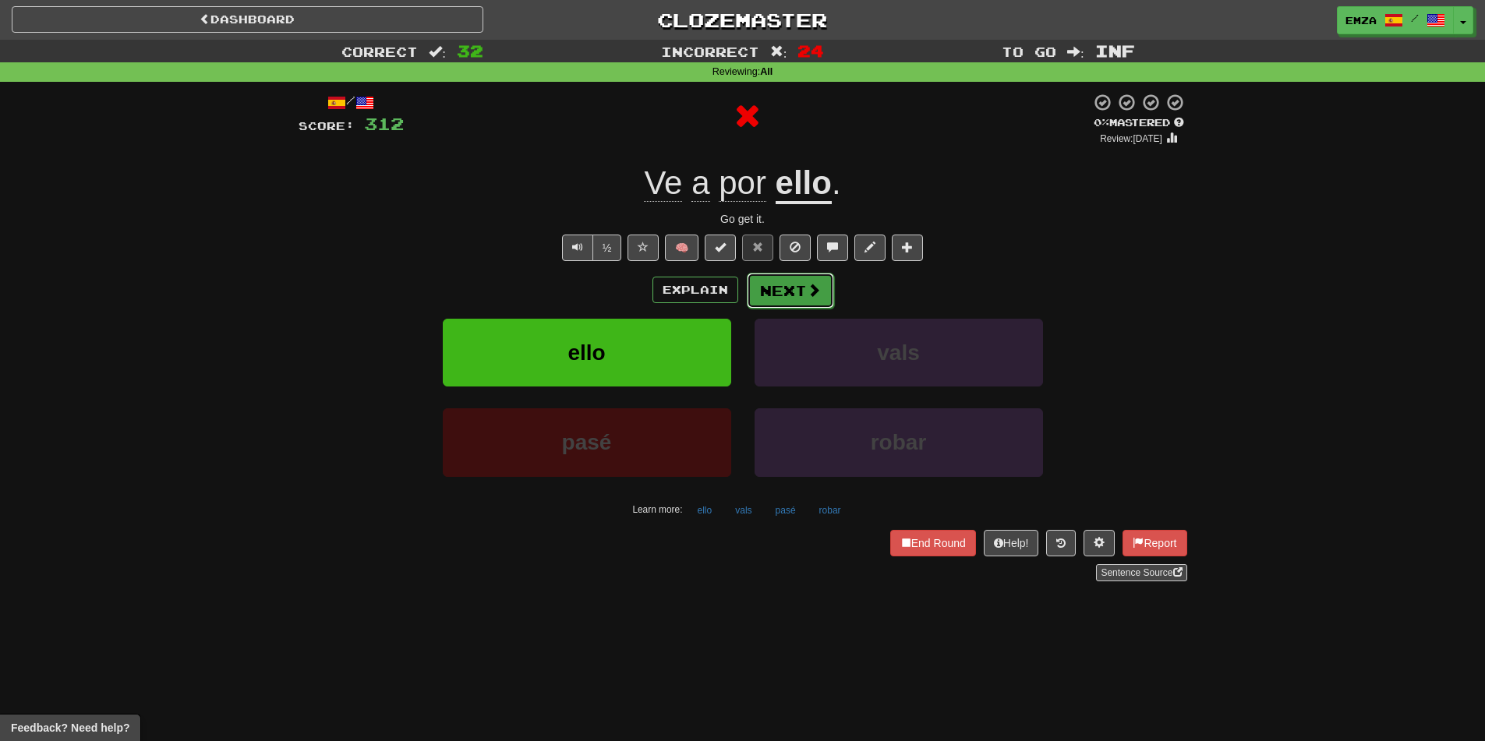
click at [777, 289] on button "Next" at bounding box center [790, 291] width 87 height 36
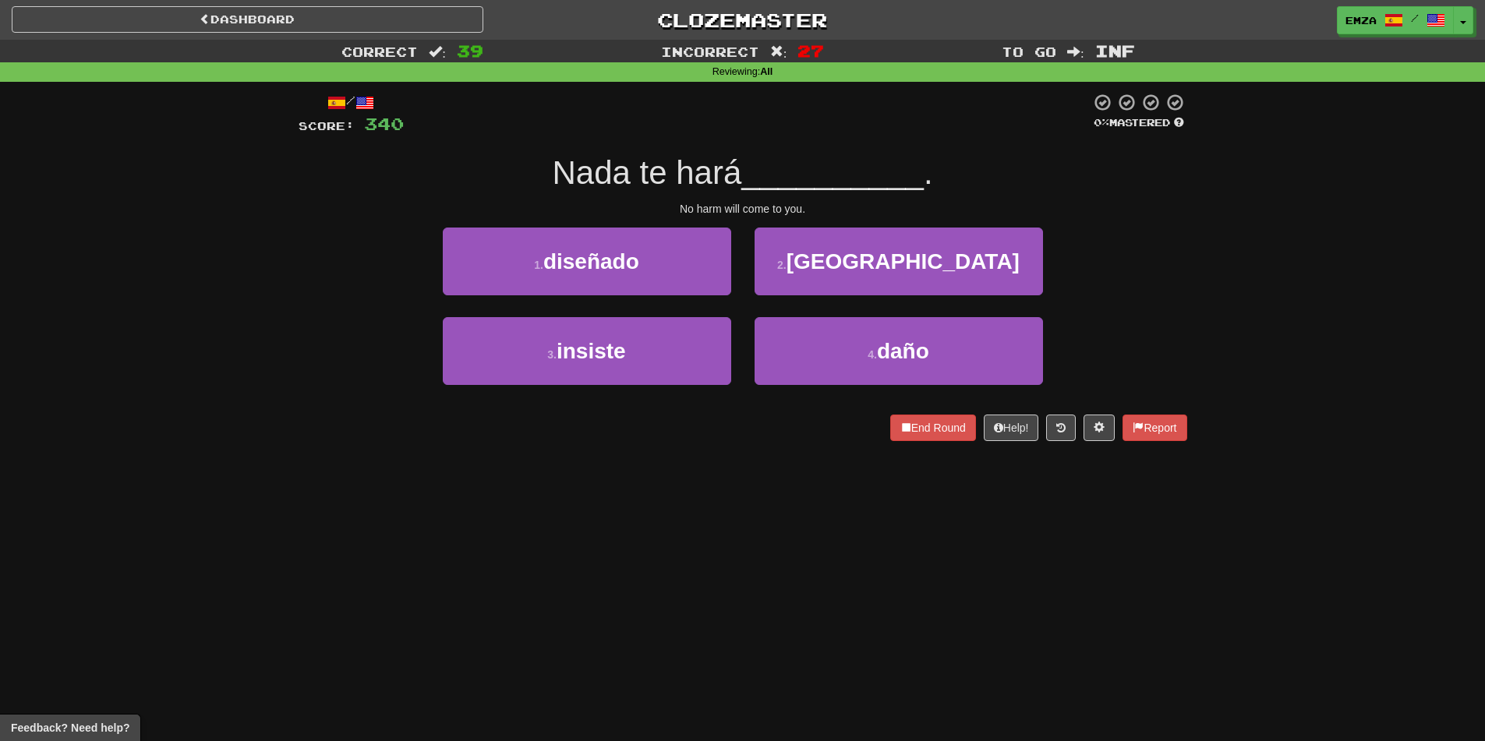
click at [725, 485] on div "Dashboard Clozemaster Emza / Toggle Dropdown Dashboard Leaderboard Activity Fee…" at bounding box center [742, 370] width 1485 height 741
click at [741, 483] on div "Dashboard Clozemaster Emza / Toggle Dropdown Dashboard Leaderboard Activity Fee…" at bounding box center [742, 370] width 1485 height 741
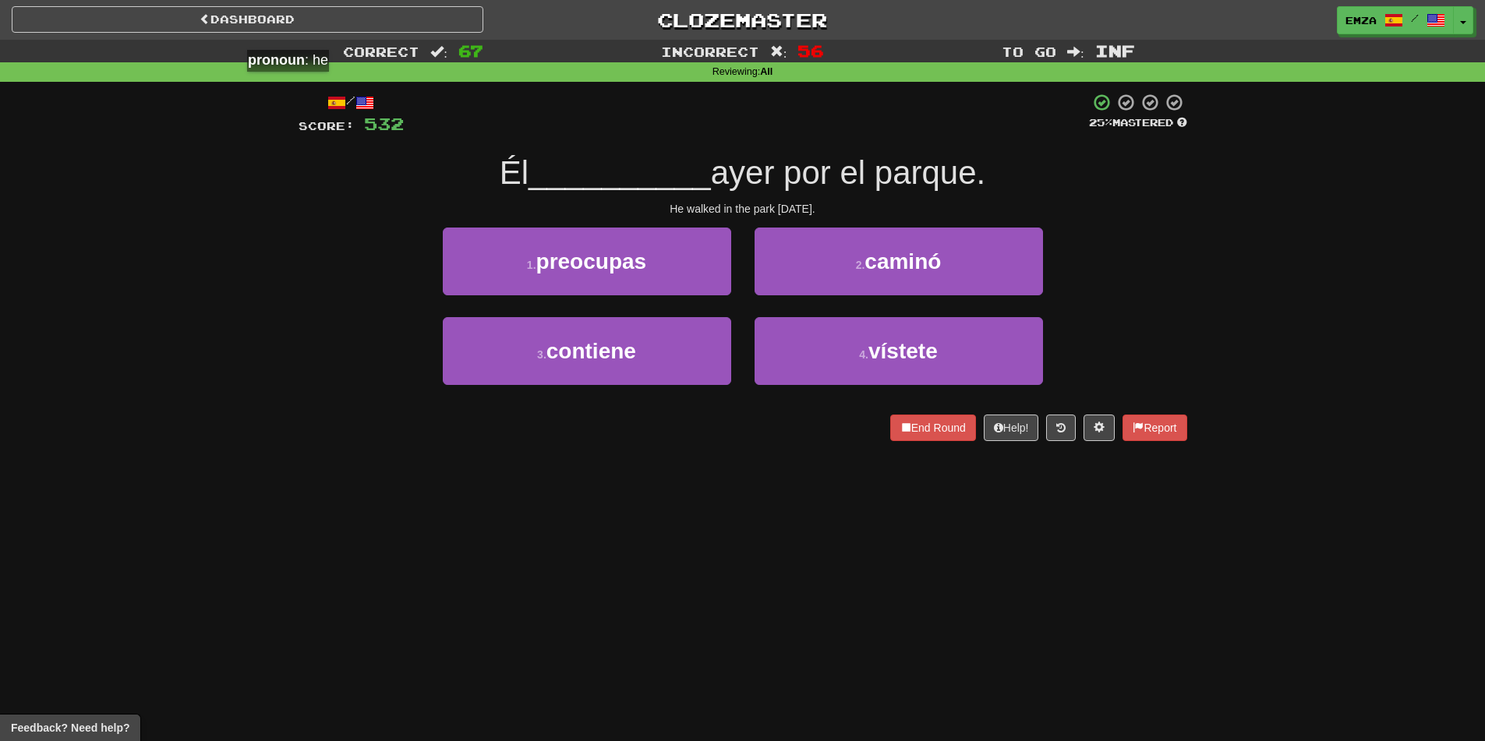
click at [294, 32] on div "Dashboard Clozemaster Emza / Toggle Dropdown Dashboard Leaderboard Activity Fee…" at bounding box center [743, 20] width 1462 height 40
click at [292, 18] on link "Dashboard" at bounding box center [248, 19] width 472 height 27
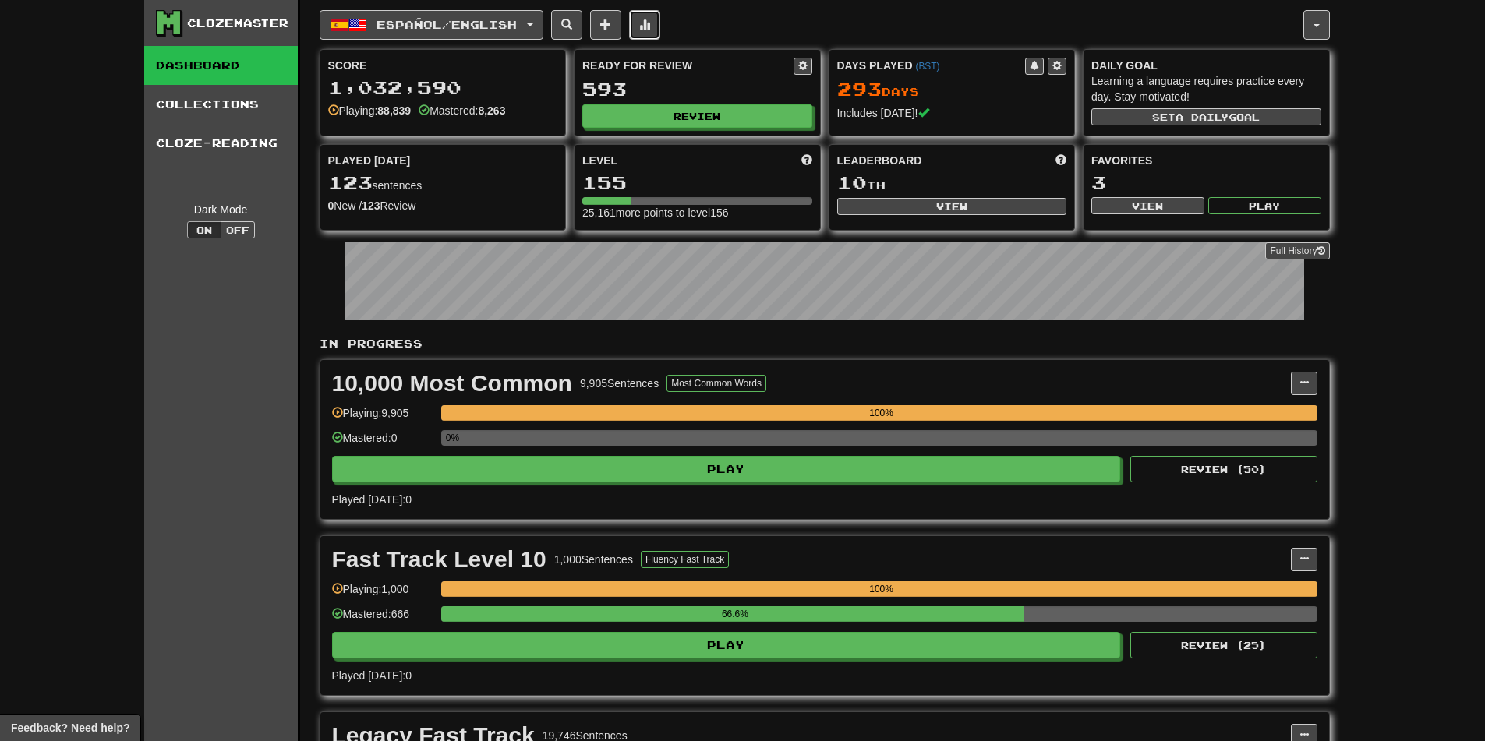
click at [648, 19] on button at bounding box center [644, 25] width 31 height 30
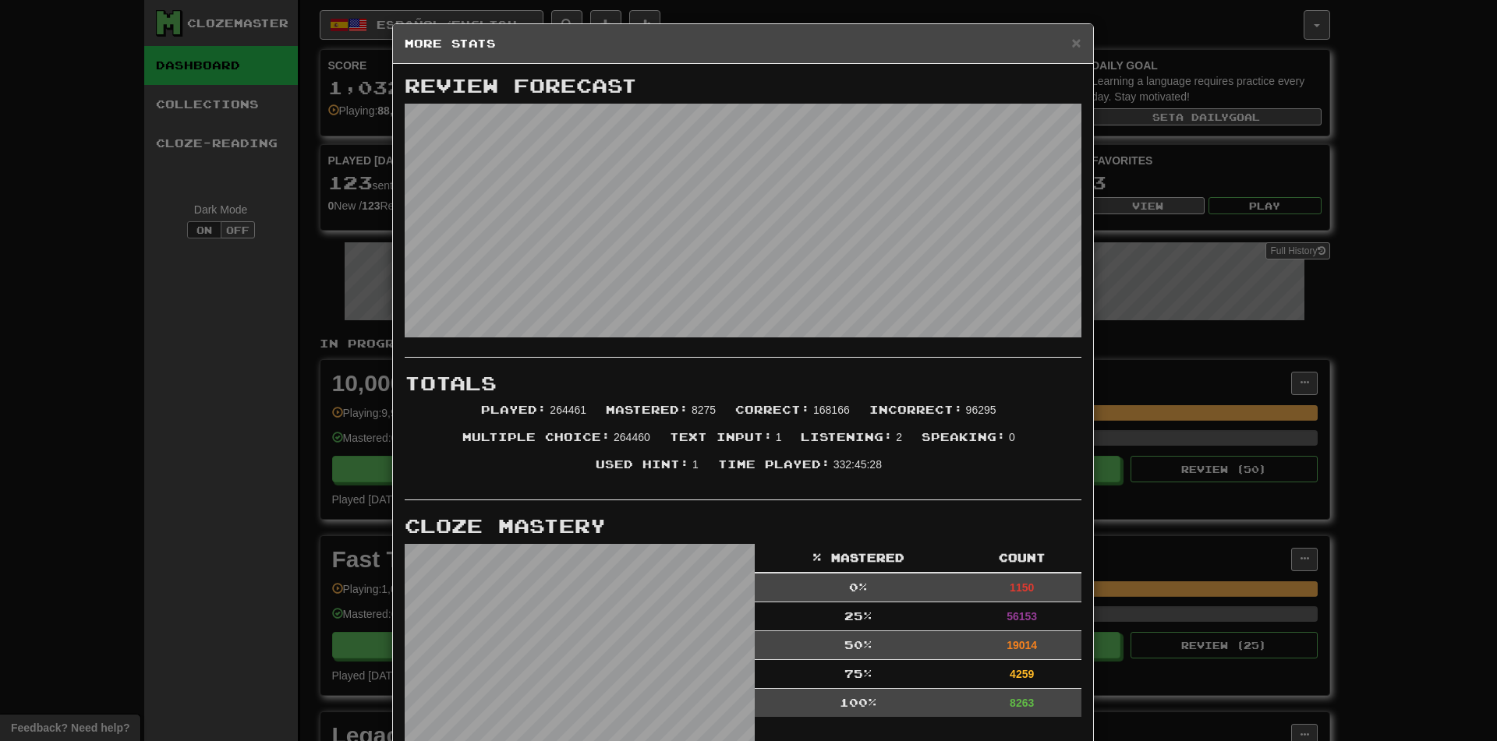
scroll to position [312, 0]
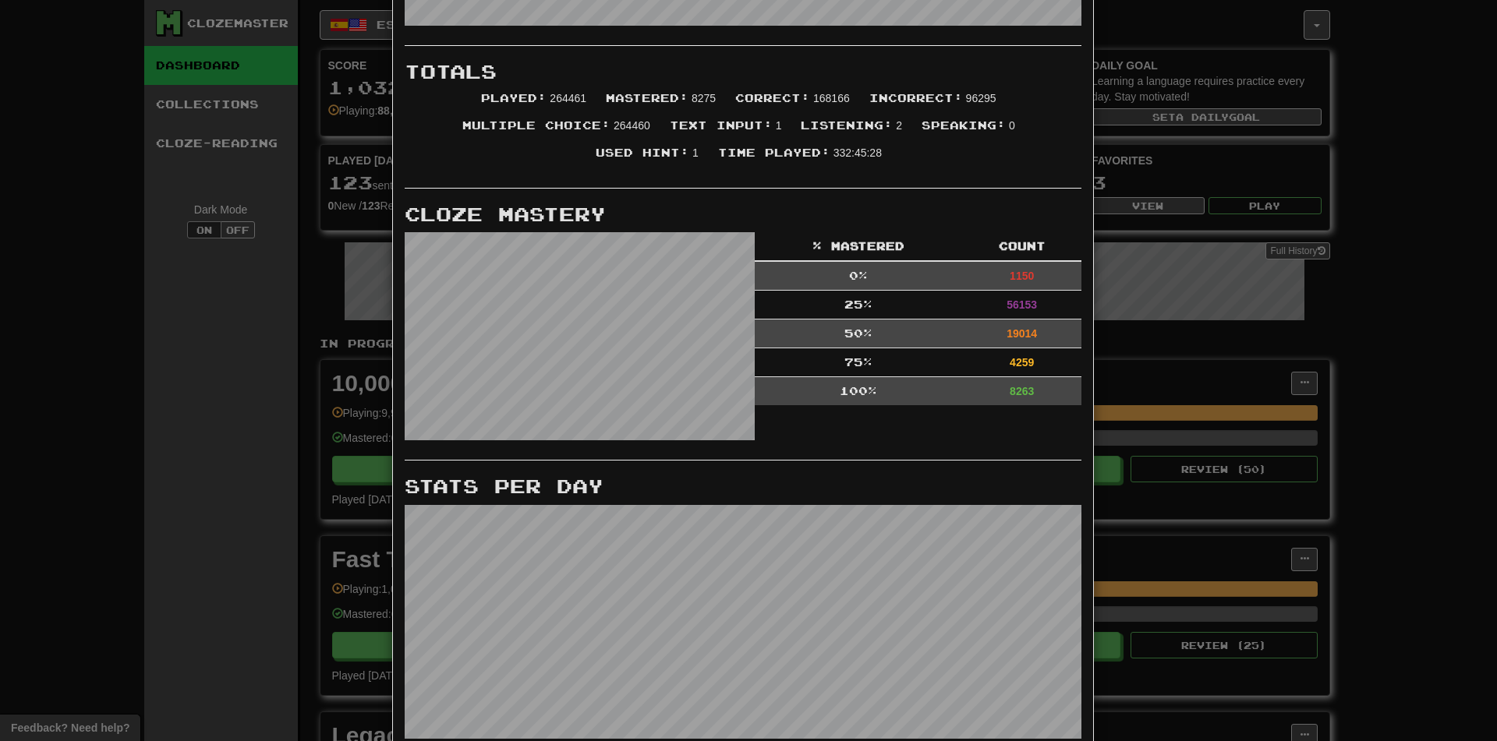
click at [334, 228] on div "× More Stats Review Forecast Totals Played : 264461 Mastered : 8275 Correct : 1…" at bounding box center [748, 370] width 1497 height 741
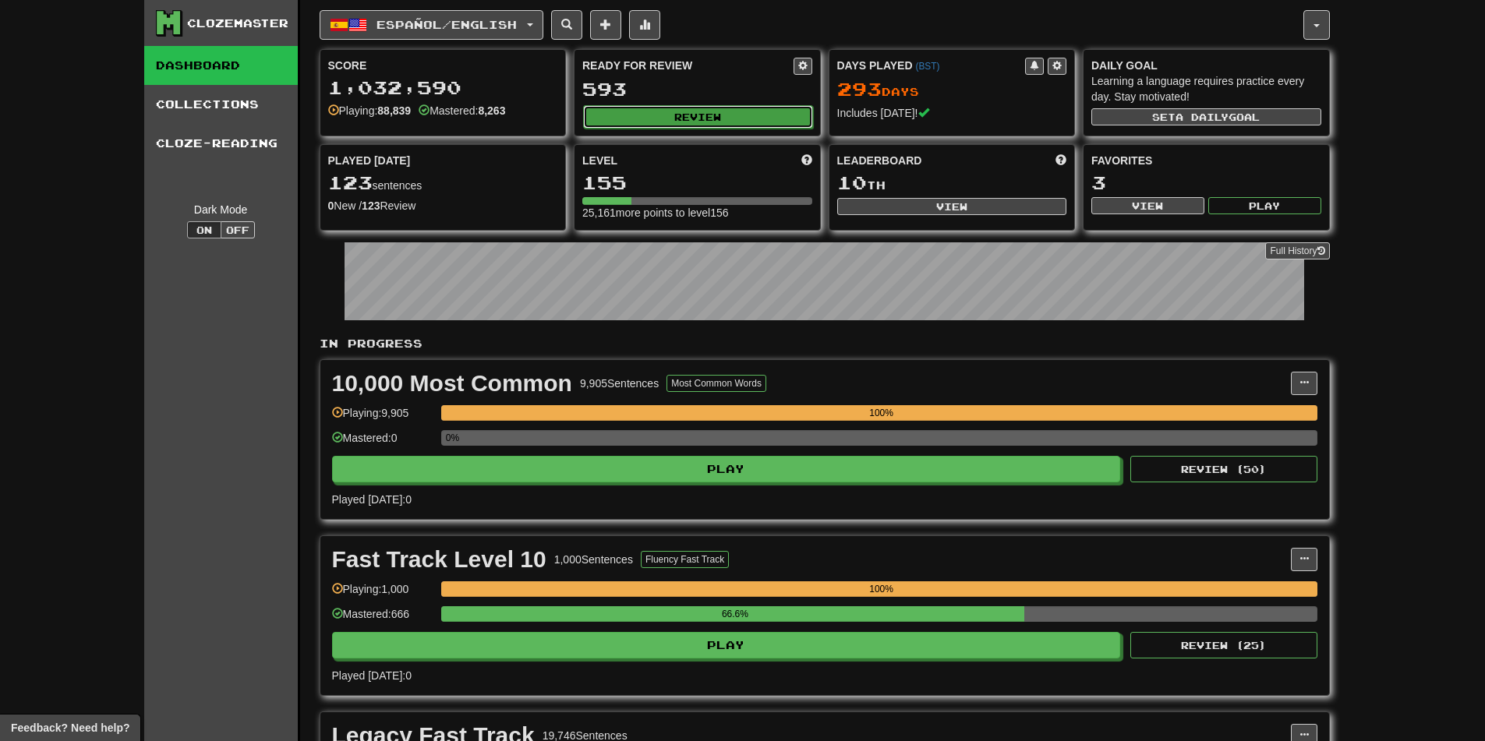
click at [679, 117] on button "Review" at bounding box center [698, 116] width 230 height 23
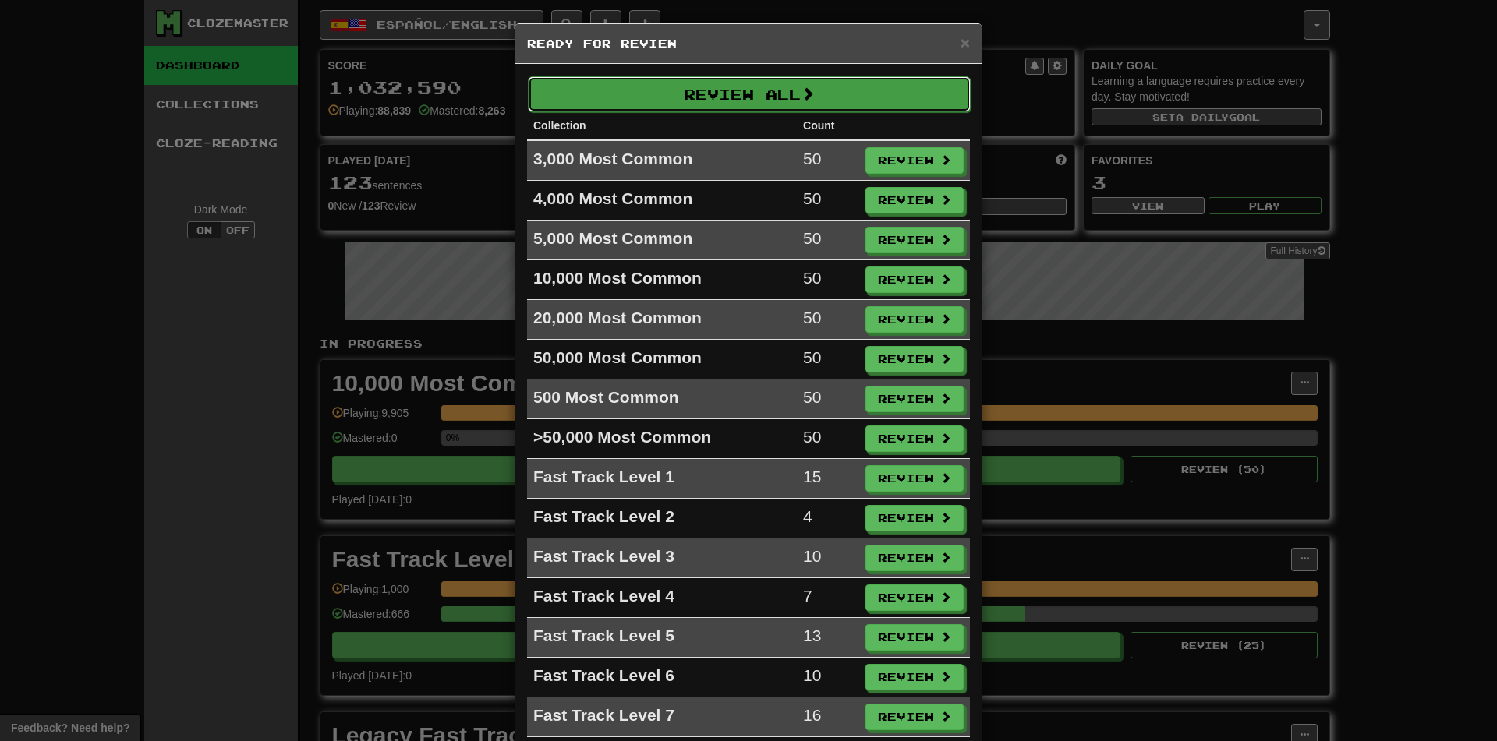
click at [701, 107] on button "Review All" at bounding box center [749, 94] width 443 height 36
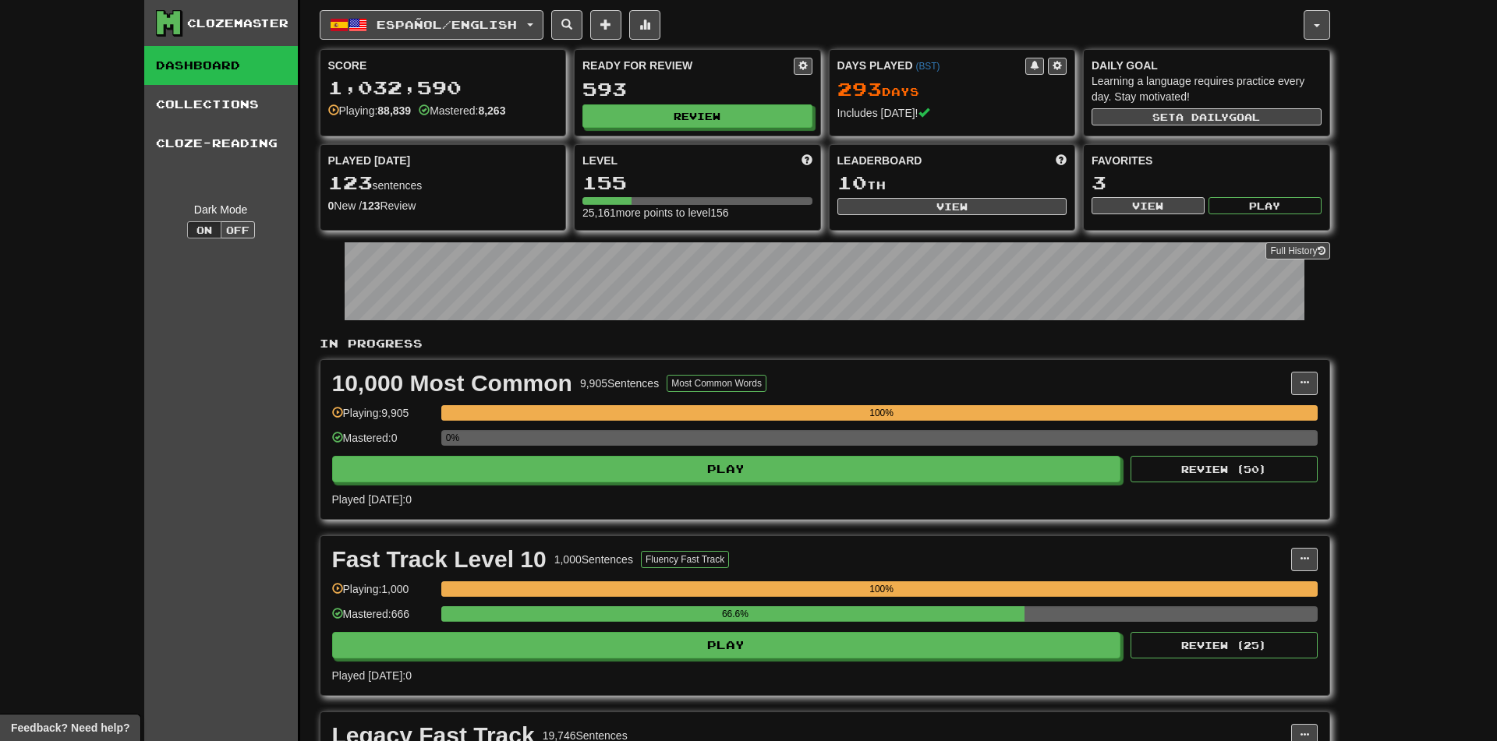
select select "********"
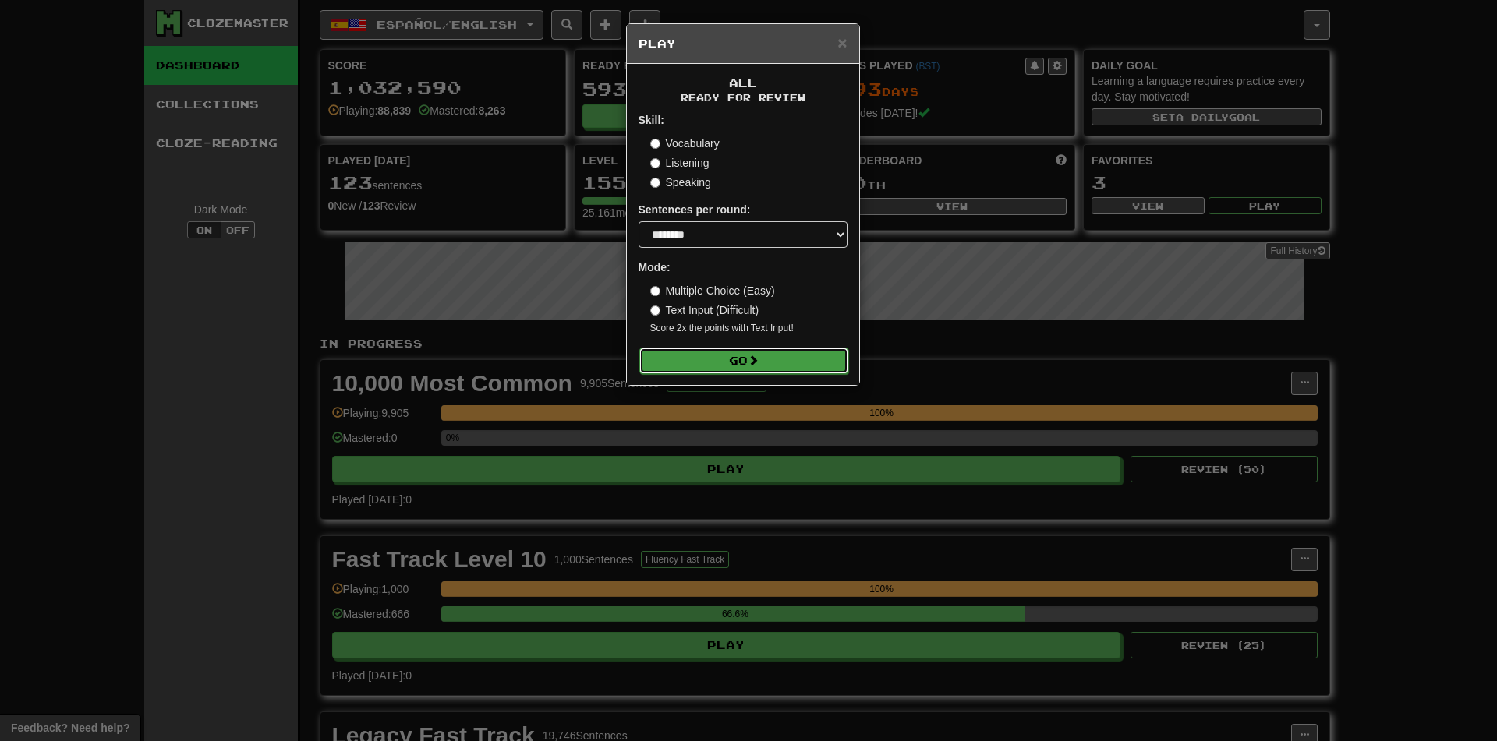
click at [726, 370] on button "Go" at bounding box center [743, 361] width 209 height 27
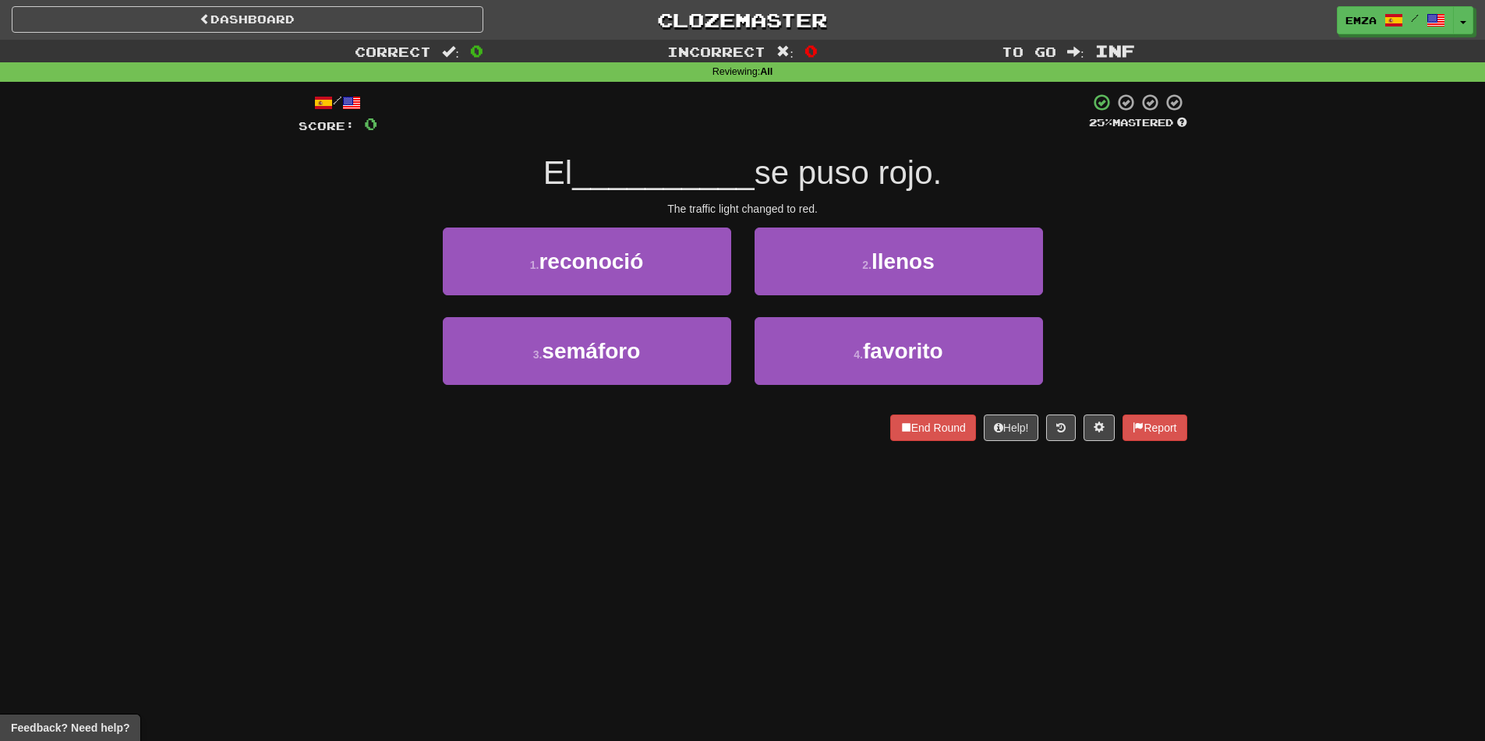
click at [714, 487] on div "Dashboard Clozemaster Emza / Toggle Dropdown Dashboard Leaderboard Activity Fee…" at bounding box center [742, 370] width 1485 height 741
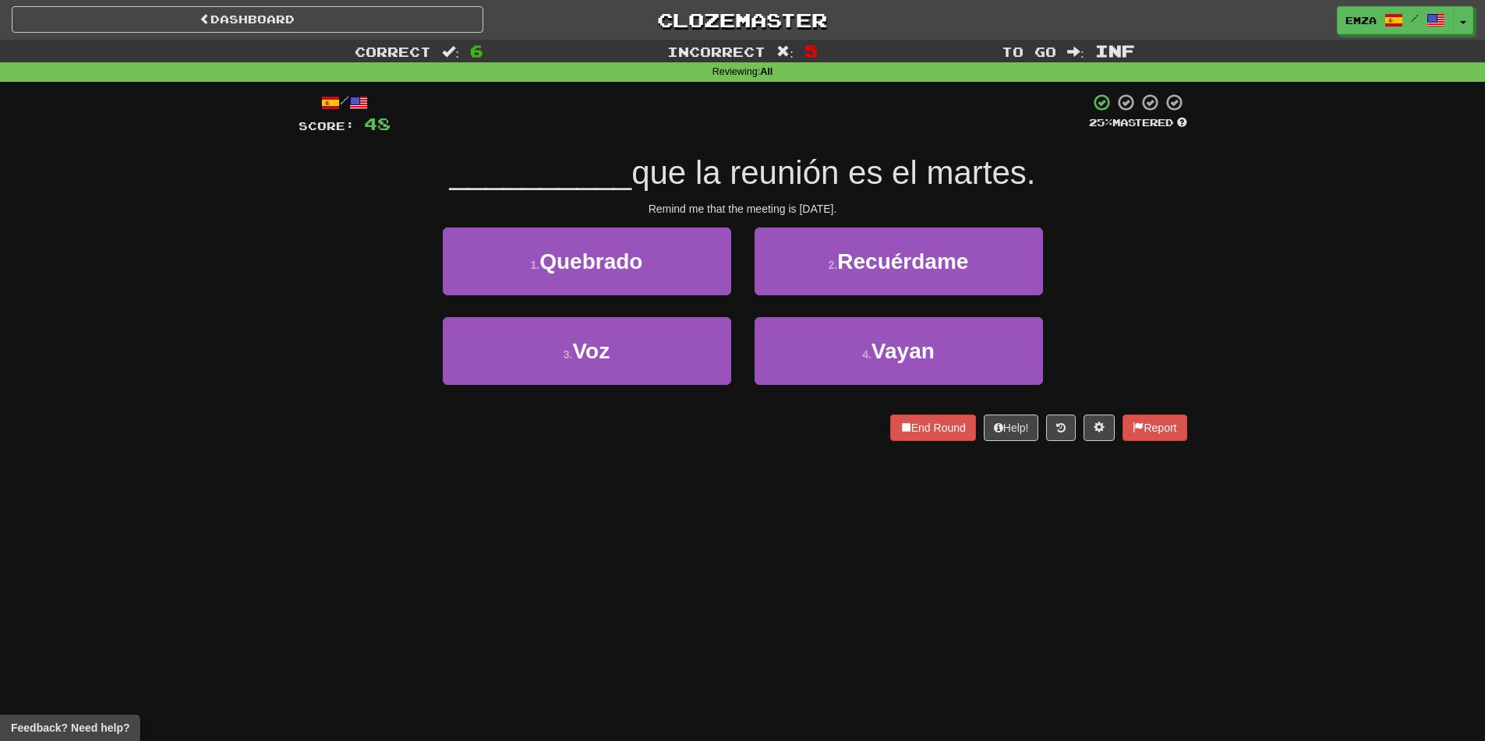
click at [786, 487] on div "Dashboard Clozemaster Emza / Toggle Dropdown Dashboard Leaderboard Activity Fee…" at bounding box center [742, 370] width 1485 height 741
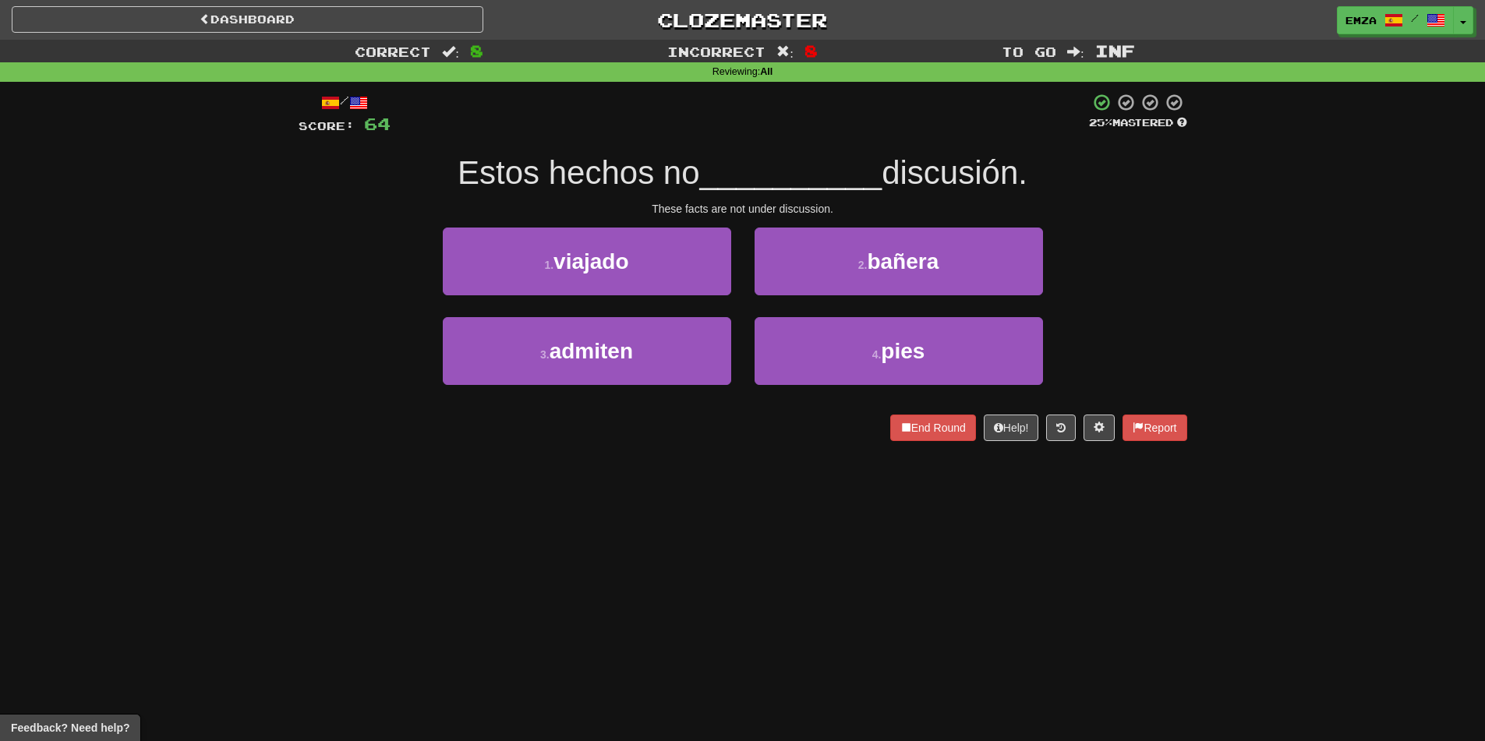
click at [259, 462] on div "Correct : 8 Incorrect : 8 To go : Inf Reviewing : All / Score: 64 25 % Mastered…" at bounding box center [742, 251] width 1485 height 423
click at [395, 488] on div "Dashboard Clozemaster Emza / Toggle Dropdown Dashboard Leaderboard Activity Fee…" at bounding box center [742, 370] width 1485 height 741
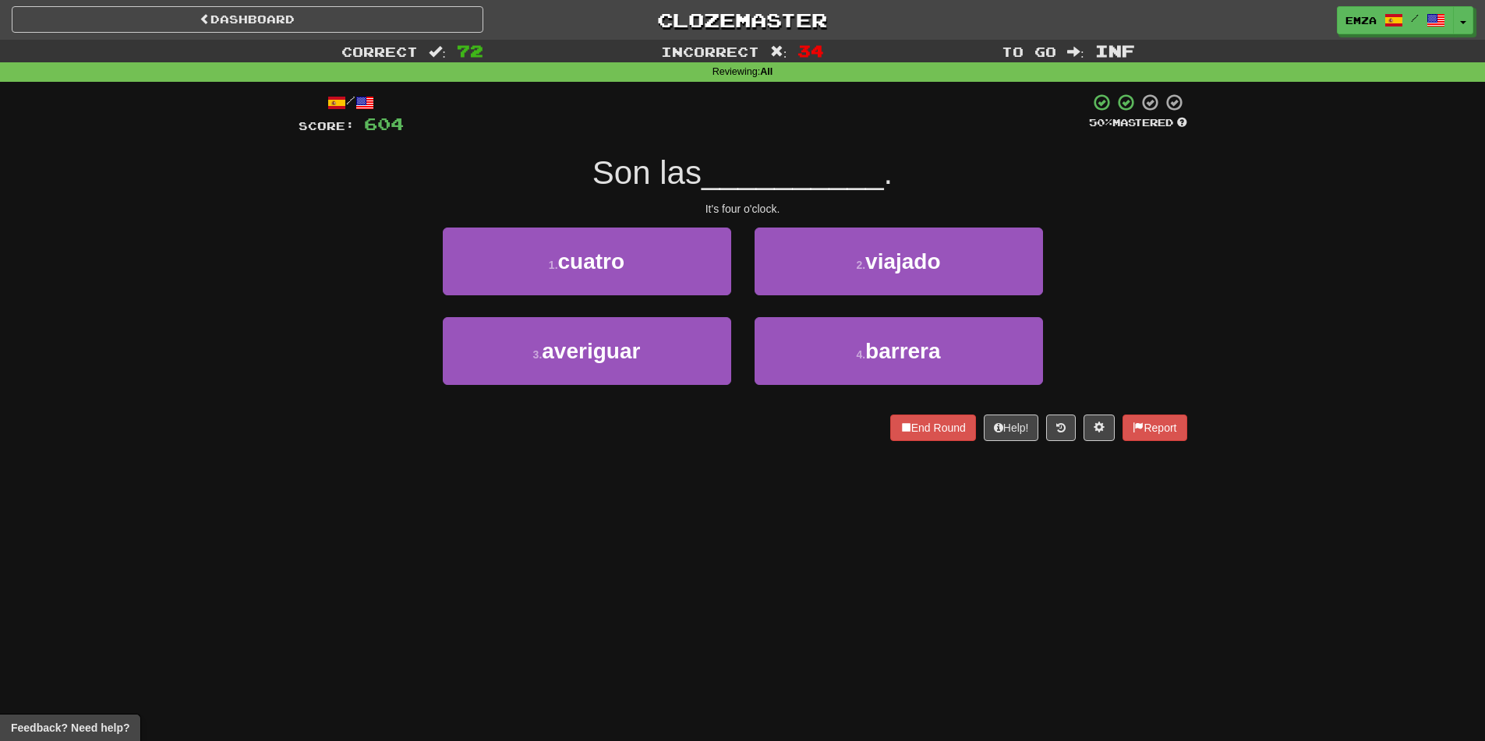
drag, startPoint x: 419, startPoint y: 366, endPoint x: 403, endPoint y: 356, distance: 19.3
click at [418, 364] on div "3 . averiguar 4 . [PERSON_NAME]" at bounding box center [743, 362] width 936 height 90
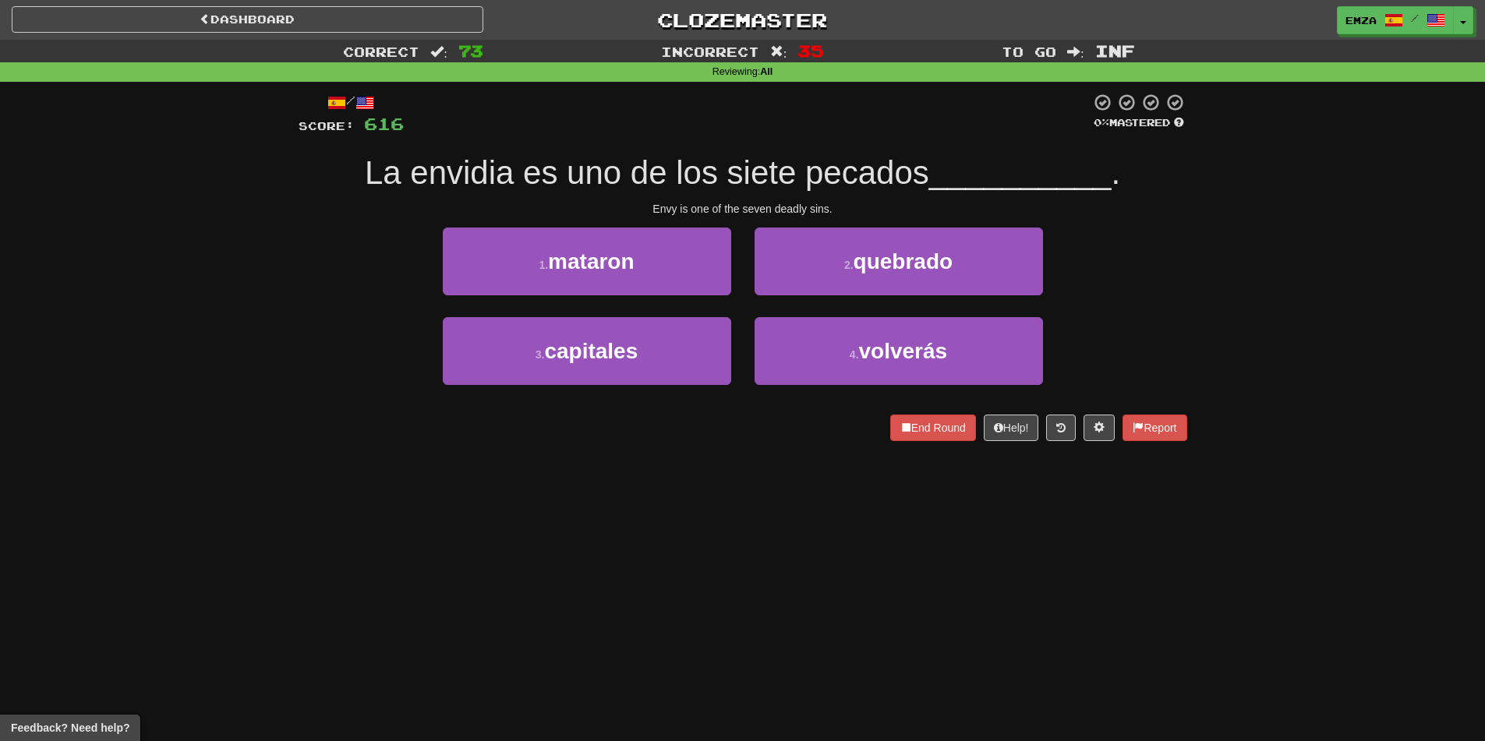
click at [236, 363] on div "Correct : 73 Incorrect : 35 To go : Inf Reviewing : All / Score: 616 0 % Master…" at bounding box center [742, 251] width 1485 height 423
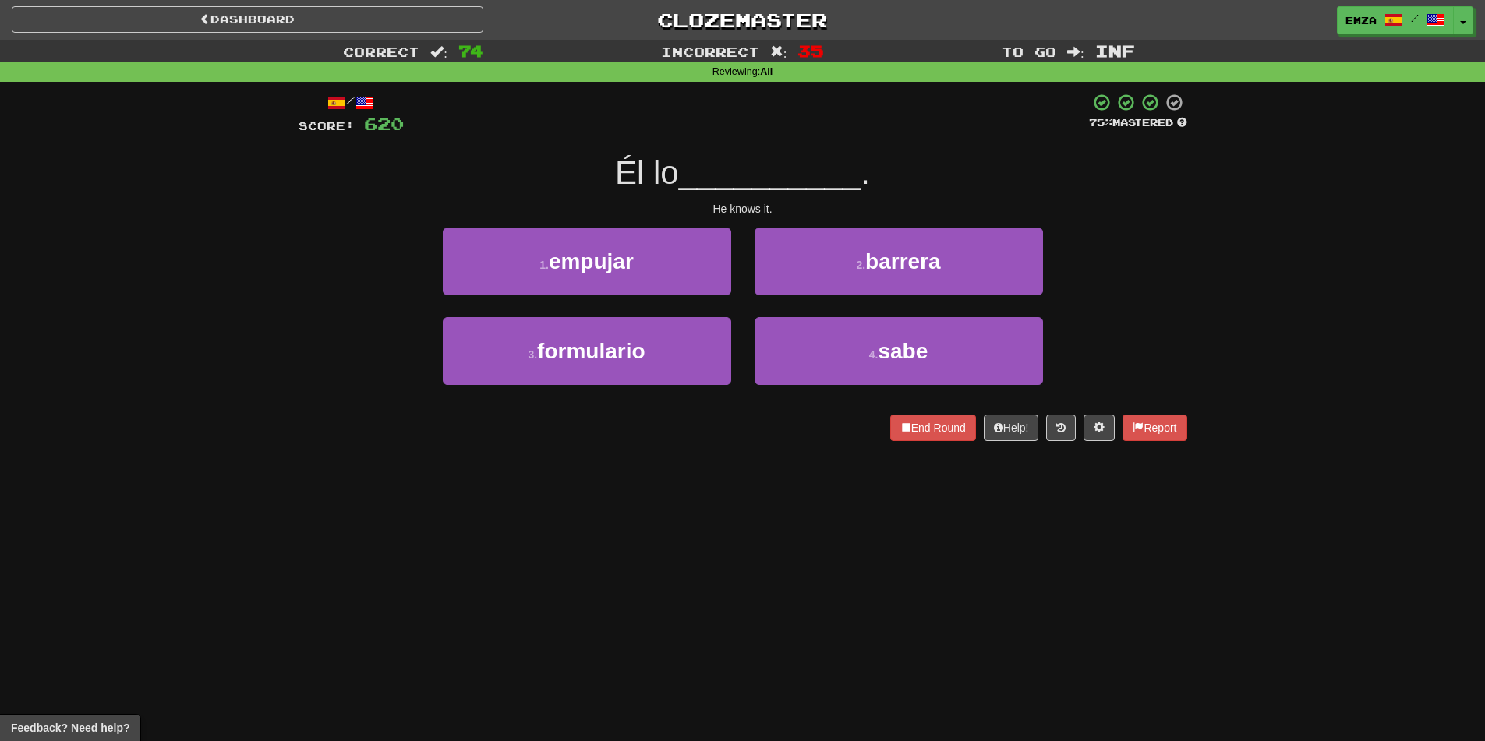
click at [276, 330] on div "Correct : 74 Incorrect : 35 To go : Inf Reviewing : All / Score: 620 75 % Maste…" at bounding box center [742, 251] width 1485 height 423
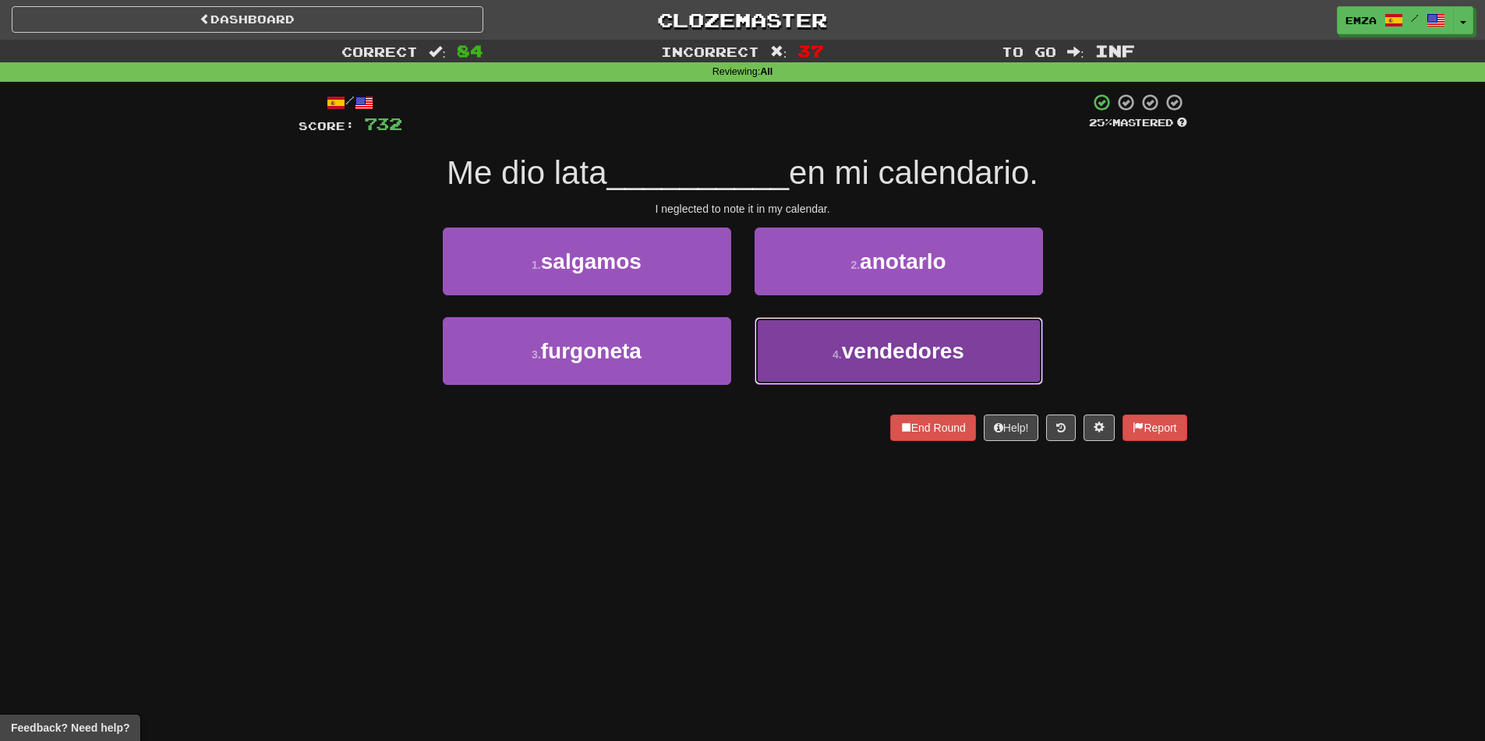
click at [848, 352] on span "vendedores" at bounding box center [903, 351] width 122 height 24
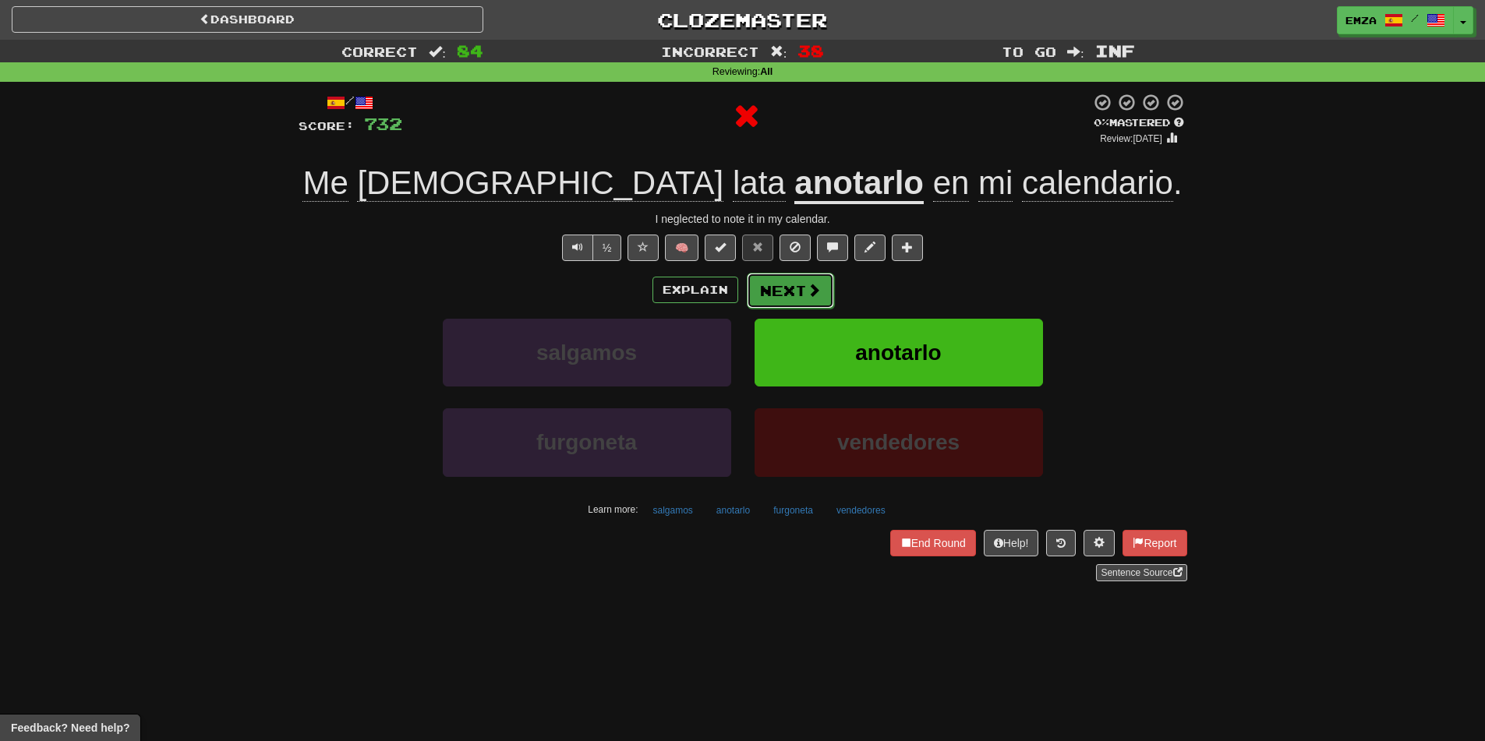
click at [802, 273] on button "Next" at bounding box center [790, 291] width 87 height 36
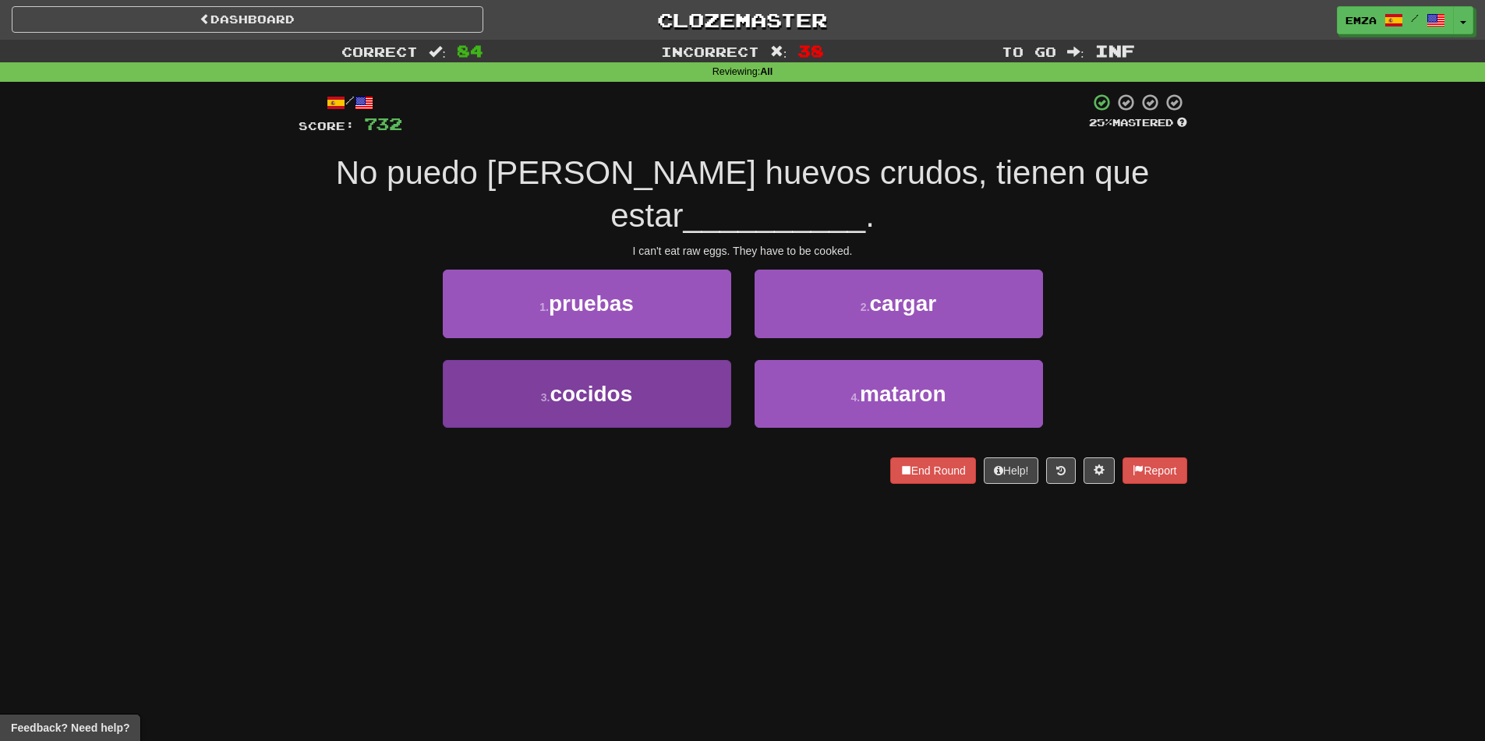
click at [586, 430] on div "3 . cocidos" at bounding box center [587, 405] width 312 height 90
click at [671, 398] on button "3 . cocidos" at bounding box center [587, 394] width 288 height 68
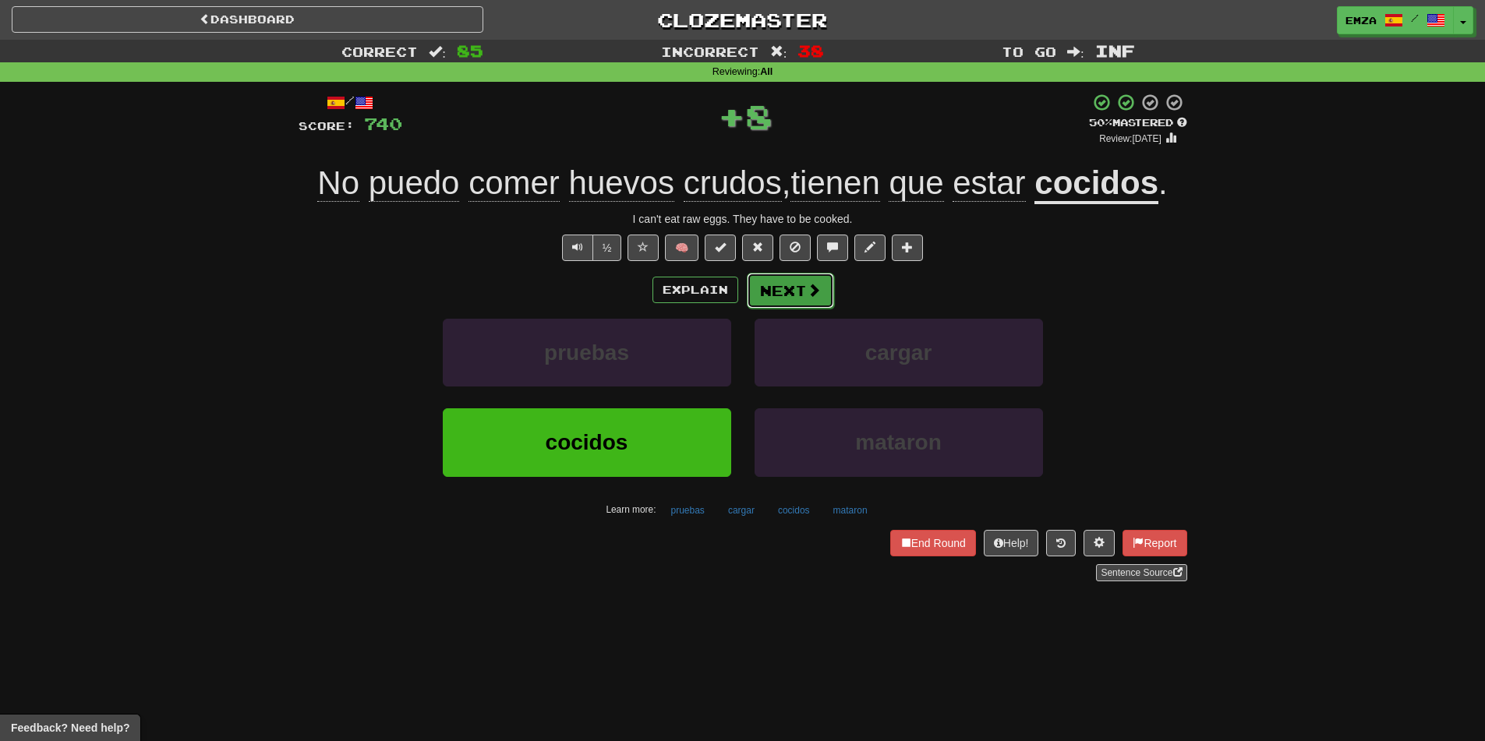
click at [769, 292] on button "Next" at bounding box center [790, 291] width 87 height 36
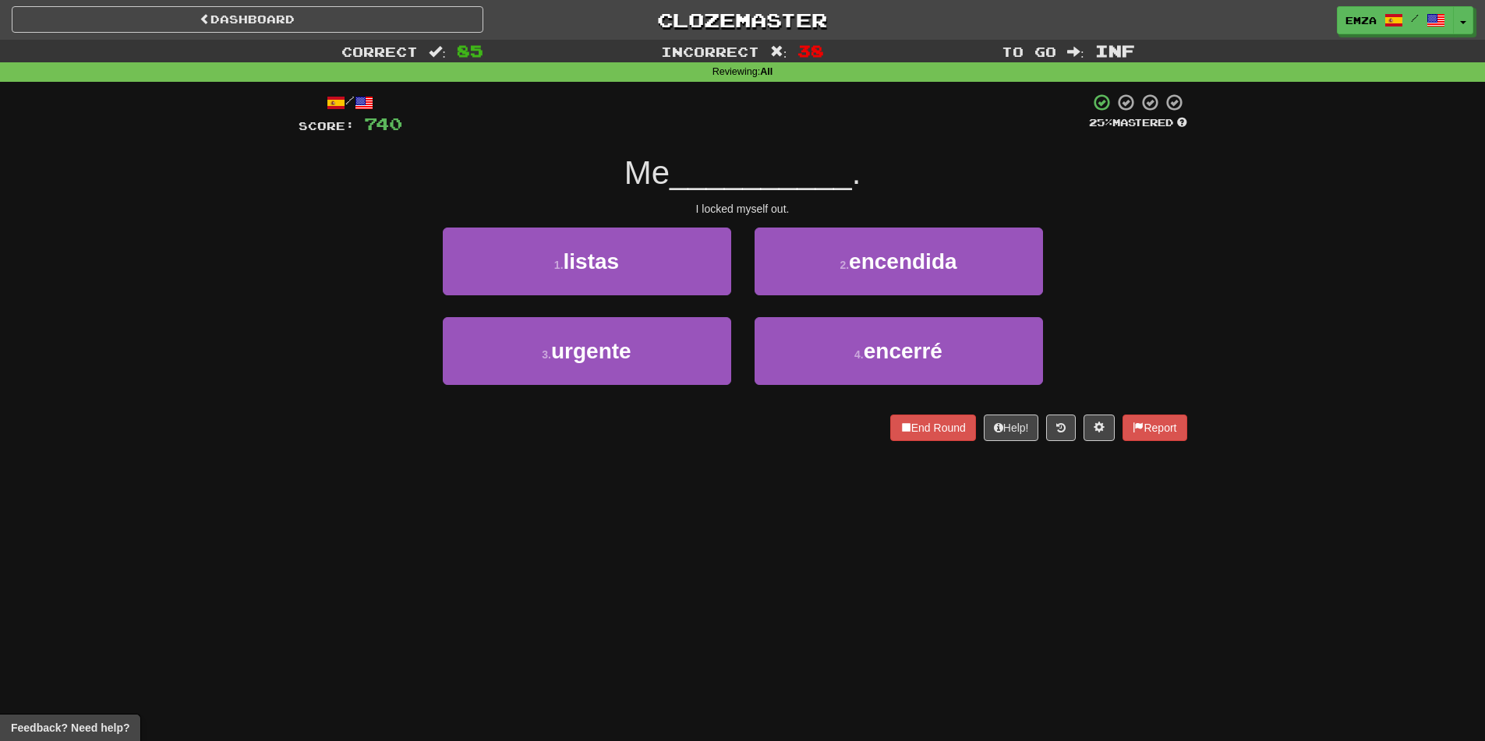
click at [735, 504] on div "Dashboard Clozemaster Emza / Toggle Dropdown Dashboard Leaderboard Activity Fee…" at bounding box center [742, 370] width 1485 height 741
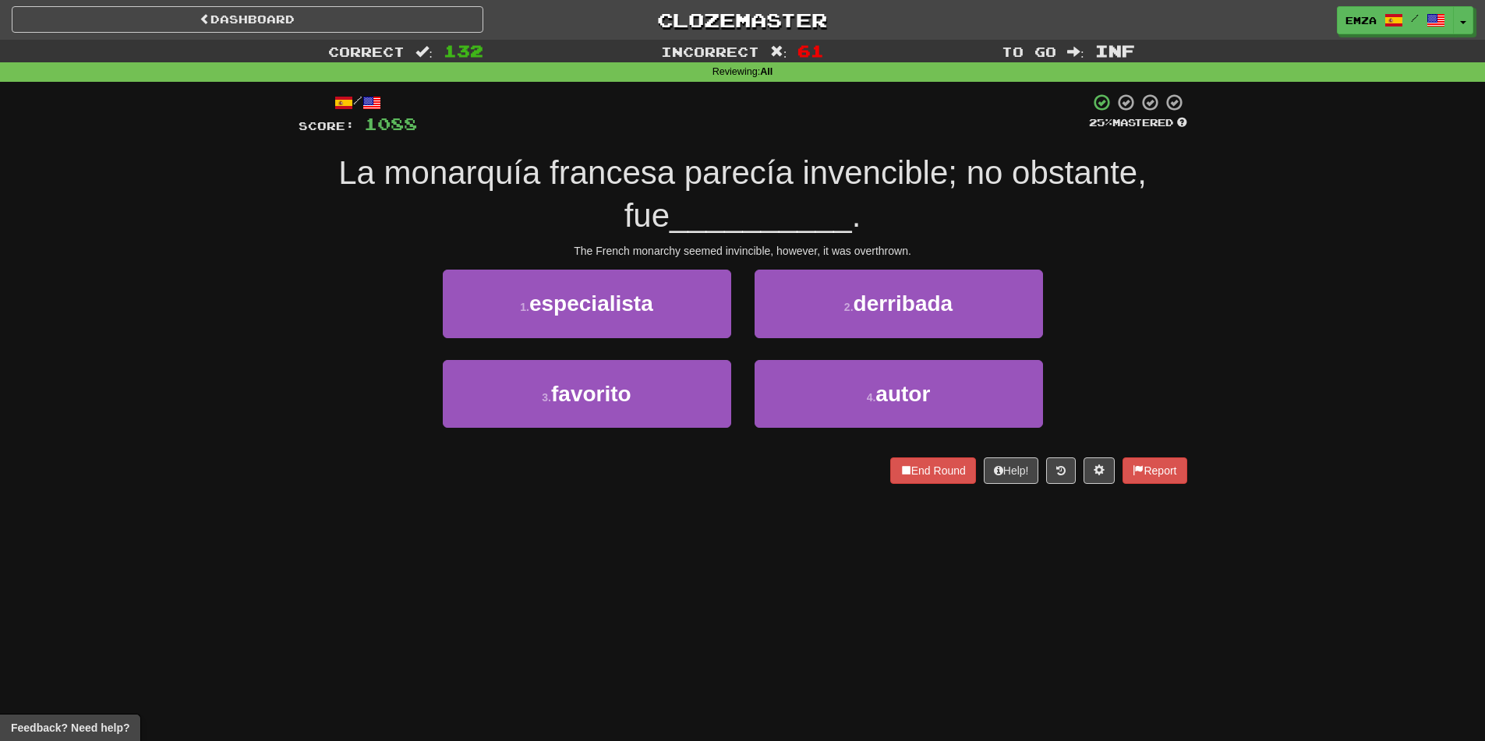
click at [344, 373] on div "3 . favorito 4 . autor" at bounding box center [743, 405] width 936 height 90
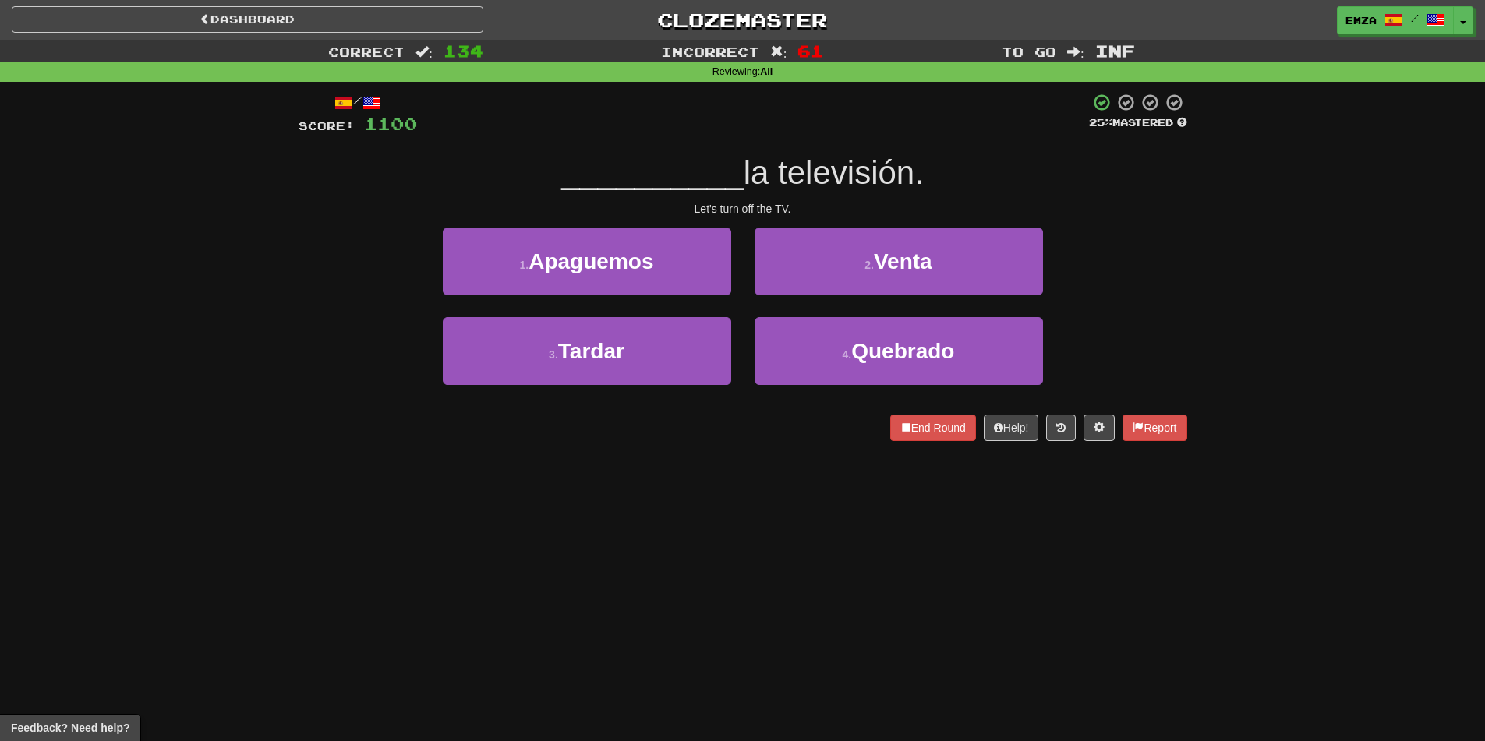
click at [812, 557] on div "Dashboard Clozemaster Emza / Toggle Dropdown Dashboard Leaderboard Activity Fee…" at bounding box center [742, 370] width 1485 height 741
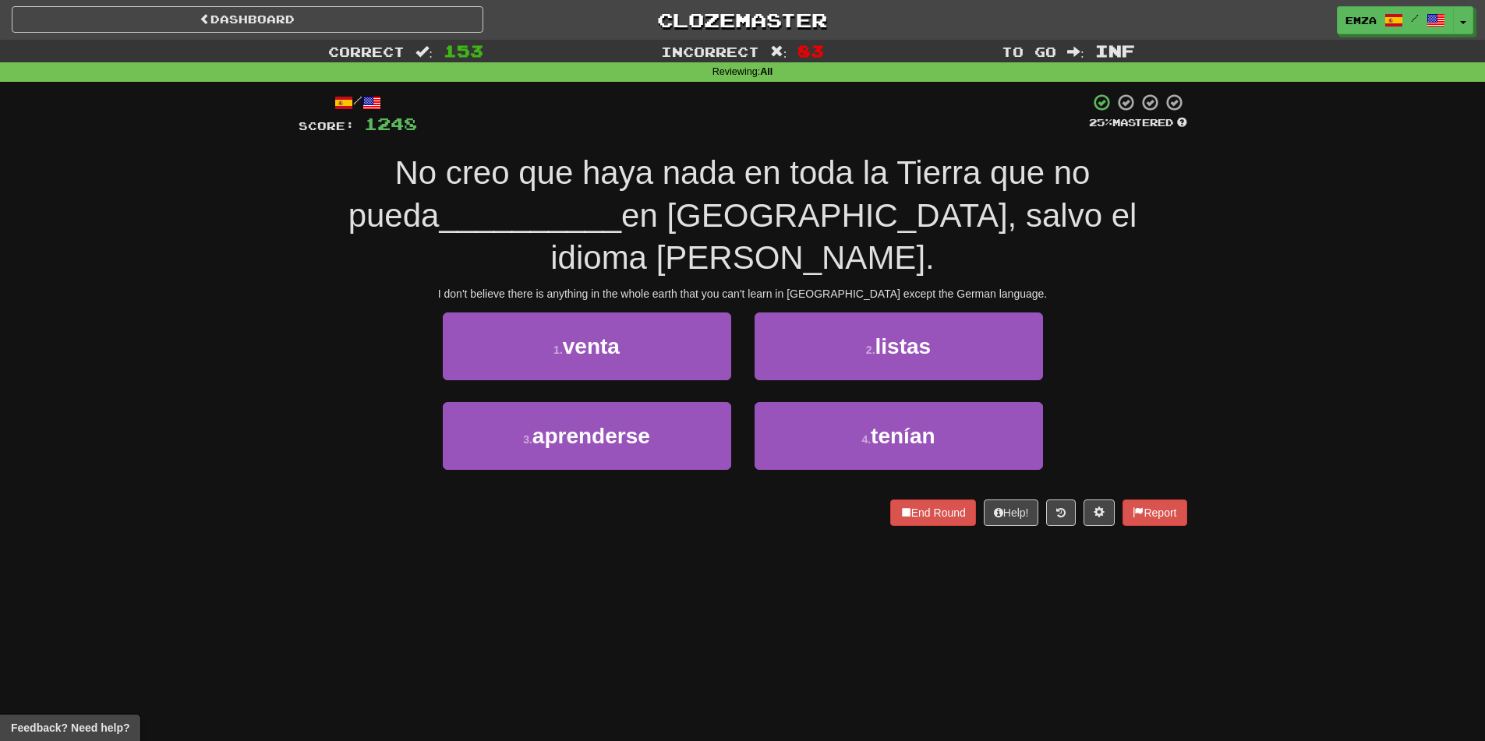
click at [692, 524] on div "Dashboard Clozemaster Emza / Toggle Dropdown Dashboard Leaderboard Activity Fee…" at bounding box center [742, 370] width 1485 height 741
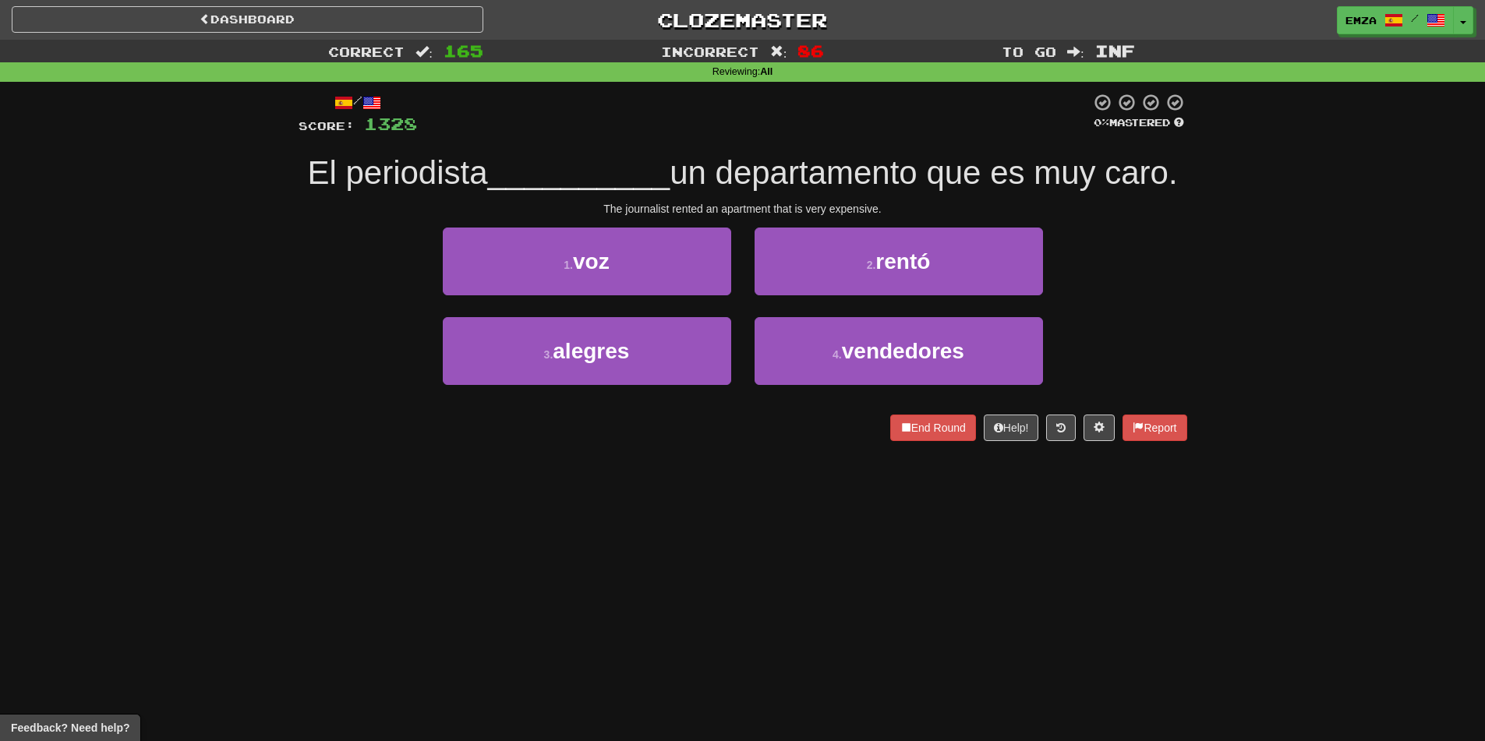
click at [723, 536] on div "Dashboard Clozemaster Emza / Toggle Dropdown Dashboard Leaderboard Activity Fee…" at bounding box center [742, 370] width 1485 height 741
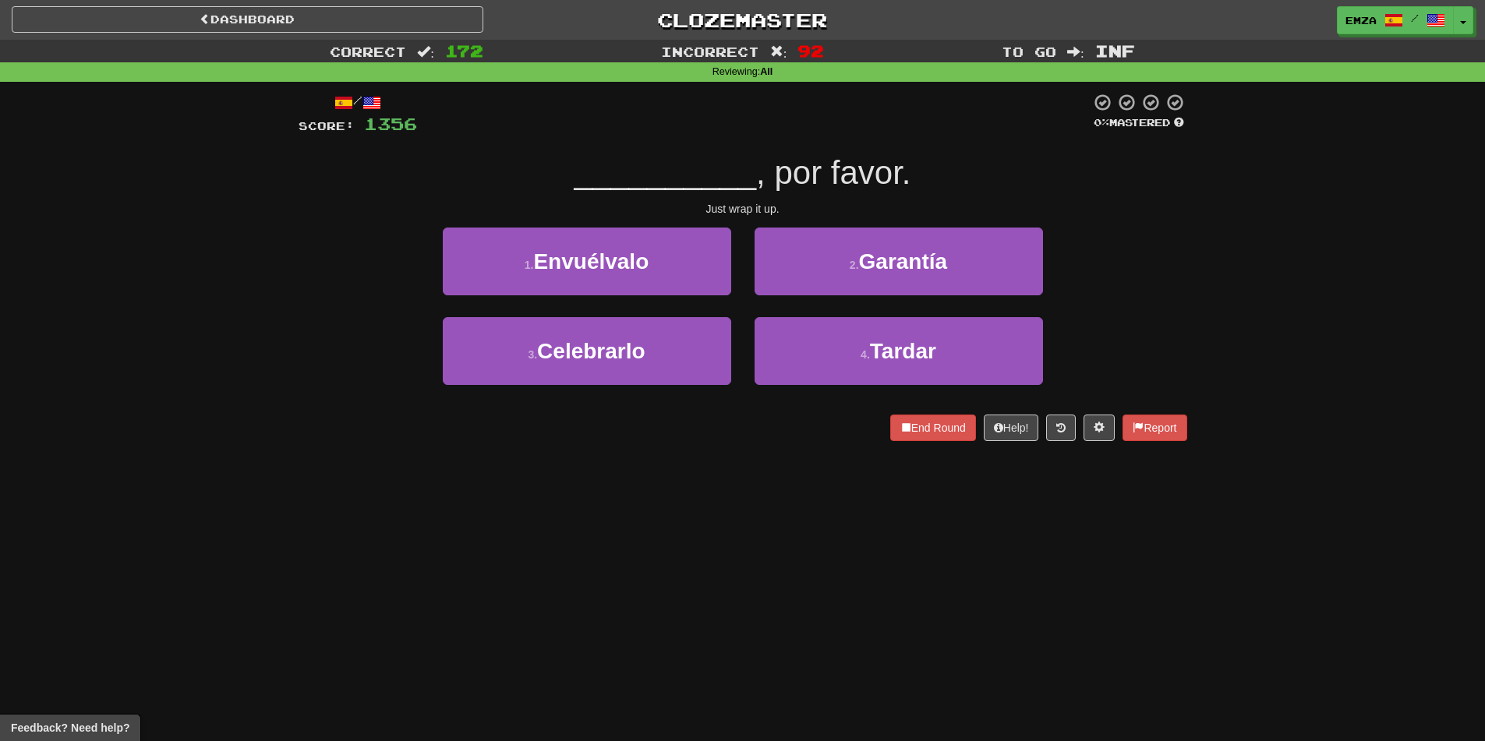
click at [382, 574] on div "Dashboard Clozemaster Emza / Toggle Dropdown Dashboard Leaderboard Activity Fee…" at bounding box center [742, 370] width 1485 height 741
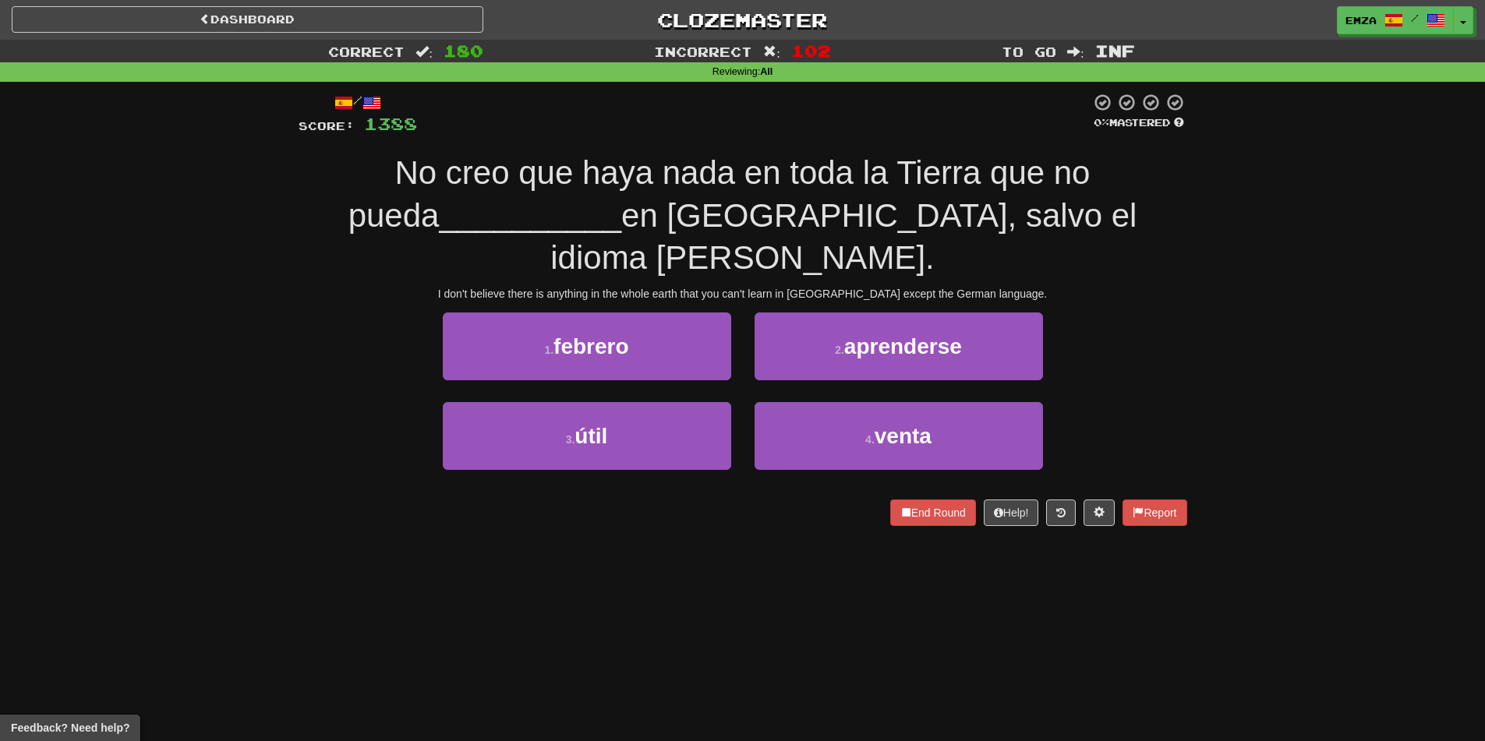
click at [310, 553] on div "Dashboard Clozemaster Emza / Toggle Dropdown Dashboard Leaderboard Activity Fee…" at bounding box center [742, 370] width 1485 height 741
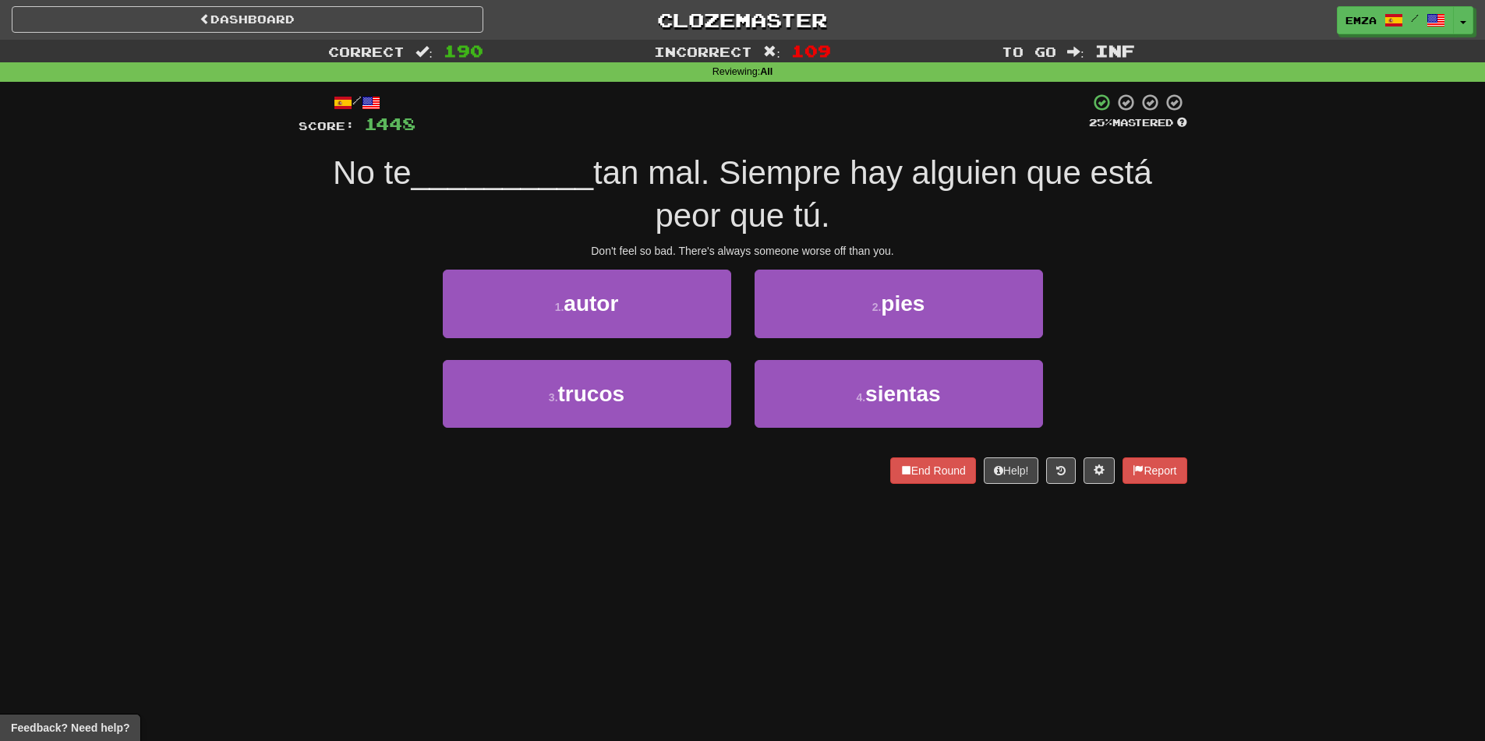
click at [683, 542] on div "Dashboard Clozemaster Emza / Toggle Dropdown Dashboard Leaderboard Activity Fee…" at bounding box center [742, 370] width 1485 height 741
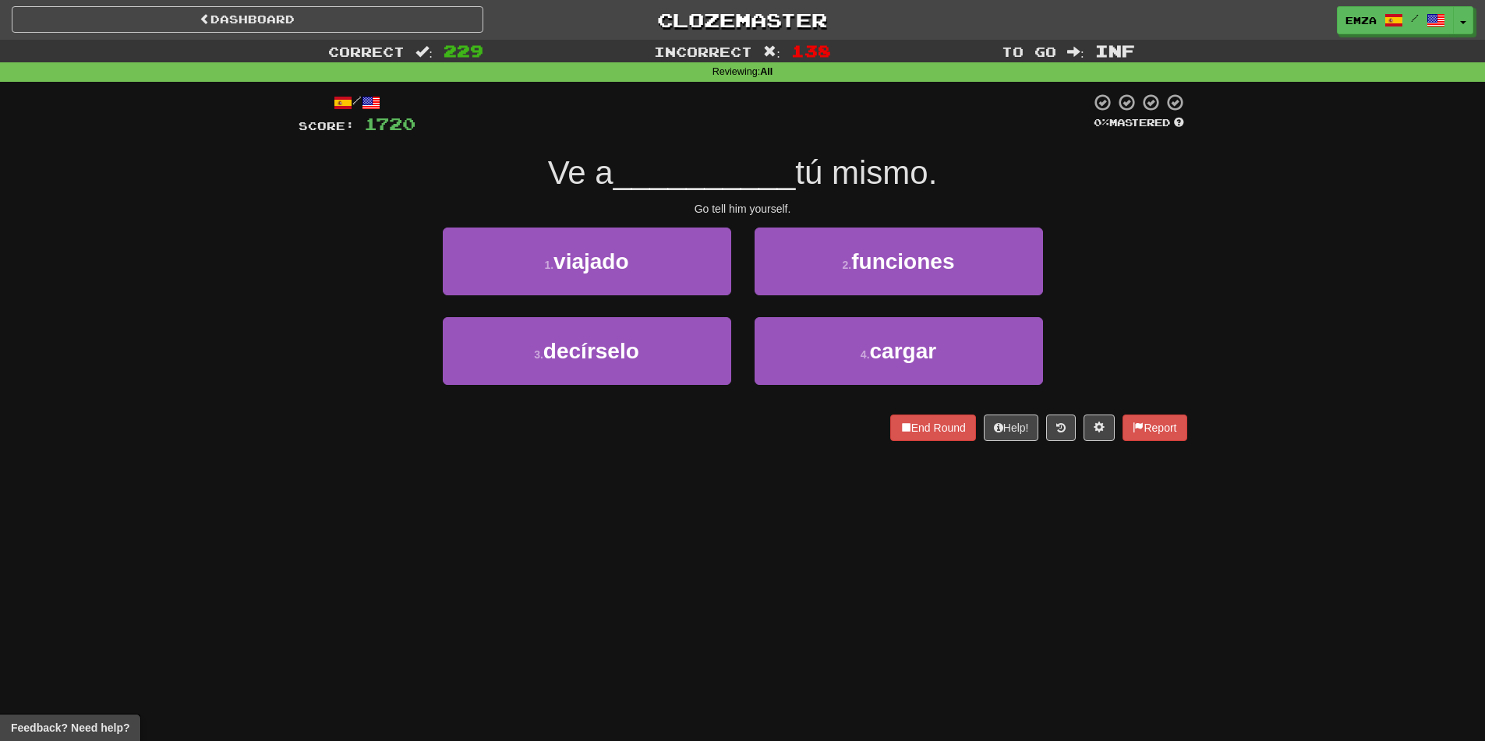
click at [453, 554] on div "Dashboard Clozemaster Emza / Toggle Dropdown Dashboard Leaderboard Activity Fee…" at bounding box center [742, 370] width 1485 height 741
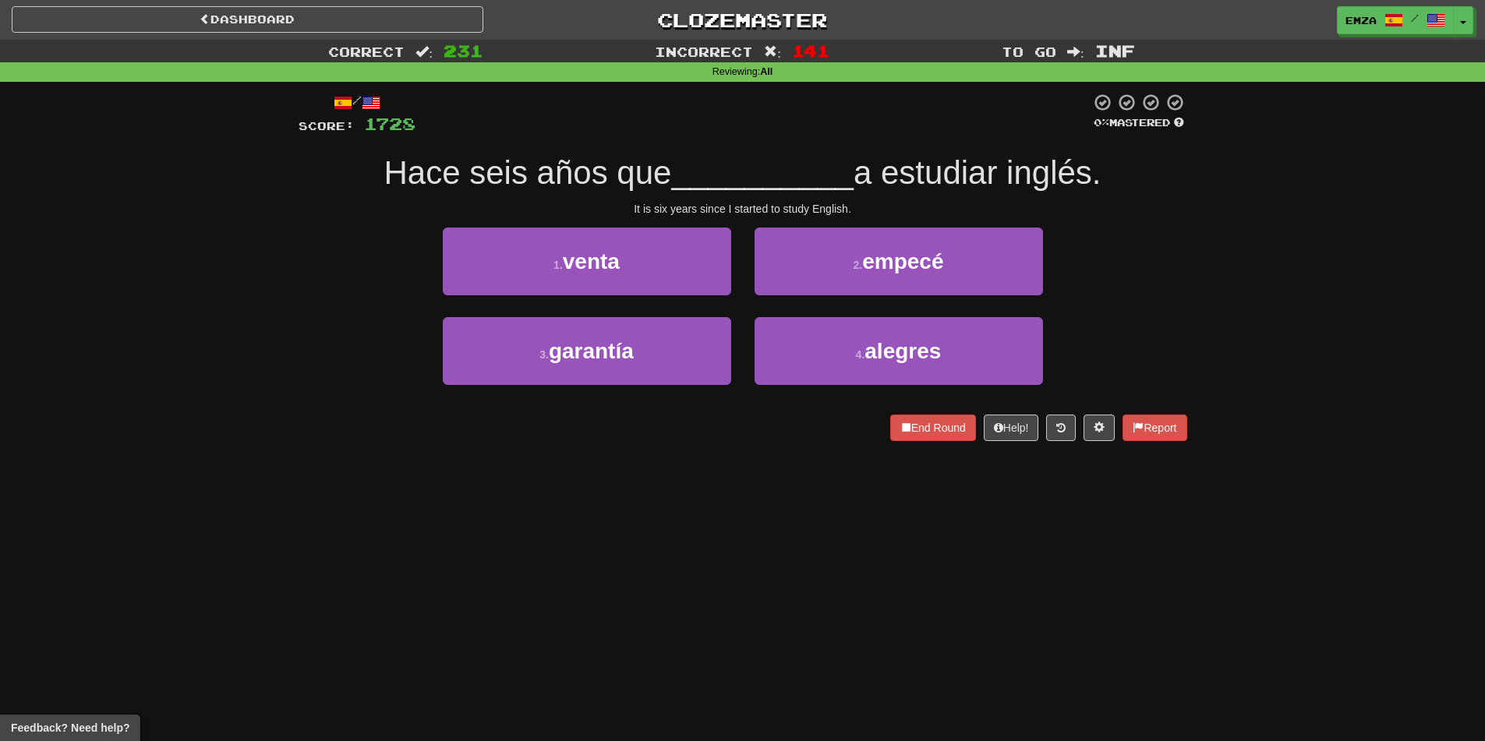
click at [678, 628] on div "Dashboard Clozemaster Emza / Toggle Dropdown Dashboard Leaderboard Activity Fee…" at bounding box center [742, 370] width 1485 height 741
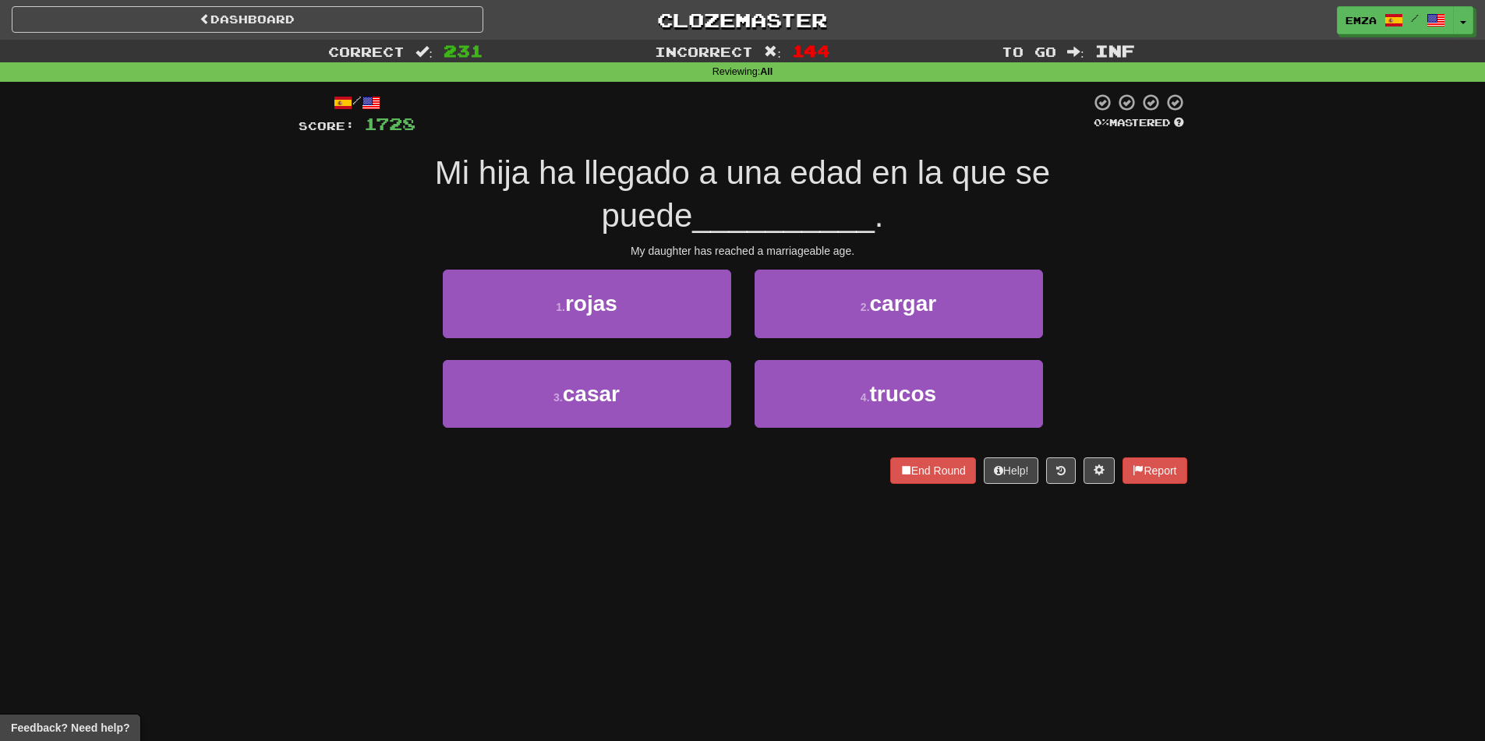
click at [698, 564] on div "Dashboard Clozemaster Emza / Toggle Dropdown Dashboard Leaderboard Activity Fee…" at bounding box center [742, 370] width 1485 height 741
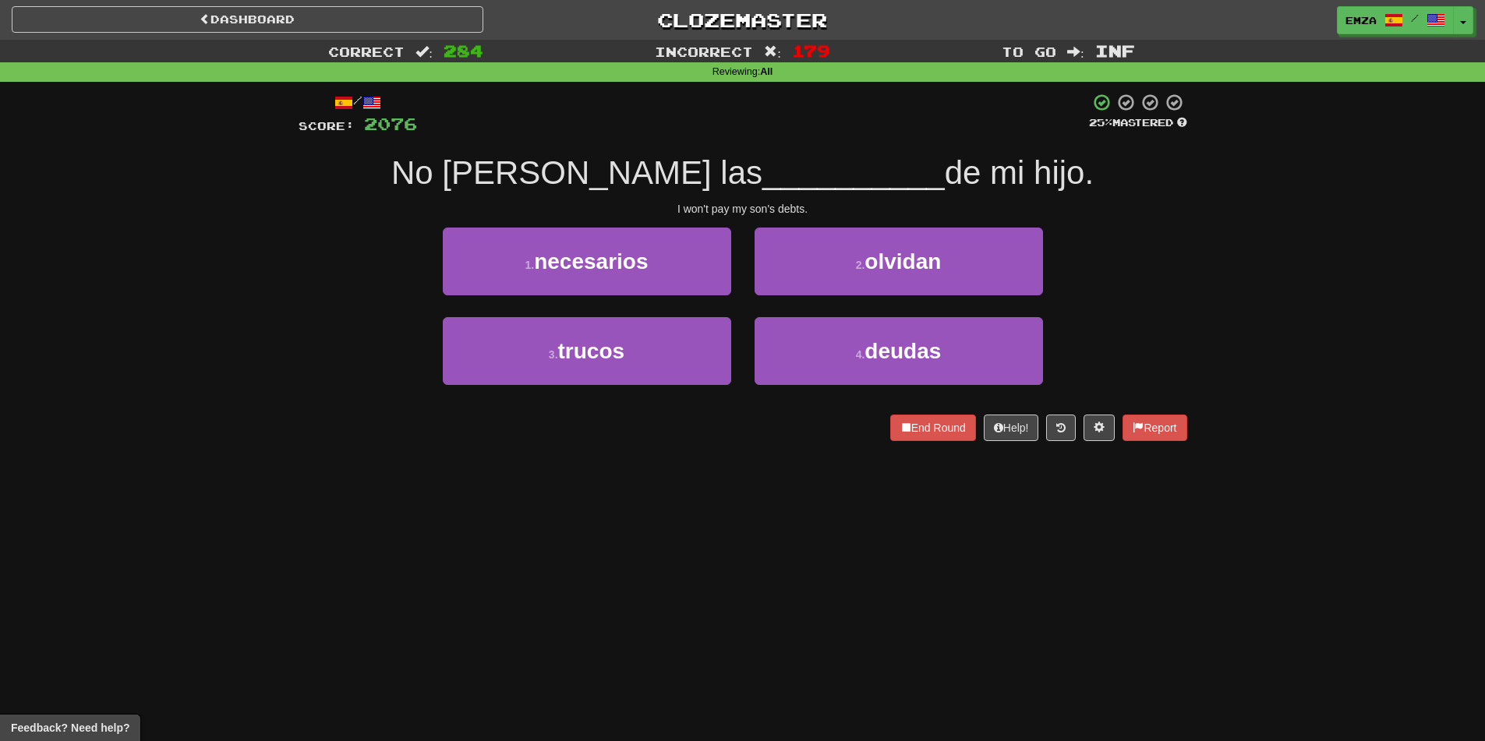
click at [667, 499] on div "Dashboard Clozemaster Emza / Toggle Dropdown Dashboard Leaderboard Activity Fee…" at bounding box center [742, 370] width 1485 height 741
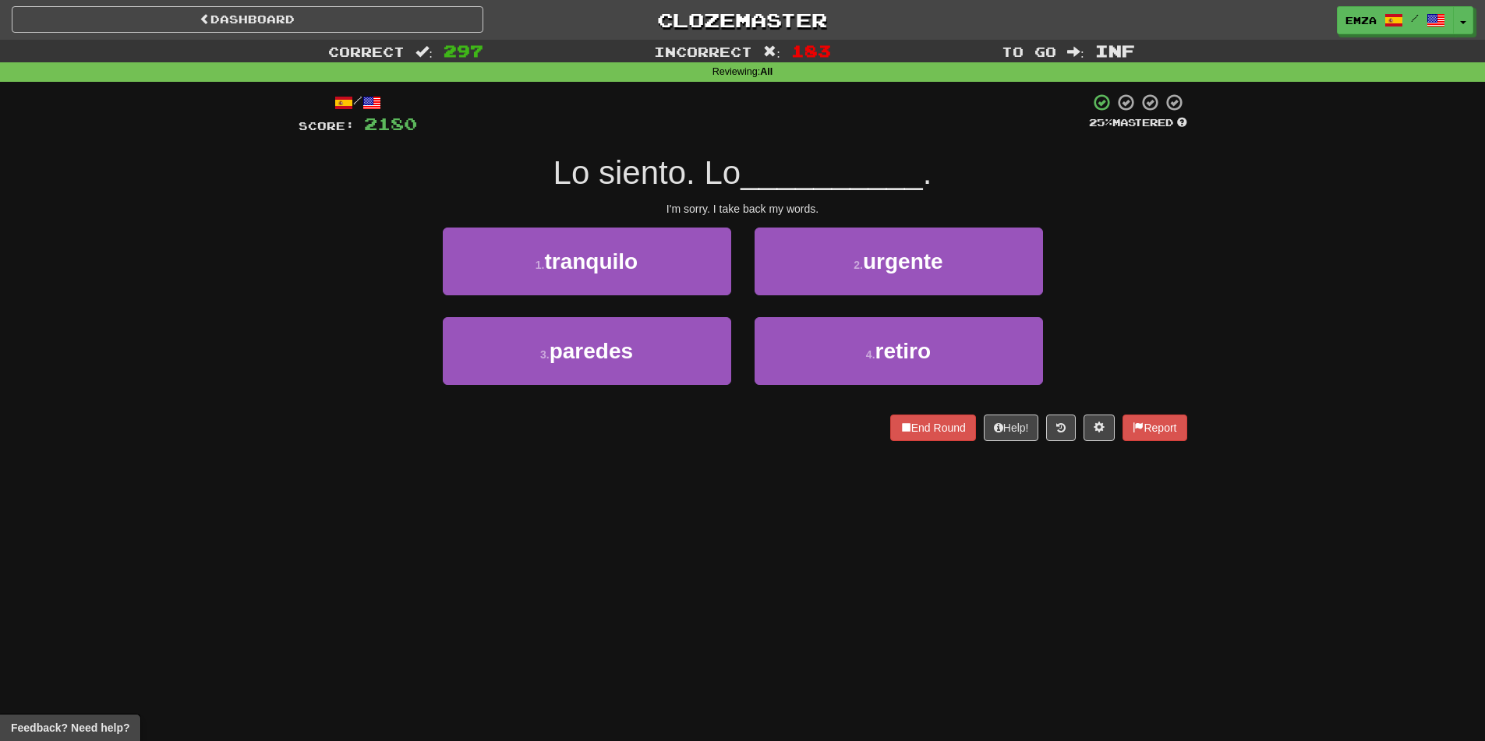
click at [777, 455] on div "/ Score: 2180 25 % Mastered Lo siento. Lo __________ . I'm sorry. I take back m…" at bounding box center [743, 272] width 889 height 381
click at [776, 455] on div "/ Score: 2444 0 % Mastered Vivo en la __________ baja. I live on the bottom flo…" at bounding box center [743, 272] width 889 height 381
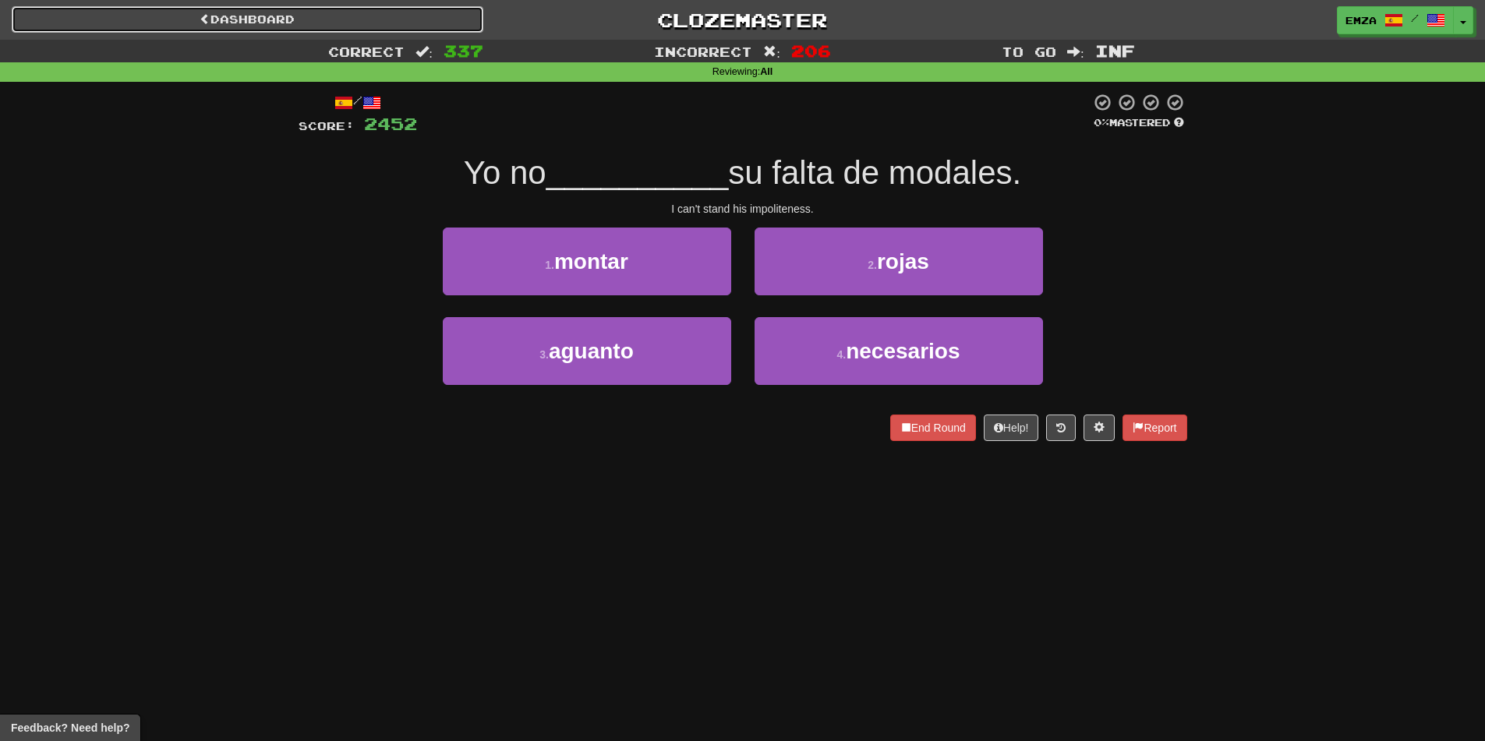
click at [311, 12] on link "Dashboard" at bounding box center [248, 19] width 472 height 27
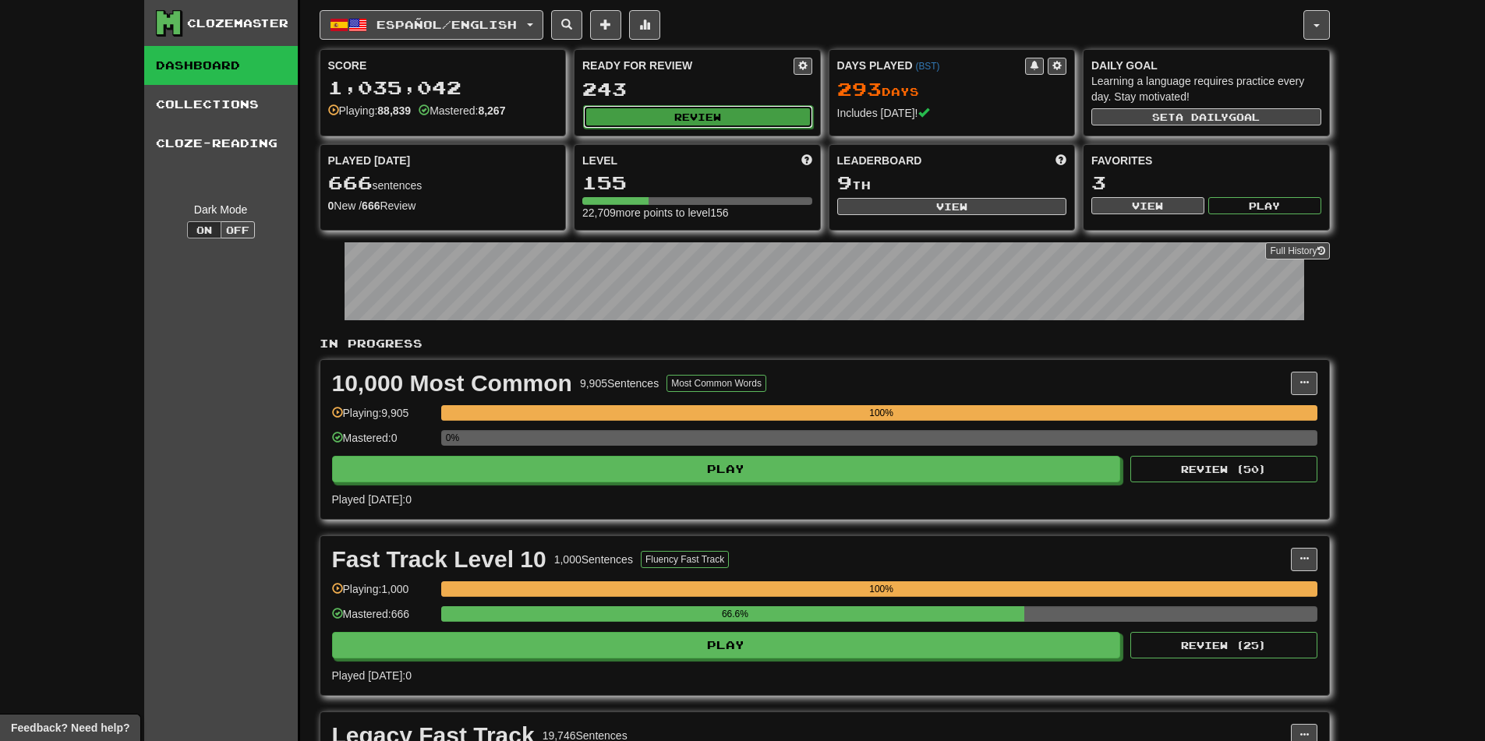
click at [695, 108] on button "Review" at bounding box center [698, 116] width 230 height 23
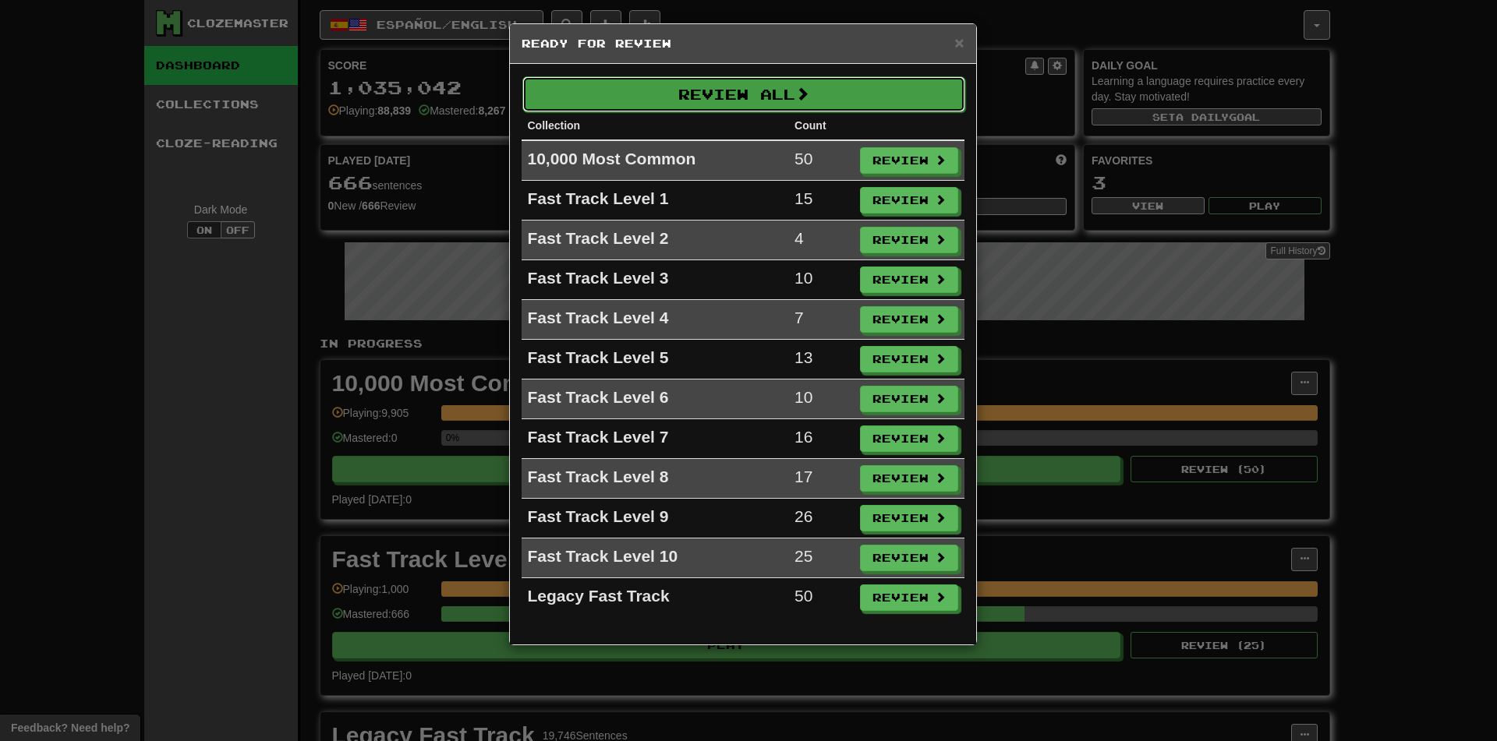
click at [766, 95] on button "Review All" at bounding box center [743, 94] width 443 height 36
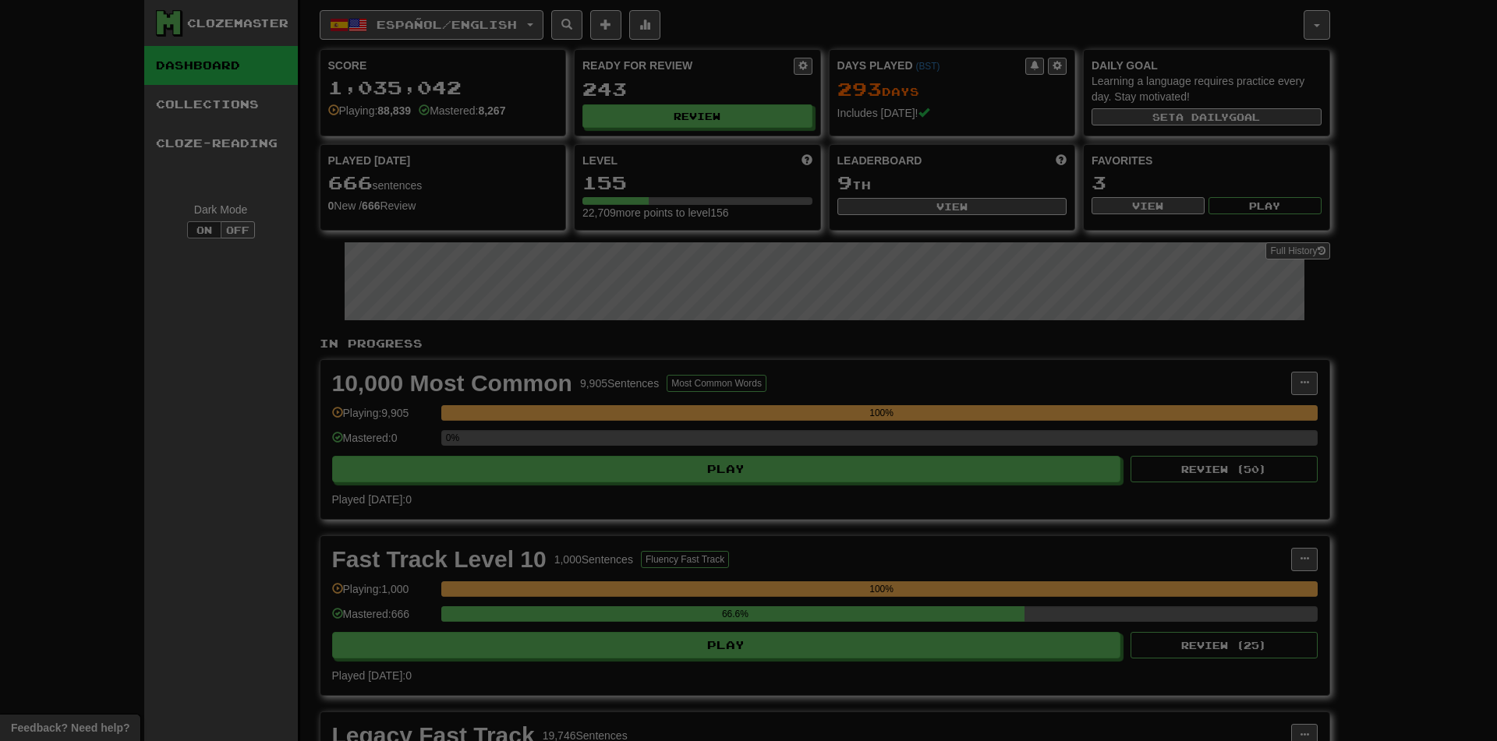
select select "********"
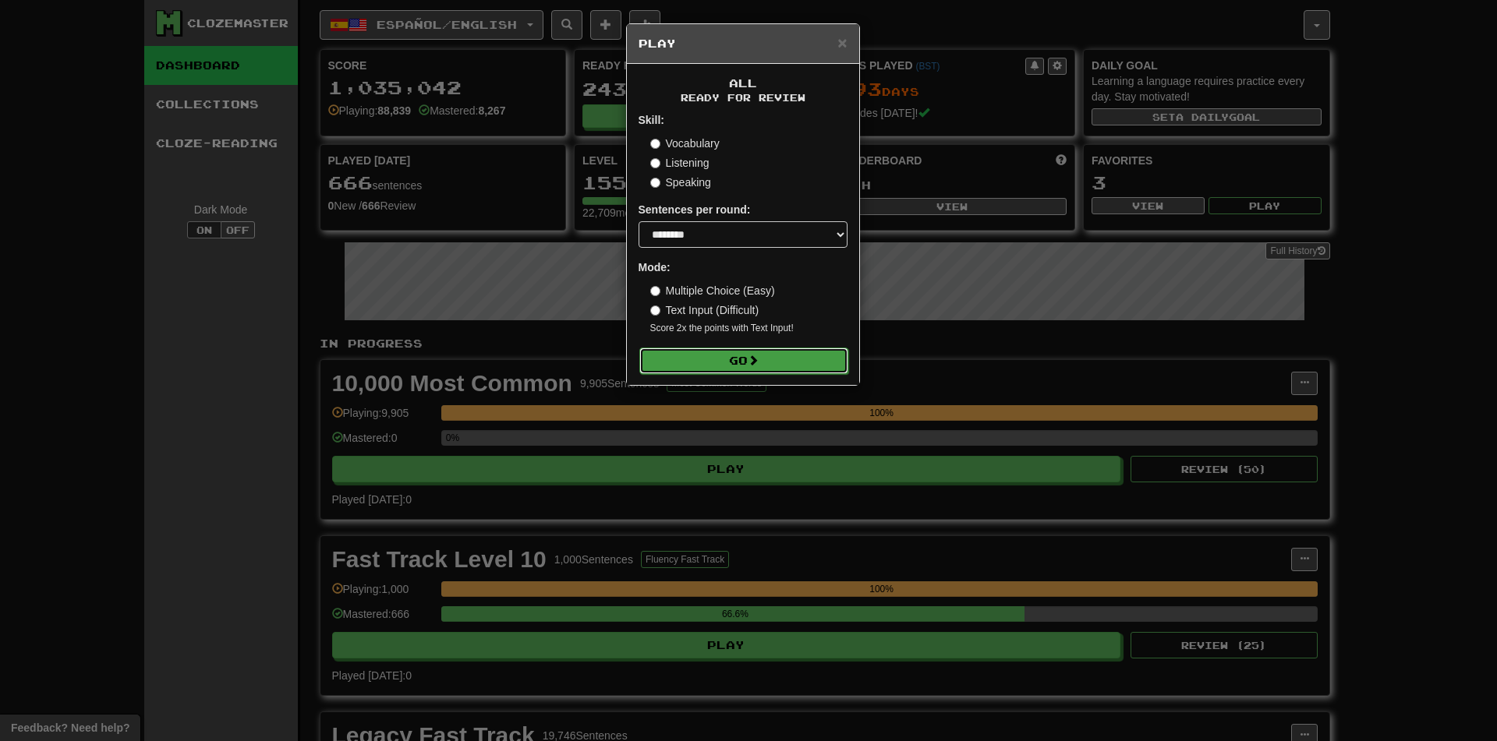
click at [778, 367] on button "Go" at bounding box center [743, 361] width 209 height 27
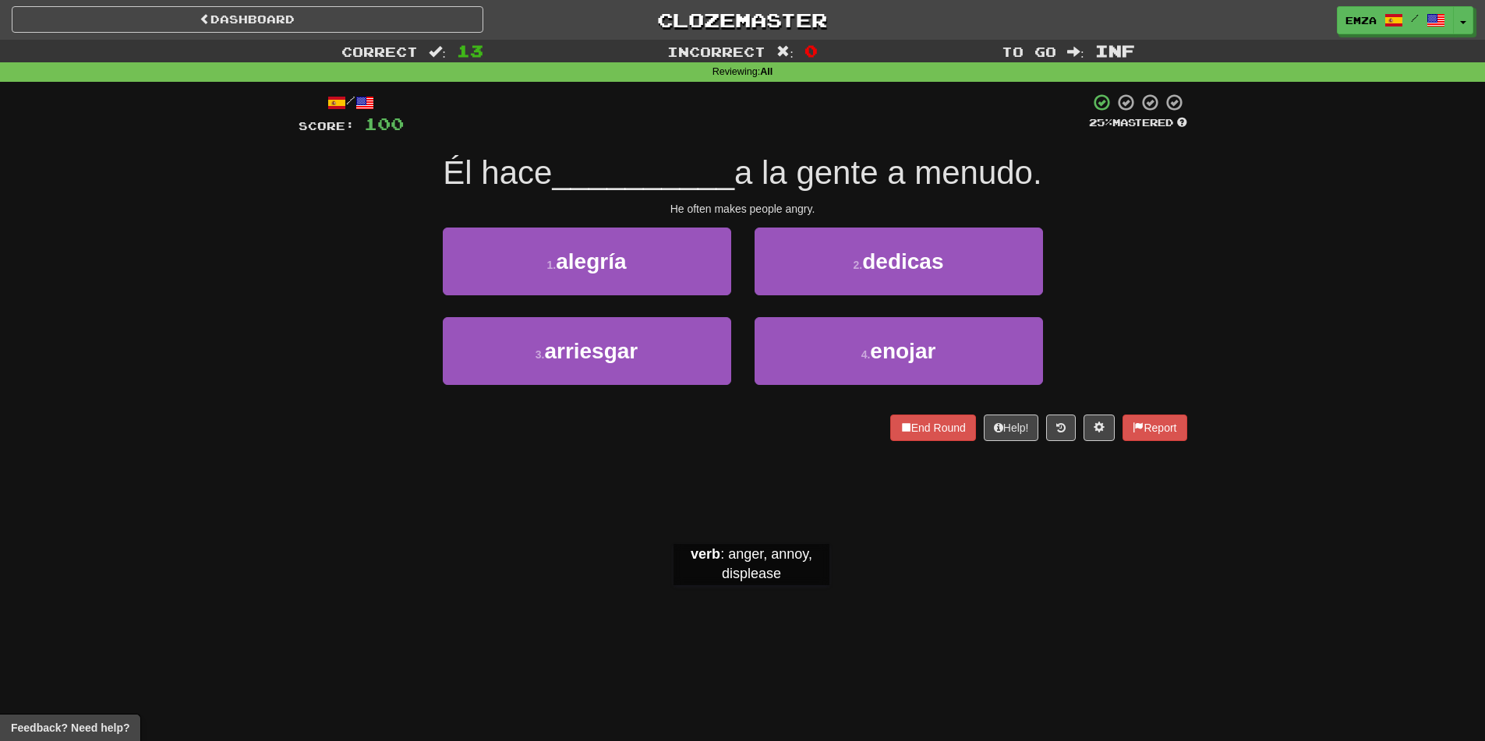
click at [752, 600] on div "Dashboard Clozemaster Emza / Toggle Dropdown Dashboard Leaderboard Activity Fee…" at bounding box center [742, 370] width 1485 height 741
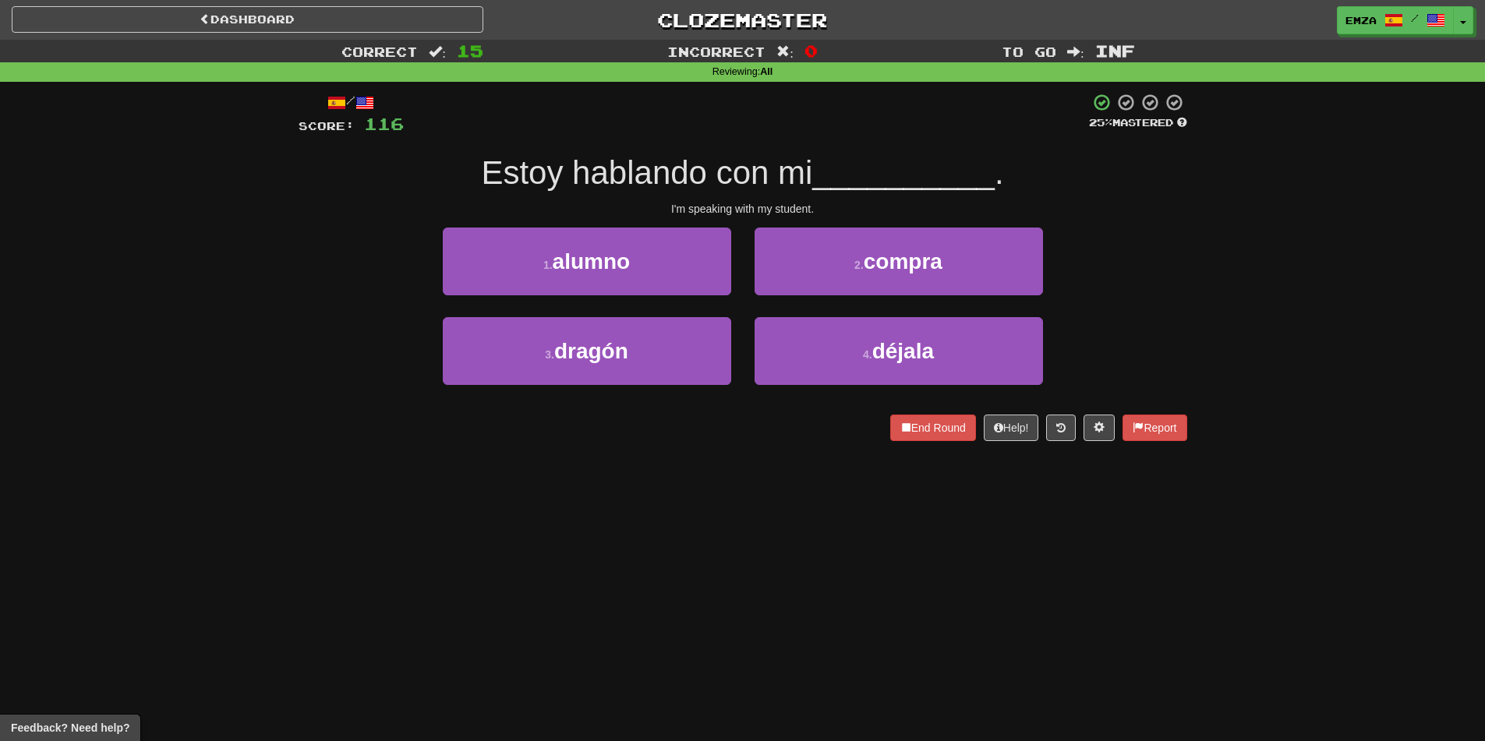
click at [798, 562] on div "Dashboard Clozemaster Emza / Toggle Dropdown Dashboard Leaderboard Activity Fee…" at bounding box center [742, 370] width 1485 height 741
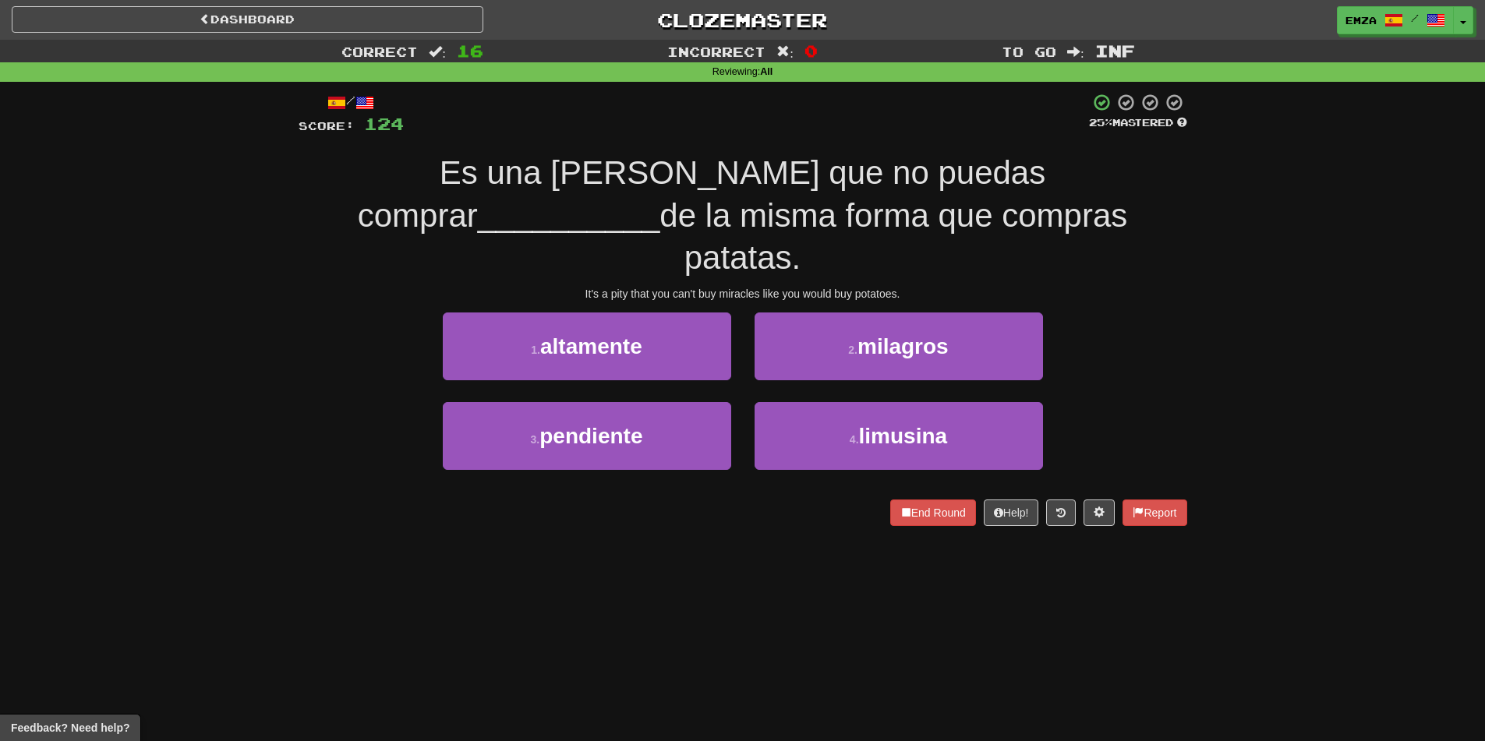
click at [816, 529] on div "Dashboard Clozemaster Emza / Toggle Dropdown Dashboard Leaderboard Activity Fee…" at bounding box center [742, 370] width 1485 height 741
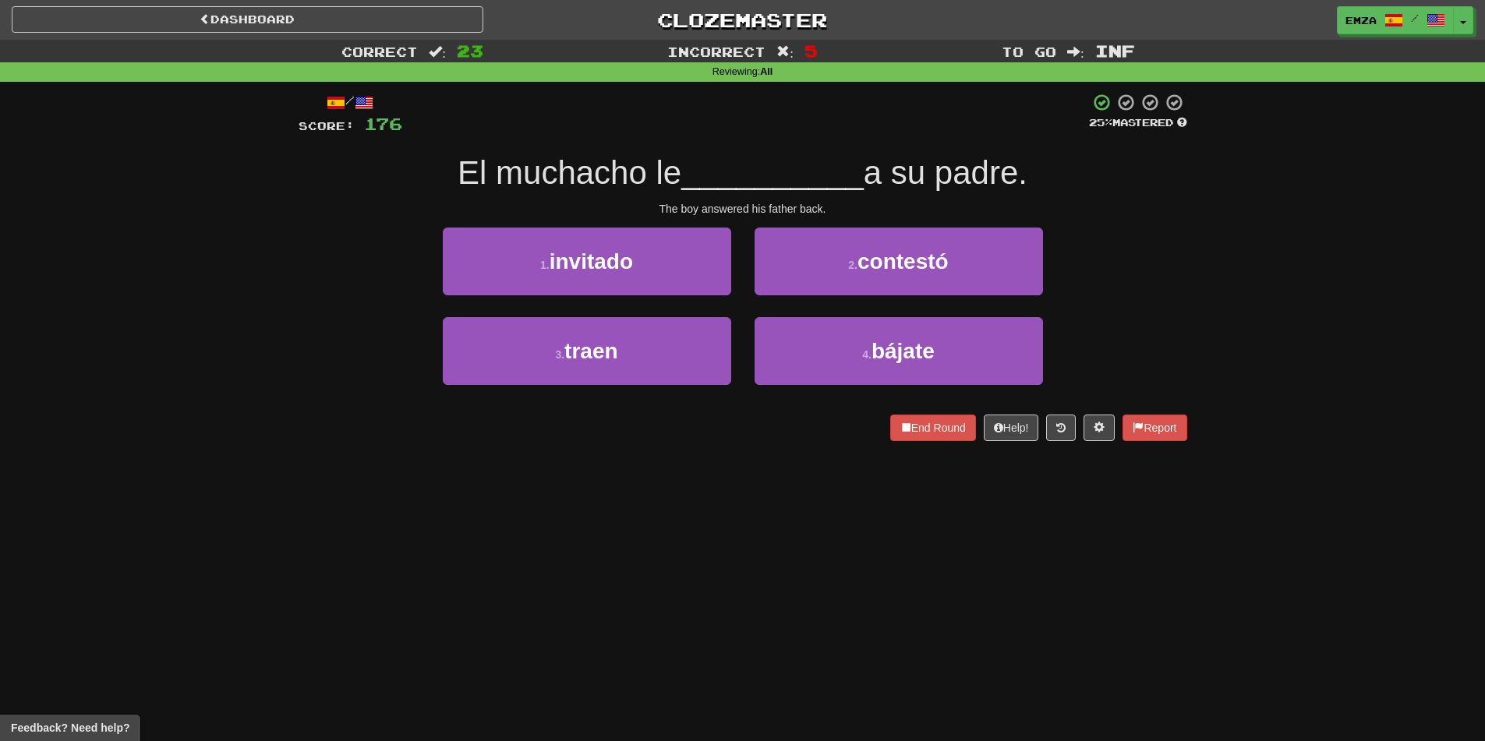
click at [706, 550] on div "Dashboard Clozemaster Emza / Toggle Dropdown Dashboard Leaderboard Activity Fee…" at bounding box center [742, 370] width 1485 height 741
click at [764, 471] on div "Dashboard Clozemaster Emza / Toggle Dropdown Dashboard Leaderboard Activity Fee…" at bounding box center [742, 370] width 1485 height 741
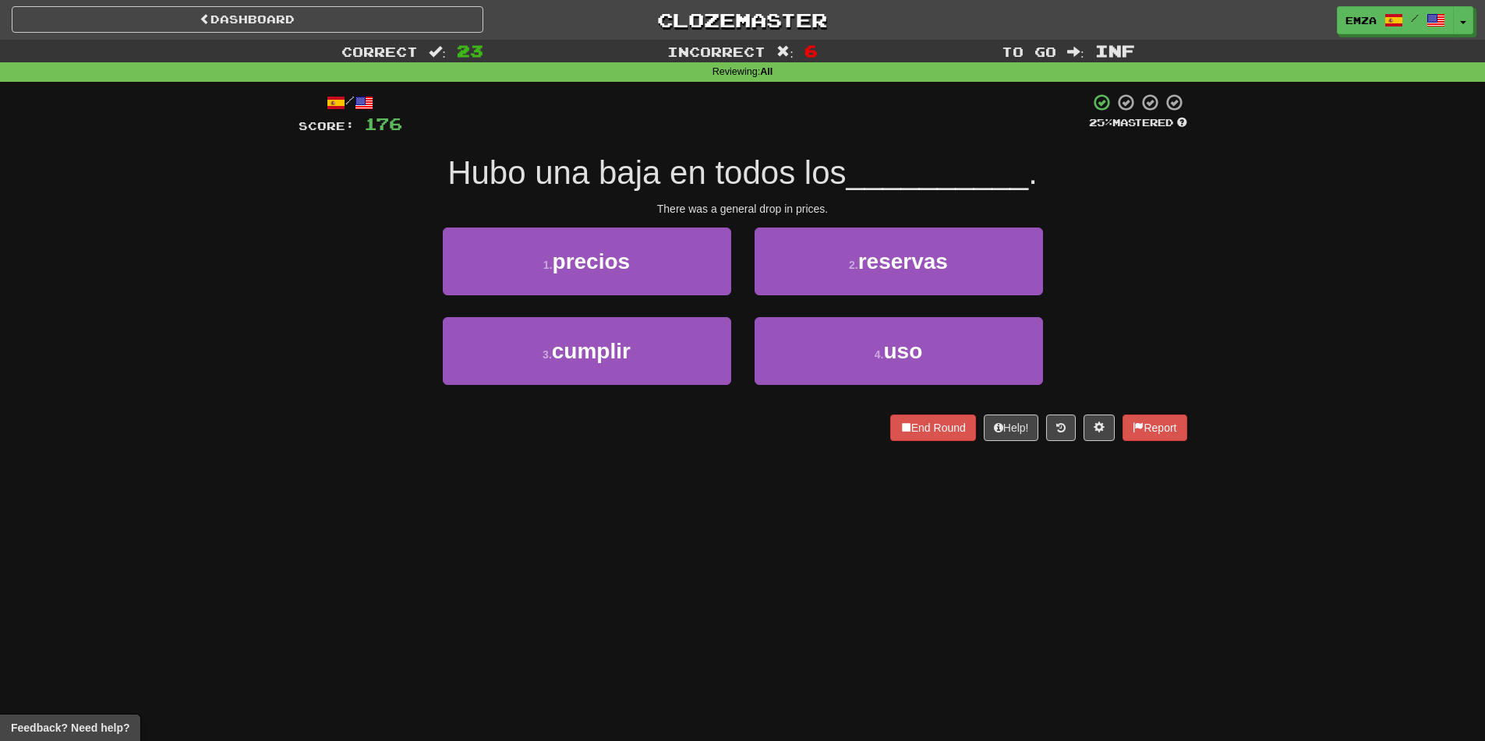
click at [547, 538] on div "Dashboard Clozemaster Emza / Toggle Dropdown Dashboard Leaderboard Activity Fee…" at bounding box center [742, 370] width 1485 height 741
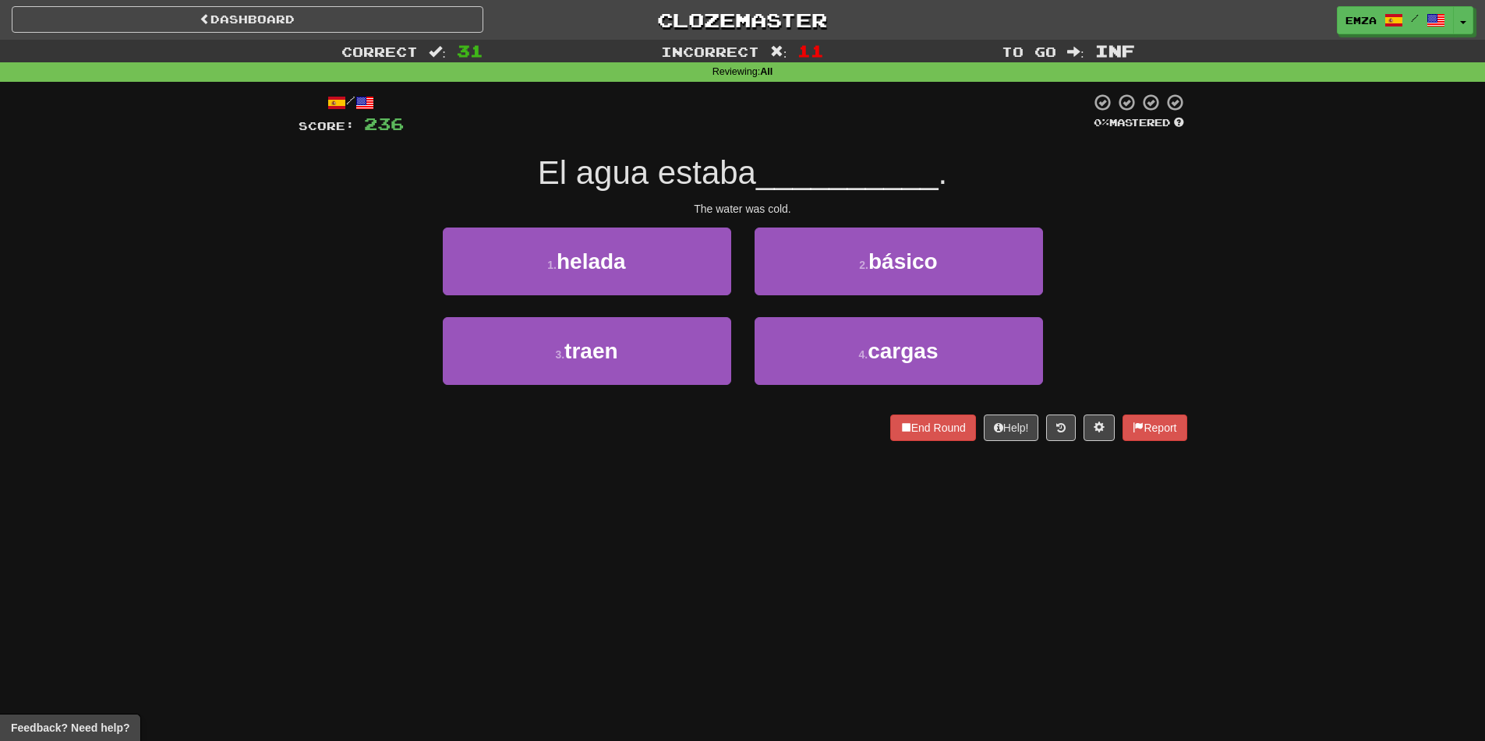
click at [649, 511] on div "Dashboard Clozemaster Emza / Toggle Dropdown Dashboard Leaderboard Activity Fee…" at bounding box center [742, 370] width 1485 height 741
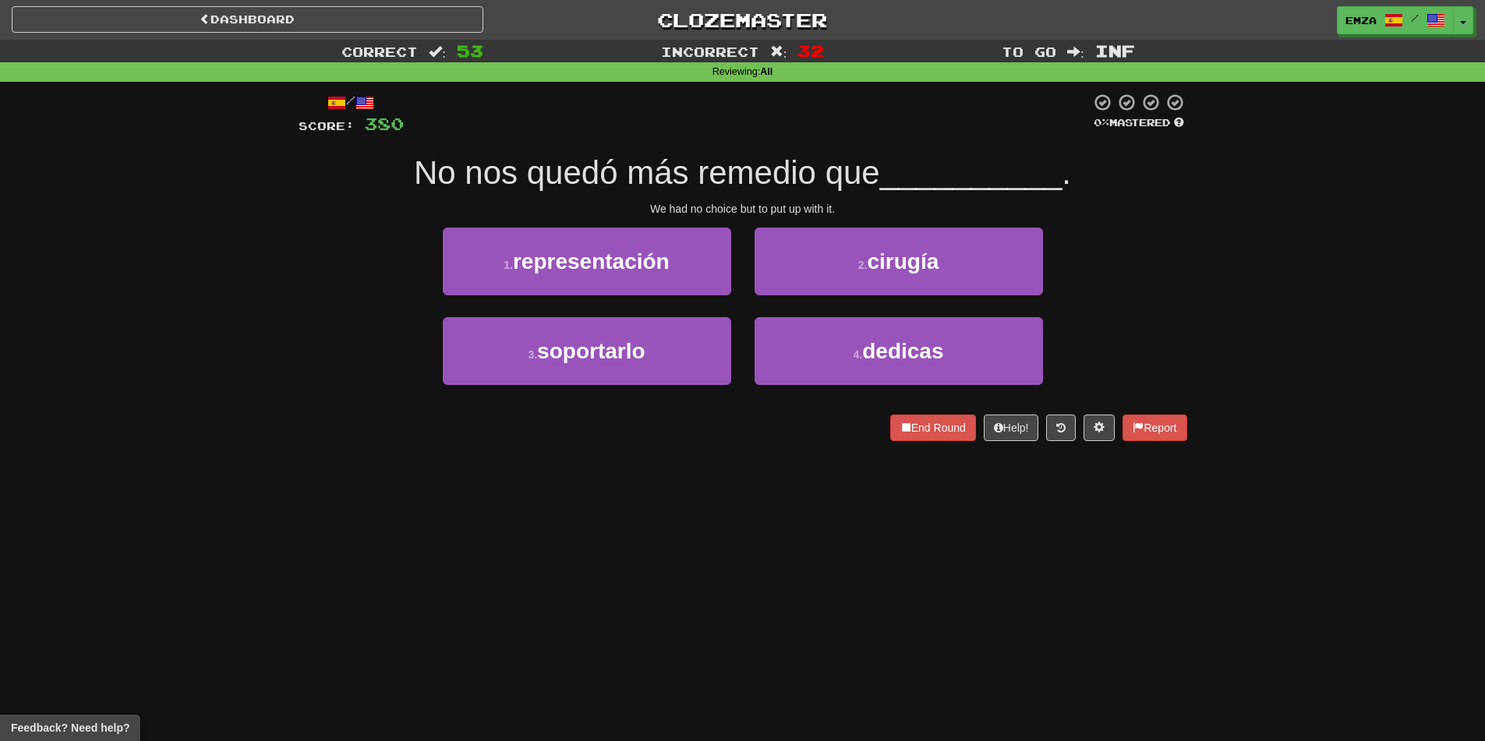
click at [706, 545] on div "Dashboard Clozemaster Emza / Toggle Dropdown Dashboard Leaderboard Activity Fee…" at bounding box center [742, 370] width 1485 height 741
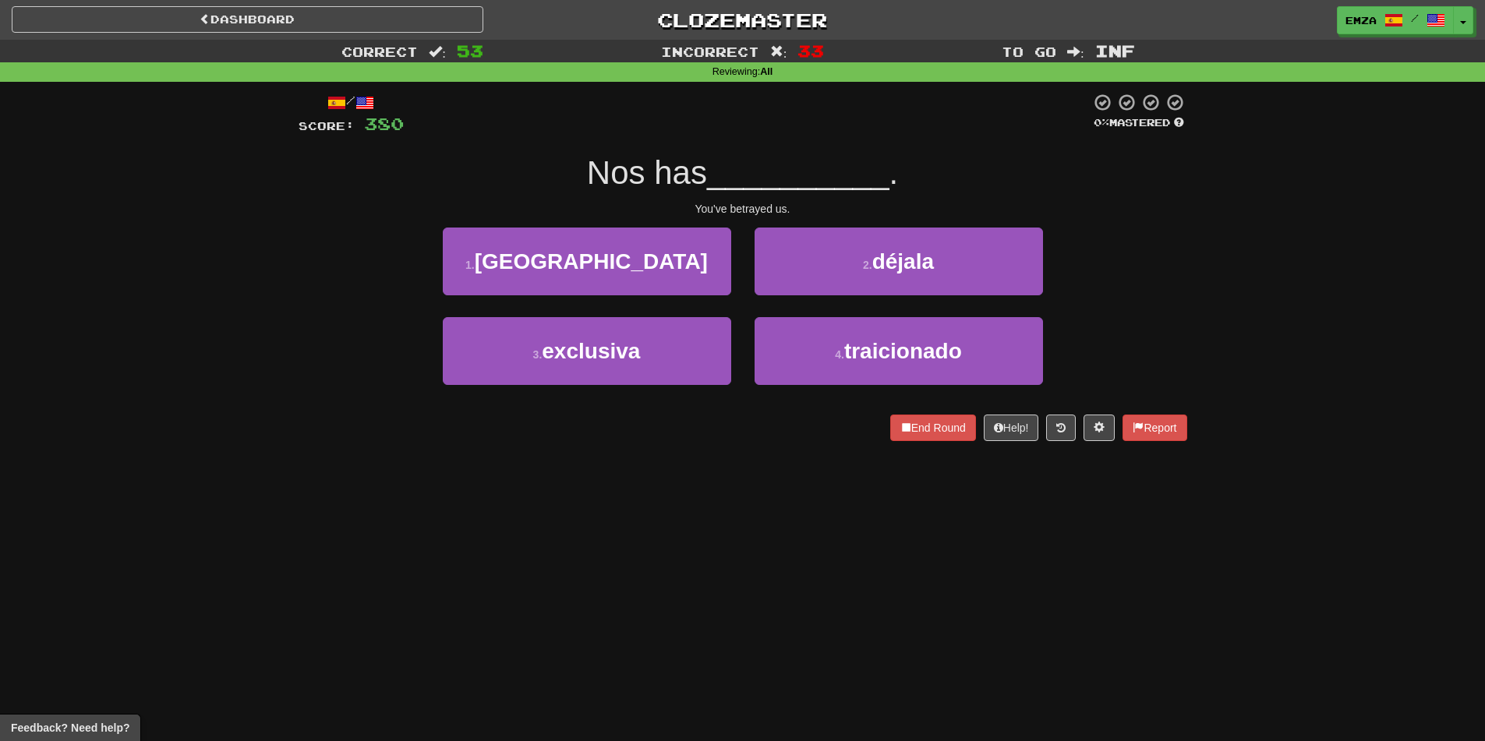
click at [794, 458] on div "/ Score: 380 0 % Mastered Nos has __________ . You've betrayed us. 1 . méxico 2…" at bounding box center [743, 272] width 889 height 381
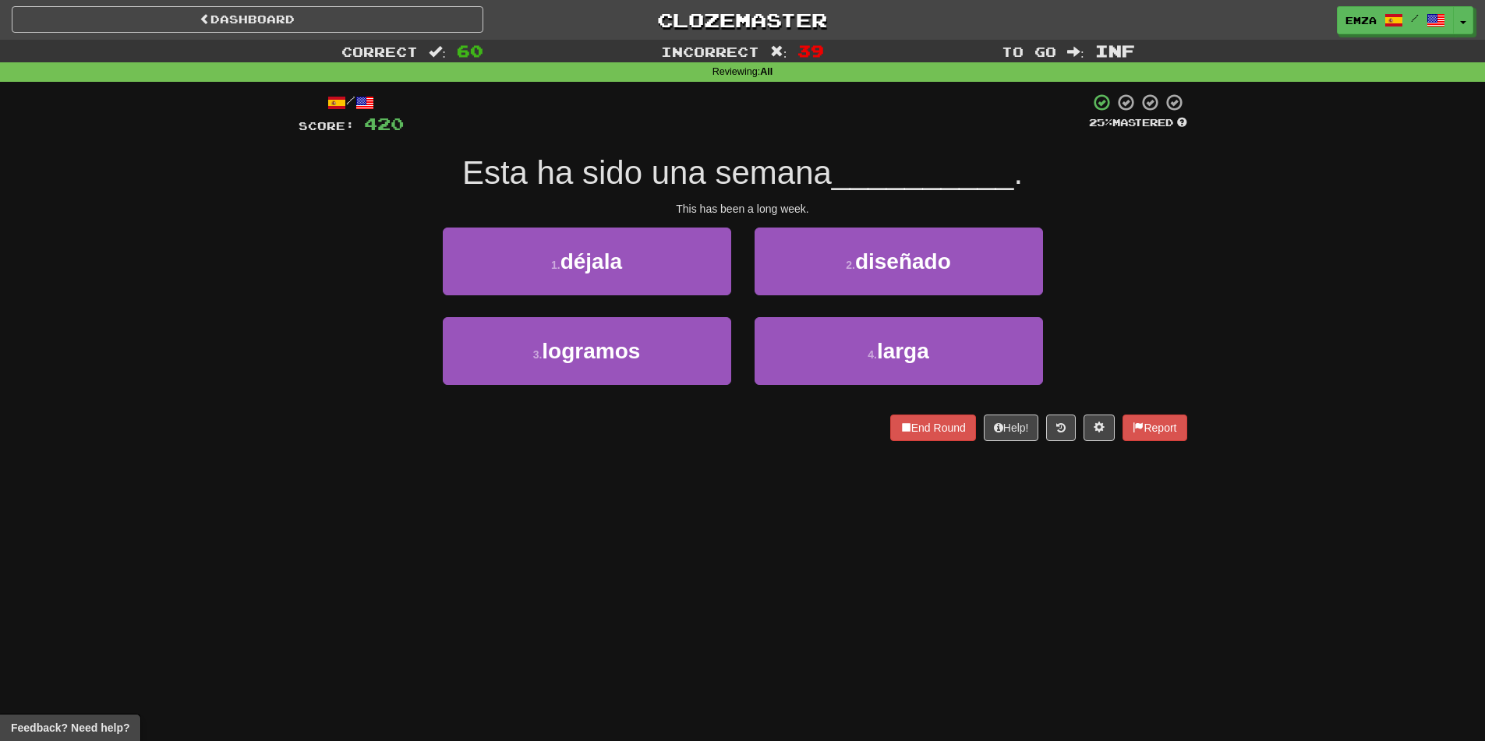
click at [611, 515] on div "Dashboard Clozemaster Emza / Toggle Dropdown Dashboard Leaderboard Activity Fee…" at bounding box center [742, 370] width 1485 height 741
click at [721, 526] on div "Dashboard Clozemaster Emza / Toggle Dropdown Dashboard Leaderboard Activity Fee…" at bounding box center [742, 370] width 1485 height 741
click at [500, 452] on div "/ Score: 492 25 % Mastered Él es de todo menos __________ . He is anything but …" at bounding box center [743, 272] width 889 height 381
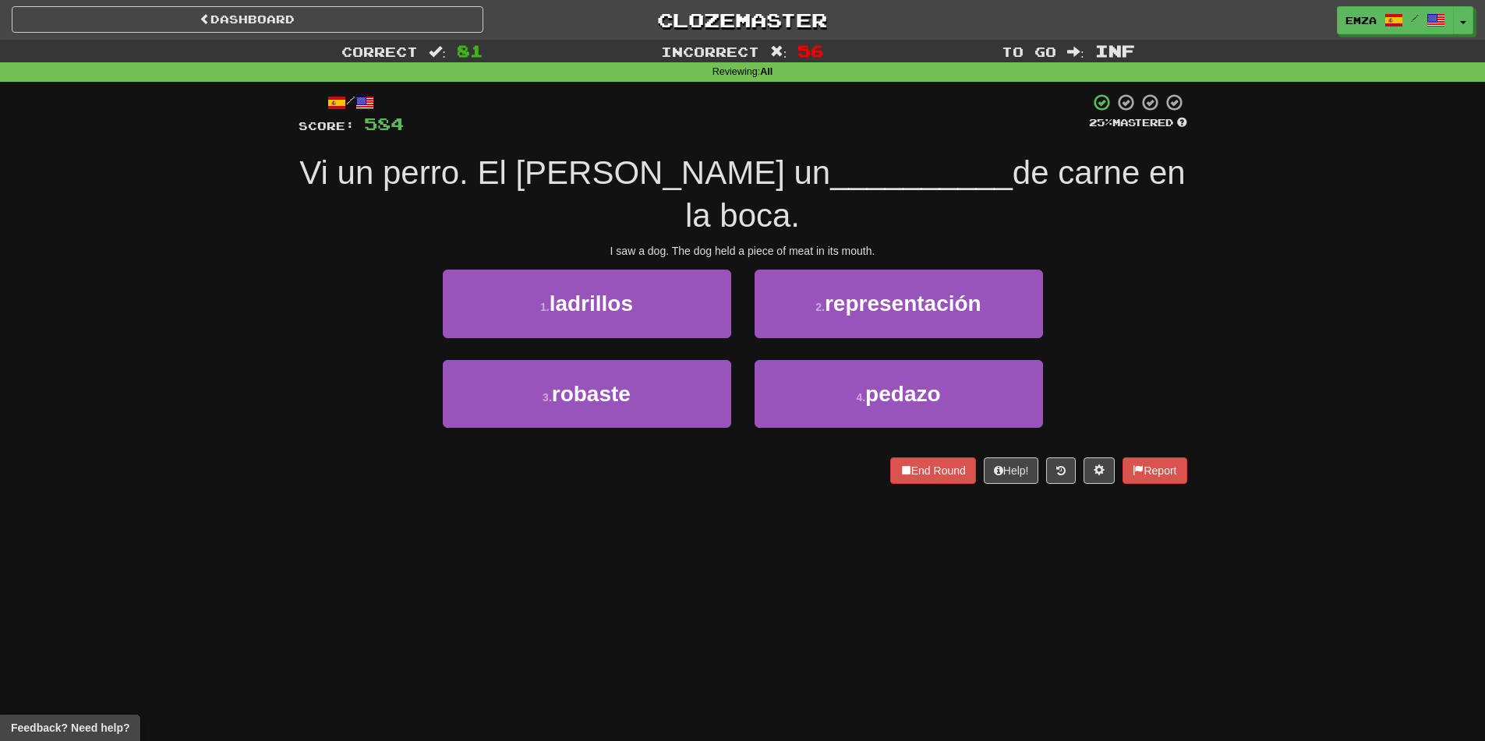
click at [813, 580] on div "Dashboard Clozemaster Emza / Toggle Dropdown Dashboard Leaderboard Activity Fee…" at bounding box center [742, 370] width 1485 height 741
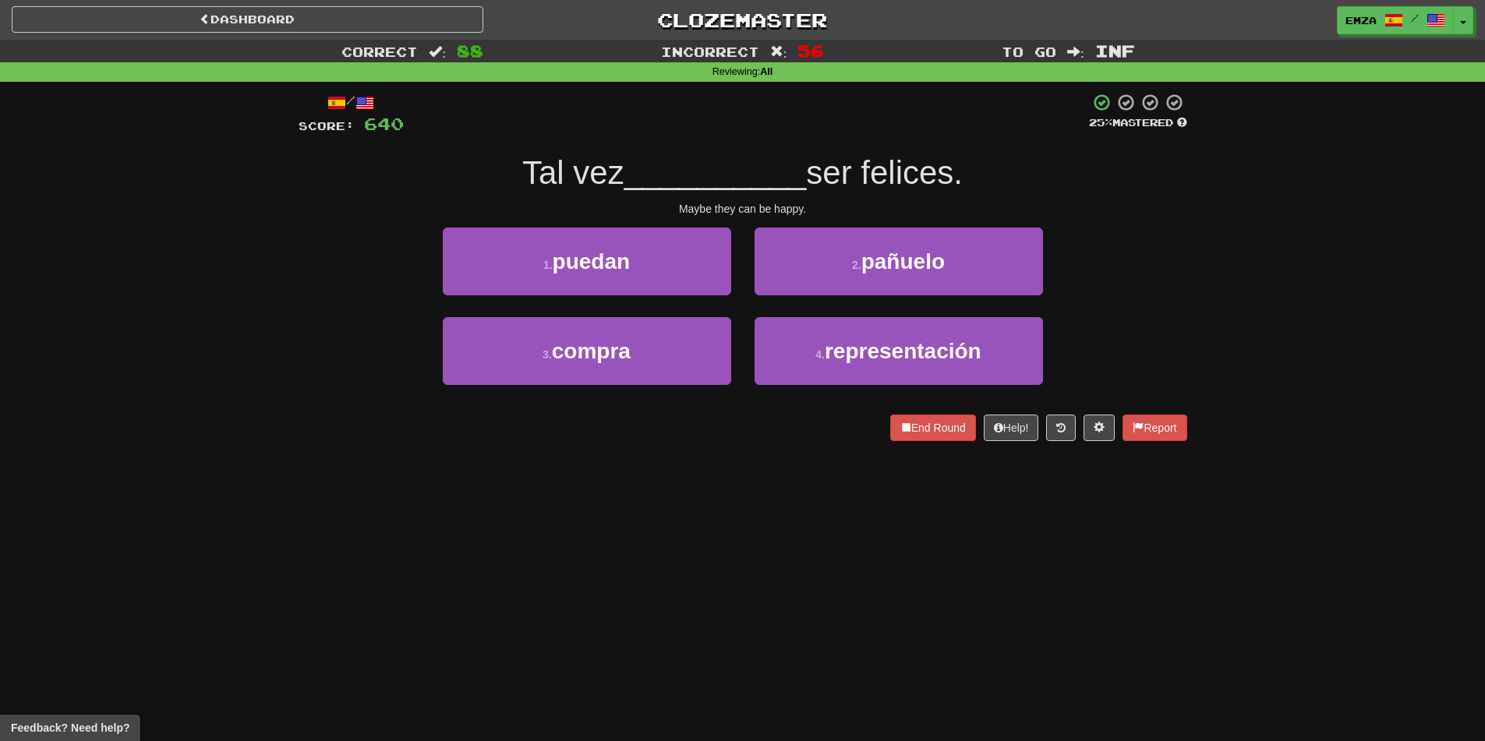
click at [761, 497] on div "Dashboard Clozemaster Emza / Toggle Dropdown Dashboard Leaderboard Activity Fee…" at bounding box center [742, 370] width 1485 height 741
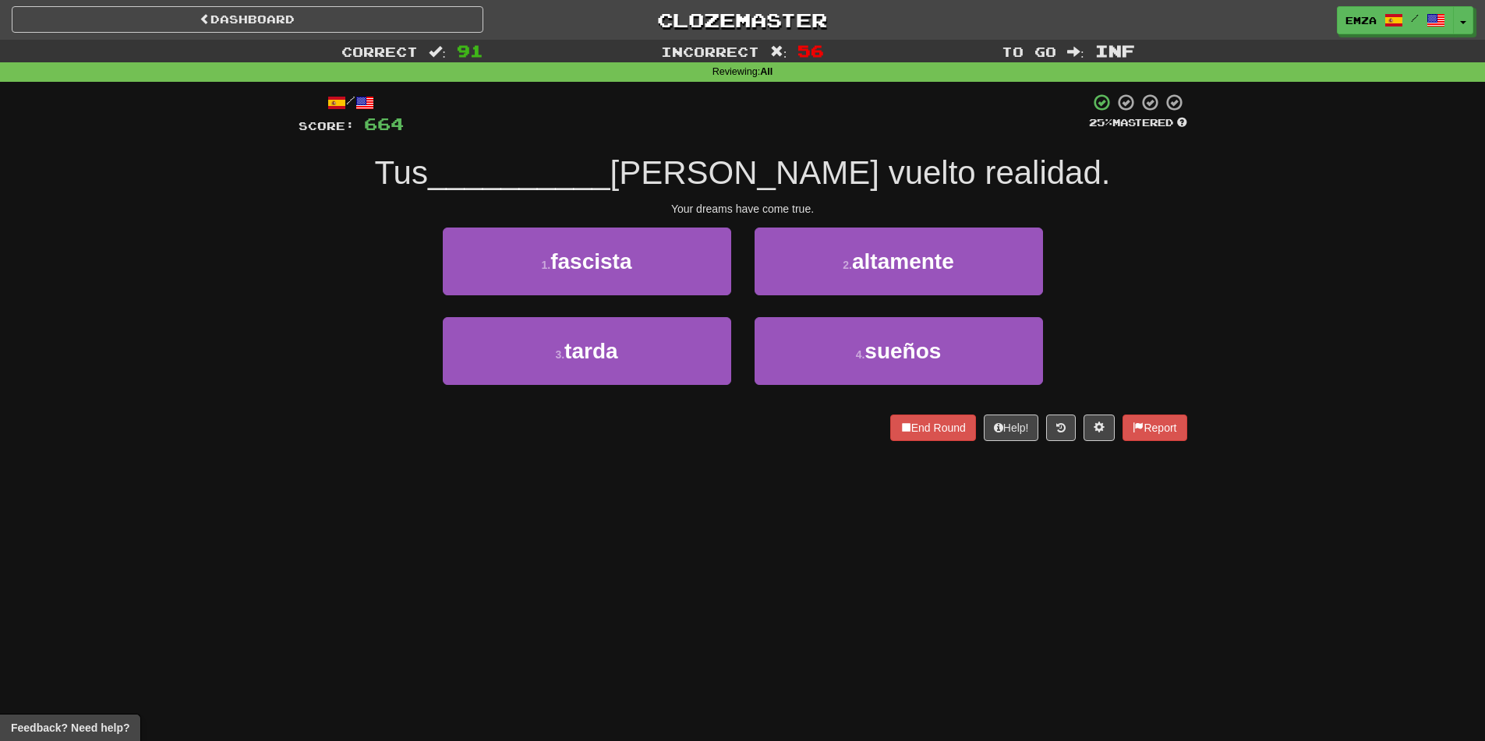
click at [643, 552] on div "Dashboard Clozemaster Emza / Toggle Dropdown Dashboard Leaderboard Activity Fee…" at bounding box center [742, 370] width 1485 height 741
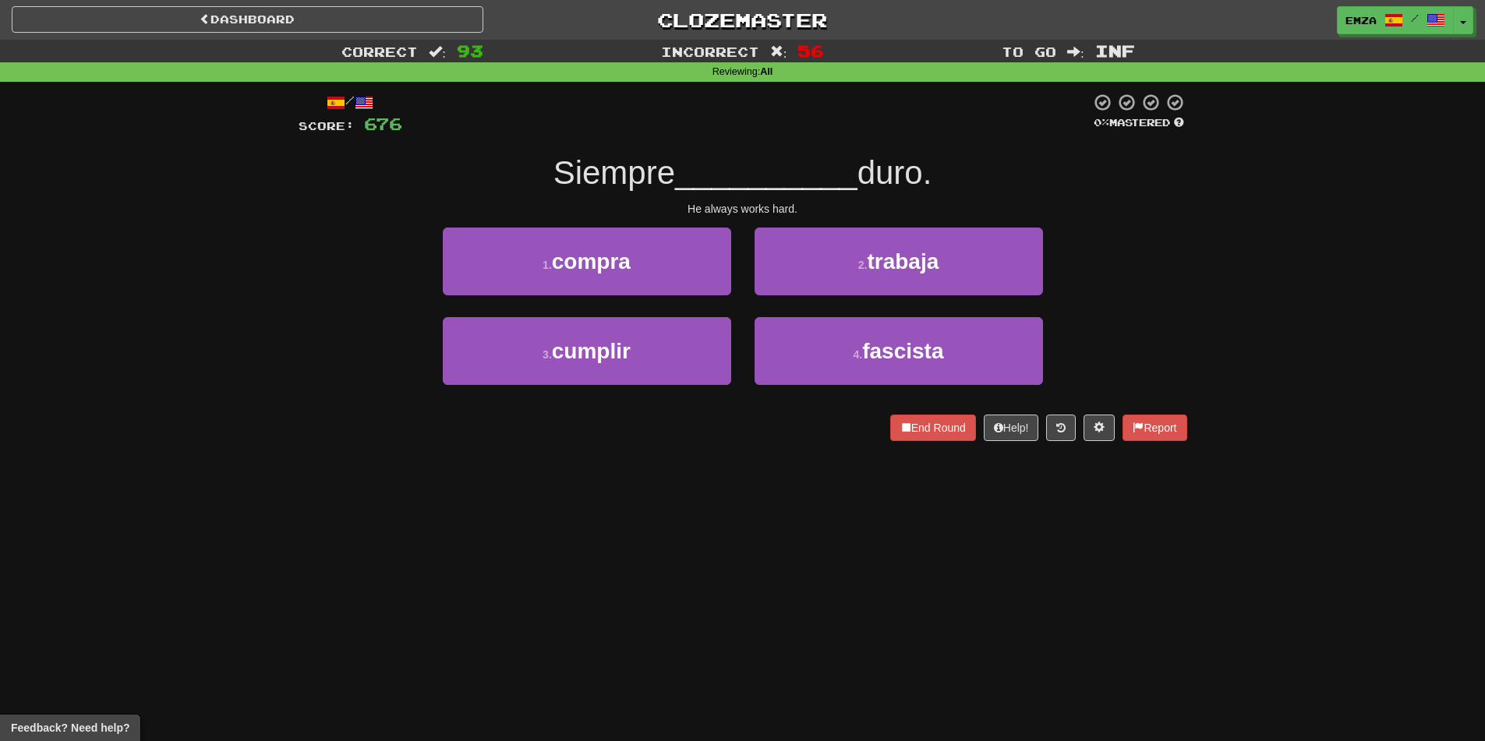
click at [724, 550] on div "Dashboard Clozemaster Emza / Toggle Dropdown Dashboard Leaderboard Activity Fee…" at bounding box center [742, 370] width 1485 height 741
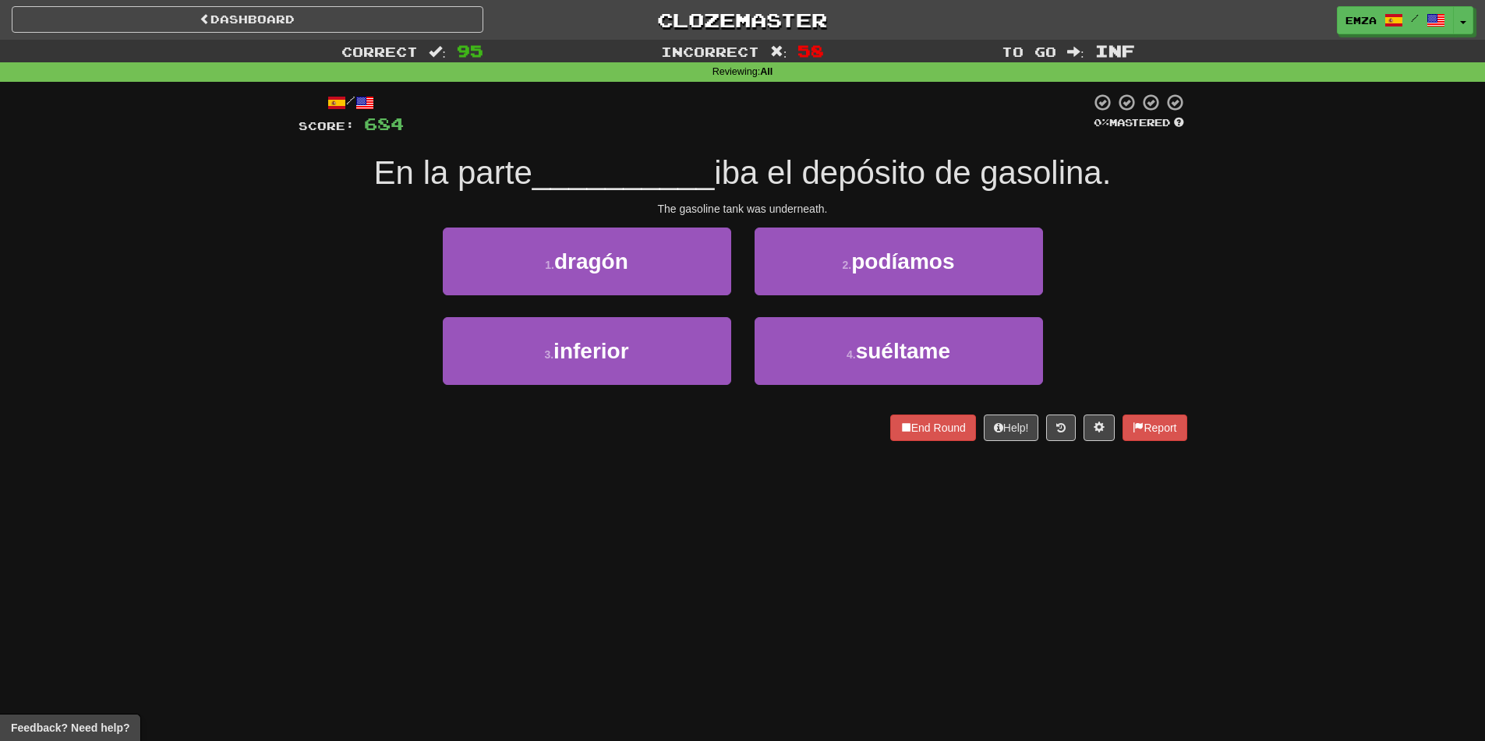
click at [851, 429] on div "End Round Help! Report" at bounding box center [743, 428] width 889 height 27
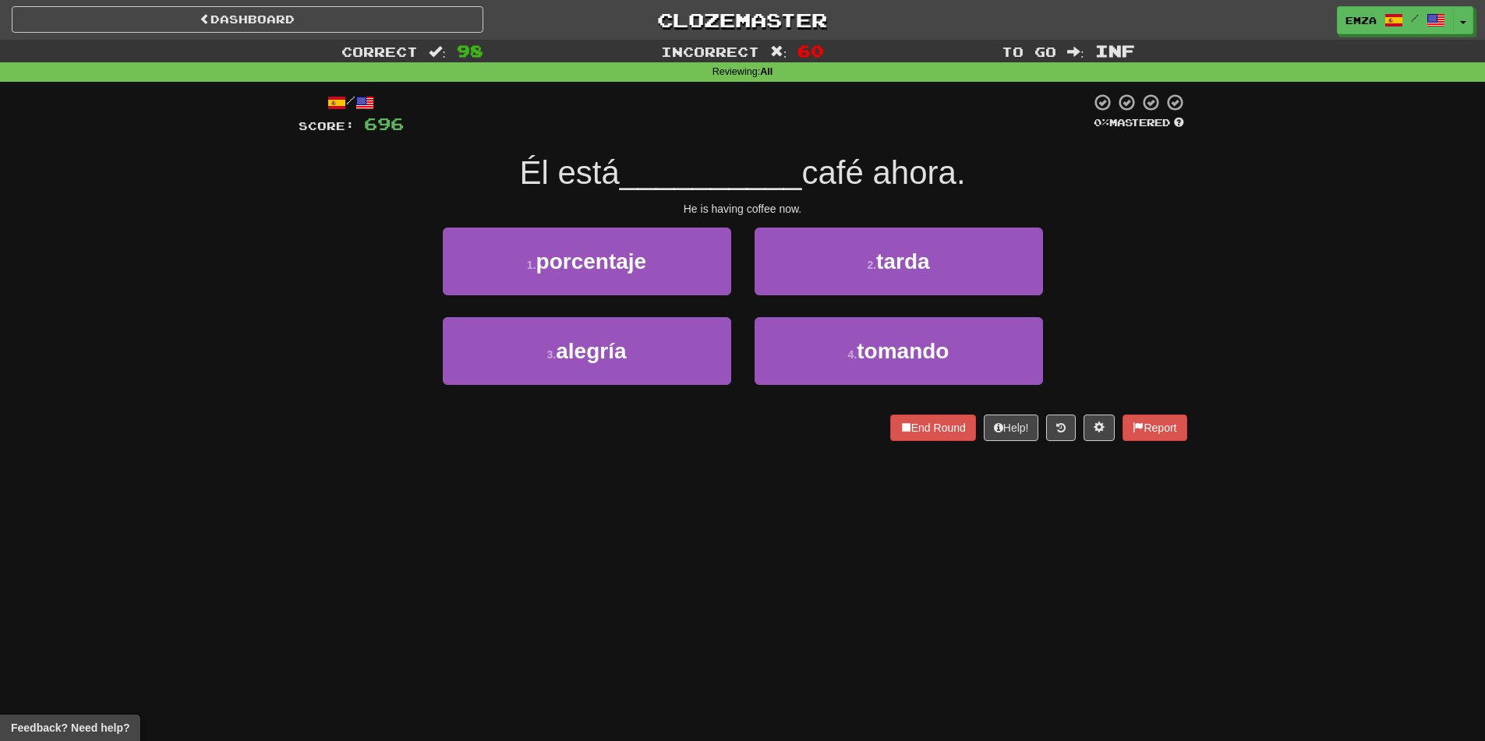
click at [706, 484] on div "Dashboard Clozemaster Emza / Toggle Dropdown Dashboard Leaderboard Activity Fee…" at bounding box center [742, 370] width 1485 height 741
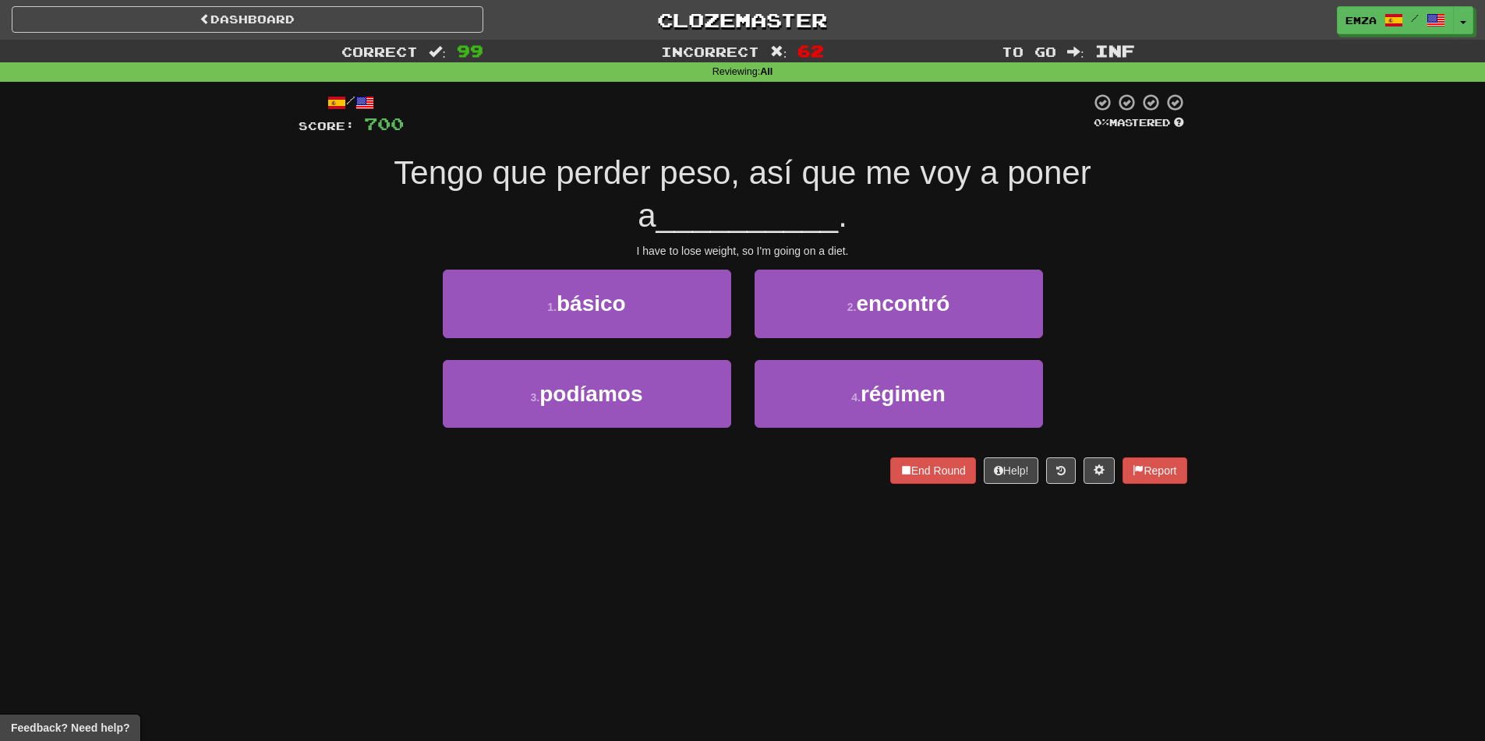
click at [774, 529] on div "Dashboard Clozemaster Emza / Toggle Dropdown Dashboard Leaderboard Activity Fee…" at bounding box center [742, 370] width 1485 height 741
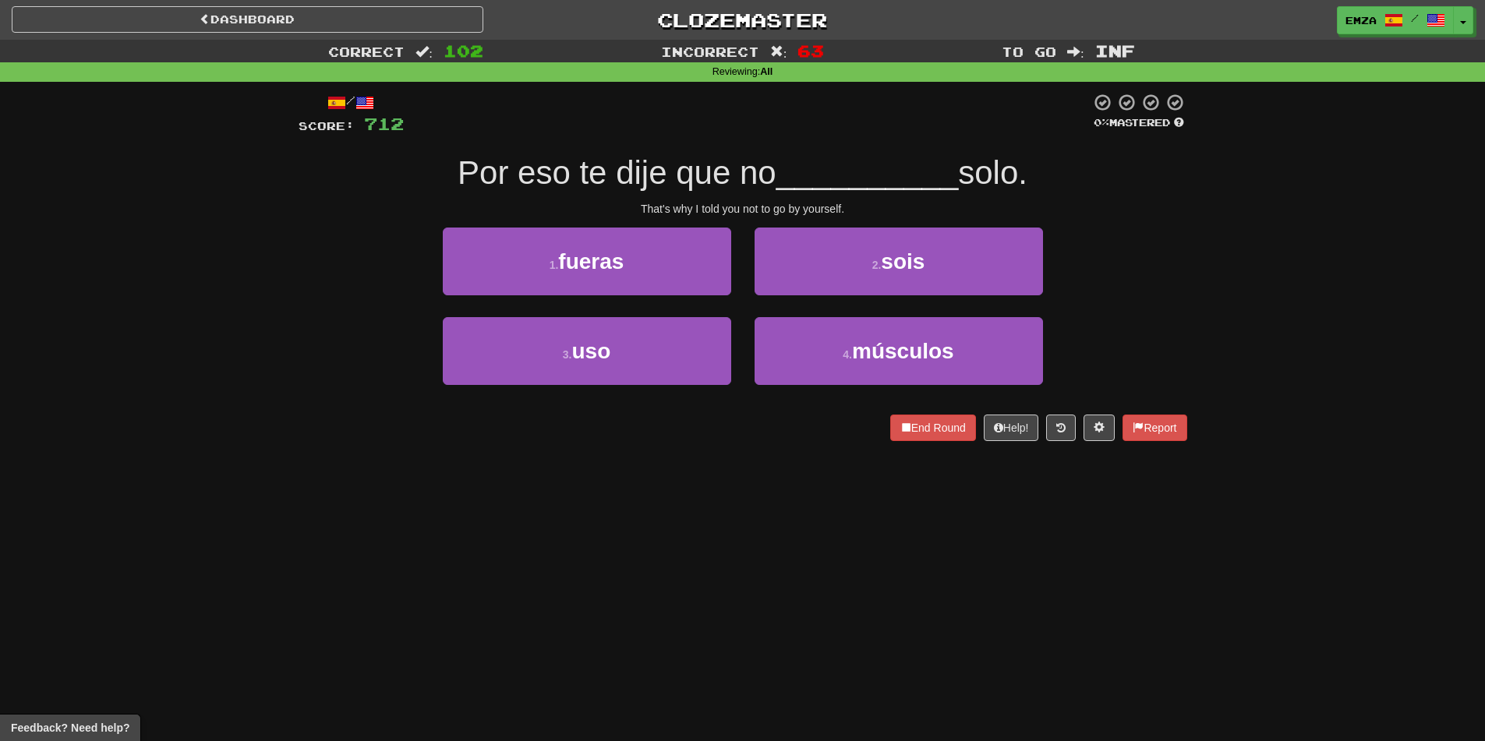
click at [780, 451] on div "/ Score: 712 0 % Mastered Por eso te dije que no __________ solo. That's why I …" at bounding box center [743, 272] width 889 height 381
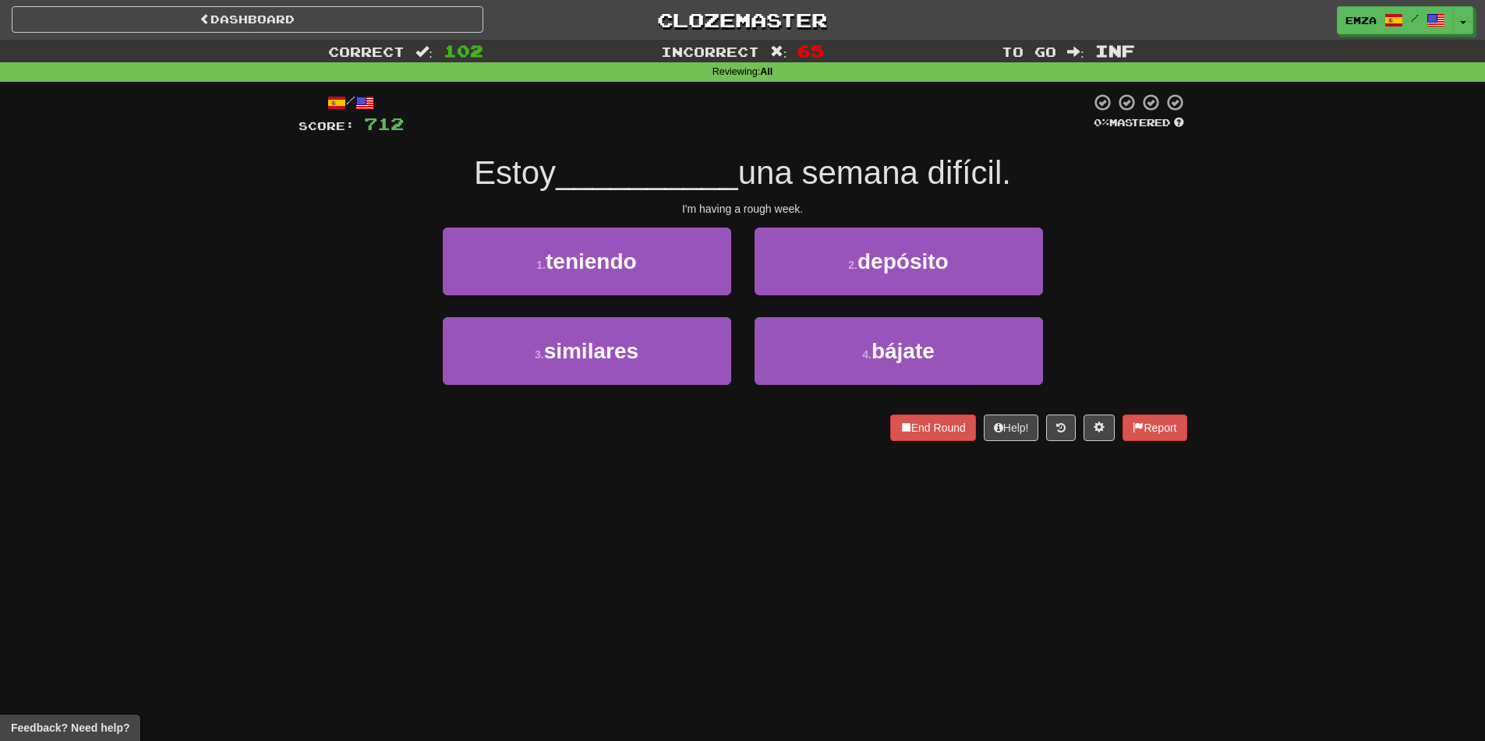
click at [736, 473] on div "Dashboard Clozemaster Emza / Toggle Dropdown Dashboard Leaderboard Activity Fee…" at bounding box center [742, 370] width 1485 height 741
click at [710, 436] on div "End Round Help! Report" at bounding box center [743, 428] width 889 height 27
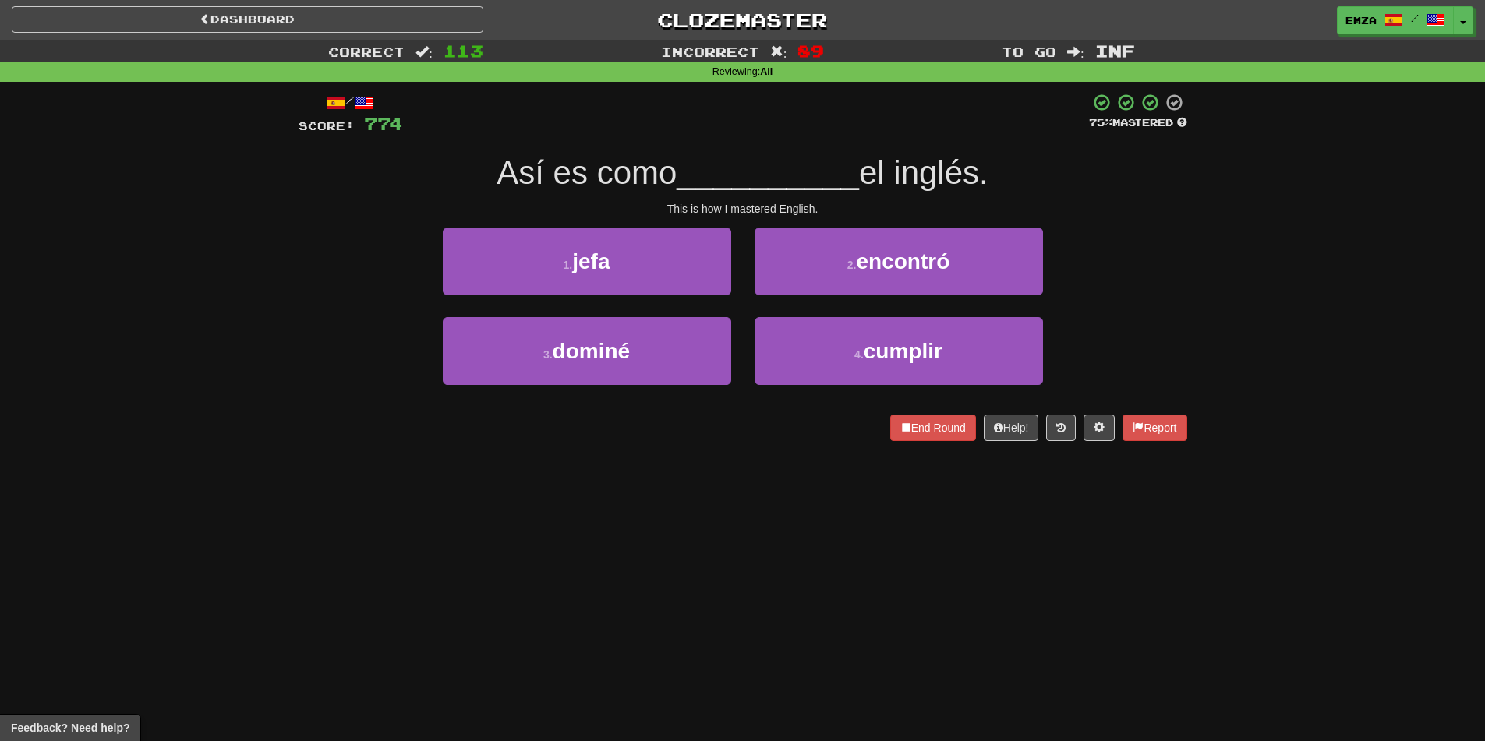
click at [444, 573] on div "Dashboard Clozemaster Emza / Toggle Dropdown Dashboard Leaderboard Activity Fee…" at bounding box center [742, 370] width 1485 height 741
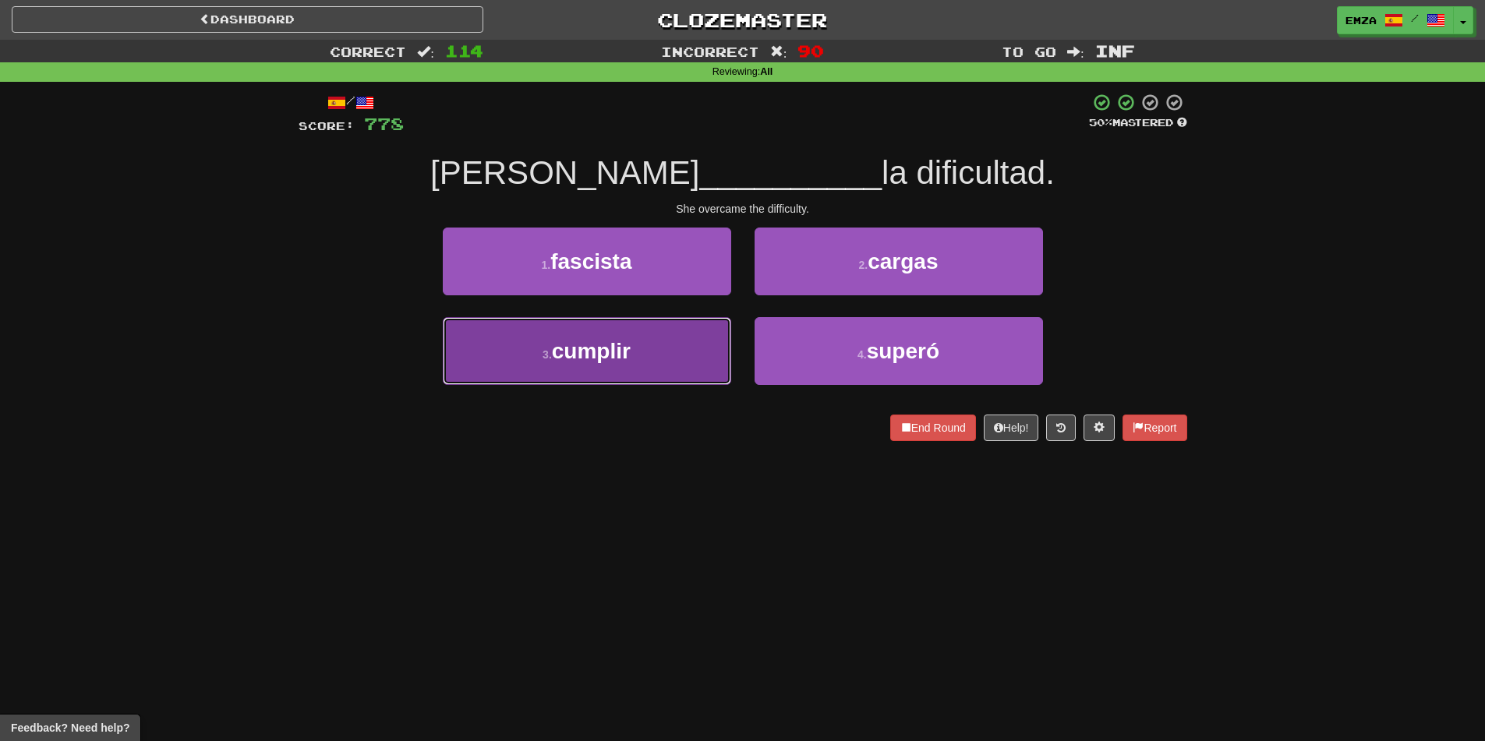
click at [594, 352] on span "cumplir" at bounding box center [591, 351] width 79 height 24
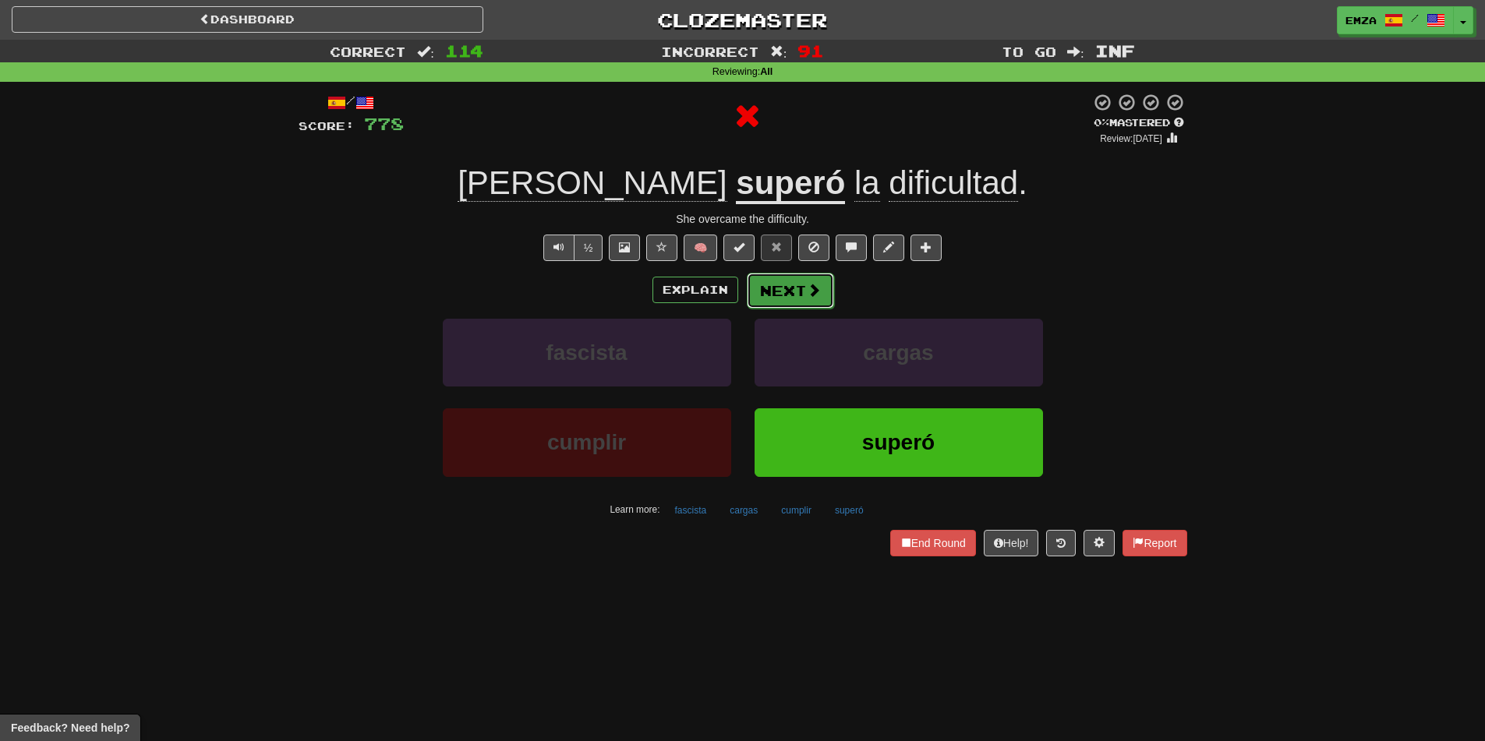
click at [771, 278] on button "Next" at bounding box center [790, 291] width 87 height 36
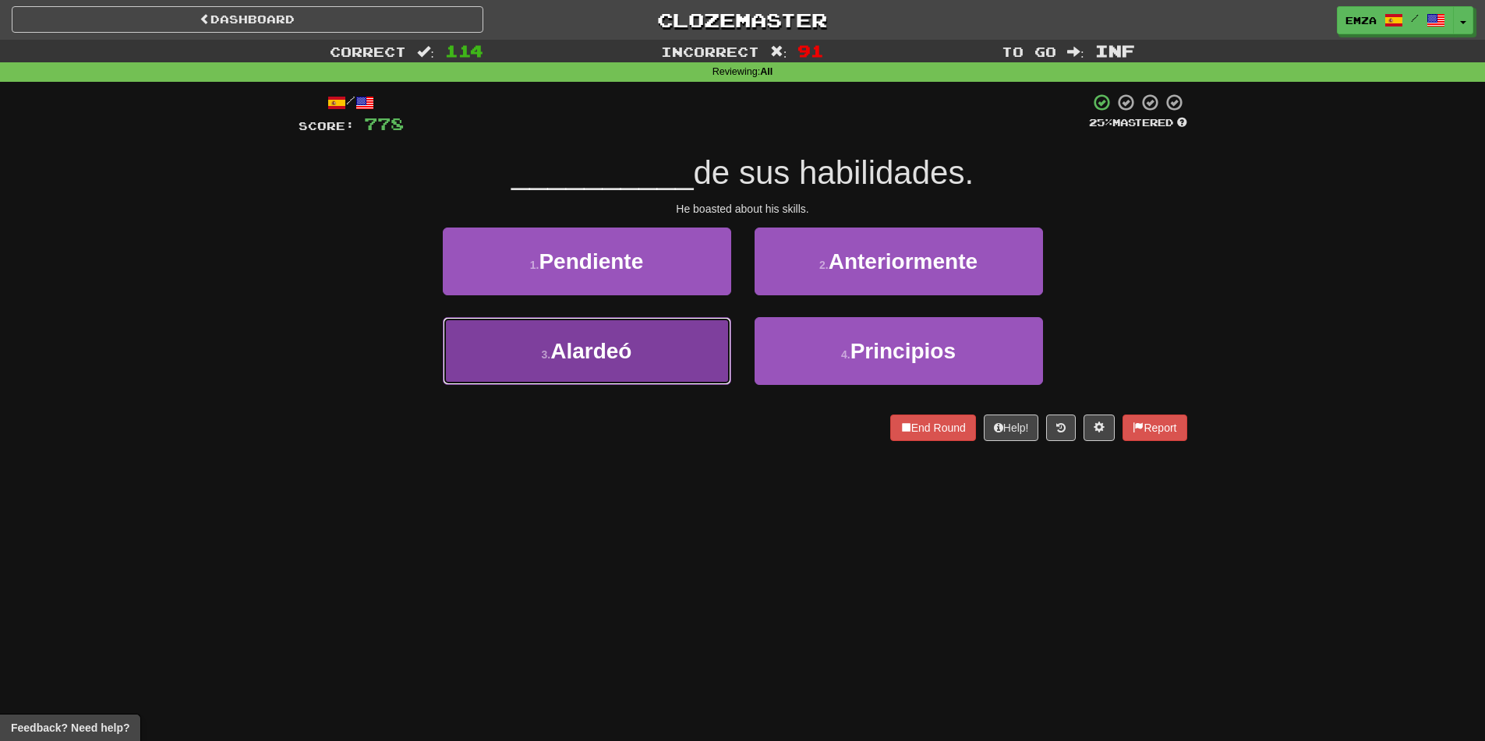
click at [621, 376] on button "3 . Alardeó" at bounding box center [587, 351] width 288 height 68
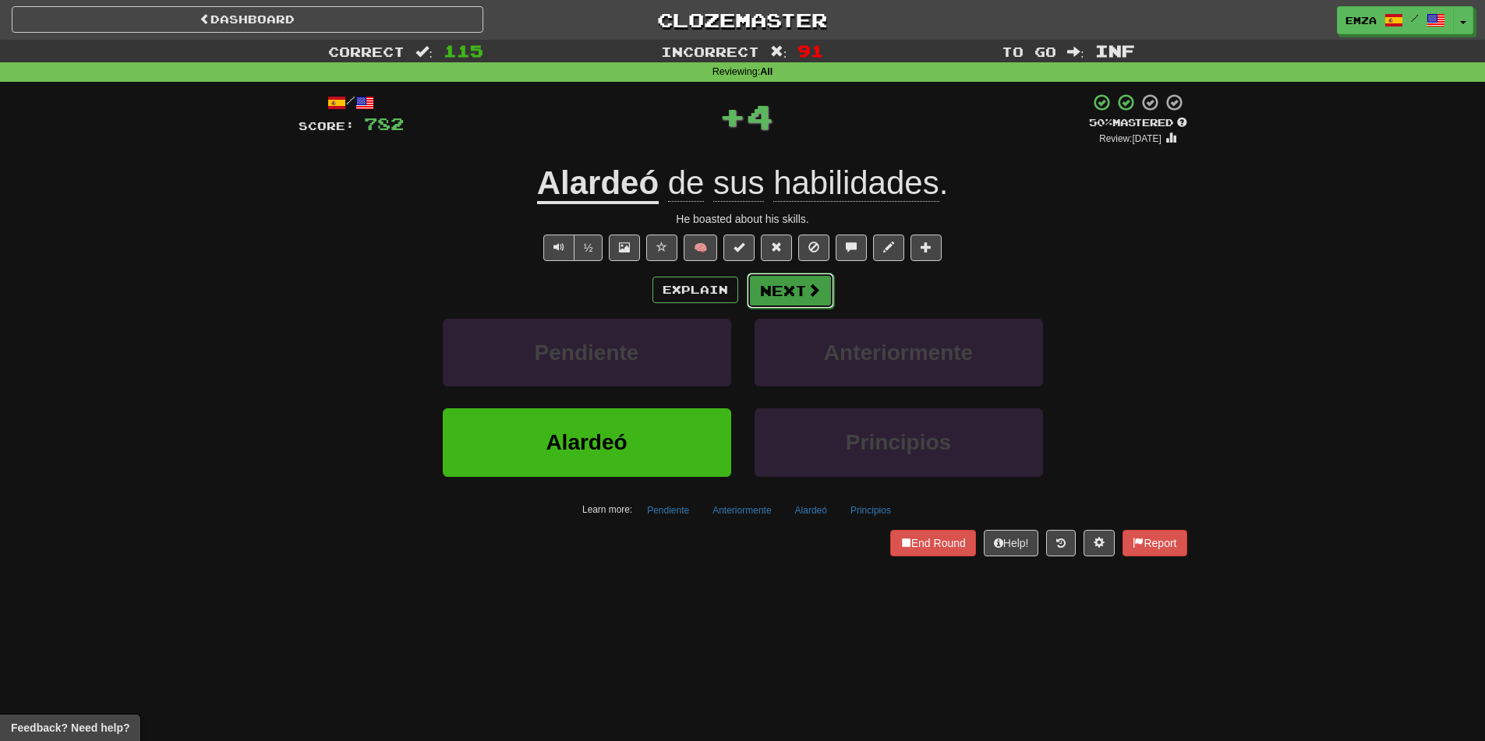
click at [786, 276] on button "Next" at bounding box center [790, 291] width 87 height 36
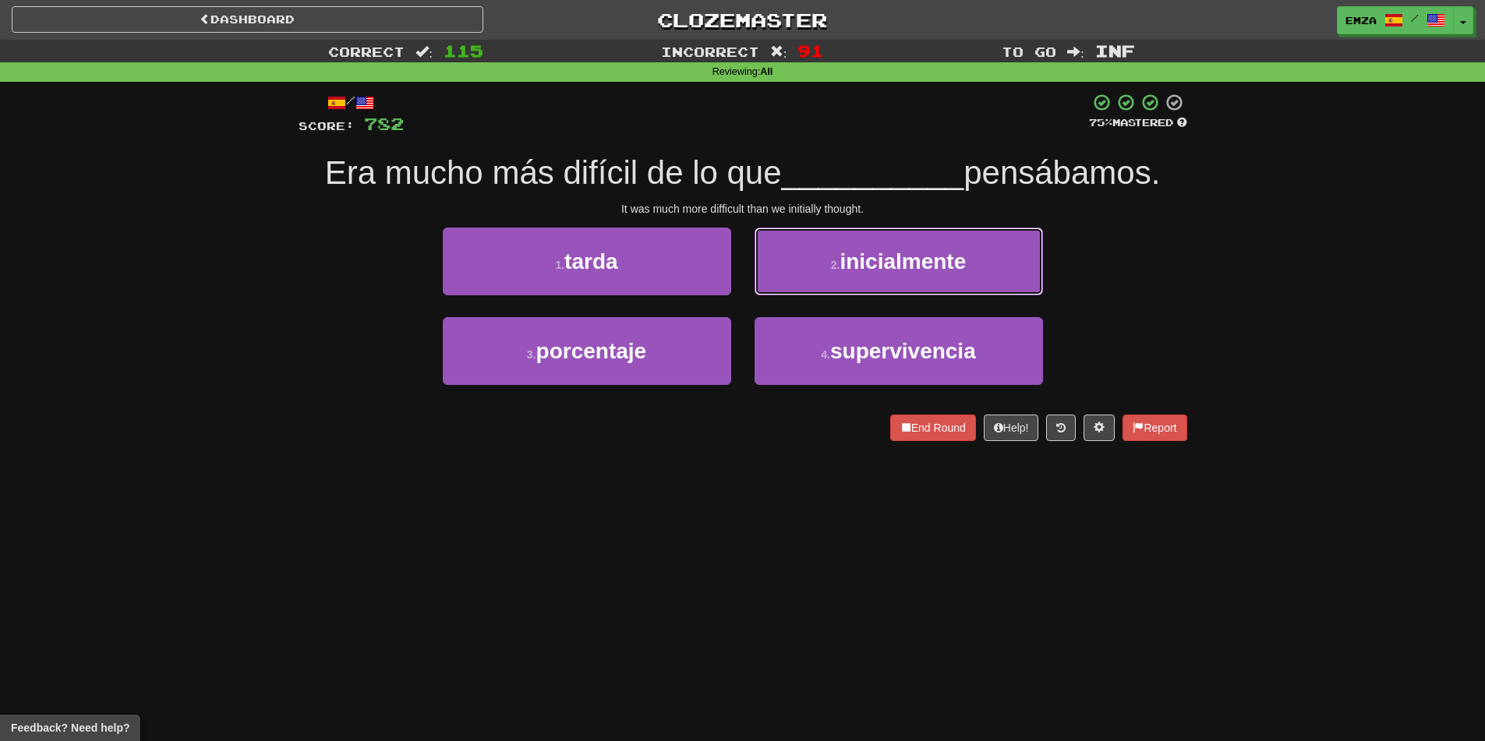
click at [869, 263] on span "inicialmente" at bounding box center [903, 262] width 126 height 24
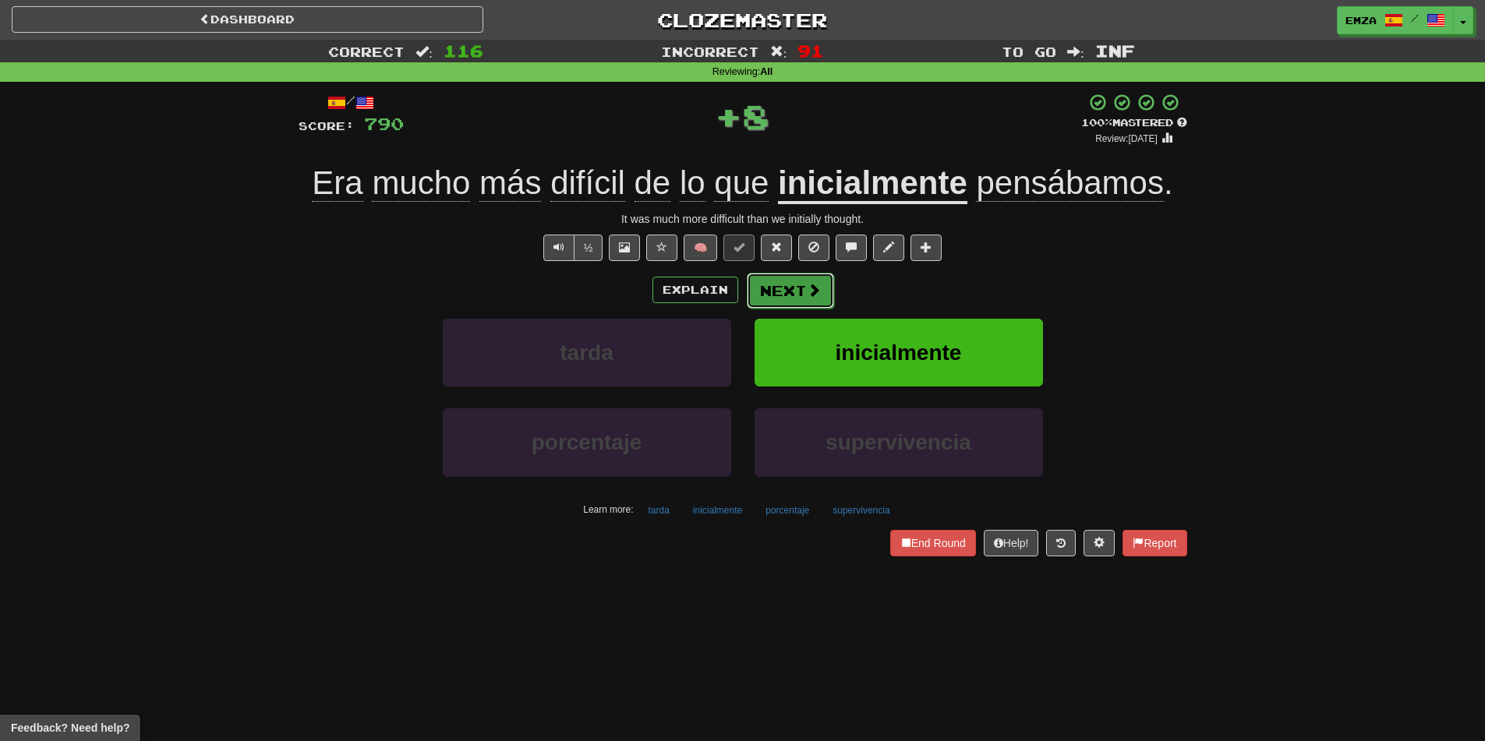
click at [812, 302] on button "Next" at bounding box center [790, 291] width 87 height 36
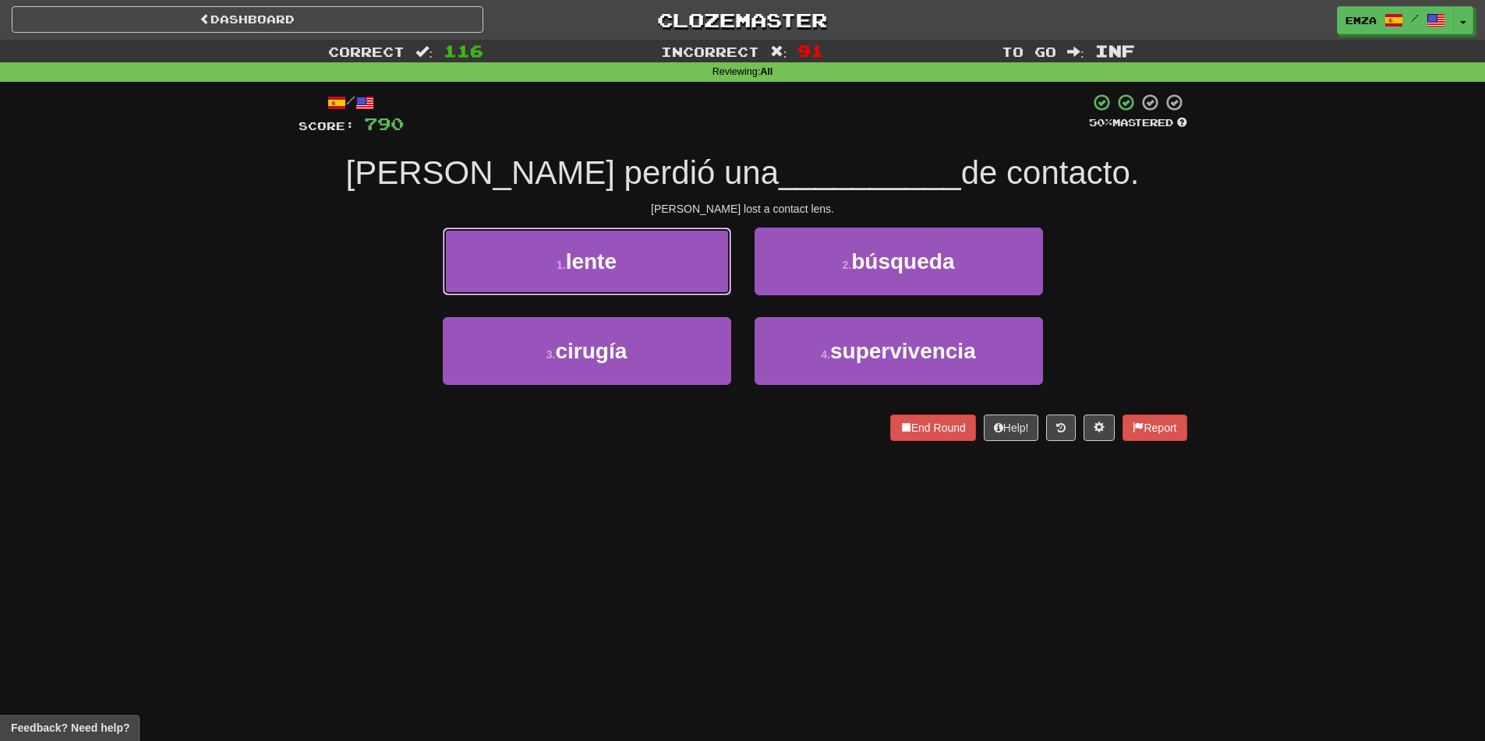
click at [642, 253] on button "1 . lente" at bounding box center [587, 262] width 288 height 68
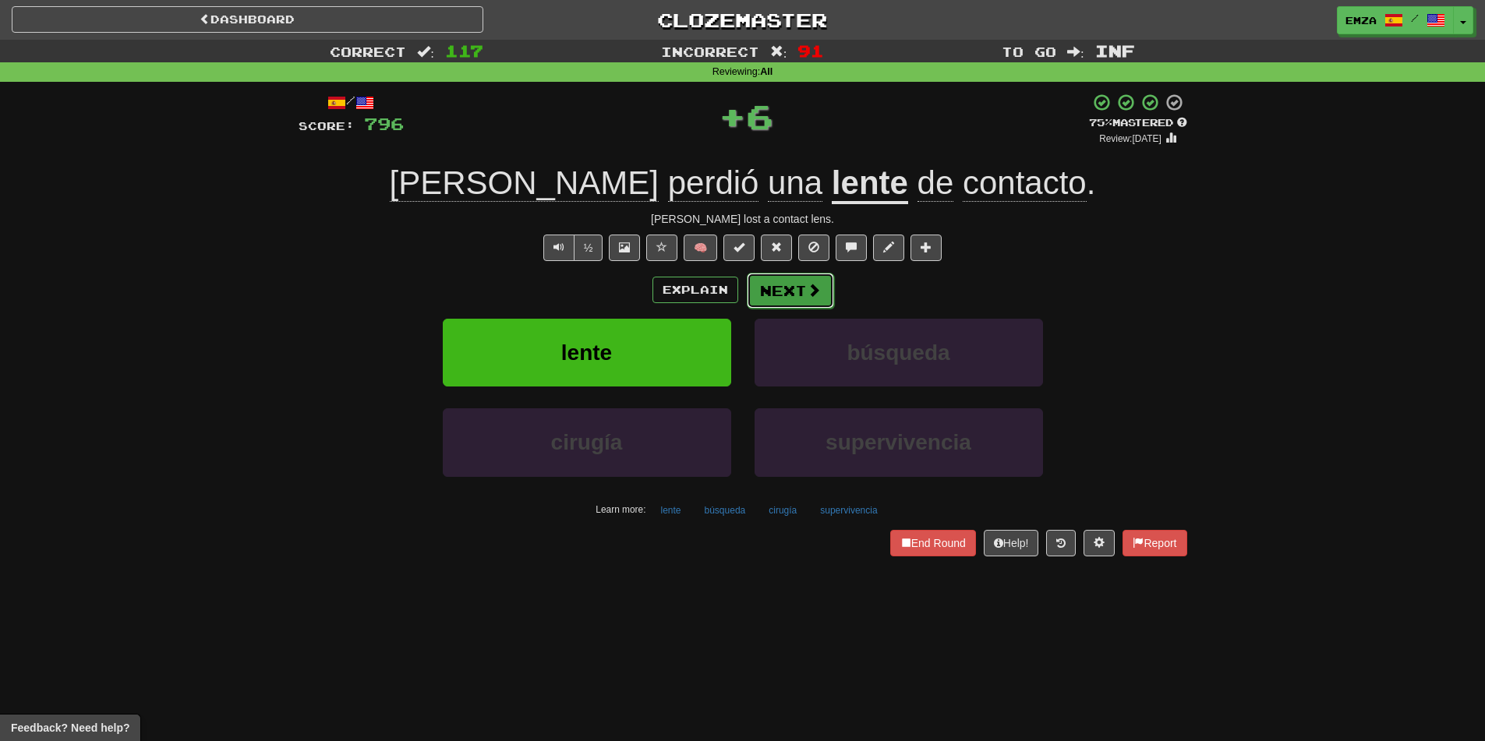
click at [780, 296] on button "Next" at bounding box center [790, 291] width 87 height 36
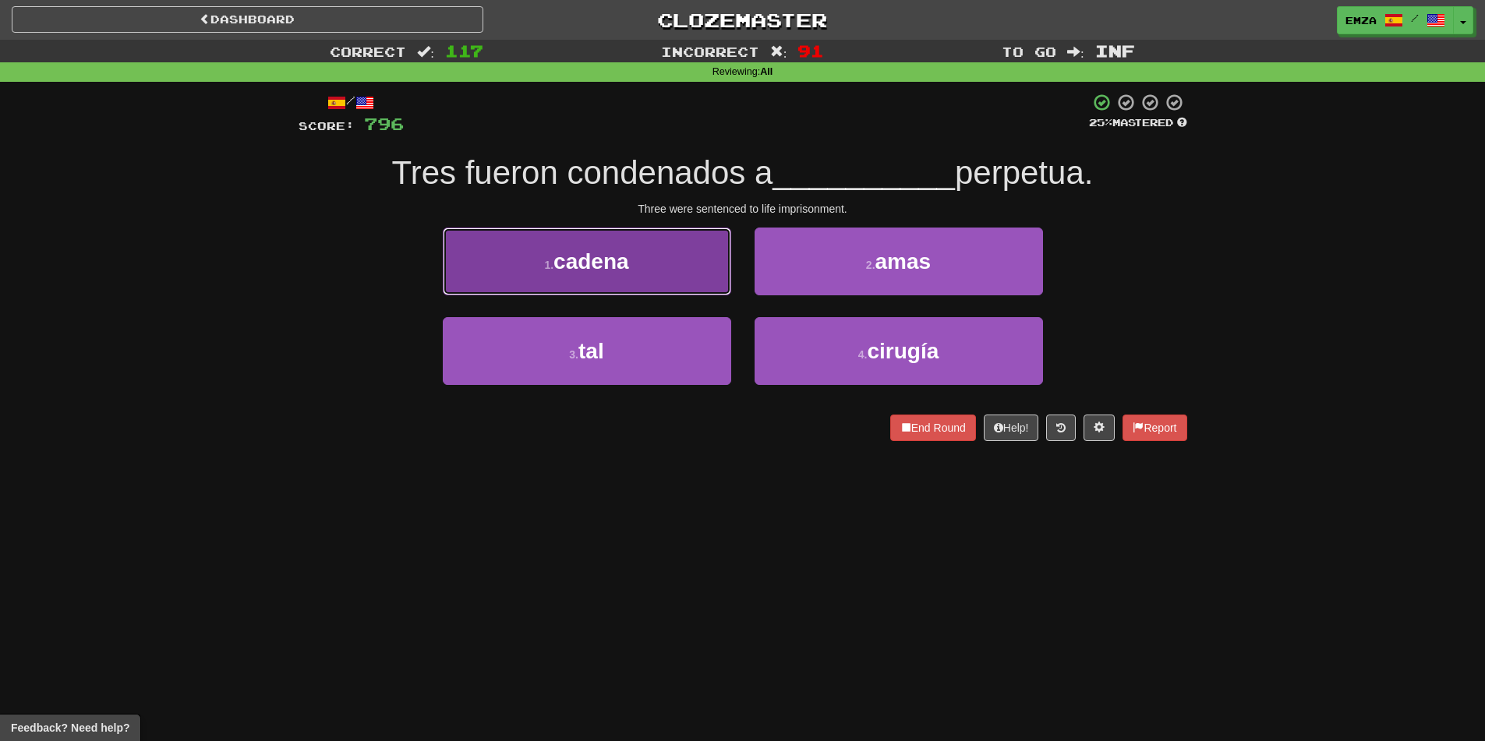
click at [658, 260] on button "1 . cadena" at bounding box center [587, 262] width 288 height 68
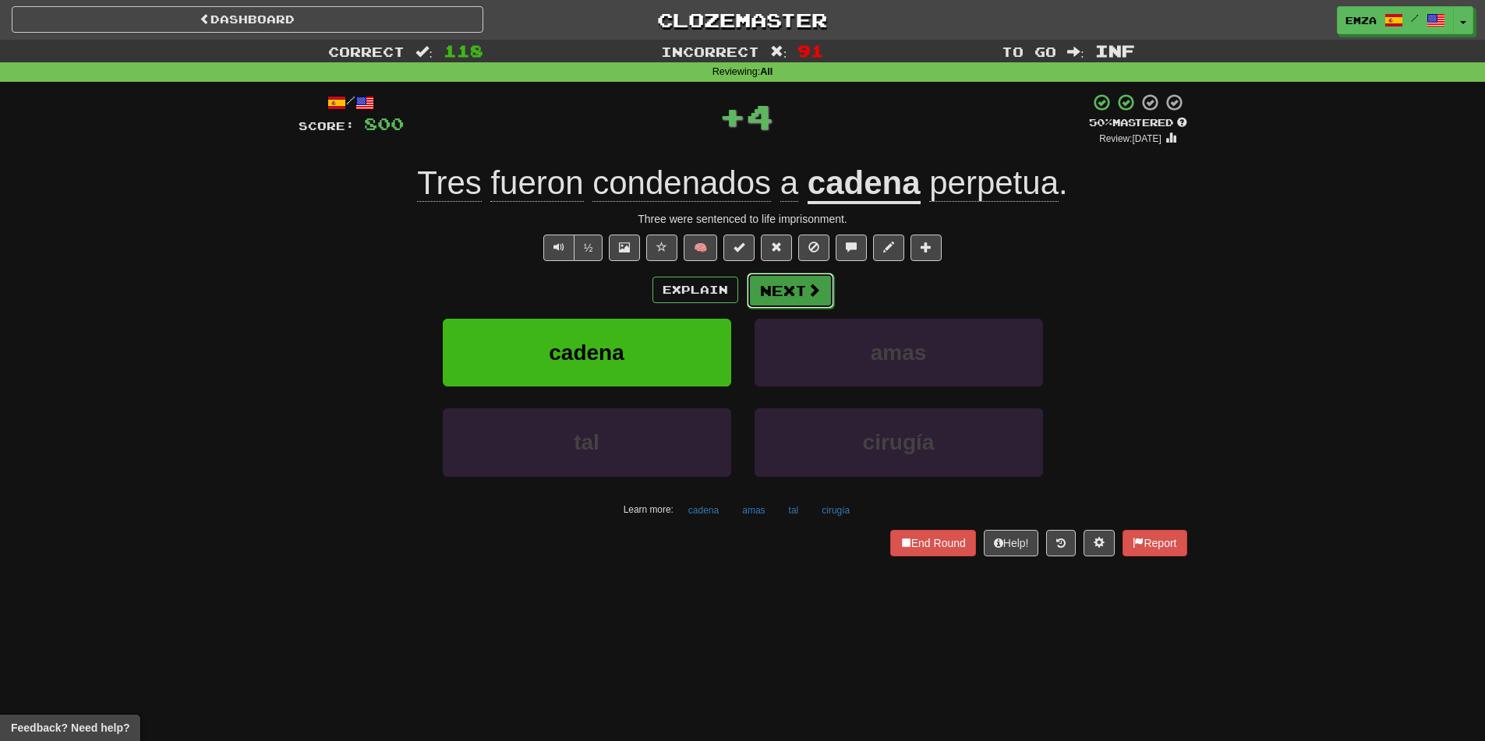
click at [819, 294] on span at bounding box center [814, 290] width 14 height 14
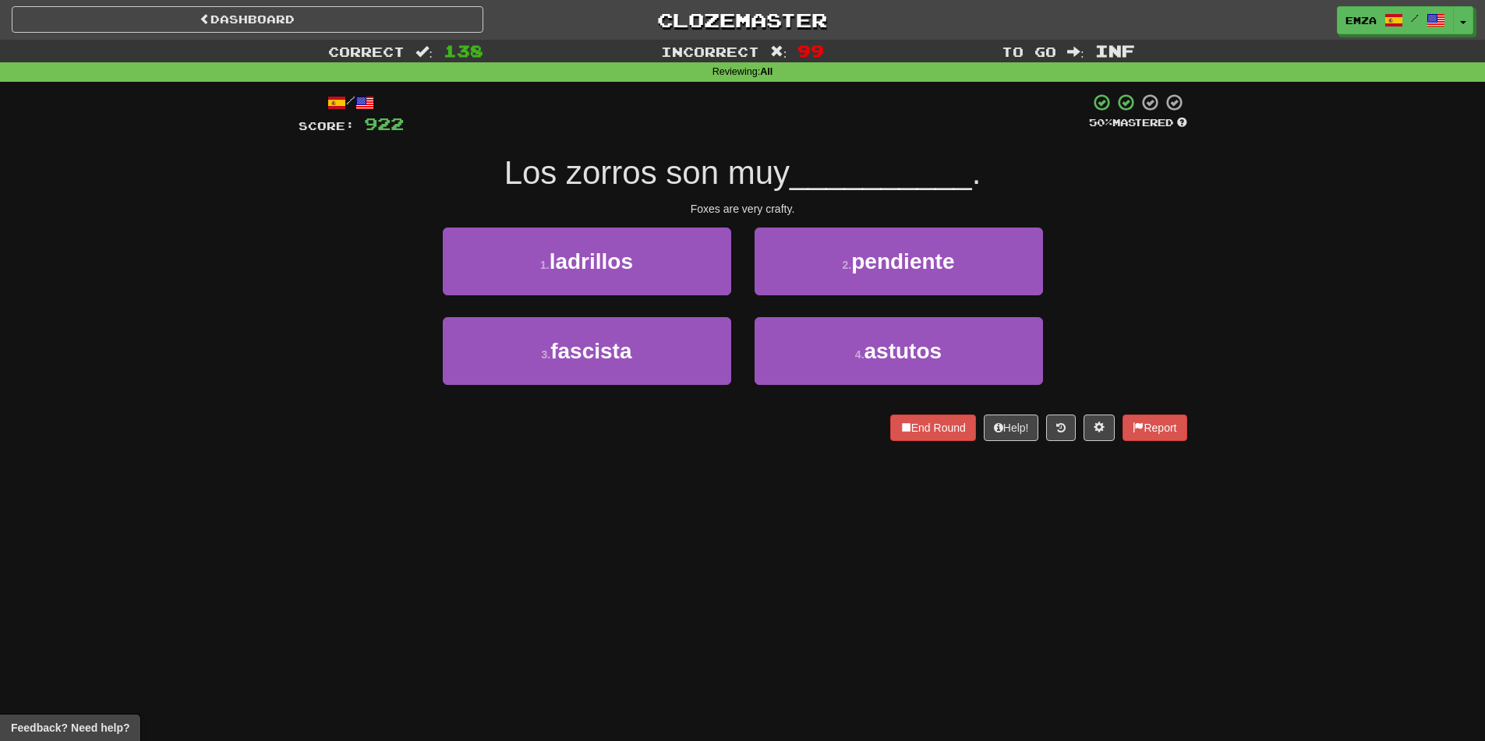
click at [828, 632] on div "Dashboard Clozemaster Emza / Toggle Dropdown Dashboard Leaderboard Activity Fee…" at bounding box center [742, 370] width 1485 height 741
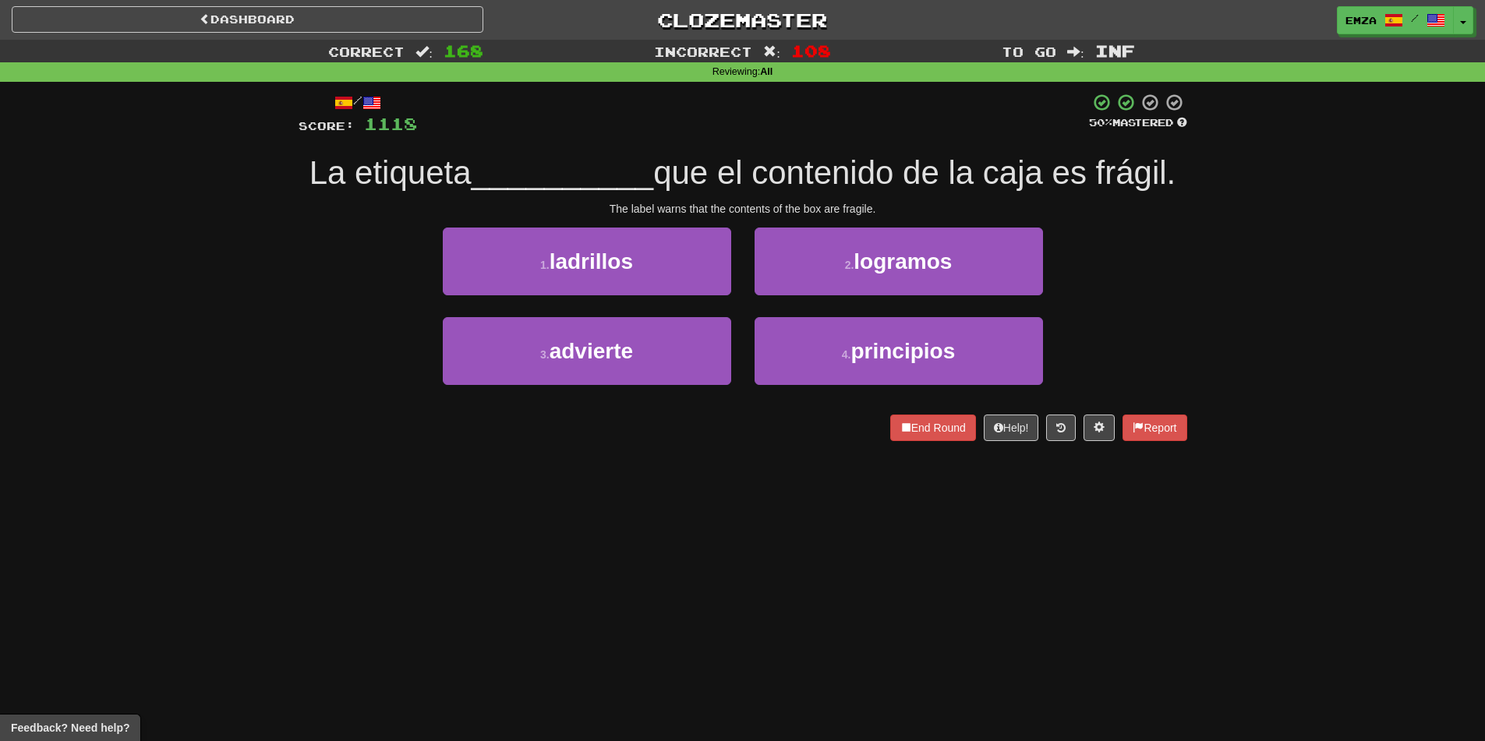
click at [685, 558] on div "Dashboard Clozemaster Emza / Toggle Dropdown Dashboard Leaderboard Activity Fee…" at bounding box center [742, 370] width 1485 height 741
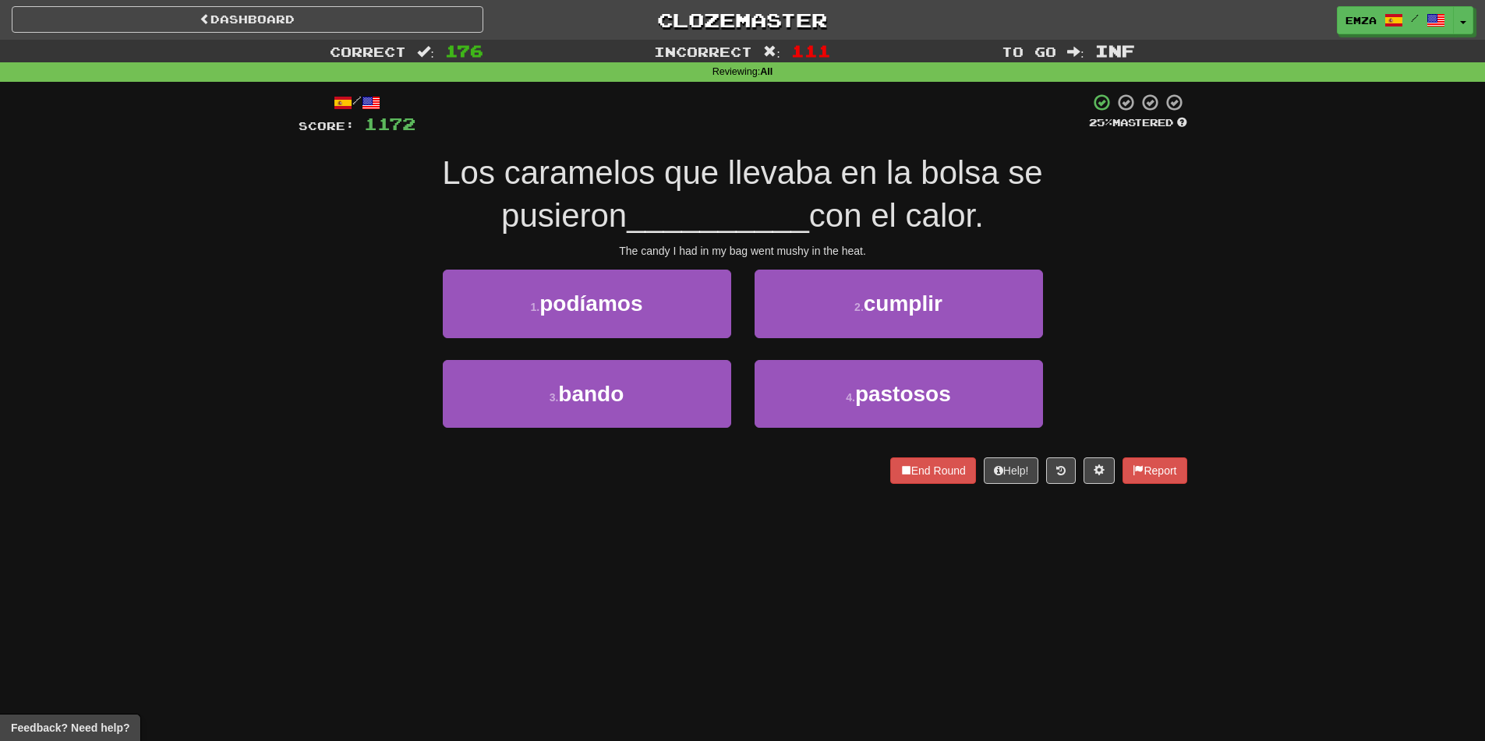
click at [717, 569] on div "Dashboard Clozemaster Emza / Toggle Dropdown Dashboard Leaderboard Activity Fee…" at bounding box center [742, 370] width 1485 height 741
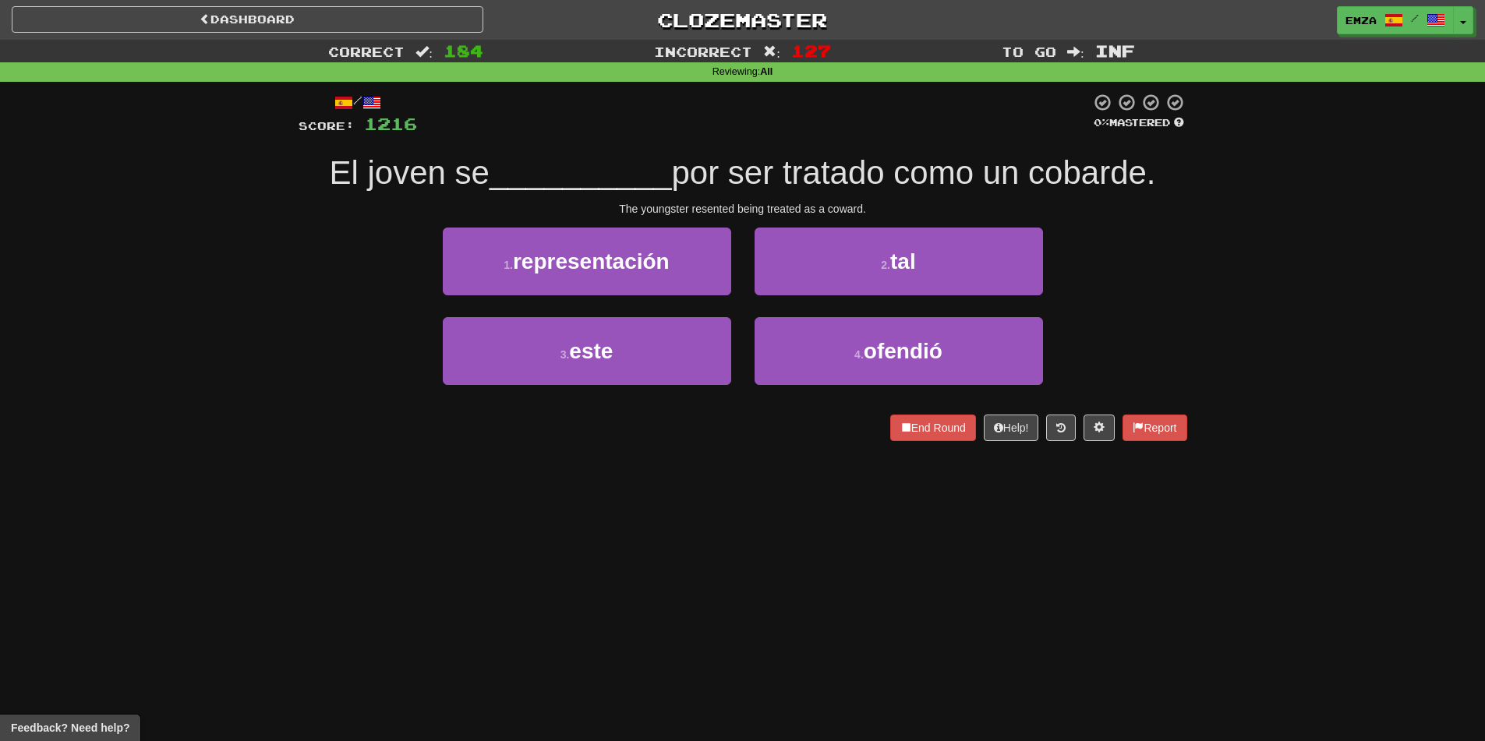
click at [319, 2] on div "Dashboard Clozemaster Emza / Toggle Dropdown Dashboard Leaderboard Activity Fee…" at bounding box center [742, 17] width 1485 height 34
click at [318, 12] on link "Dashboard" at bounding box center [248, 19] width 472 height 27
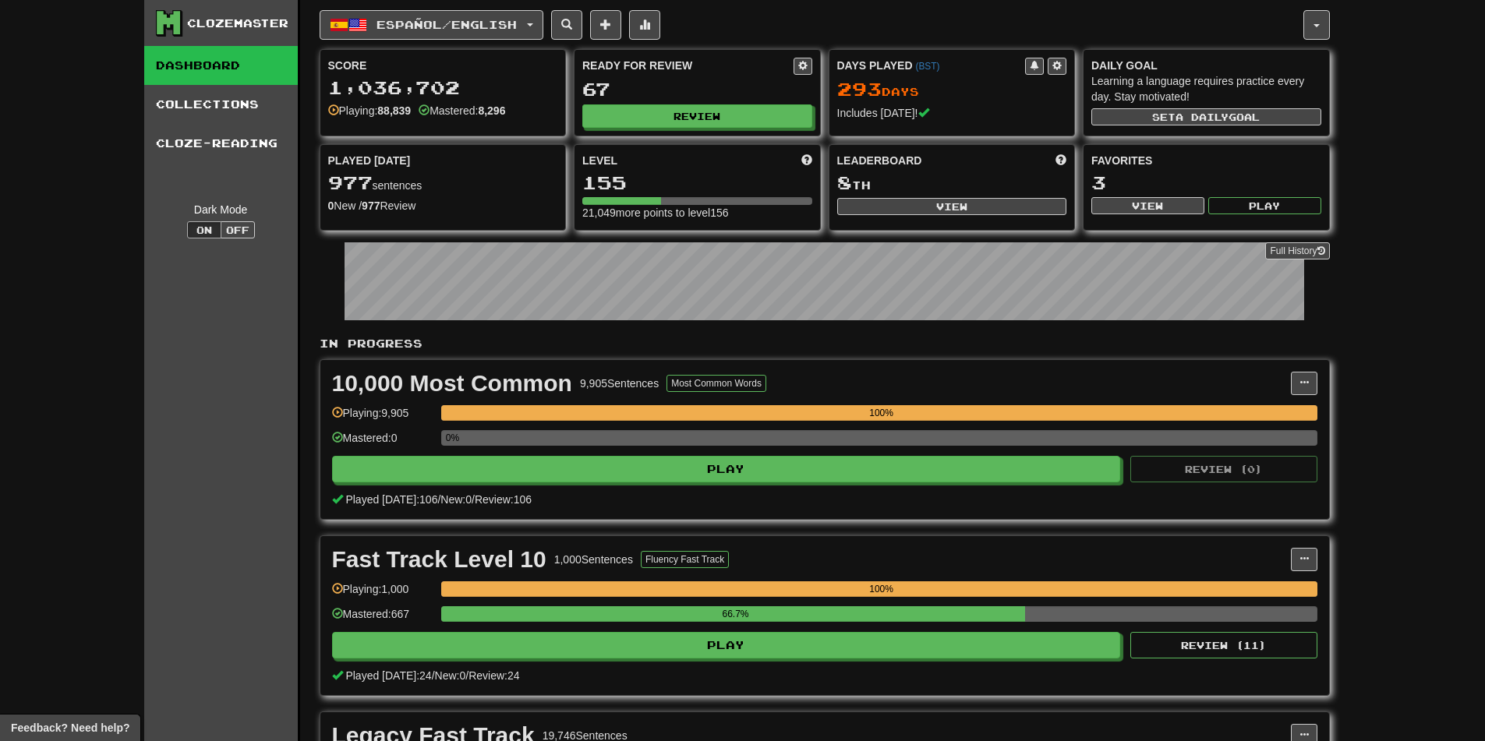
click at [677, 128] on div "Ready for Review 67 Review" at bounding box center [698, 93] width 246 height 86
click at [667, 101] on div "Ready for Review 67 Review" at bounding box center [698, 93] width 246 height 86
click at [722, 128] on div "Ready for Review 67 Review" at bounding box center [698, 93] width 246 height 86
click at [703, 111] on button "Review" at bounding box center [698, 116] width 230 height 23
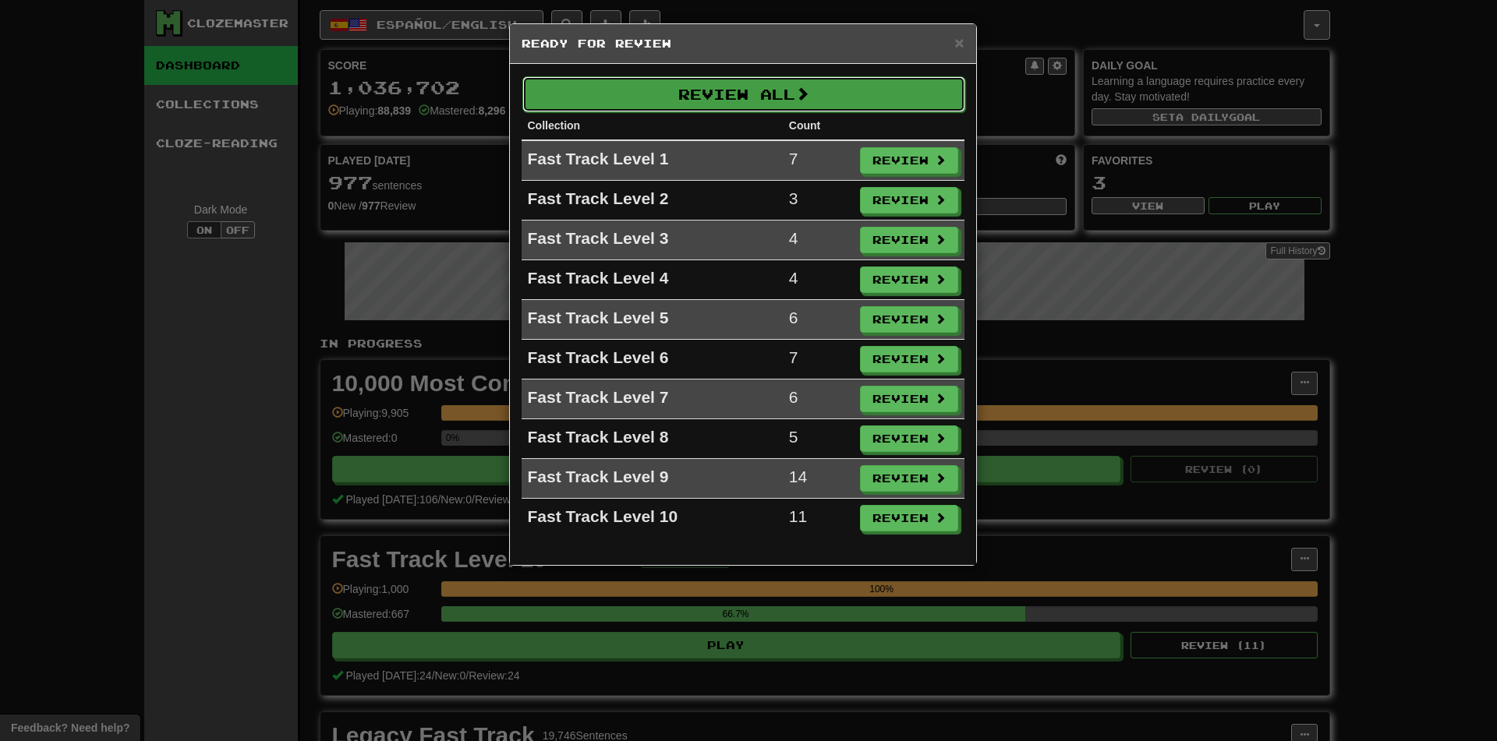
click at [732, 84] on button "Review All" at bounding box center [743, 94] width 443 height 36
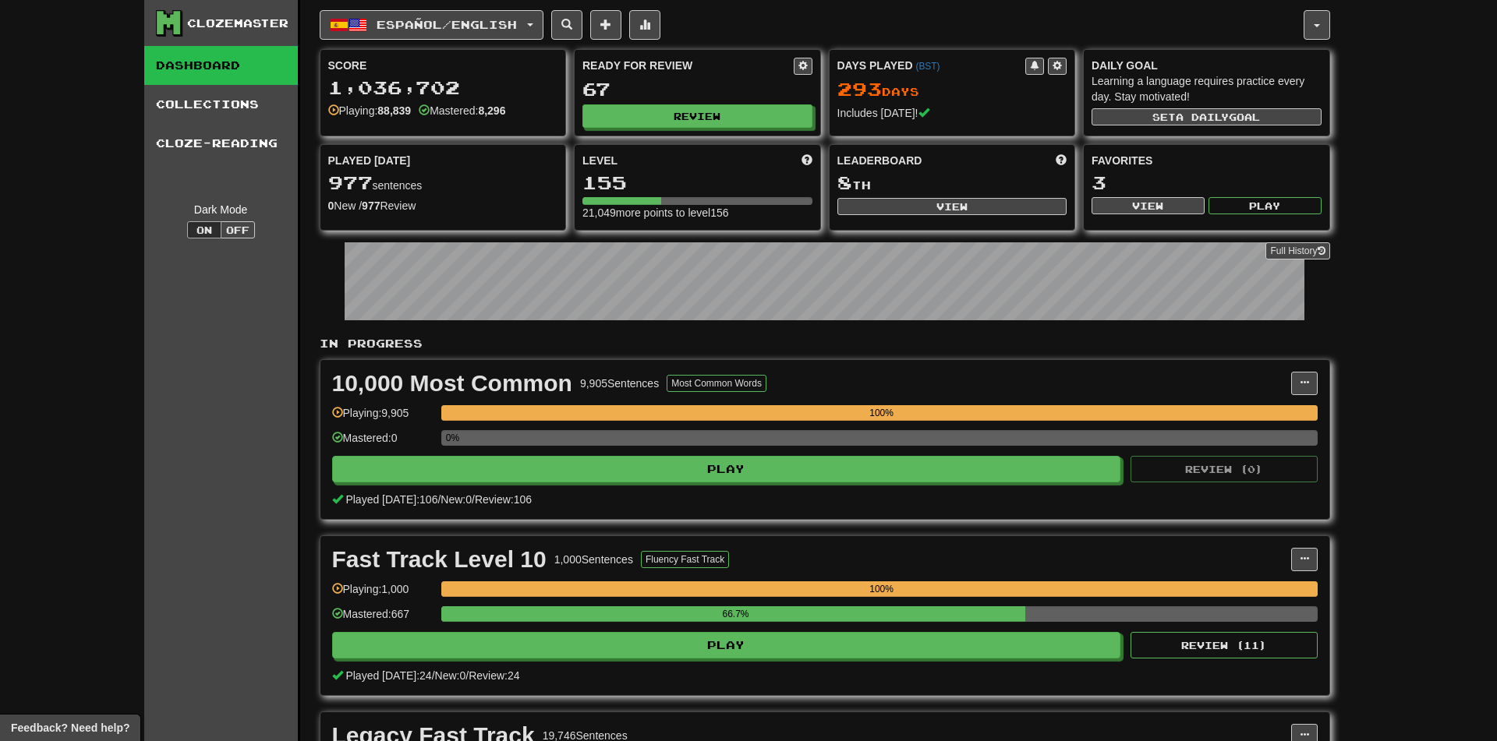
select select "********"
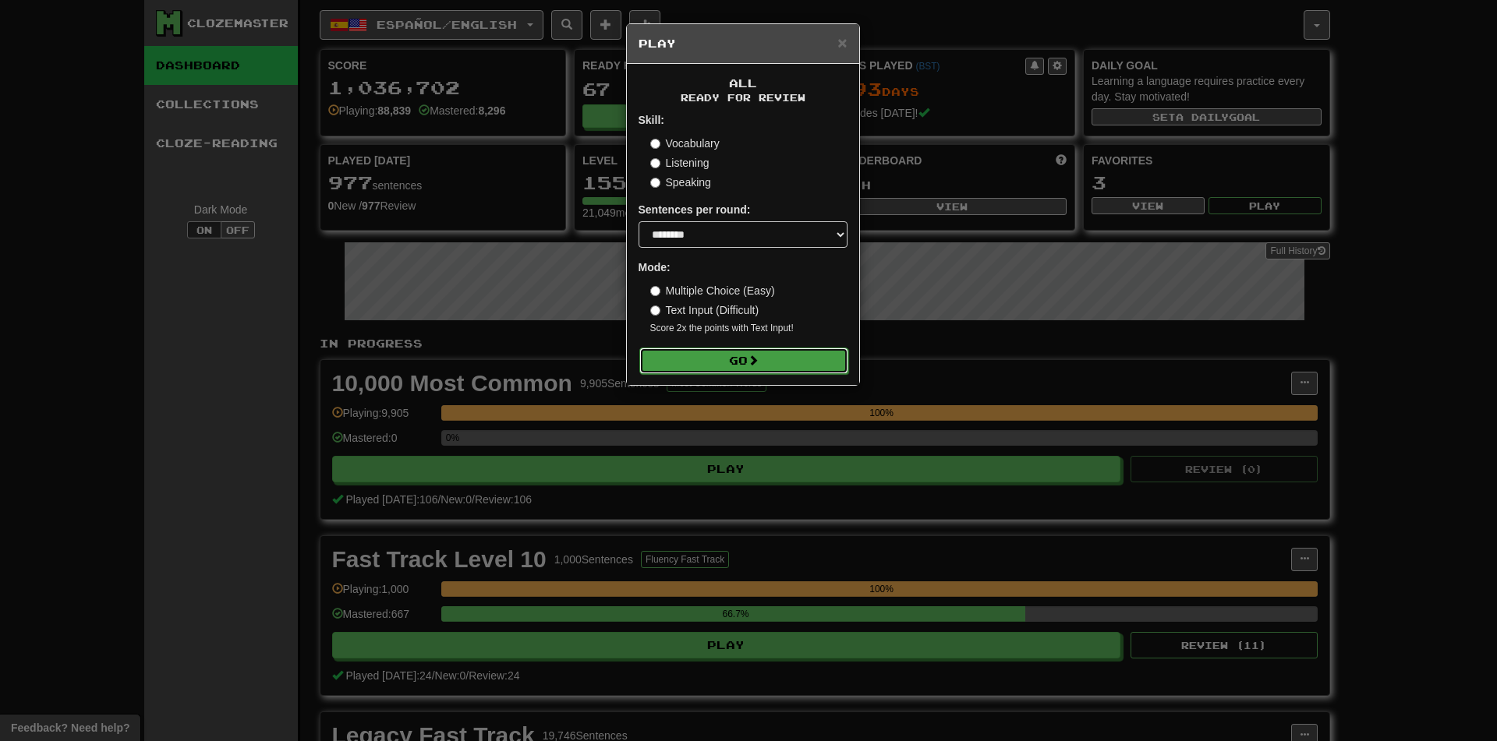
click at [708, 352] on button "Go" at bounding box center [743, 361] width 209 height 27
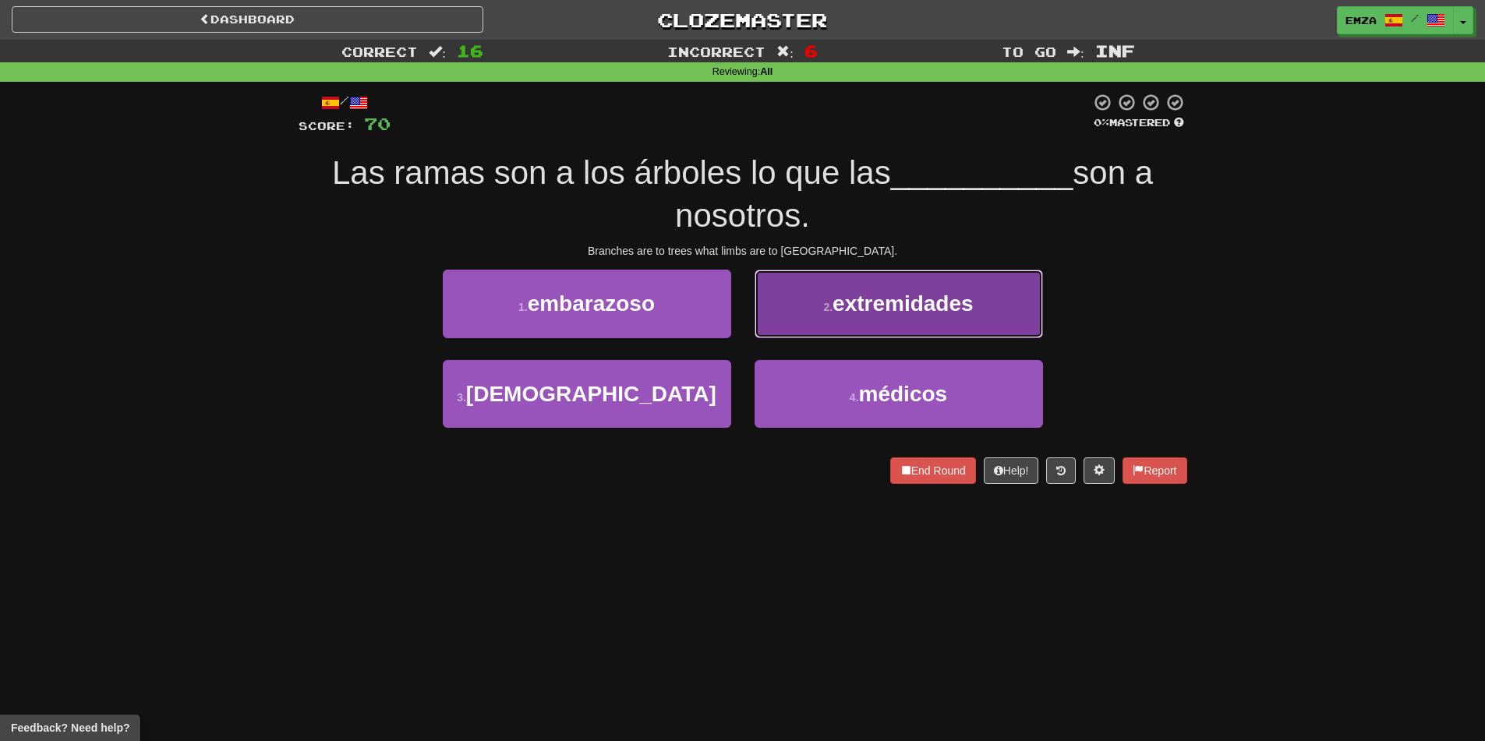
click at [781, 318] on button "2 . extremidades" at bounding box center [899, 304] width 288 height 68
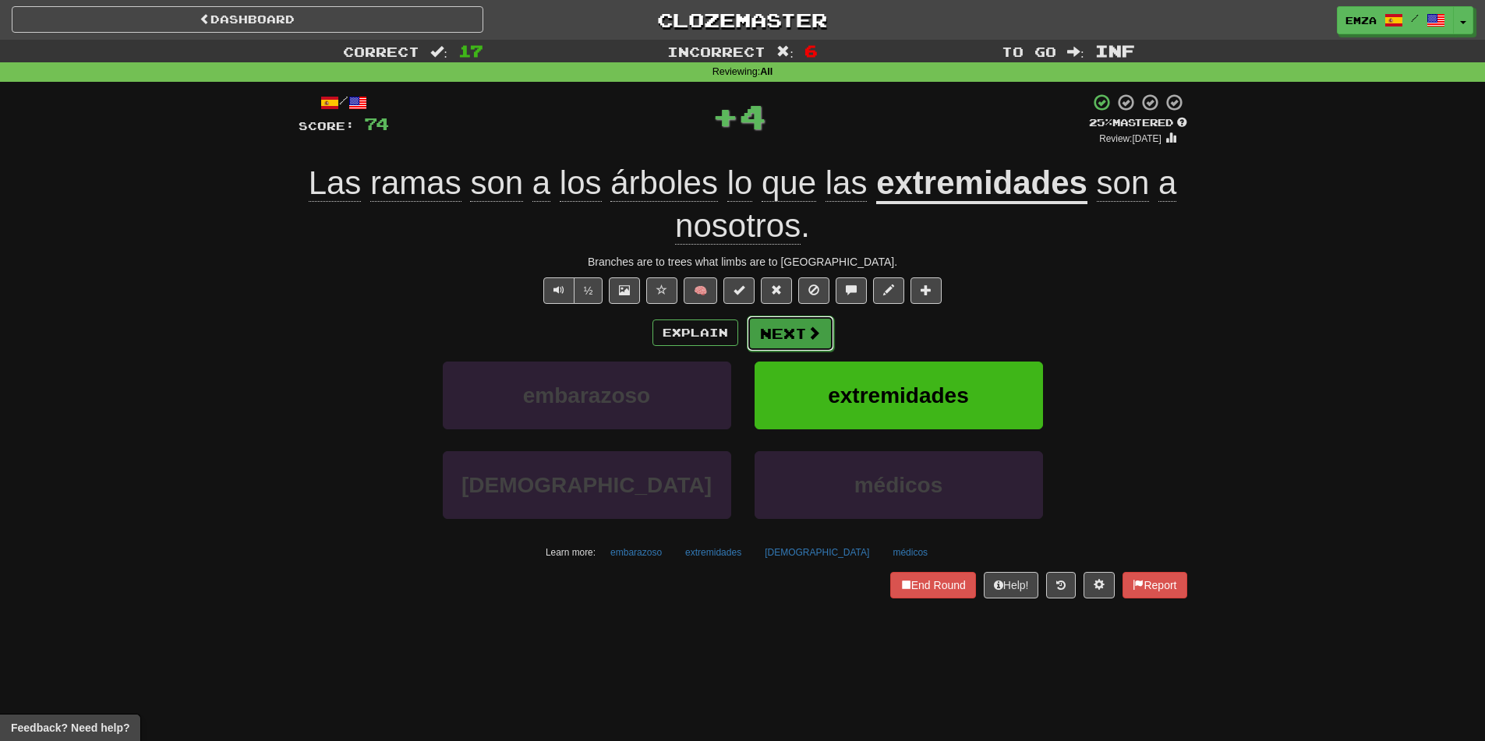
click at [765, 334] on button "Next" at bounding box center [790, 334] width 87 height 36
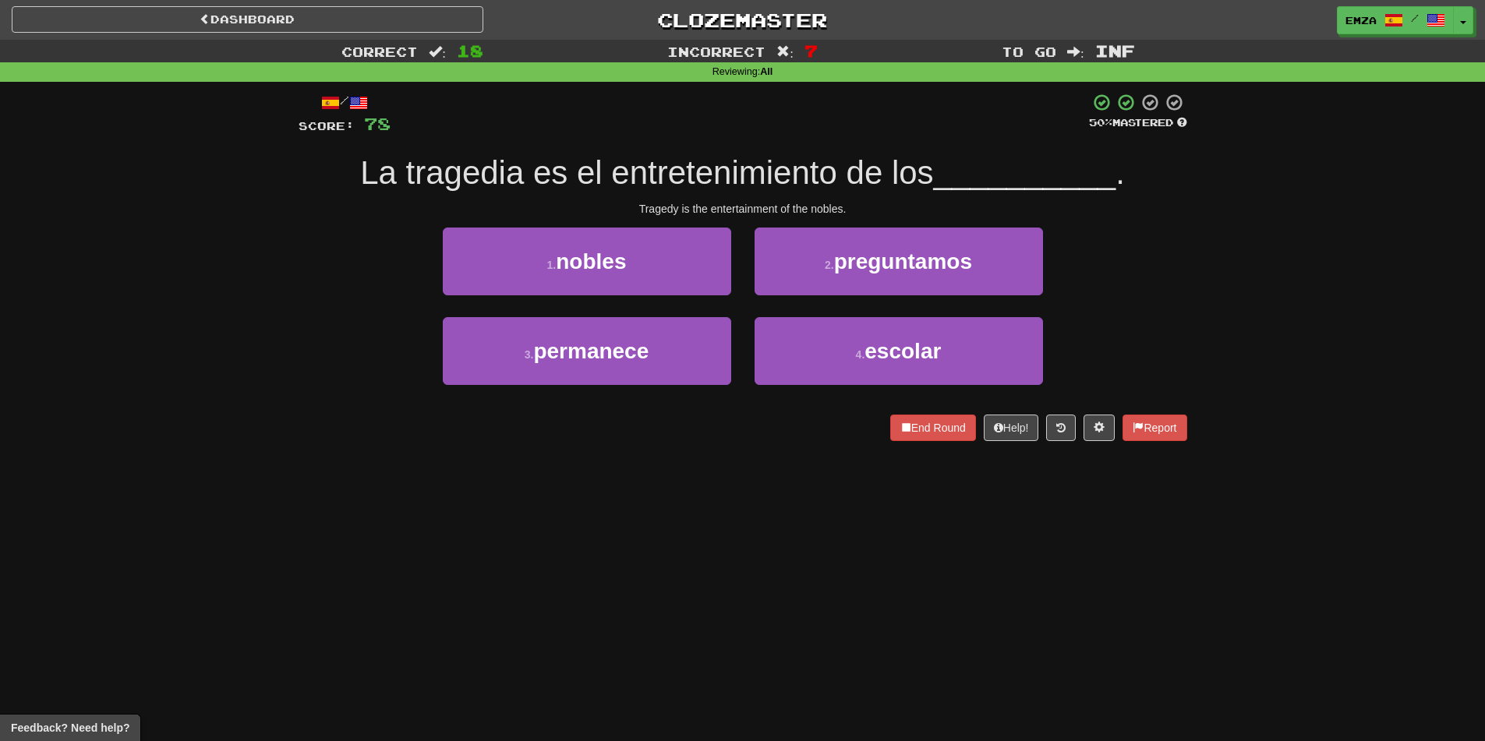
click at [745, 320] on div "4 . escolar" at bounding box center [899, 362] width 312 height 90
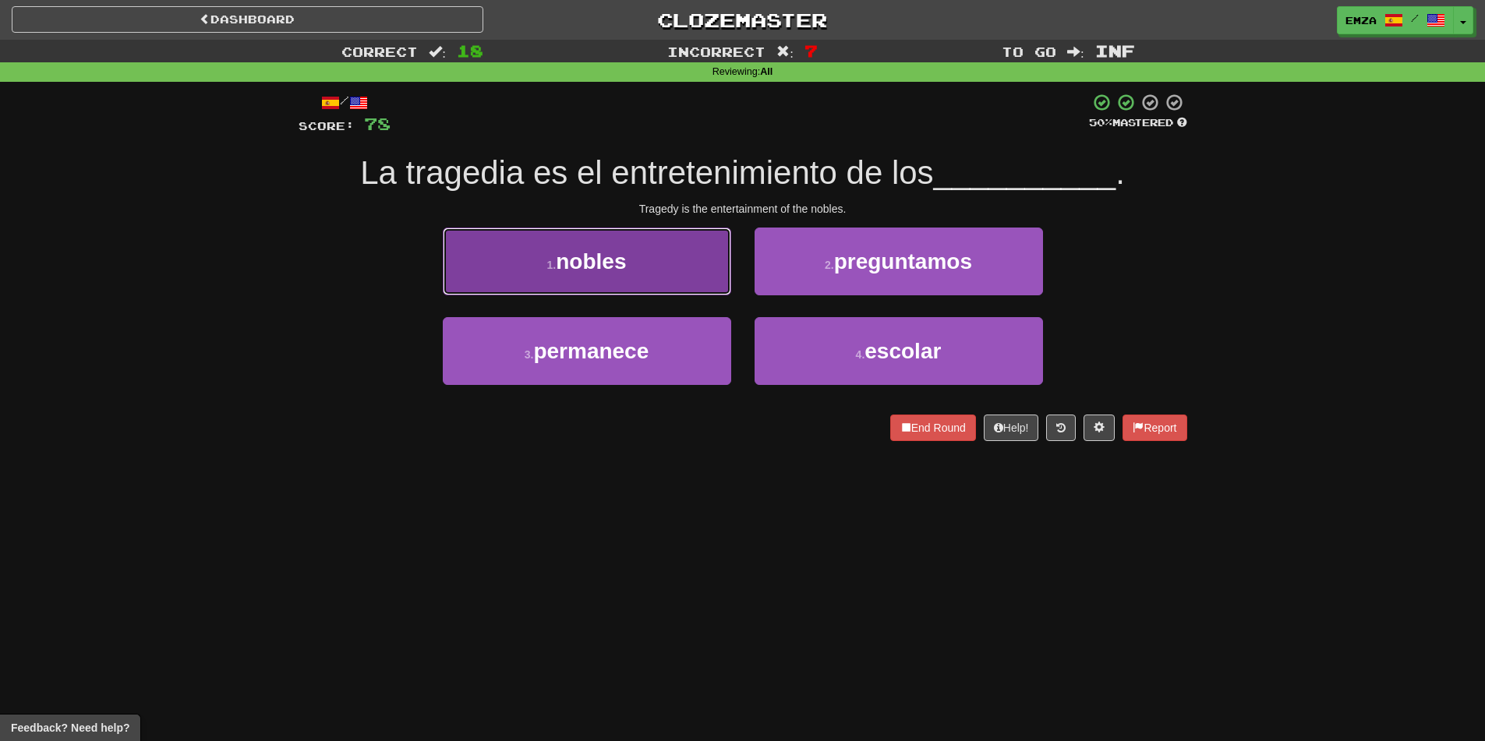
click at [695, 253] on button "1 . [PERSON_NAME]" at bounding box center [587, 262] width 288 height 68
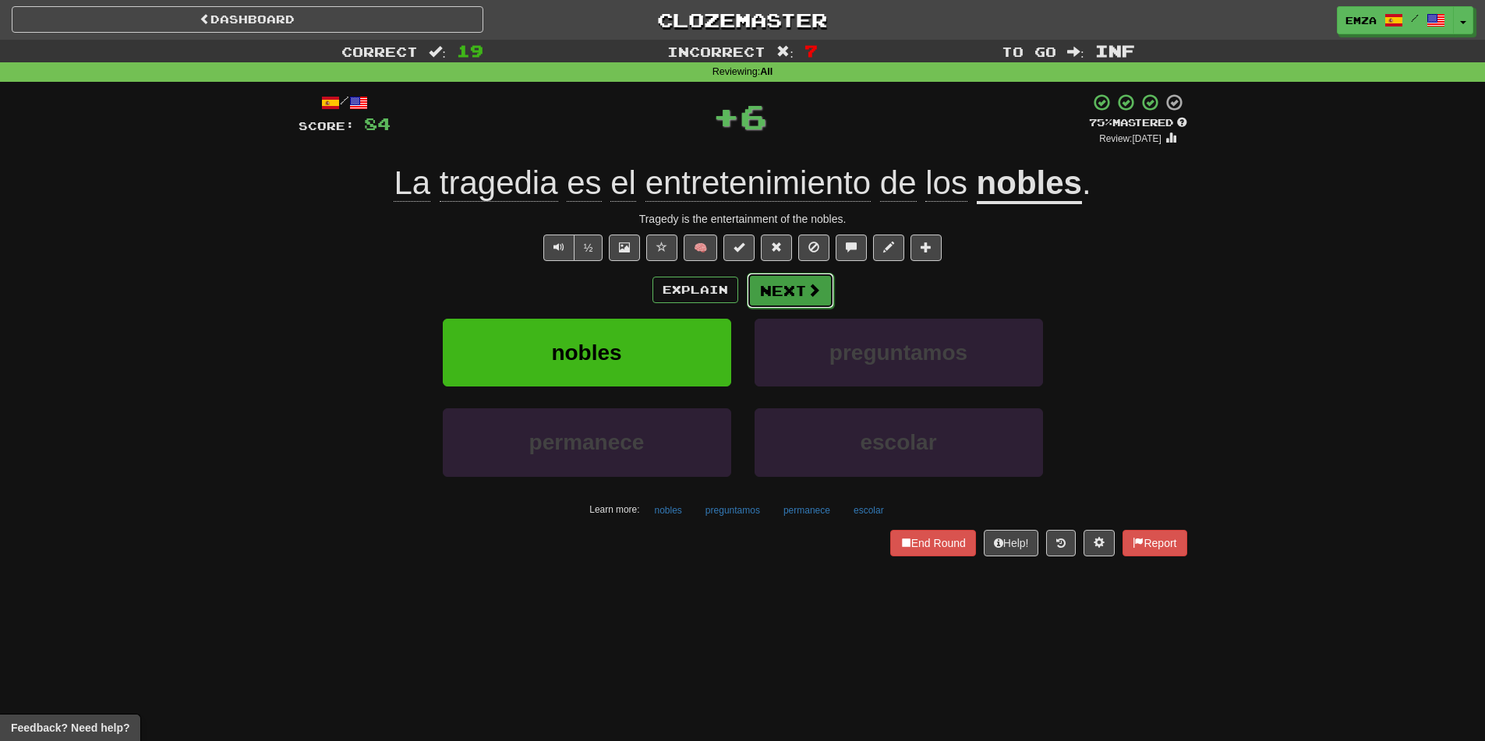
click at [787, 288] on button "Next" at bounding box center [790, 291] width 87 height 36
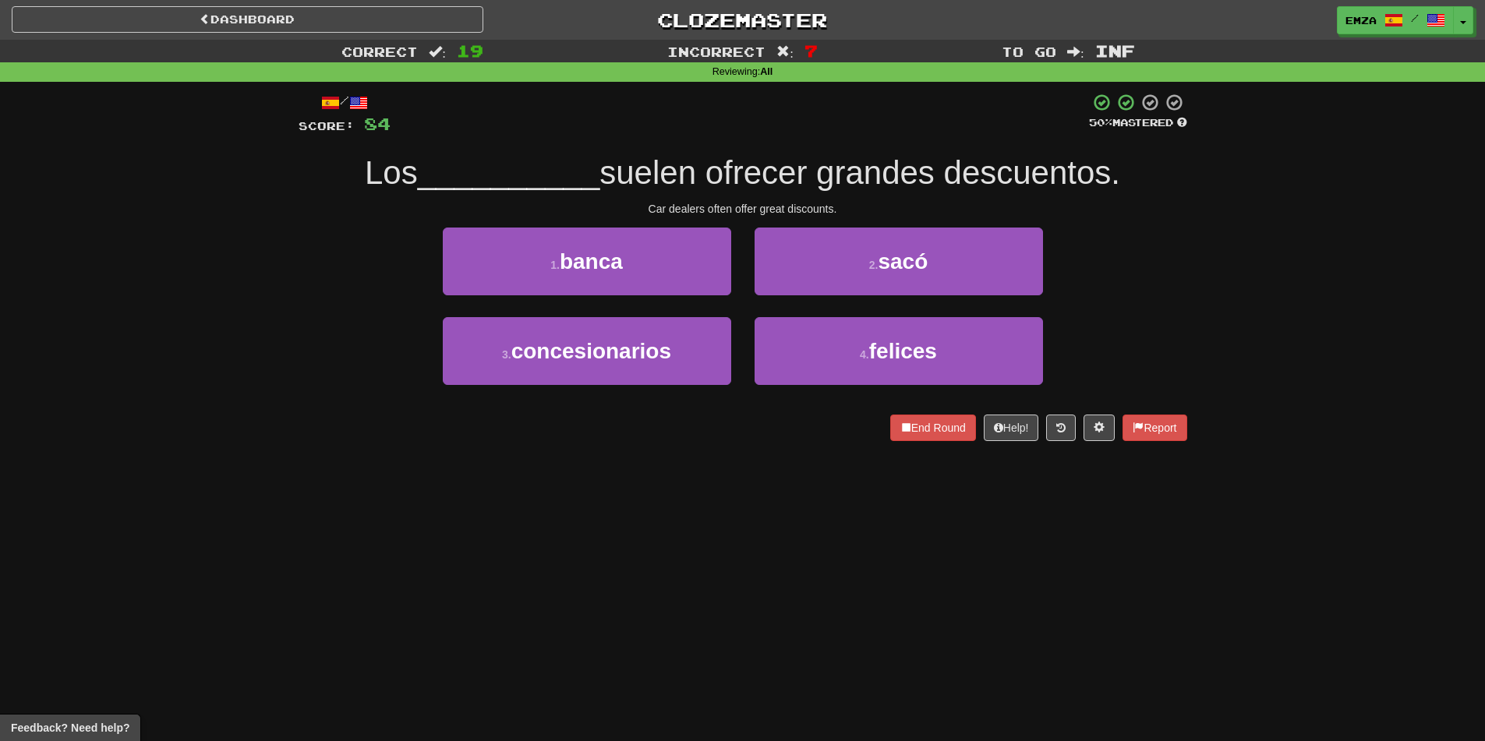
click at [753, 305] on div "2 . sacó" at bounding box center [899, 273] width 312 height 90
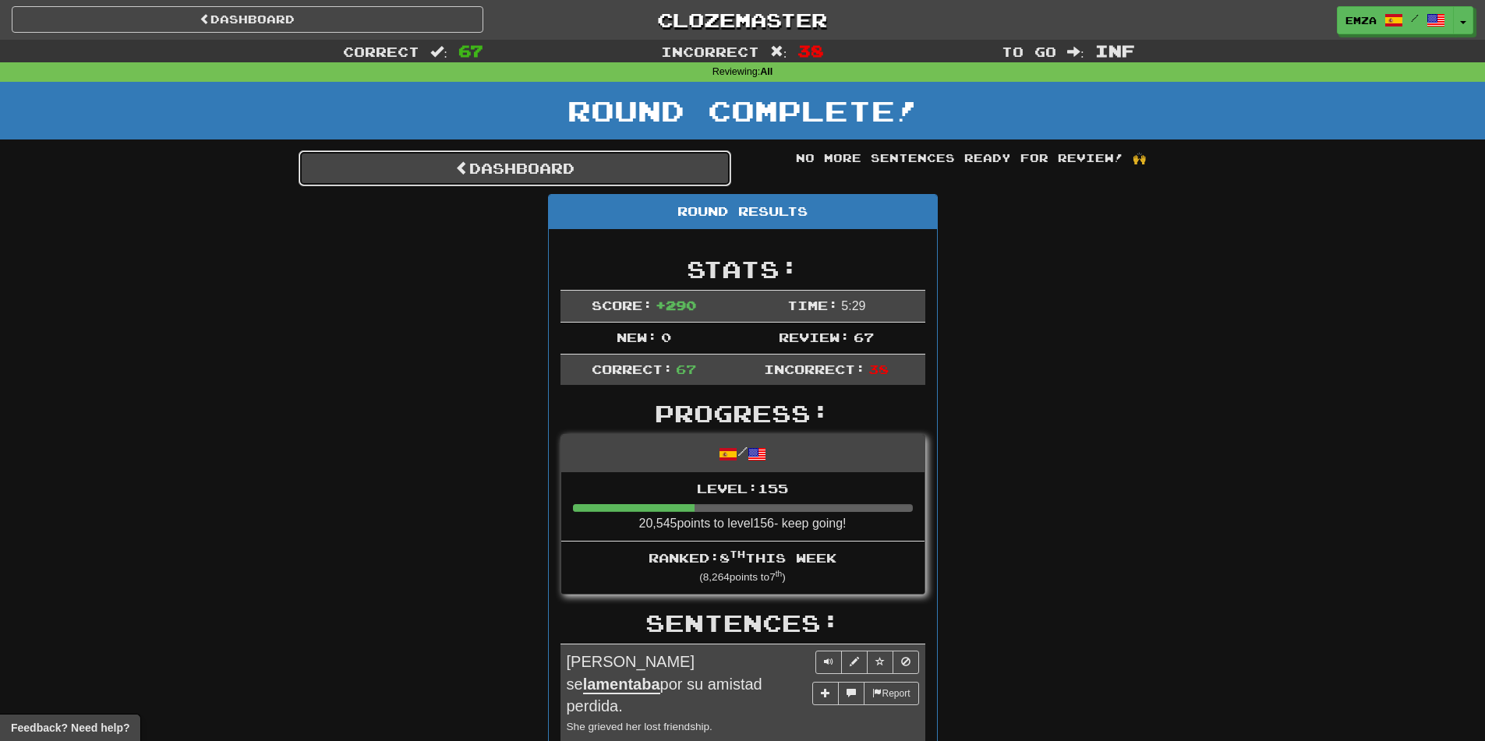
click at [544, 161] on link "Dashboard" at bounding box center [515, 168] width 433 height 36
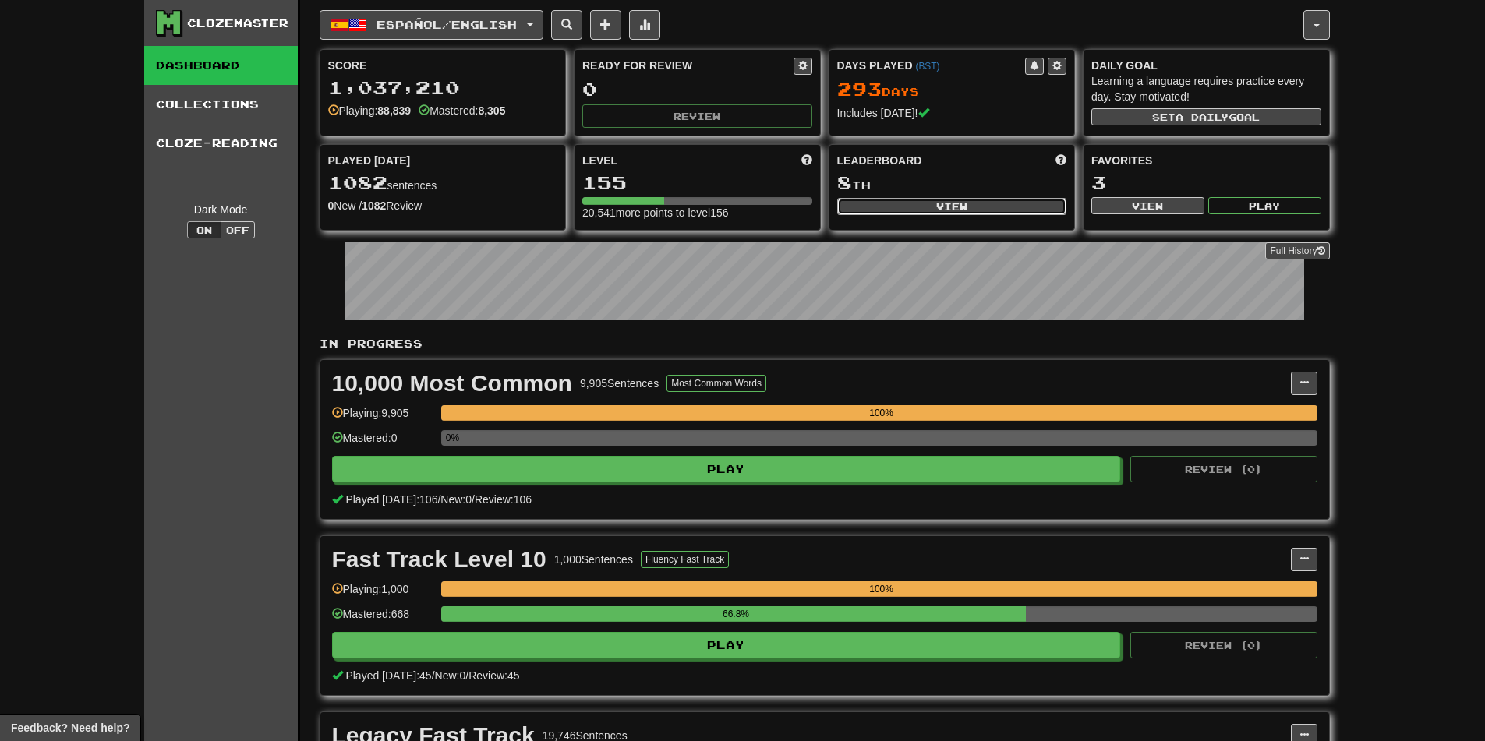
click at [908, 207] on button "View" at bounding box center [952, 206] width 230 height 17
select select "**********"
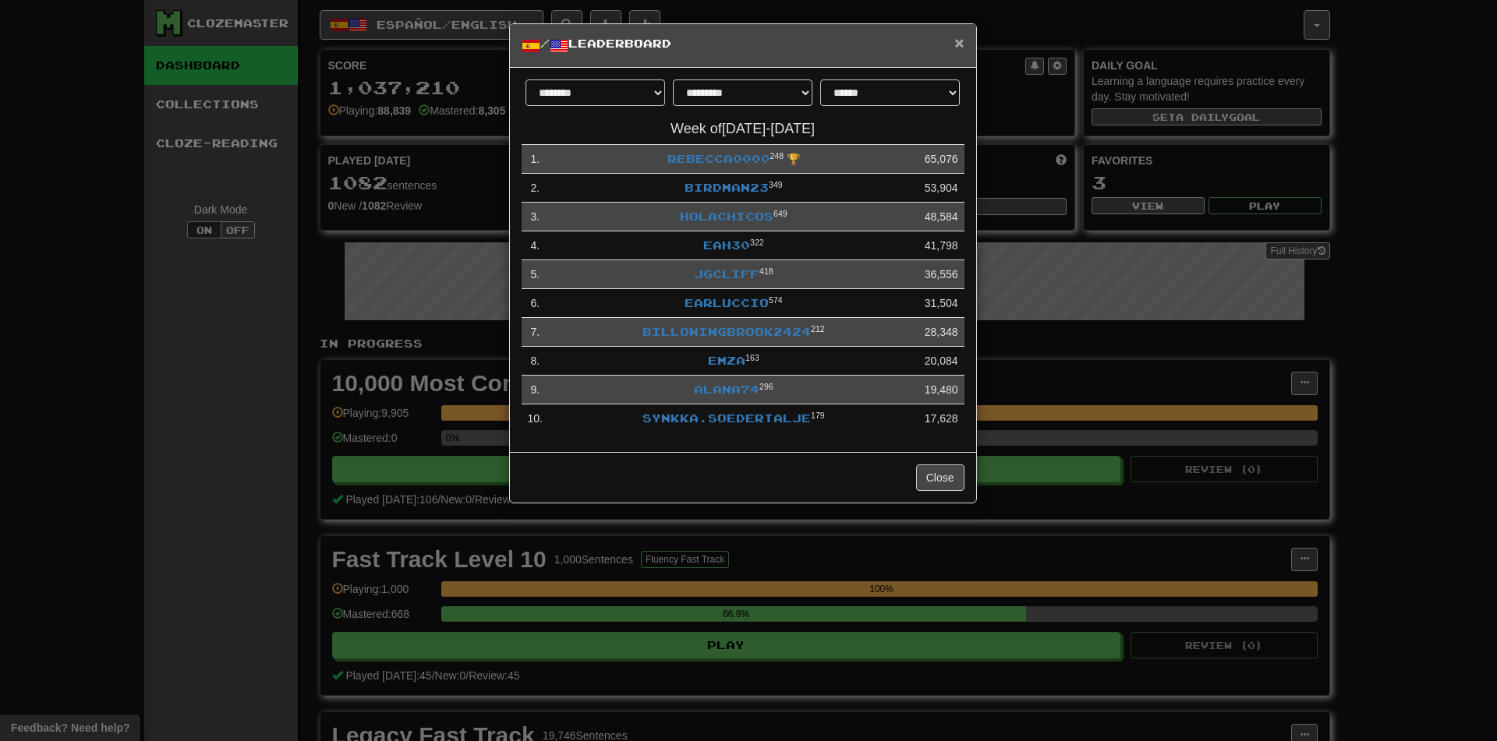
click at [964, 41] on span "×" at bounding box center [958, 43] width 9 height 18
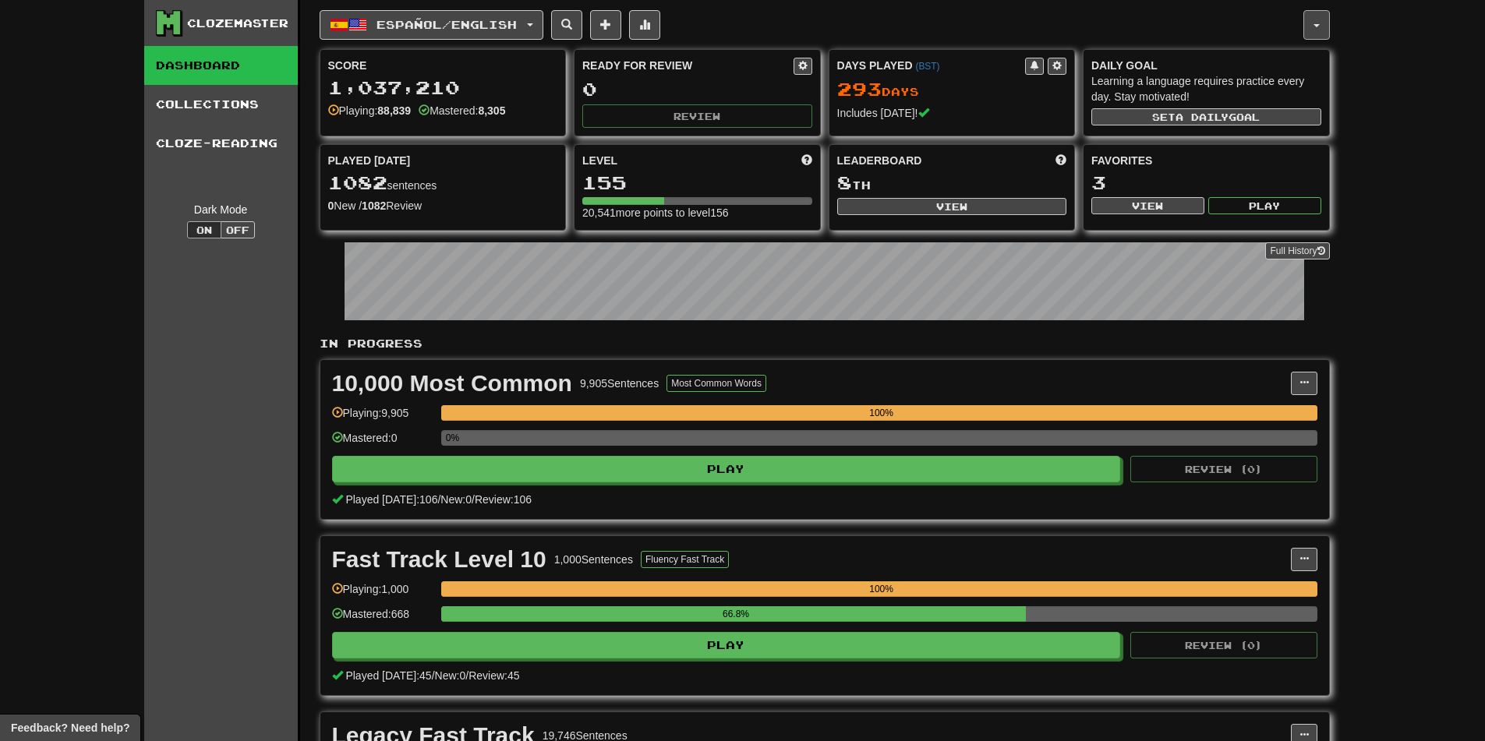
click at [1322, 15] on button "button" at bounding box center [1317, 25] width 27 height 30
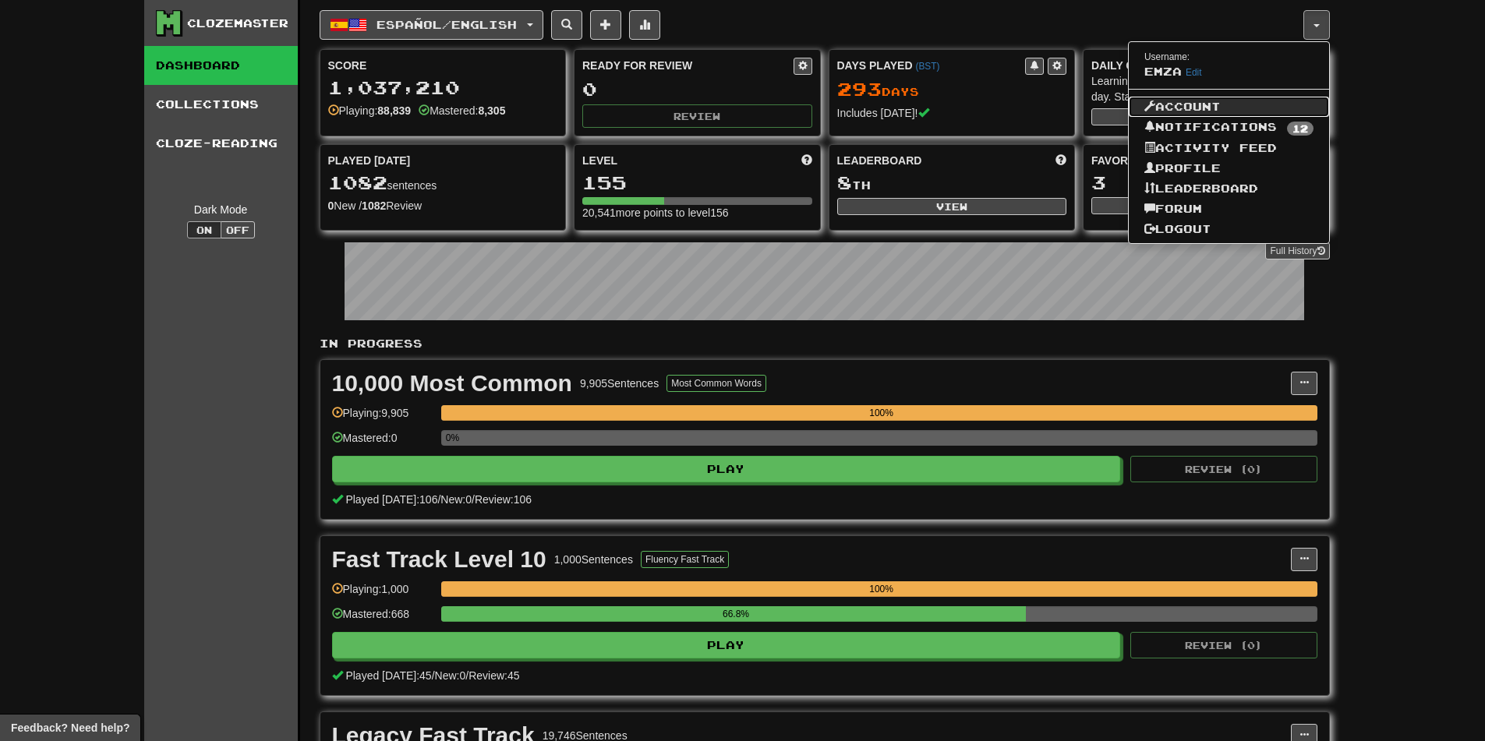
click at [1188, 102] on link "Account" at bounding box center [1229, 107] width 200 height 20
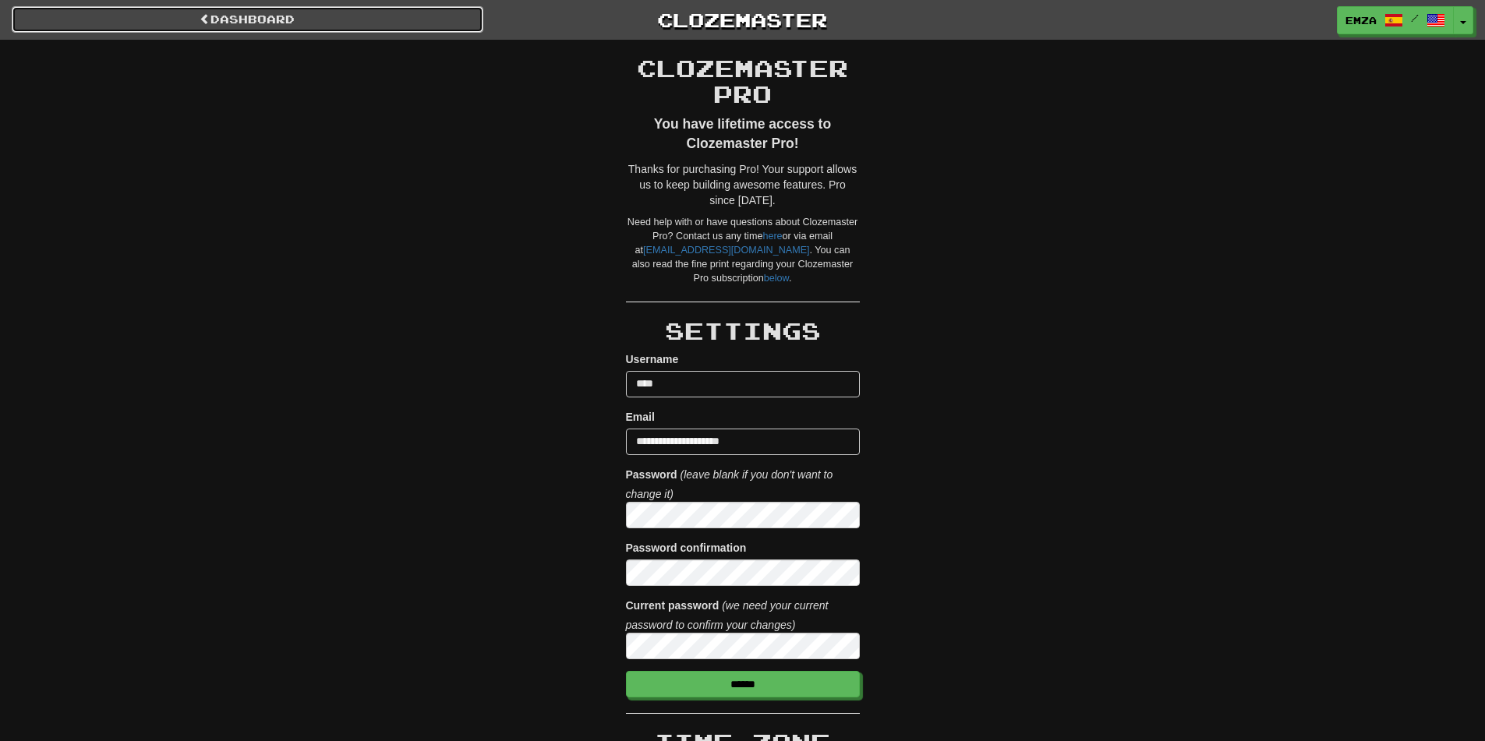
click at [374, 20] on link "Dashboard" at bounding box center [248, 19] width 472 height 27
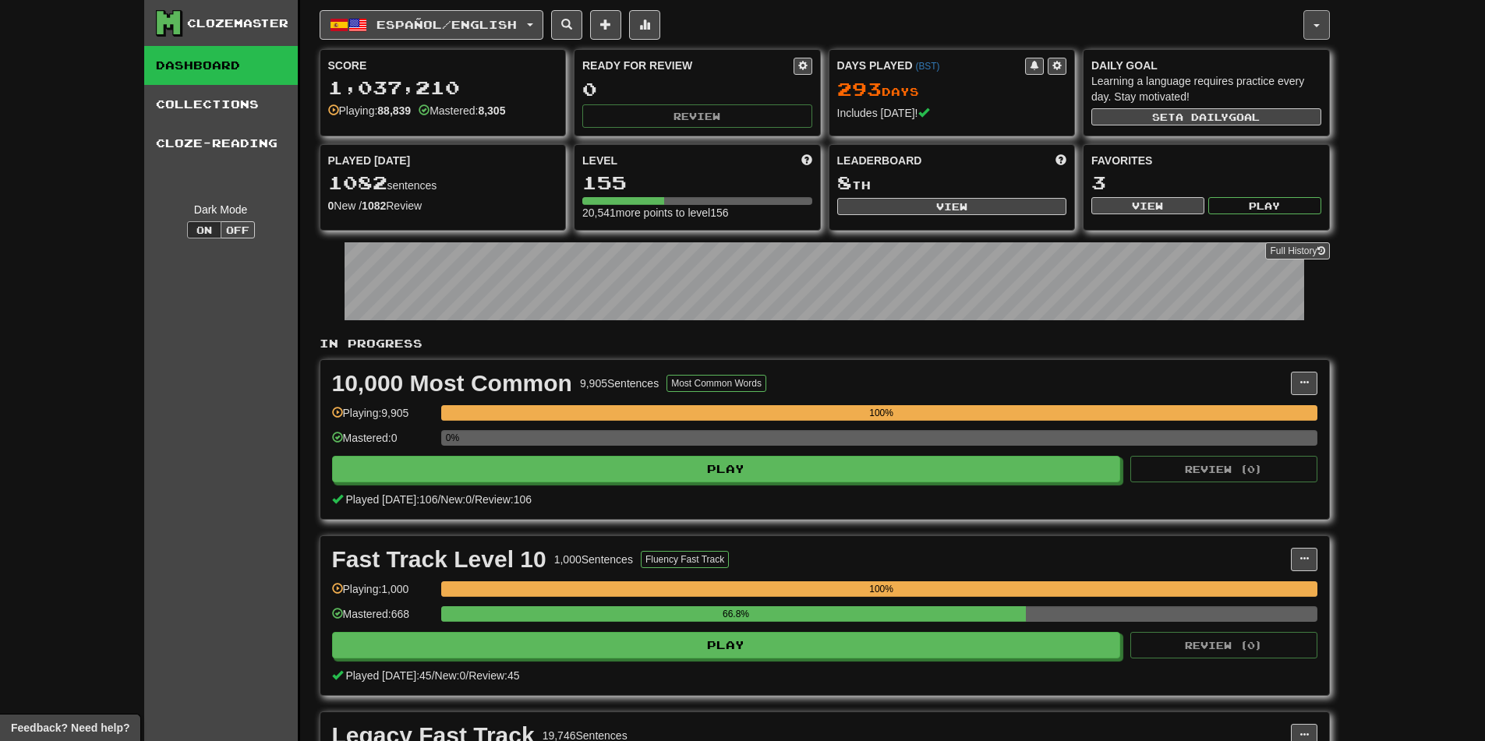
click at [1304, 24] on button "button" at bounding box center [1317, 25] width 27 height 30
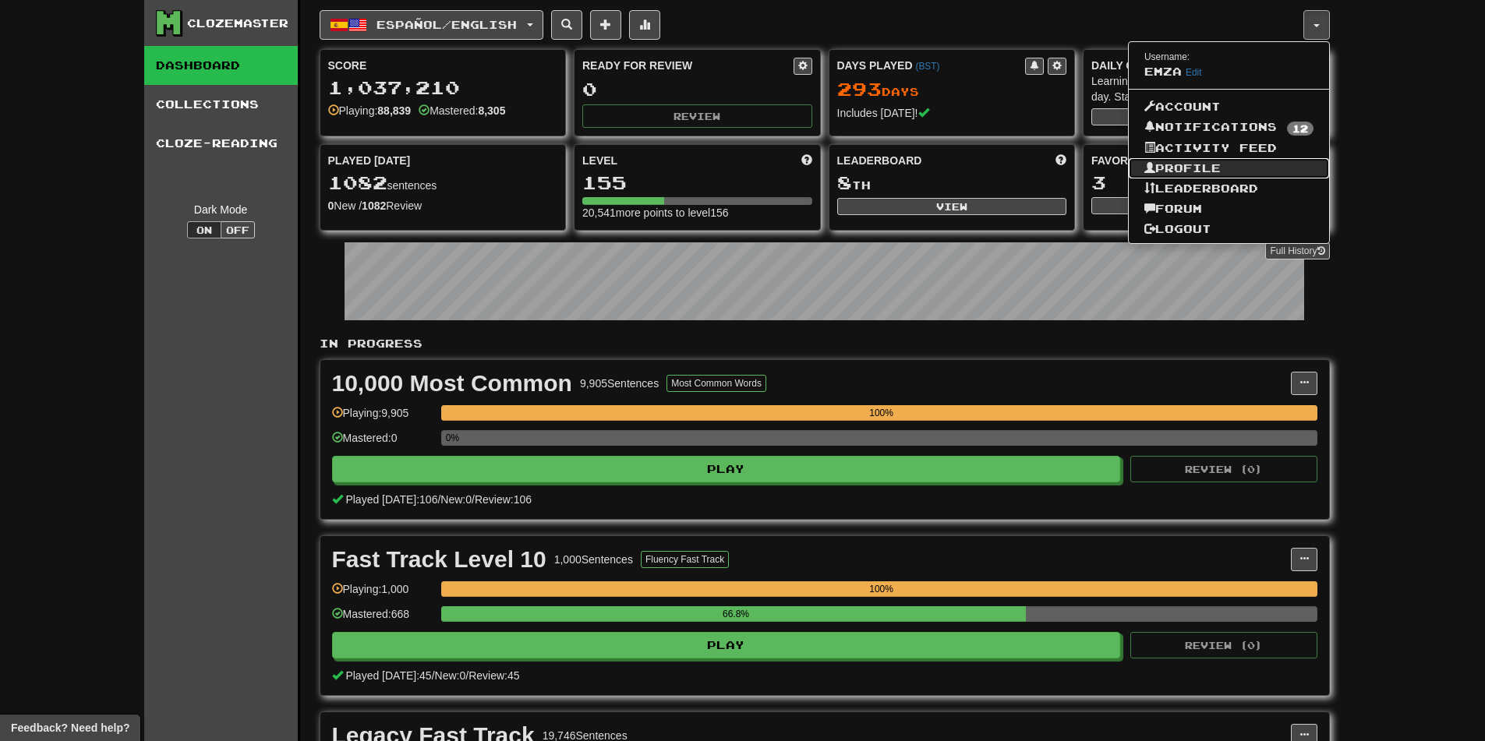
click at [1192, 165] on link "Profile" at bounding box center [1229, 168] width 200 height 20
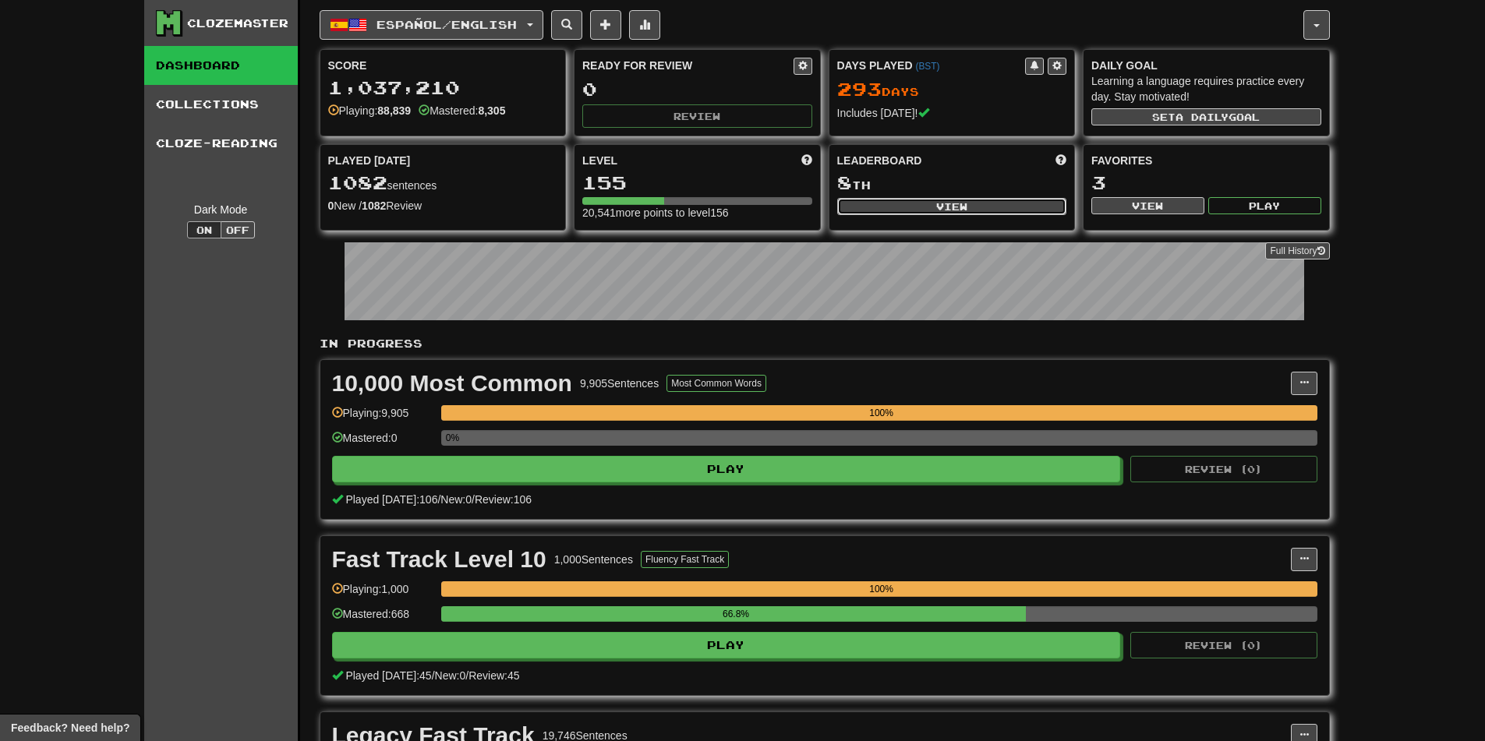
click at [1006, 210] on button "View" at bounding box center [952, 206] width 230 height 17
select select "**********"
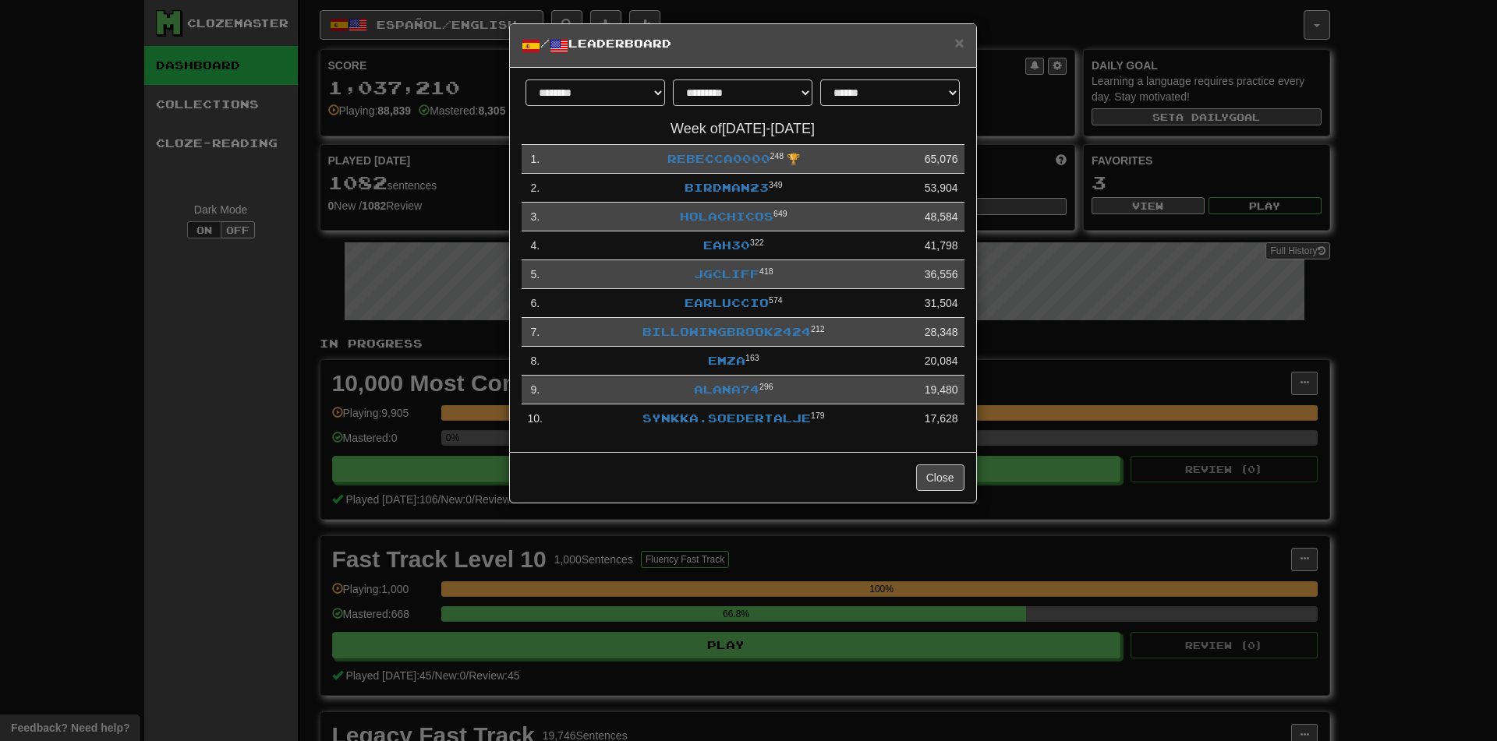
click at [754, 87] on select "**********" at bounding box center [743, 93] width 140 height 27
click at [766, 86] on select "**********" at bounding box center [743, 93] width 140 height 27
select select "********"
